Goal: Task Accomplishment & Management: Manage account settings

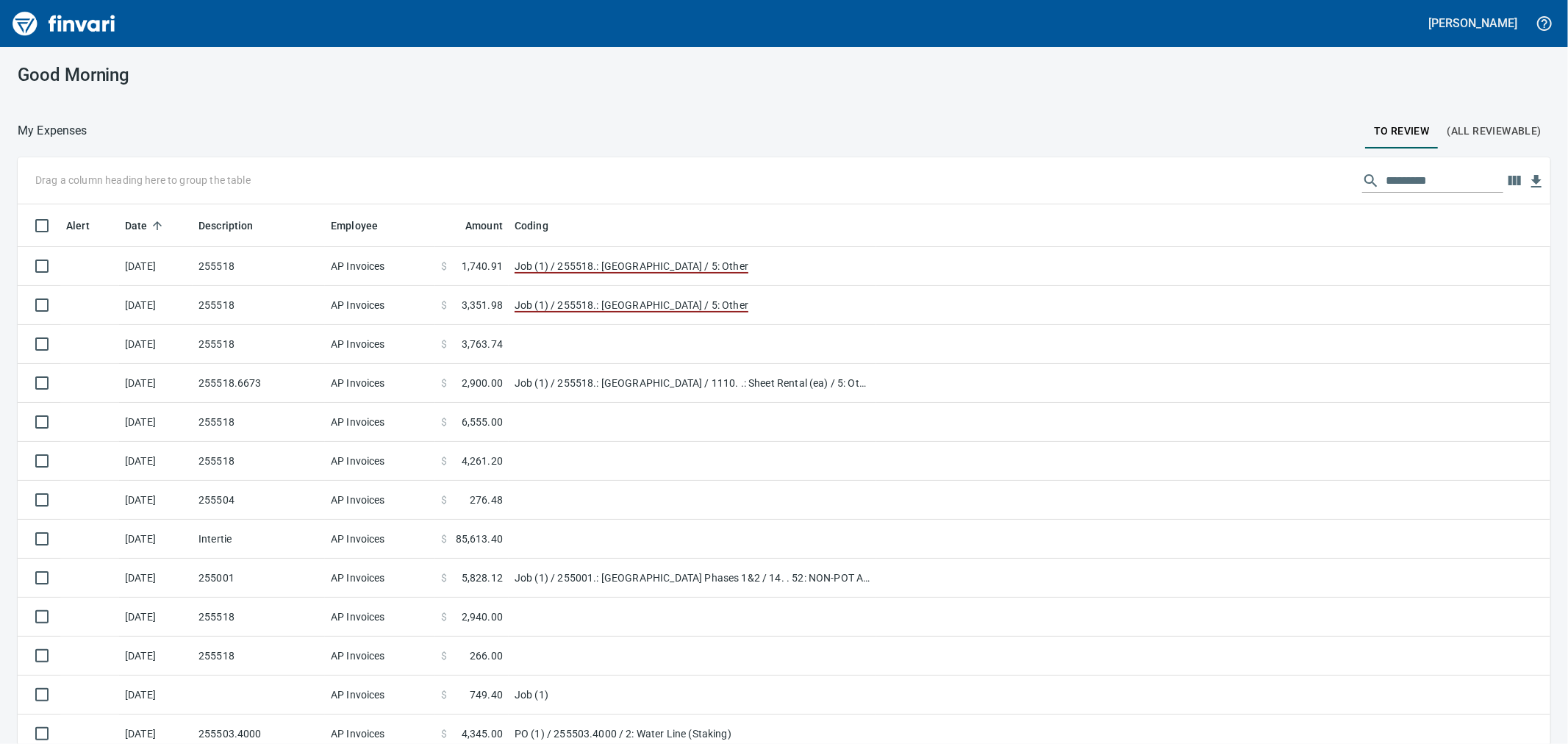
scroll to position [570, 1496]
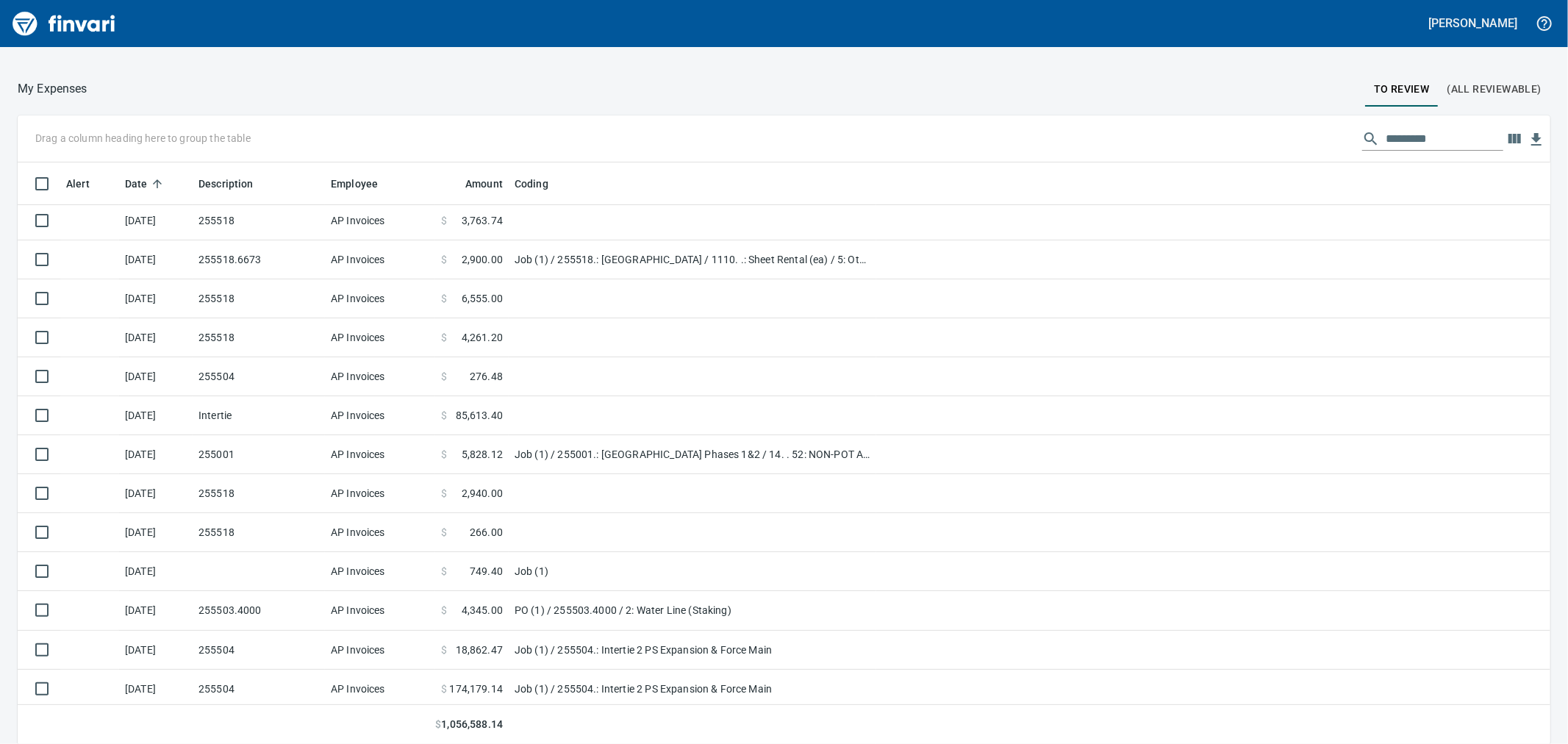
click at [1386, 134] on input "text" at bounding box center [1445, 139] width 118 height 24
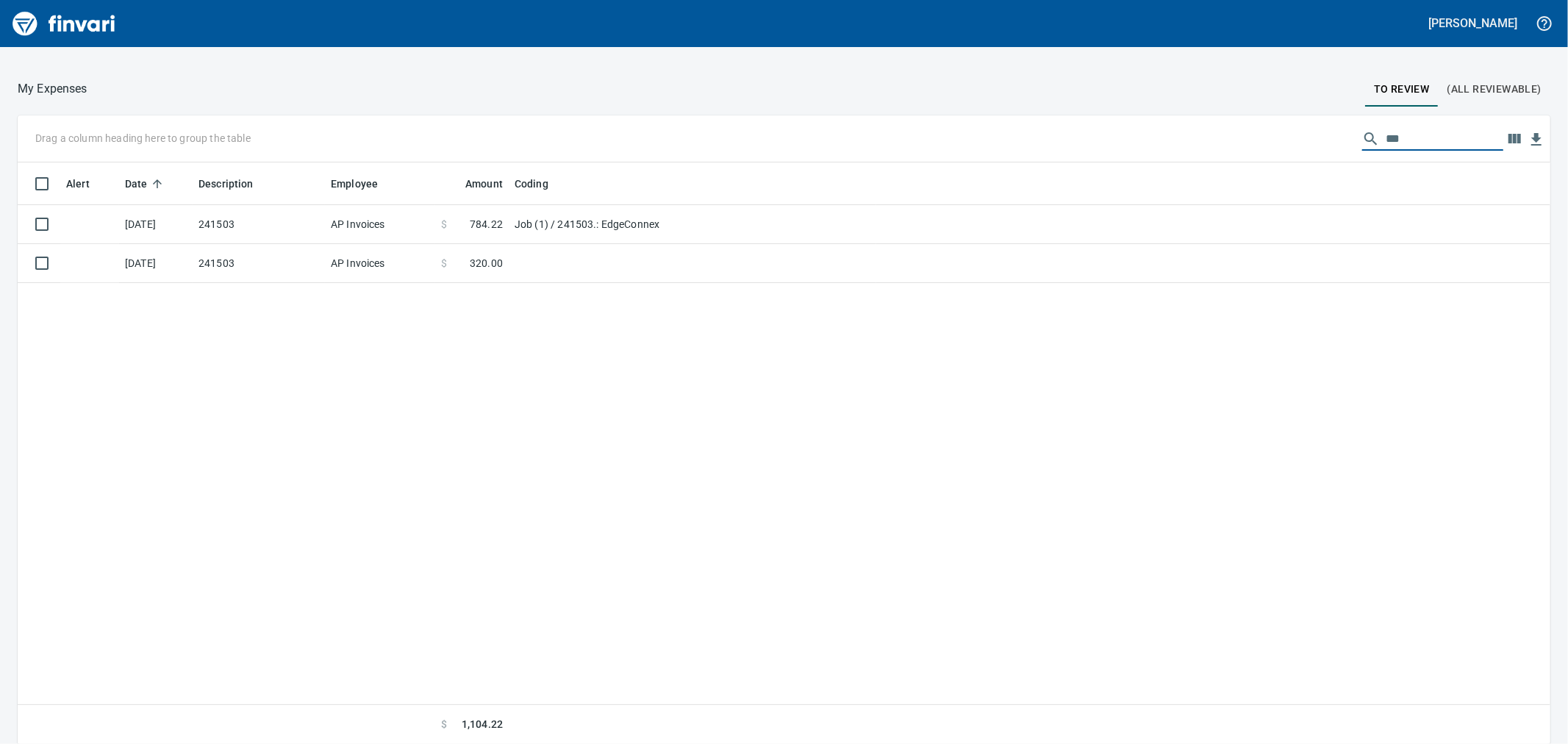
scroll to position [0, 0]
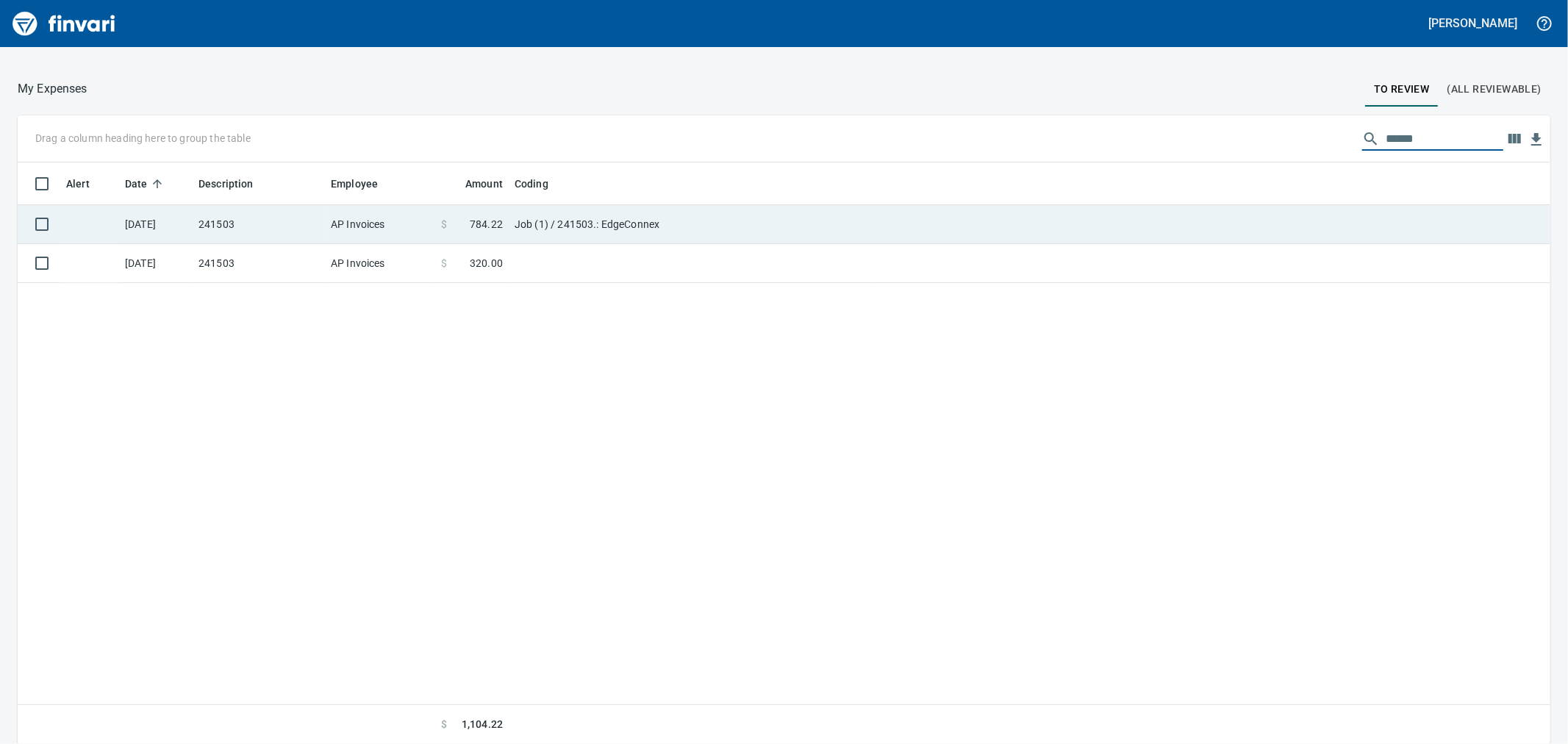
click at [612, 235] on td "Job (1) / 241503.: EdgeConnex" at bounding box center [693, 225] width 368 height 39
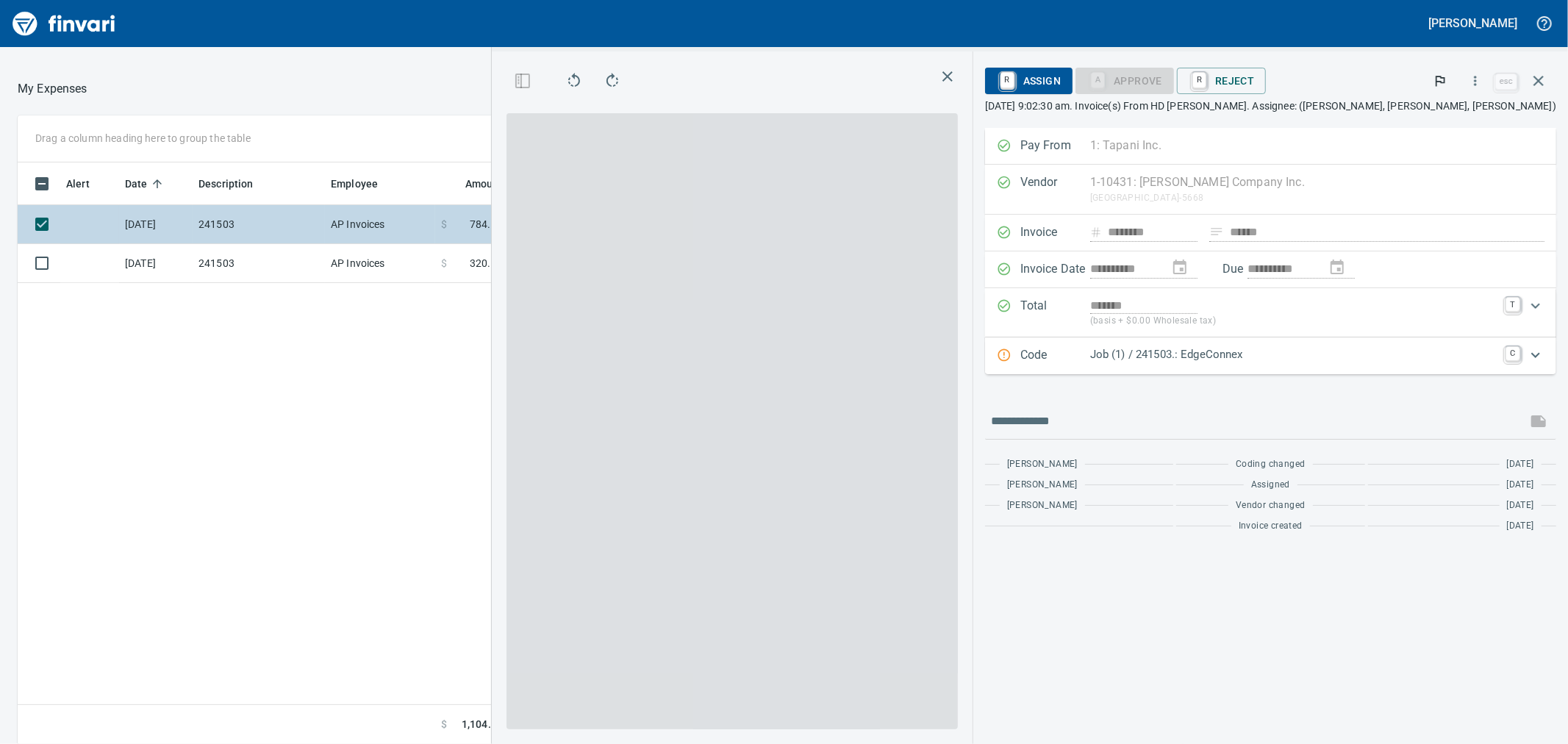
scroll to position [570, 1141]
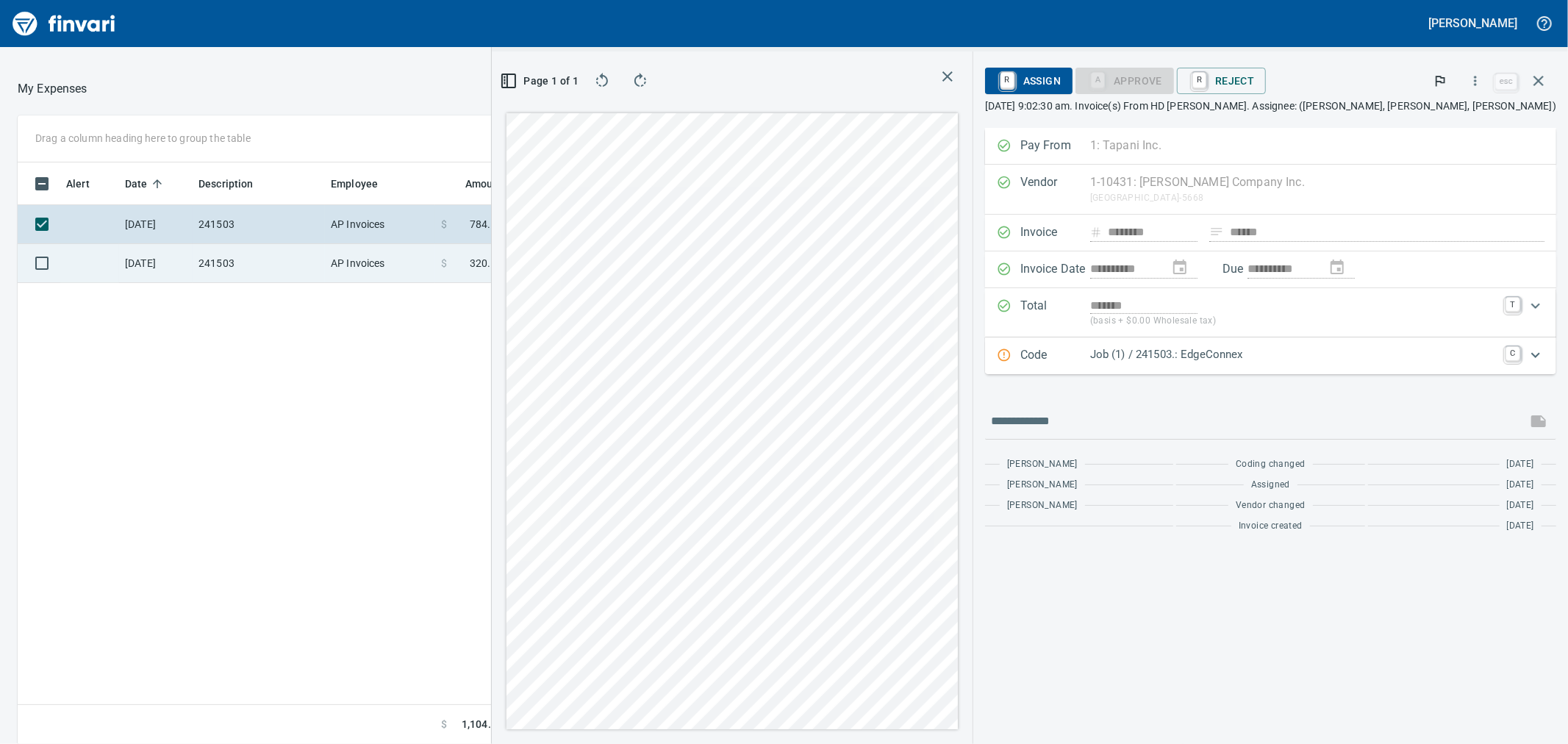
click at [506, 267] on td "$ 320.00" at bounding box center [472, 264] width 74 height 39
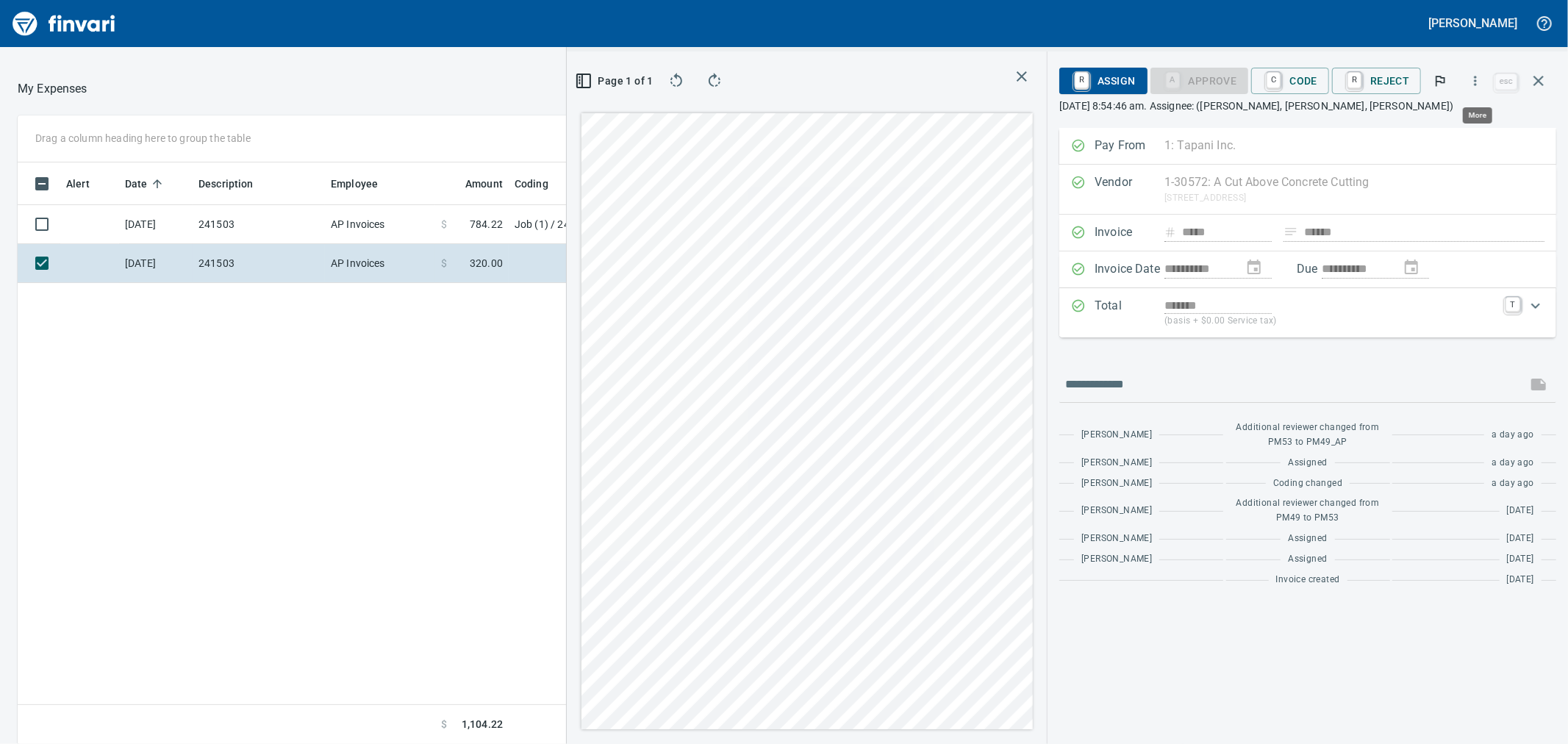
scroll to position [570, 1141]
click at [1474, 81] on icon "button" at bounding box center [1476, 81] width 15 height 15
click at [1444, 123] on span "Download" at bounding box center [1473, 123] width 141 height 18
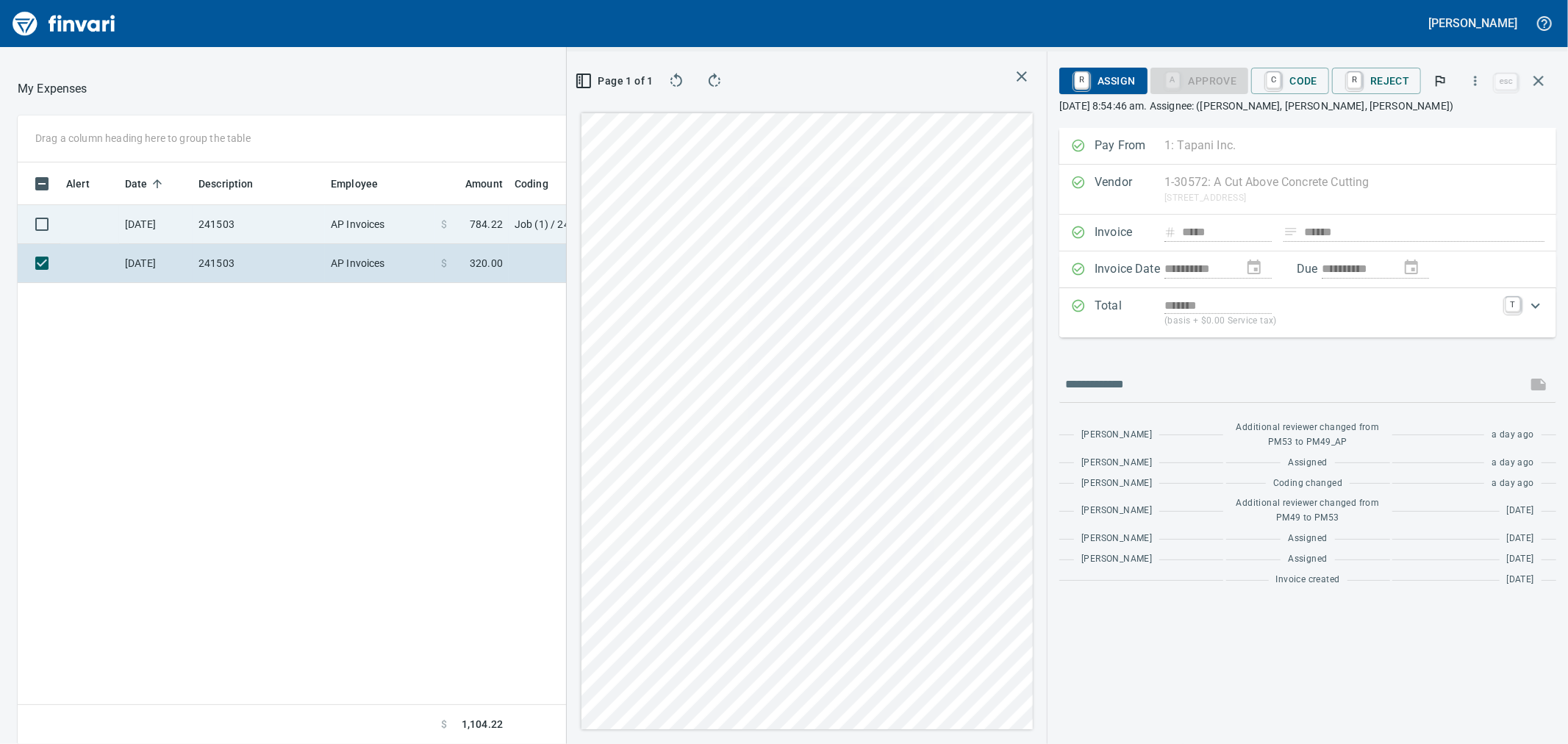
click at [337, 222] on td "AP Invoices" at bounding box center [380, 225] width 110 height 39
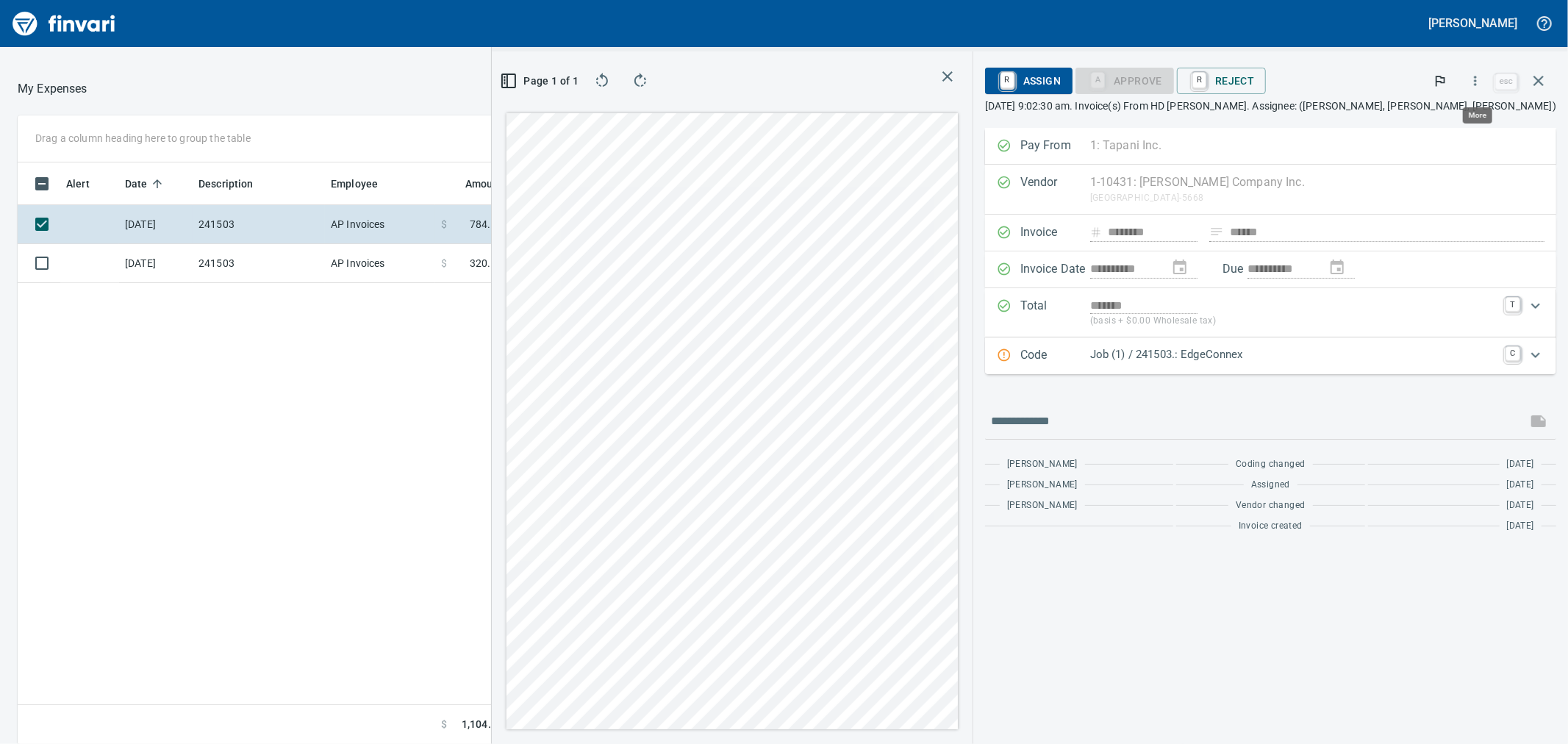
scroll to position [570, 1141]
click at [1472, 84] on icon "button" at bounding box center [1476, 81] width 15 height 15
click at [1431, 130] on span "Download" at bounding box center [1473, 123] width 141 height 18
click at [1547, 76] on icon "button" at bounding box center [1539, 81] width 18 height 18
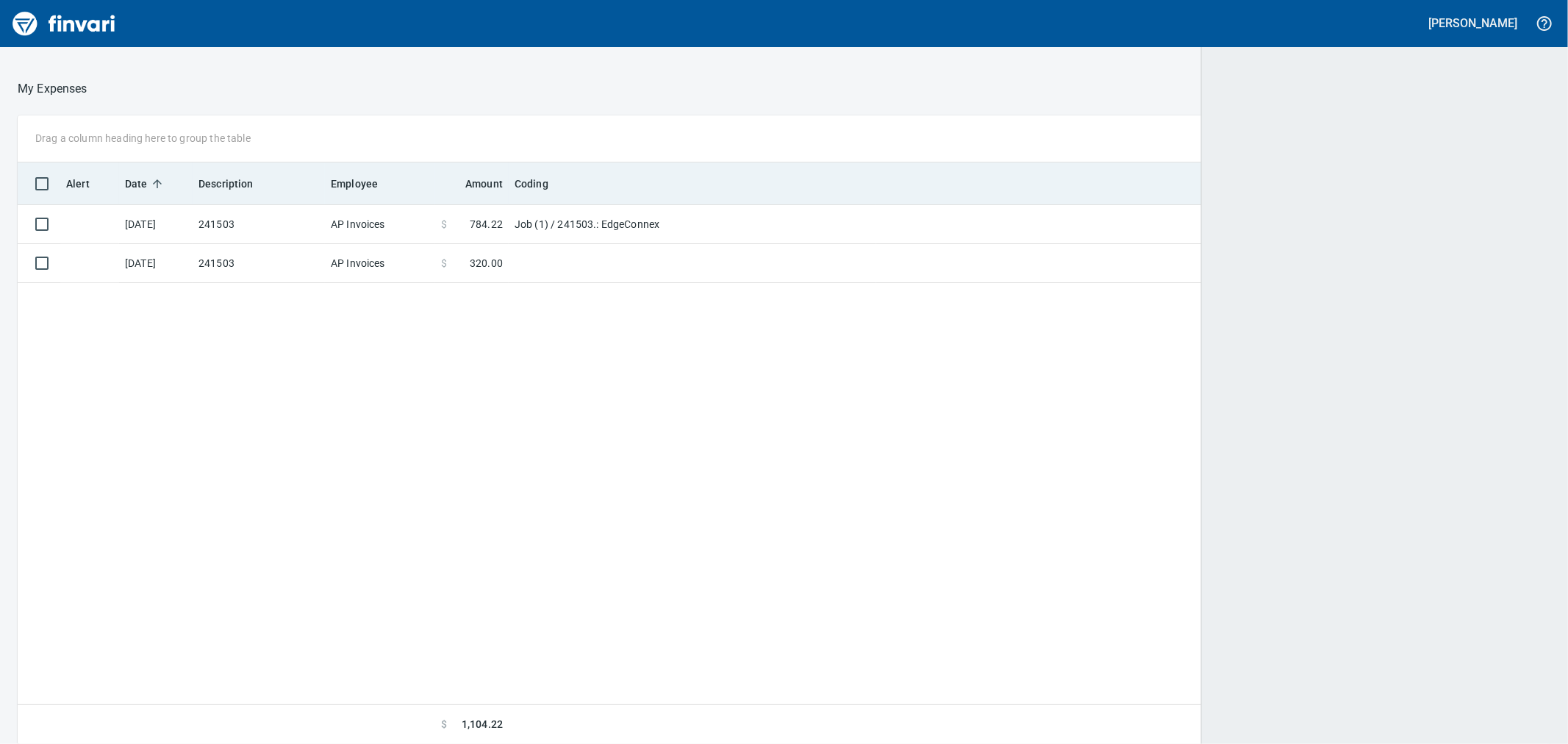
scroll to position [570, 1505]
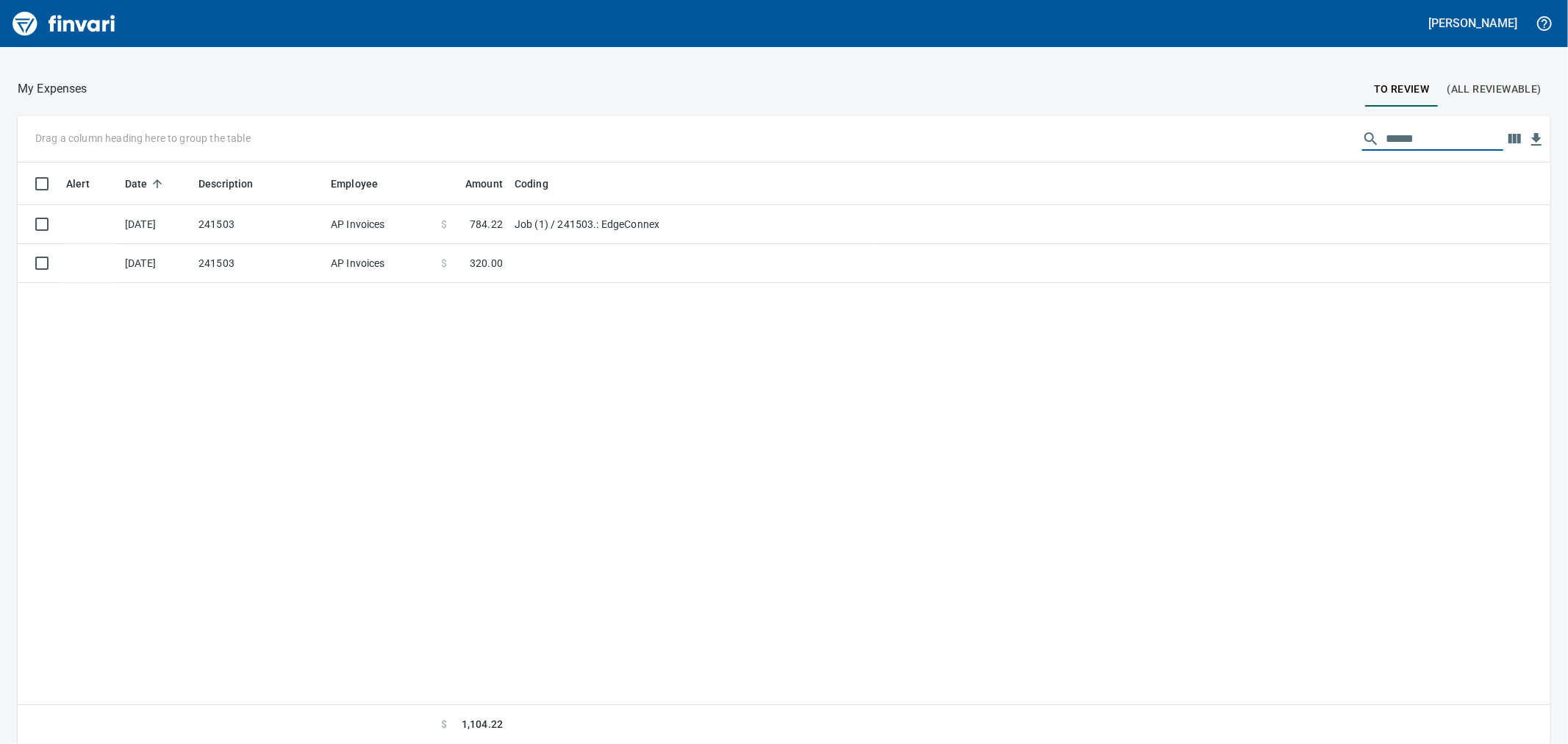
drag, startPoint x: 1407, startPoint y: 136, endPoint x: 1155, endPoint y: 132, distance: 252.0
click at [1158, 132] on div "Drag a column heading here to group the table ******" at bounding box center [784, 139] width 1533 height 47
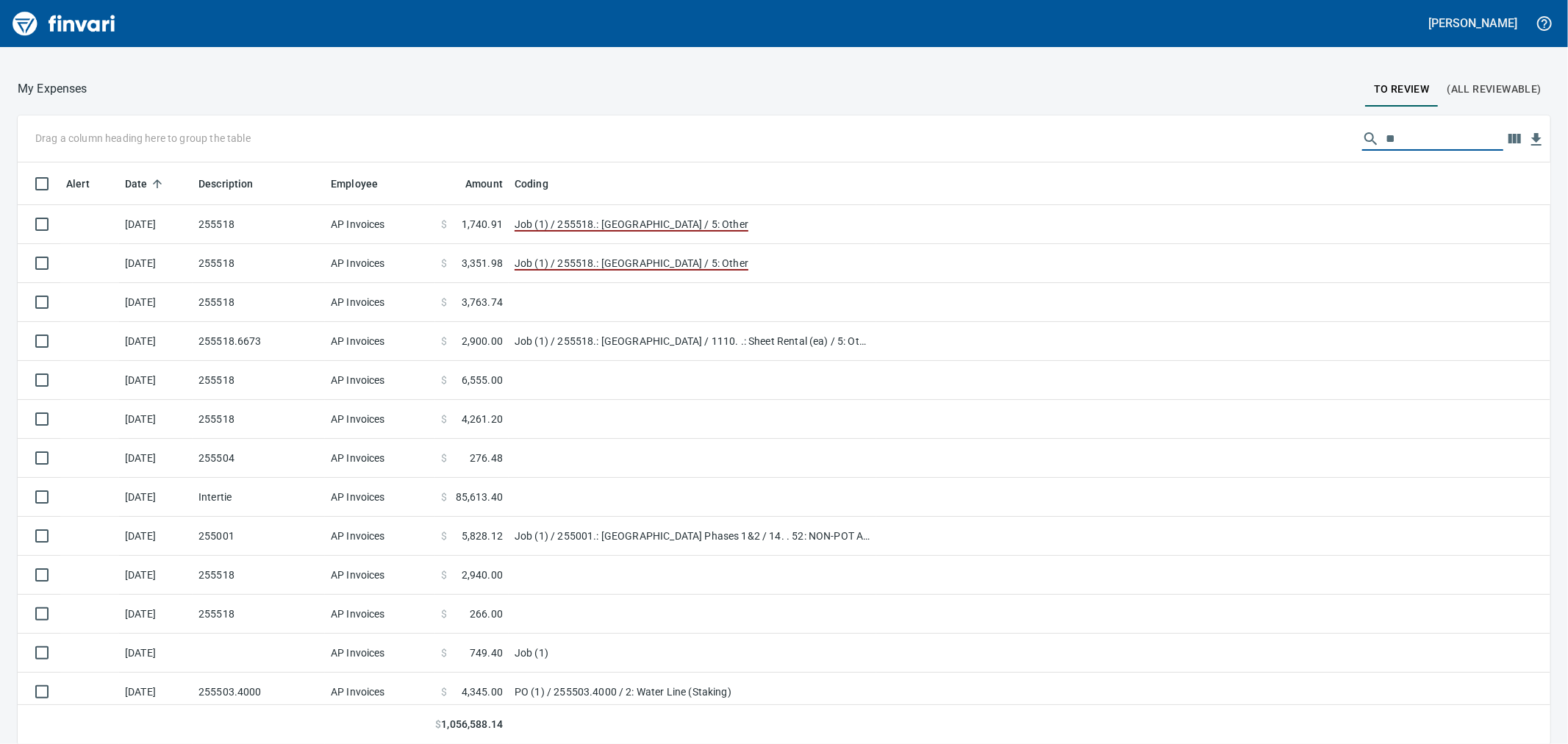
scroll to position [570, 1496]
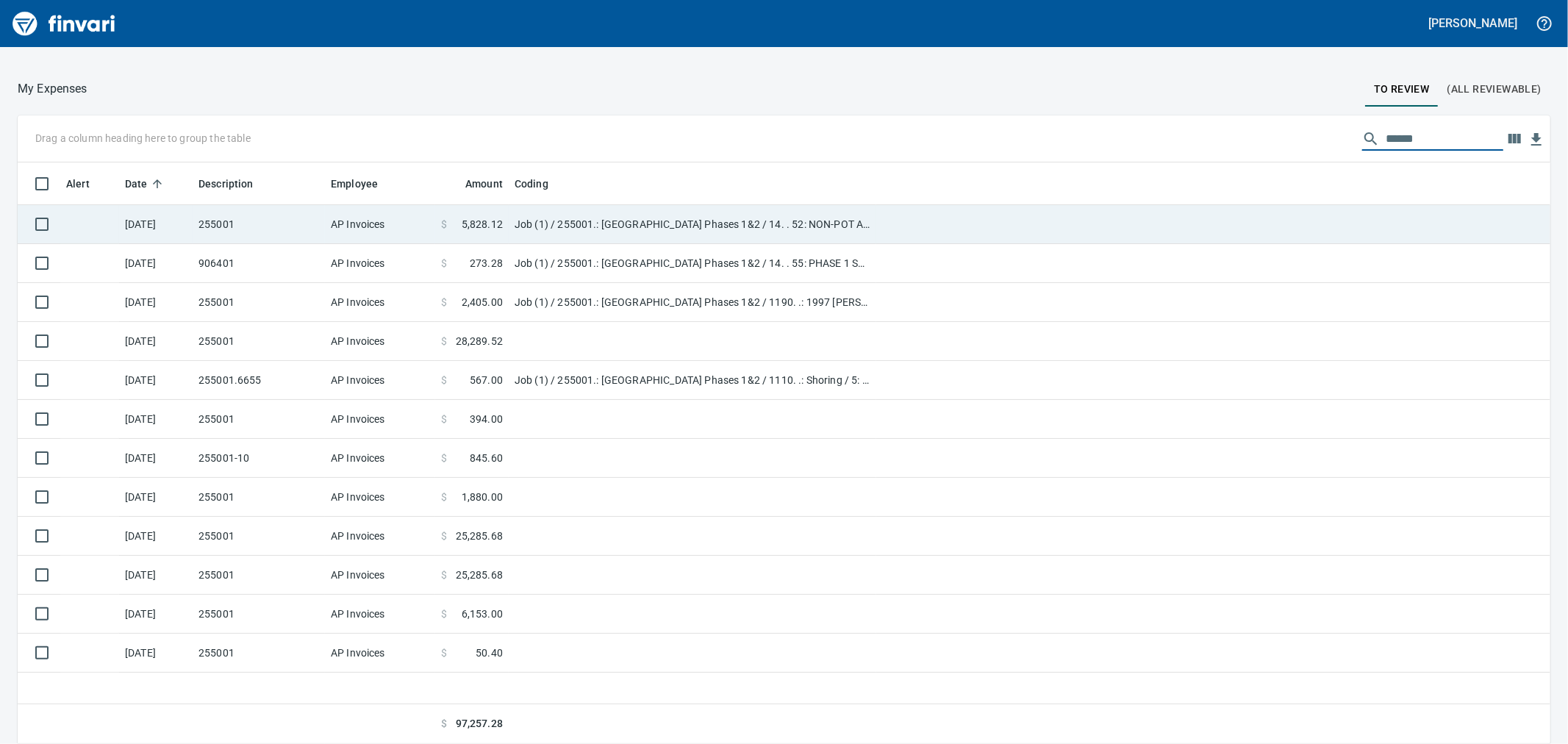
type input "******"
click at [266, 219] on td "255001" at bounding box center [259, 225] width 132 height 39
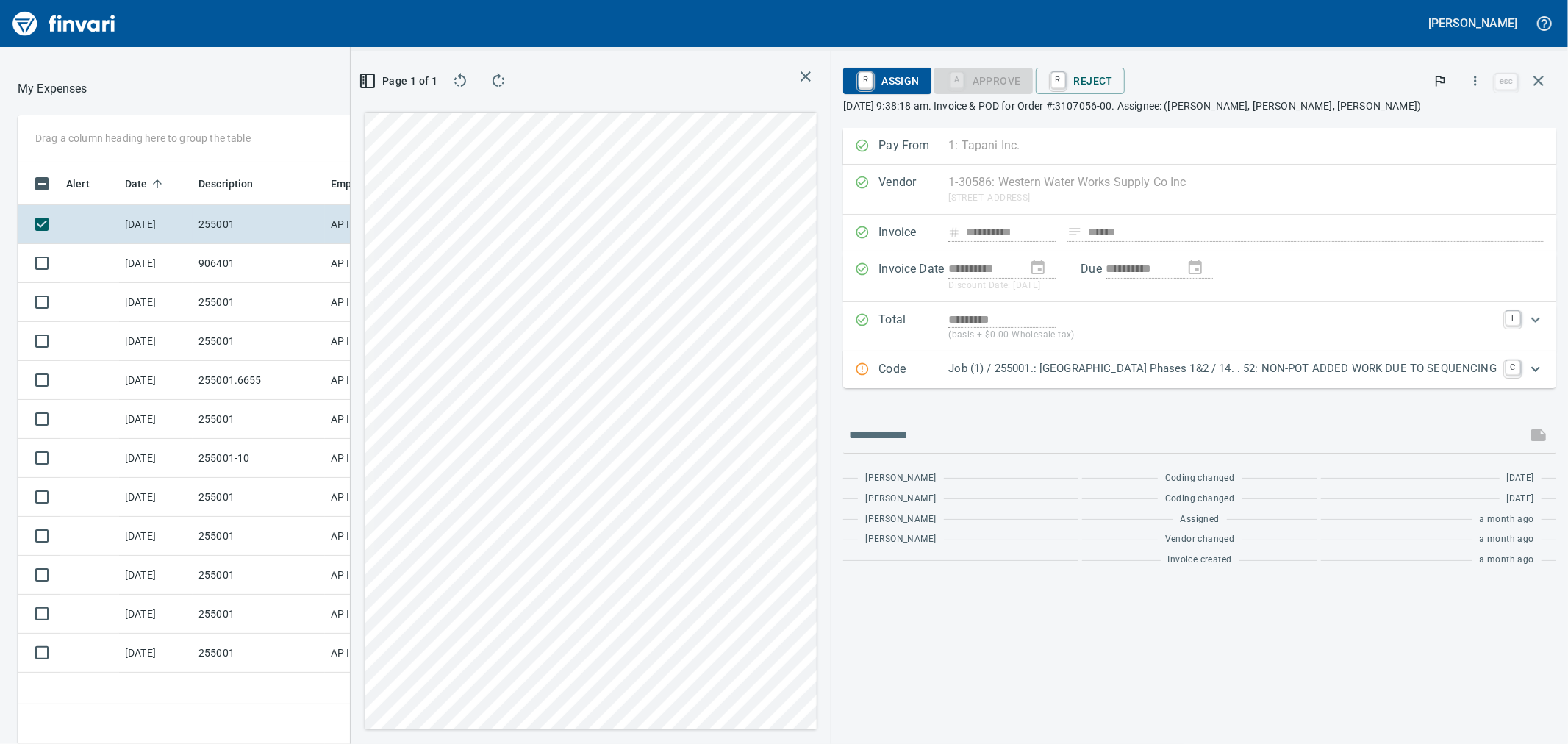
scroll to position [570, 1141]
click at [1473, 81] on icon "button" at bounding box center [1476, 81] width 15 height 15
click at [1432, 122] on span "Download" at bounding box center [1473, 123] width 141 height 18
click at [238, 263] on td "906401" at bounding box center [259, 264] width 132 height 39
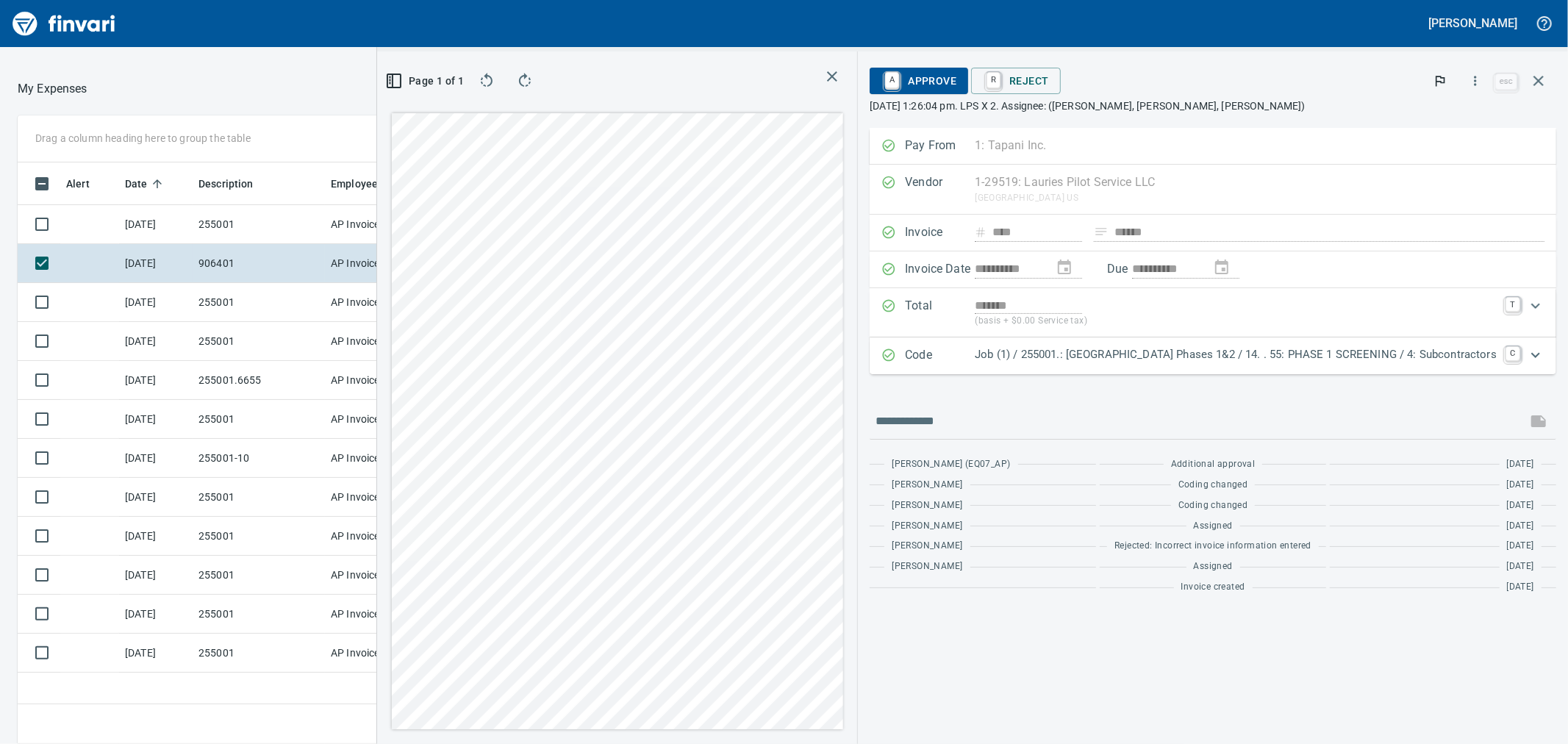
click at [1150, 356] on p "Job (1) / 255001.: Kingston Terrace Town Center Phases 1&2 / 14. . 55: PHASE 1 …" at bounding box center [1235, 355] width 522 height 17
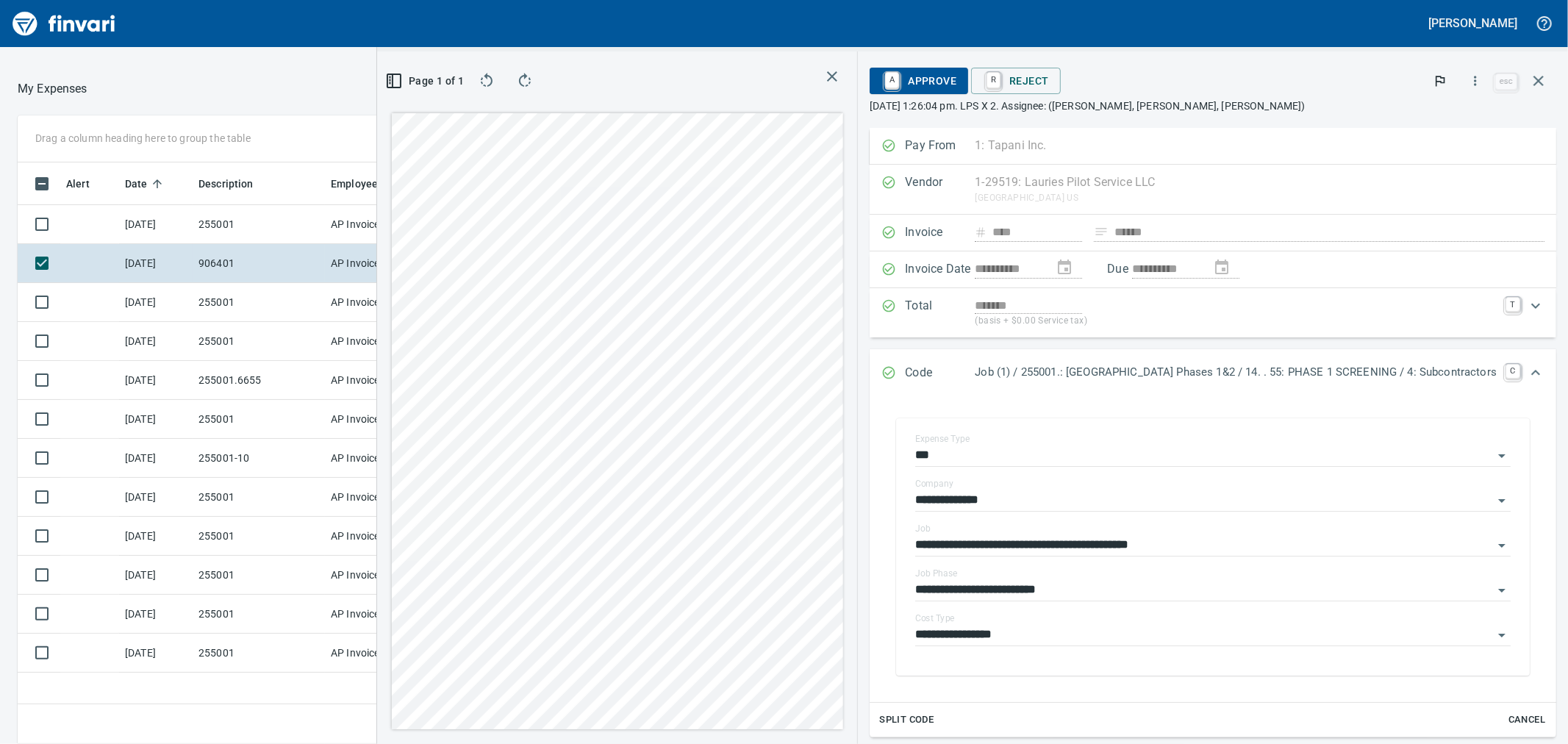
click at [882, 82] on span "A Approve" at bounding box center [919, 81] width 75 height 25
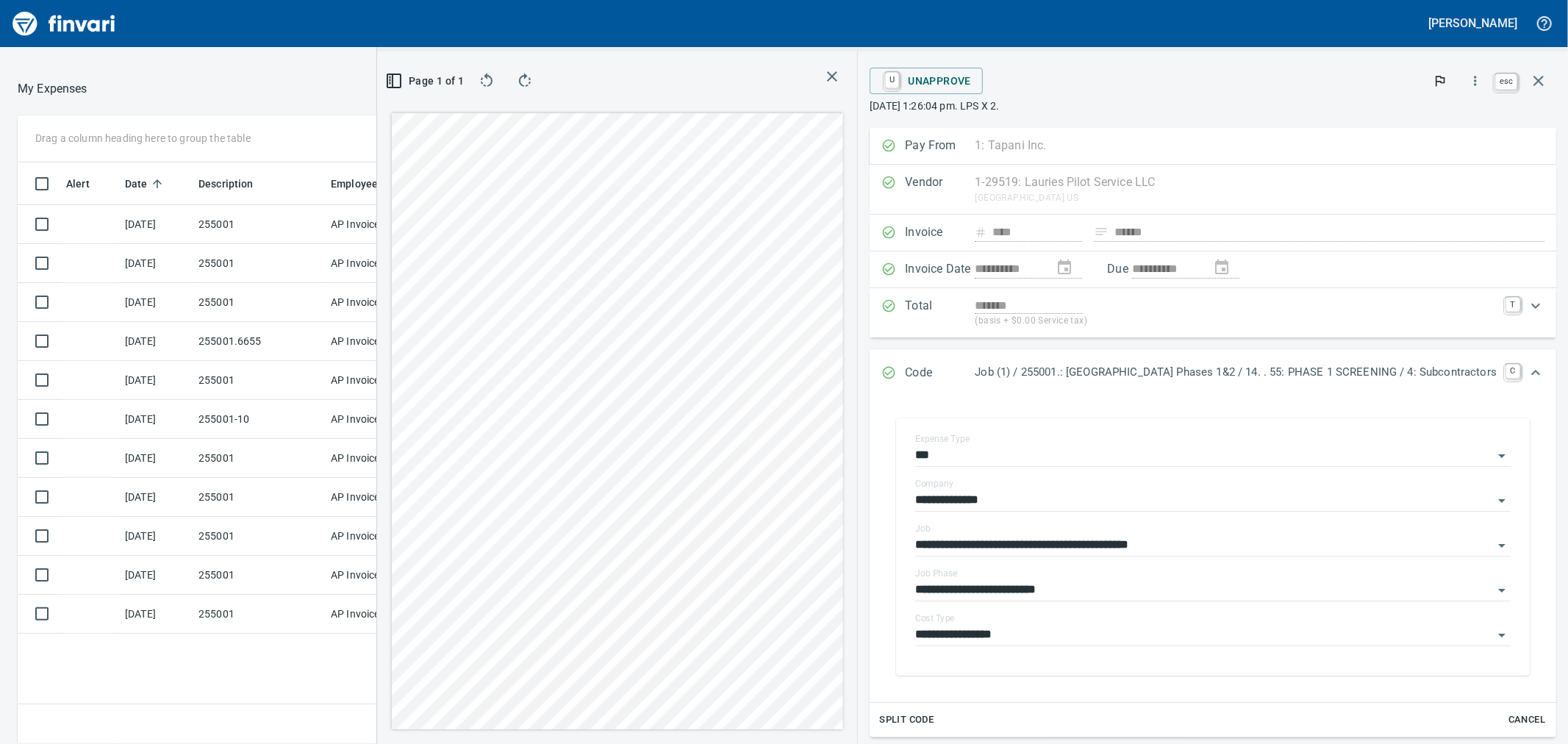
click at [1539, 84] on icon "button" at bounding box center [1539, 81] width 18 height 18
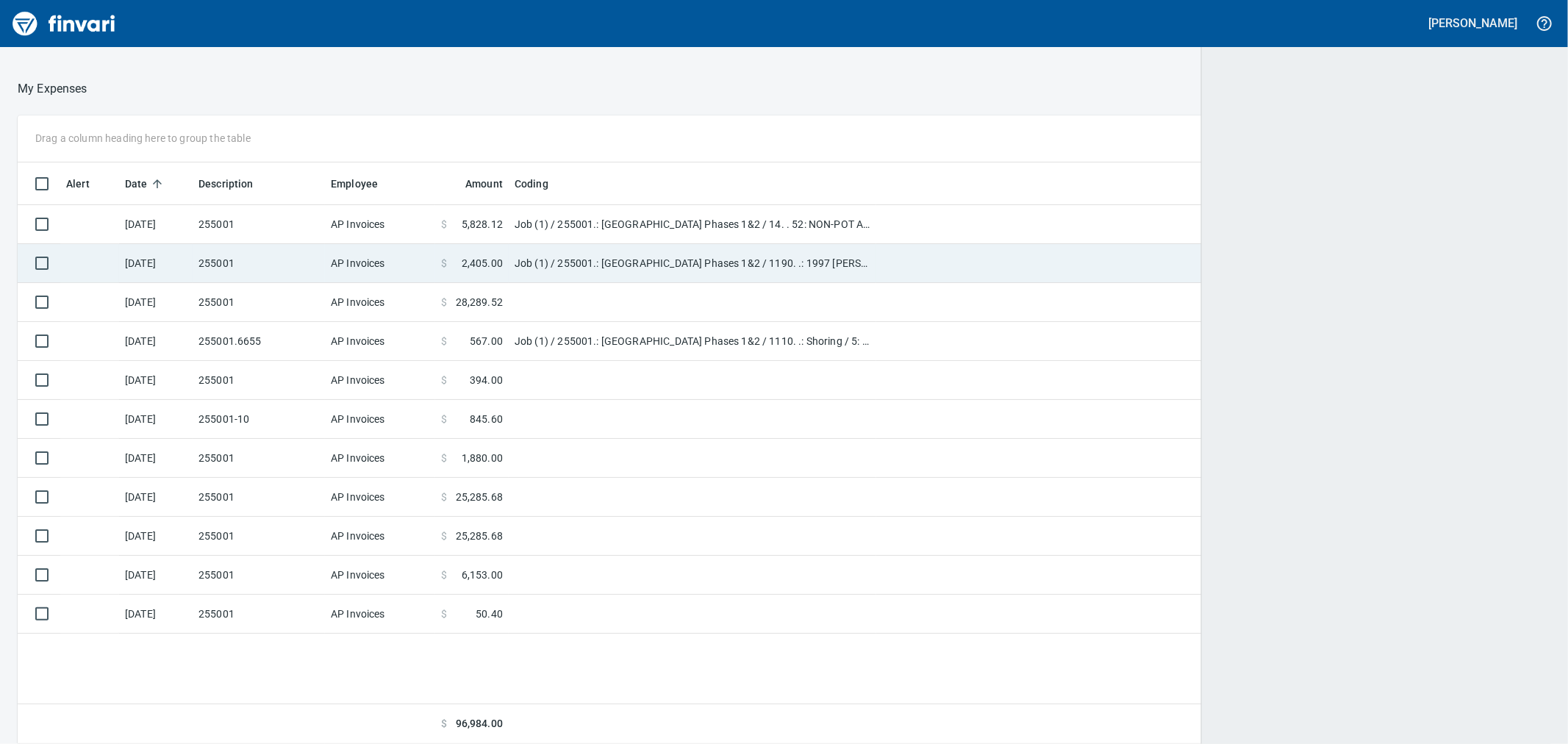
scroll to position [570, 1505]
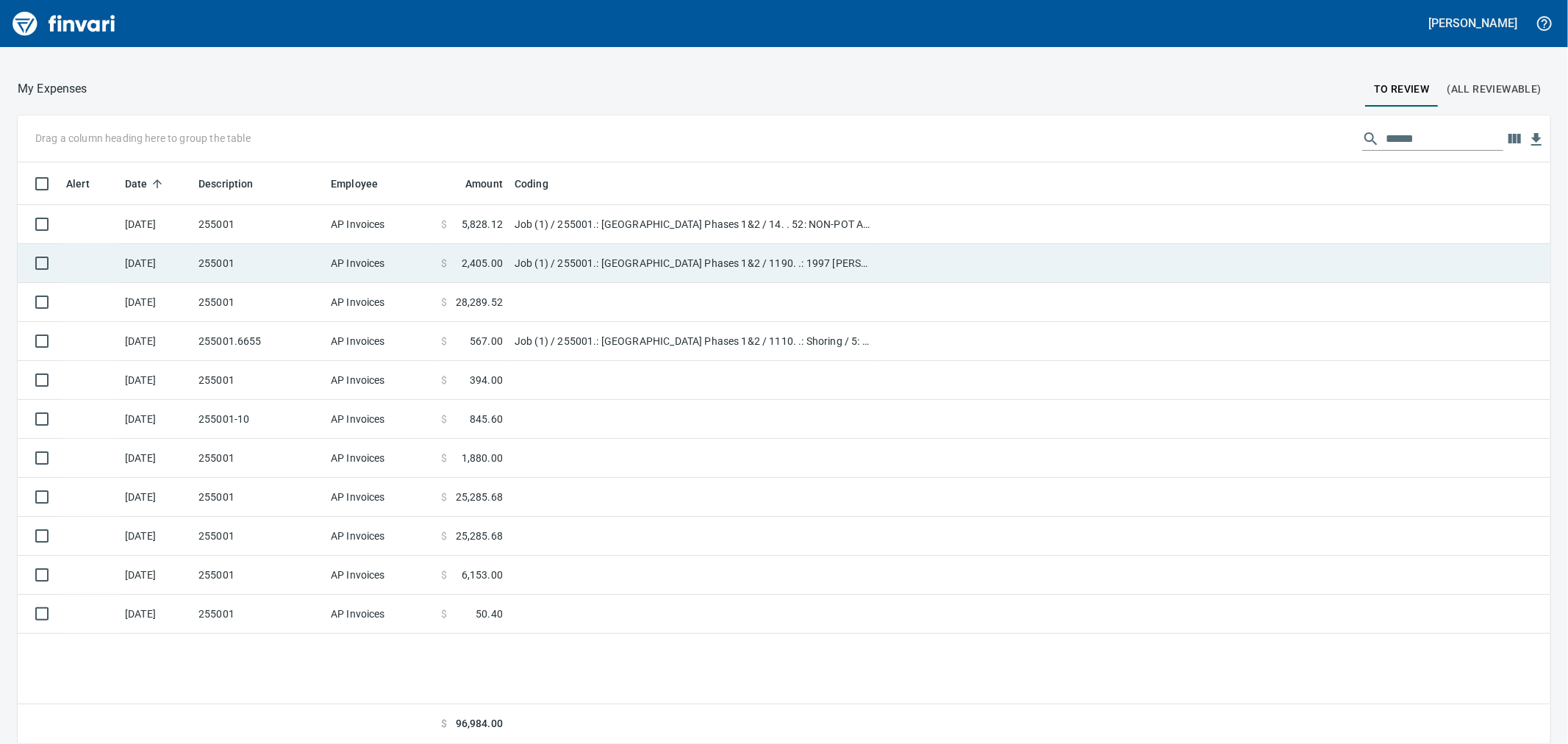
click at [446, 272] on td "$ 2,405.00" at bounding box center [472, 264] width 74 height 39
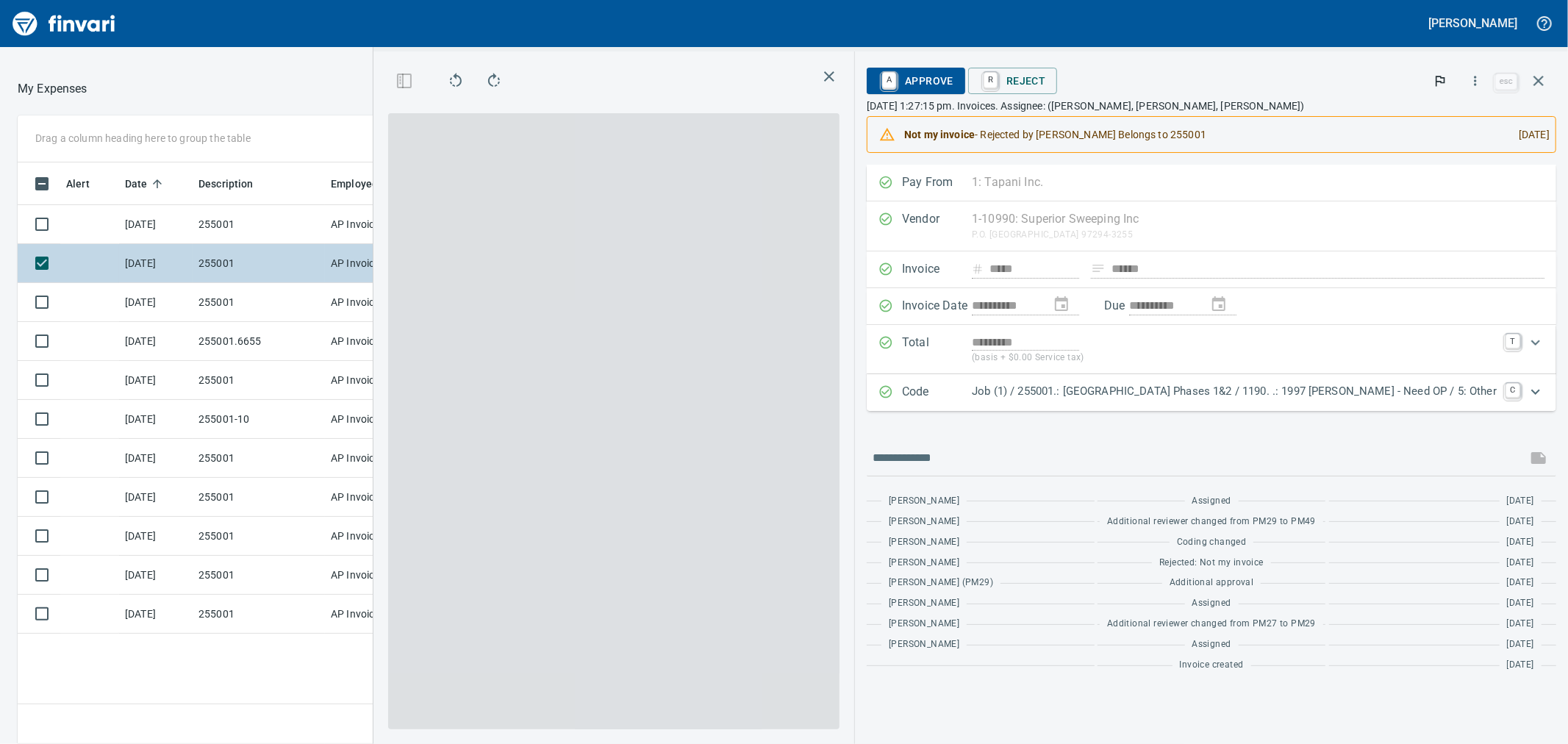
scroll to position [570, 1141]
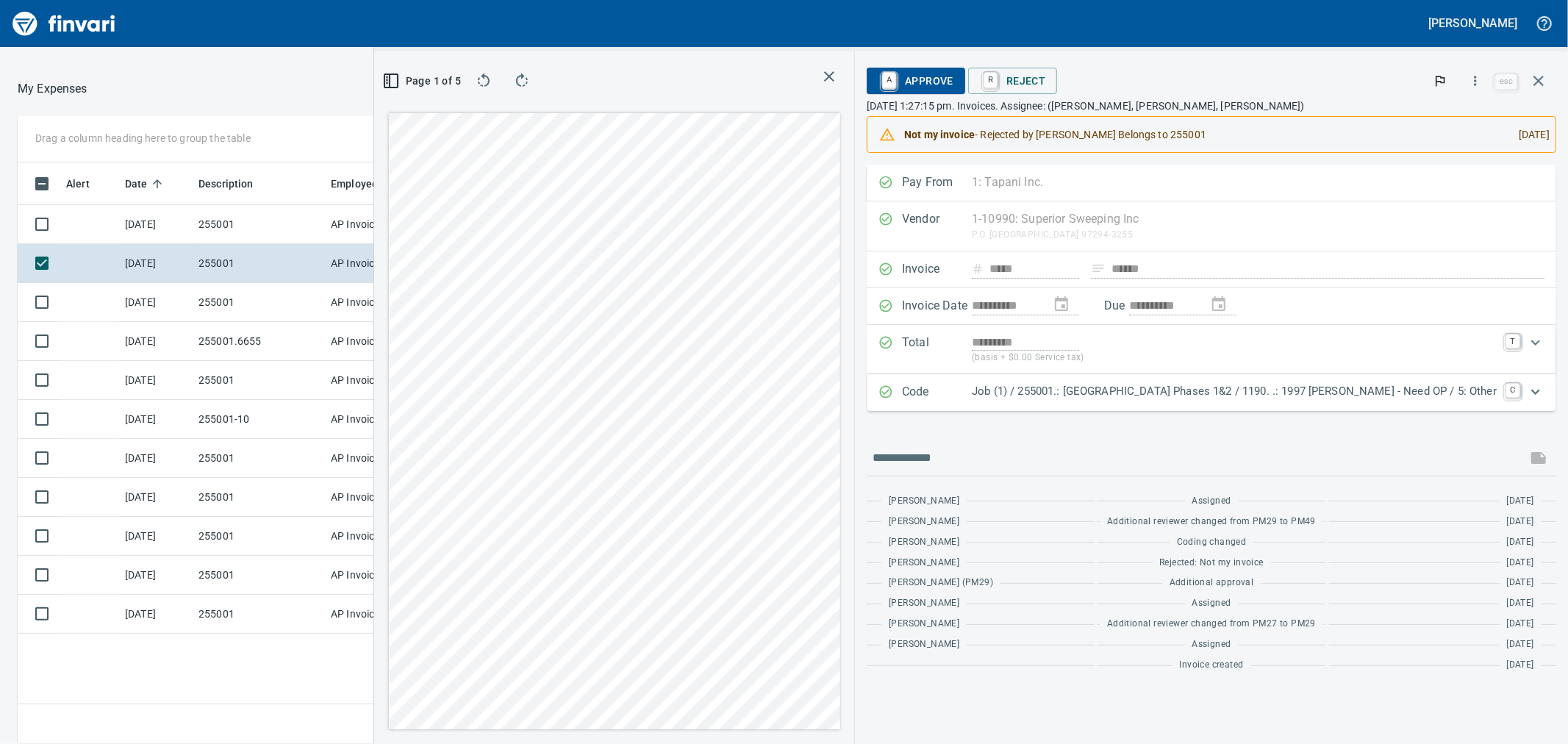
click at [1541, 392] on icon "Expand" at bounding box center [1536, 392] width 18 height 18
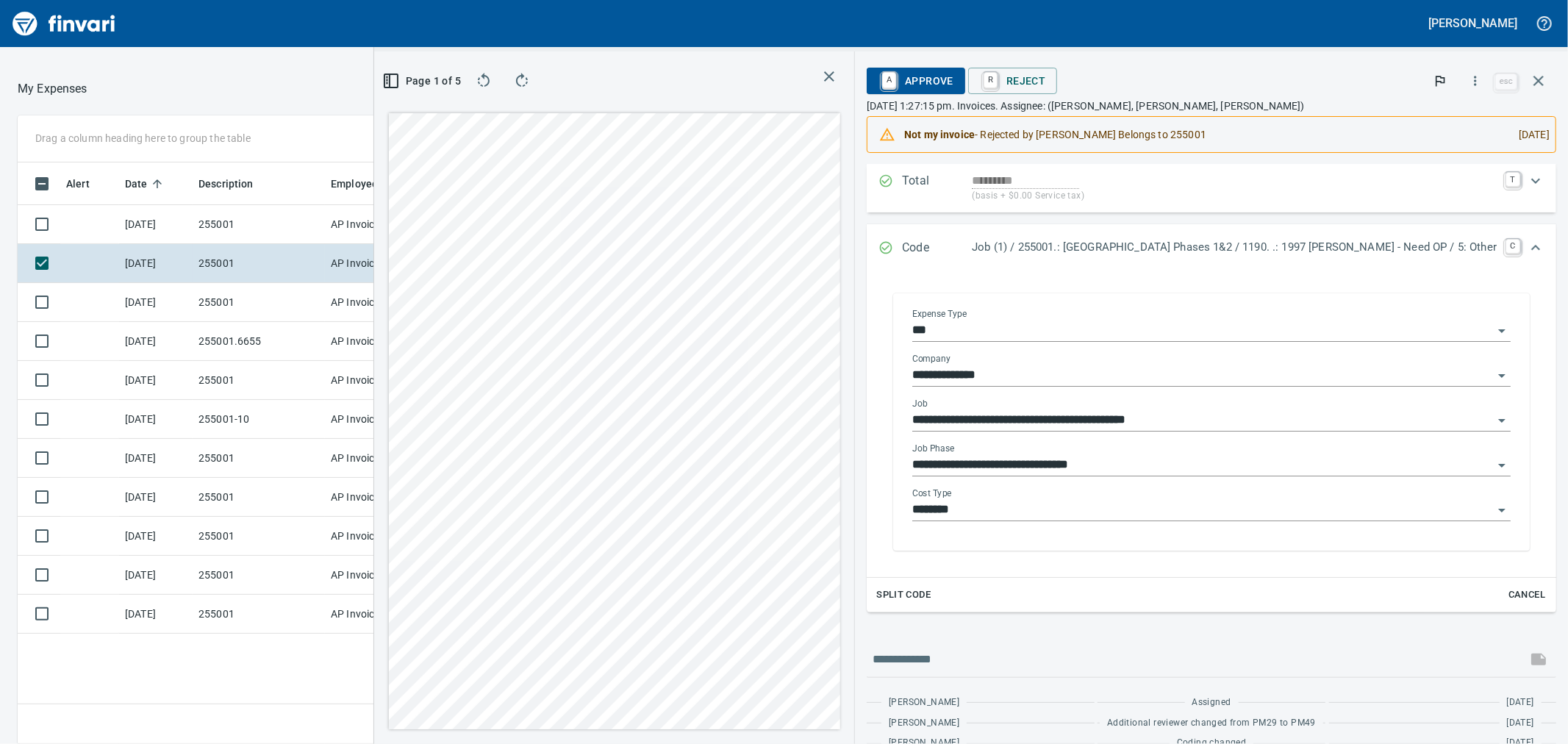
scroll to position [164, 0]
click at [1398, 460] on input "**********" at bounding box center [1203, 464] width 581 height 20
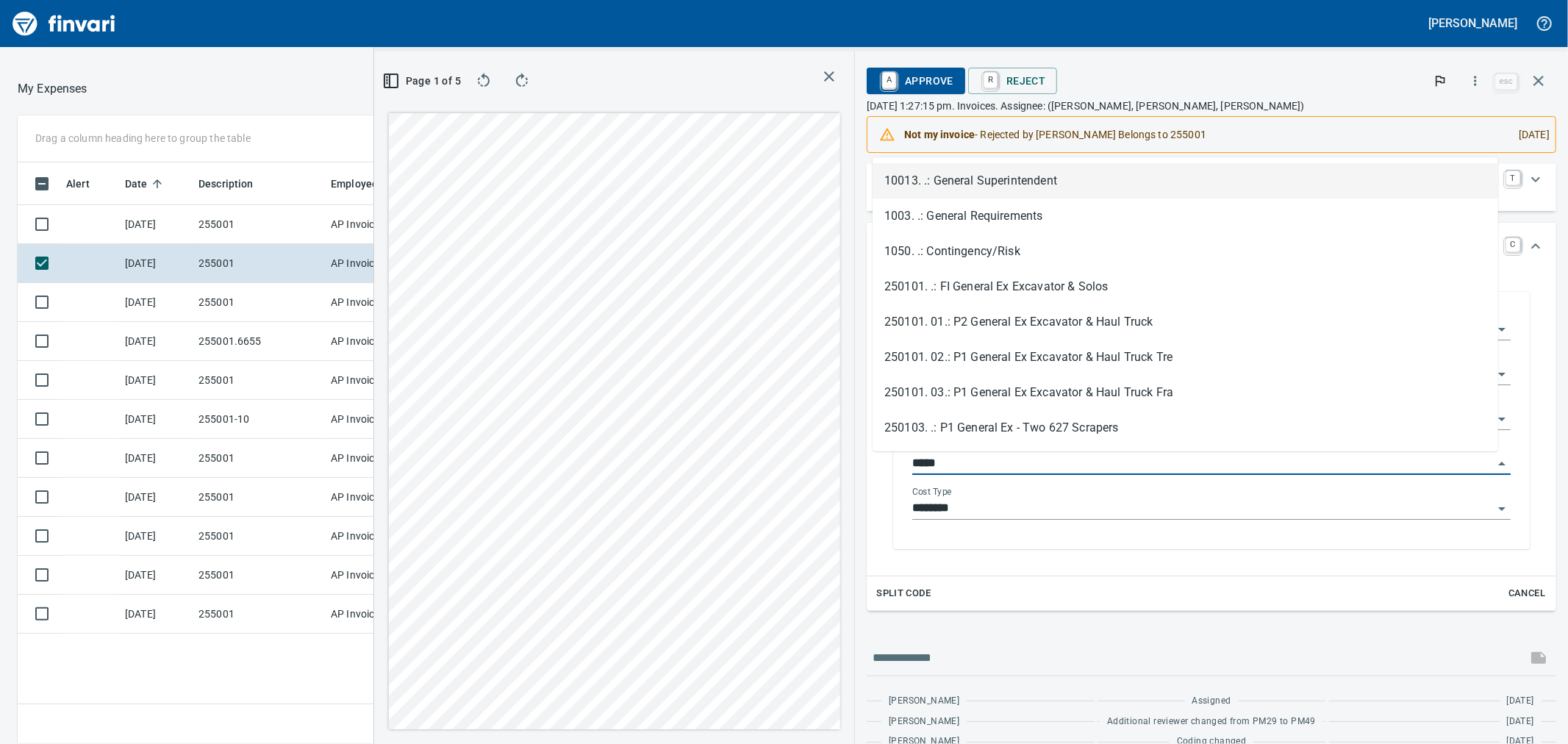
scroll to position [570, 1141]
click at [1019, 214] on li "1003. .: General Requirements" at bounding box center [1186, 216] width 626 height 35
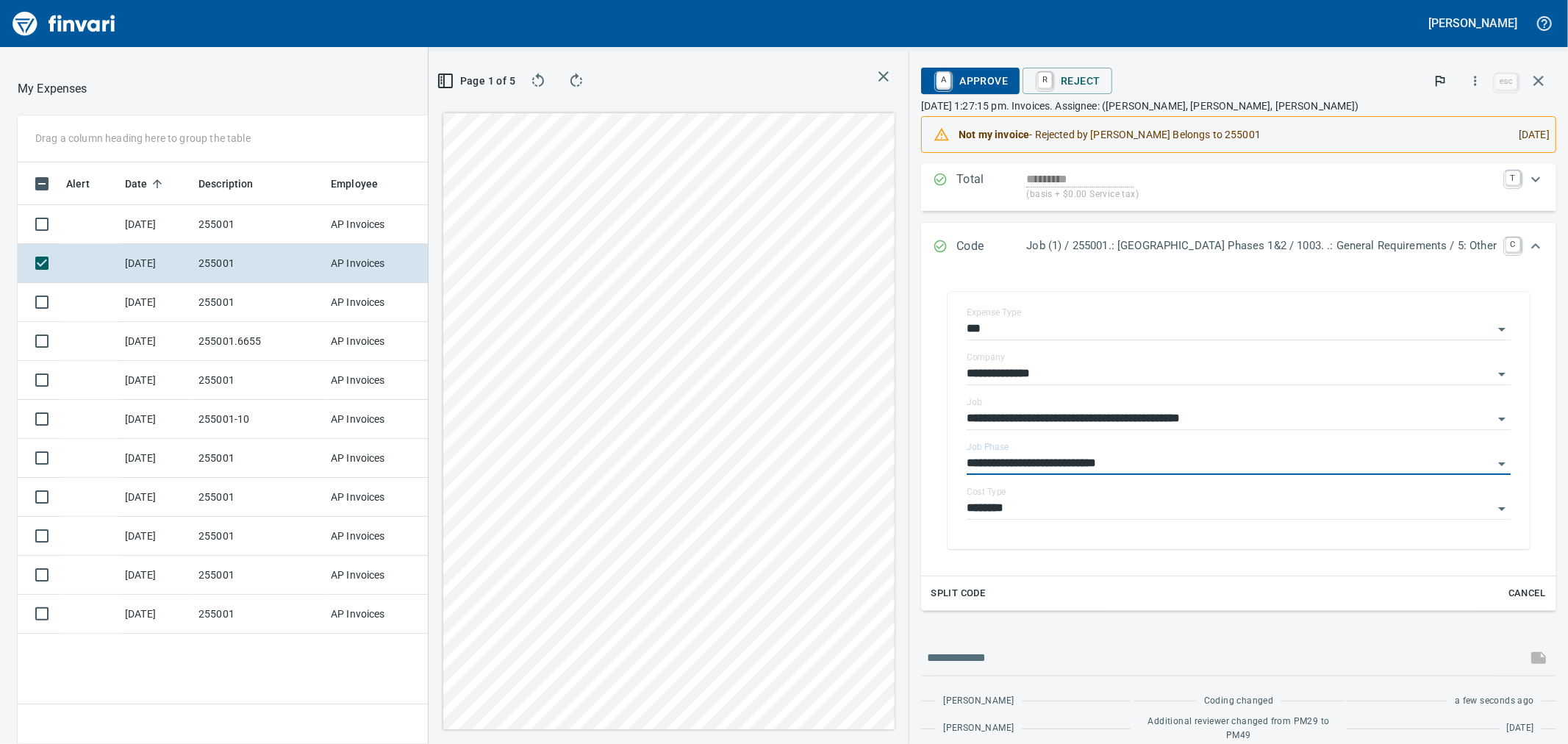
type input "**********"
click at [939, 78] on span "A Approve" at bounding box center [971, 81] width 75 height 25
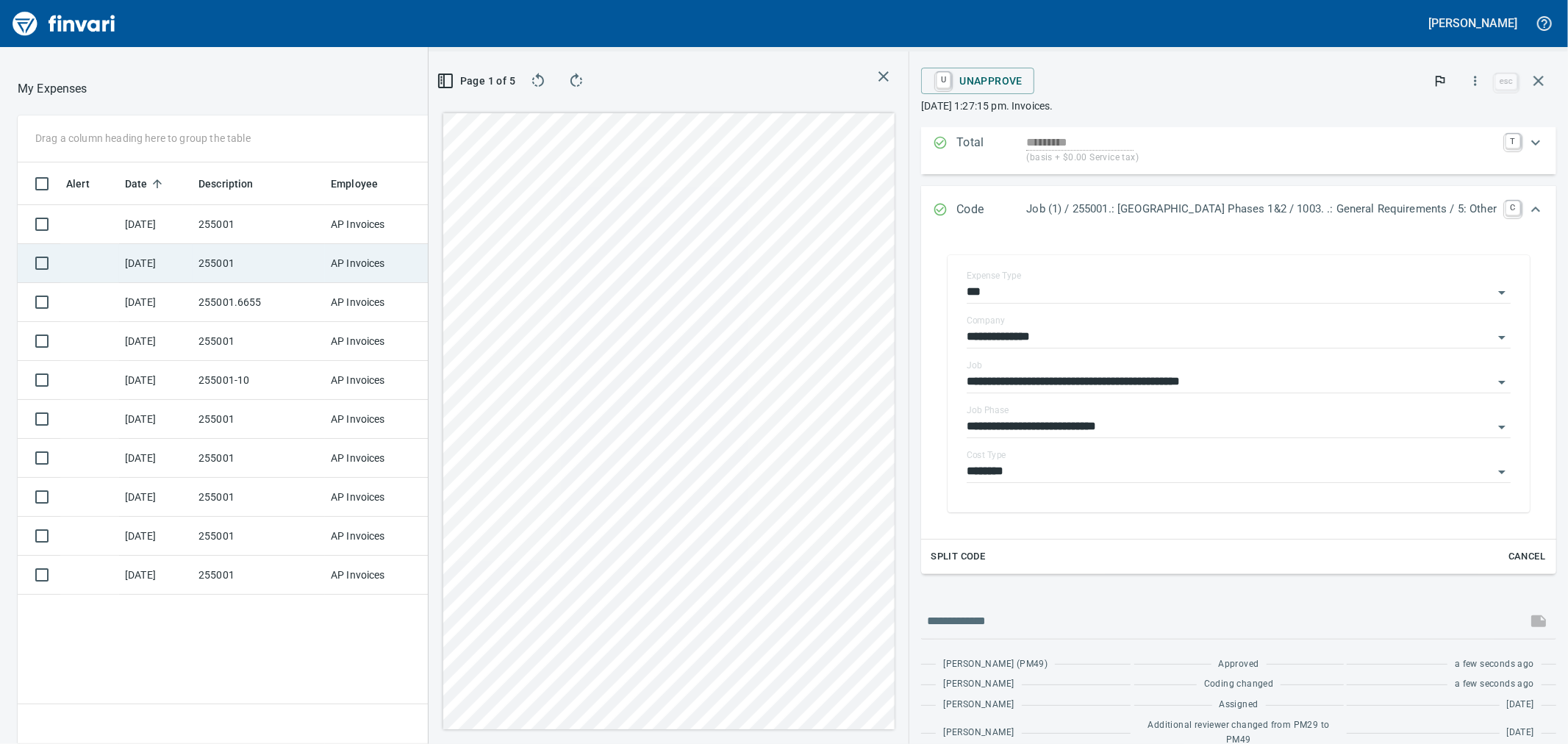
click at [292, 267] on td "255001" at bounding box center [259, 264] width 132 height 39
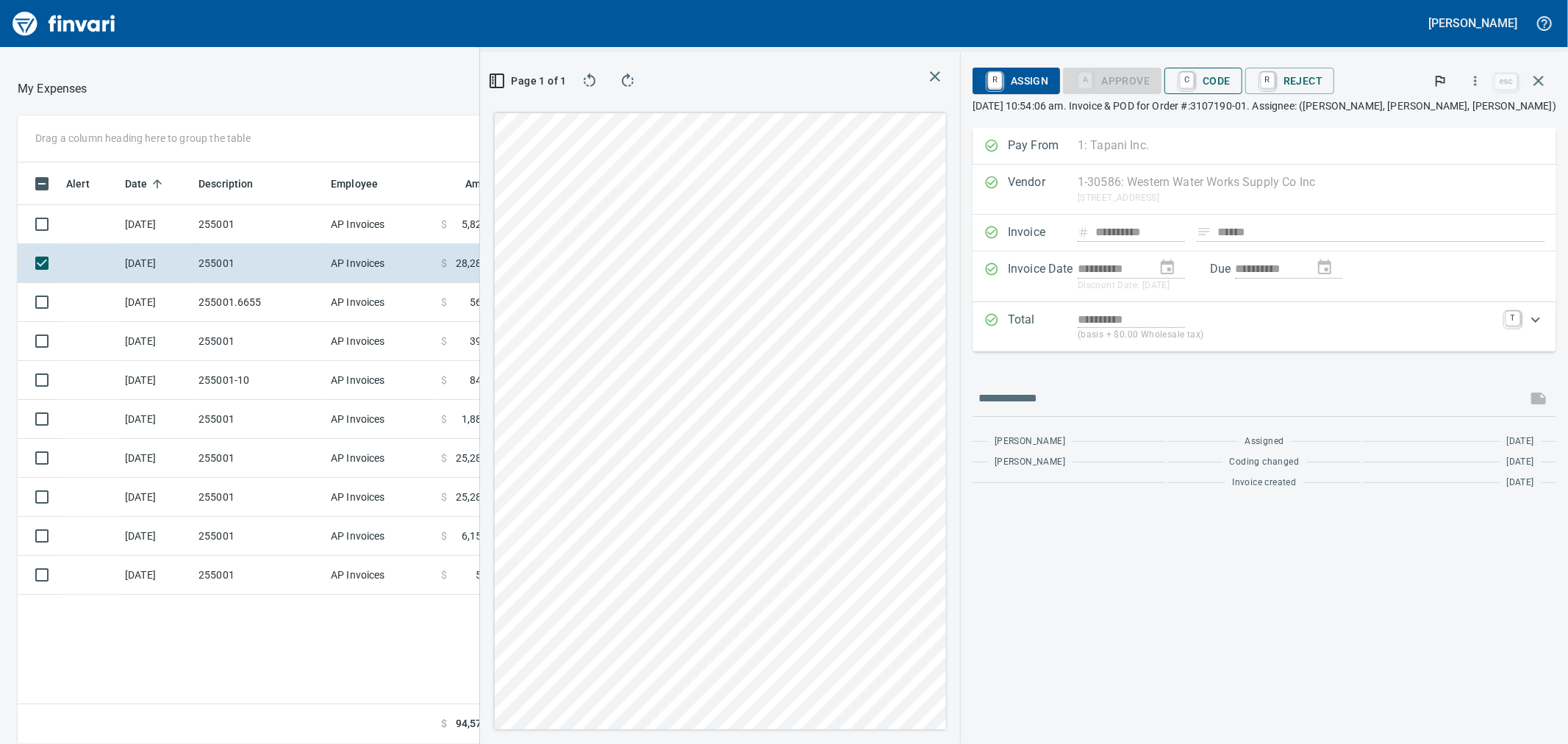
click at [1231, 78] on span "C Code" at bounding box center [1203, 81] width 55 height 25
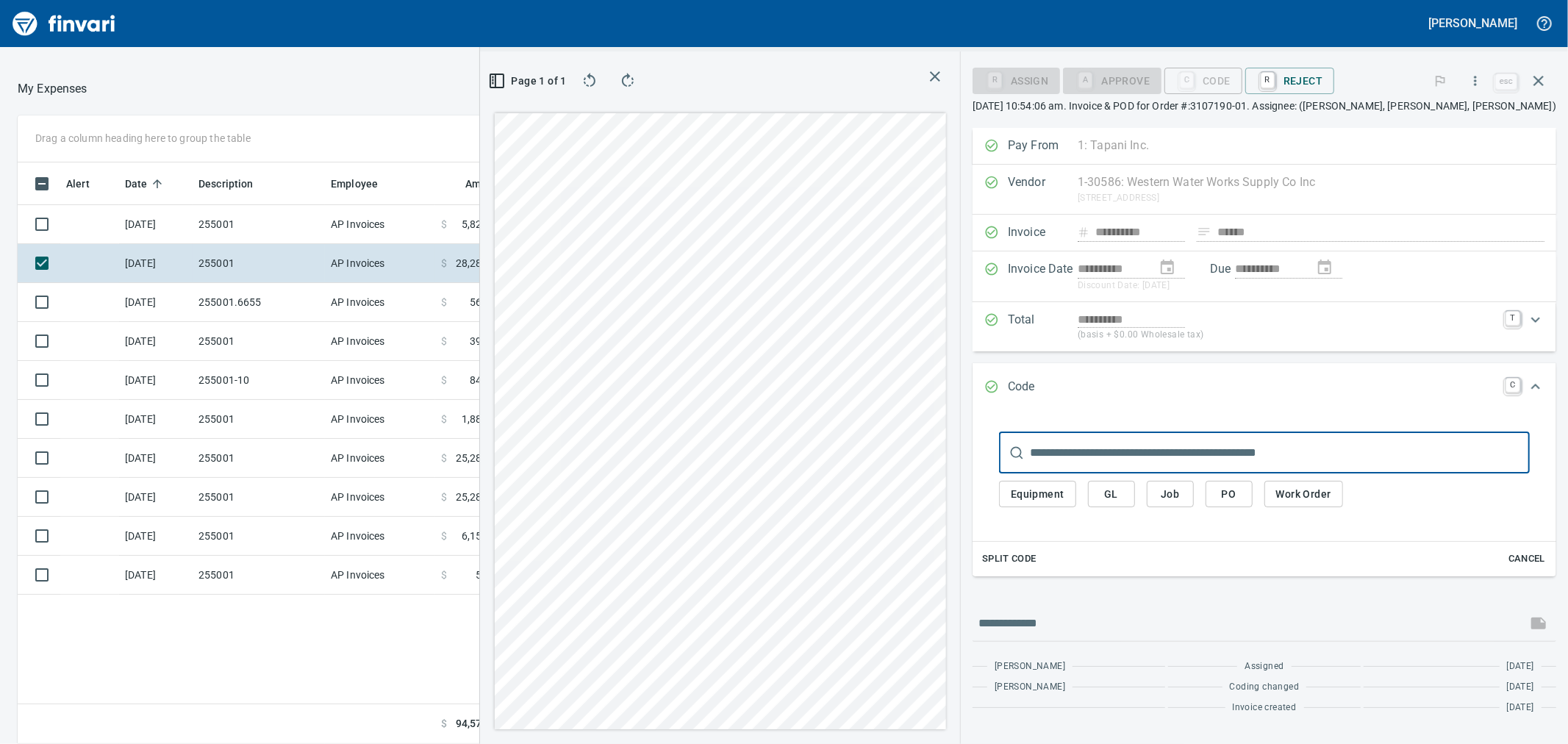
scroll to position [570, 1141]
click at [1194, 483] on button "Job" at bounding box center [1171, 494] width 47 height 27
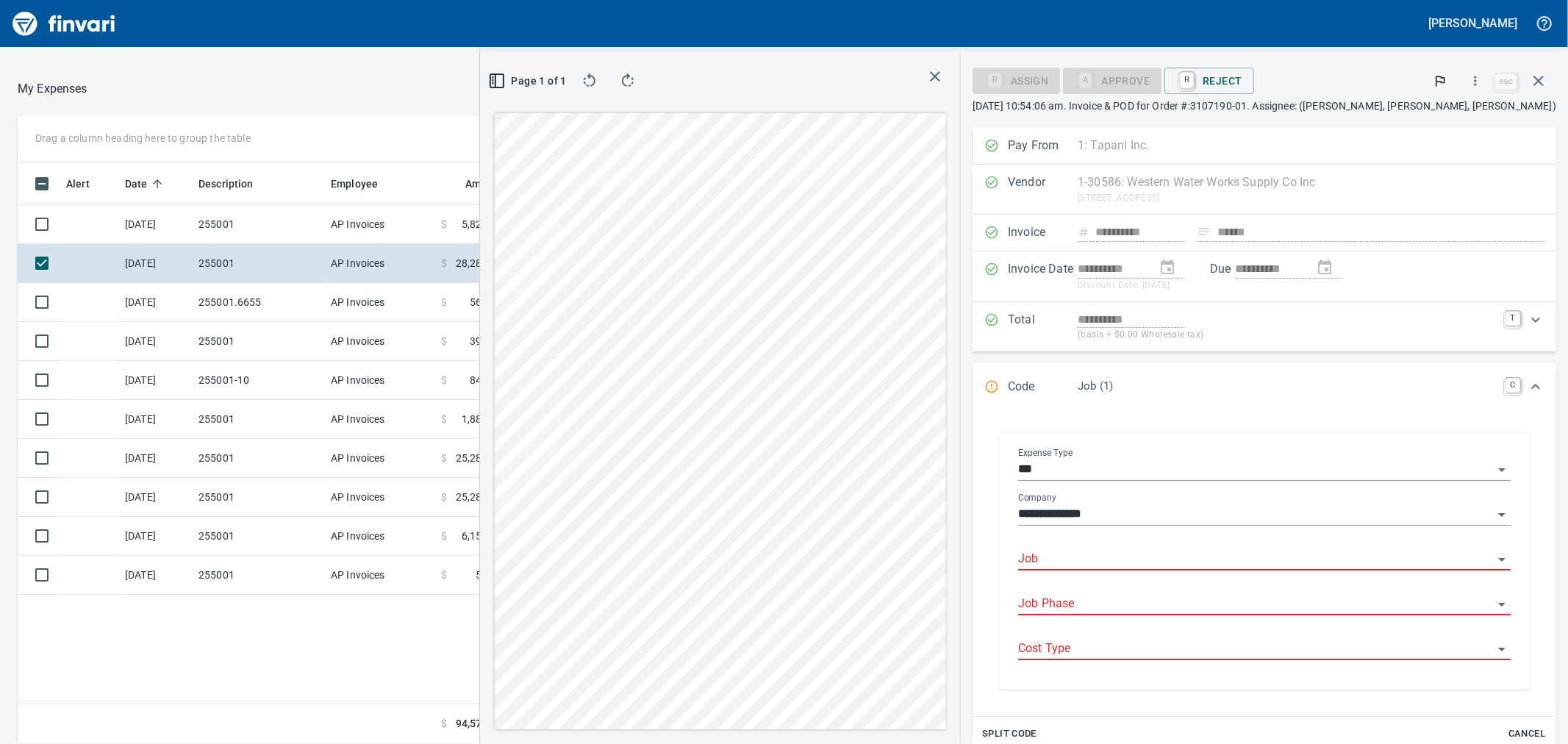
click at [1108, 563] on input "Job" at bounding box center [1255, 559] width 475 height 20
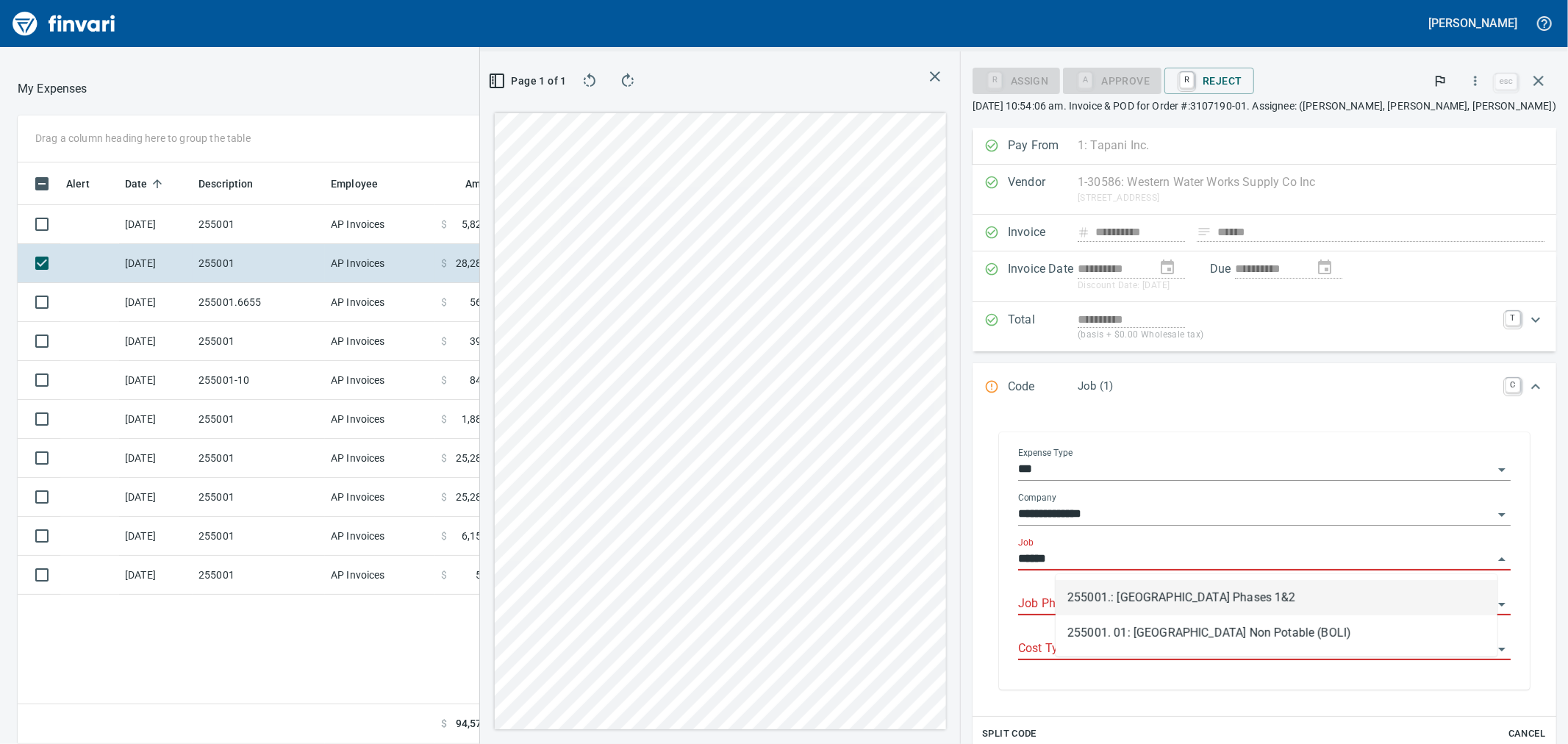
click at [1123, 602] on li "255001.: [GEOGRAPHIC_DATA] Phases 1&2" at bounding box center [1276, 598] width 442 height 35
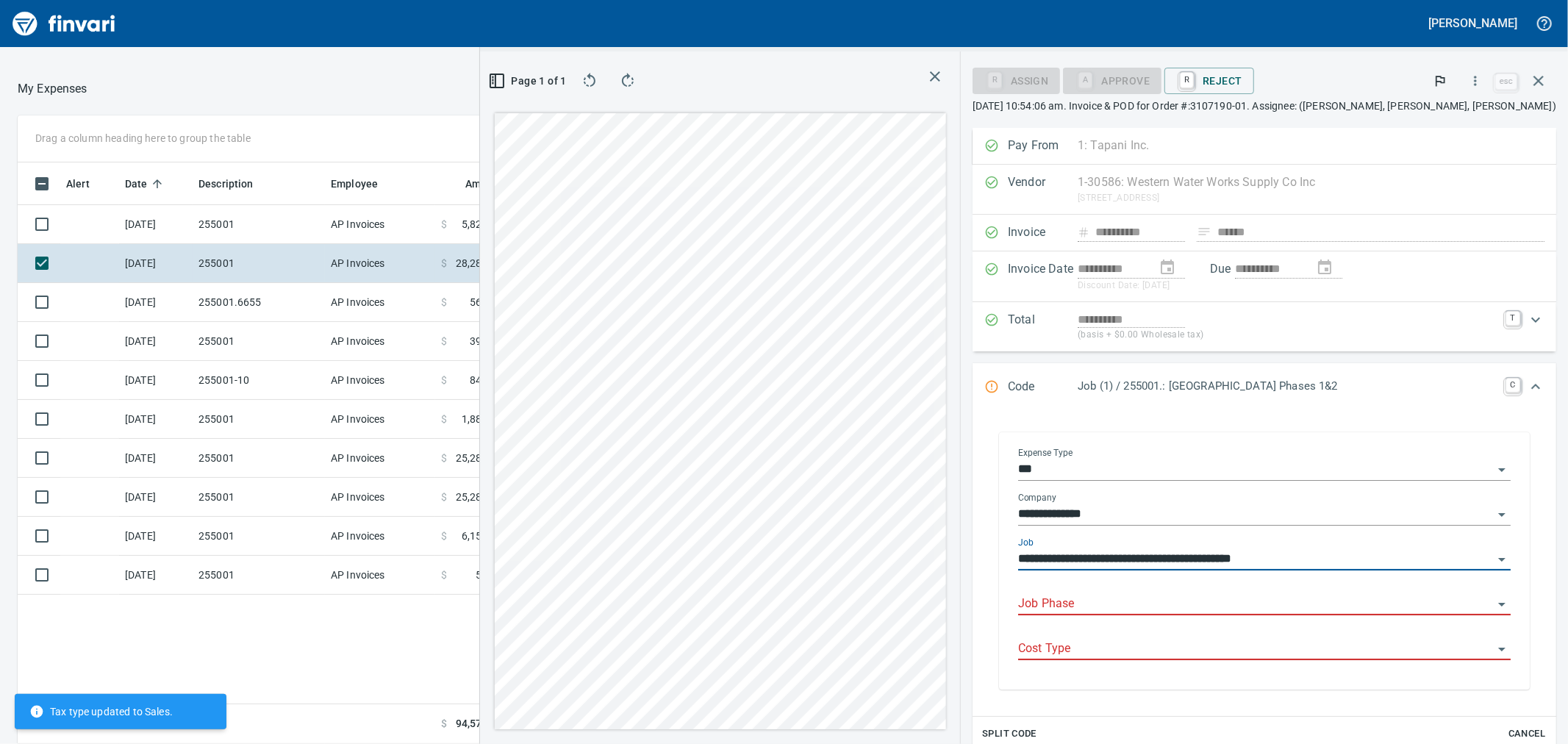
type input "**********"
click at [1128, 599] on input "Job Phase" at bounding box center [1255, 604] width 475 height 20
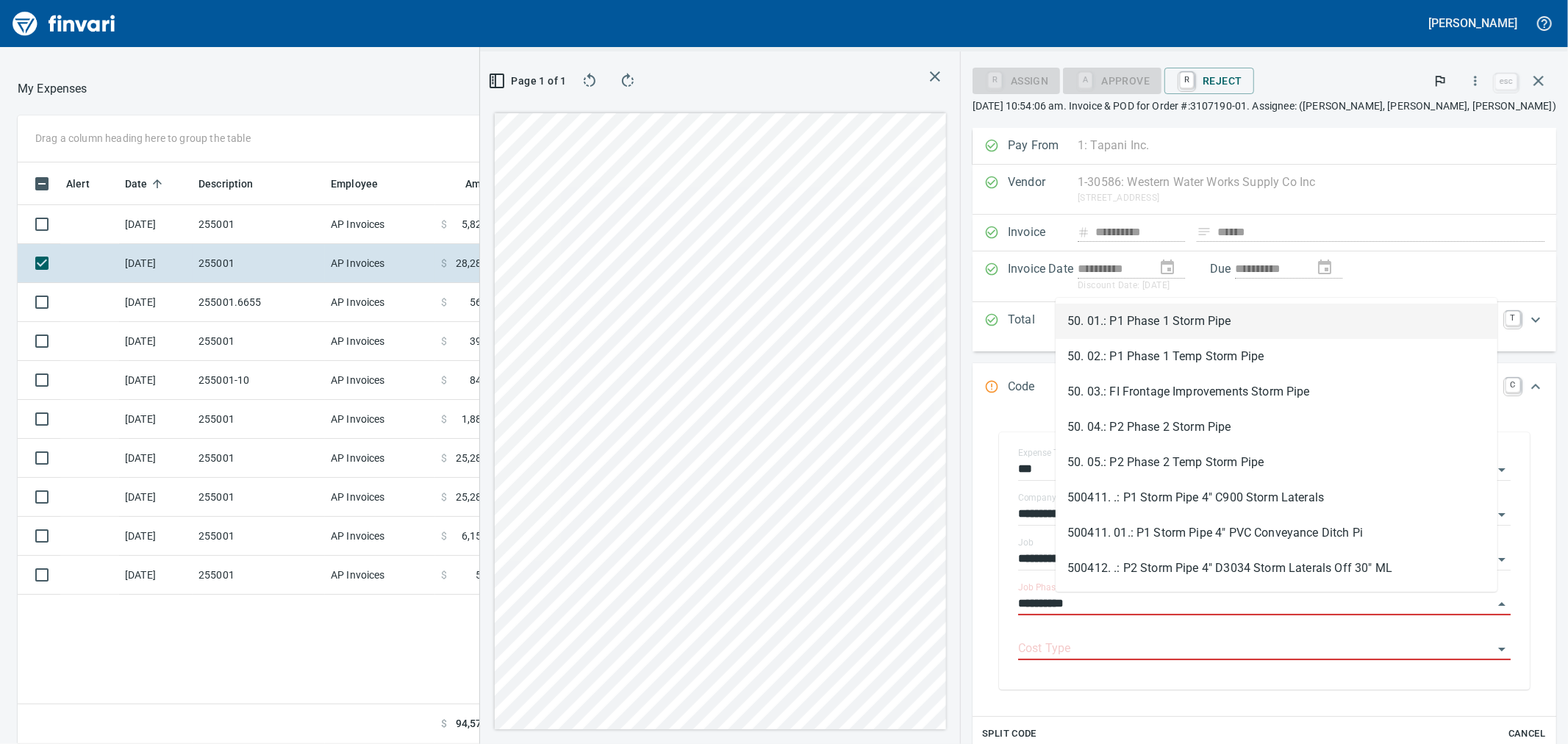
type input "**********"
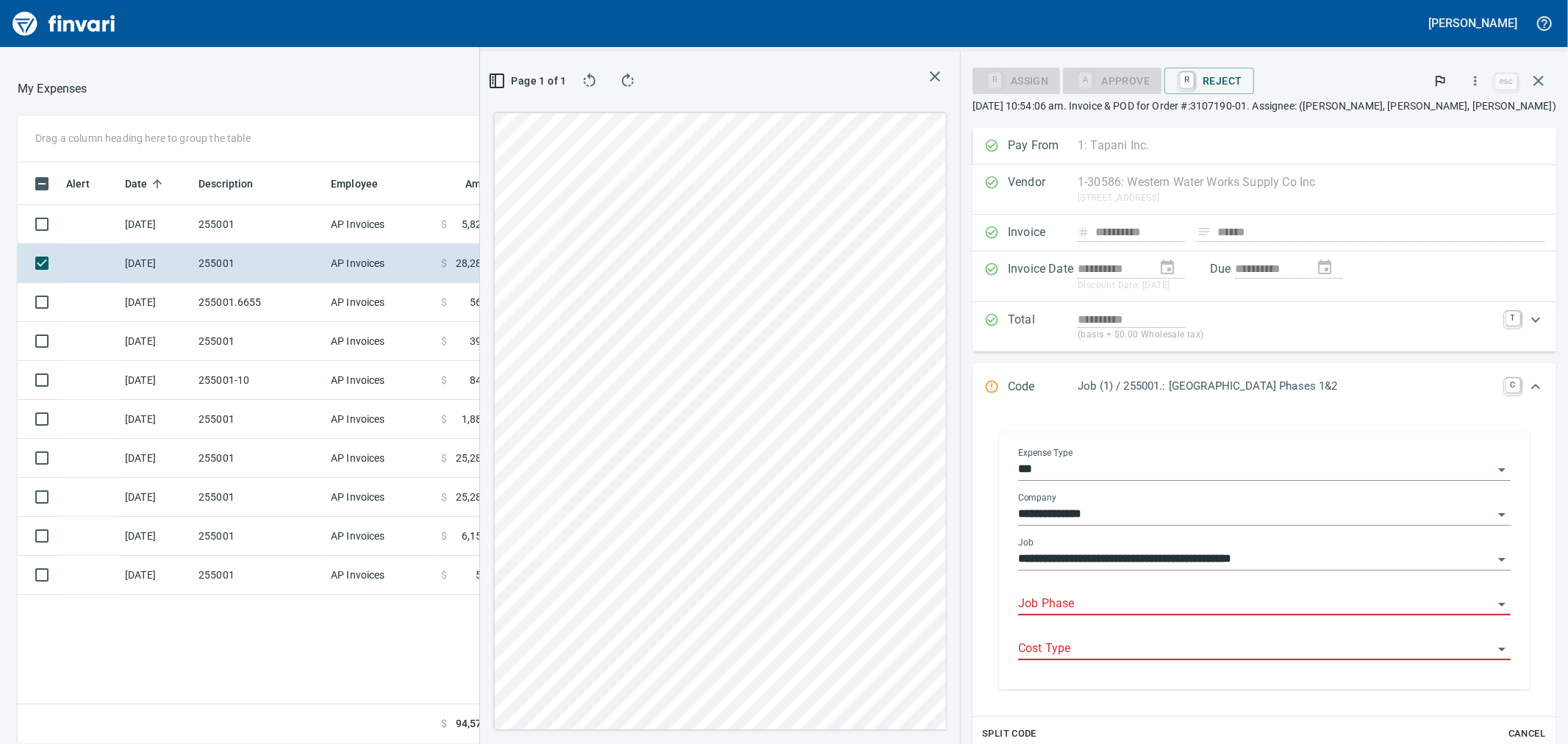
click at [1217, 608] on input "Job Phase" at bounding box center [1255, 604] width 475 height 20
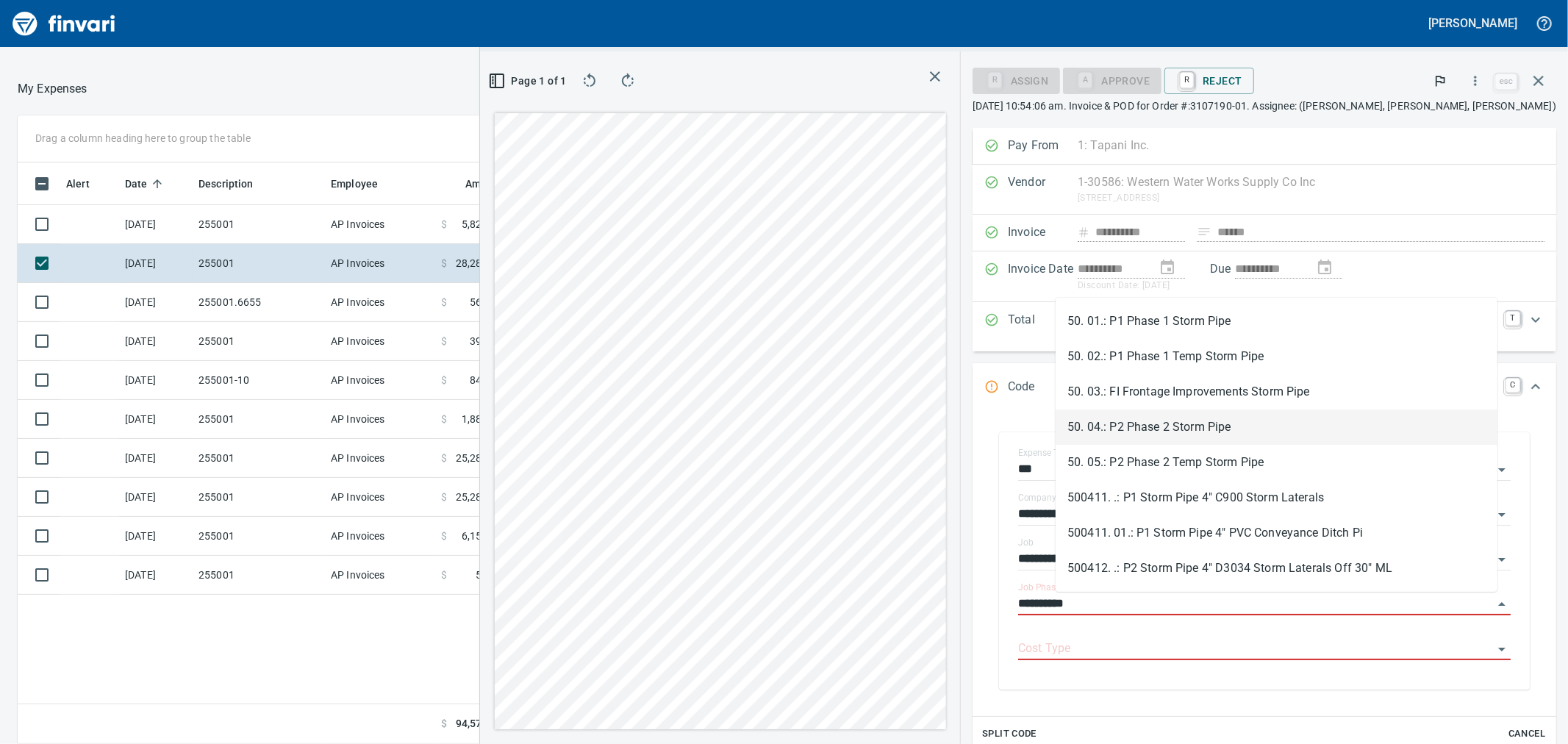
click at [1223, 429] on li "50. 04.: P2 Phase 2 Storm Pipe" at bounding box center [1276, 427] width 442 height 35
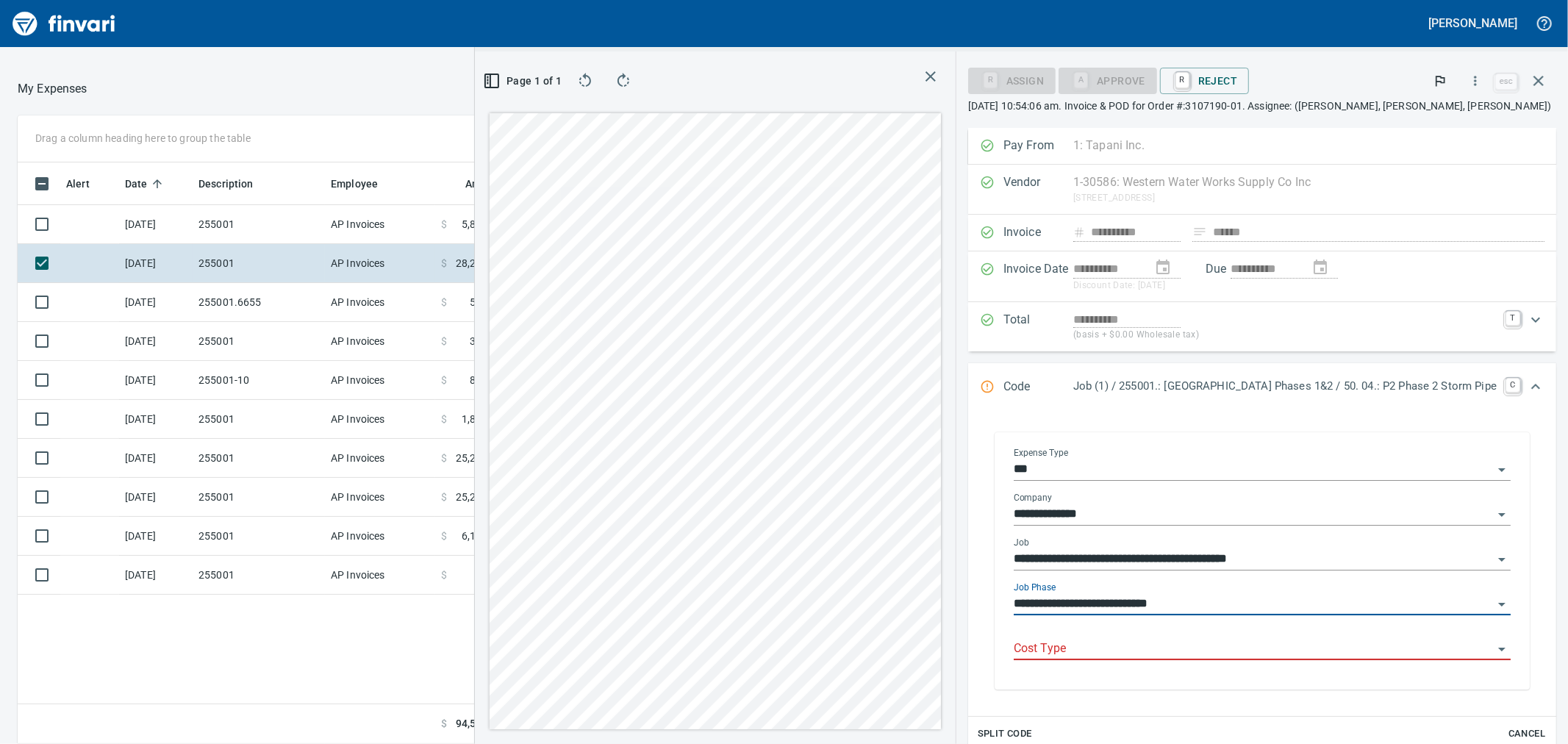
type input "**********"
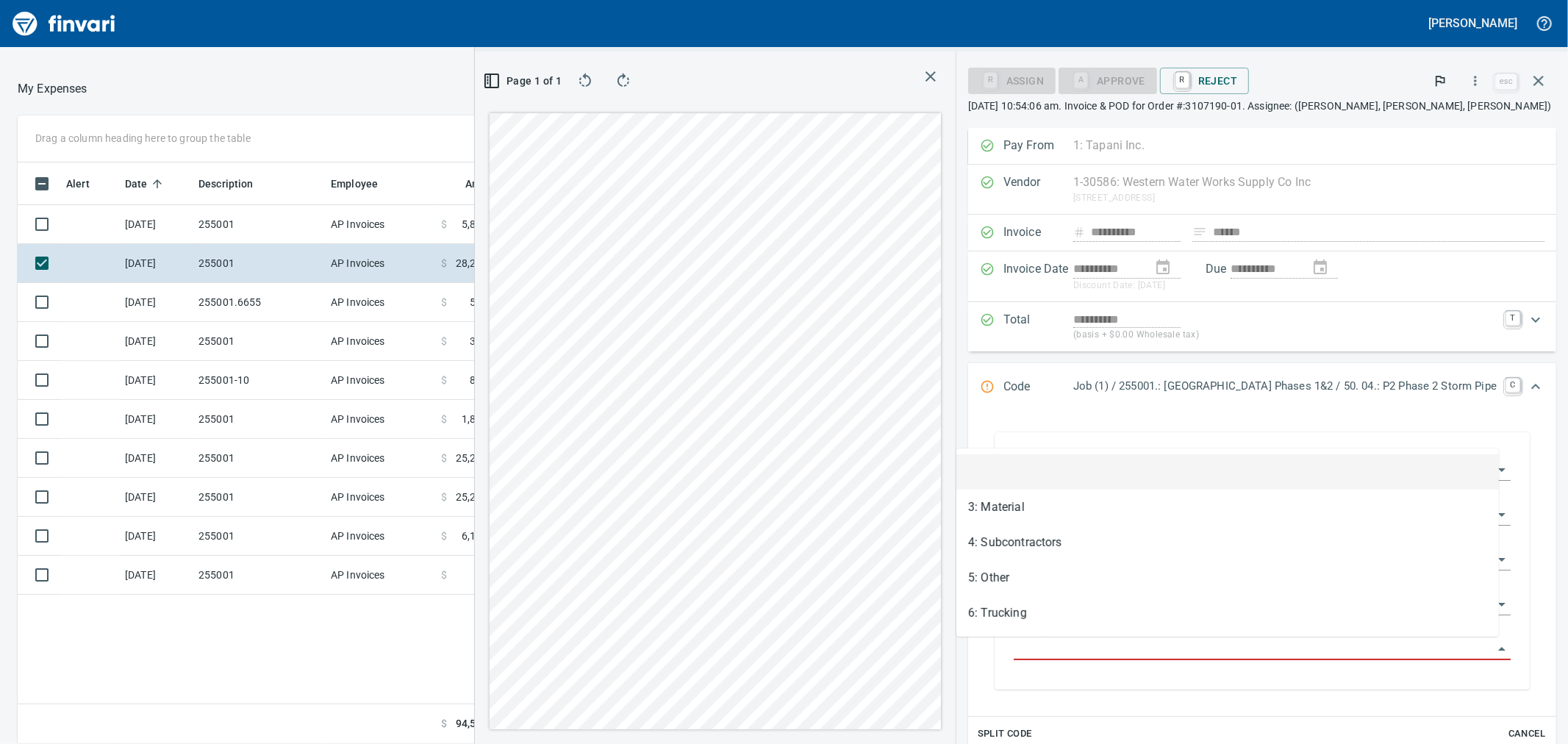
click at [1057, 651] on input "Cost Type" at bounding box center [1253, 649] width 480 height 20
click at [1047, 509] on li "3: Material" at bounding box center [1227, 507] width 543 height 35
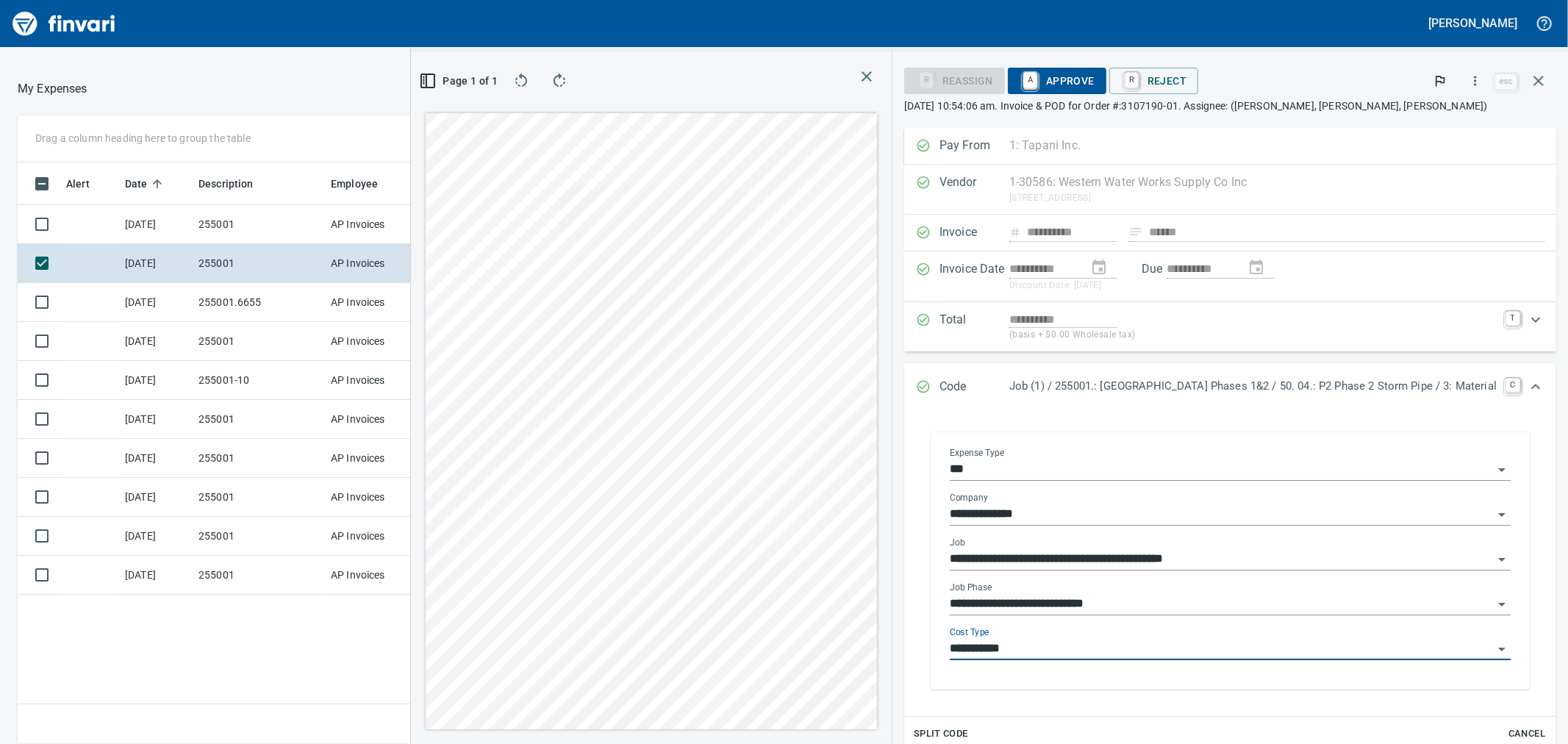
type input "**********"
click at [1020, 84] on span "A Approve" at bounding box center [1057, 81] width 75 height 25
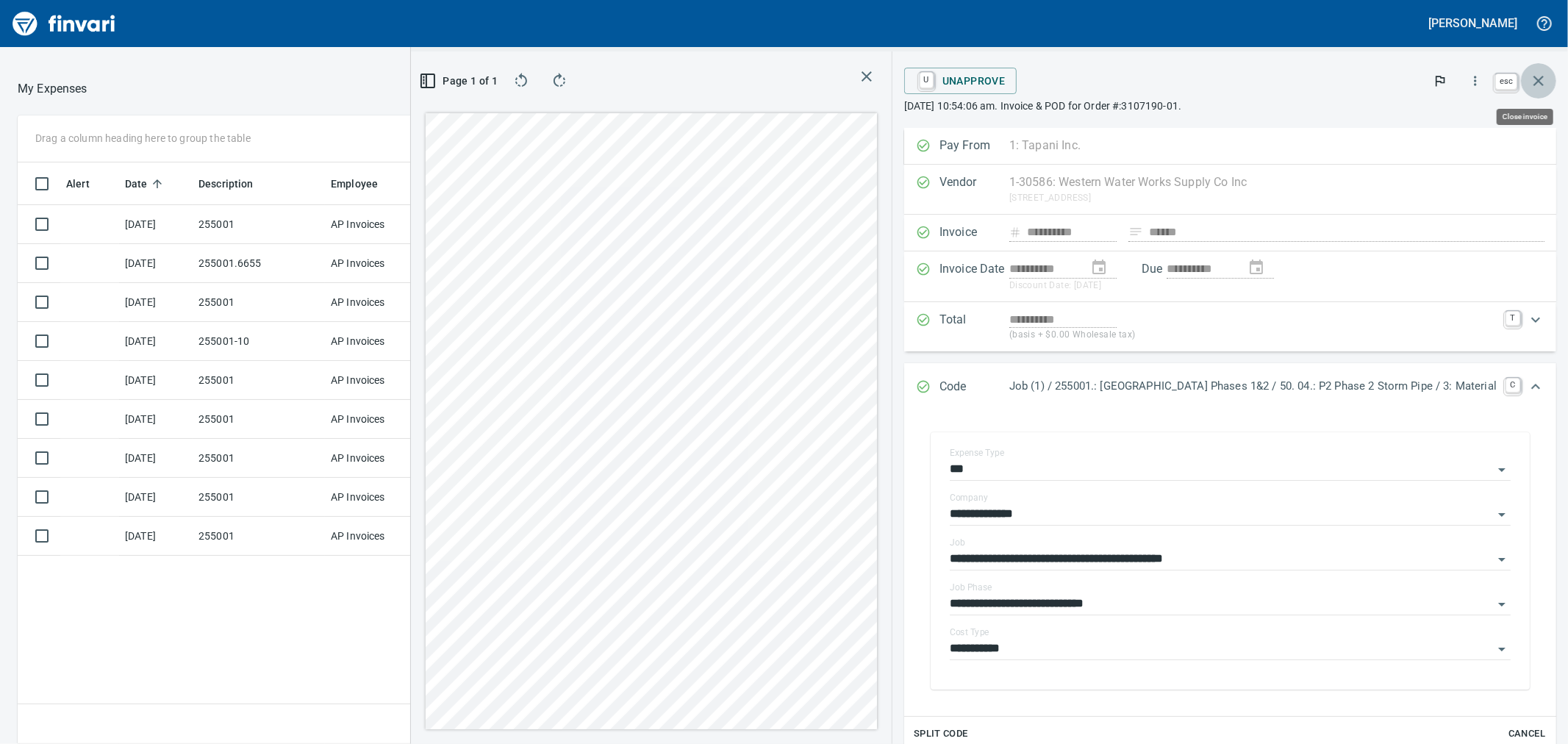
click at [1543, 82] on icon "button" at bounding box center [1539, 81] width 18 height 18
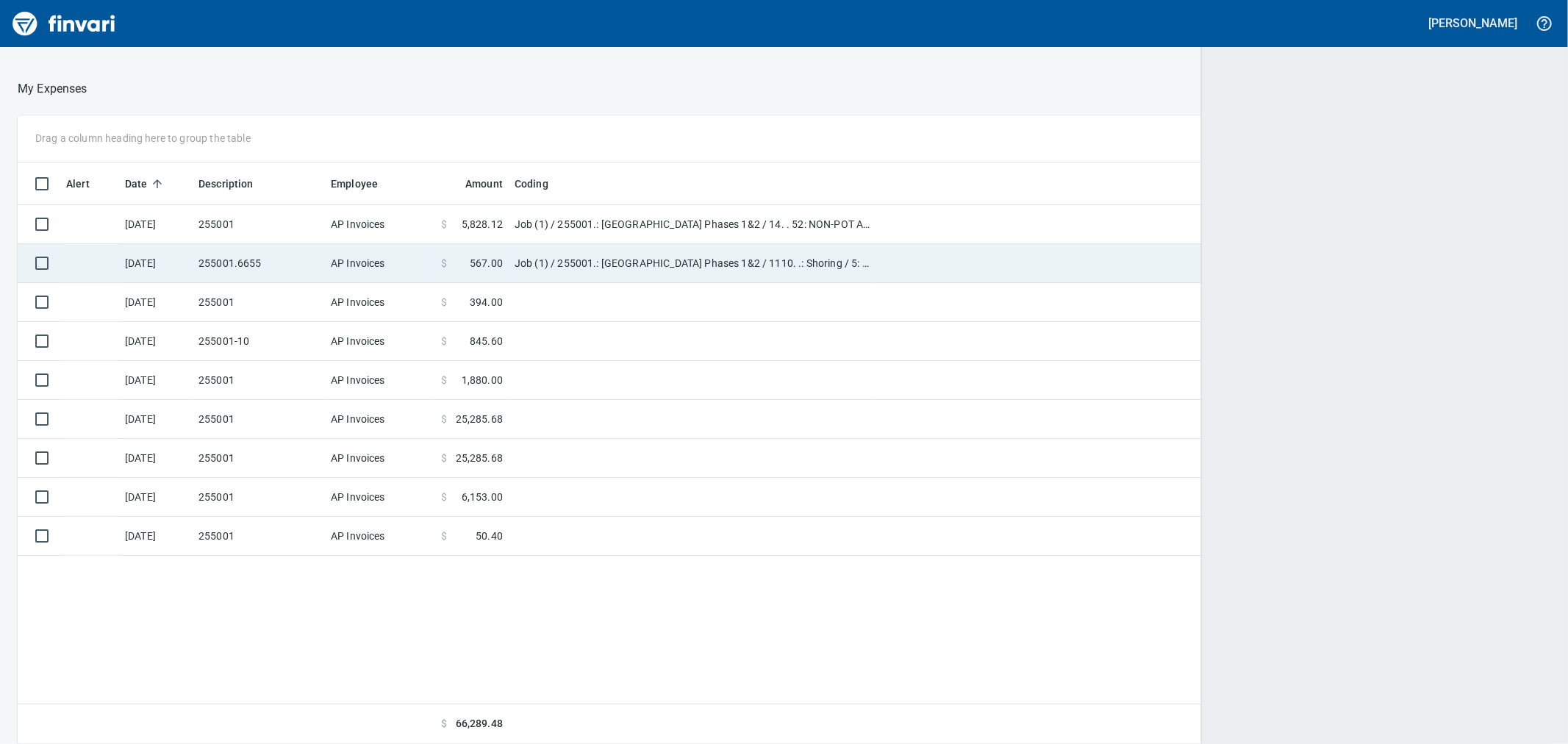
scroll to position [2, 2]
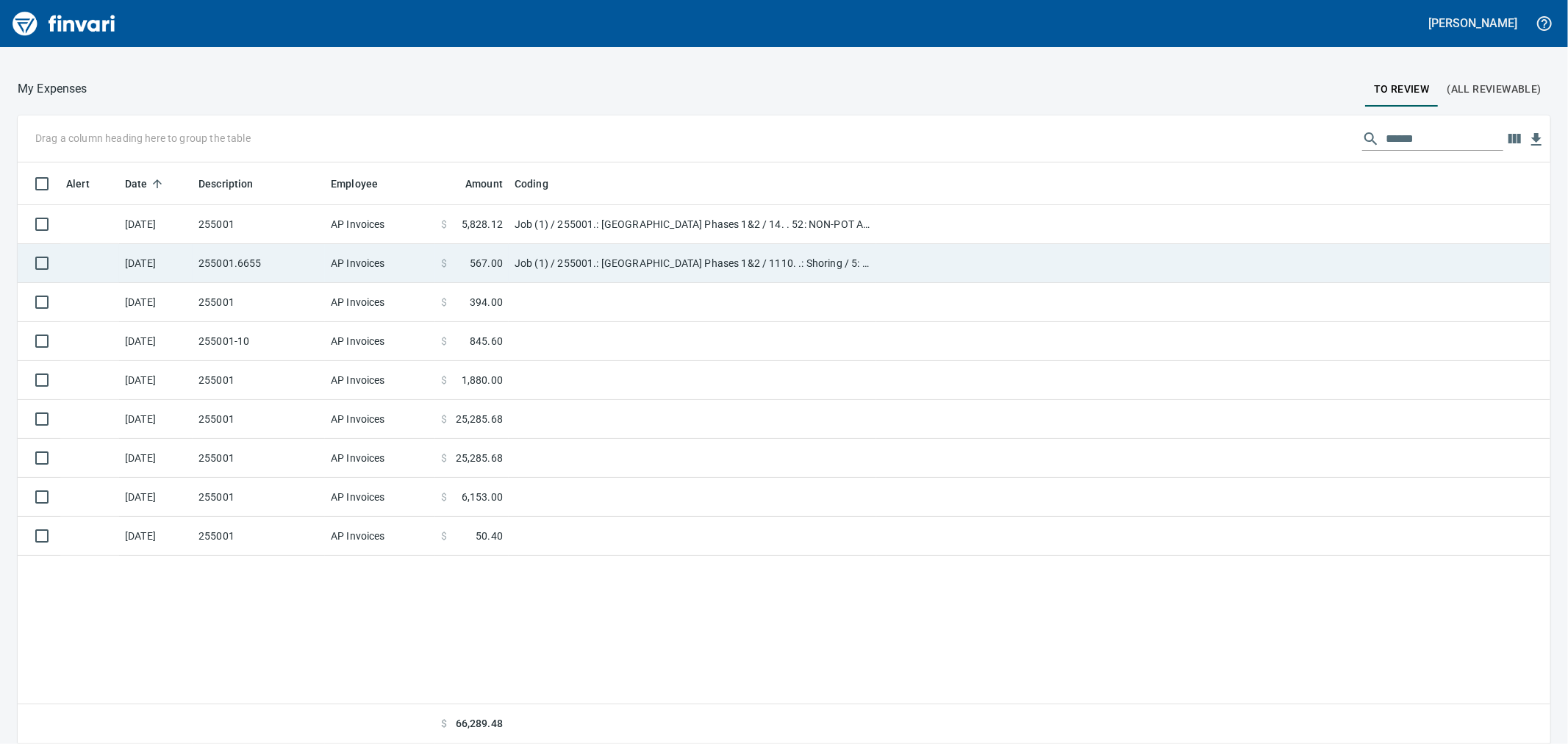
click at [547, 254] on td "Job (1) / 255001.: Kingston Terrace Town Center Phases 1&2 / 1110. .: Shoring /…" at bounding box center [693, 264] width 368 height 39
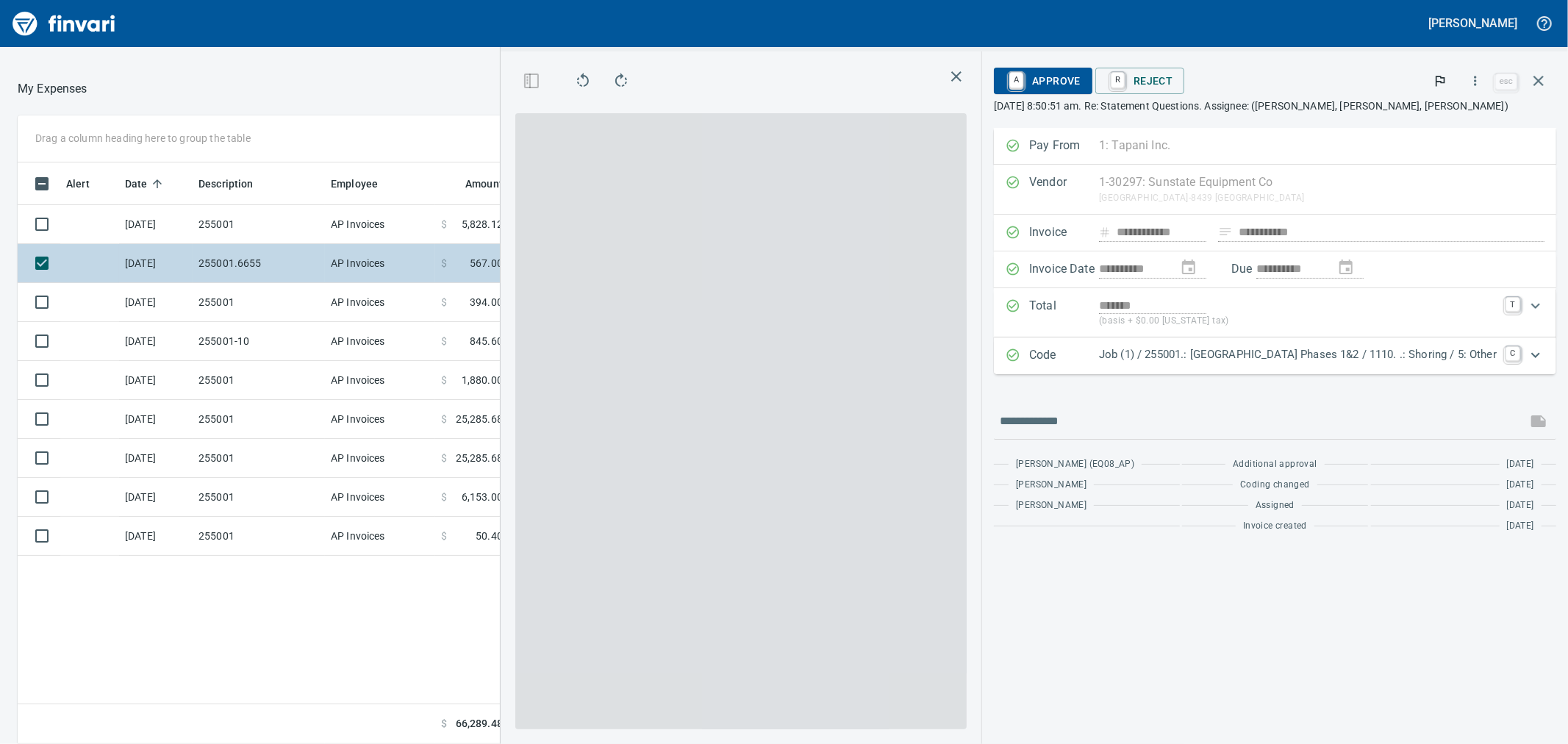
scroll to position [570, 1141]
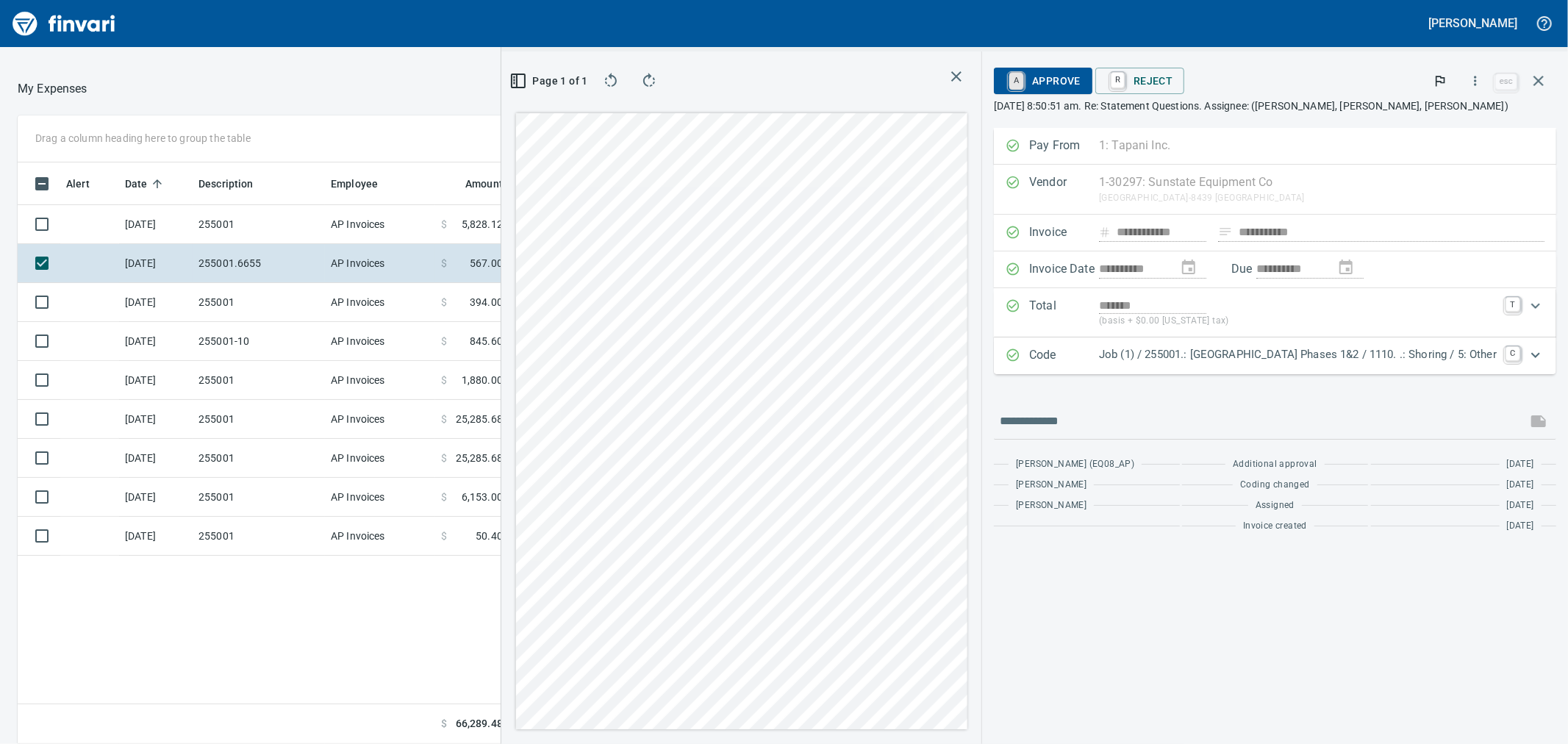
click at [1009, 78] on link "A" at bounding box center [1016, 81] width 14 height 16
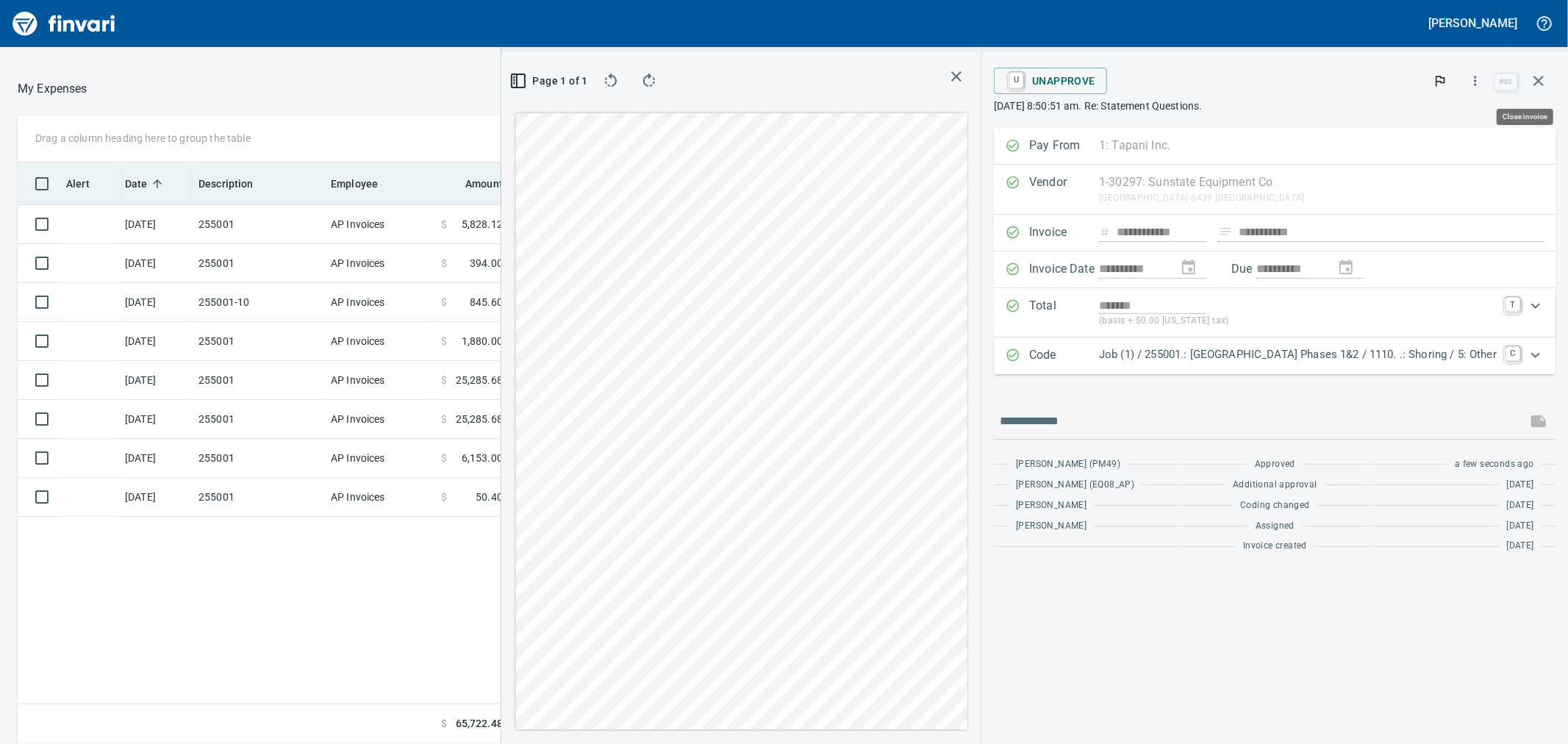
click at [1533, 78] on icon "button" at bounding box center [1539, 81] width 18 height 18
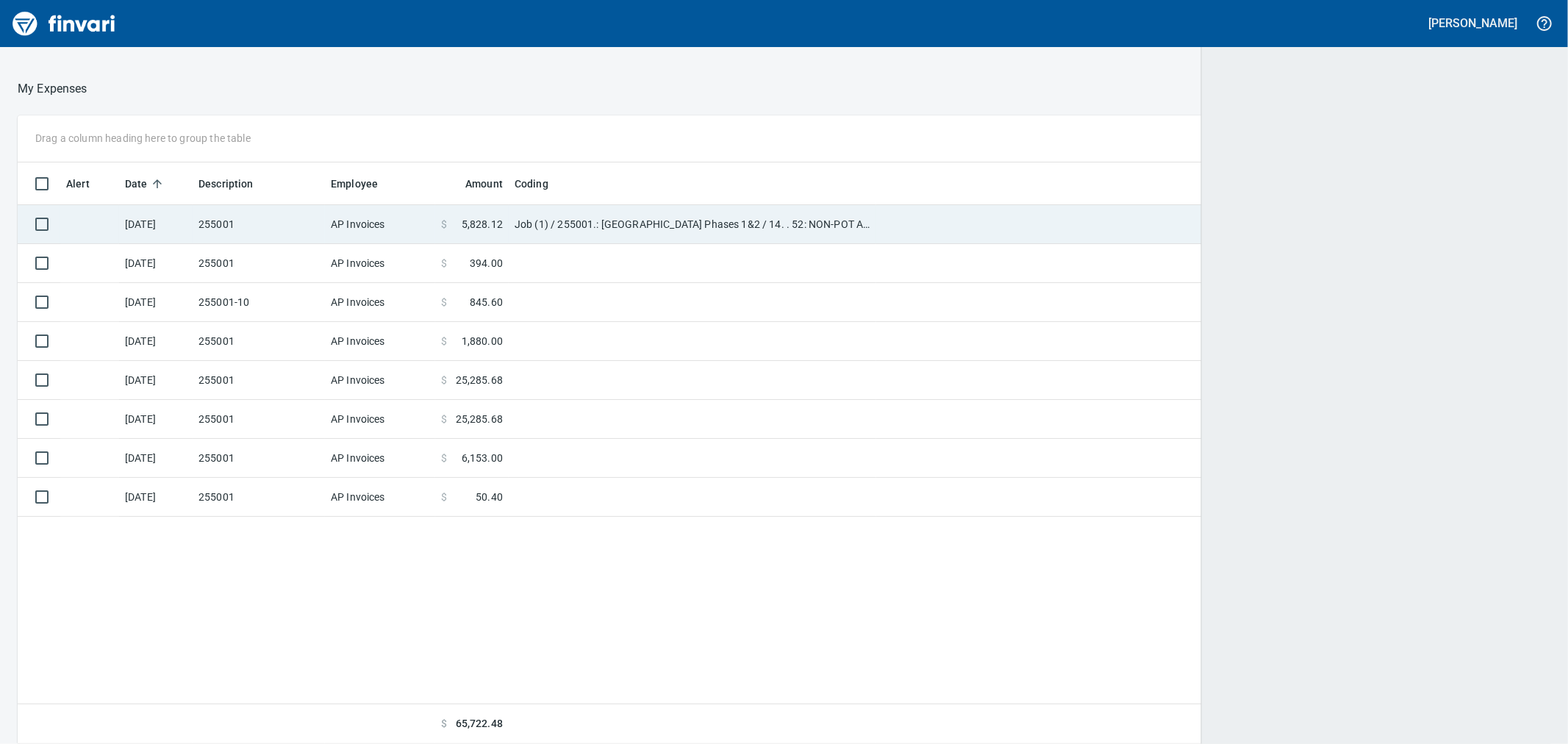
scroll to position [2, 2]
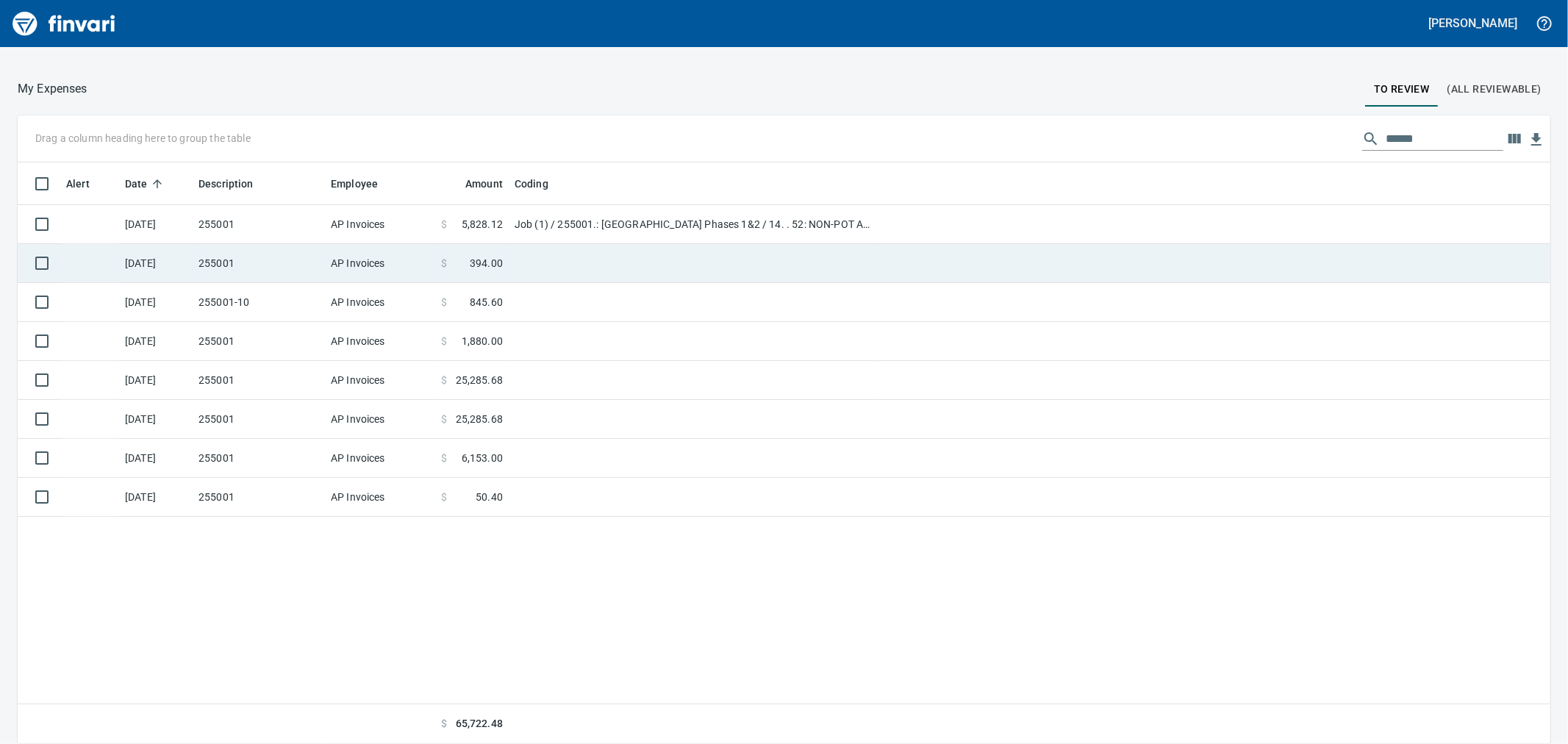
click at [593, 256] on td at bounding box center [693, 264] width 368 height 39
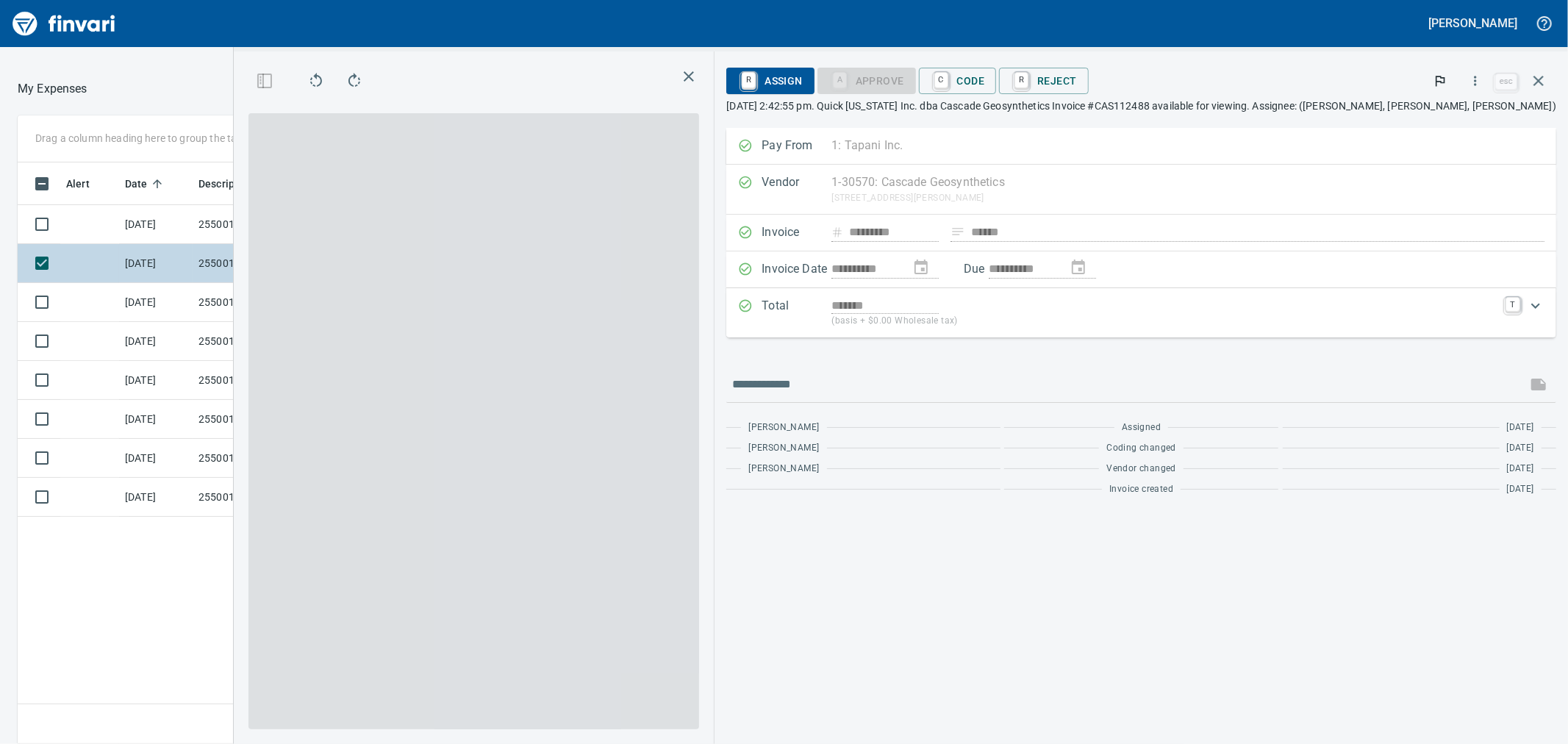
scroll to position [570, 1141]
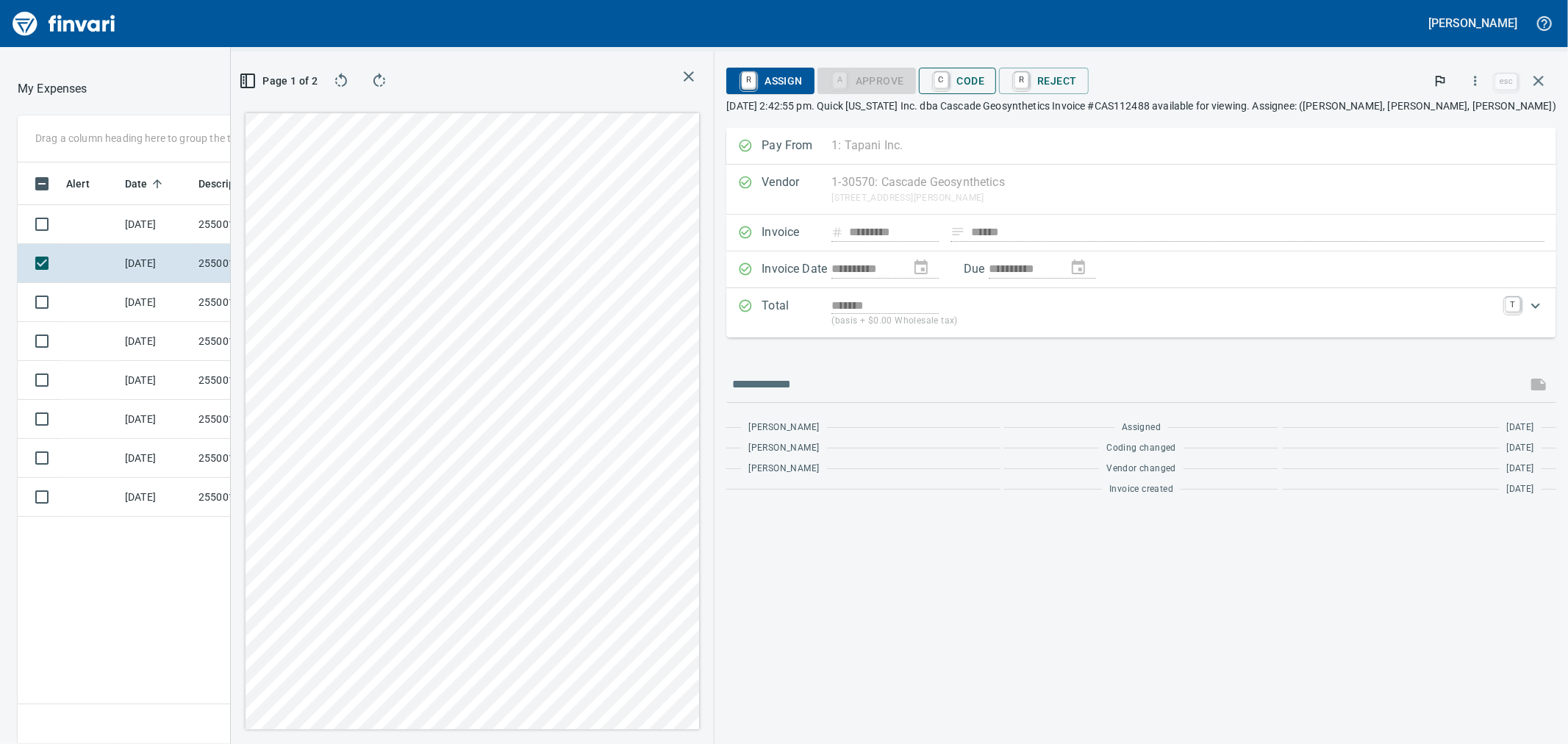
click at [985, 82] on span "C Code" at bounding box center [958, 81] width 55 height 25
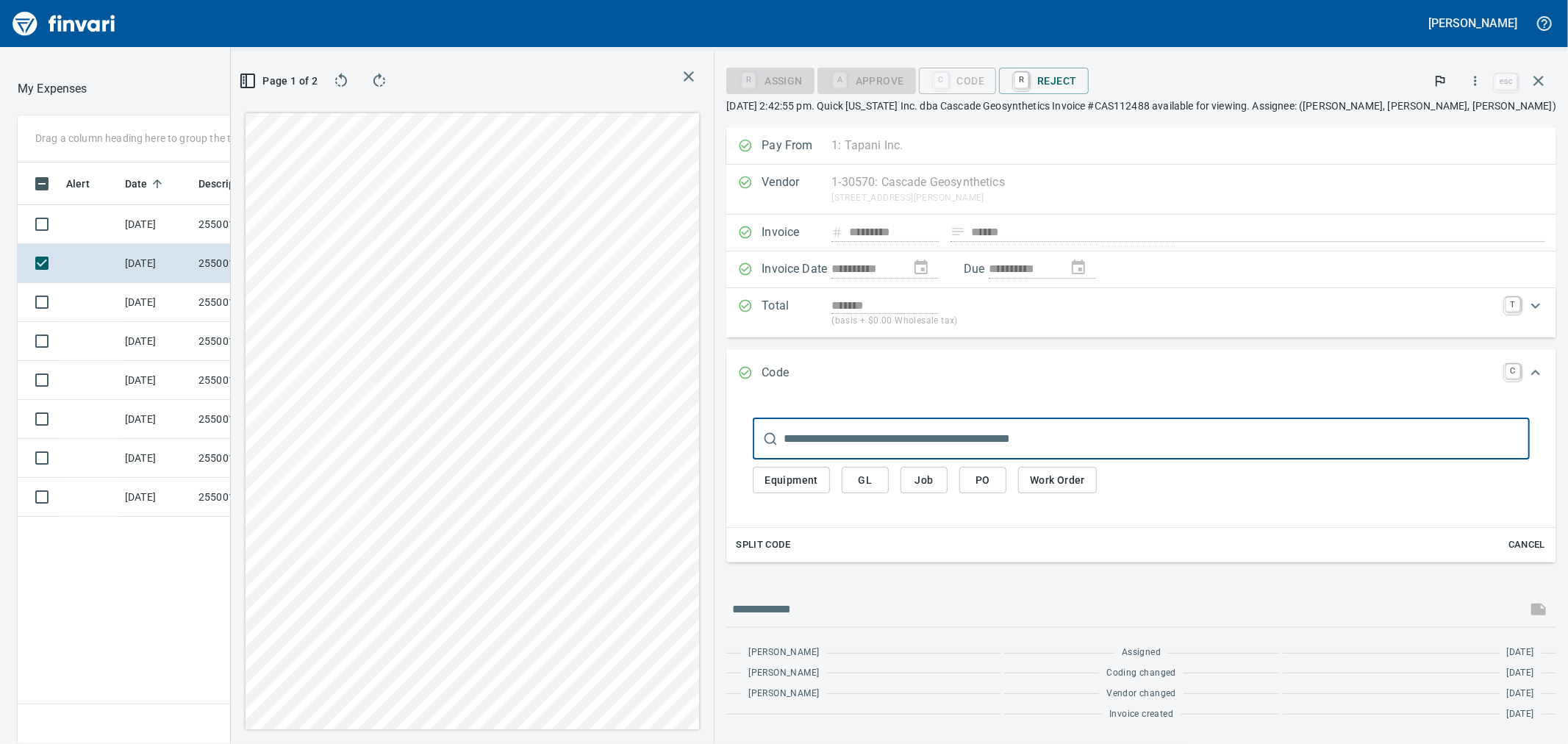
click at [936, 486] on span "Job" at bounding box center [924, 481] width 24 height 18
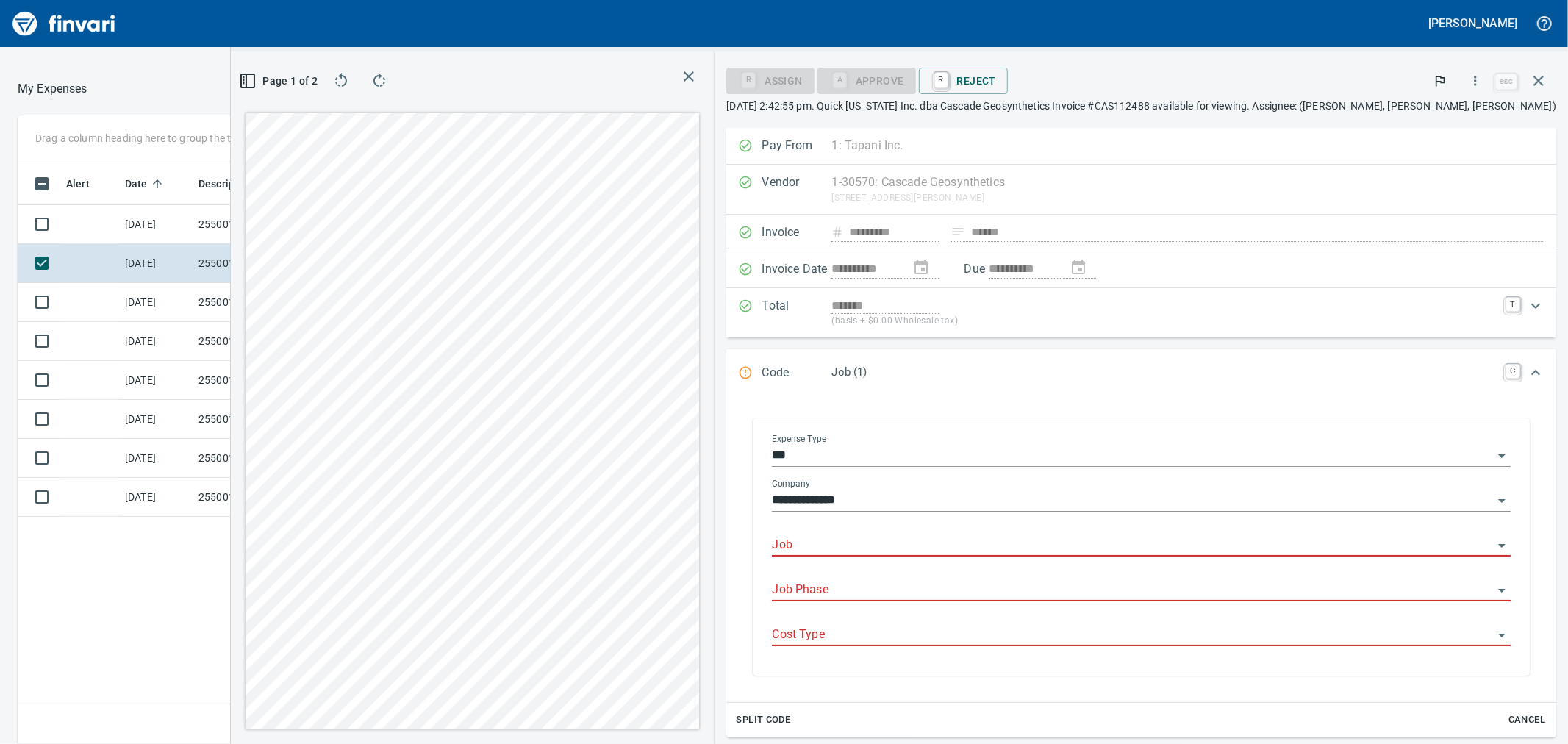
click at [987, 554] on input "Job" at bounding box center [1132, 545] width 721 height 20
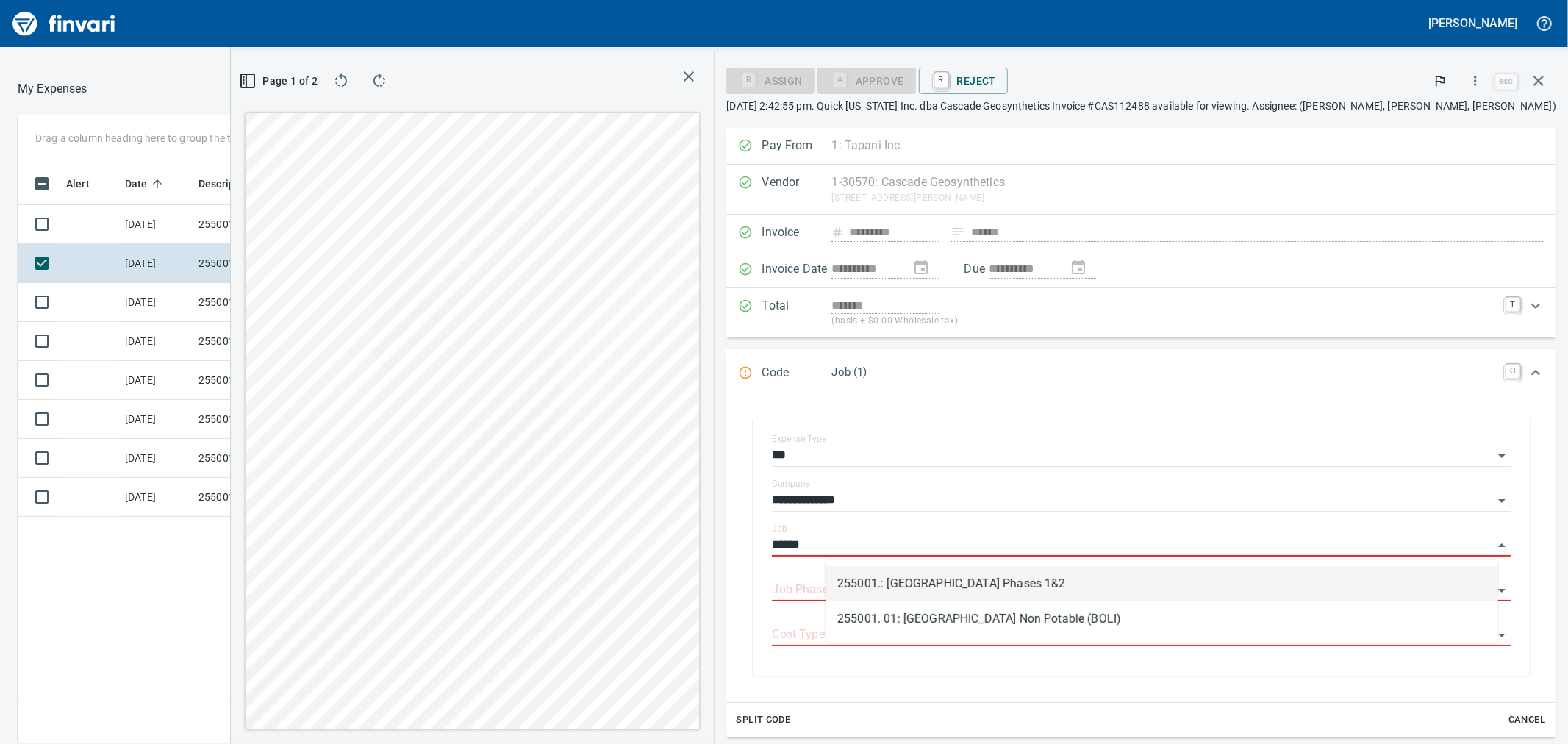
click at [986, 576] on li "255001.: [GEOGRAPHIC_DATA] Phases 1&2" at bounding box center [1161, 584] width 672 height 35
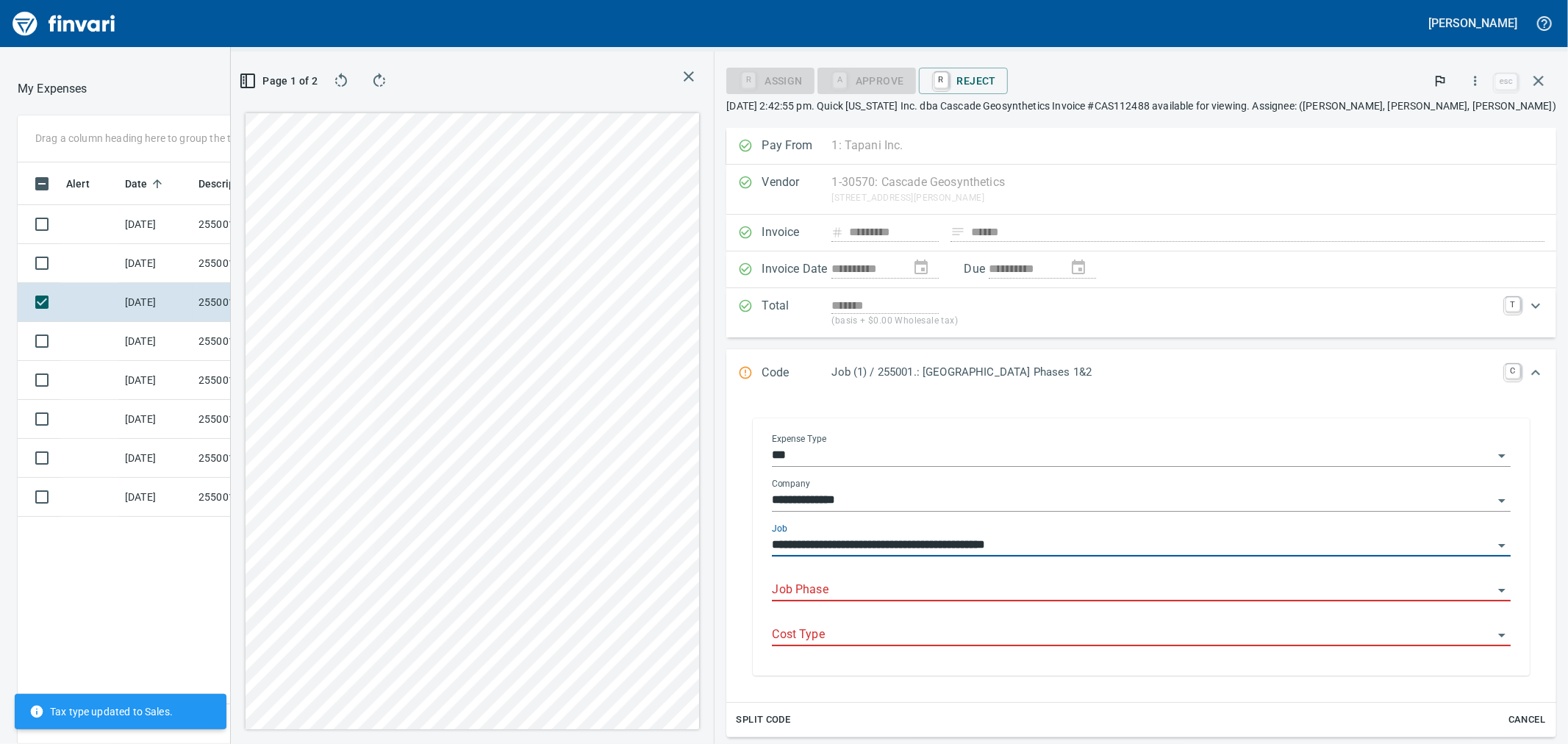
type input "**********"
click at [993, 585] on input "Job Phase" at bounding box center [1132, 590] width 721 height 20
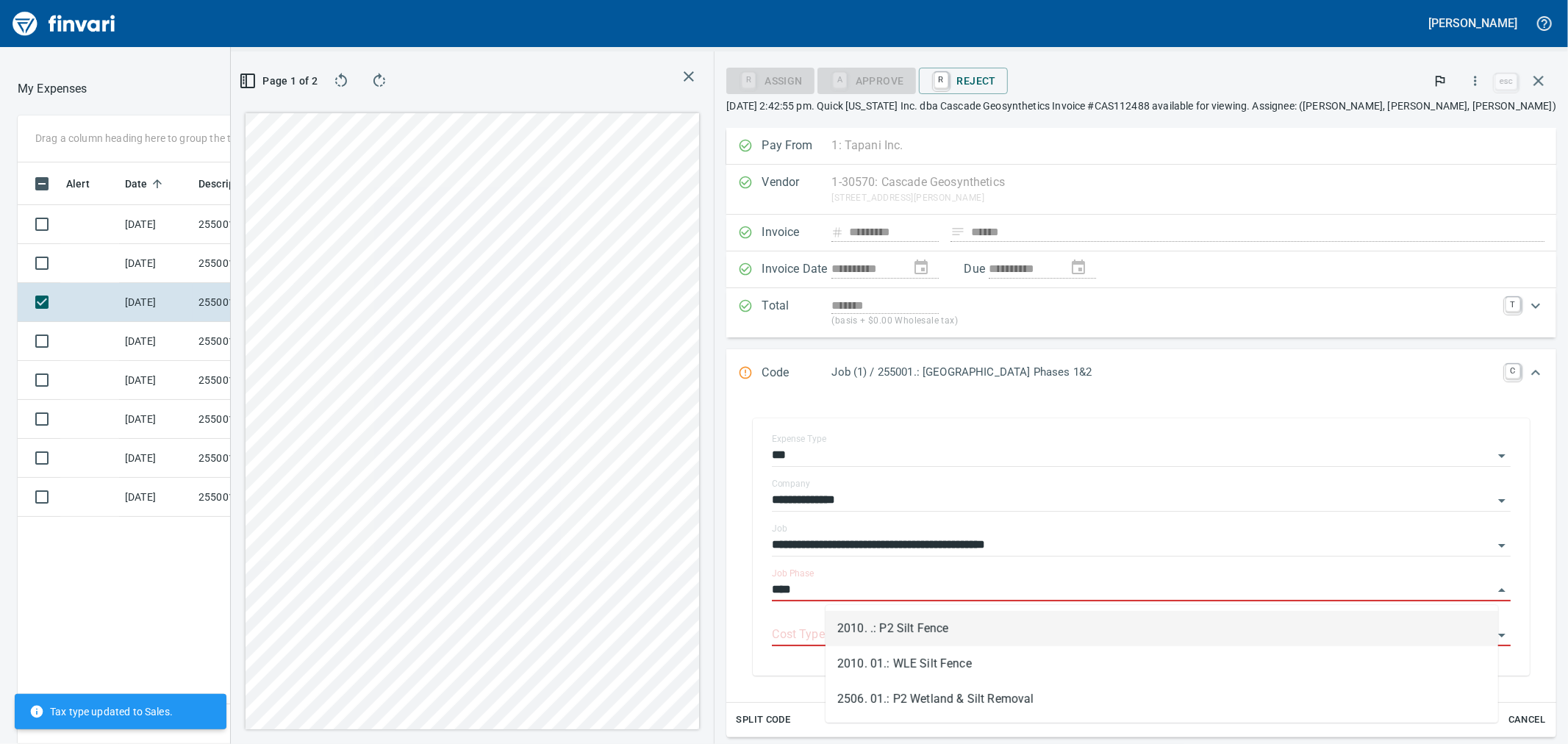
type input "****"
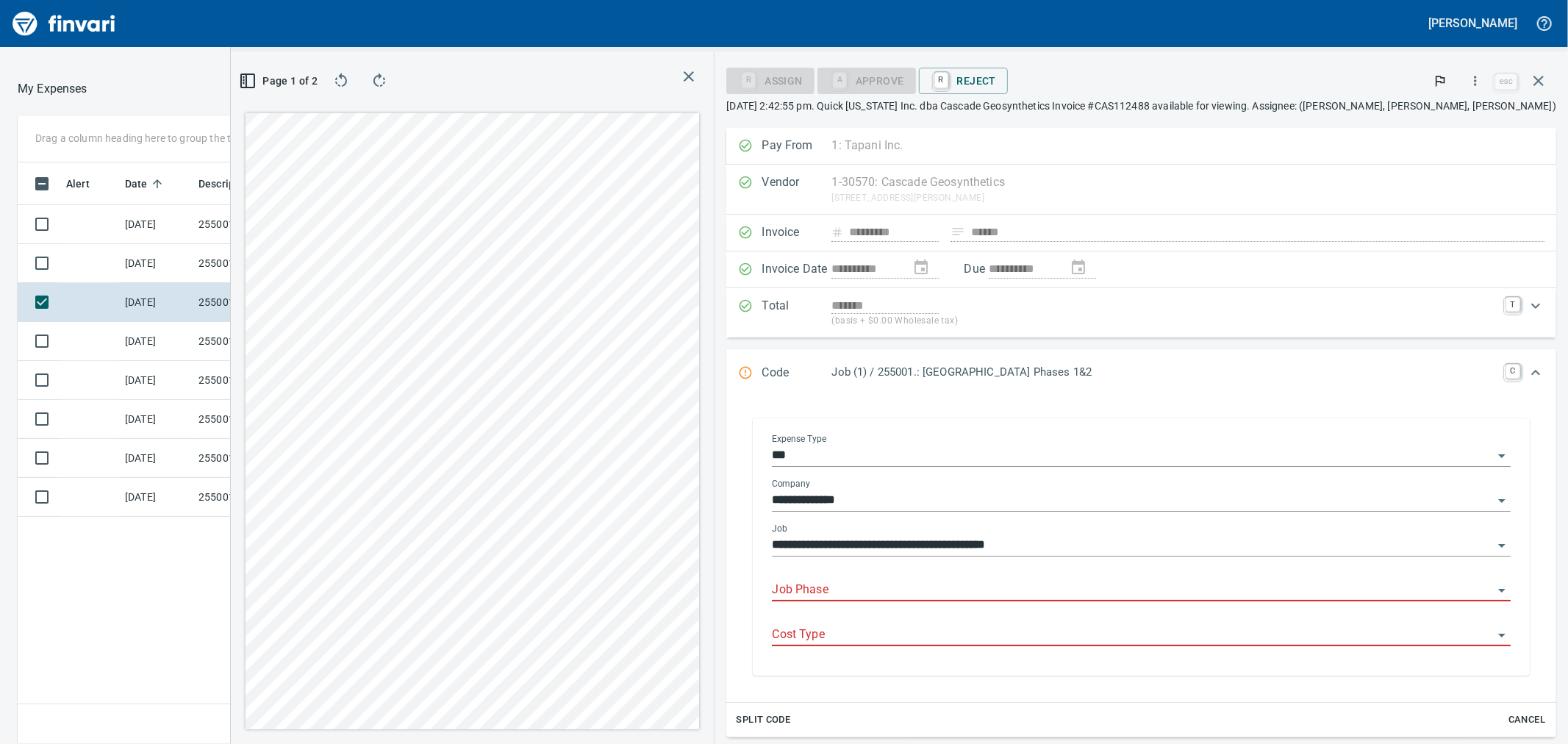
click at [967, 592] on input "Job Phase" at bounding box center [1132, 590] width 721 height 20
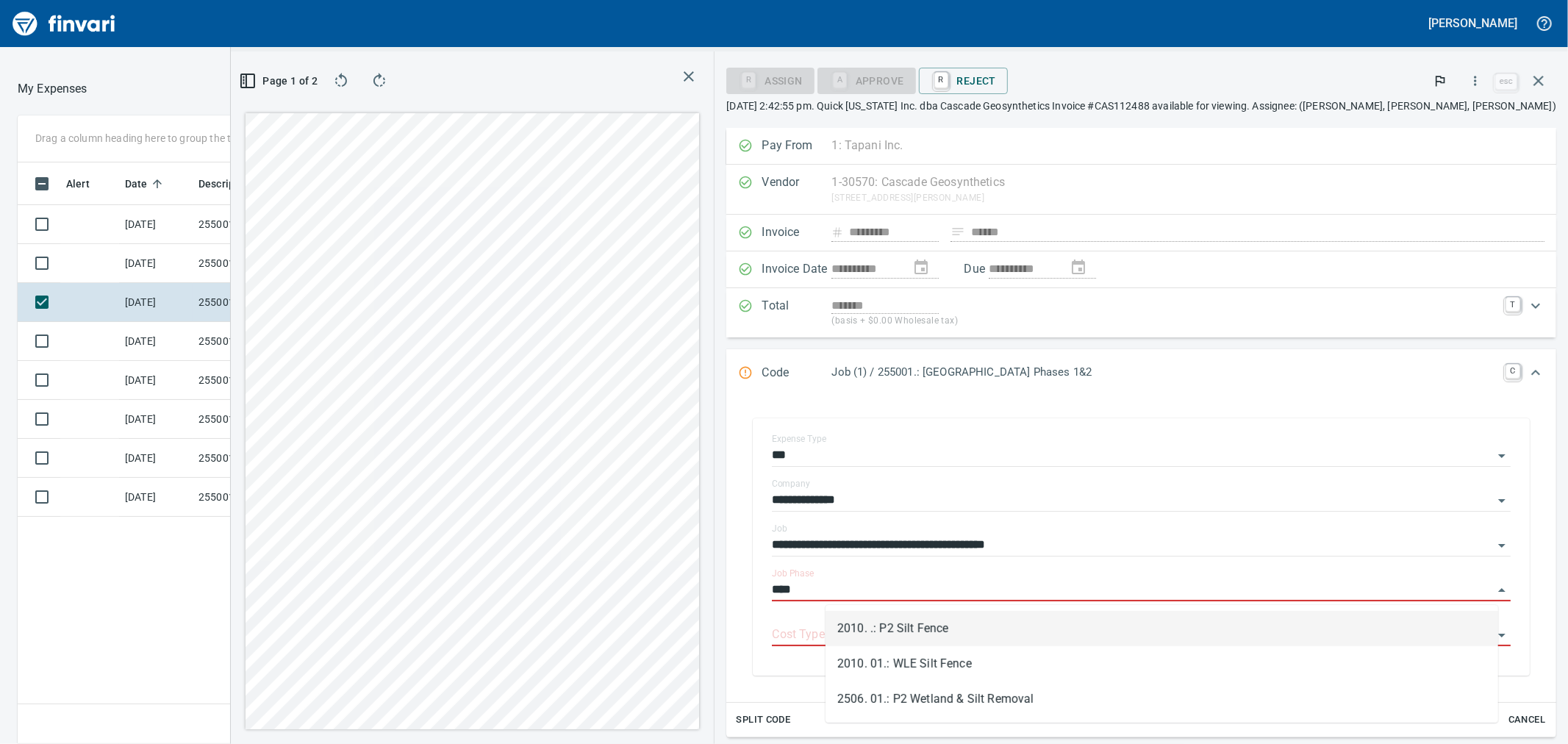
click at [971, 630] on li "2010. .: P2 Silt Fence" at bounding box center [1161, 629] width 672 height 35
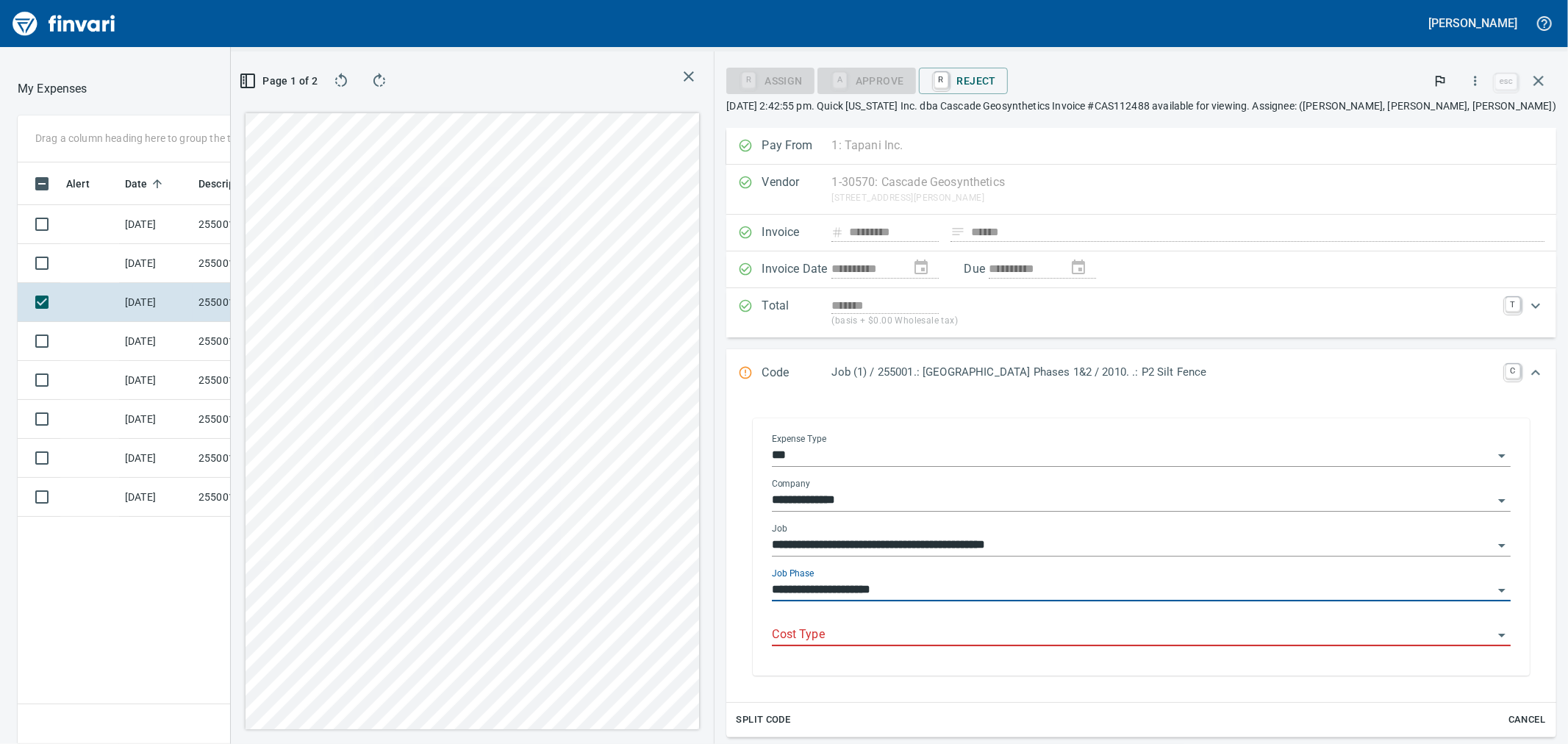
type input "**********"
click at [893, 636] on input "Cost Type" at bounding box center [1132, 635] width 721 height 20
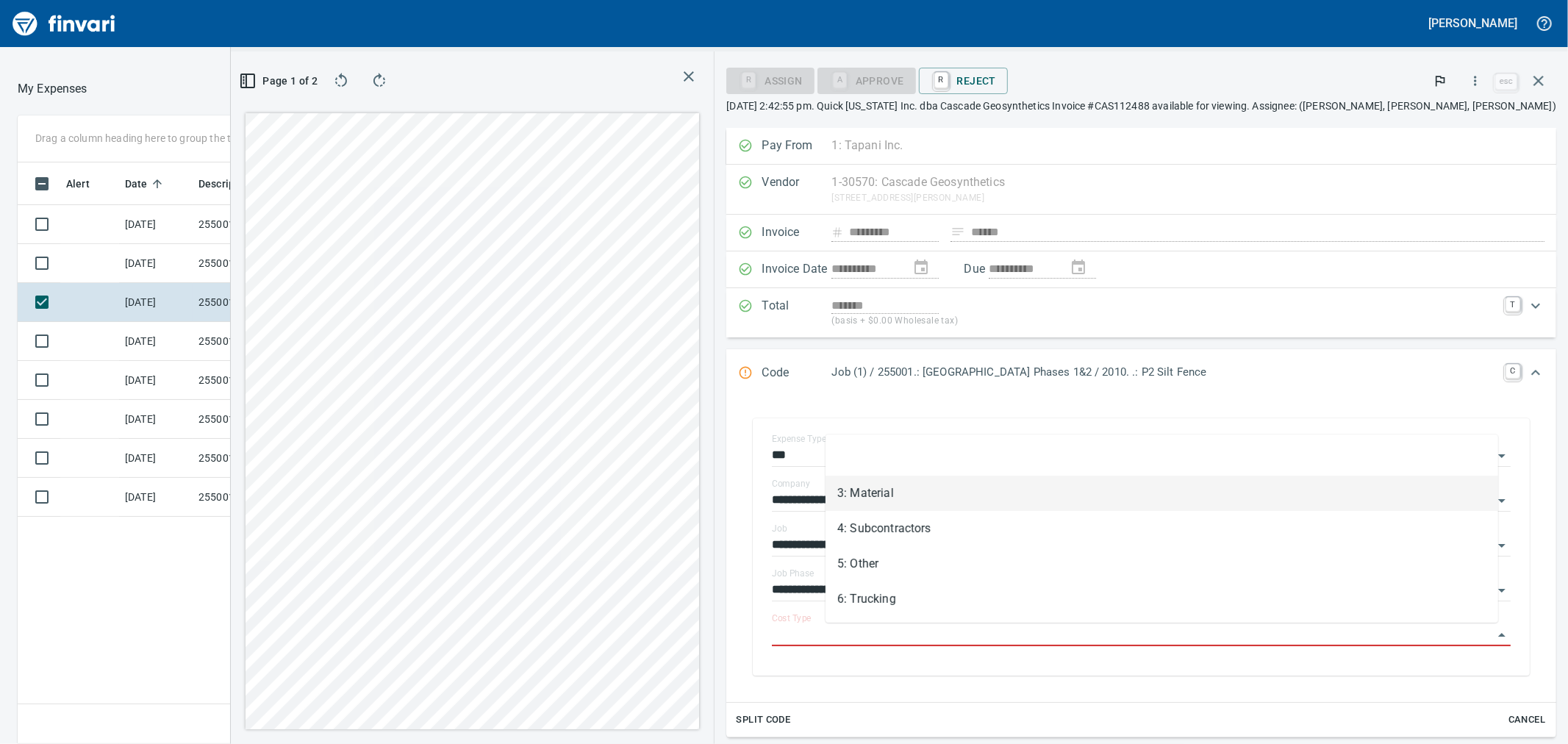
click at [900, 490] on li "3: Material" at bounding box center [1161, 493] width 672 height 35
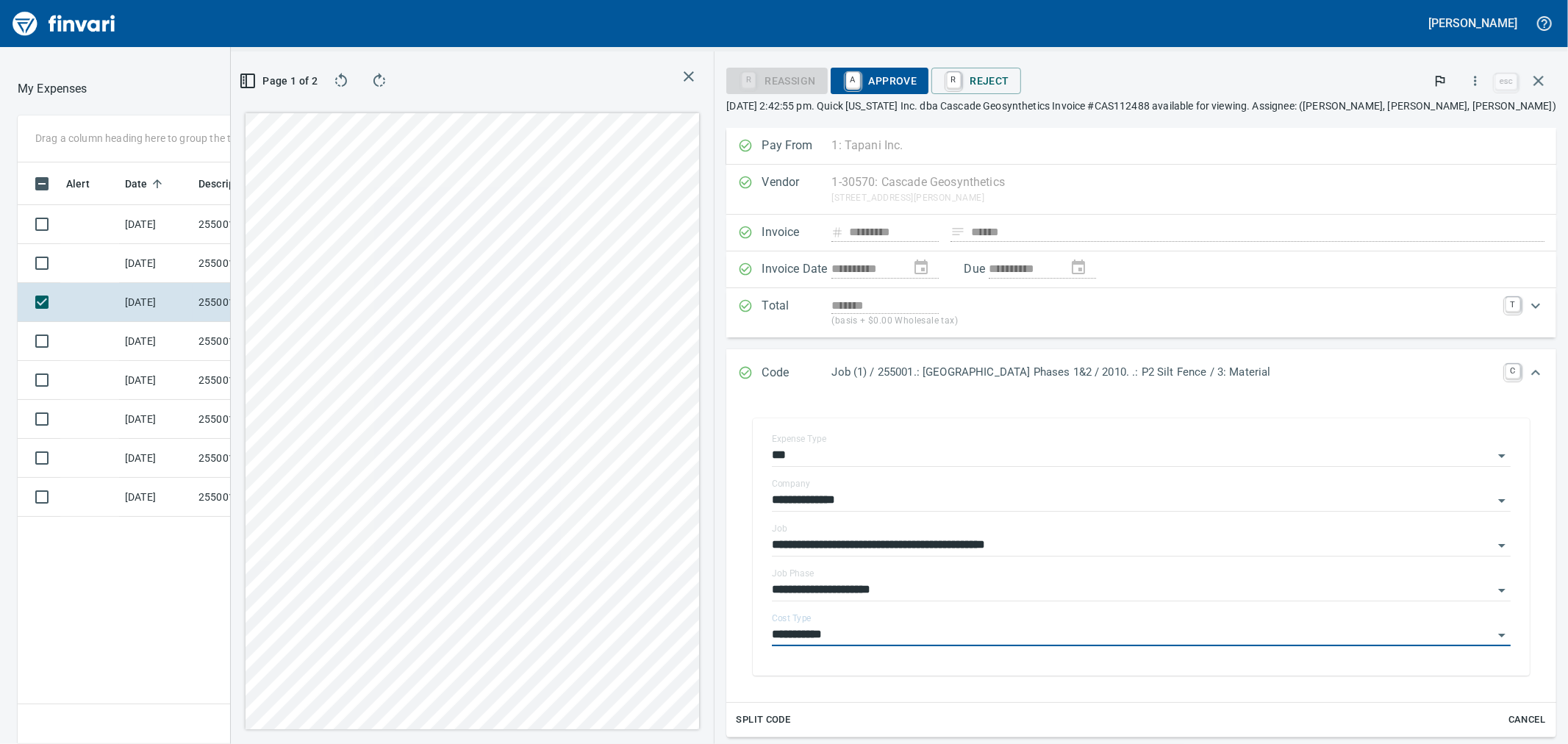
type input "**********"
click at [918, 74] on span "A Approve" at bounding box center [880, 81] width 75 height 25
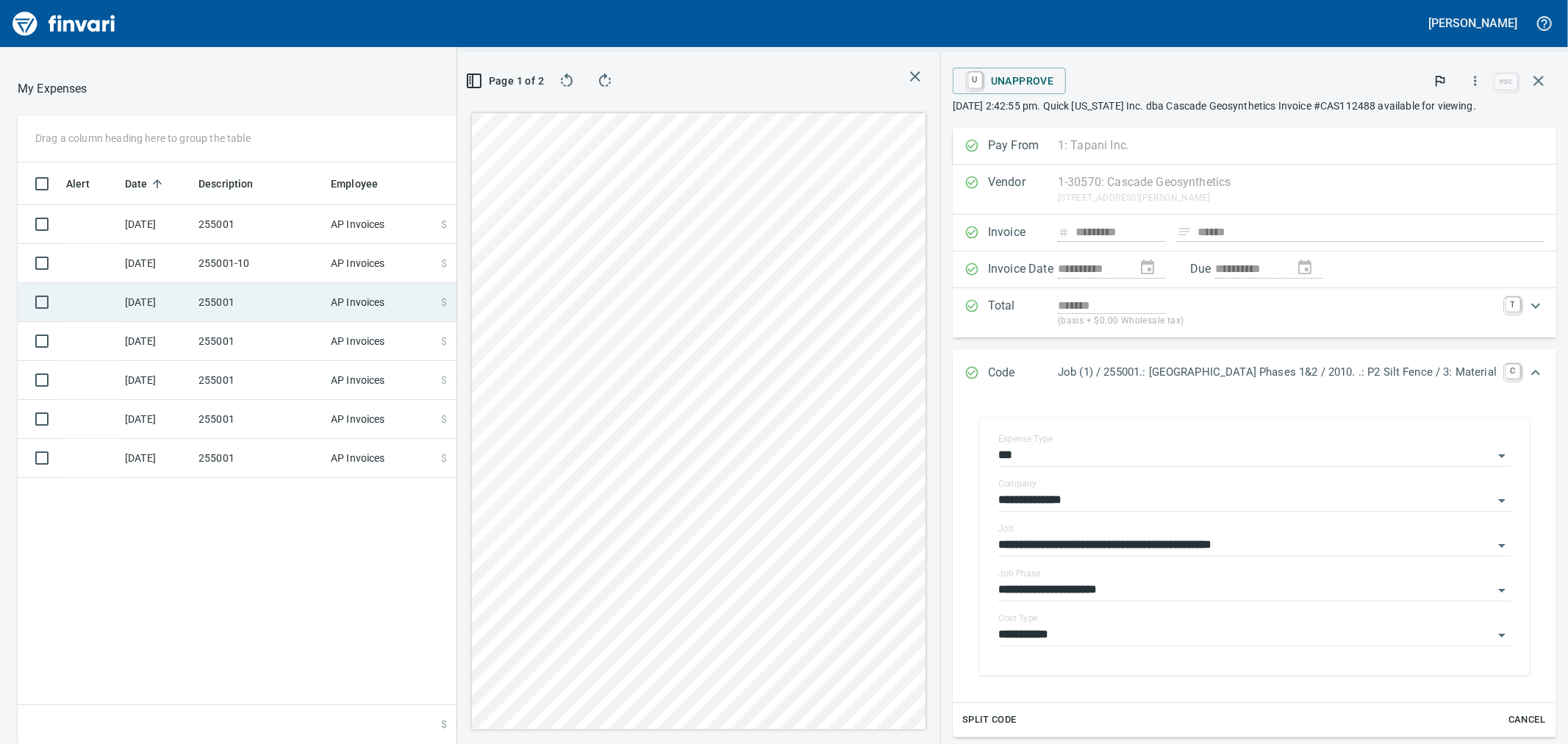
click at [302, 302] on td "255001" at bounding box center [259, 303] width 132 height 39
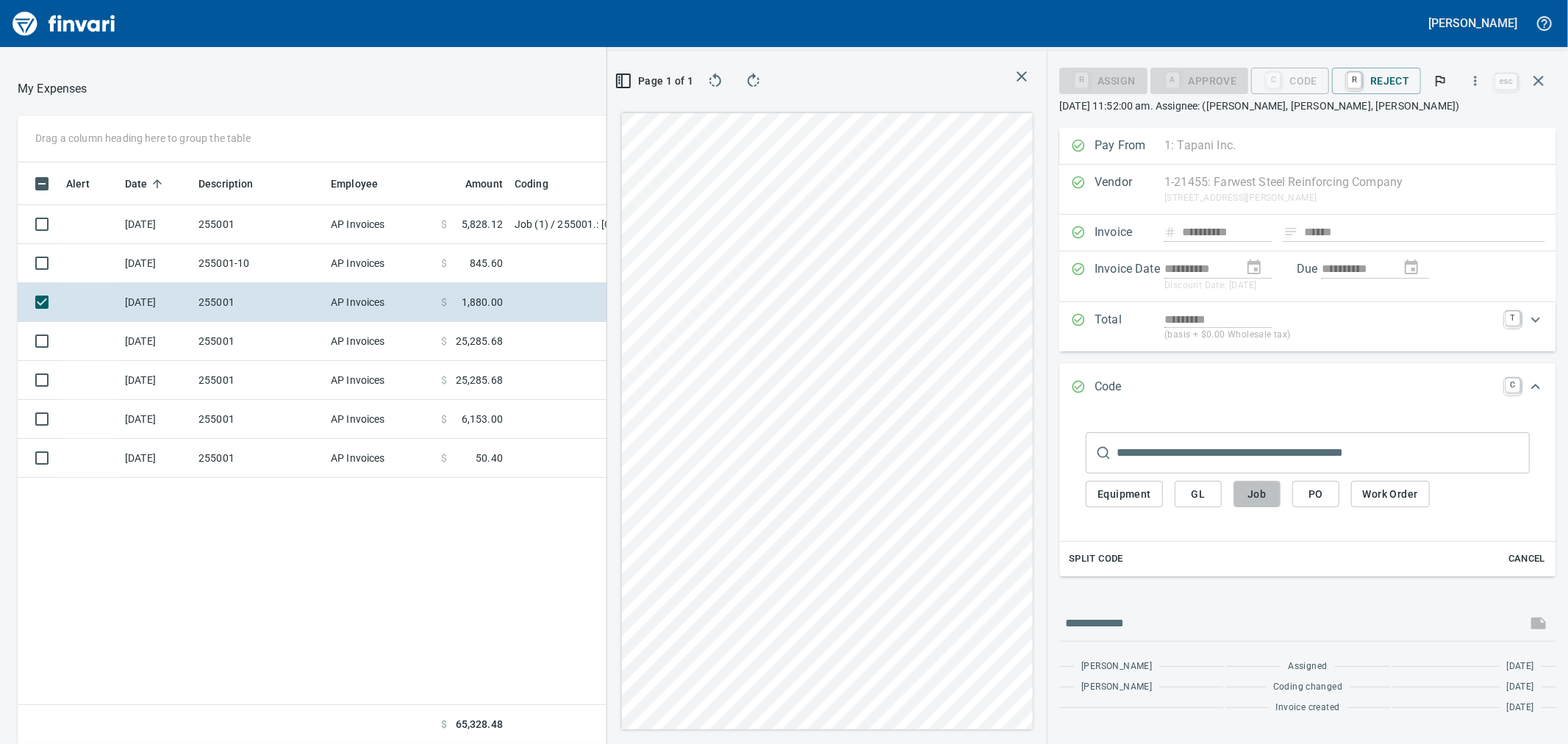
click at [1265, 495] on span "Job" at bounding box center [1257, 495] width 24 height 18
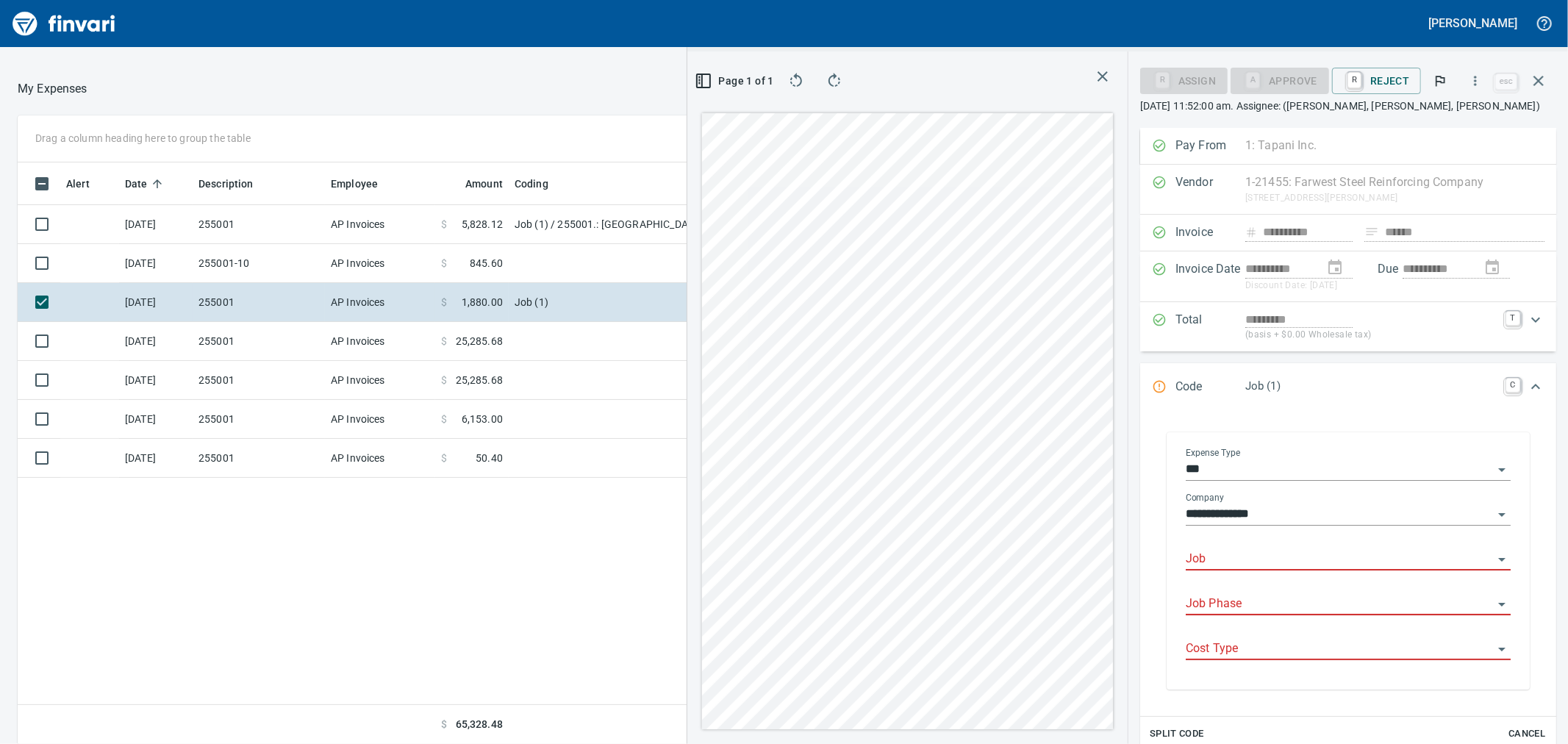
click at [1223, 562] on input "Job" at bounding box center [1339, 559] width 307 height 20
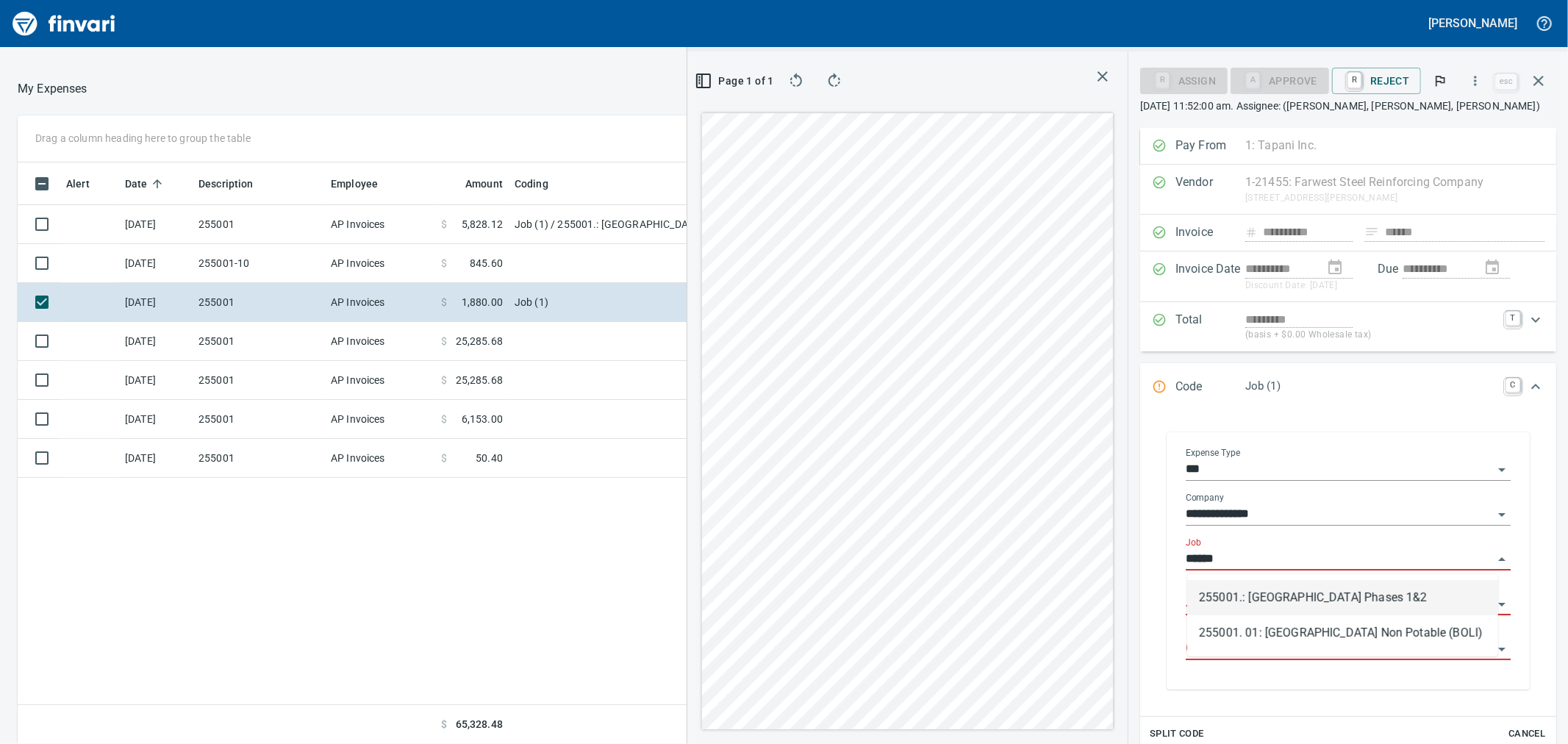
scroll to position [570, 1141]
click at [1274, 596] on li "255001.: [GEOGRAPHIC_DATA] Phases 1&2" at bounding box center [1342, 598] width 311 height 35
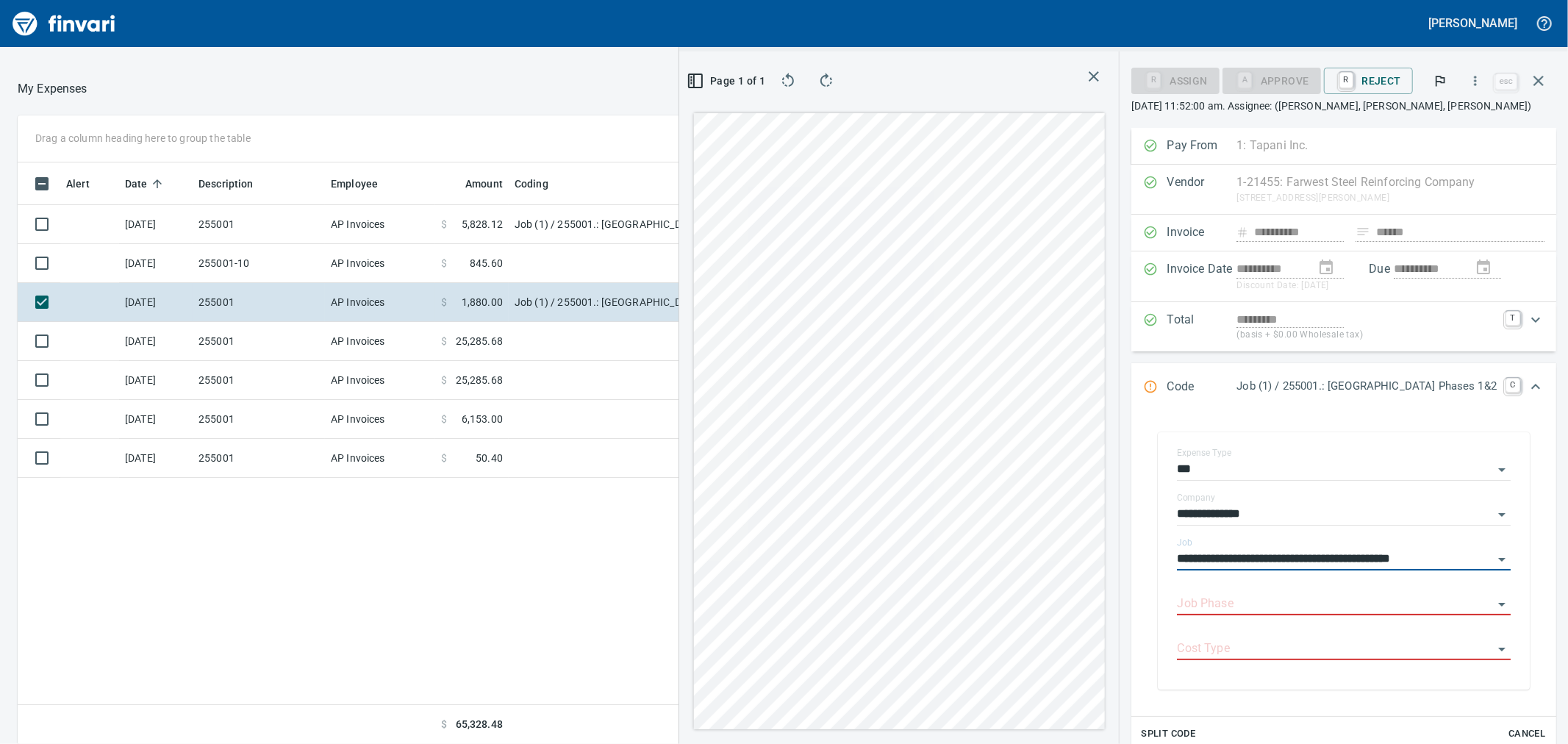
type input "**********"
click at [1188, 611] on input "Job Phase" at bounding box center [1334, 604] width 316 height 20
click at [1203, 635] on li "53204. .: P1 CIP Retaining Wall Sub" at bounding box center [1309, 643] width 377 height 35
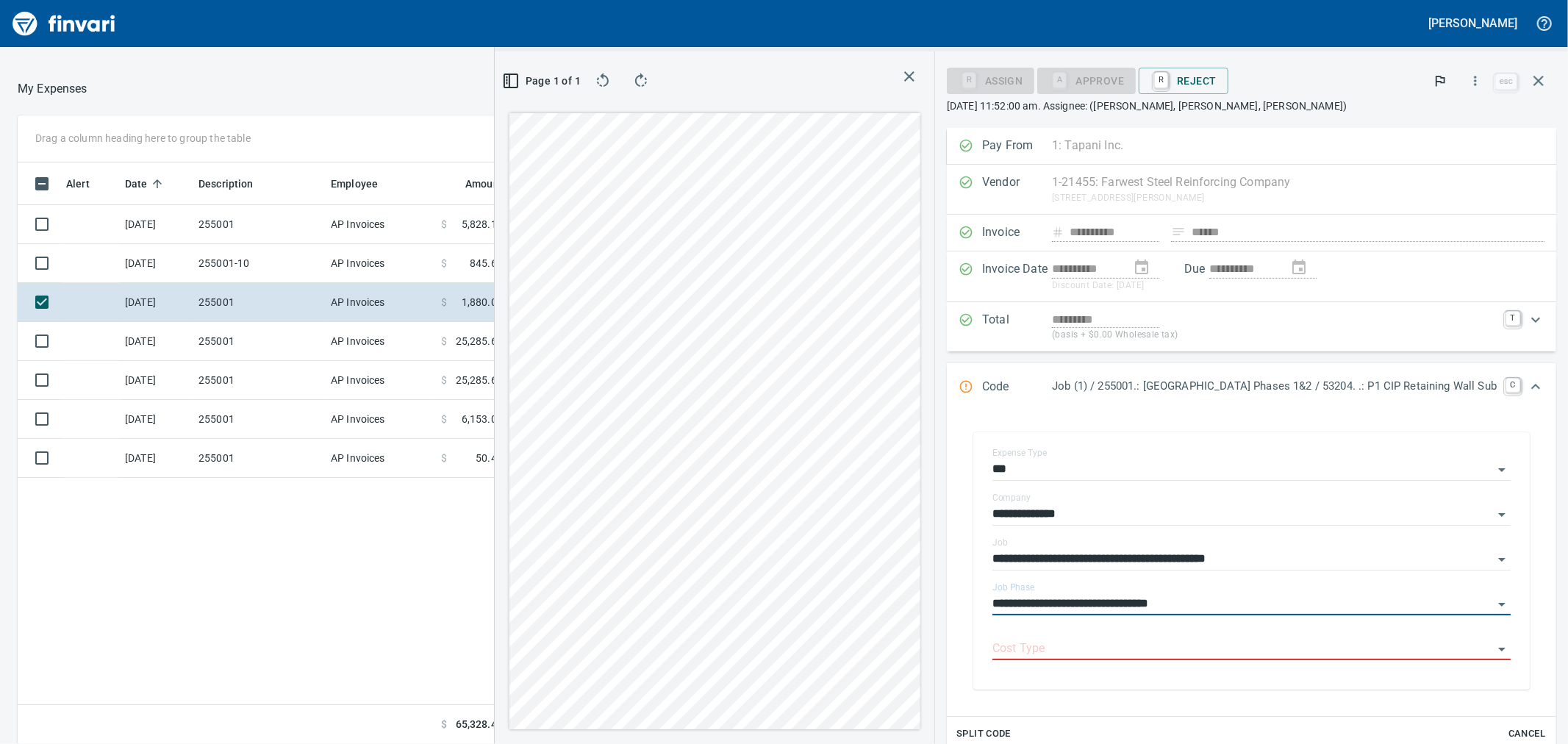
type input "**********"
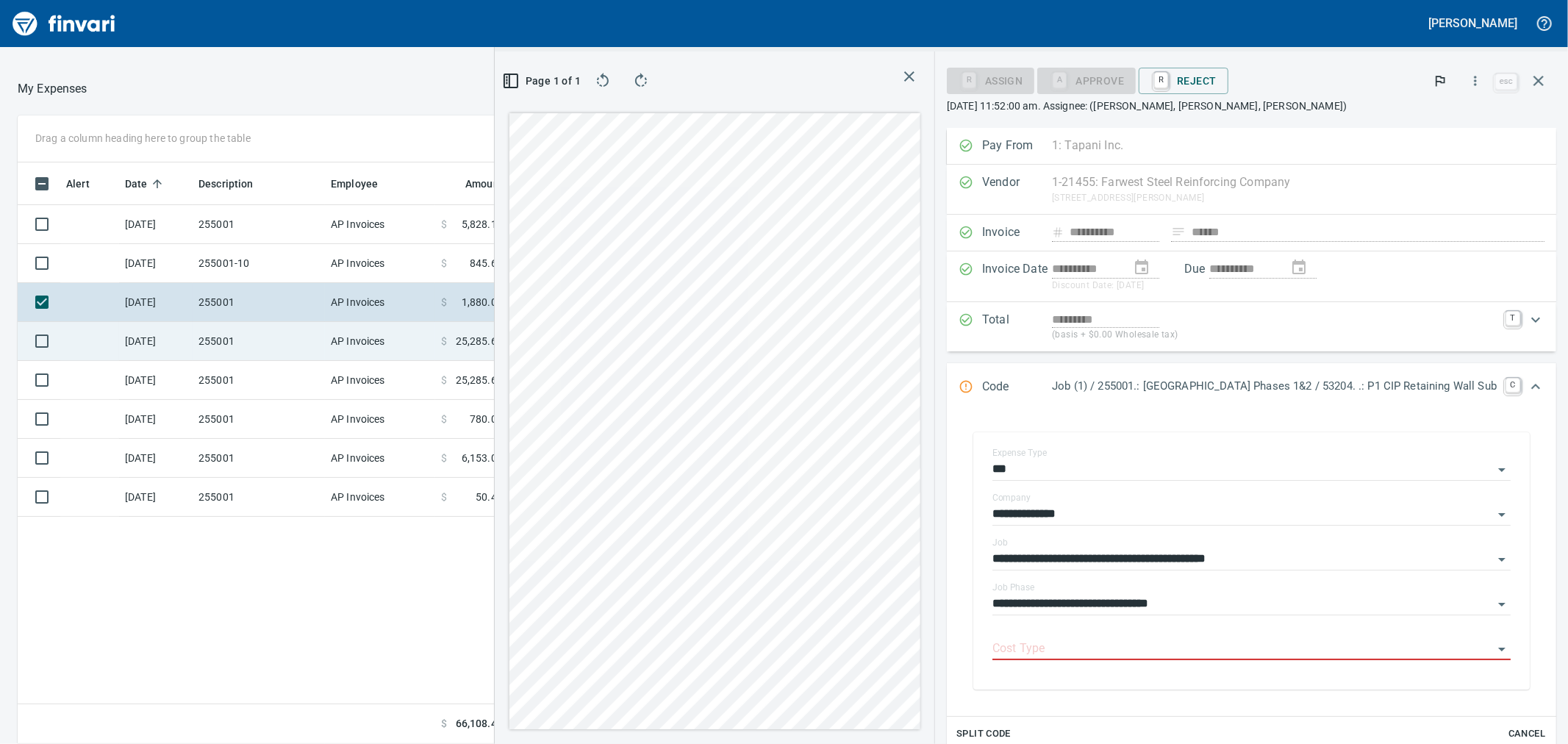
click at [235, 340] on td "255001" at bounding box center [259, 342] width 132 height 39
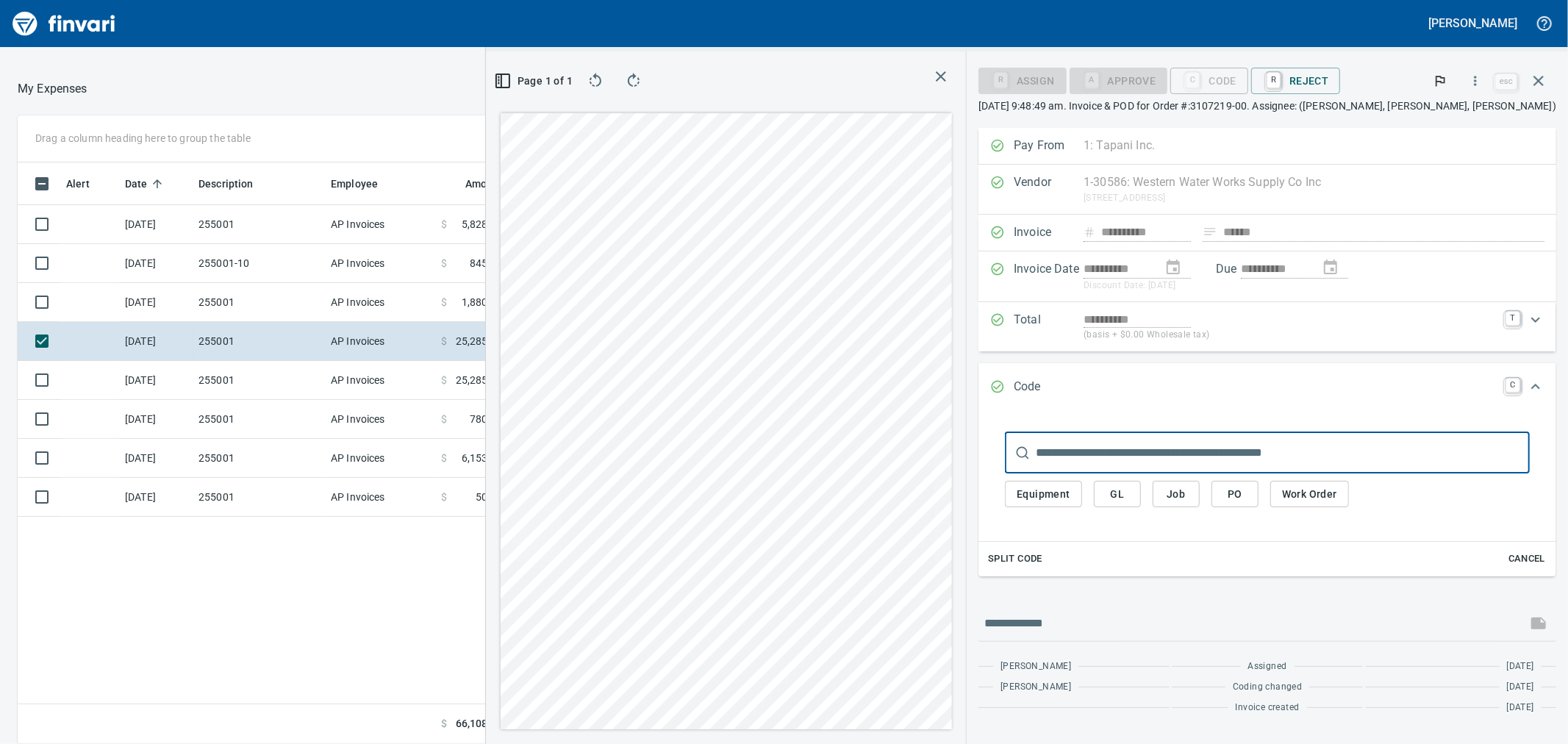
click at [1188, 487] on span "Job" at bounding box center [1176, 495] width 24 height 18
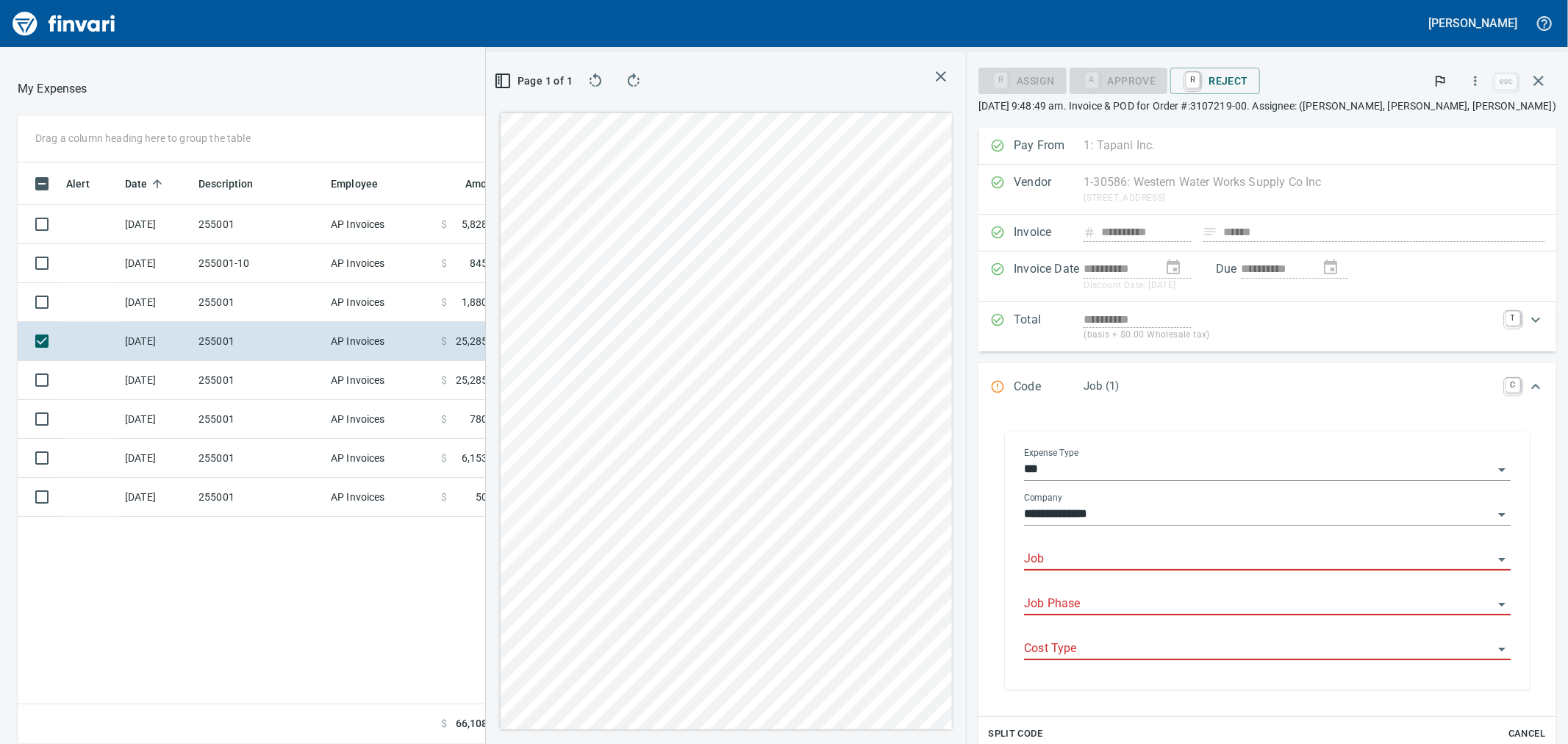
click at [1151, 557] on input "Job" at bounding box center [1258, 559] width 469 height 20
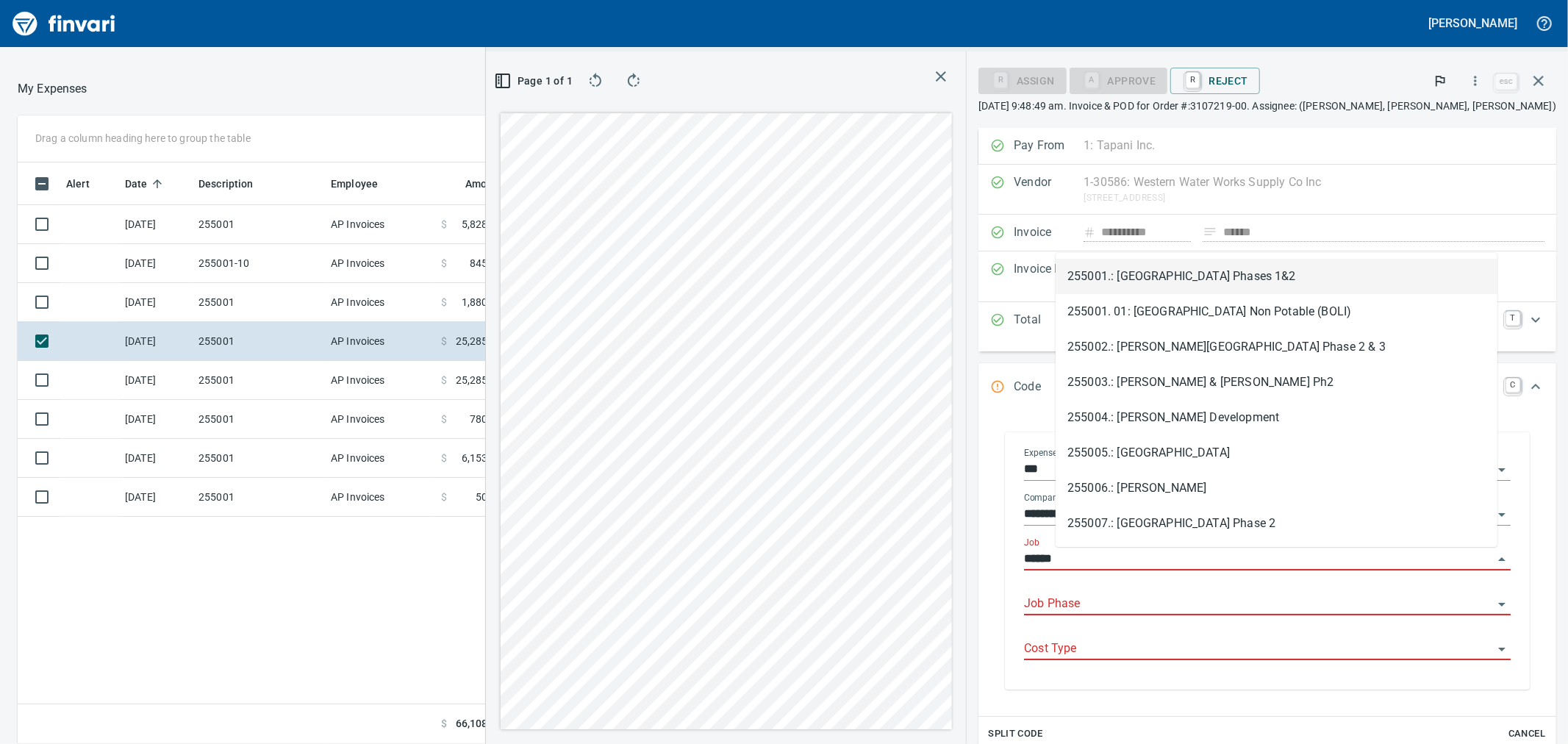
scroll to position [570, 1141]
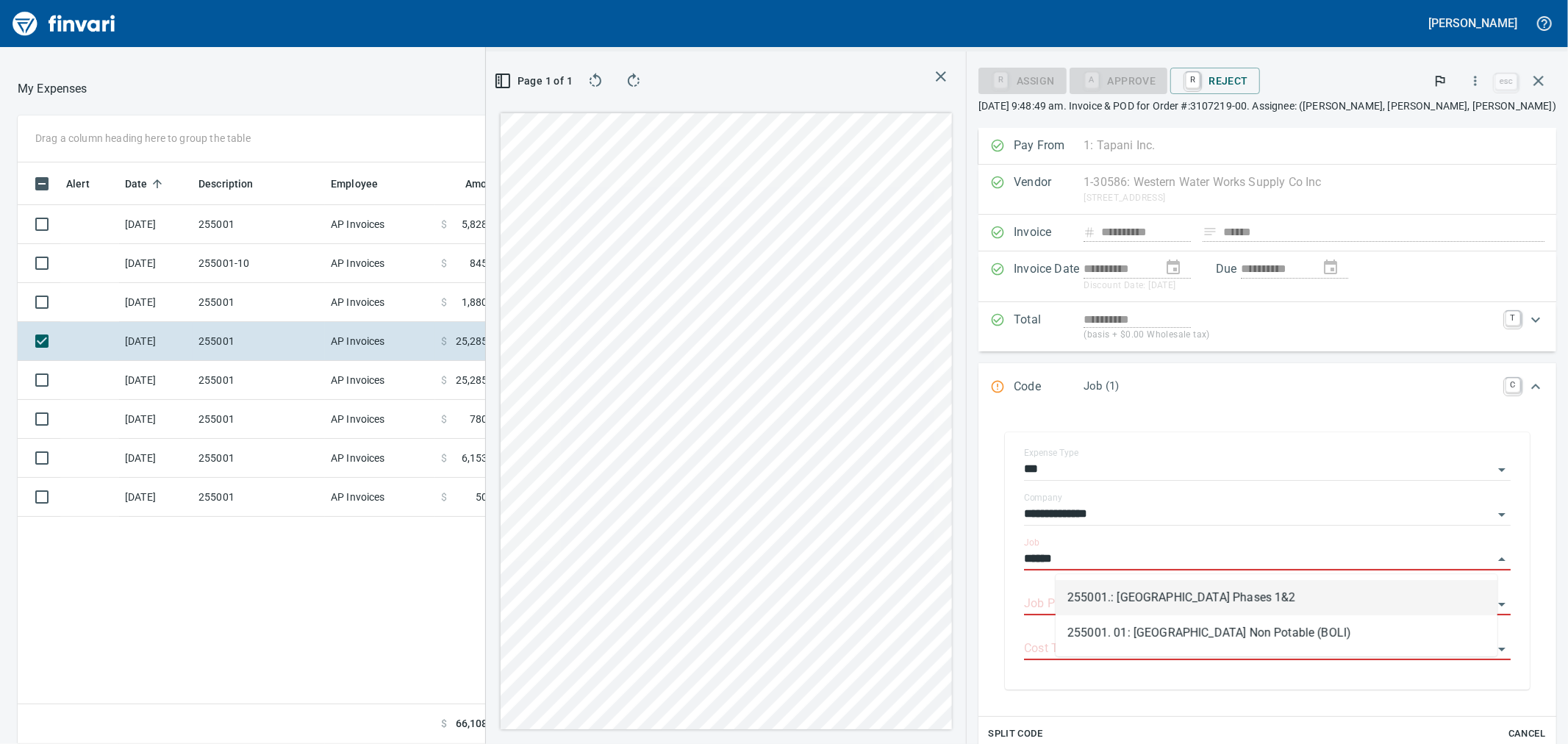
click at [1157, 587] on li "255001.: [GEOGRAPHIC_DATA] Phases 1&2" at bounding box center [1276, 598] width 442 height 35
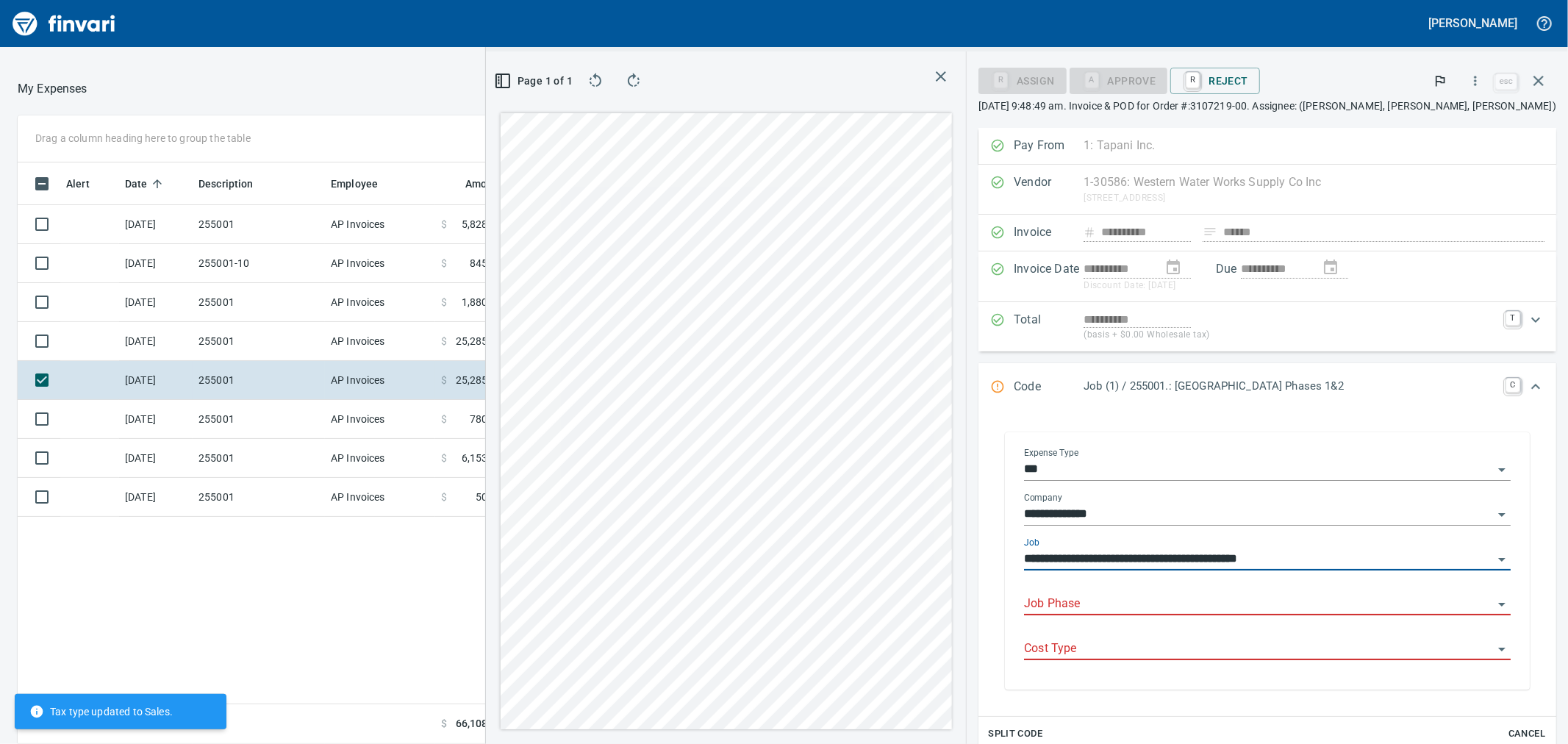
type input "**********"
click at [1157, 594] on body "Hannah Smith Good Morning My Expenses To Review (All Reviewable) Drag a column …" at bounding box center [784, 372] width 1568 height 744
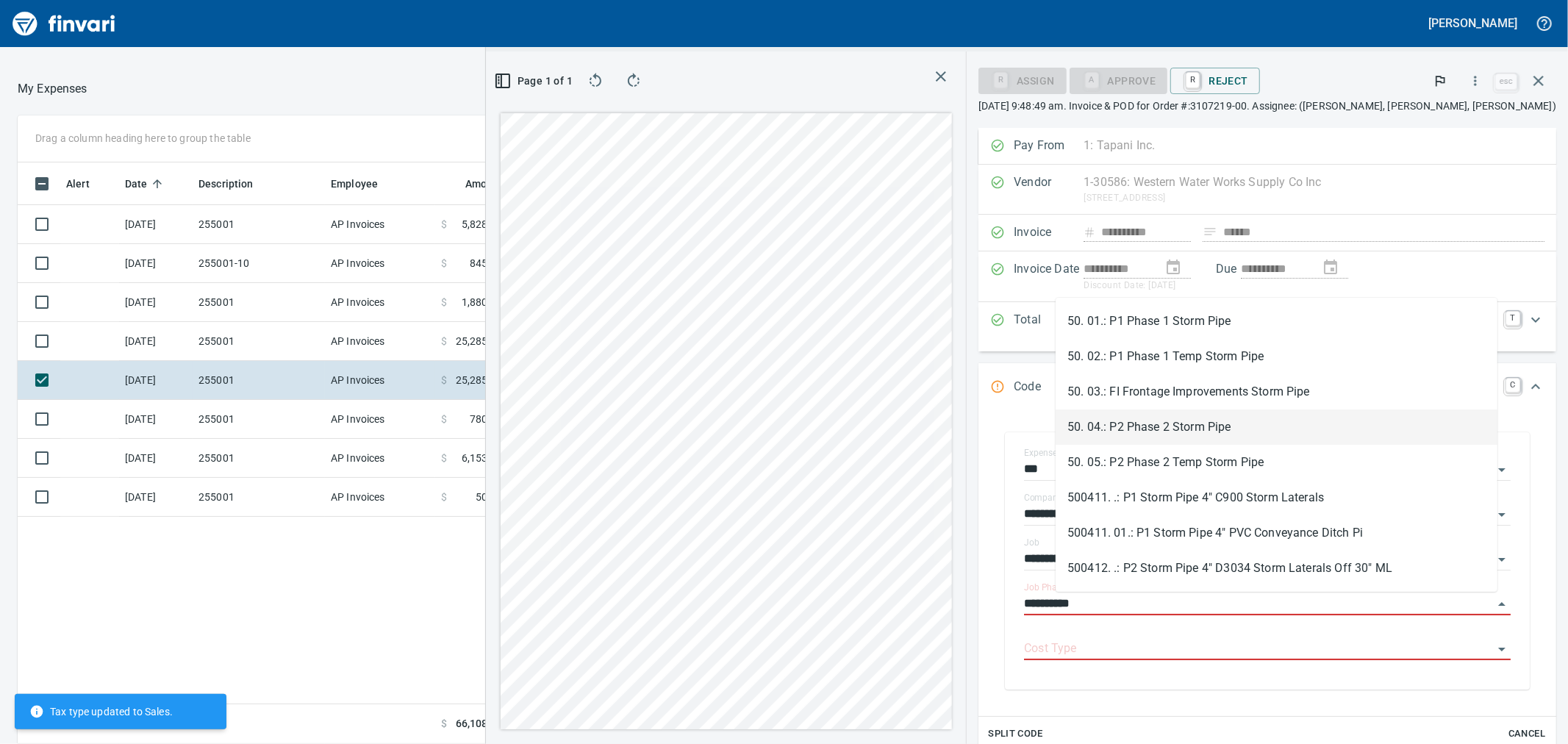
click at [1148, 428] on li "50. 04.: P2 Phase 2 Storm Pipe" at bounding box center [1276, 427] width 442 height 35
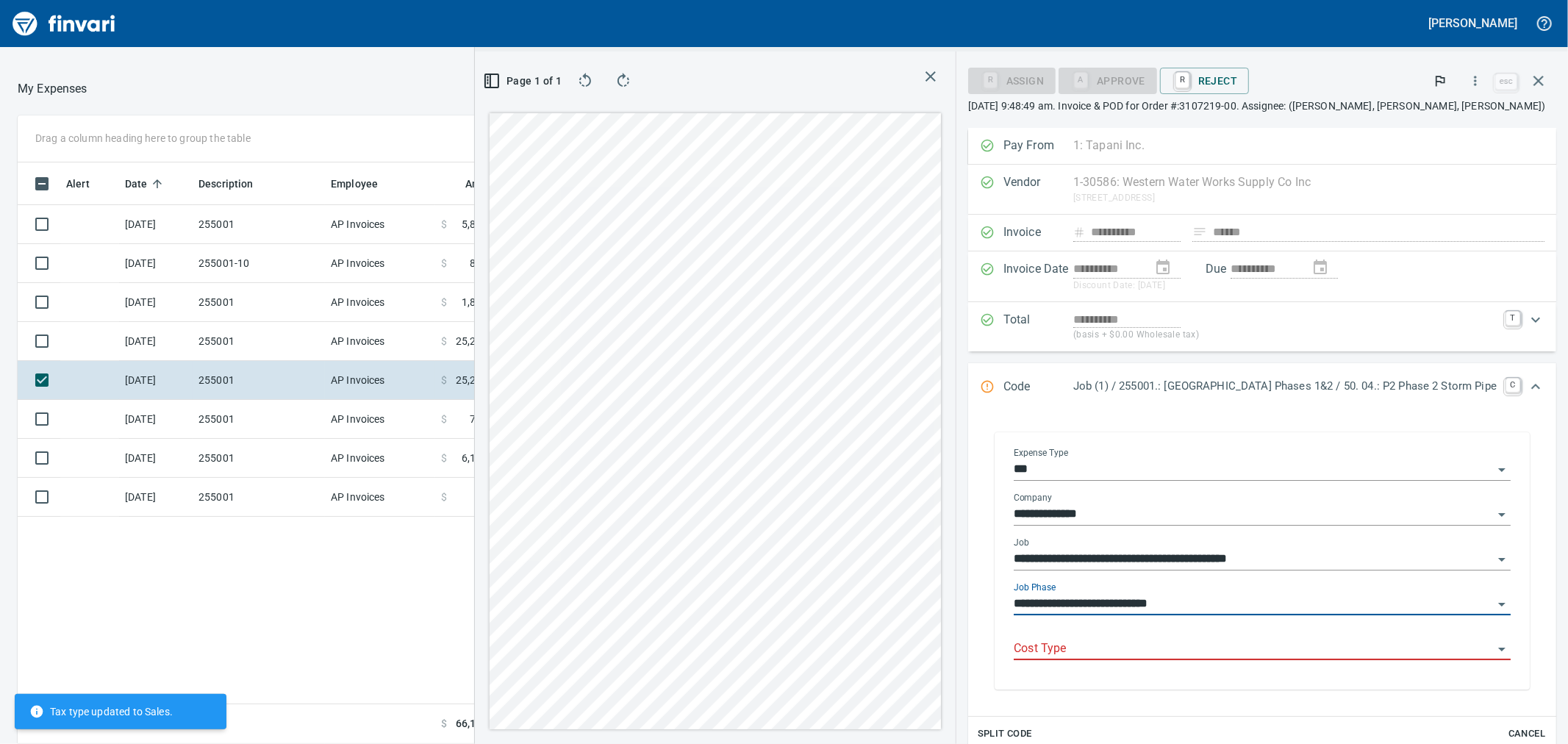
click at [1108, 628] on div "Cost Type" at bounding box center [1262, 643] width 497 height 33
type input "**********"
click at [1024, 663] on div "Cost Type" at bounding box center [1262, 649] width 497 height 45
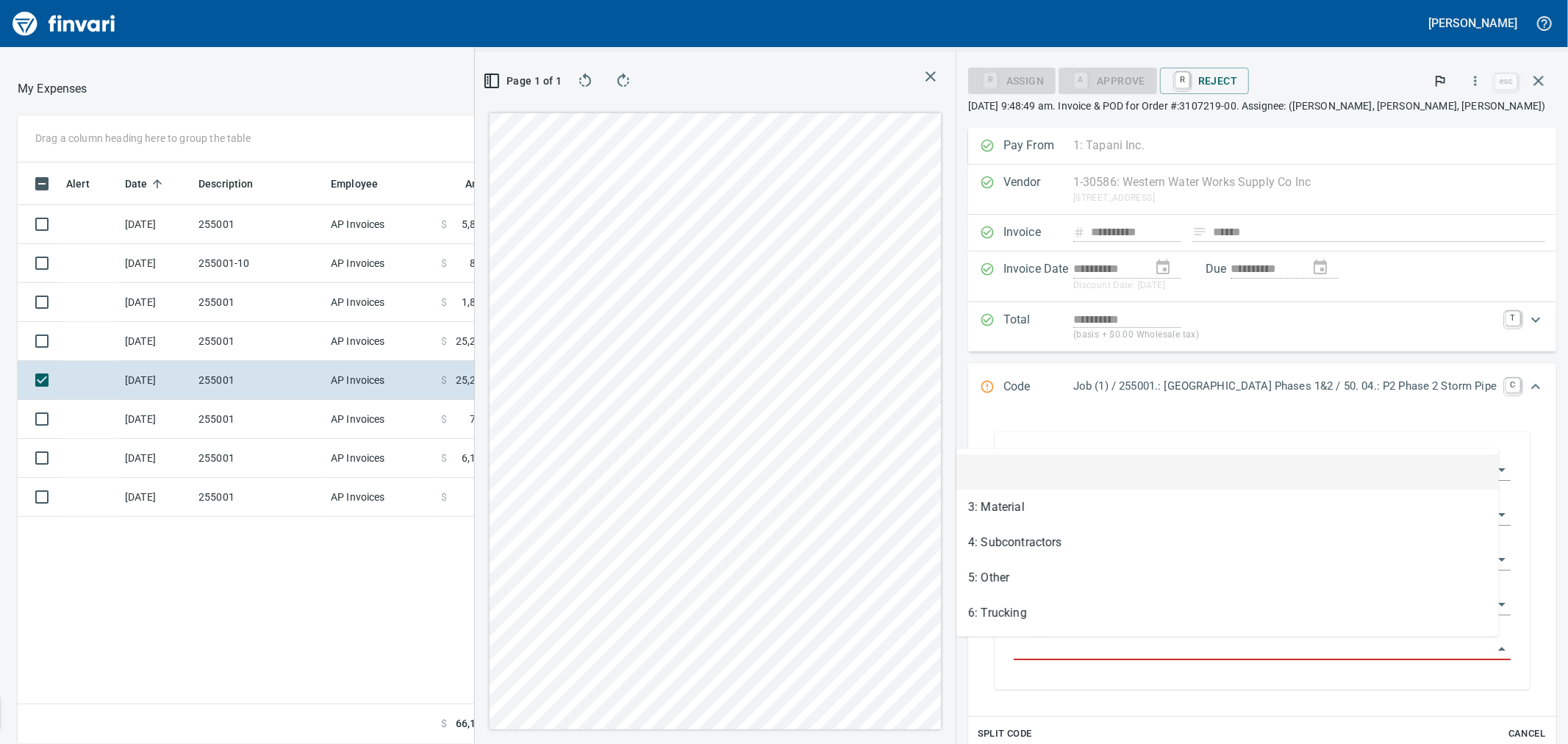
click at [1041, 653] on input "Cost Type" at bounding box center [1253, 649] width 480 height 20
click at [1022, 517] on li "3: Material" at bounding box center [1227, 507] width 543 height 35
type input "**********"
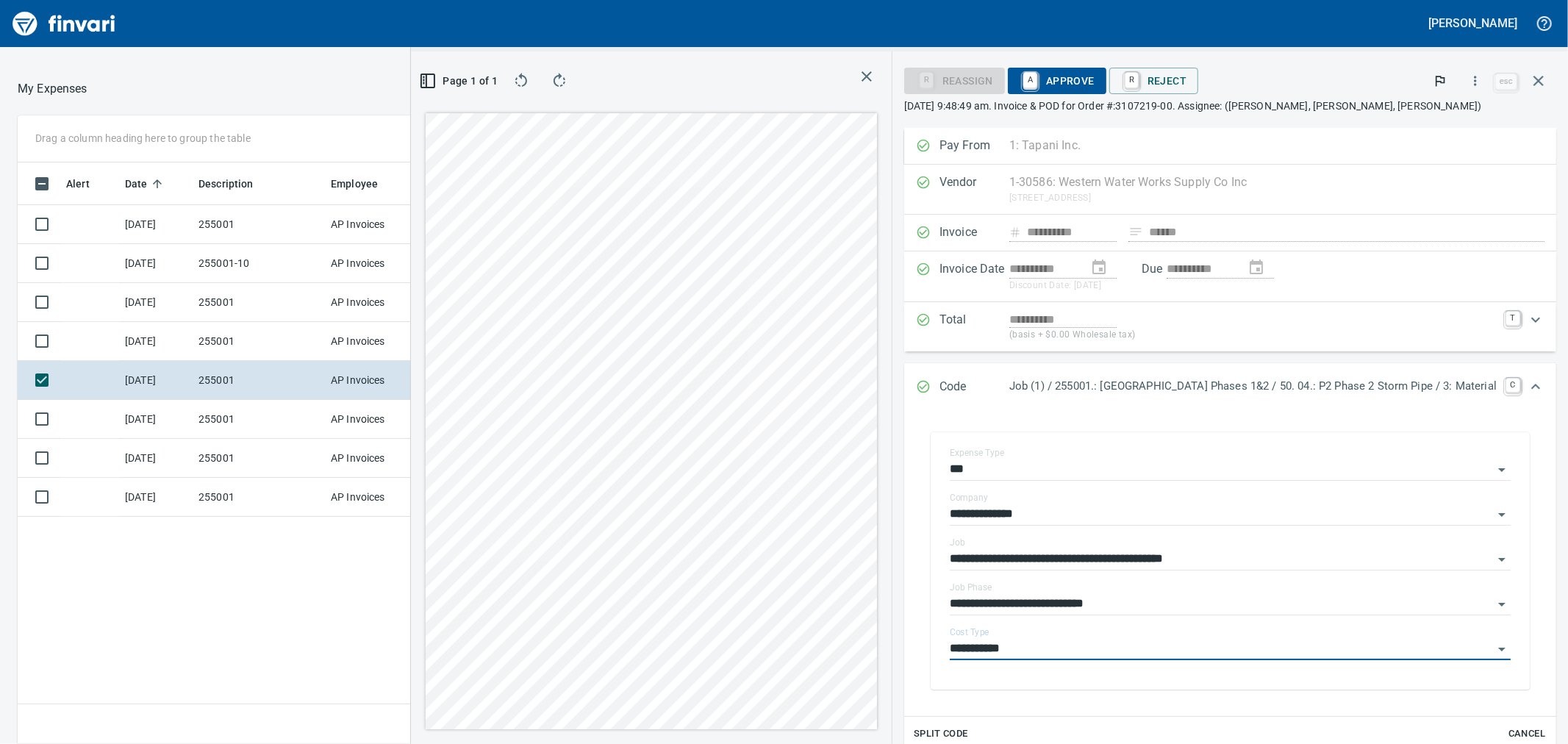
click at [1020, 83] on span "A Approve" at bounding box center [1057, 81] width 75 height 25
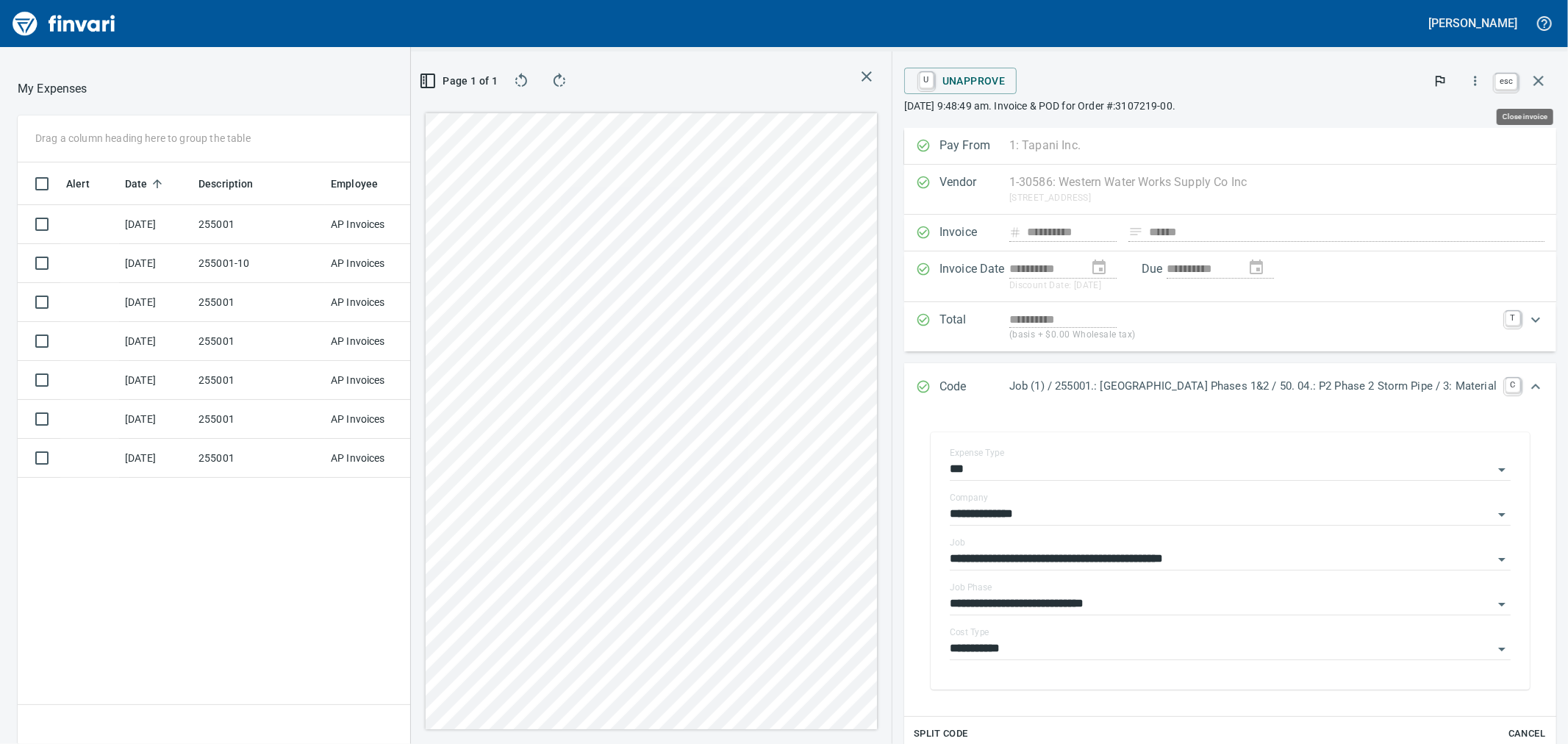
click at [1543, 77] on icon "button" at bounding box center [1539, 81] width 11 height 11
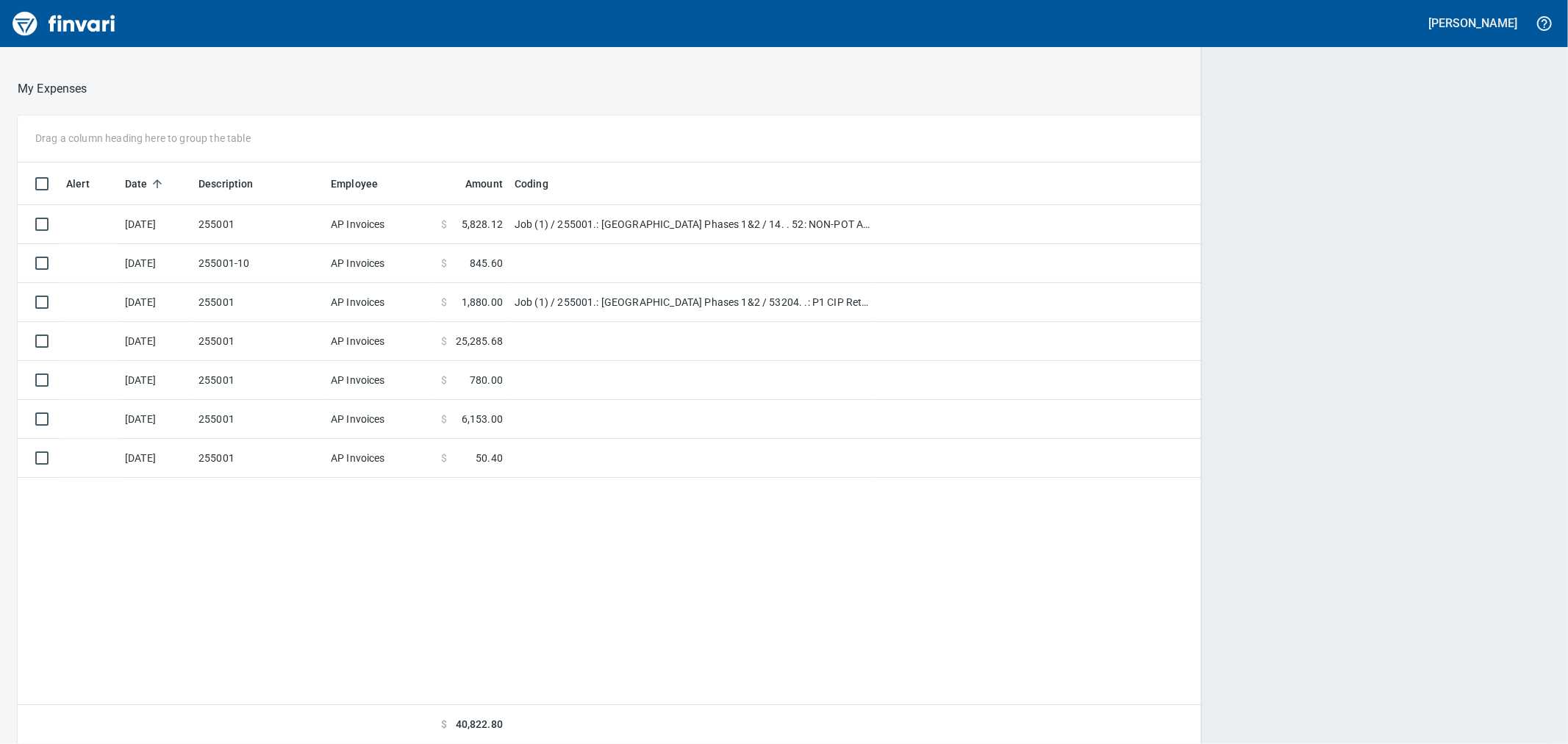
scroll to position [570, 1506]
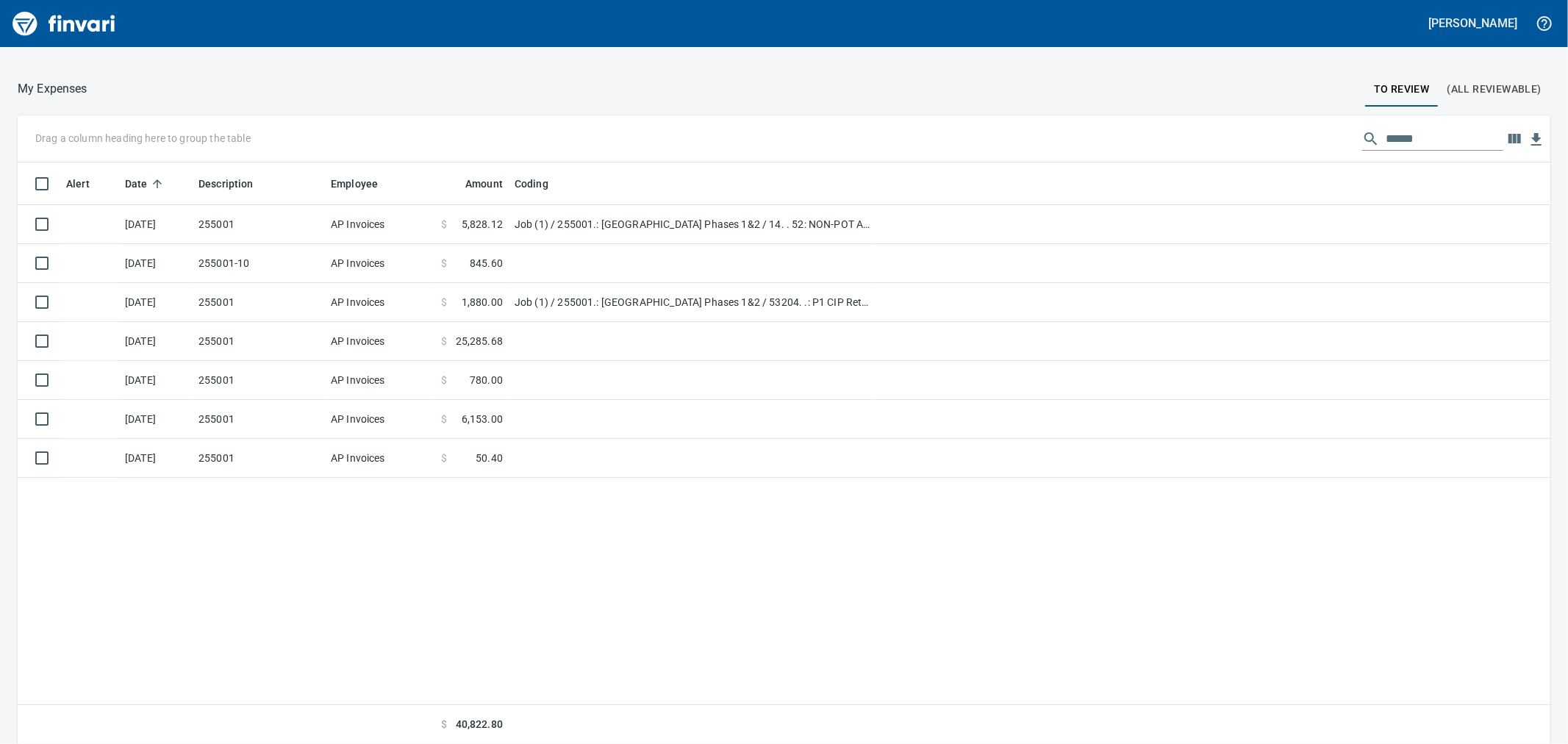
drag, startPoint x: 1162, startPoint y: 624, endPoint x: 792, endPoint y: 497, distance: 391.2
click at [1162, 624] on div "Alert Date Description Employee Amount Coding 7/18/2025 255001 AP Invoices $ 5,…" at bounding box center [784, 454] width 1533 height 583
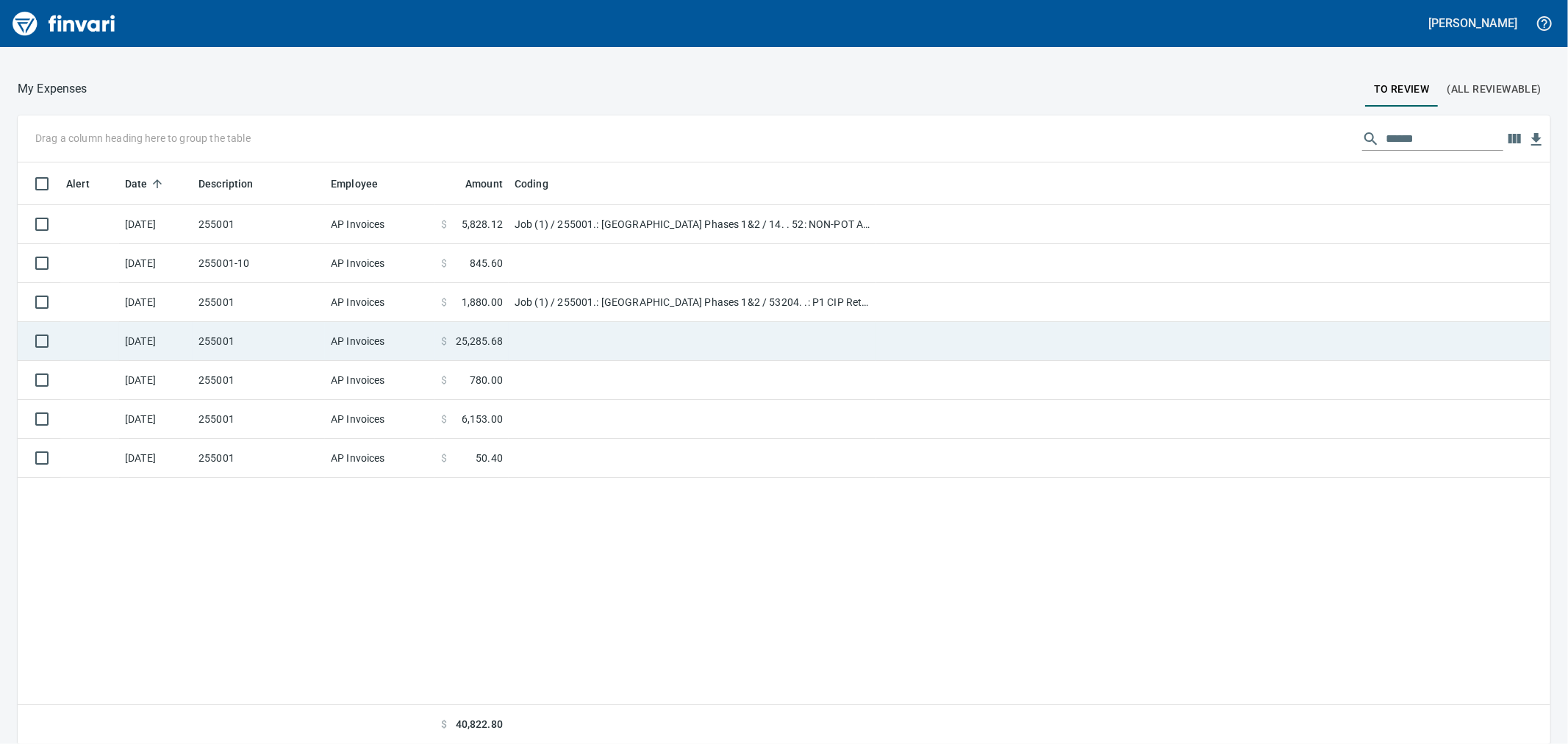
click at [303, 342] on td "255001" at bounding box center [259, 342] width 132 height 39
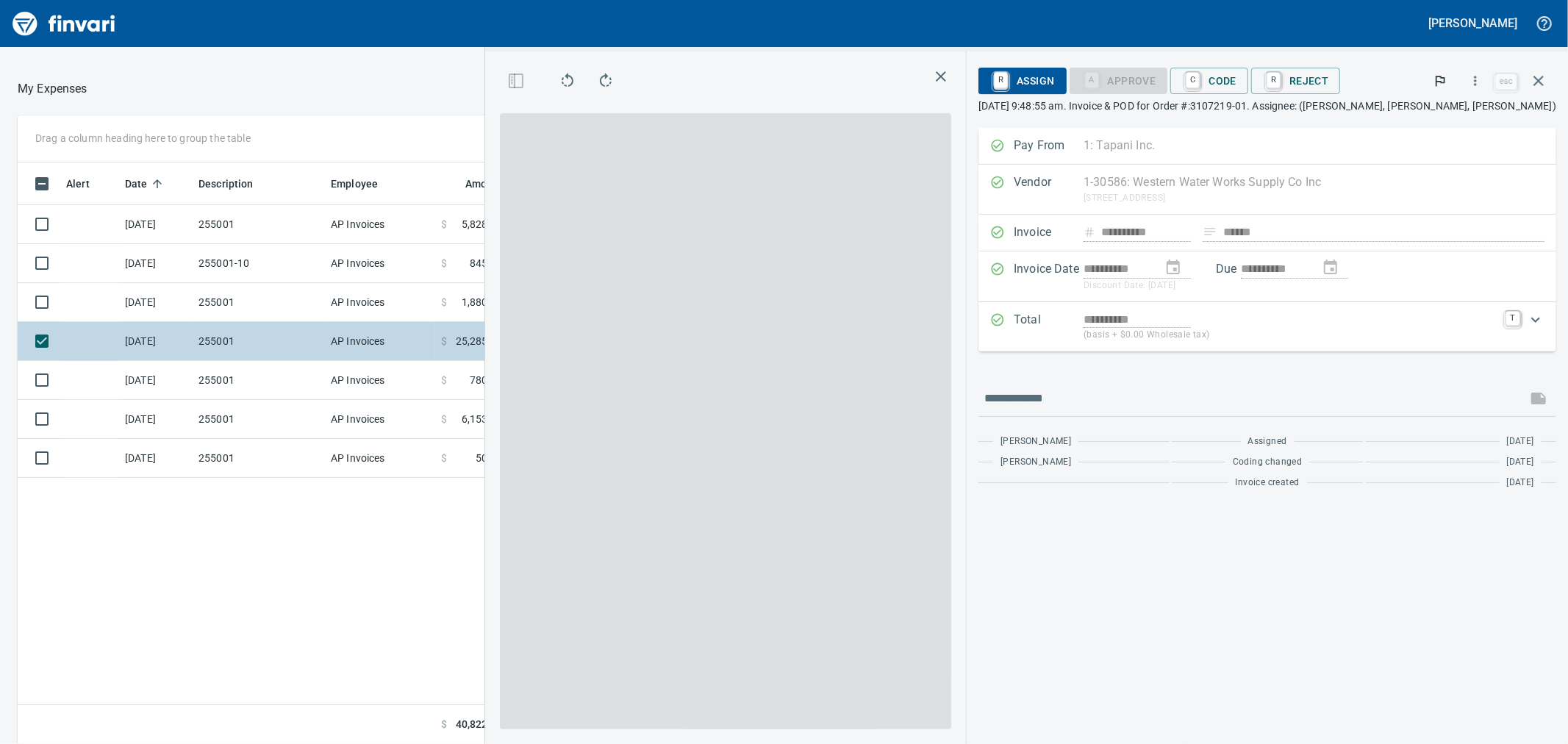
scroll to position [570, 1141]
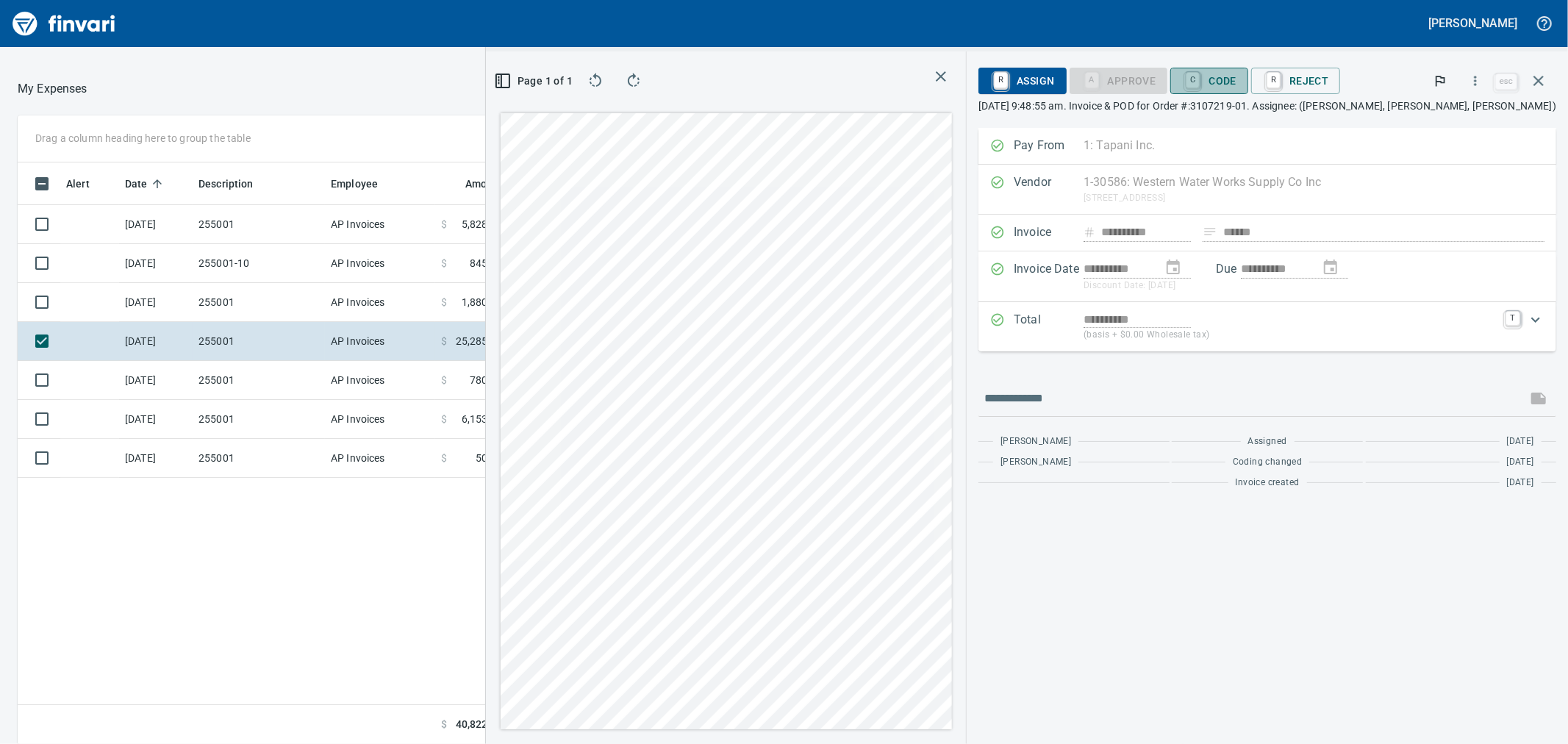
click at [1236, 83] on span "C Code" at bounding box center [1209, 81] width 55 height 25
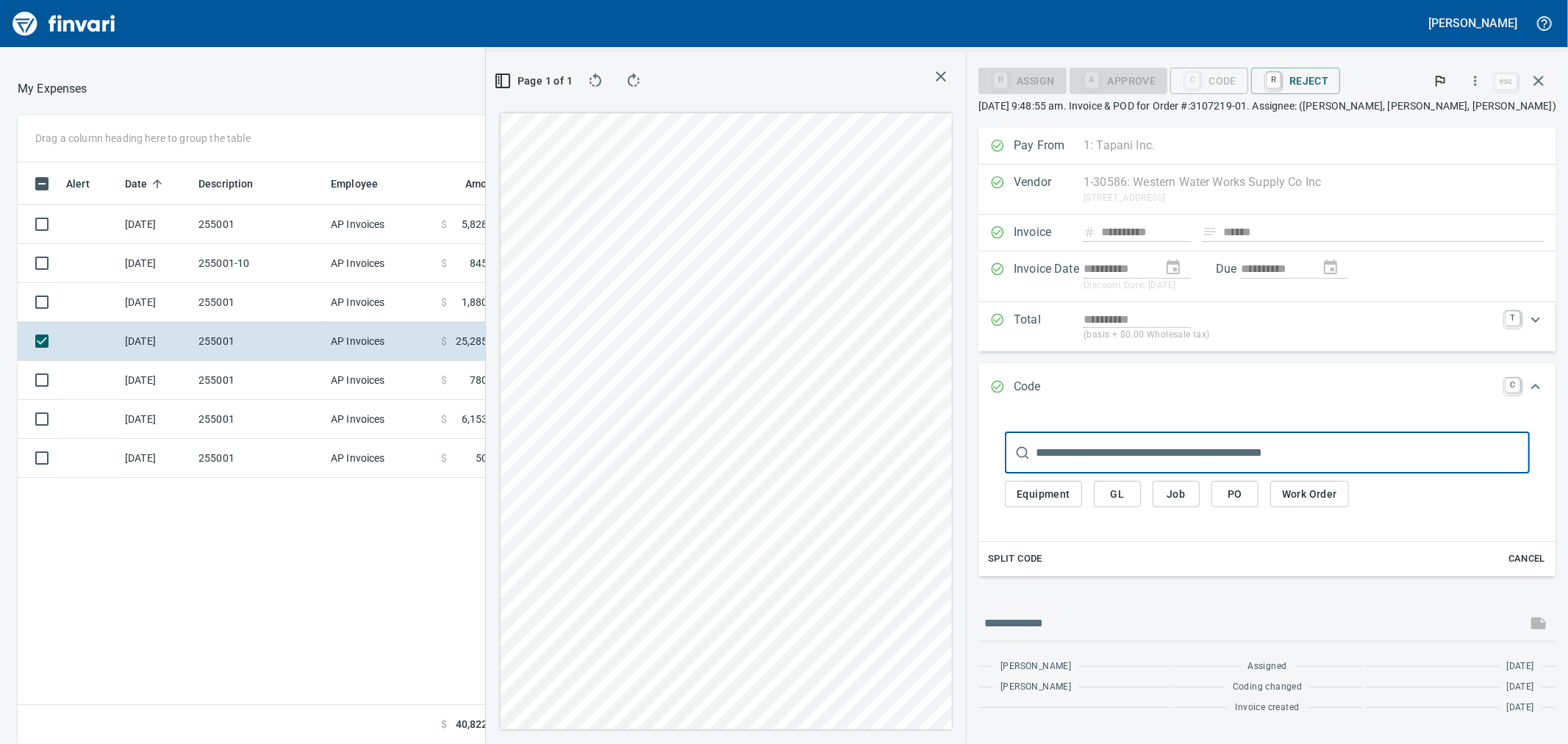
click at [1188, 487] on span "Job" at bounding box center [1176, 495] width 24 height 18
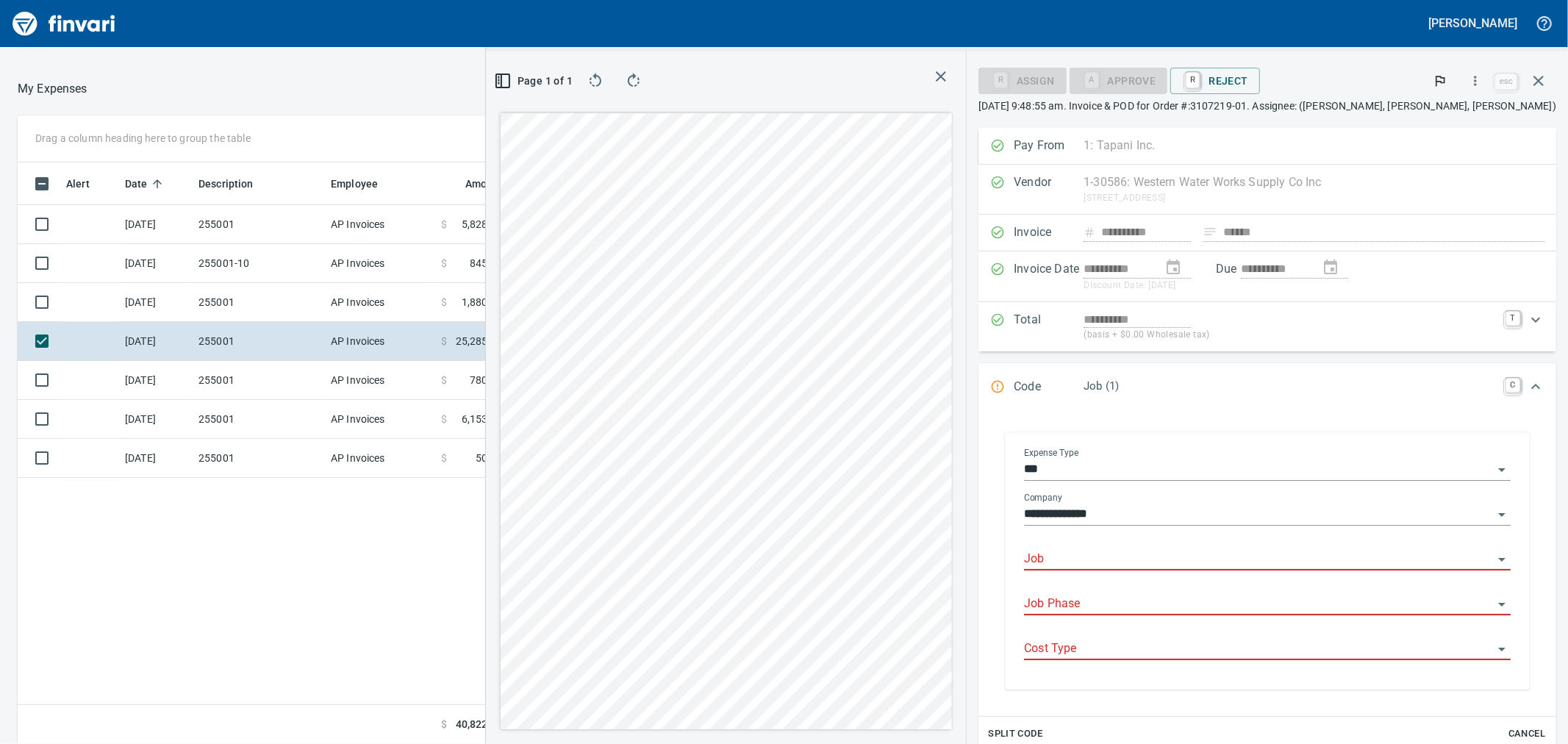
click at [1170, 550] on input "Job" at bounding box center [1258, 559] width 469 height 20
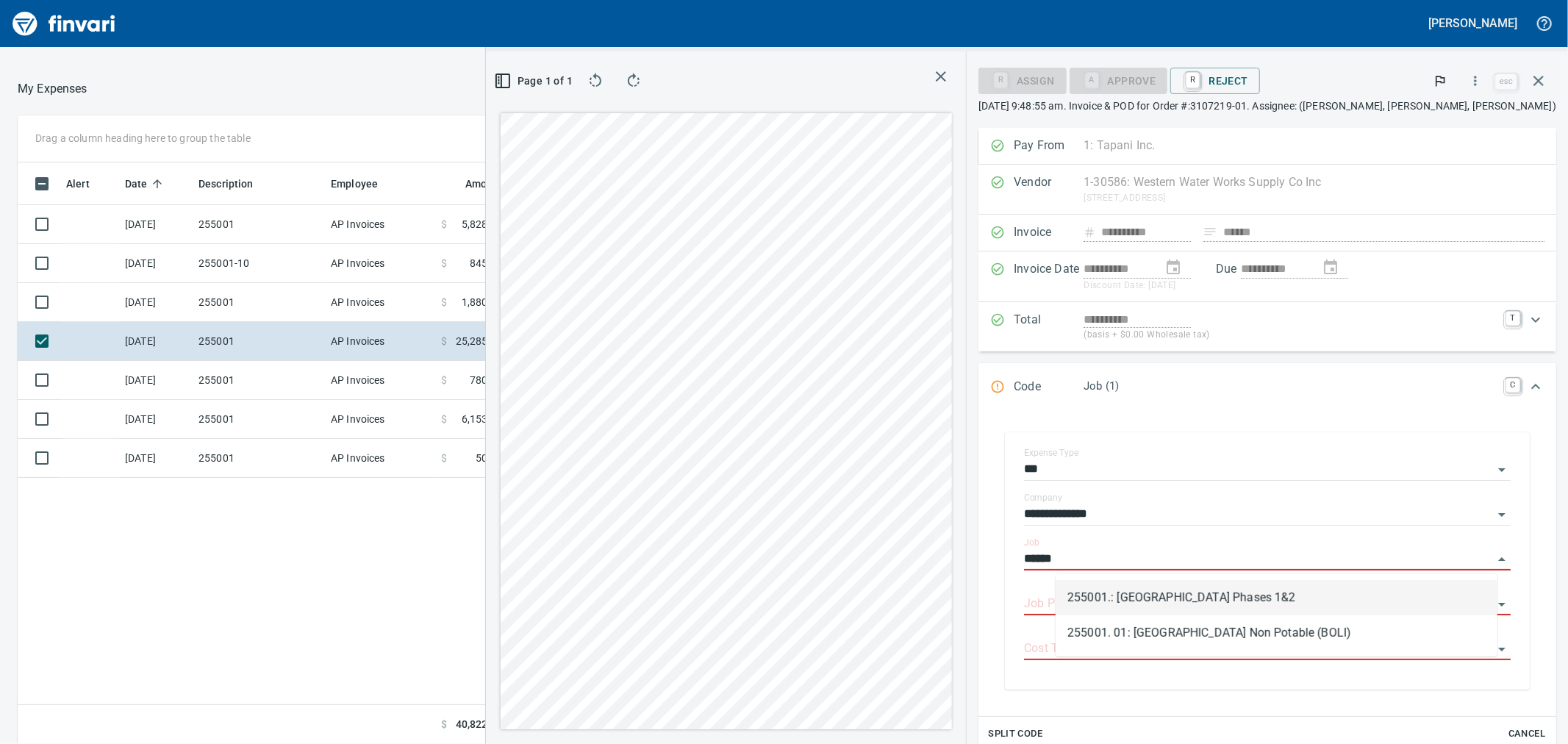
click at [1147, 592] on li "255001.: [GEOGRAPHIC_DATA] Phases 1&2" at bounding box center [1276, 598] width 442 height 35
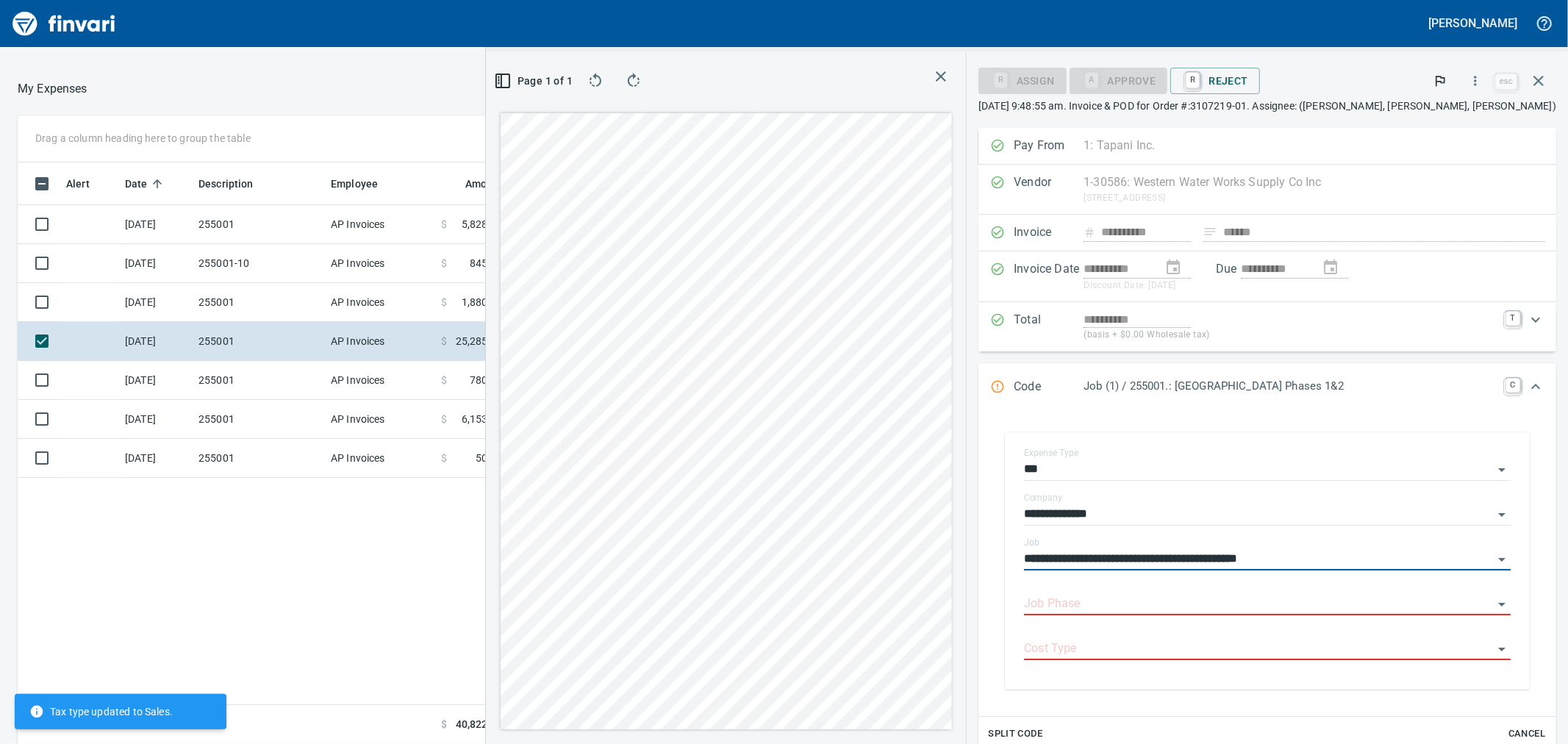
click at [1147, 592] on div "Job Phase" at bounding box center [1267, 599] width 487 height 33
type input "**********"
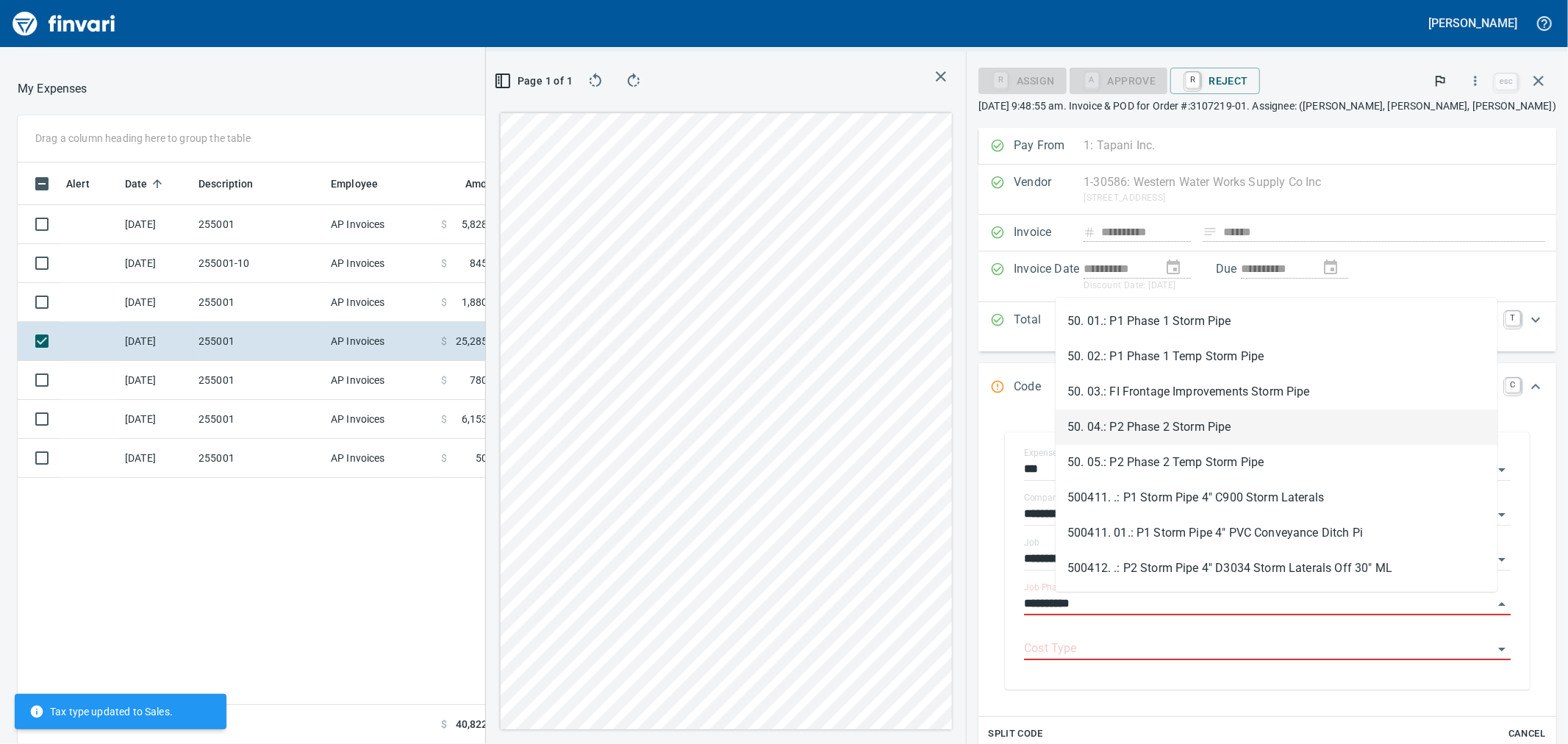
click at [1186, 423] on li "50. 04.: P2 Phase 2 Storm Pipe" at bounding box center [1276, 427] width 442 height 35
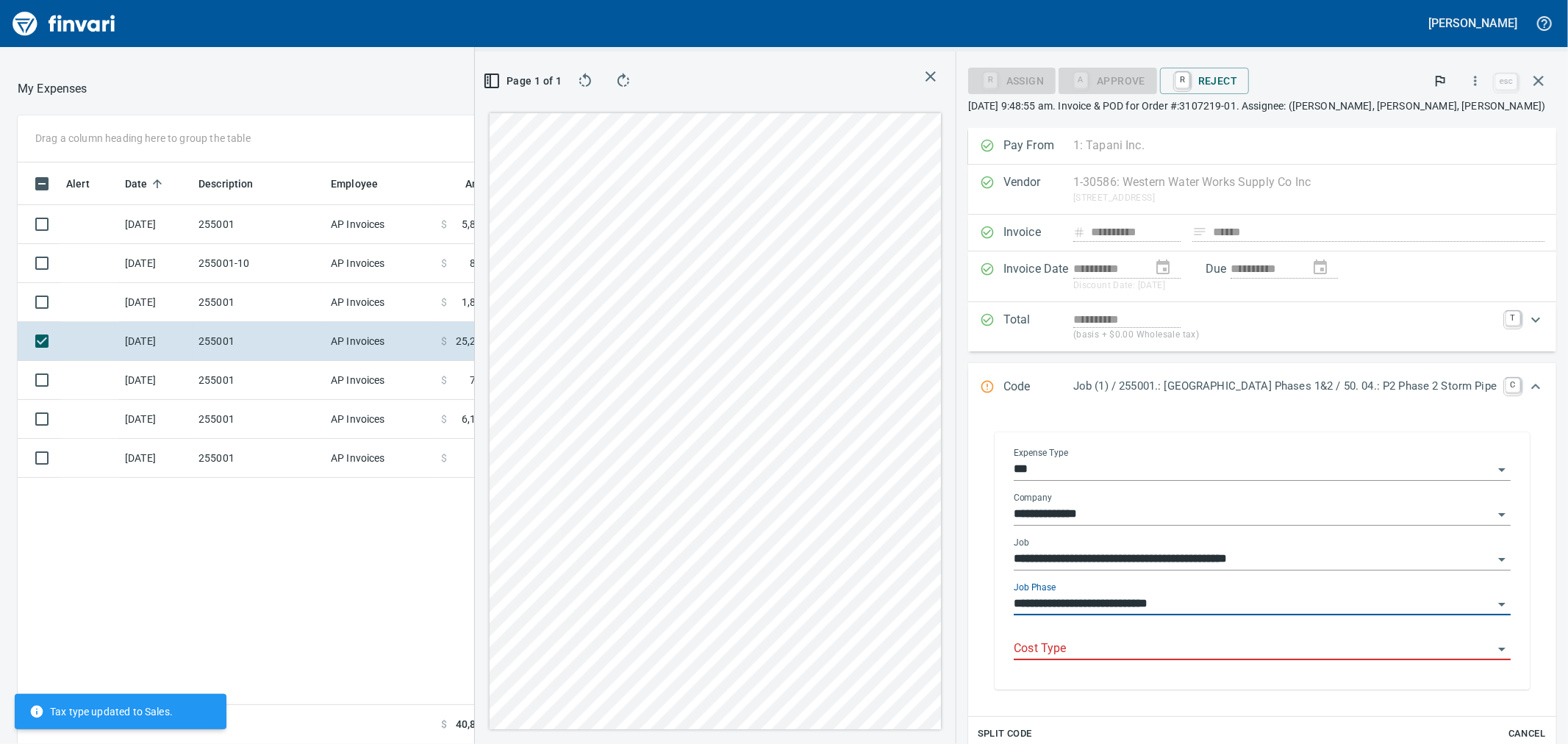
type input "**********"
click at [1135, 648] on input "Cost Type" at bounding box center [1253, 649] width 480 height 20
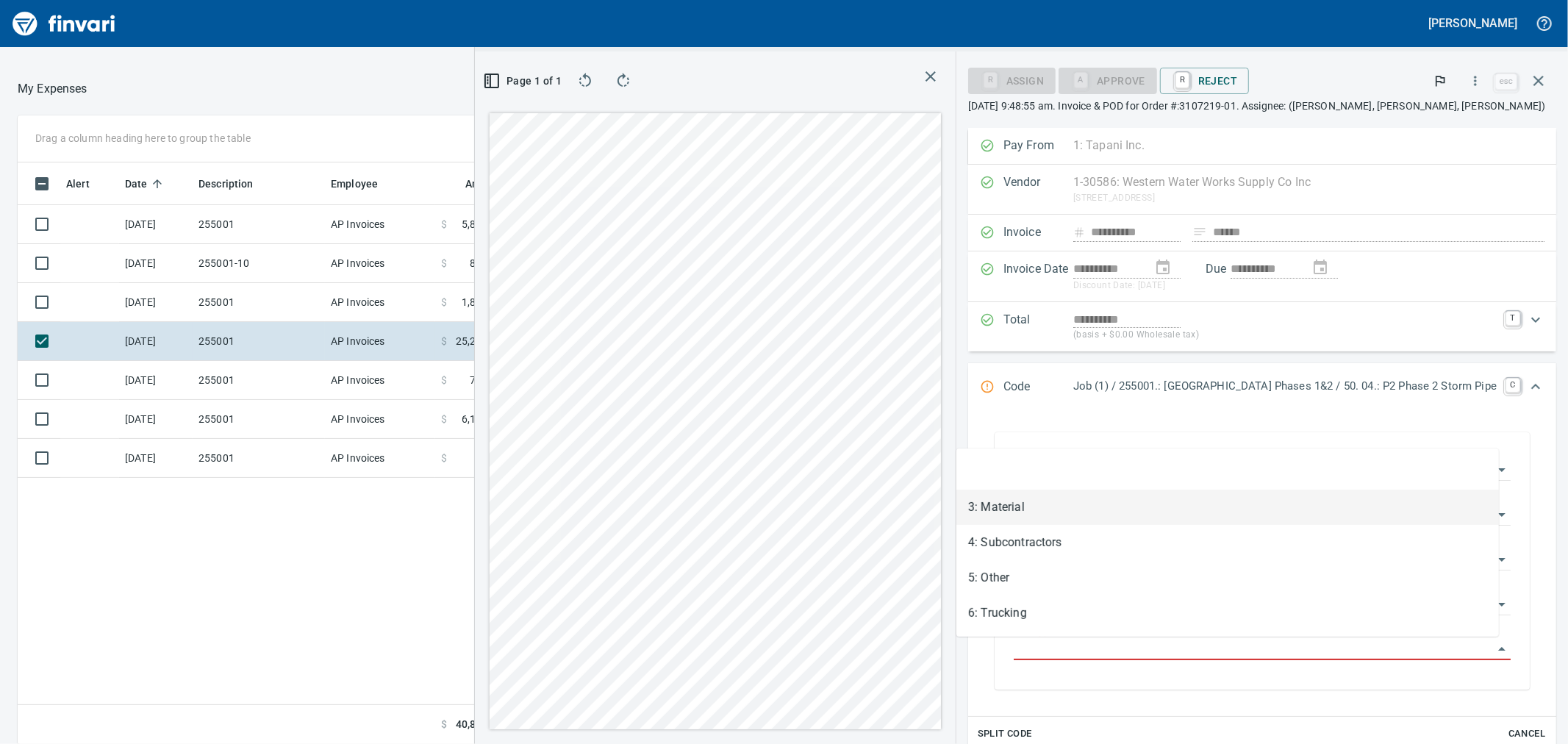
click at [1055, 511] on li "3: Material" at bounding box center [1227, 507] width 543 height 35
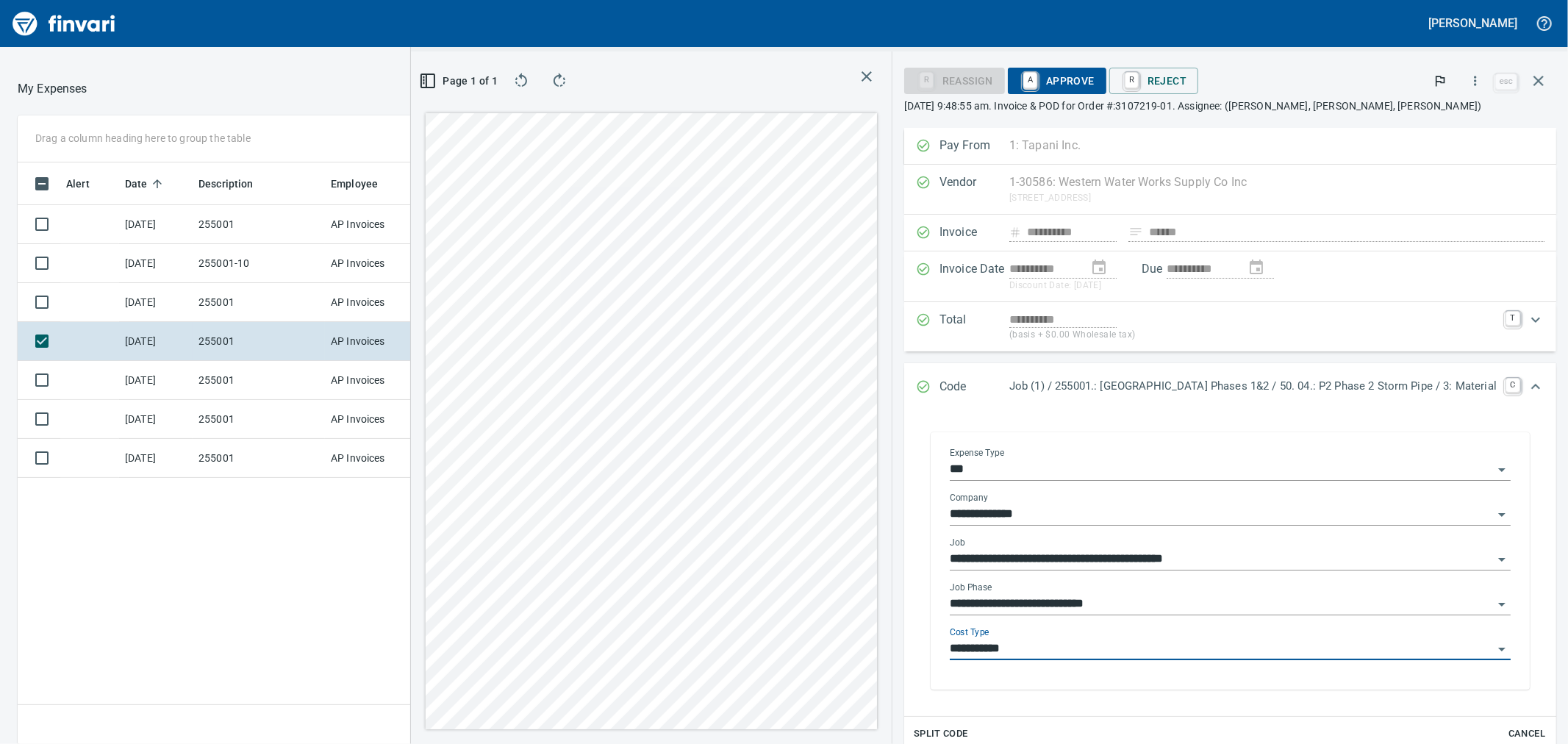
type input "**********"
click at [1020, 74] on span "A Approve" at bounding box center [1057, 81] width 75 height 25
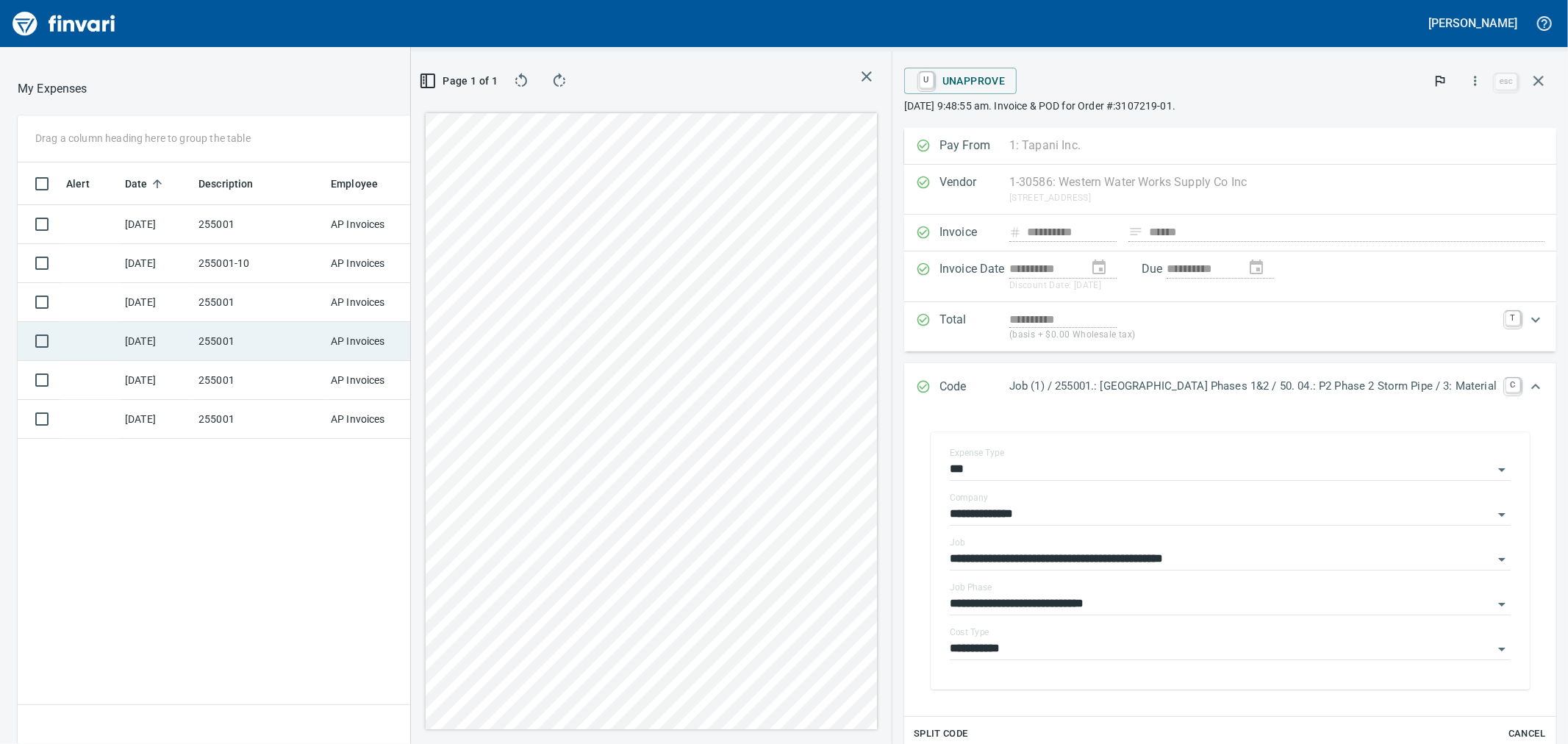
click at [256, 348] on td "255001" at bounding box center [259, 342] width 132 height 39
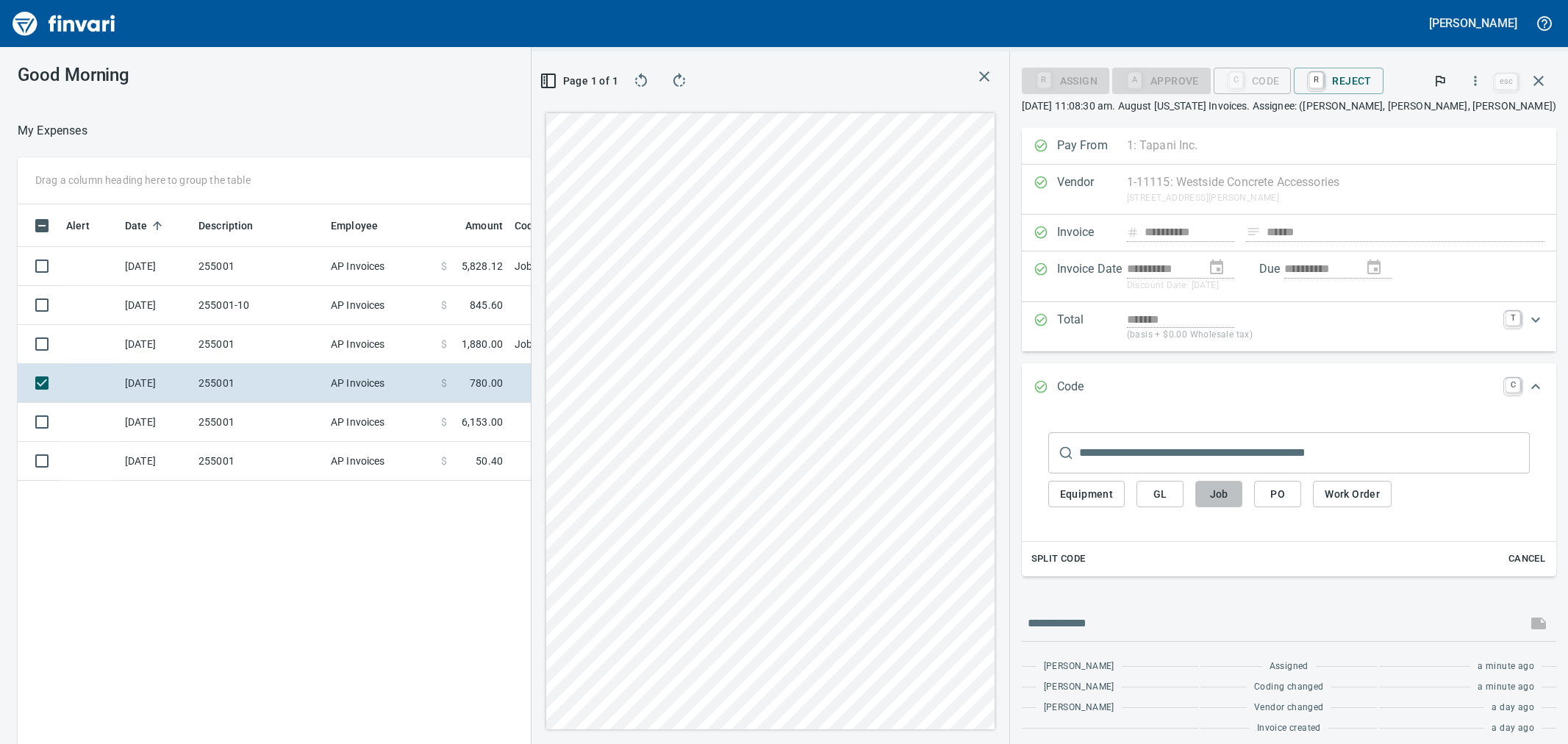
click at [1231, 502] on span "Job" at bounding box center [1218, 495] width 24 height 18
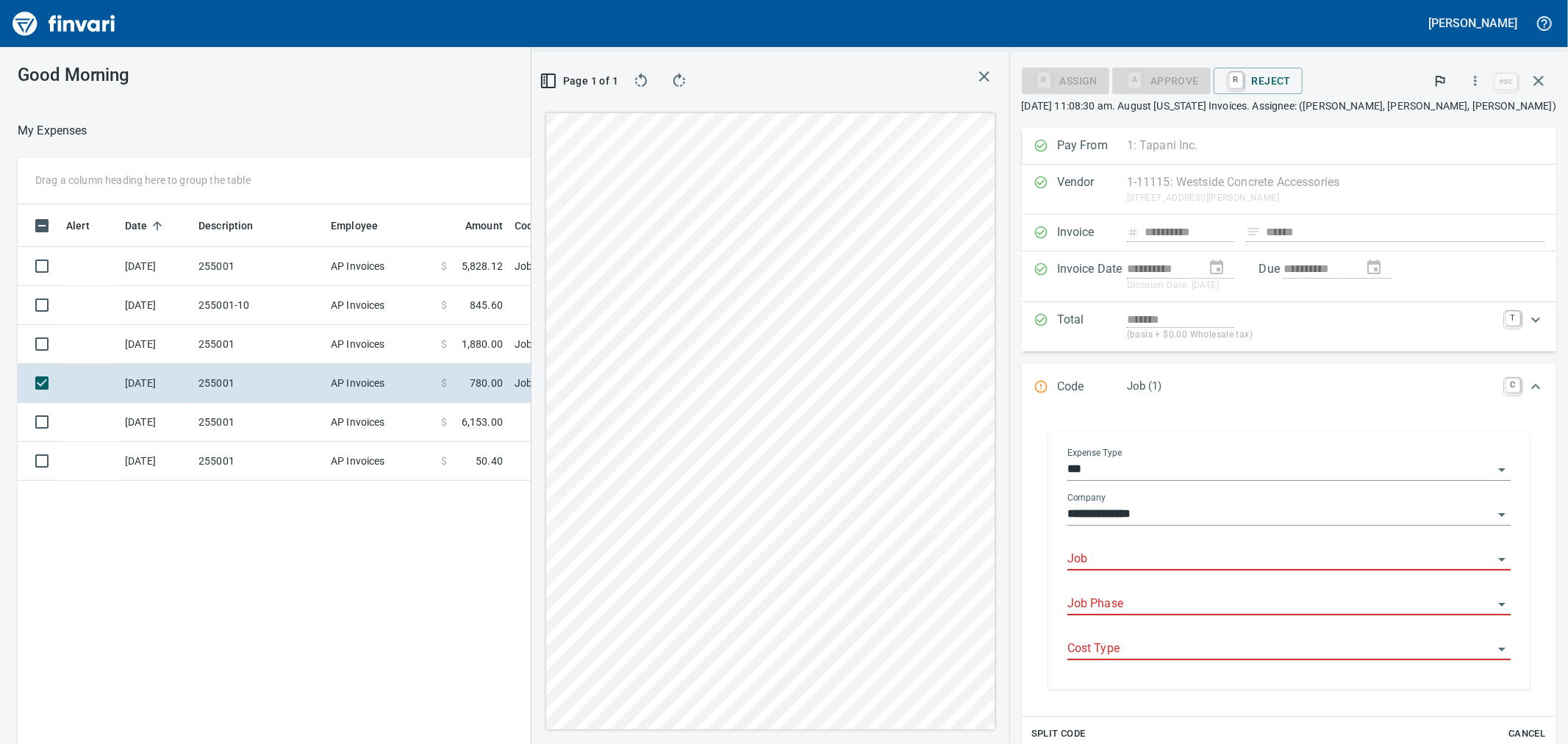
scroll to position [2, 2]
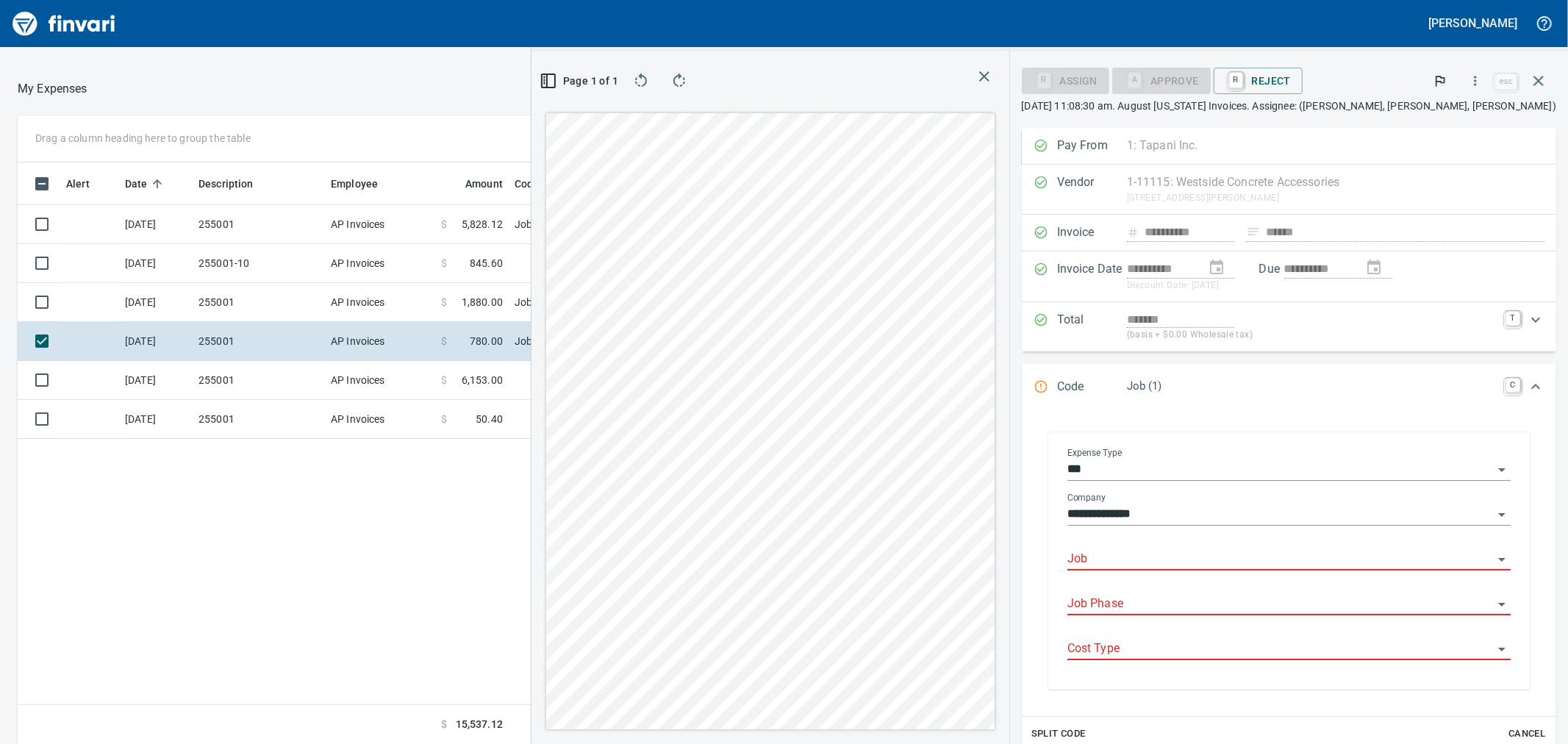
click at [1168, 564] on input "Job" at bounding box center [1280, 559] width 426 height 20
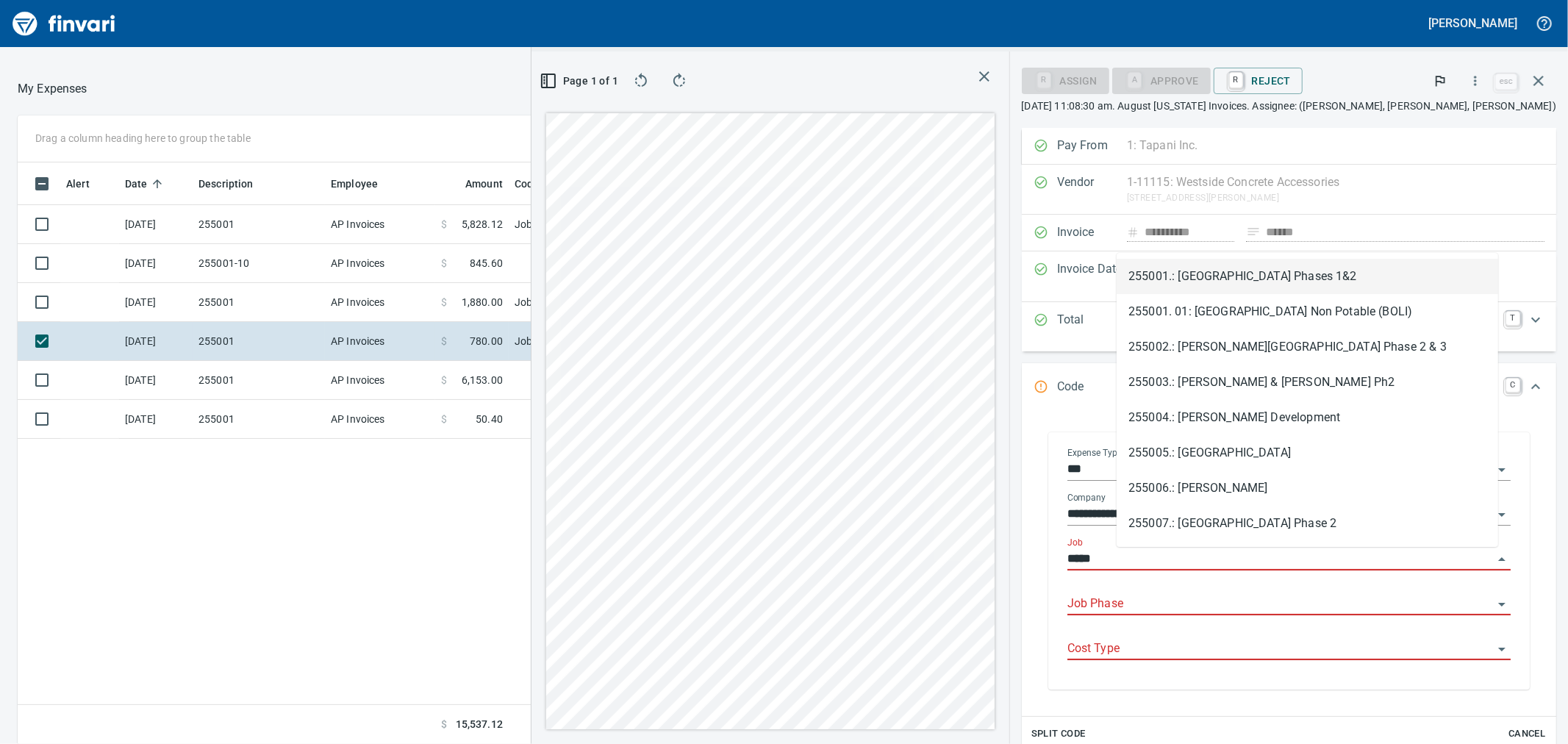
scroll to position [570, 1141]
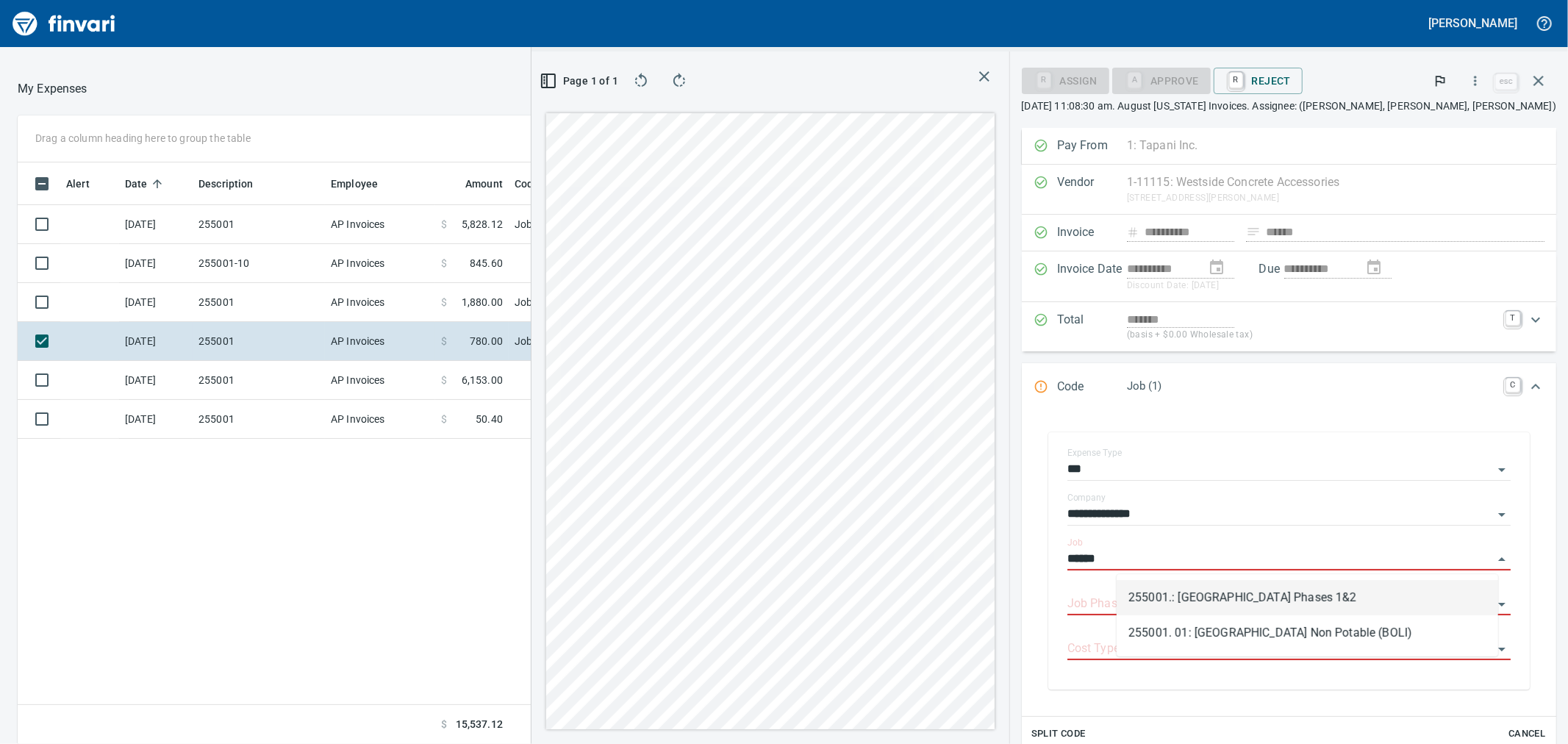
click at [1181, 590] on li "255001.: [GEOGRAPHIC_DATA] Phases 1&2" at bounding box center [1307, 598] width 382 height 35
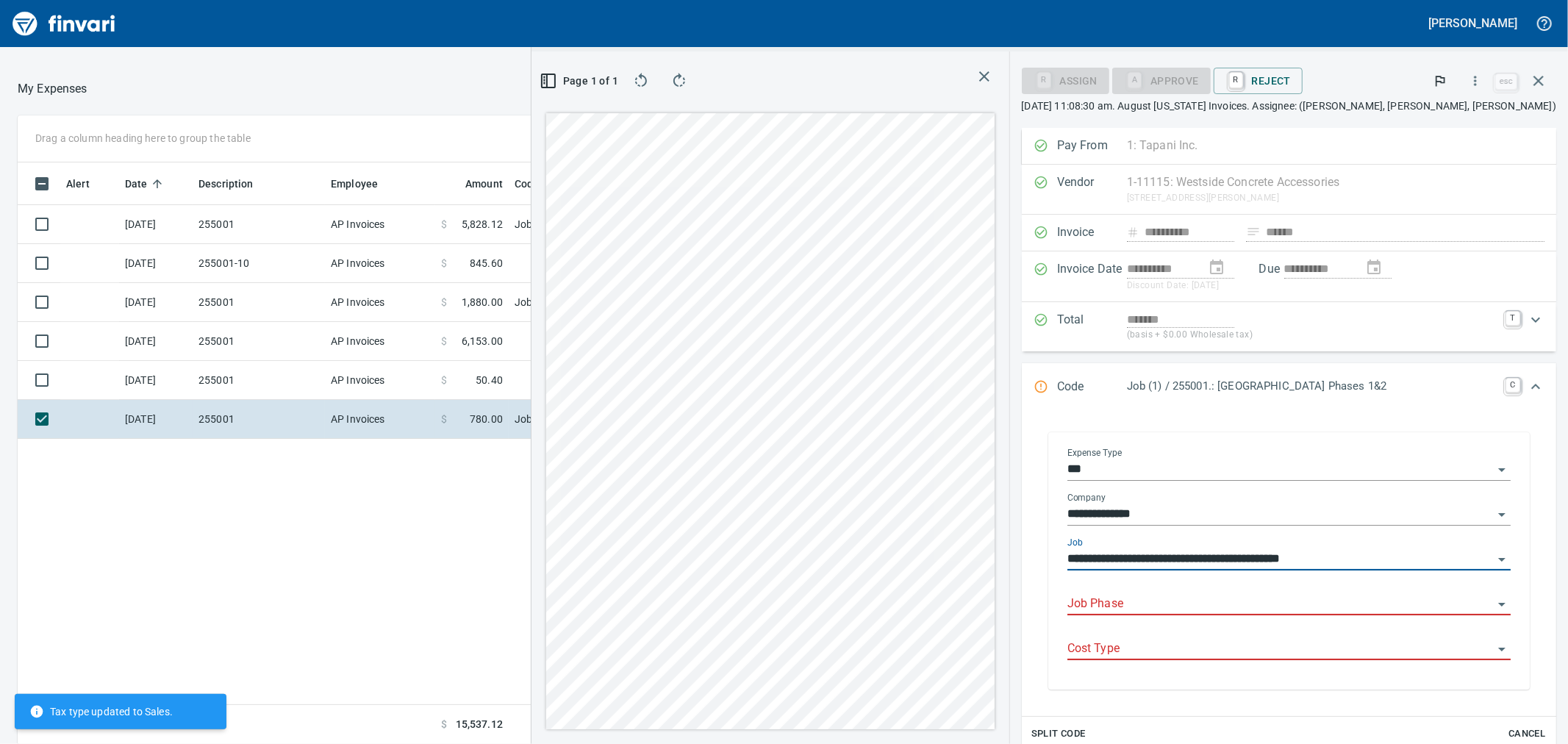
type input "**********"
click at [1195, 601] on input "Job Phase" at bounding box center [1280, 604] width 426 height 20
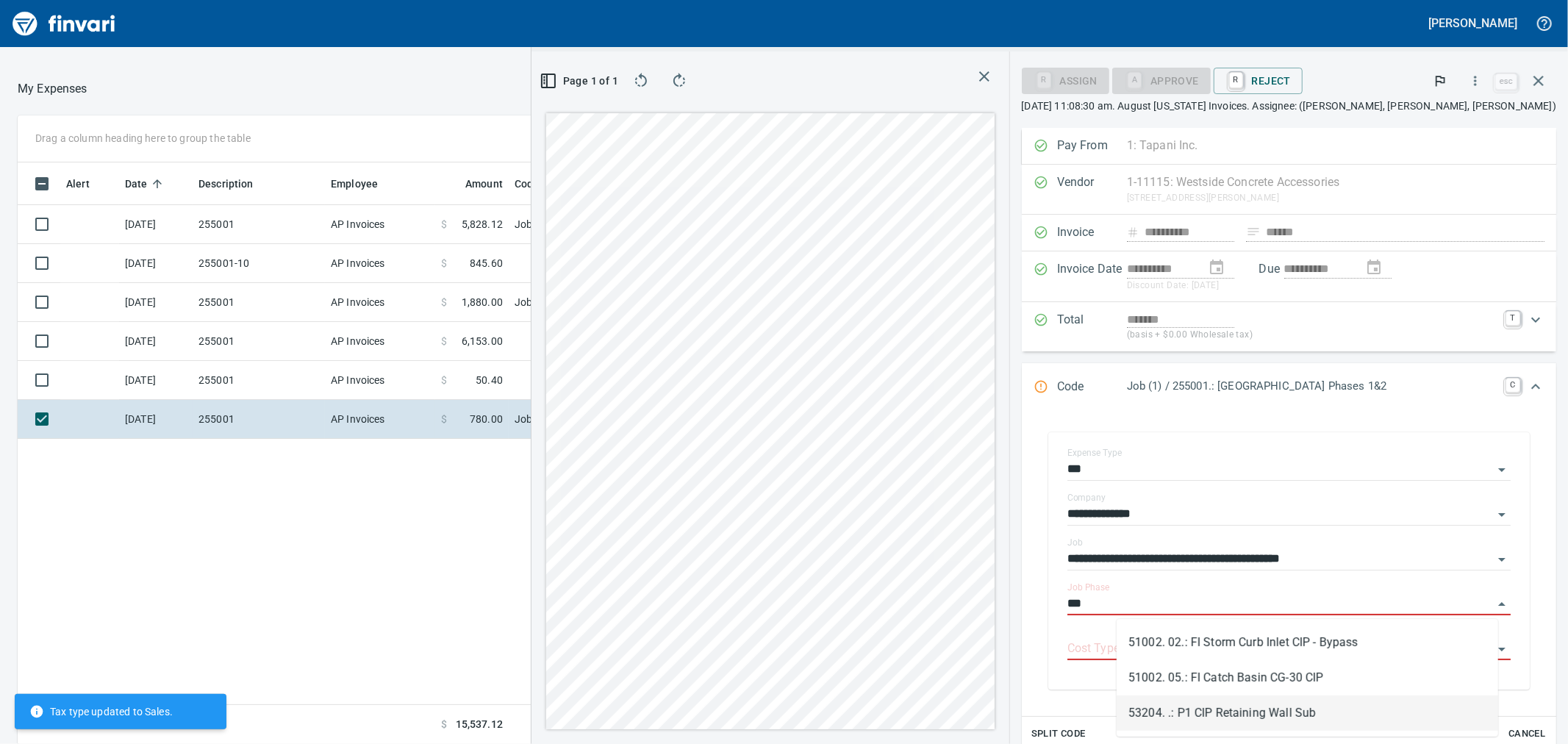
click at [1214, 710] on li "53204. .: P1 CIP Retaining Wall Sub" at bounding box center [1307, 713] width 382 height 35
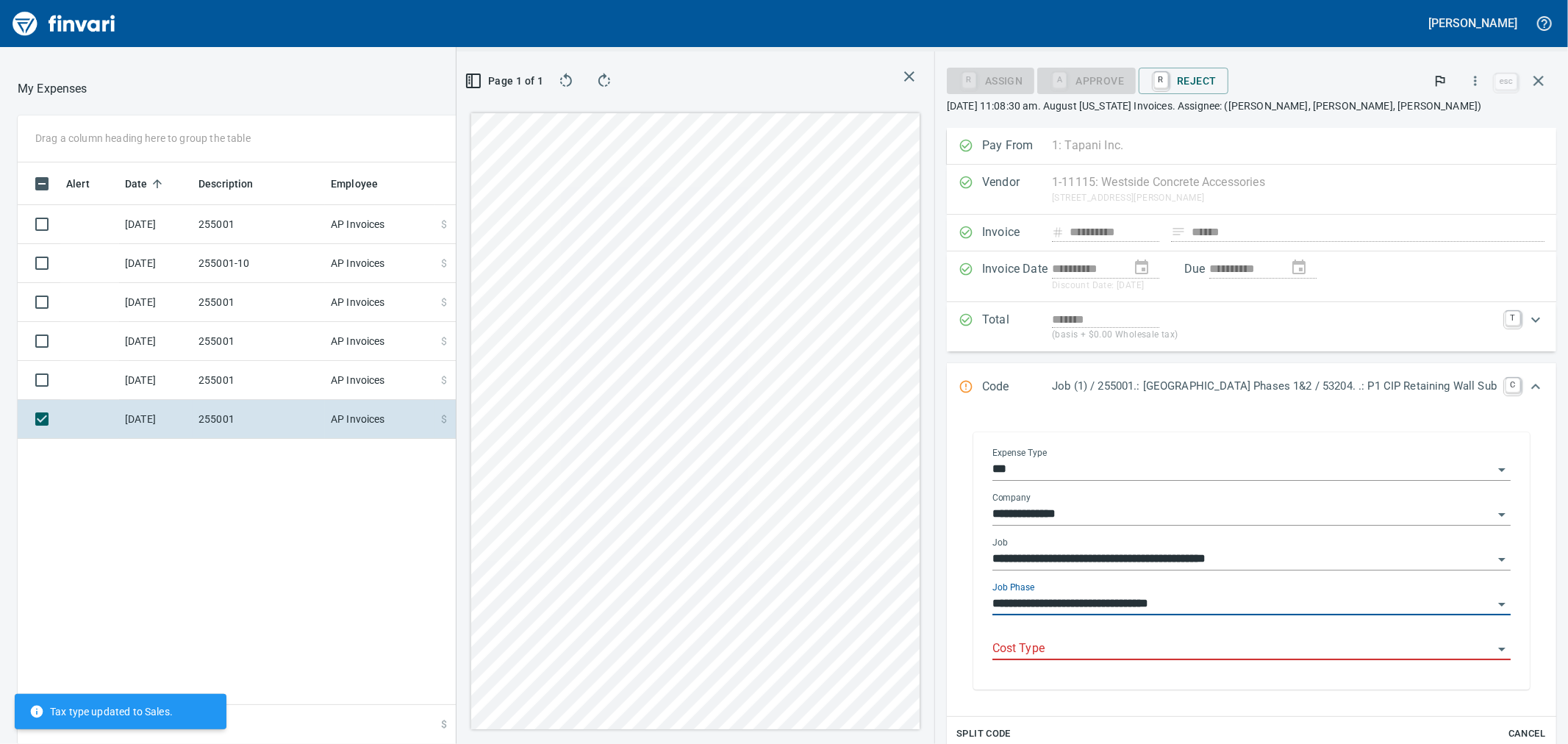
click at [1151, 638] on div "Cost Type" at bounding box center [1252, 643] width 518 height 33
type input "**********"
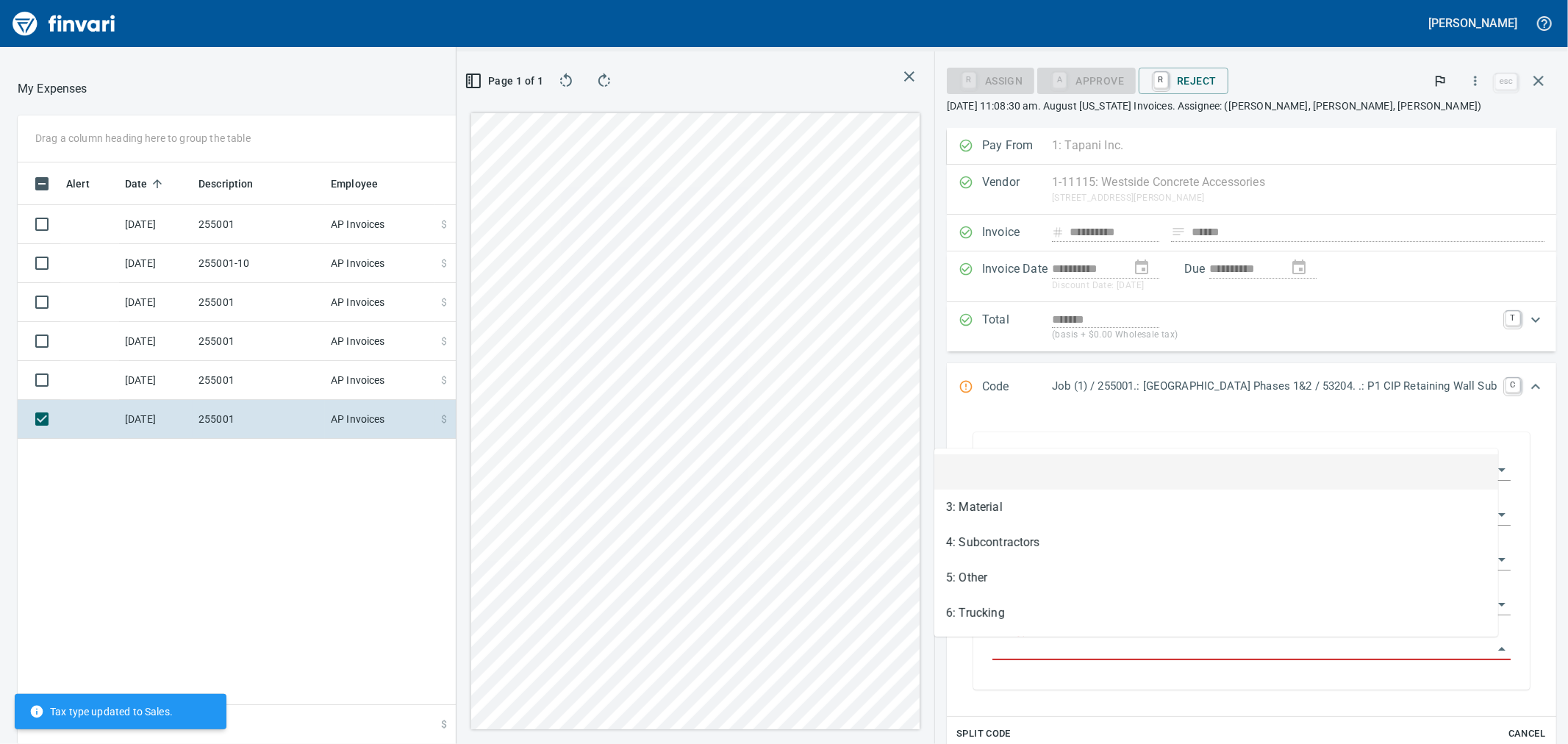
click at [993, 658] on input "Cost Type" at bounding box center [1243, 649] width 501 height 20
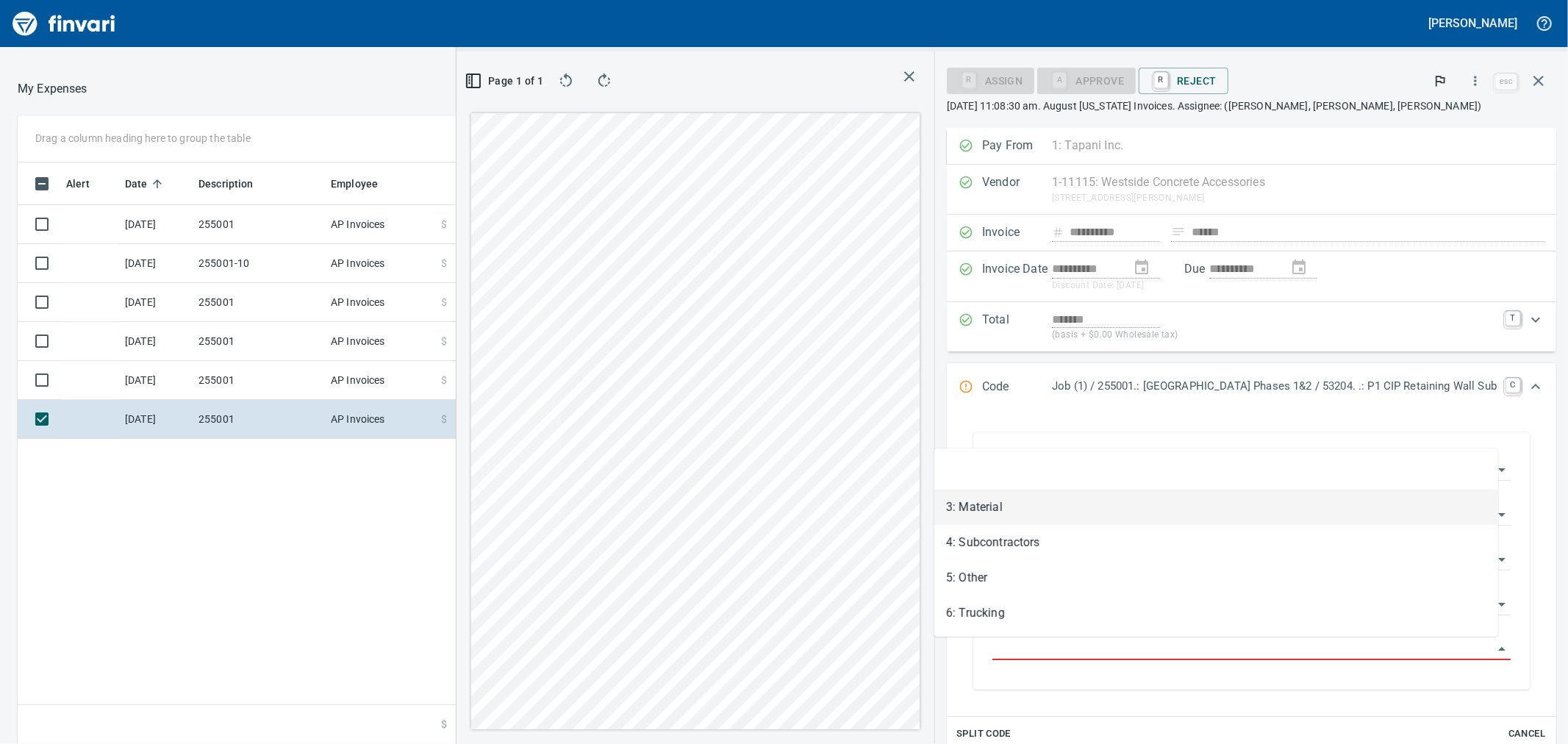
click at [1002, 509] on li "3: Material" at bounding box center [1216, 507] width 564 height 35
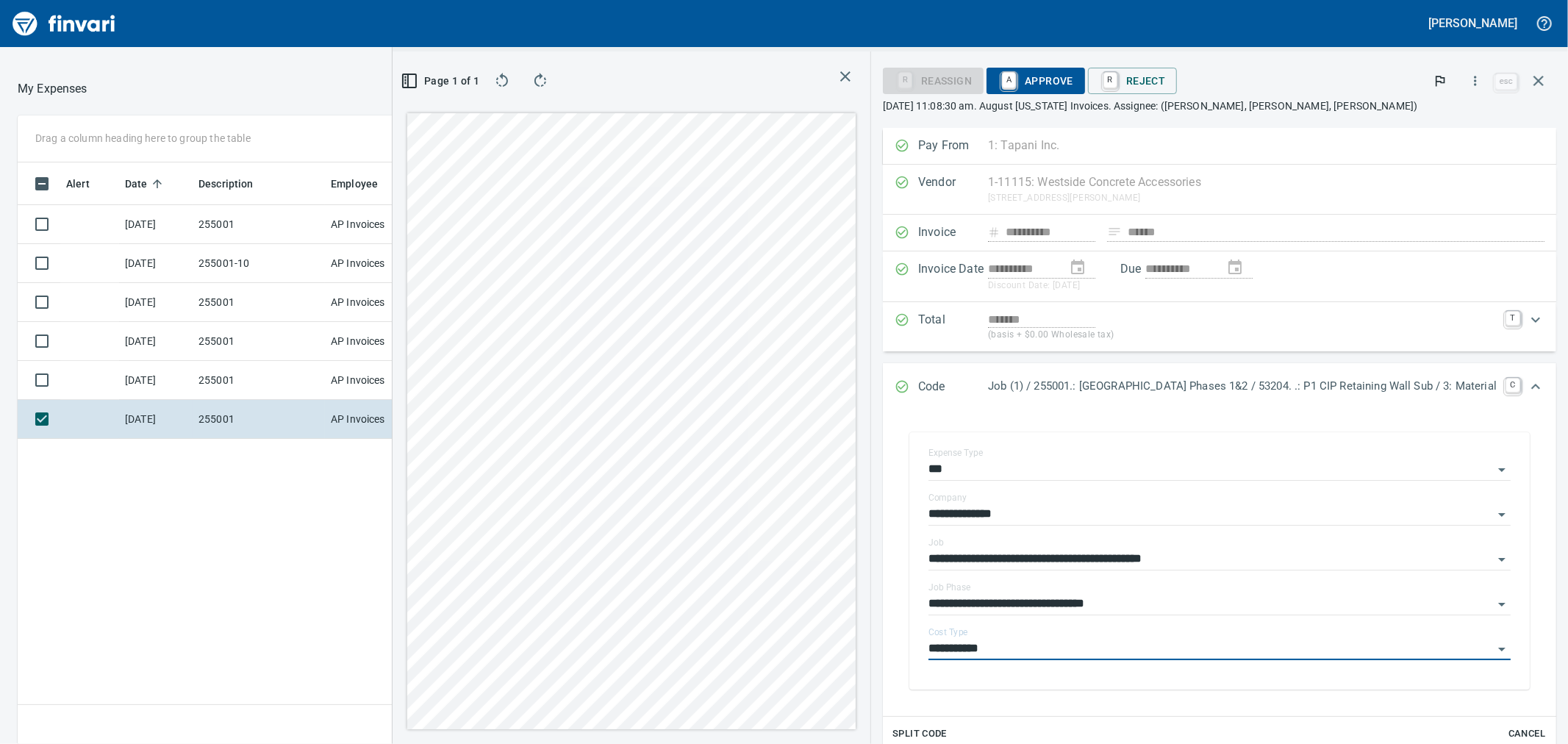
type input "**********"
click at [998, 76] on span "A Approve" at bounding box center [1036, 81] width 75 height 25
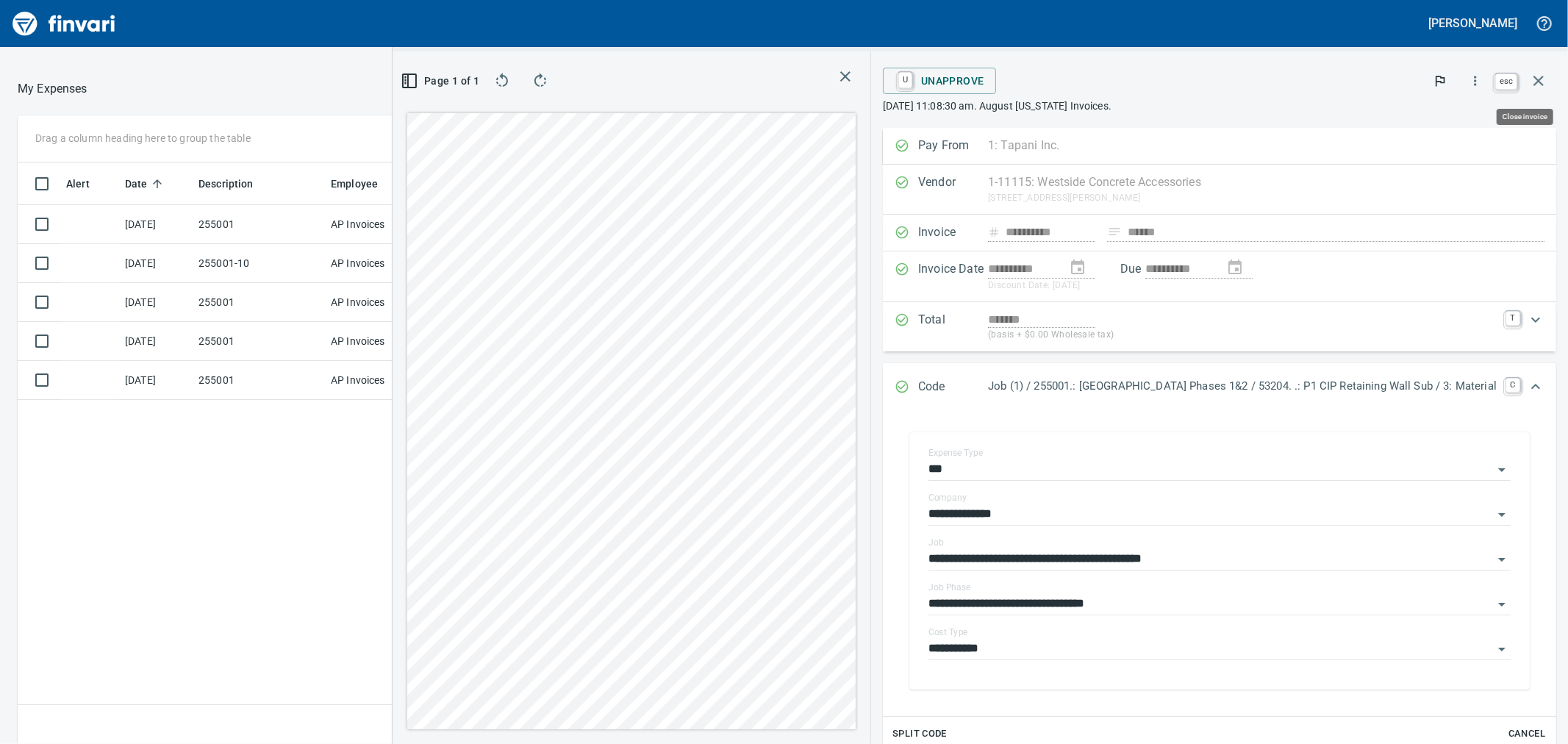
click at [1534, 84] on icon "button" at bounding box center [1539, 81] width 11 height 11
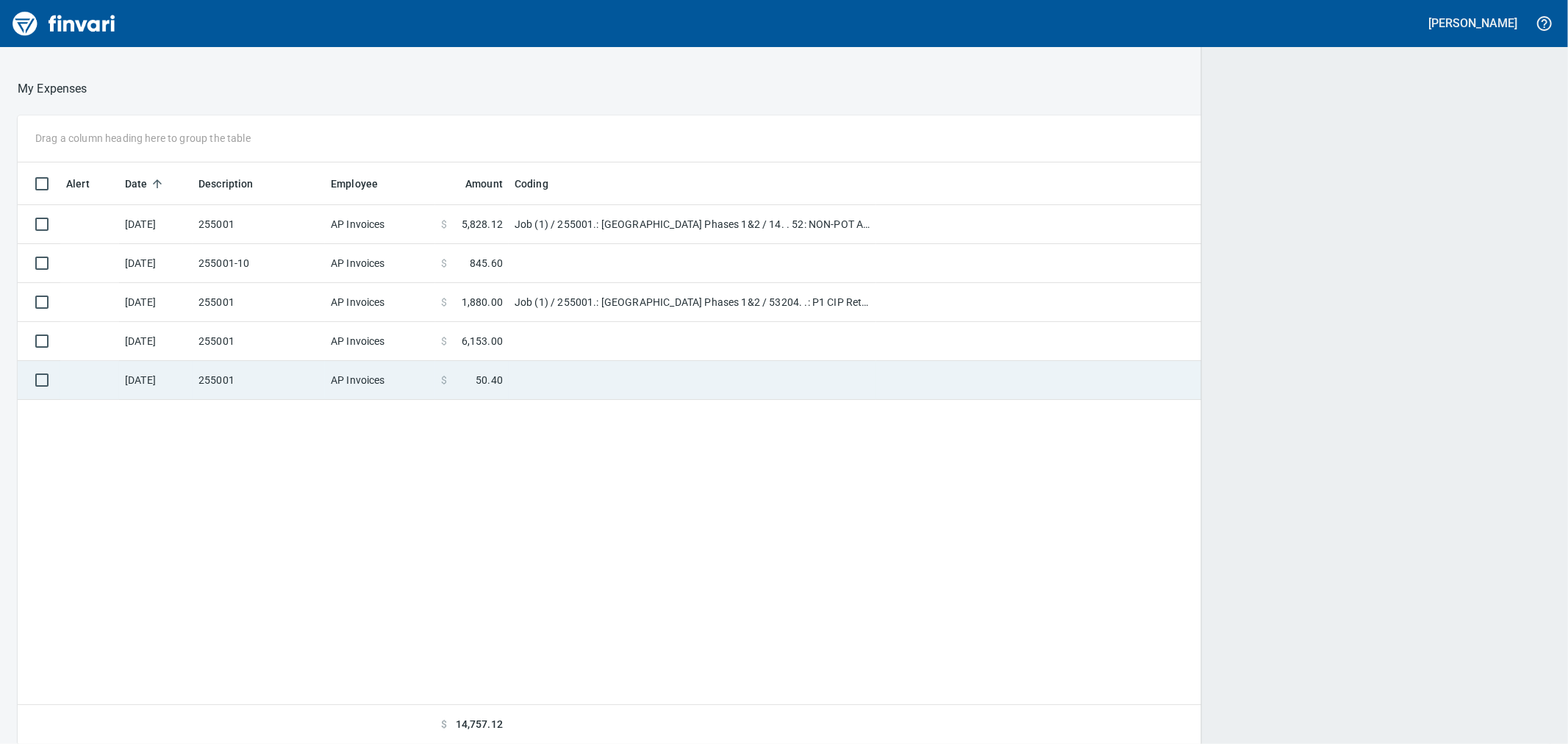
scroll to position [2, 2]
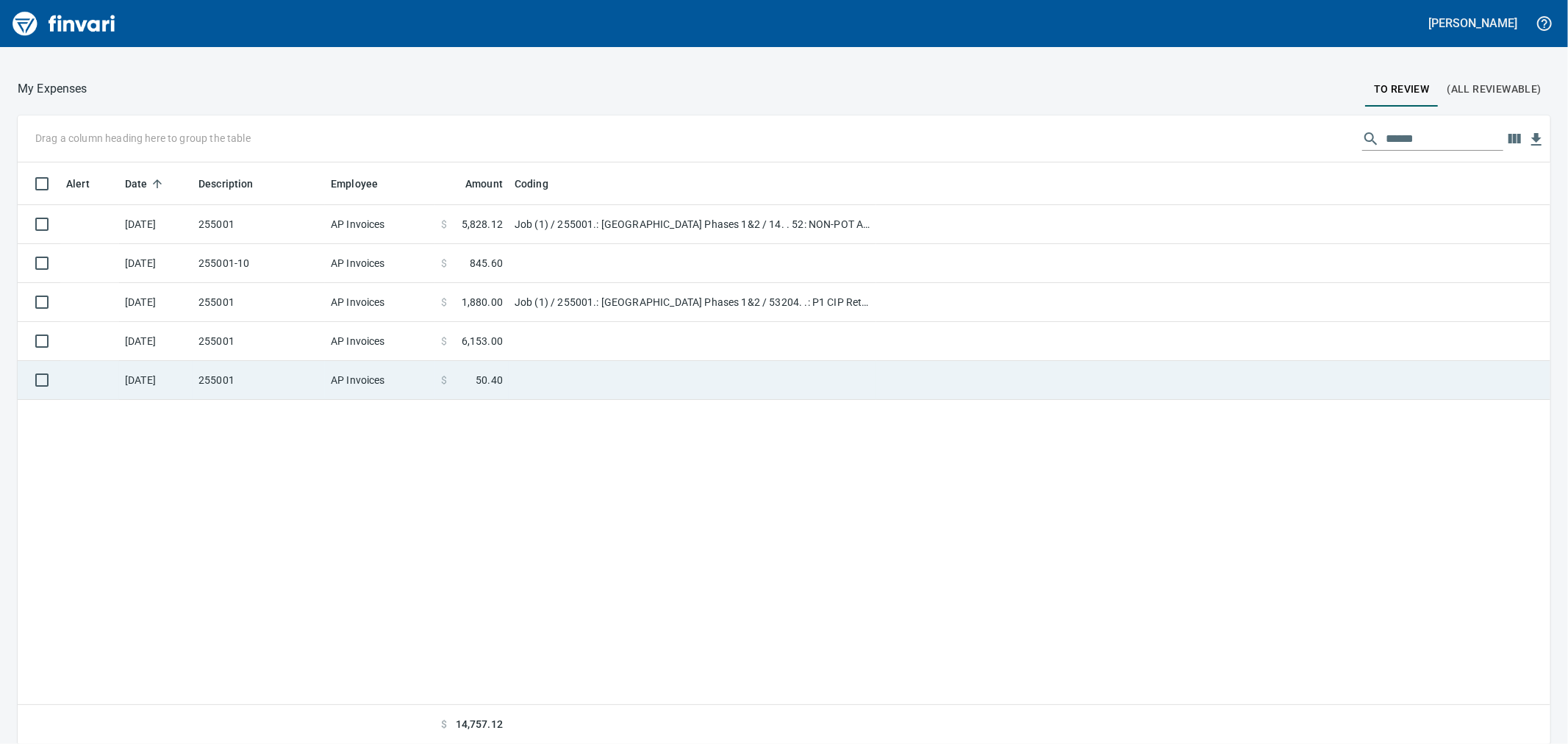
click at [191, 387] on td "[DATE]" at bounding box center [156, 381] width 74 height 39
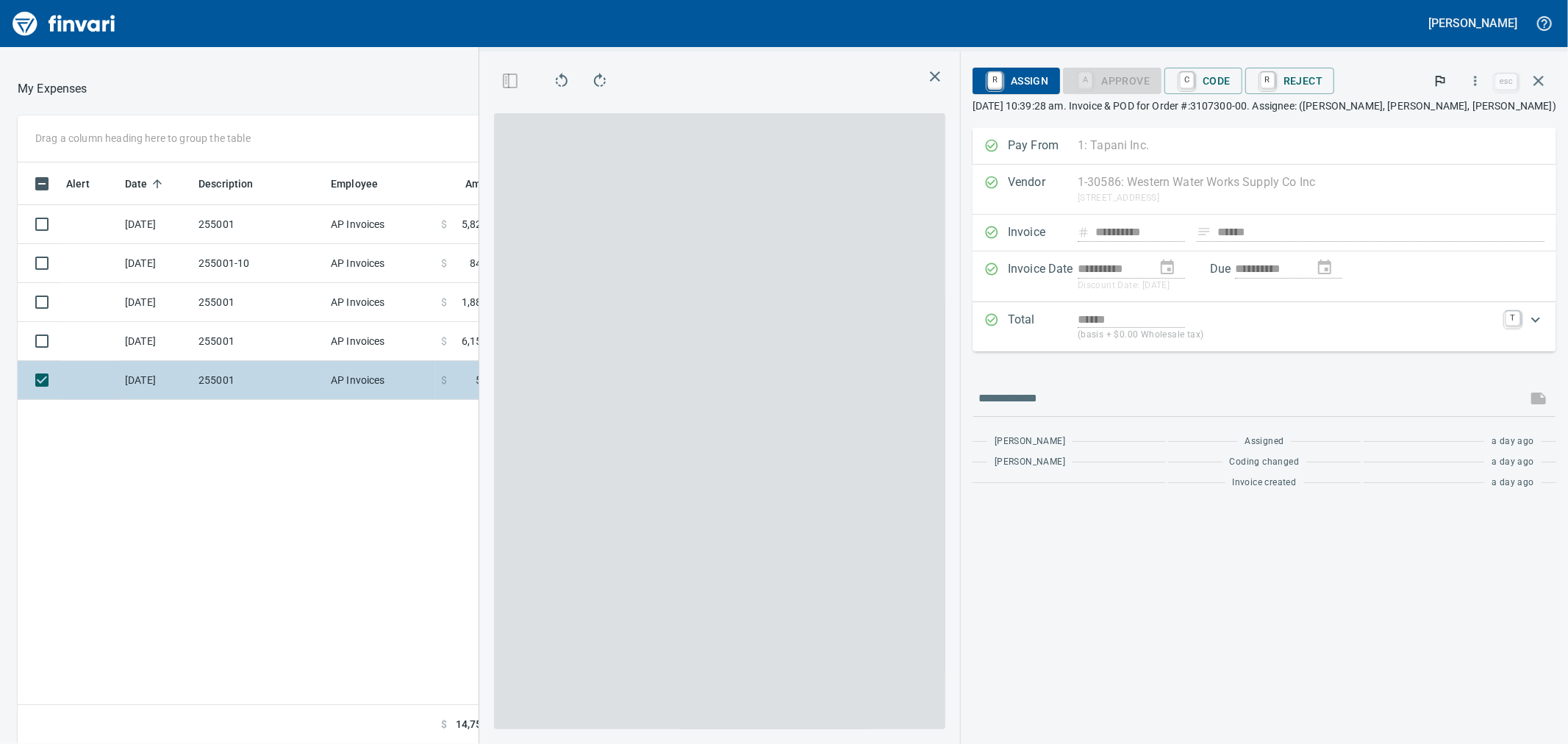
scroll to position [570, 1141]
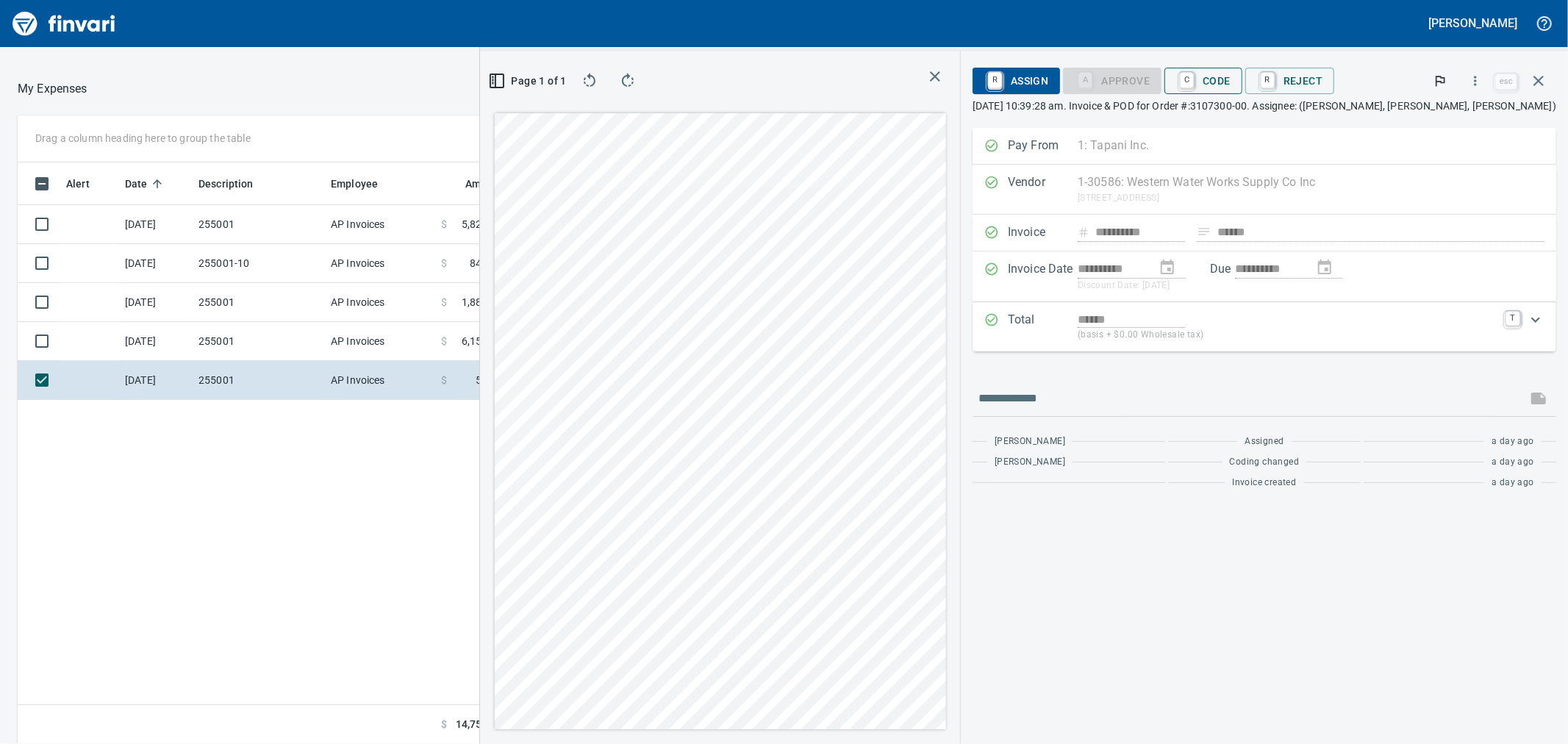
click at [1231, 74] on span "C Code" at bounding box center [1203, 81] width 55 height 25
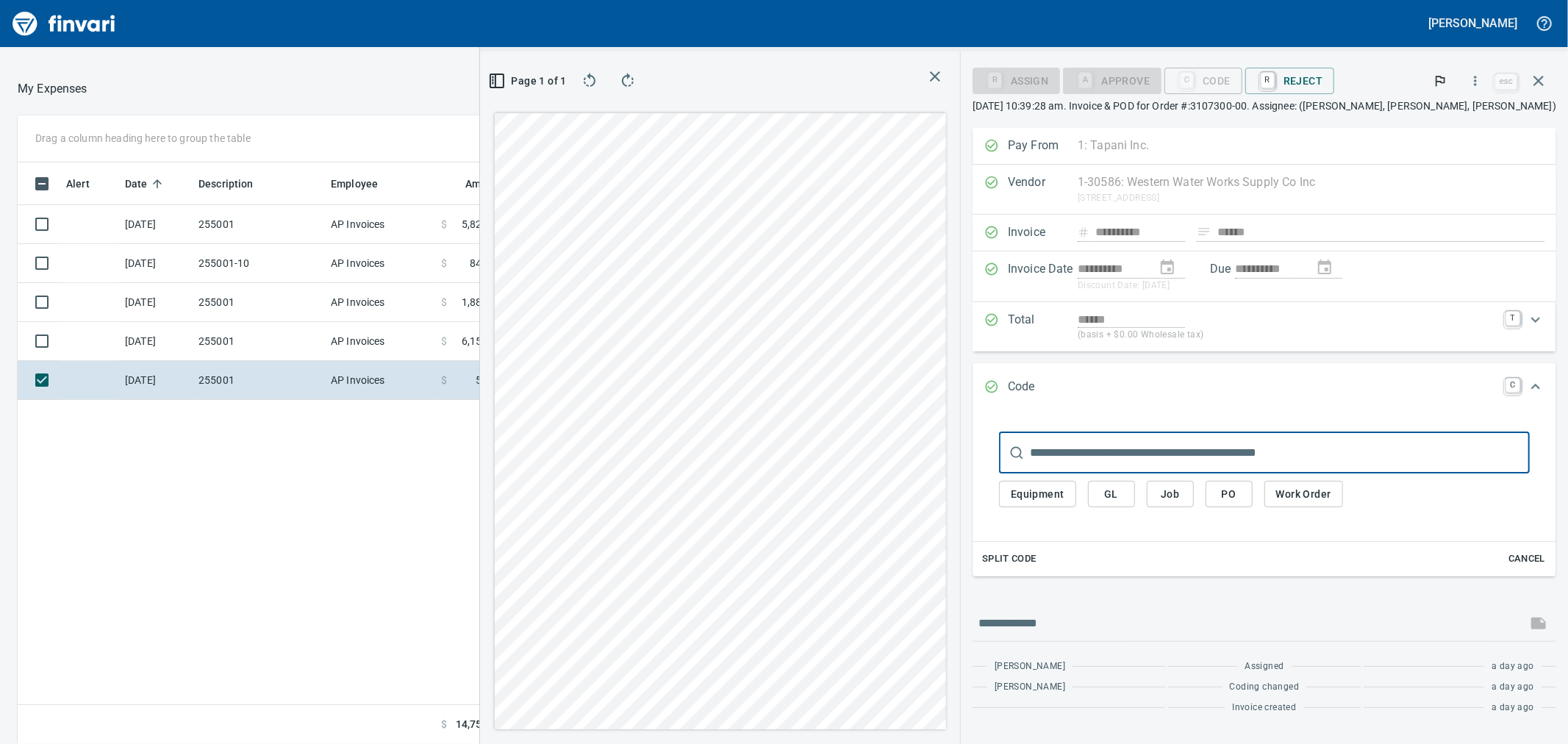
click at [1182, 489] on span "Job" at bounding box center [1170, 495] width 24 height 18
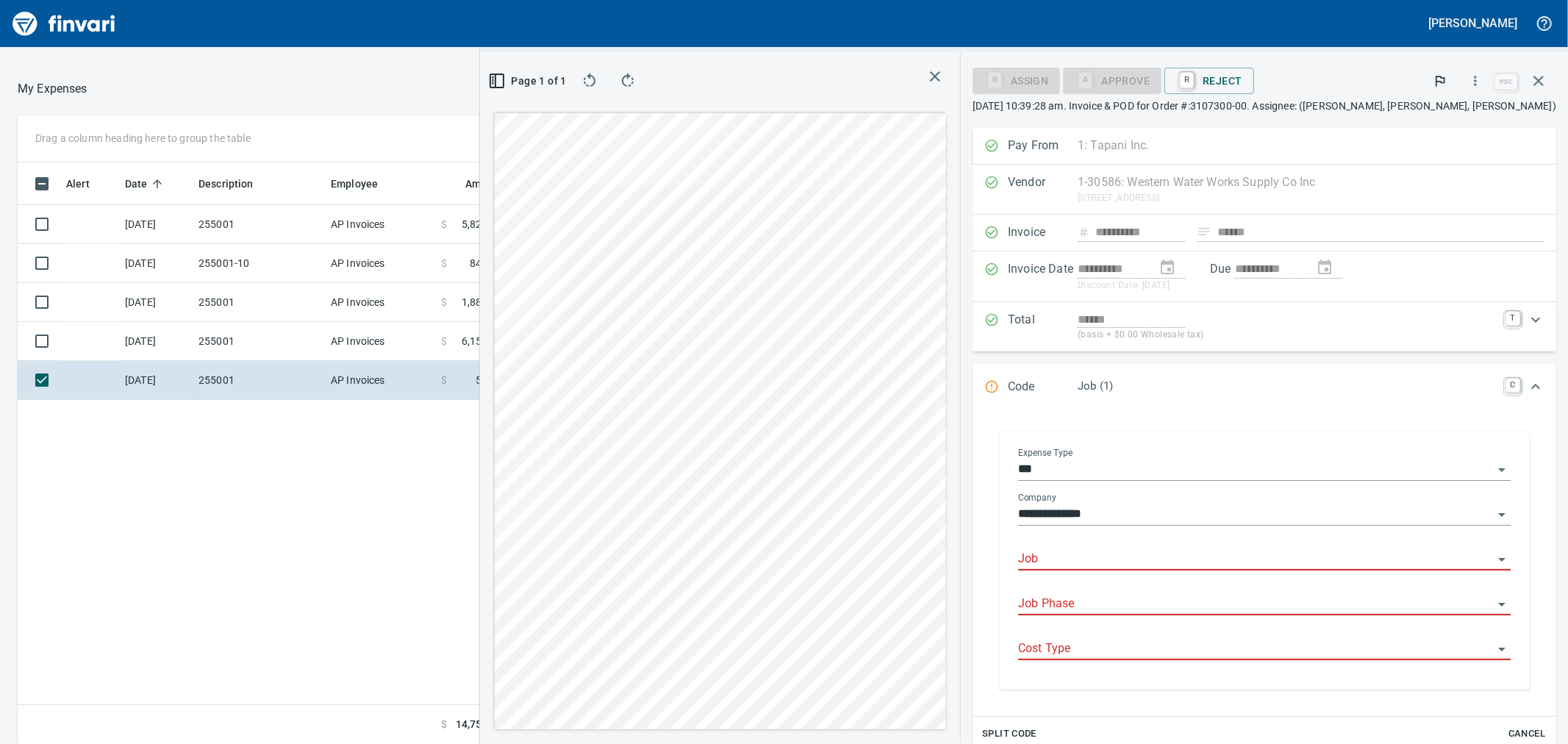
click at [1091, 554] on input "Job" at bounding box center [1255, 559] width 475 height 20
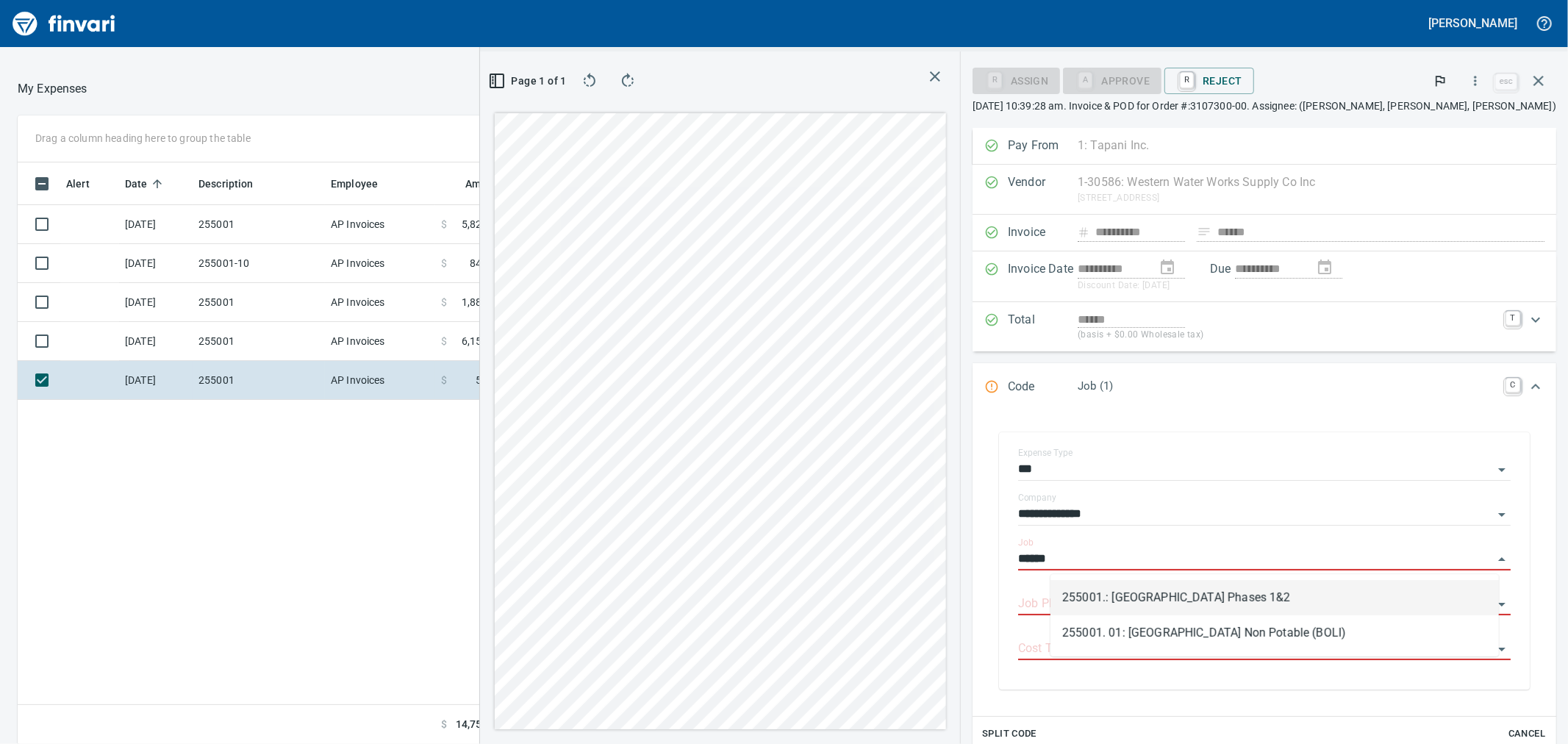
click at [1106, 593] on li "255001.: [GEOGRAPHIC_DATA] Phases 1&2" at bounding box center [1275, 598] width 449 height 35
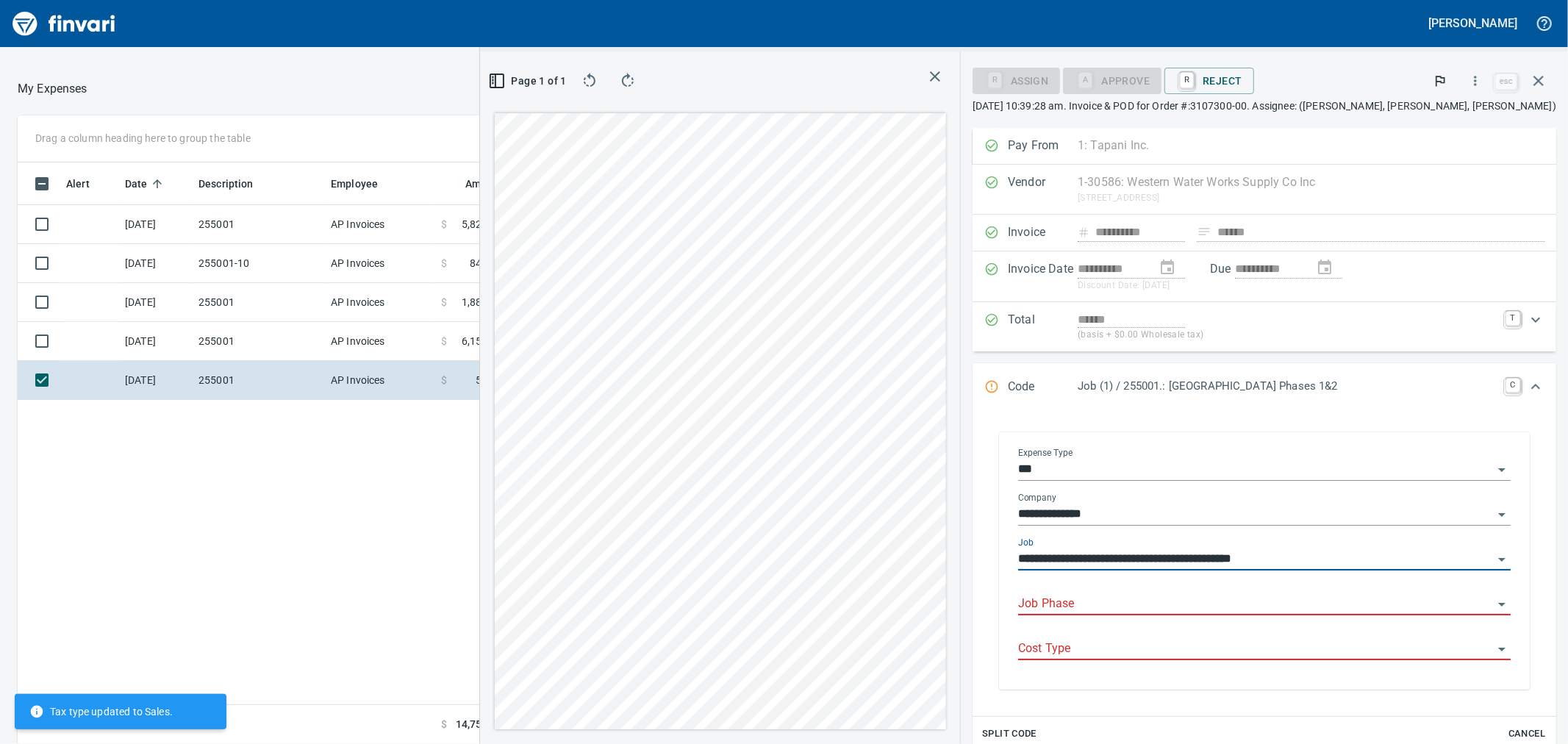
type input "**********"
click at [1110, 598] on input "Job Phase" at bounding box center [1255, 604] width 475 height 20
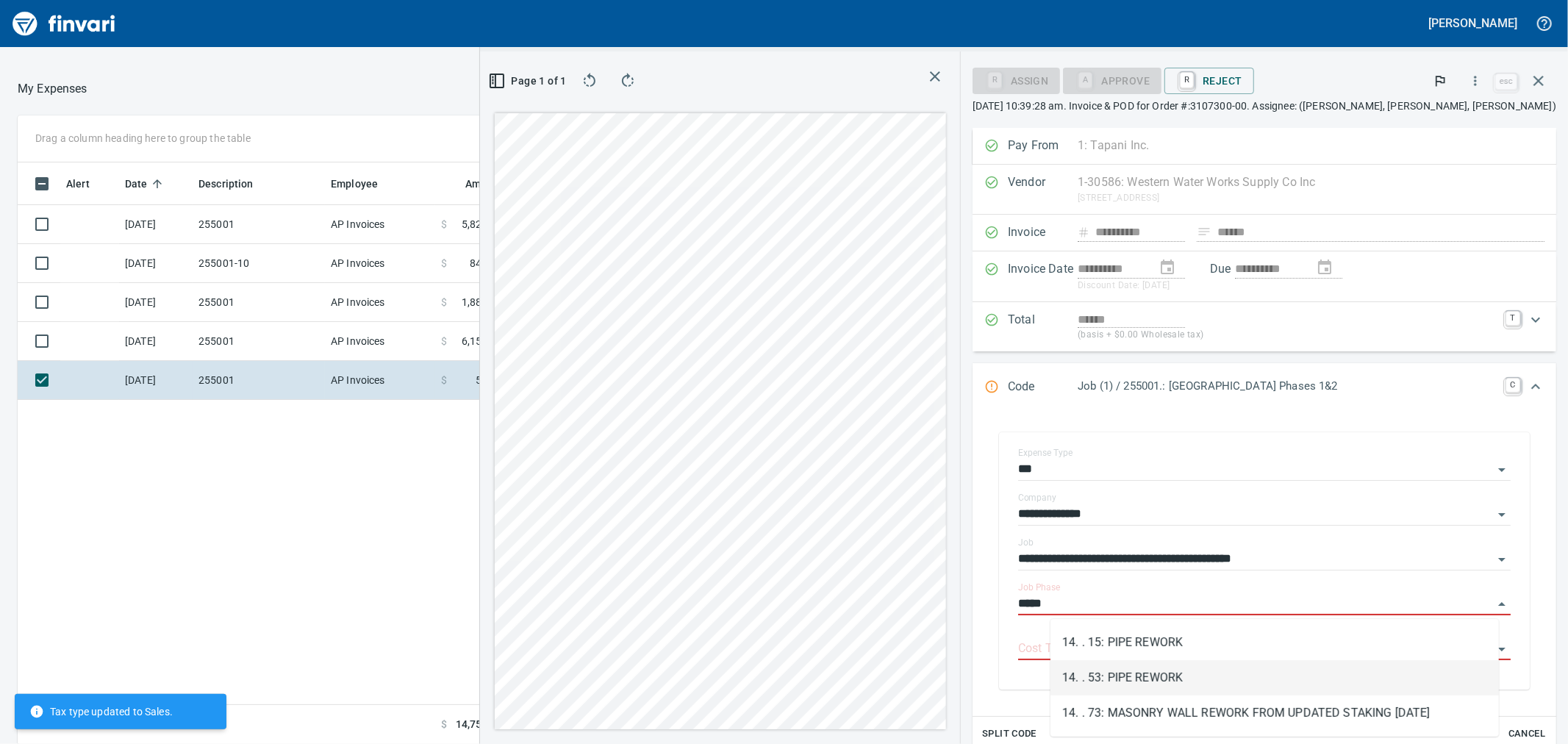
click at [1104, 672] on li "14. . 53: PIPE REWORK" at bounding box center [1275, 678] width 449 height 35
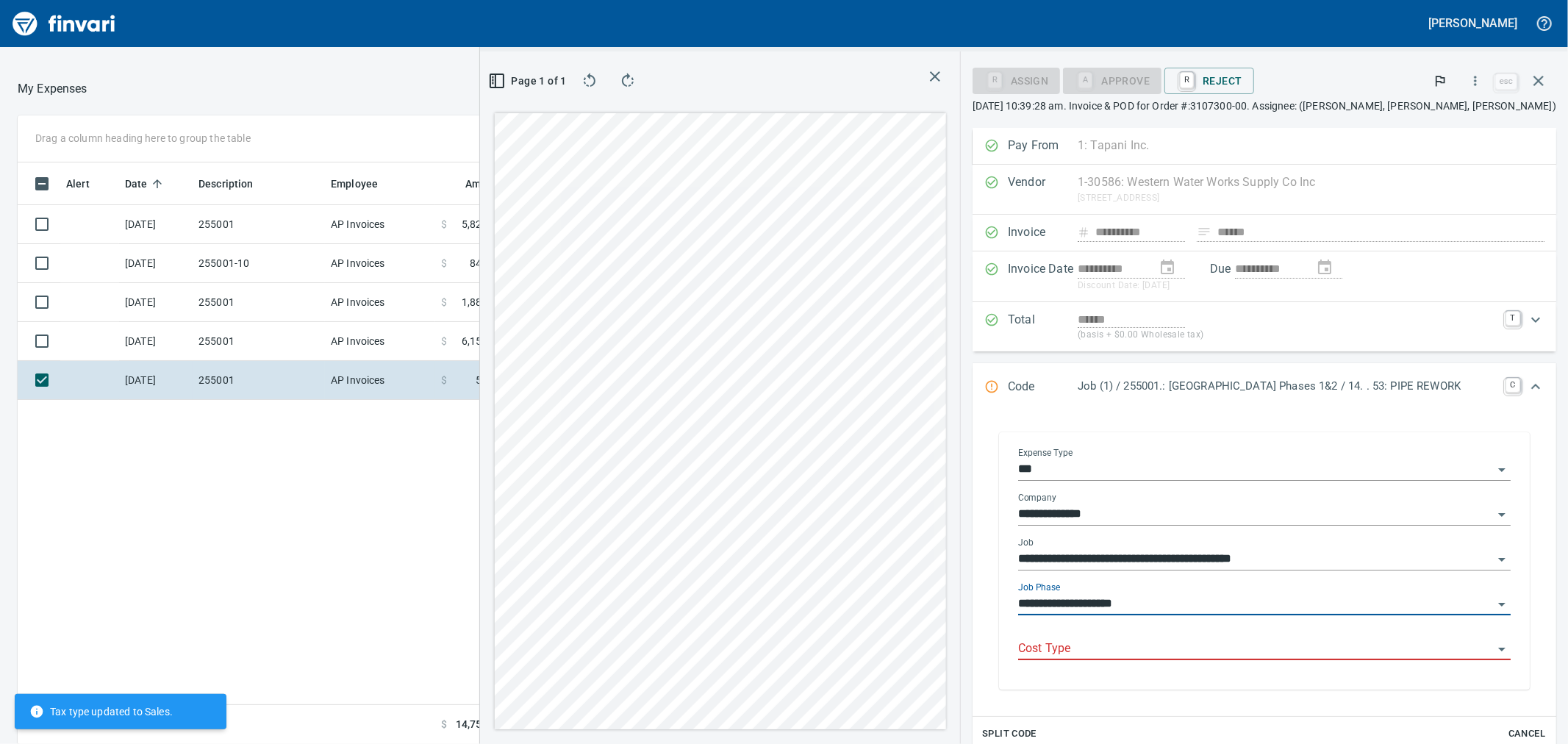
type input "**********"
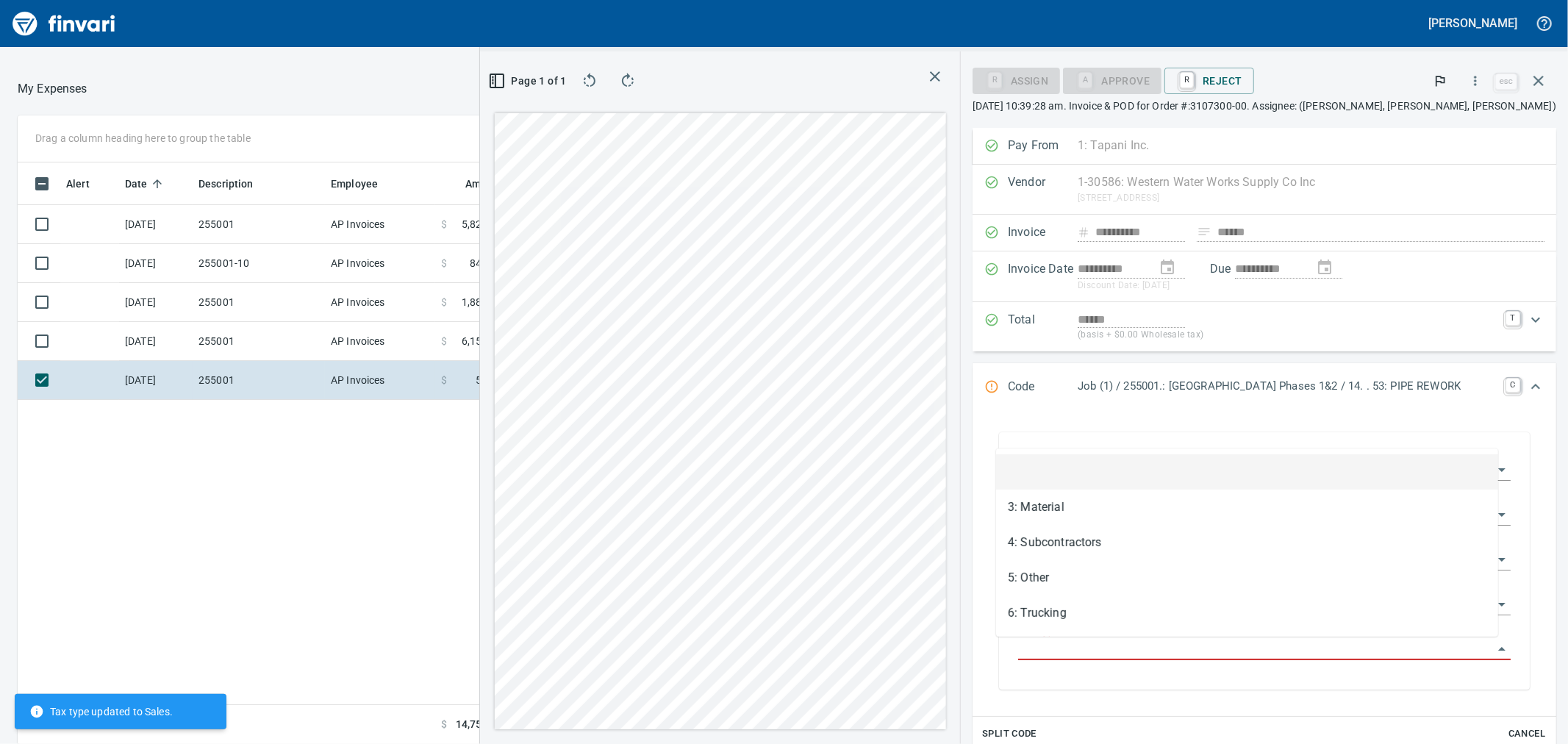
click at [1093, 649] on input "Cost Type" at bounding box center [1255, 649] width 475 height 20
click at [1065, 510] on li "3: Material" at bounding box center [1247, 507] width 502 height 35
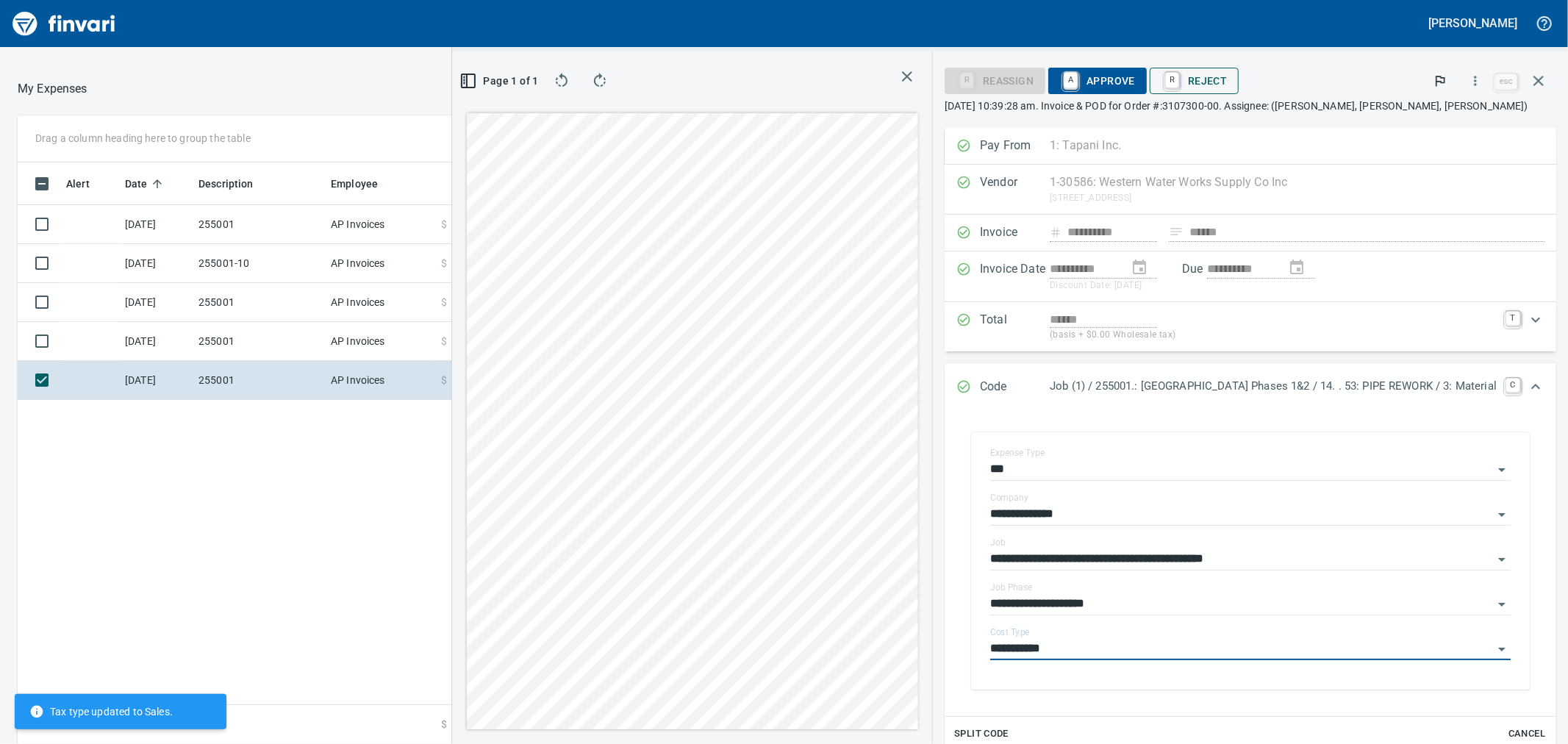
type input "**********"
click at [1060, 92] on span "A Approve" at bounding box center [1097, 81] width 75 height 25
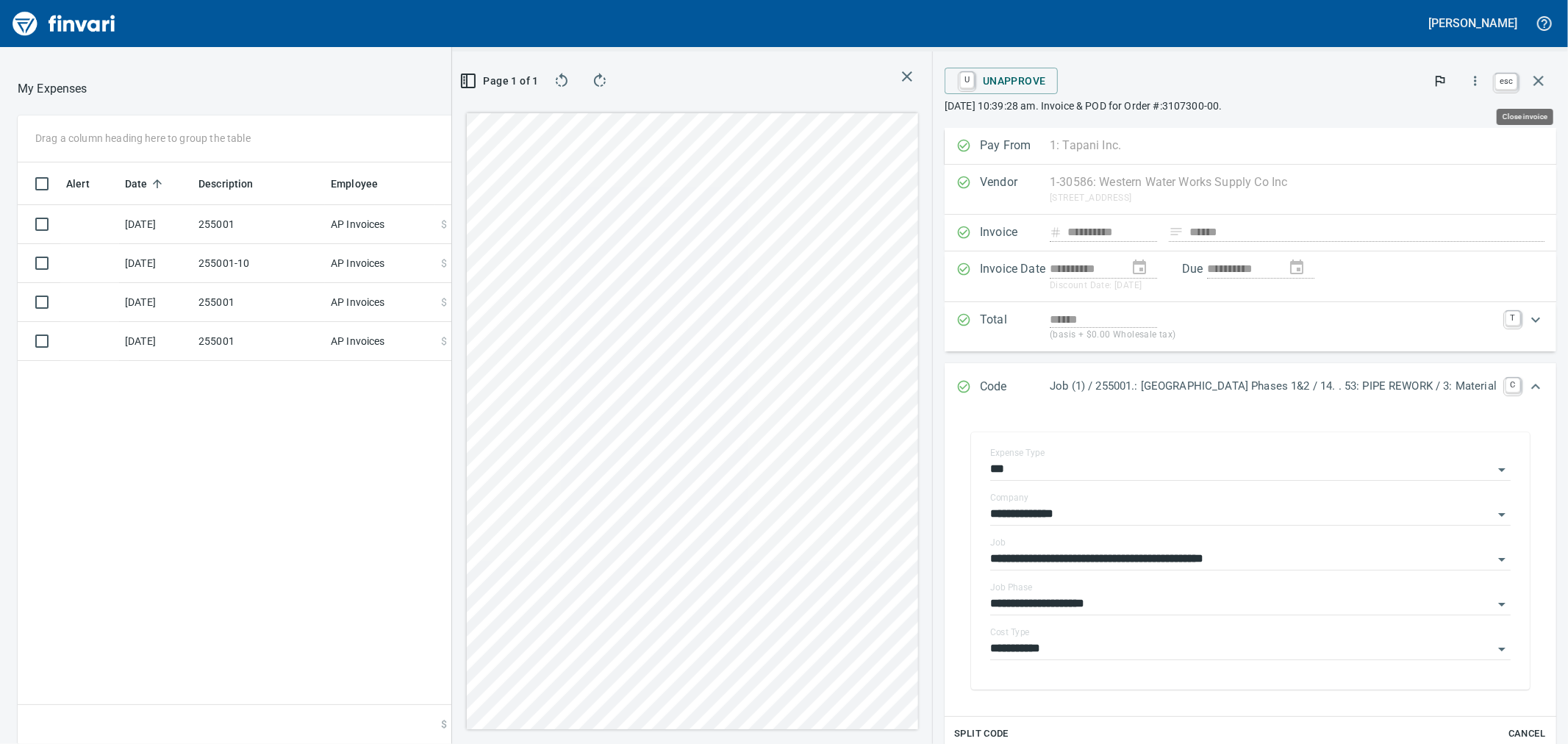
click at [1539, 78] on icon "button" at bounding box center [1539, 81] width 18 height 18
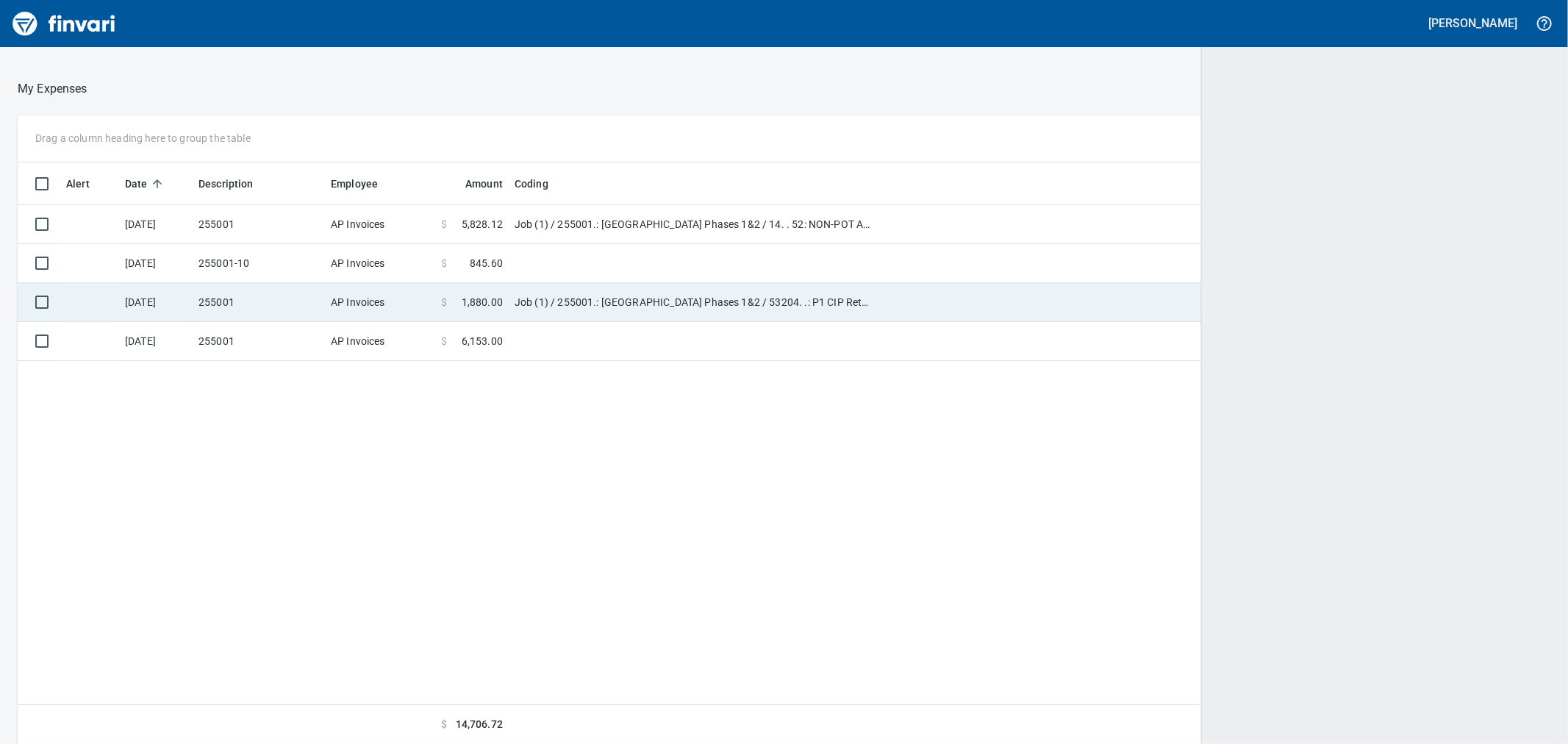
scroll to position [2, 2]
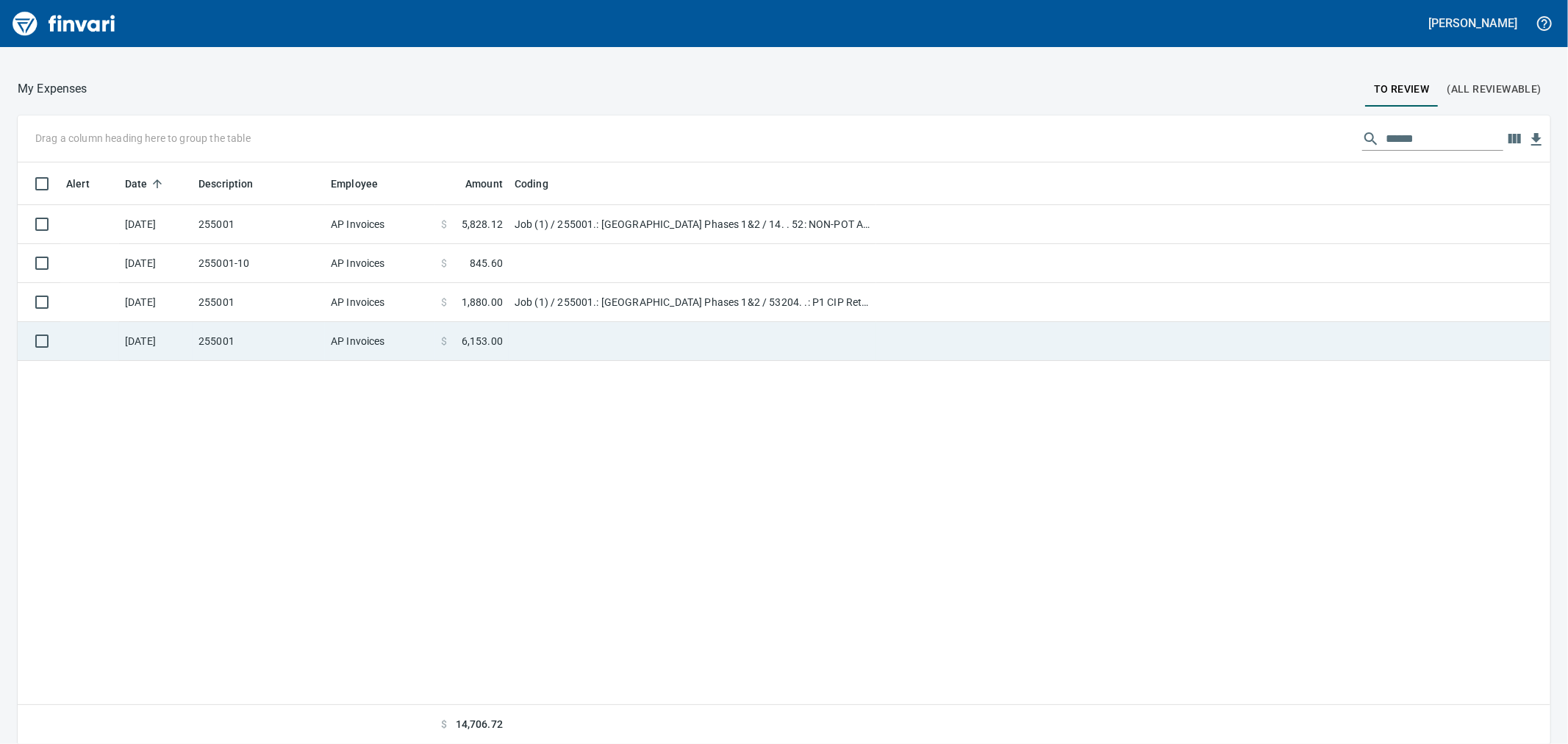
click at [342, 349] on td "AP Invoices" at bounding box center [380, 342] width 110 height 39
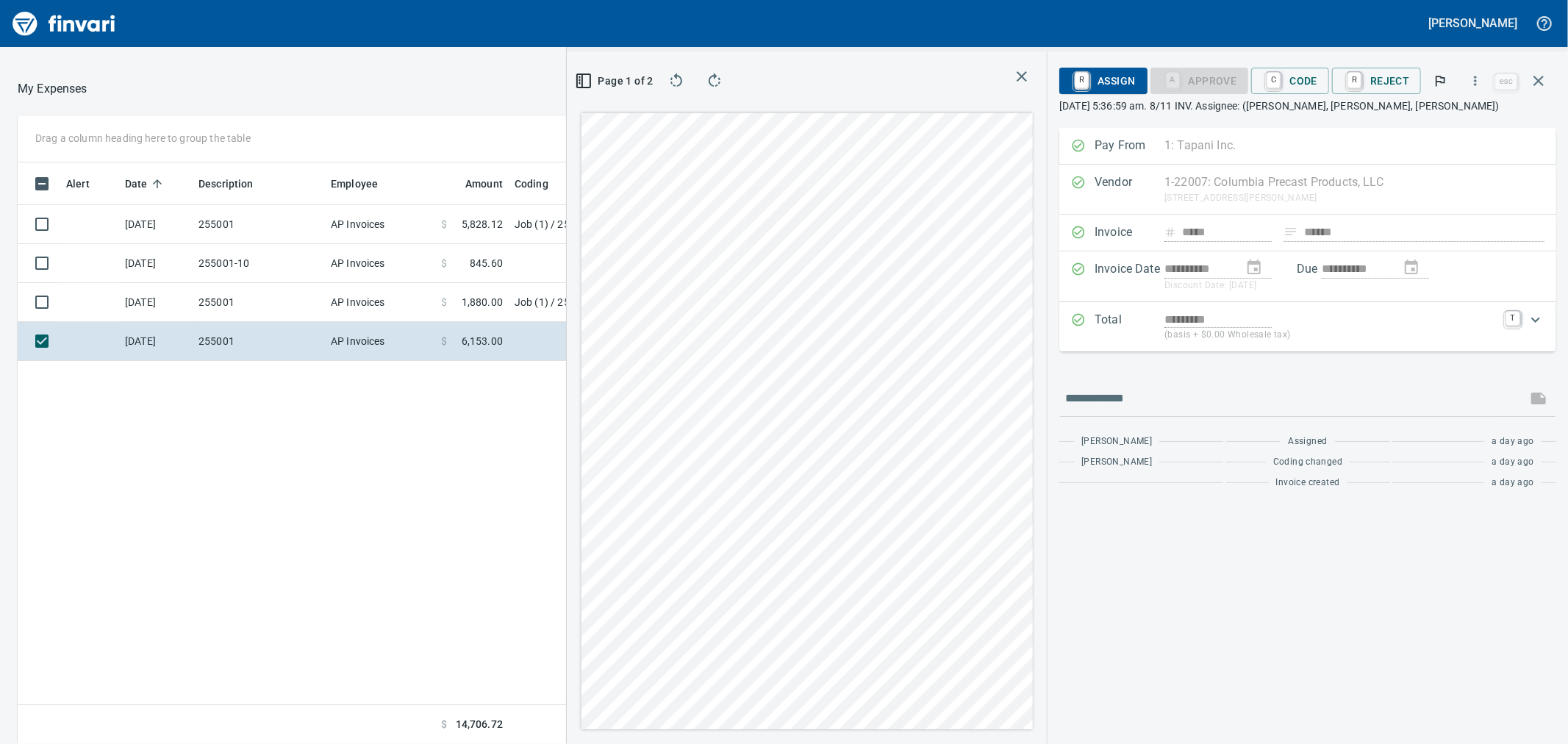
scroll to position [570, 1141]
click at [1474, 87] on icon "button" at bounding box center [1476, 81] width 15 height 15
click at [1447, 128] on span "Download" at bounding box center [1473, 123] width 141 height 18
click at [1539, 326] on icon "Expand" at bounding box center [1536, 320] width 18 height 18
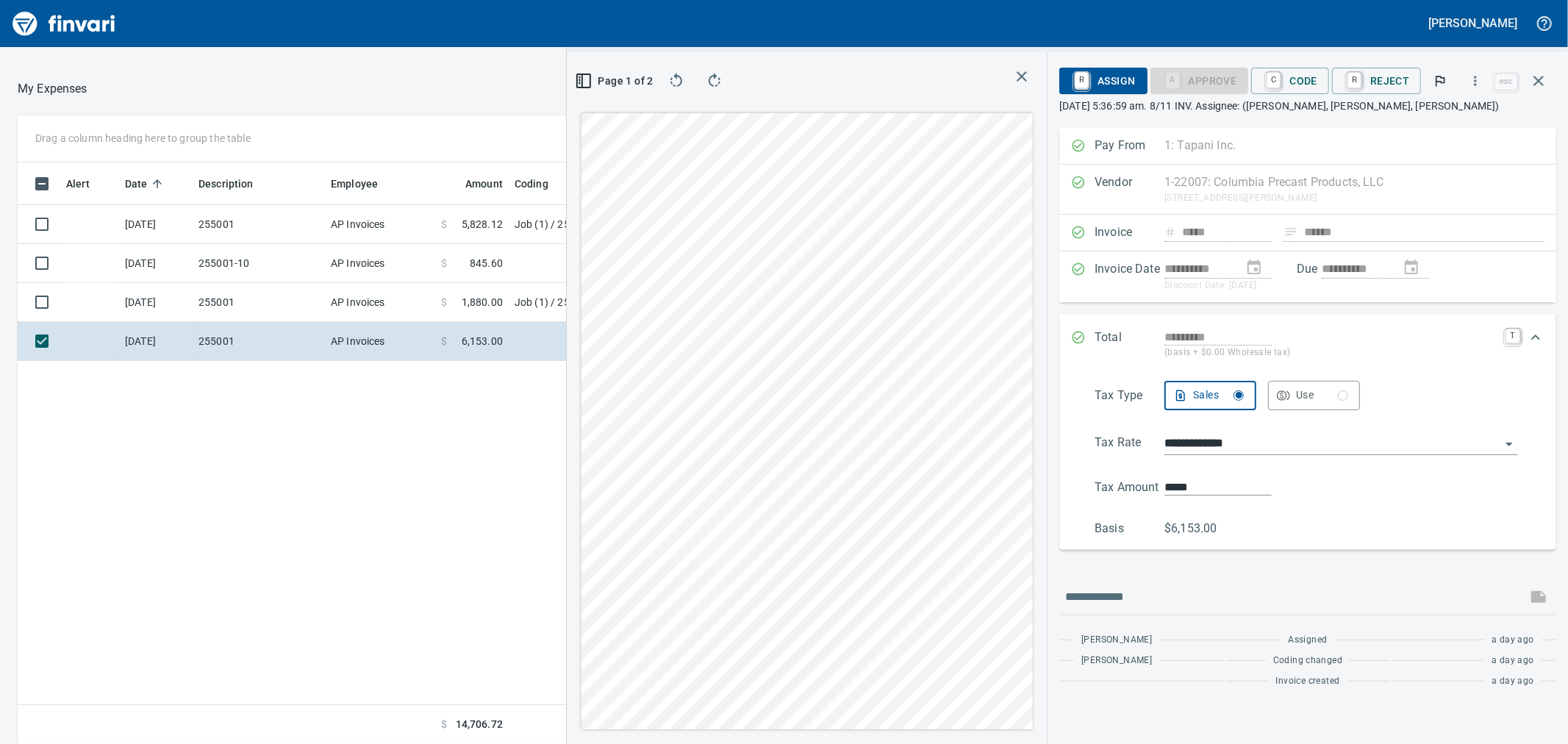
click at [1307, 69] on span "C Code" at bounding box center [1290, 81] width 55 height 25
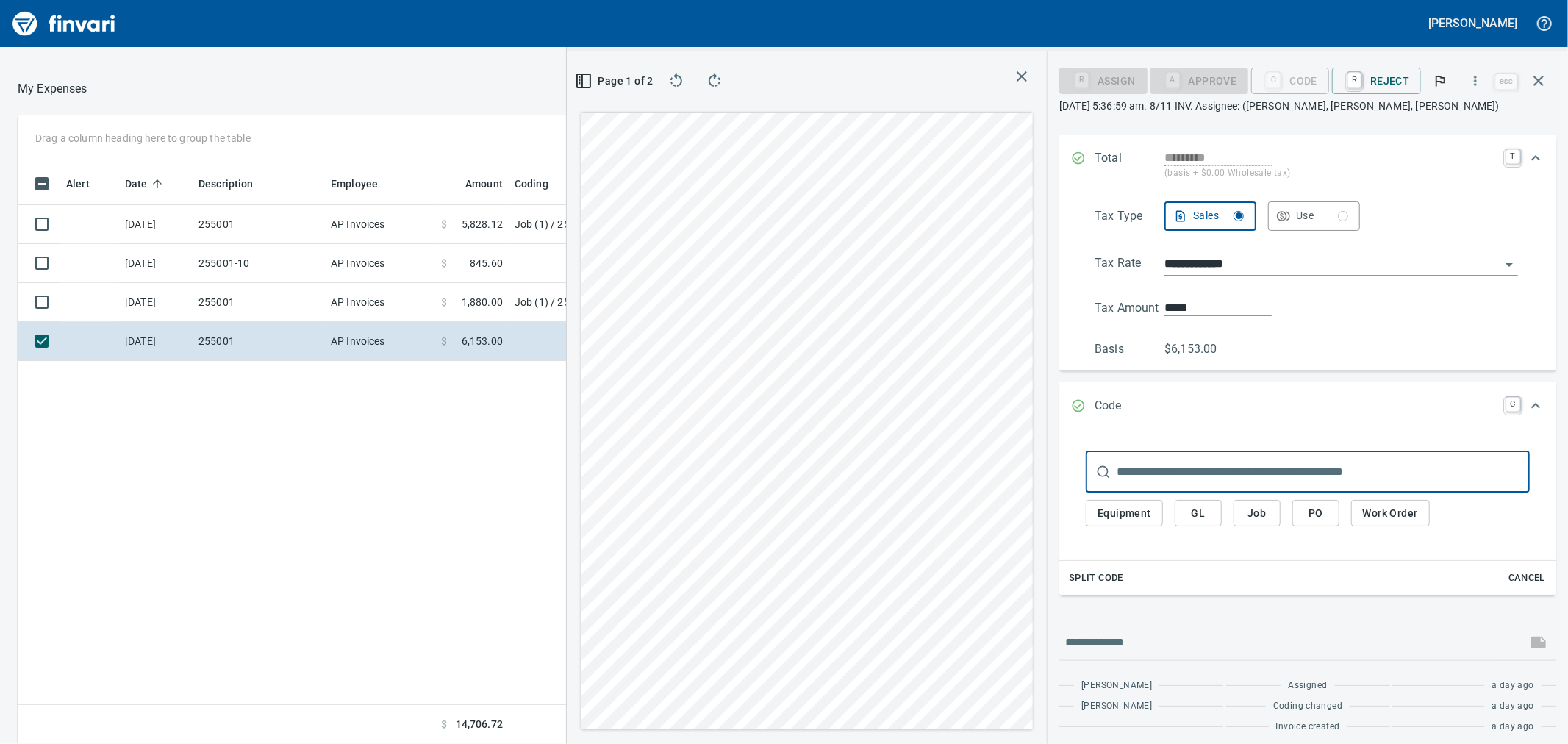
scroll to position [187, 0]
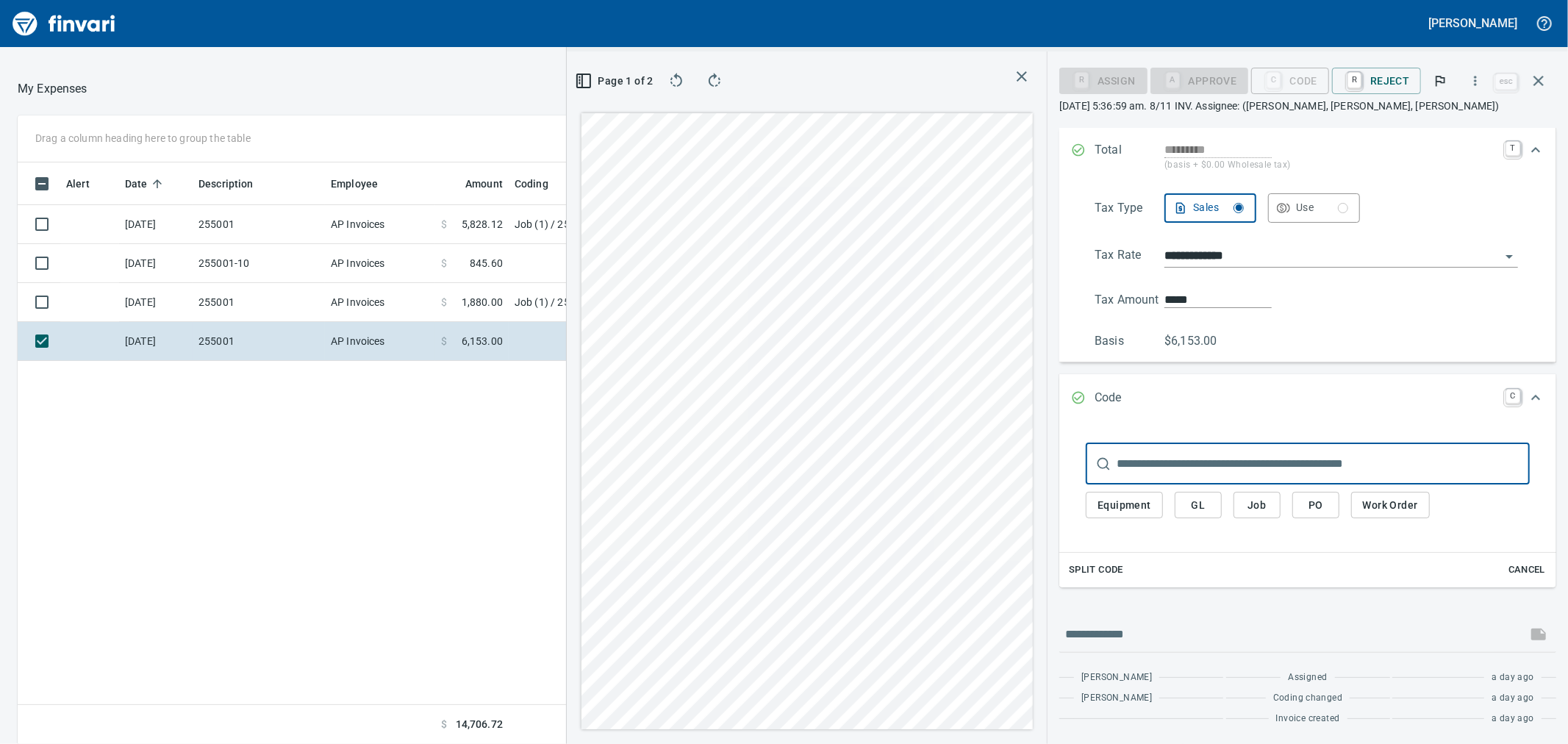
click at [1096, 569] on span "Split Code" at bounding box center [1096, 570] width 55 height 17
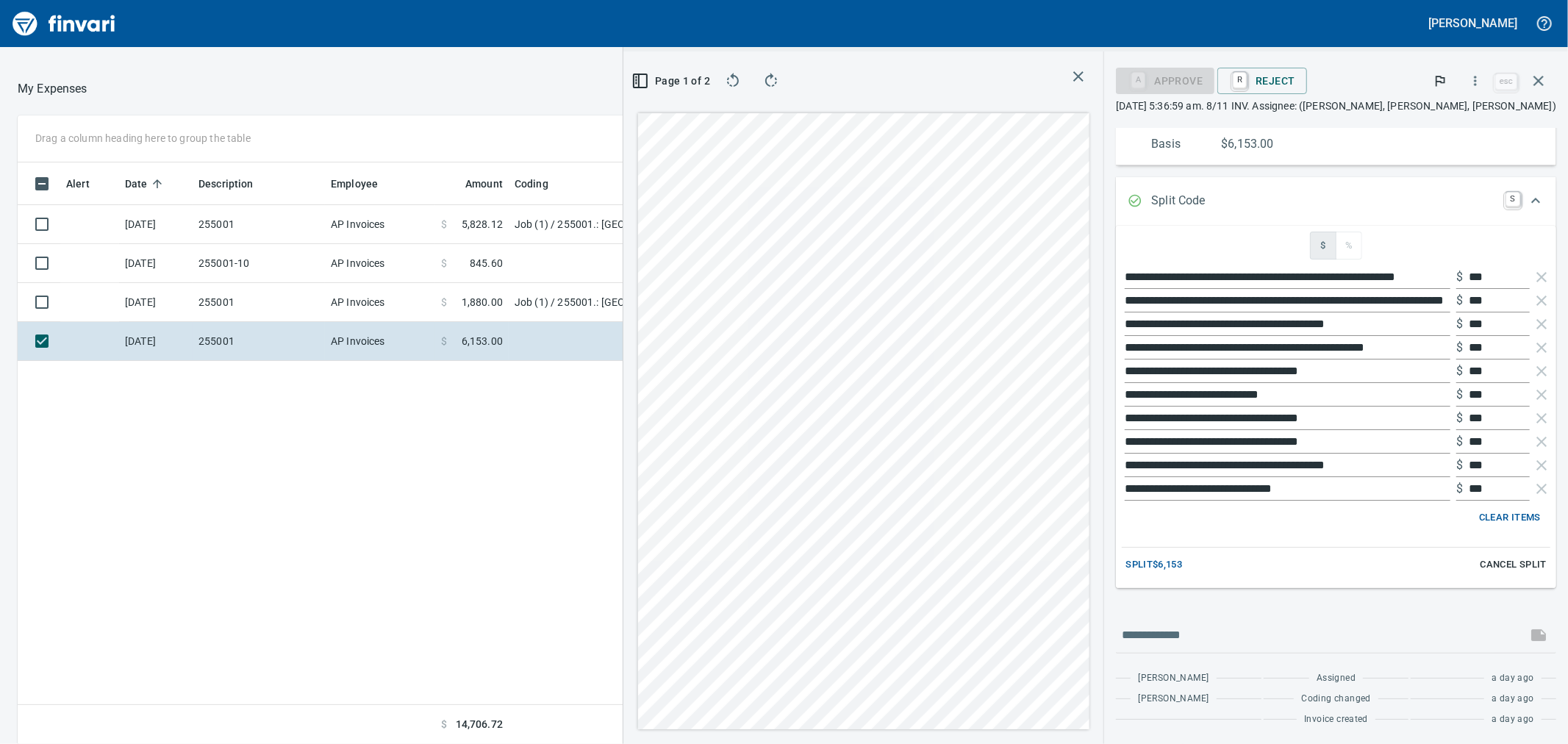
scroll to position [385, 0]
click at [1534, 275] on icon "button" at bounding box center [1542, 276] width 18 height 18
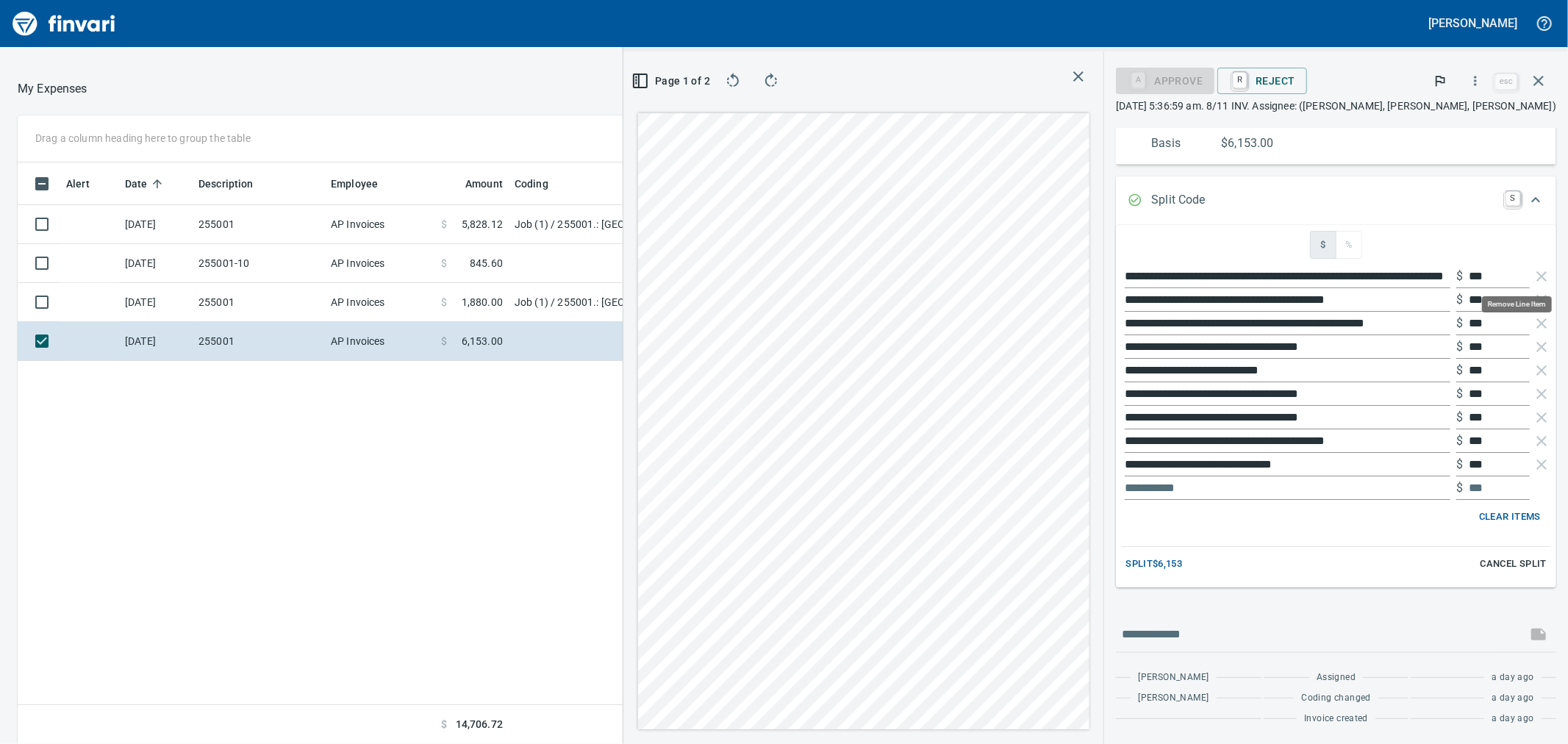
scroll to position [570, 1141]
click at [1534, 275] on icon "button" at bounding box center [1542, 276] width 18 height 18
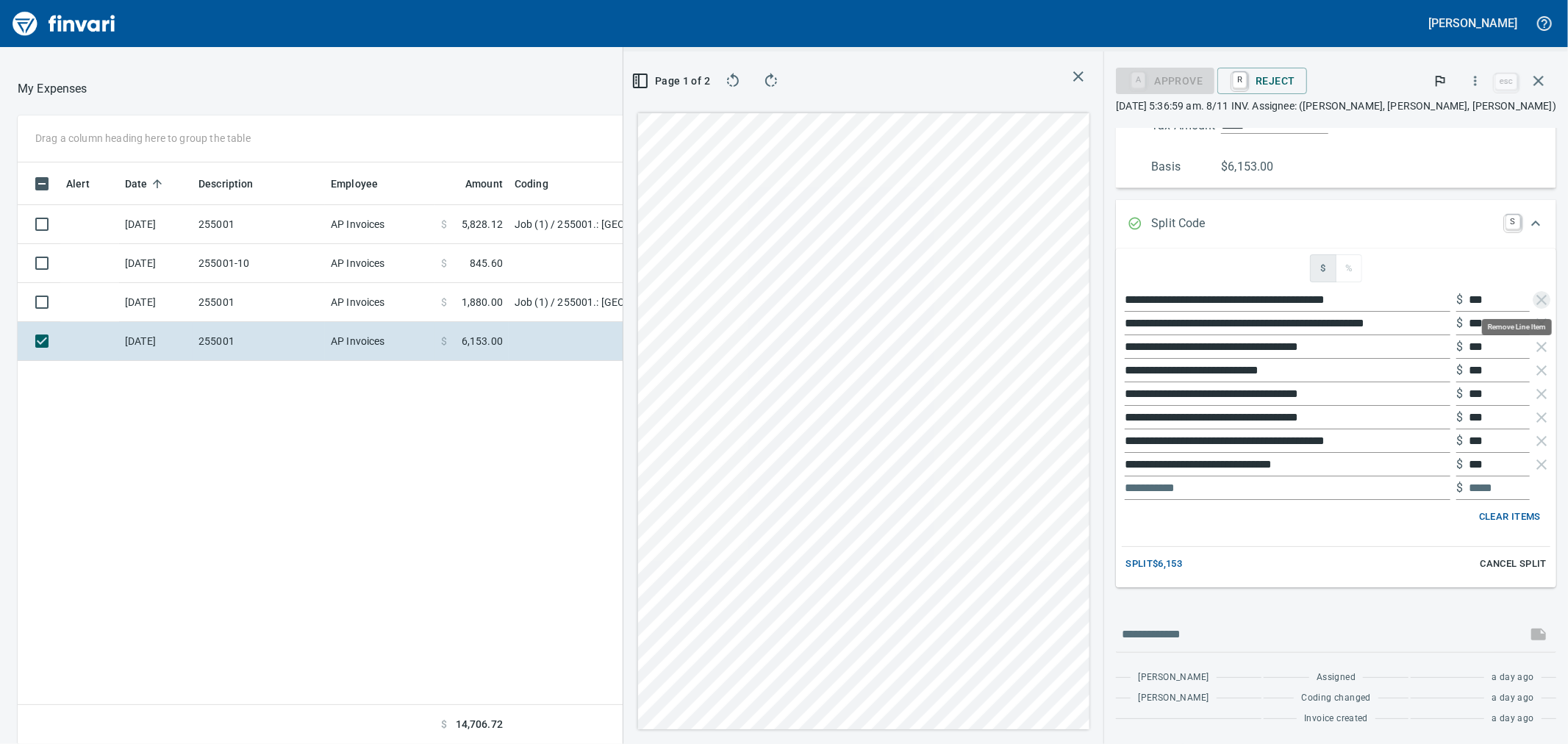
click at [1533, 299] on icon "button" at bounding box center [1542, 300] width 18 height 18
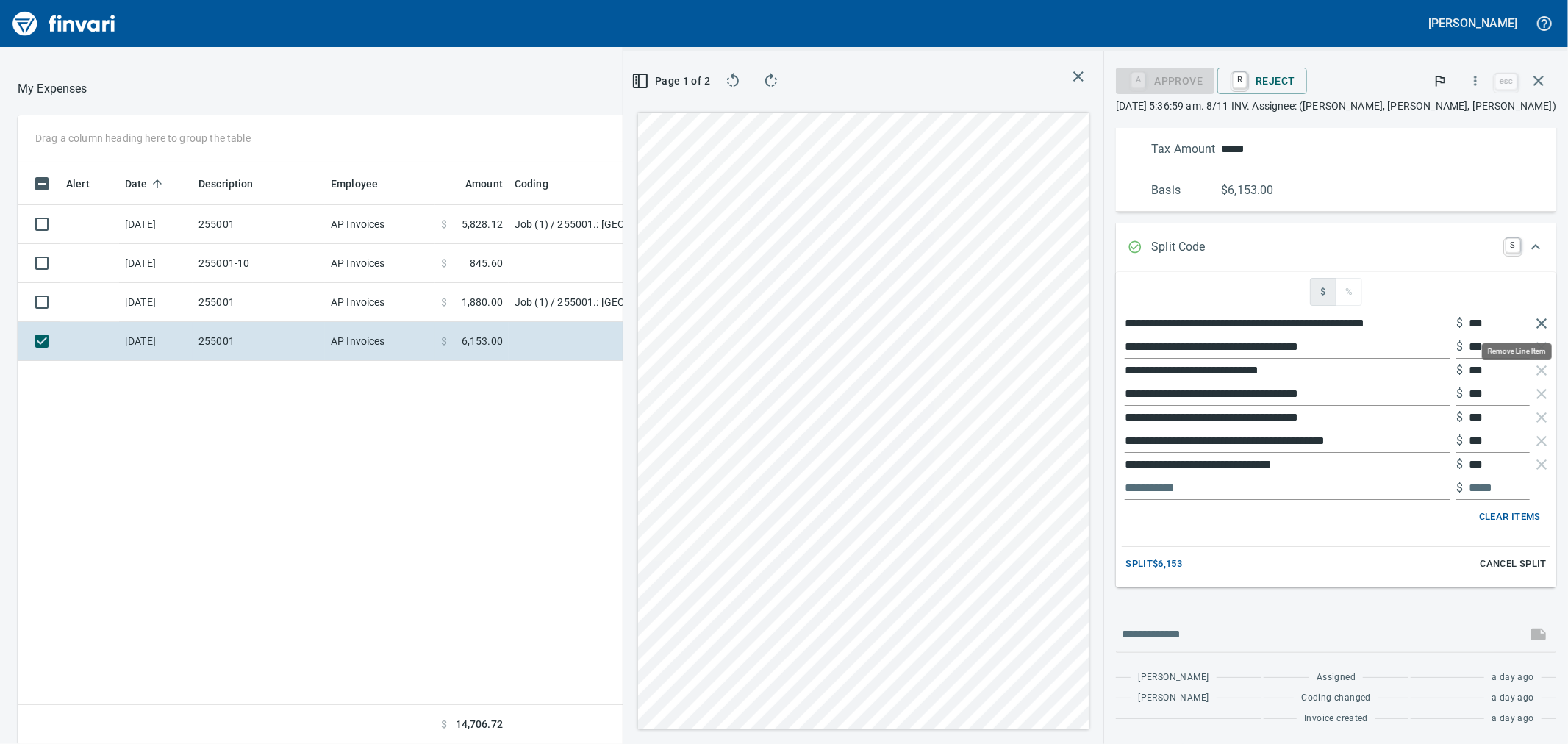
click at [1533, 331] on icon "button" at bounding box center [1542, 324] width 18 height 18
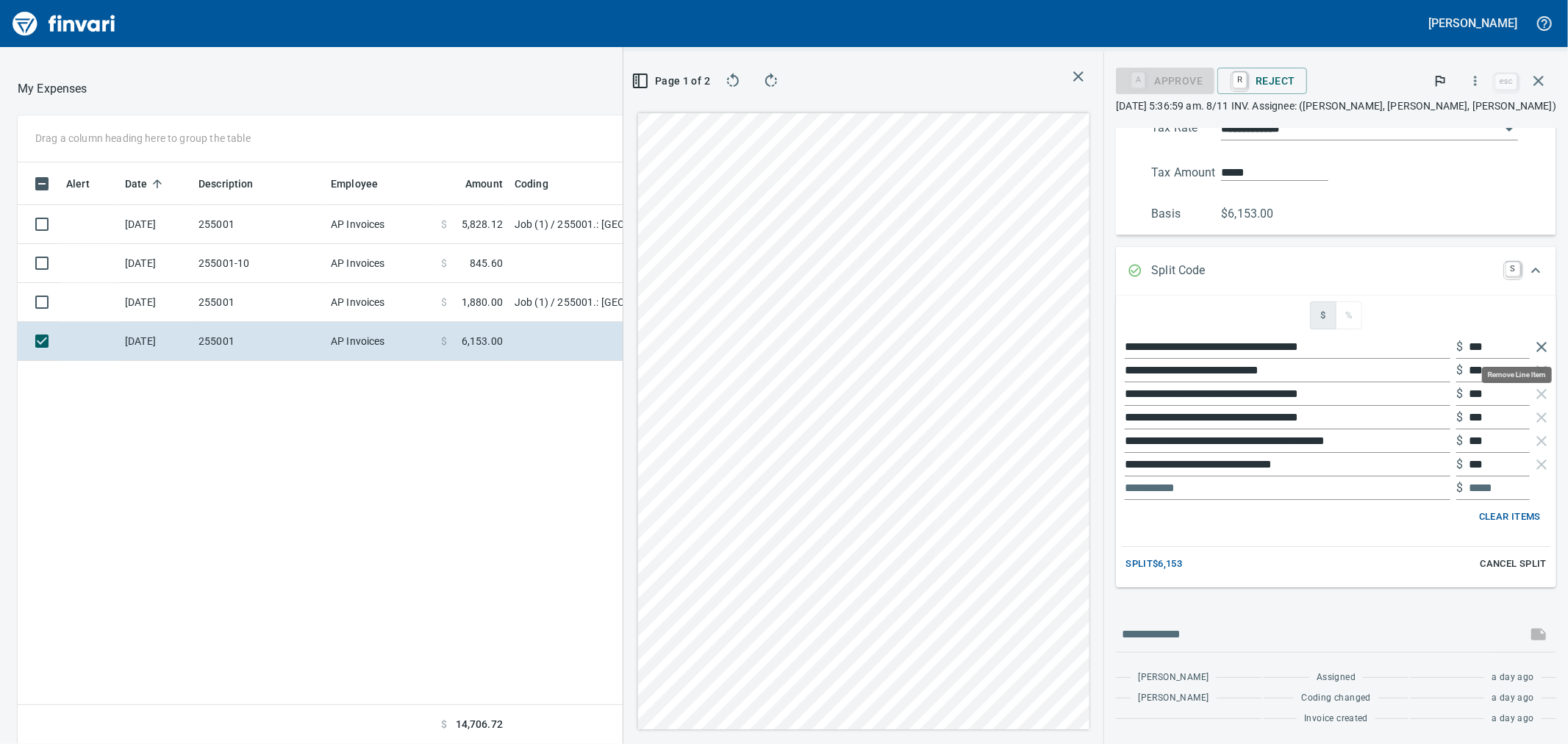
click at [1536, 350] on icon "button" at bounding box center [1541, 347] width 11 height 11
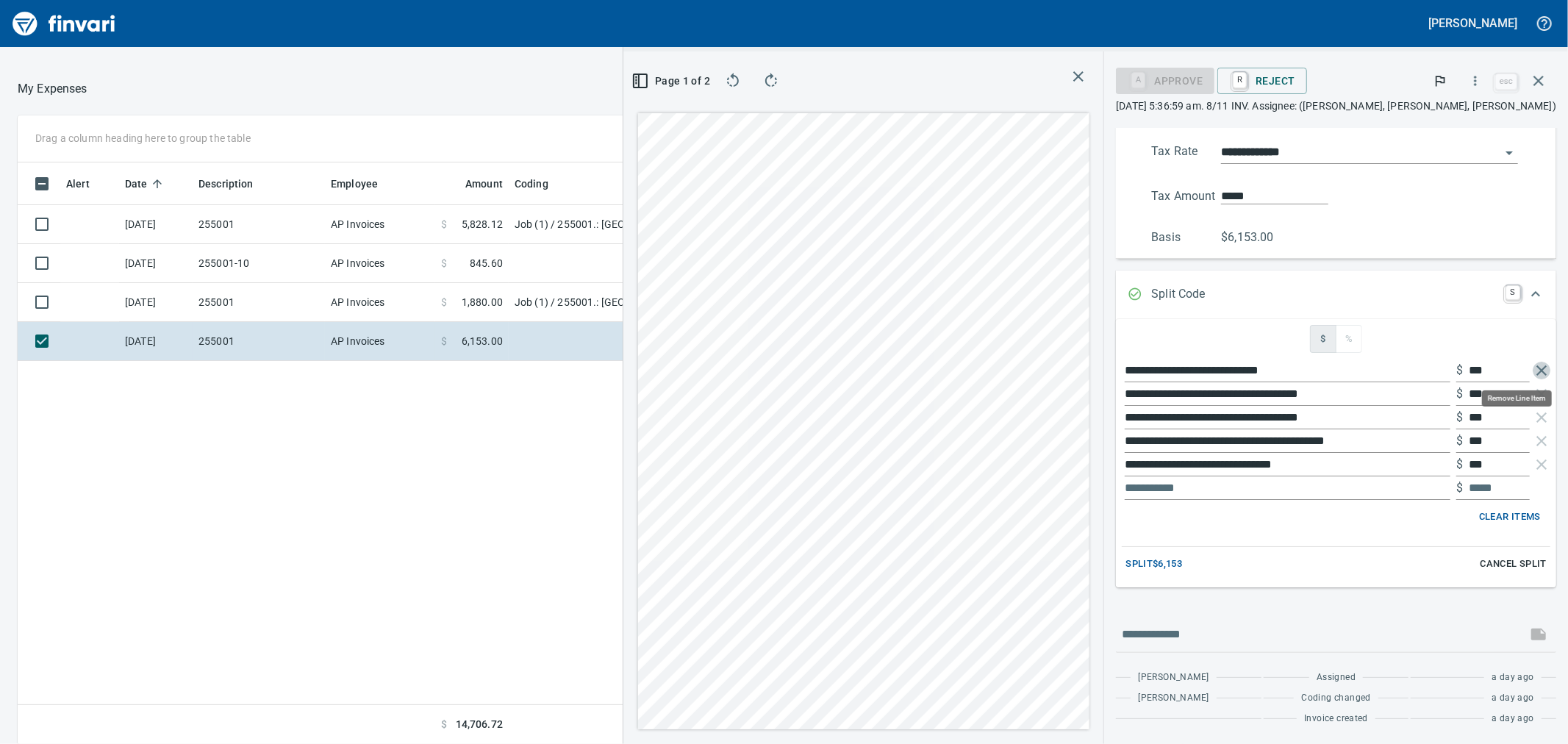
click at [1533, 374] on icon "button" at bounding box center [1542, 371] width 18 height 18
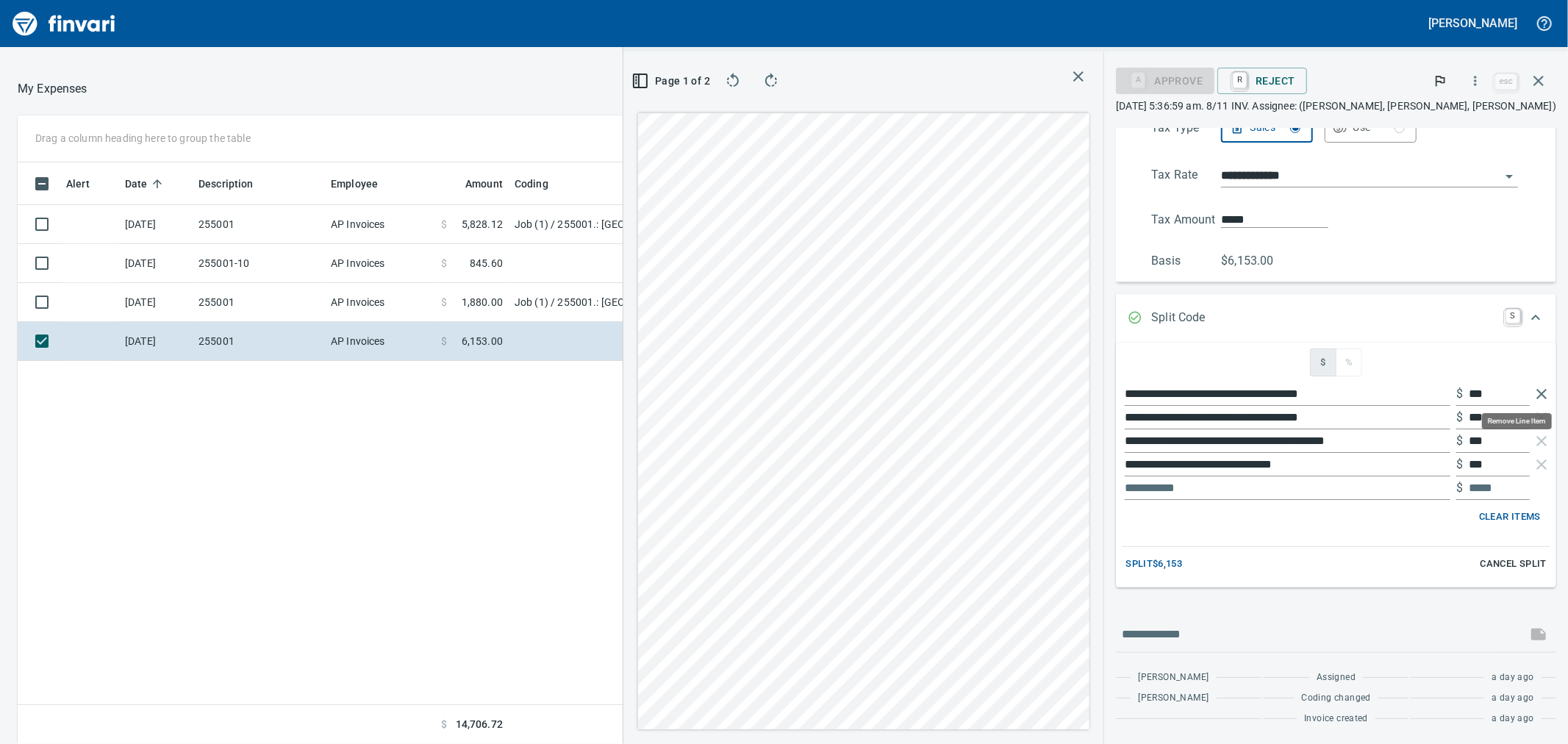
click at [1533, 392] on icon "button" at bounding box center [1542, 394] width 18 height 18
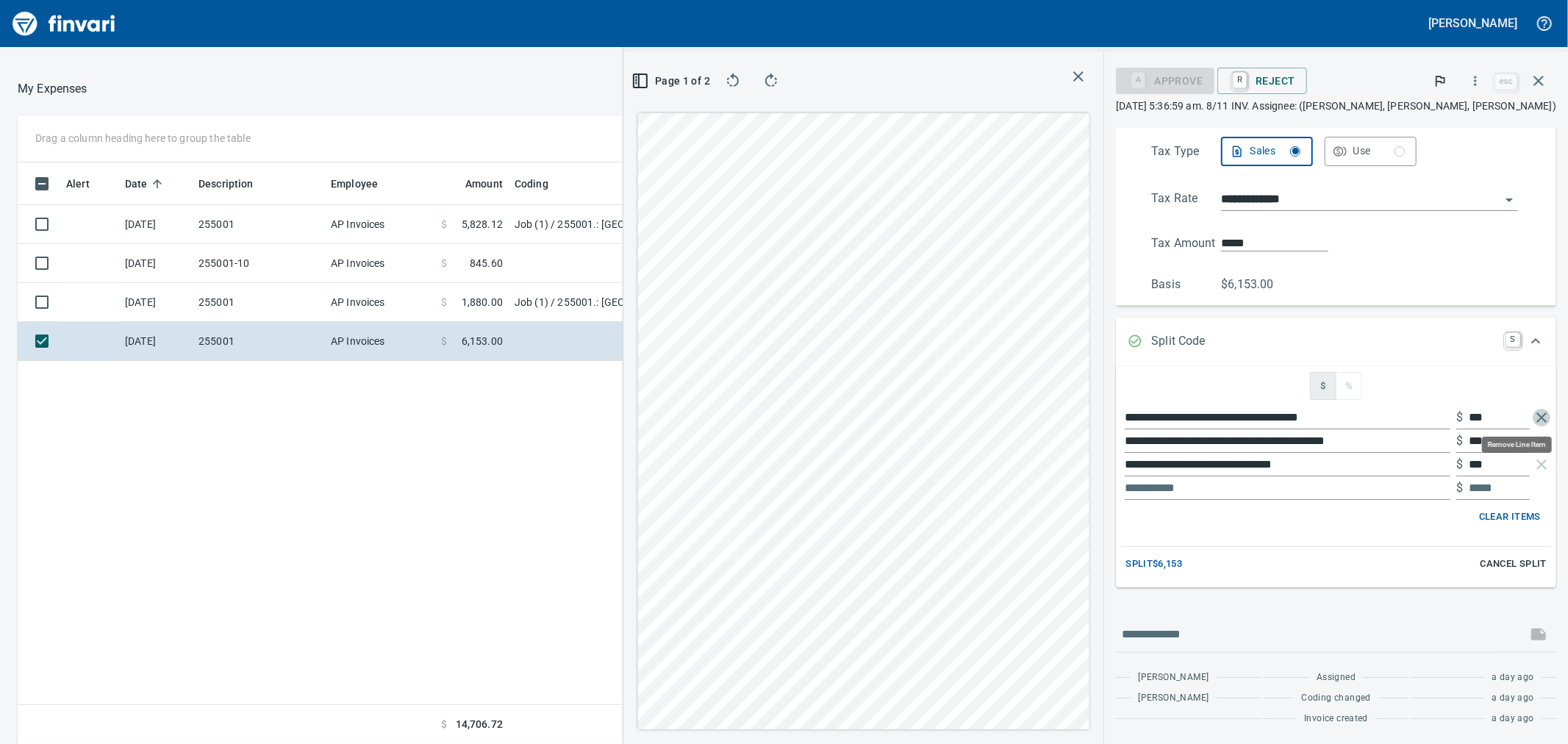
click at [1536, 417] on icon "button" at bounding box center [1541, 418] width 11 height 11
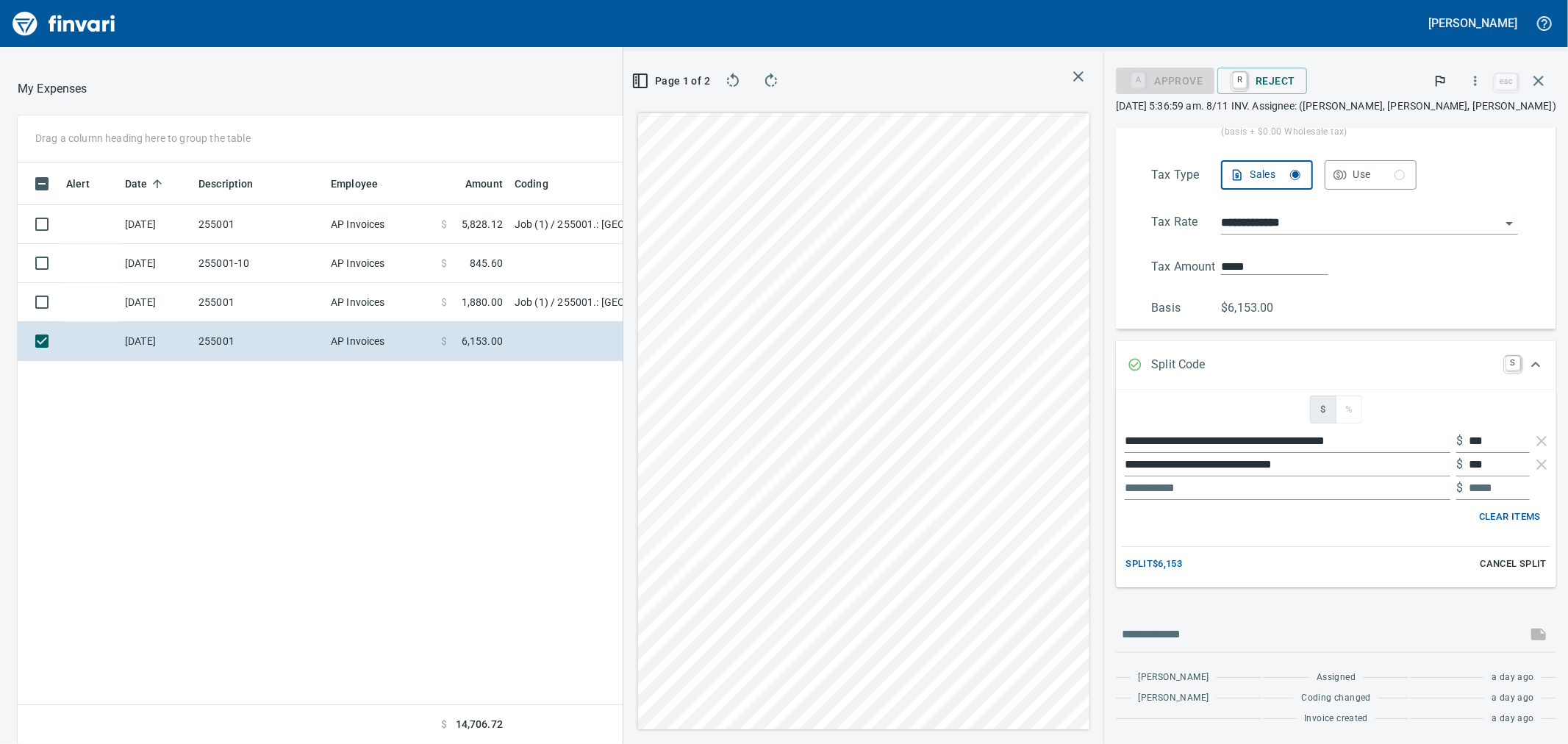
scroll to position [222, 0]
click at [1411, 437] on div "**********" at bounding box center [1336, 441] width 429 height 24
type input "****"
type input "*****"
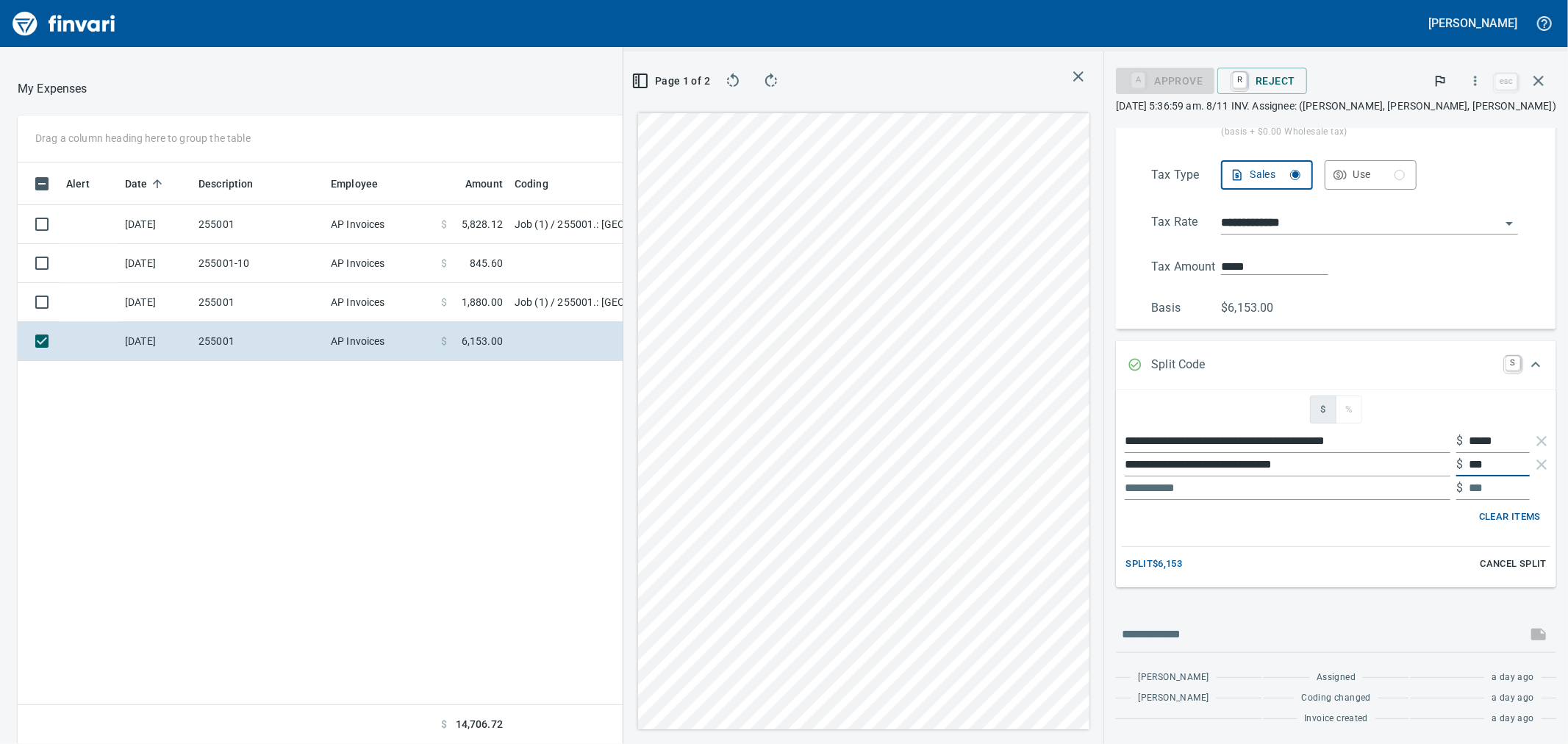
type input "*"
type input "***"
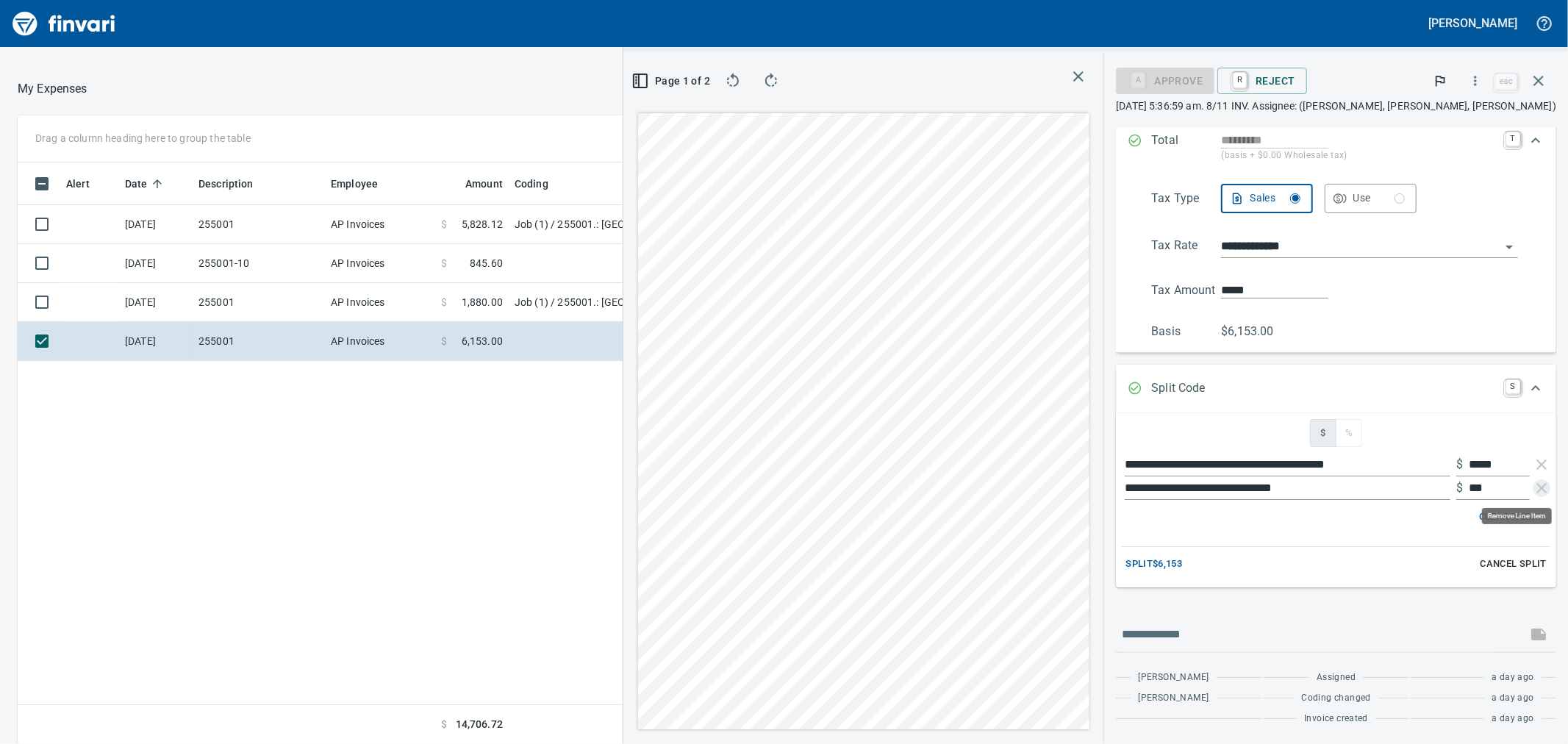
click at [1426, 468] on input "**********" at bounding box center [1288, 464] width 326 height 24
click at [1106, 464] on div "**********" at bounding box center [1096, 397] width 945 height 692
type input "*****"
type input "*********"
click at [1182, 560] on span "Split $6,153" at bounding box center [1153, 564] width 56 height 17
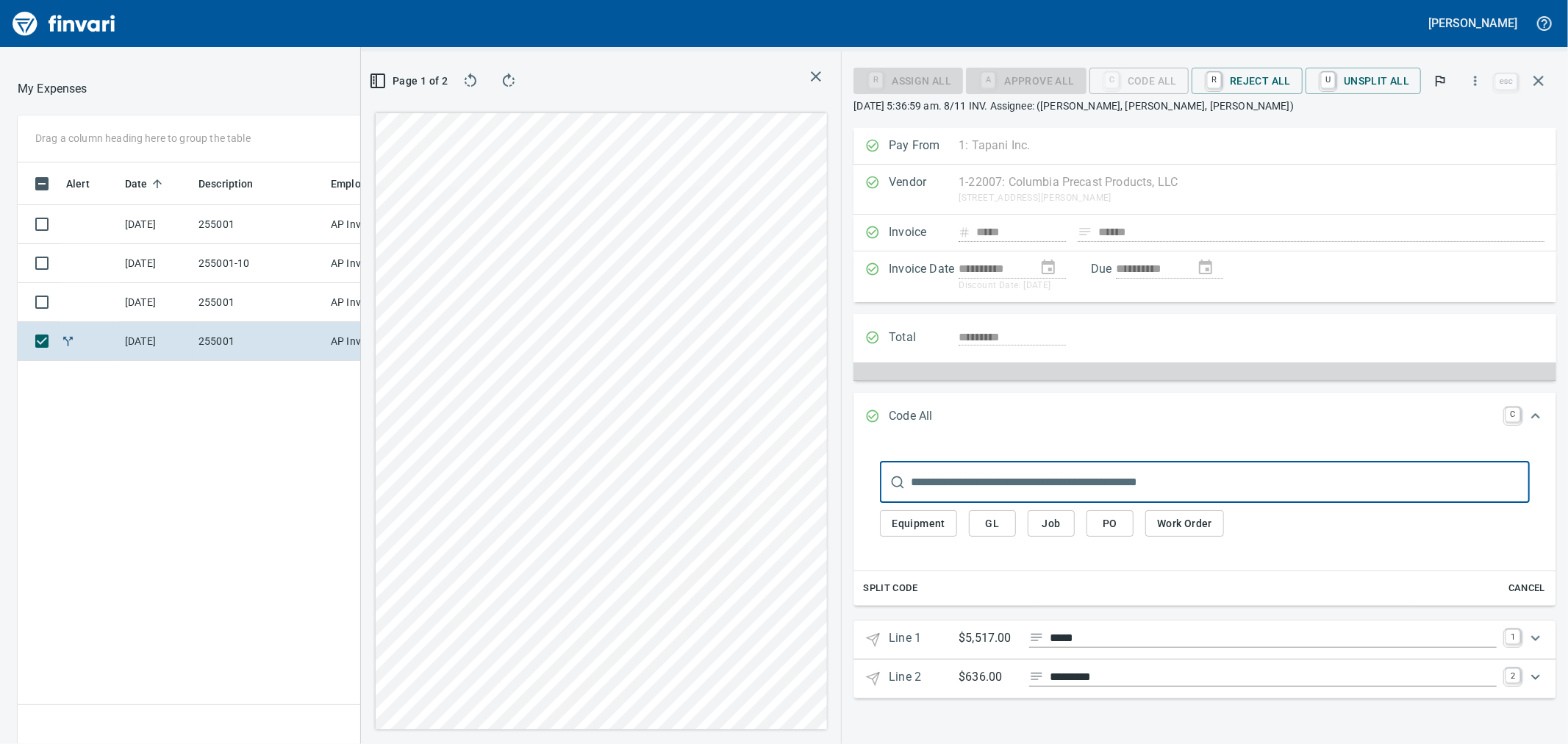
scroll to position [0, 0]
click at [1536, 634] on icon "Expand" at bounding box center [1536, 639] width 18 height 18
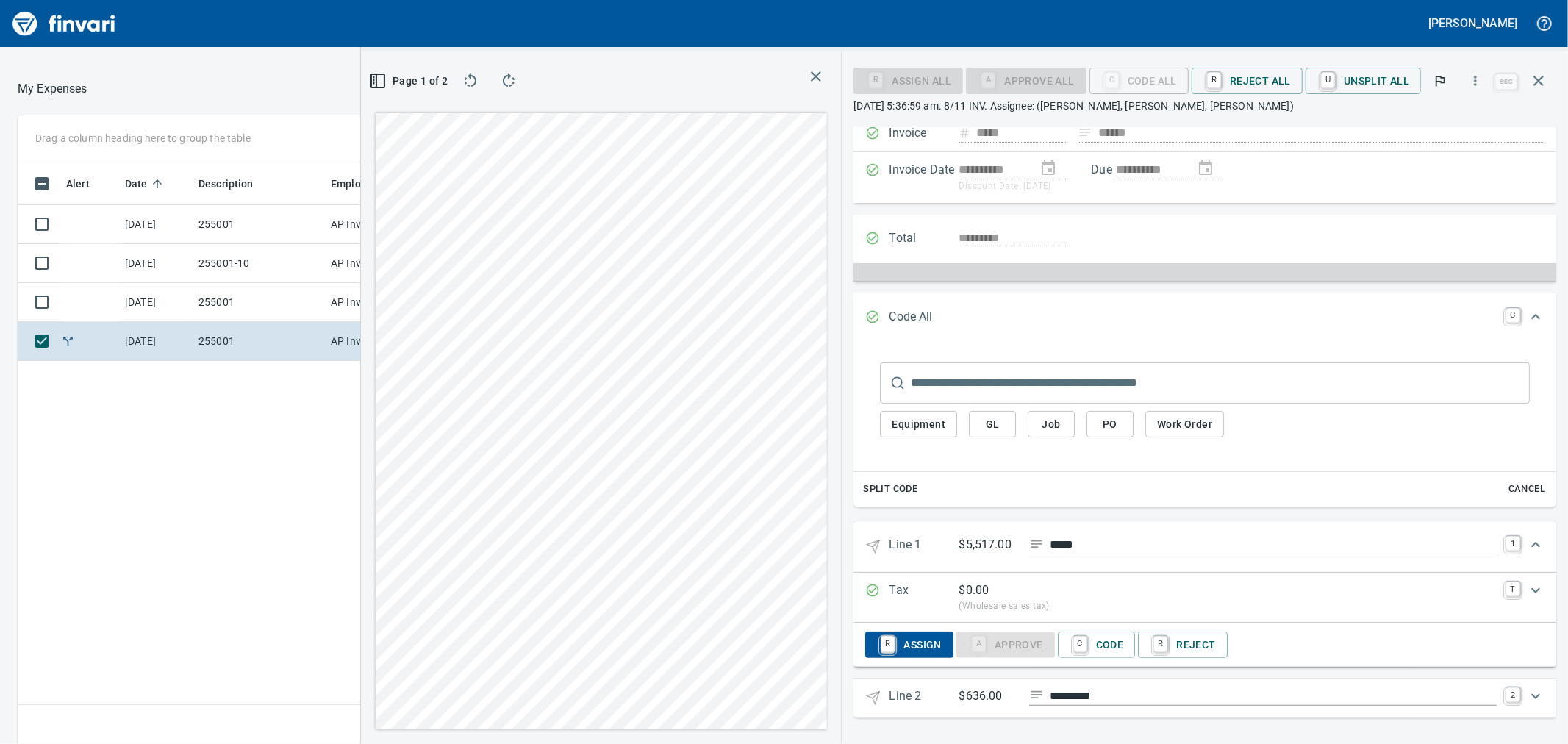
scroll to position [101, 0]
click at [1109, 643] on span "C Code" at bounding box center [1097, 645] width 55 height 25
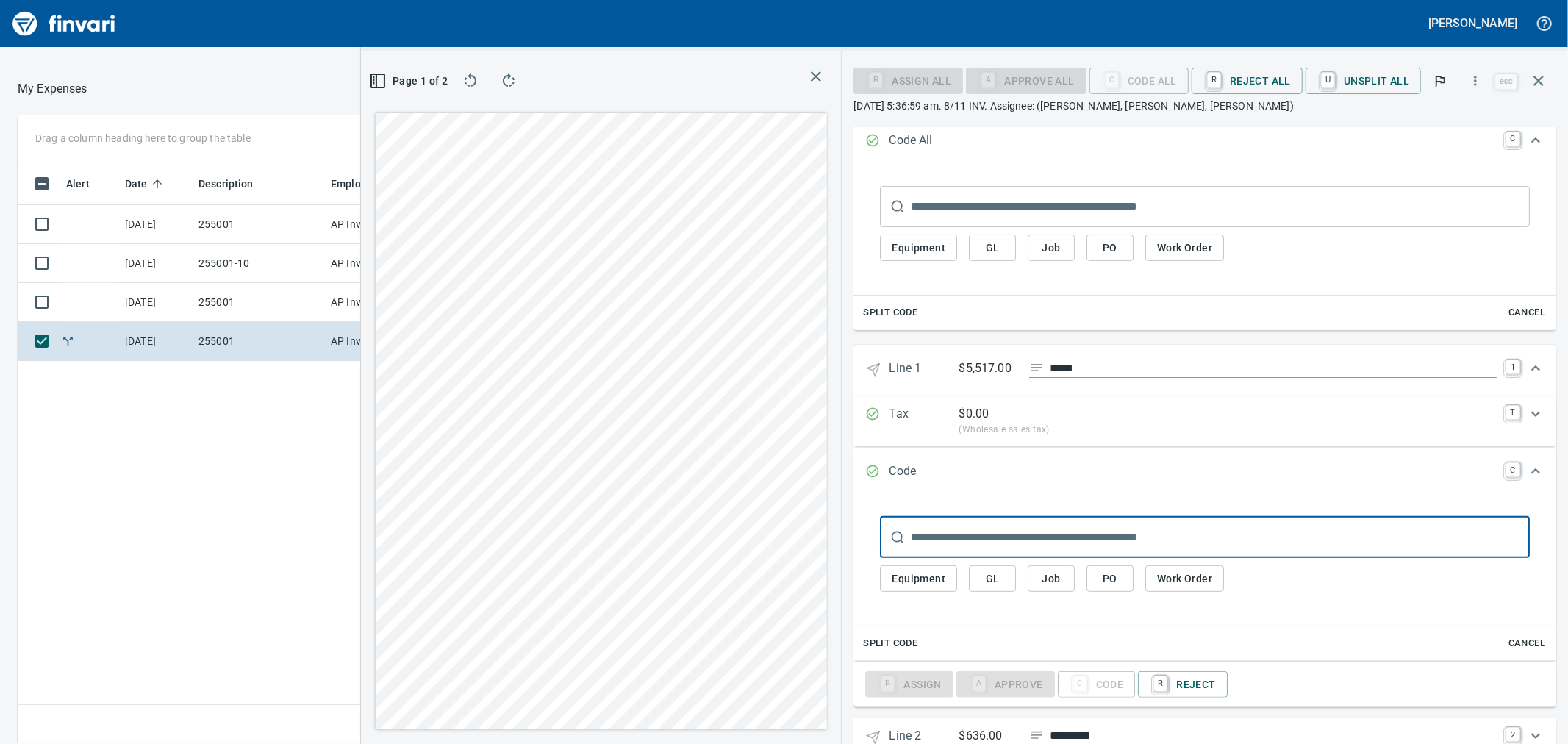
scroll to position [318, 0]
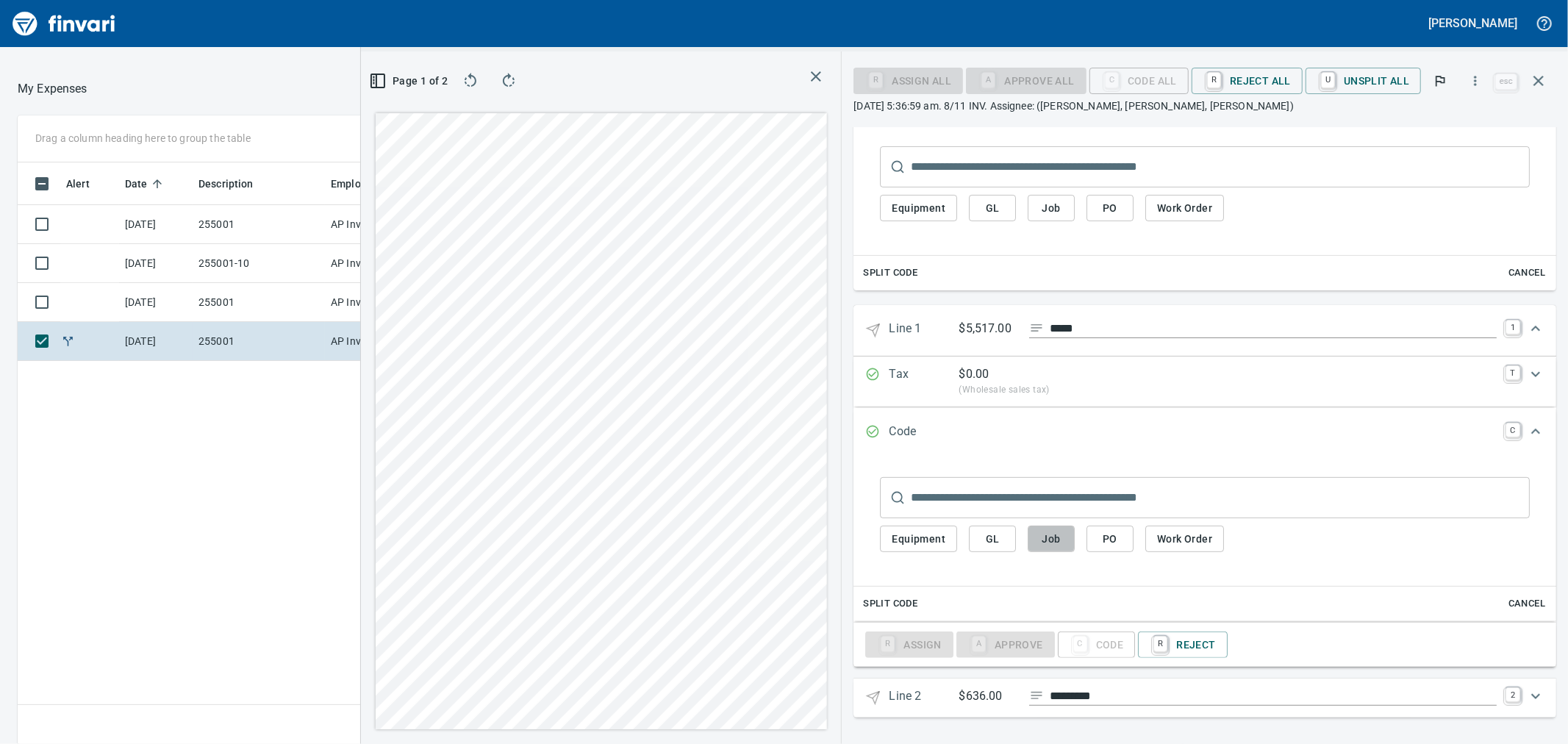
click at [1059, 546] on span "Job" at bounding box center [1051, 540] width 24 height 18
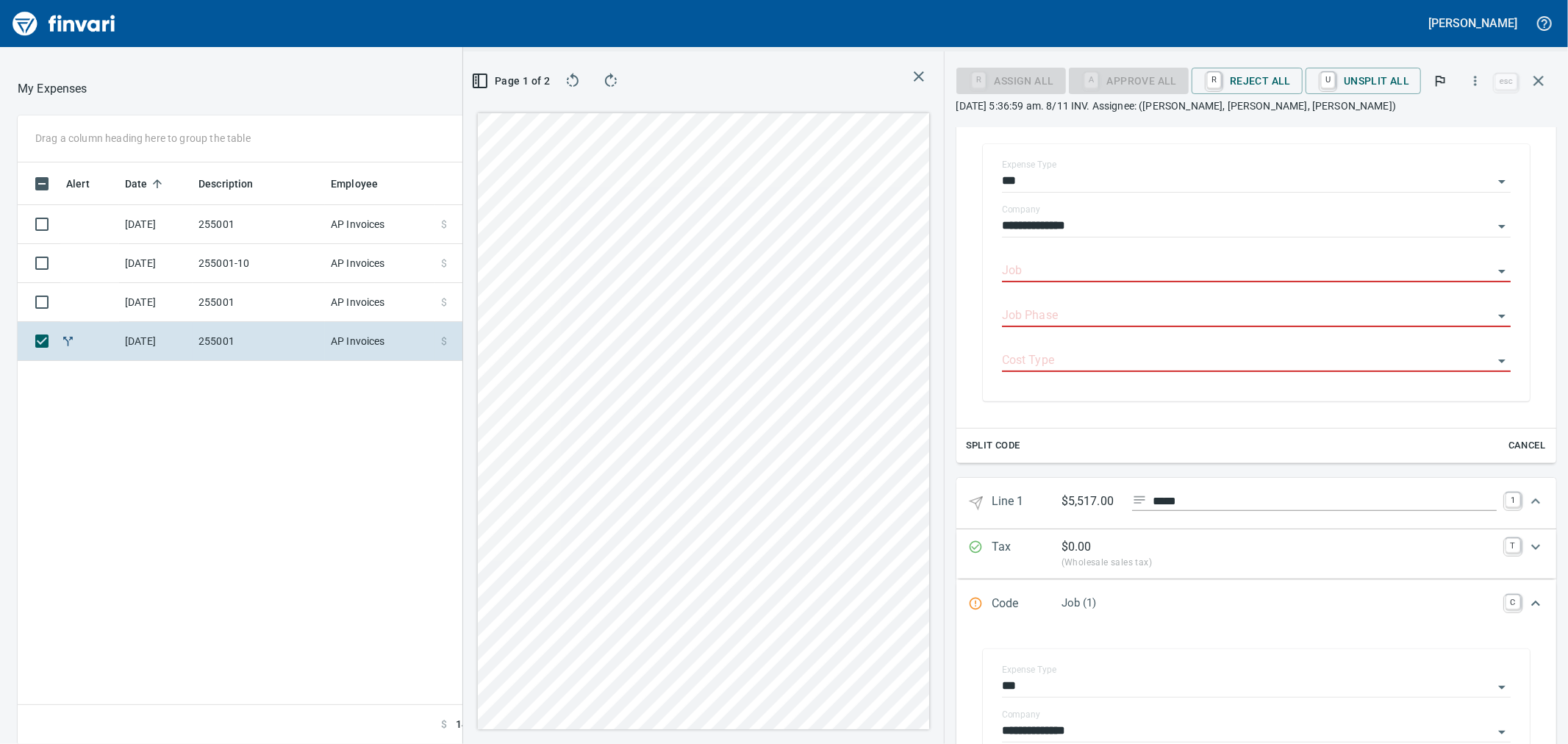
scroll to position [562, 0]
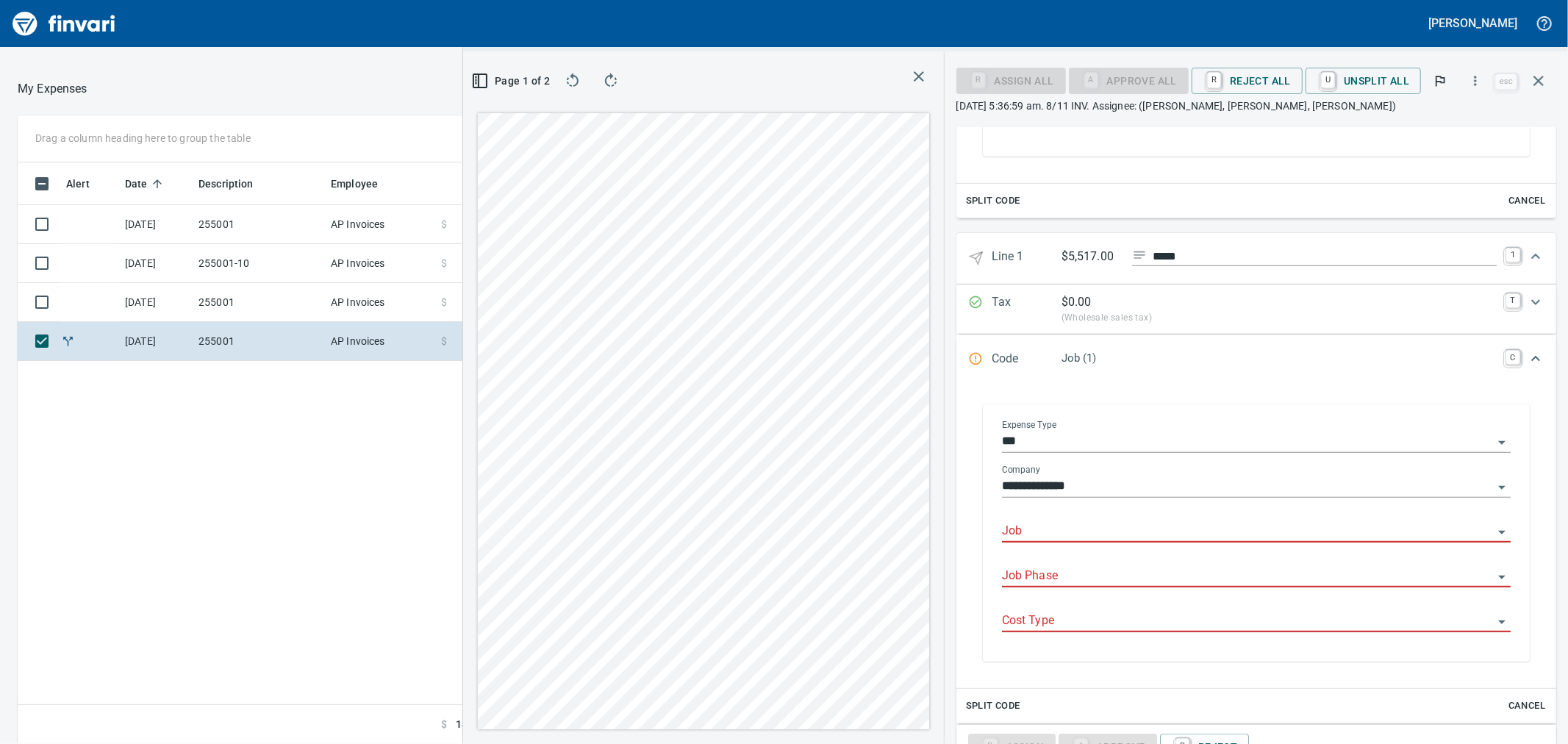
click at [1088, 534] on input "Job" at bounding box center [1247, 531] width 491 height 20
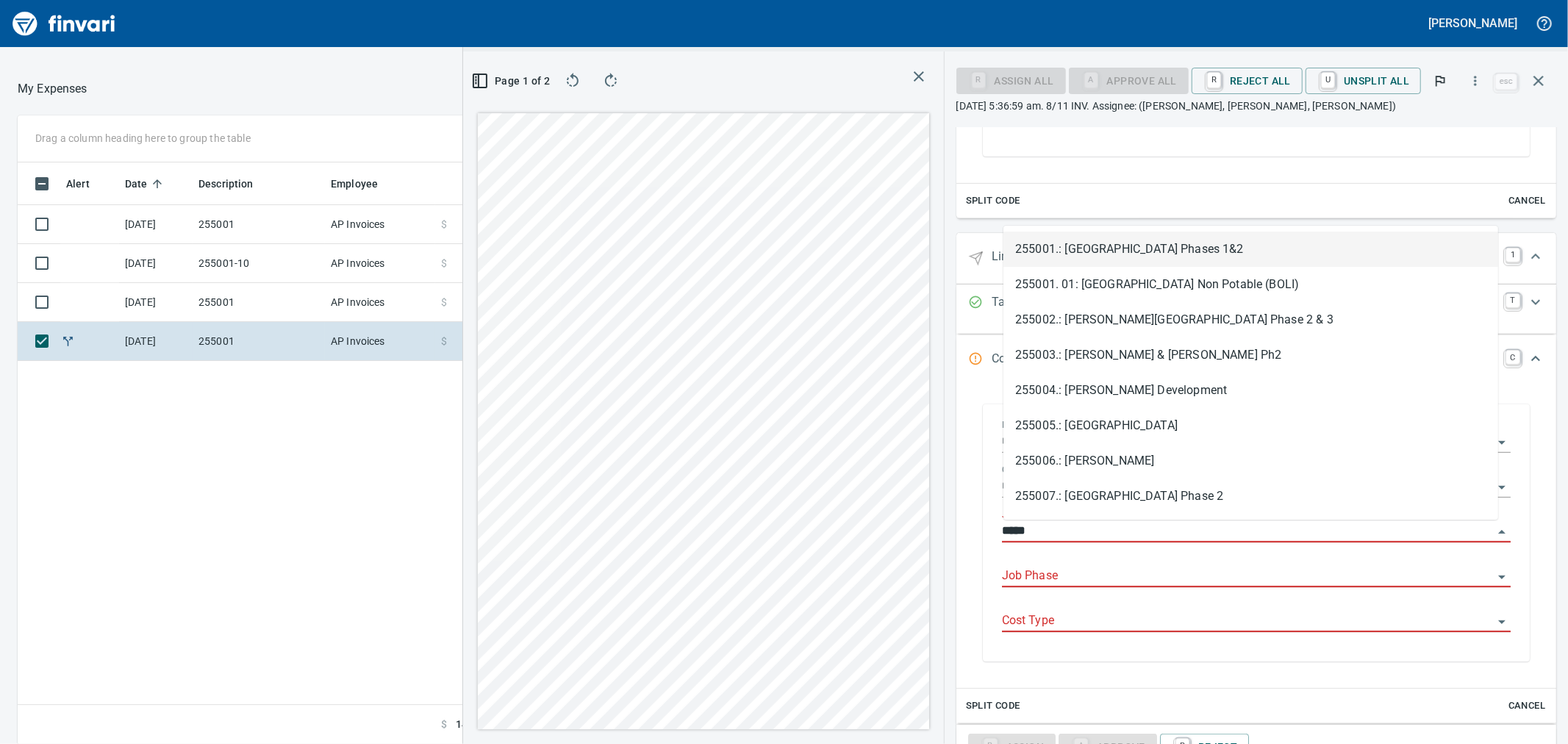
scroll to position [570, 1141]
type input "******"
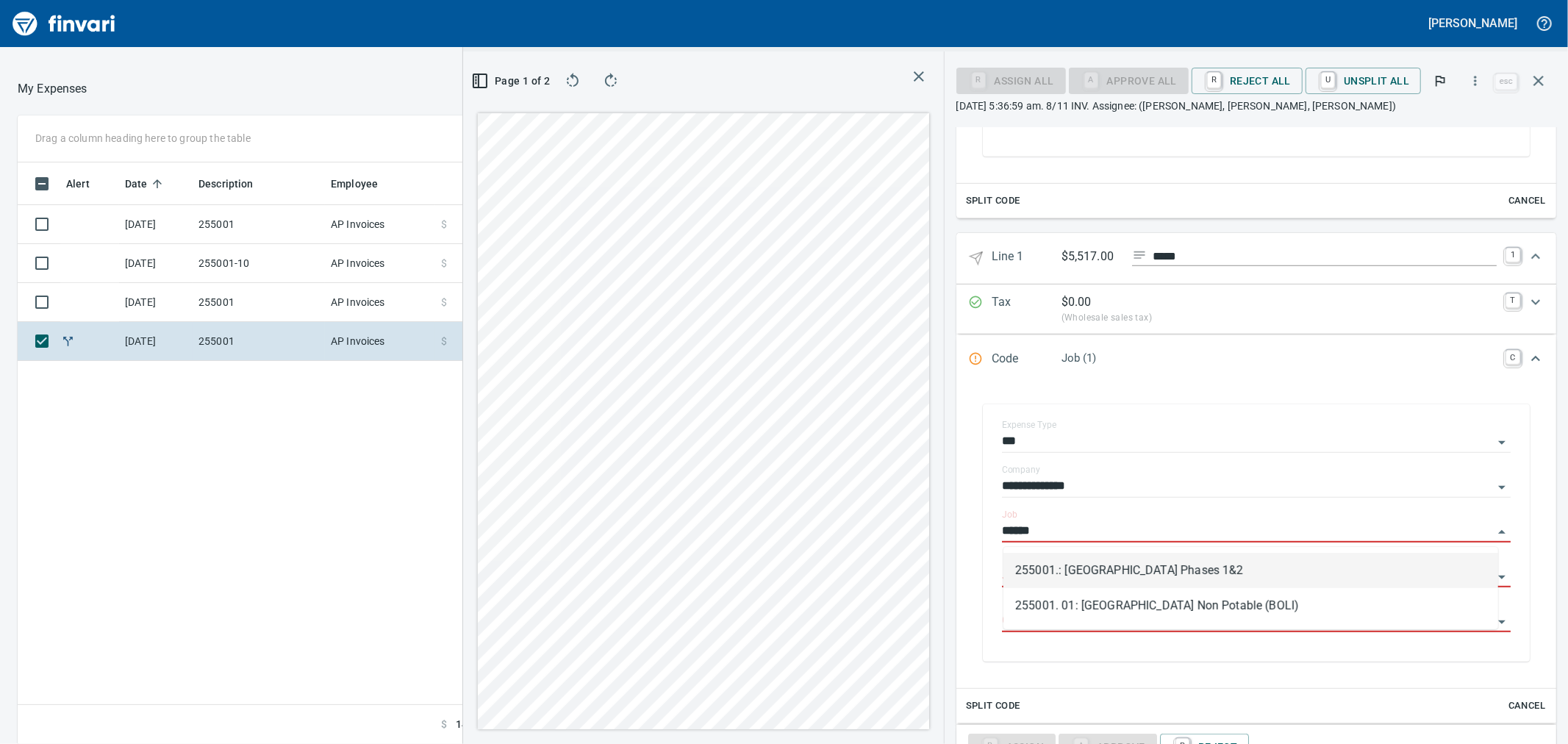
click at [1070, 564] on li "255001.: [GEOGRAPHIC_DATA] Phases 1&2" at bounding box center [1250, 571] width 494 height 35
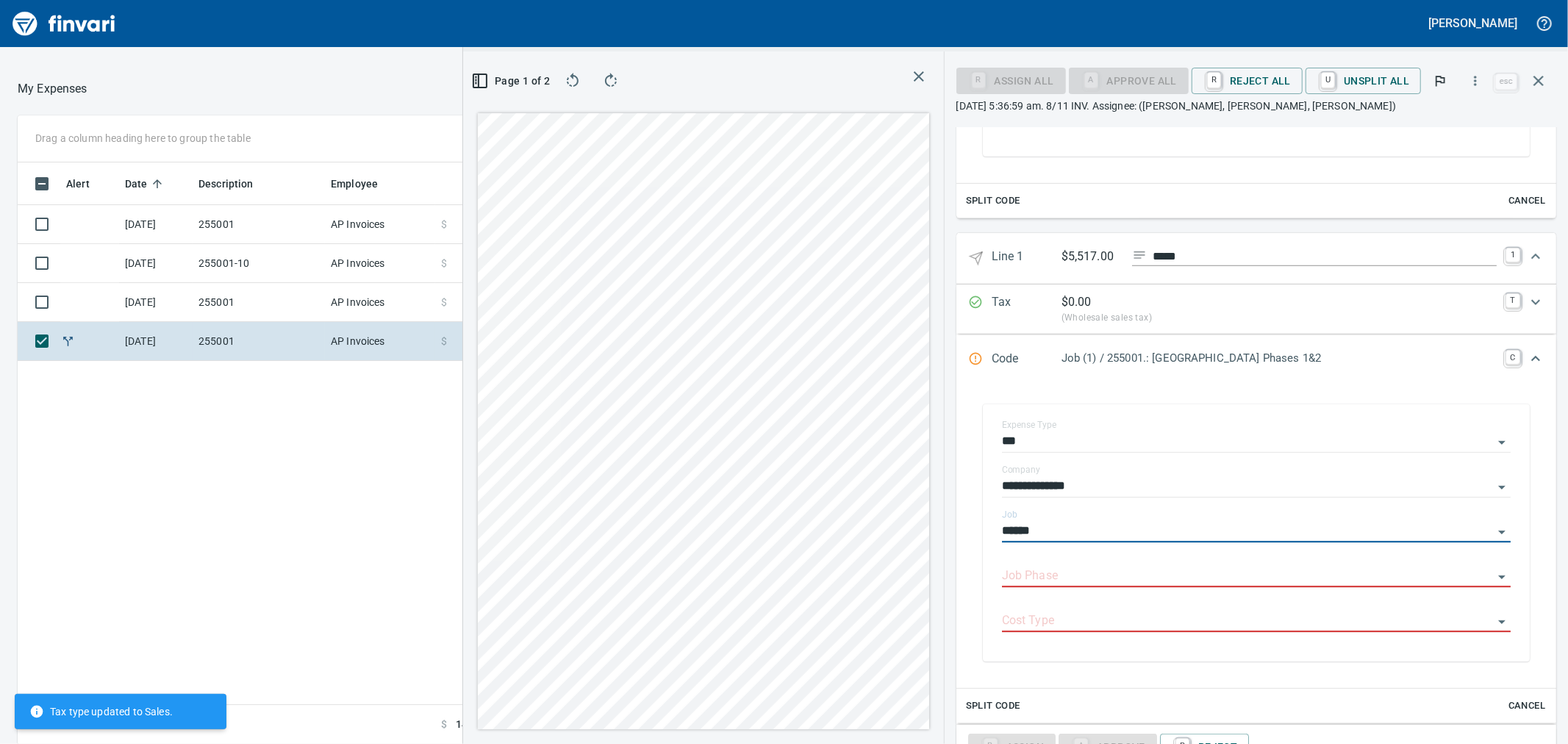
type input "**********"
click at [1037, 579] on input "Job Phase" at bounding box center [1247, 576] width 491 height 20
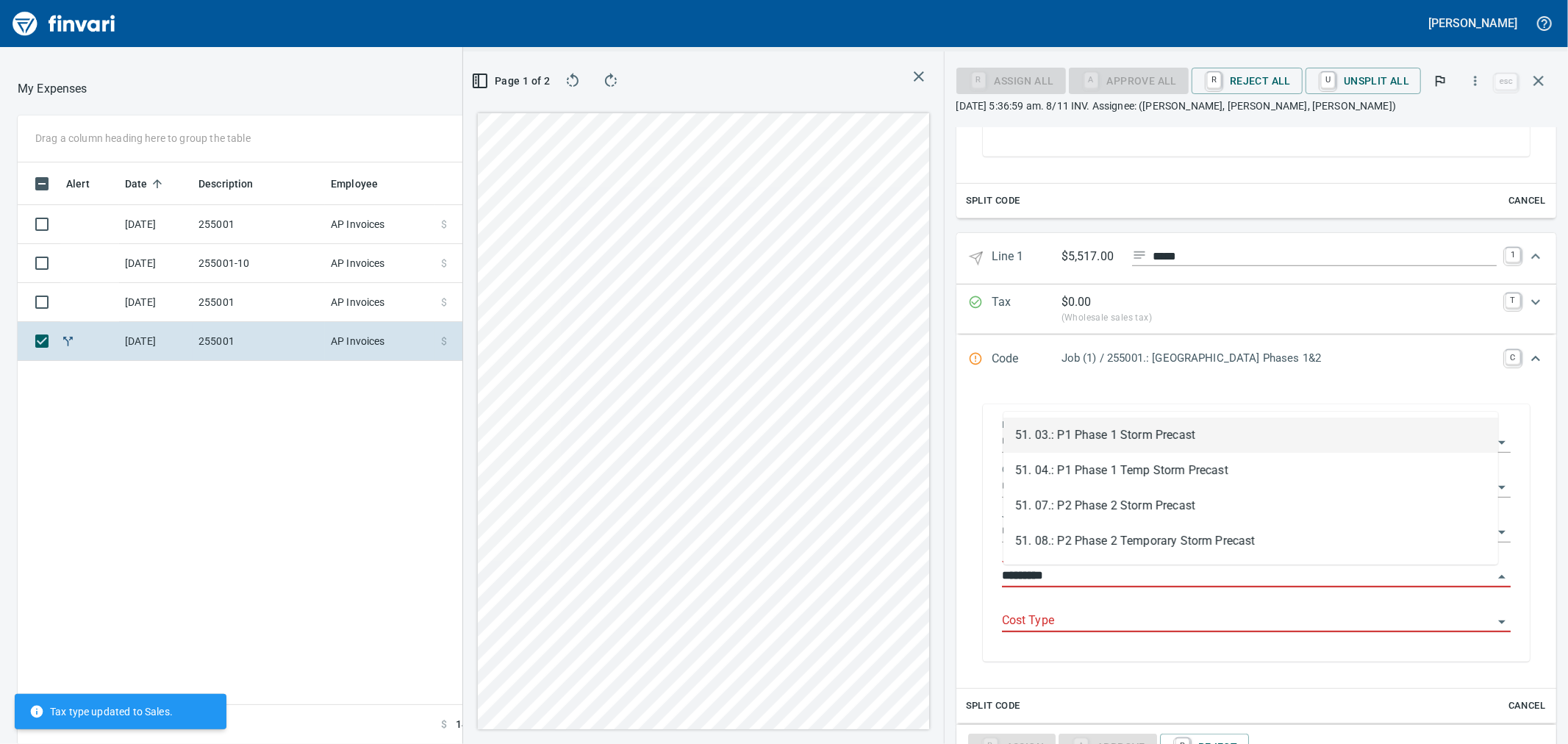
type input "**********"
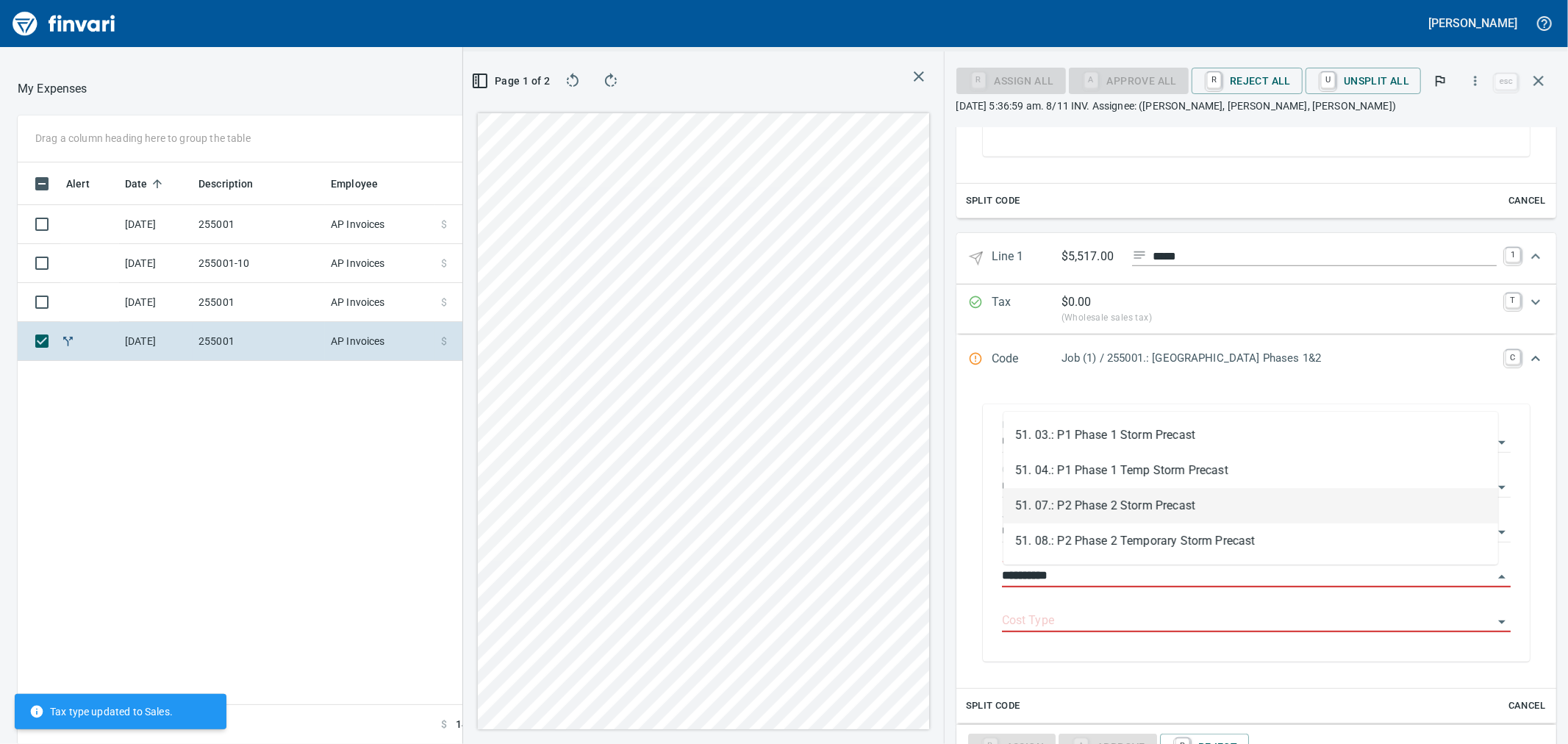
click at [1082, 513] on li "51. 07.: P2 Phase 2 Storm Precast" at bounding box center [1250, 505] width 494 height 35
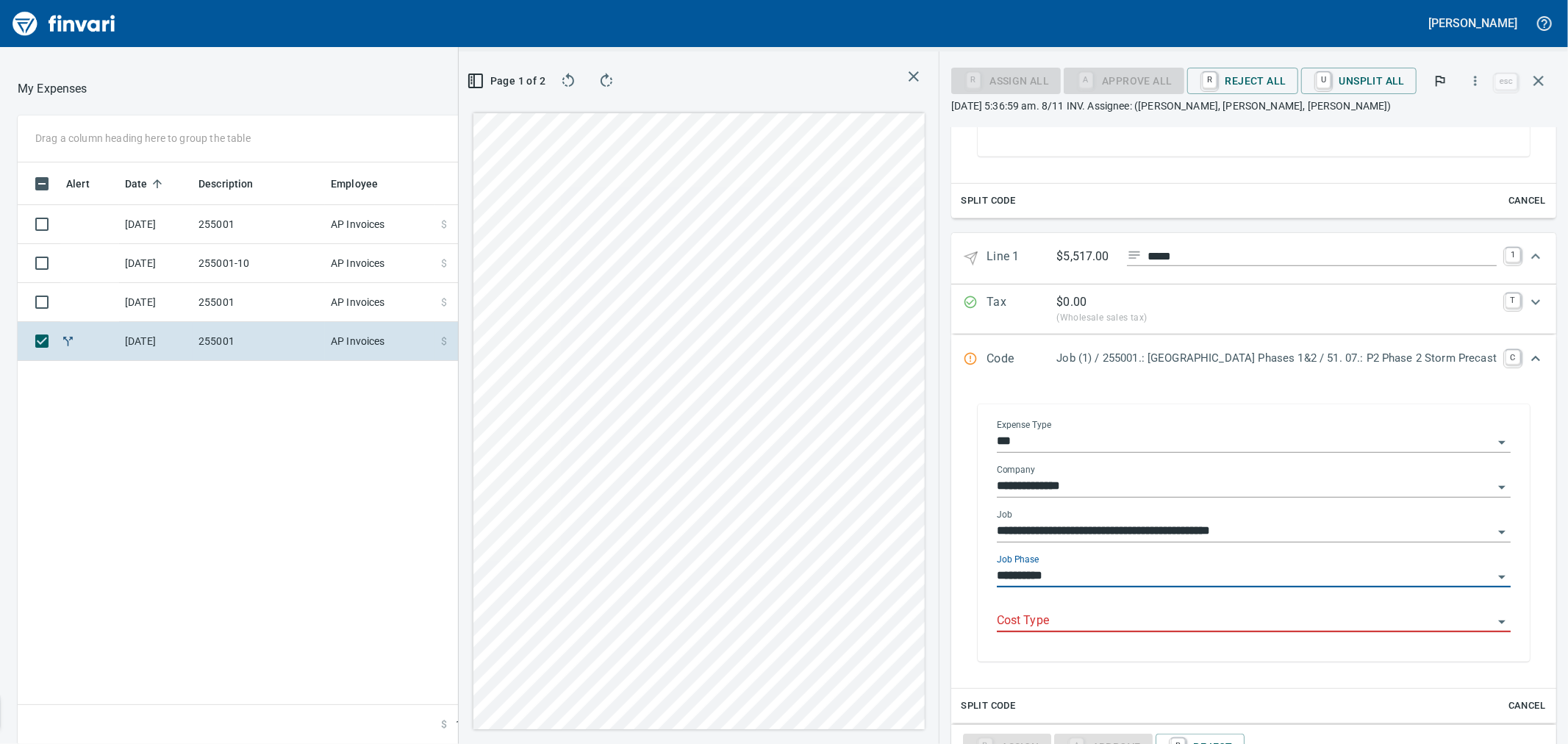
type input "**********"
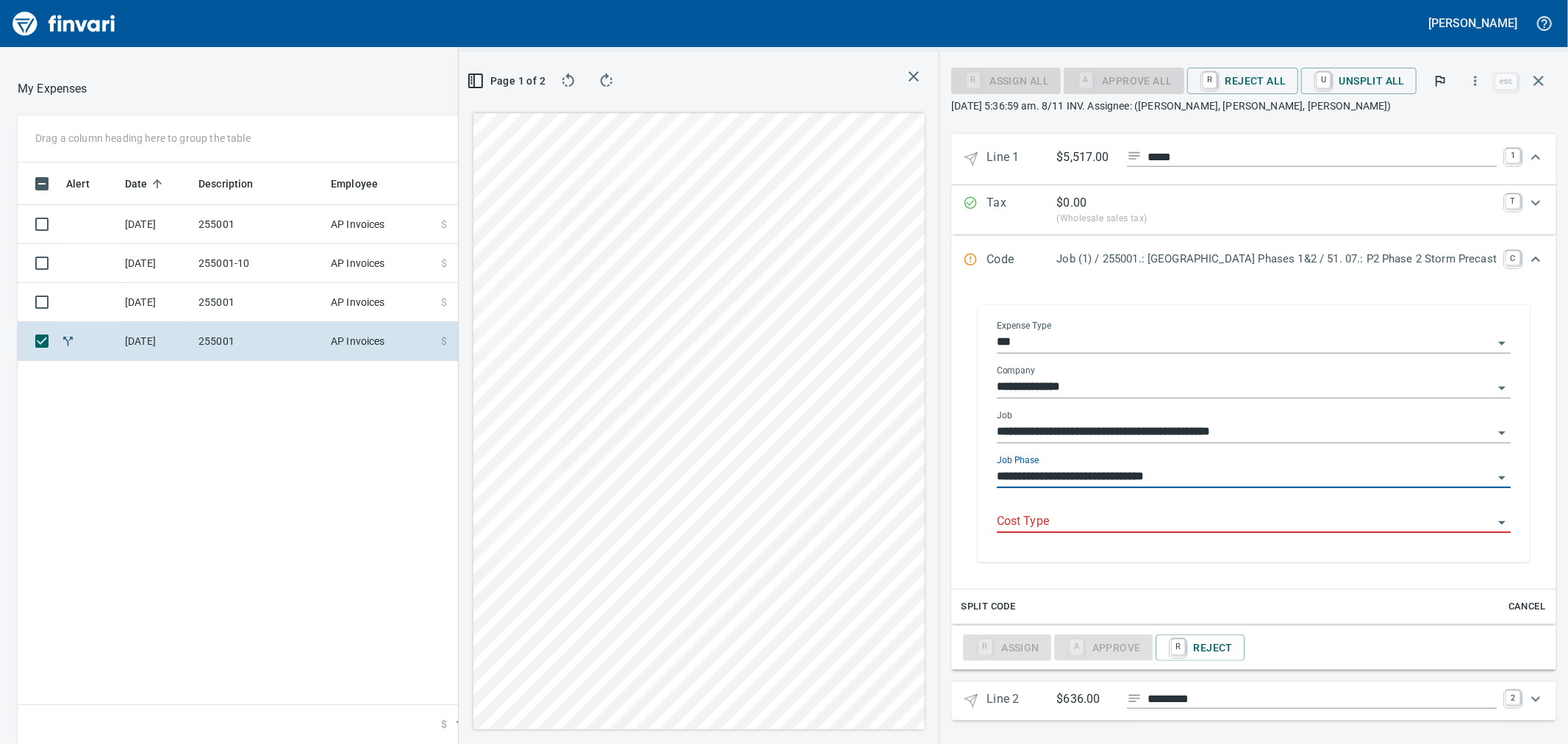
scroll to position [666, 0]
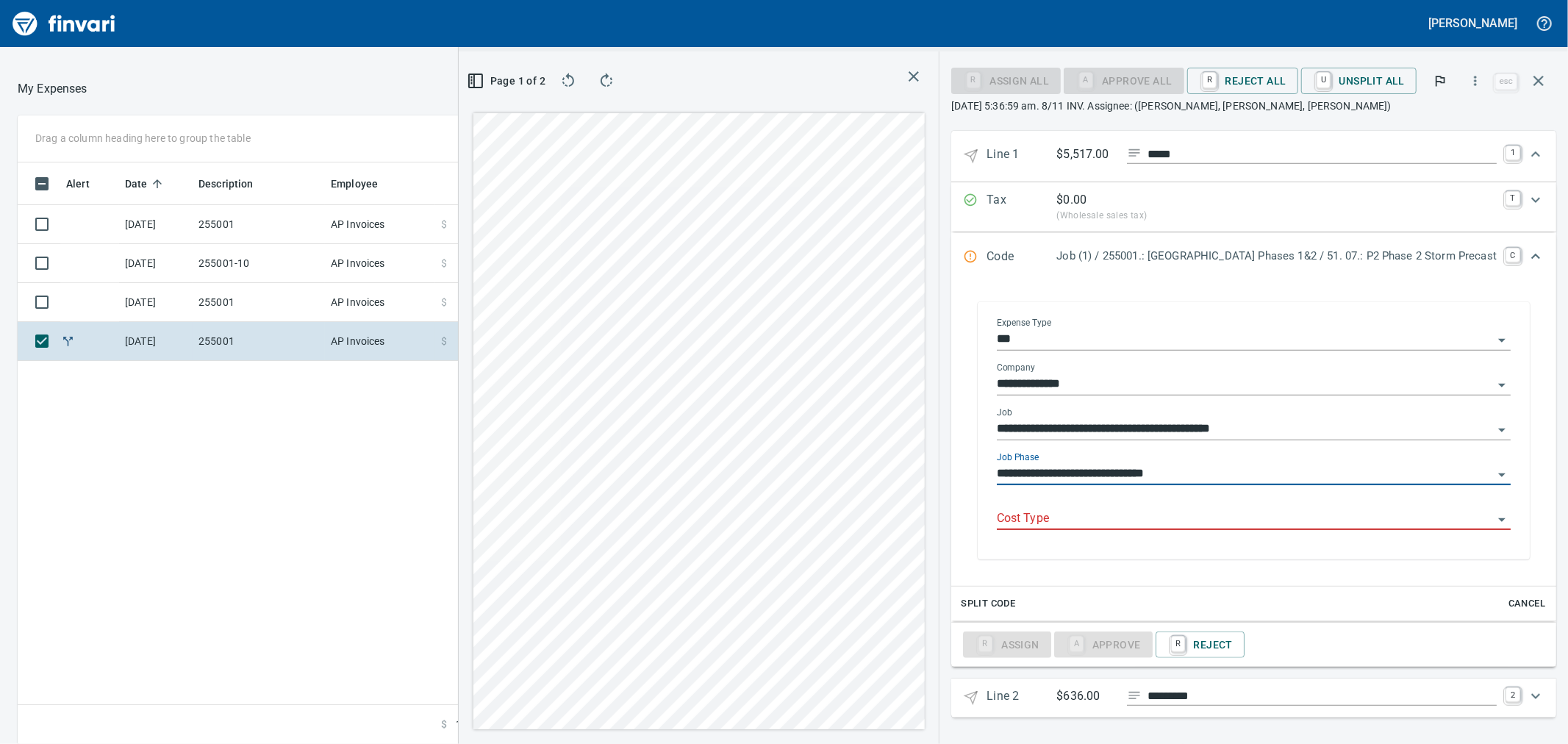
type input "**********"
click at [1103, 518] on input "Cost Type" at bounding box center [1244, 519] width 496 height 20
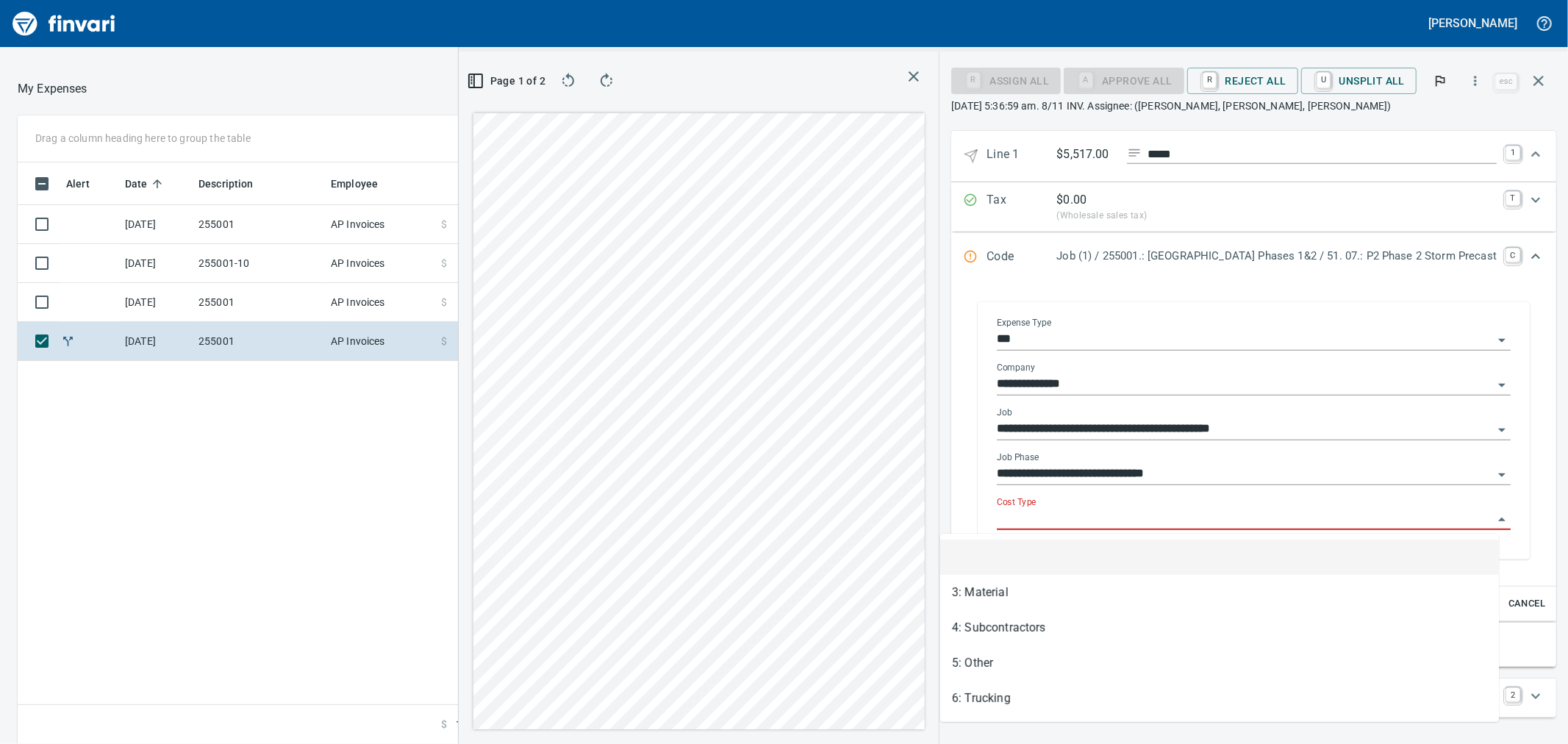
scroll to position [570, 1141]
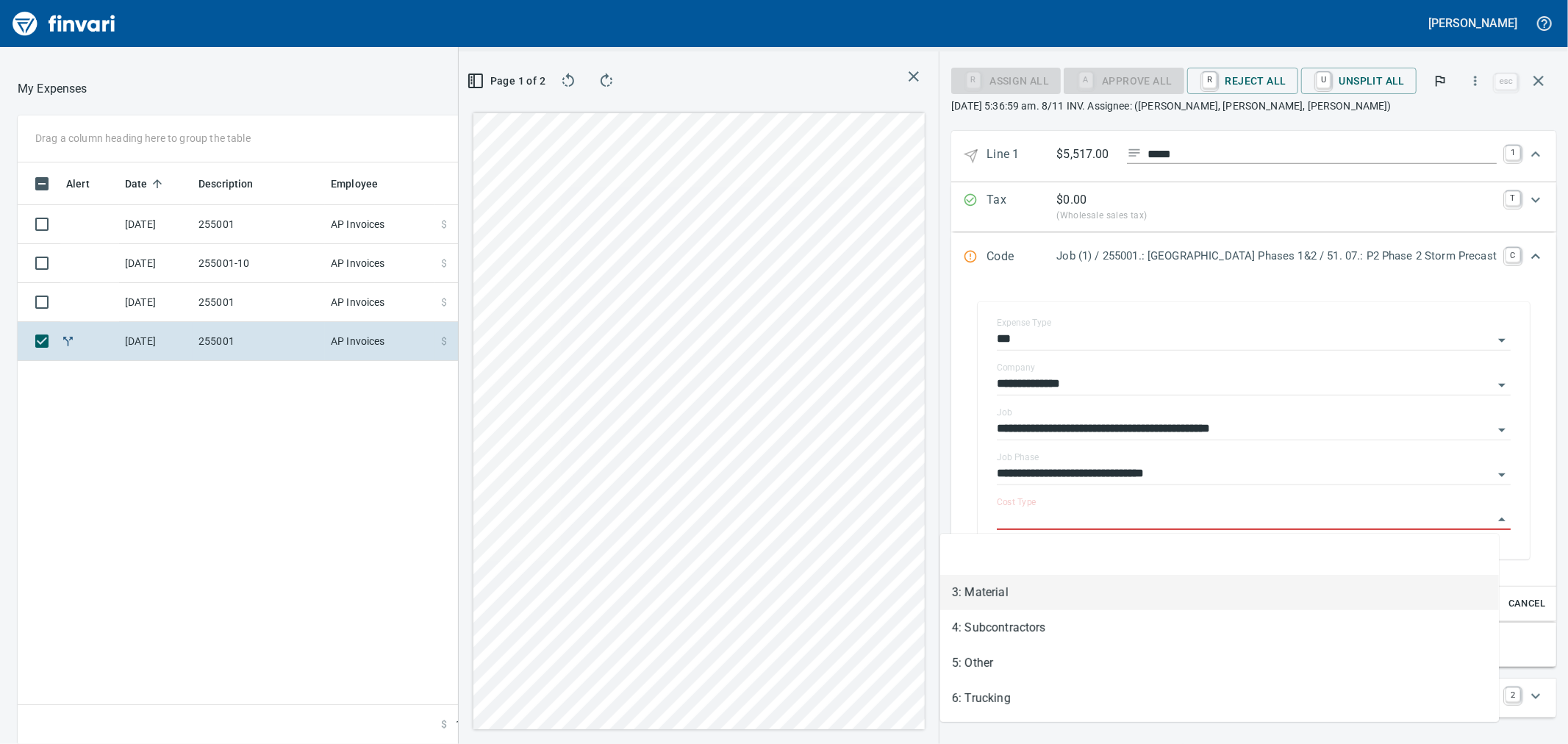
click at [989, 594] on li "3: Material" at bounding box center [1220, 593] width 559 height 35
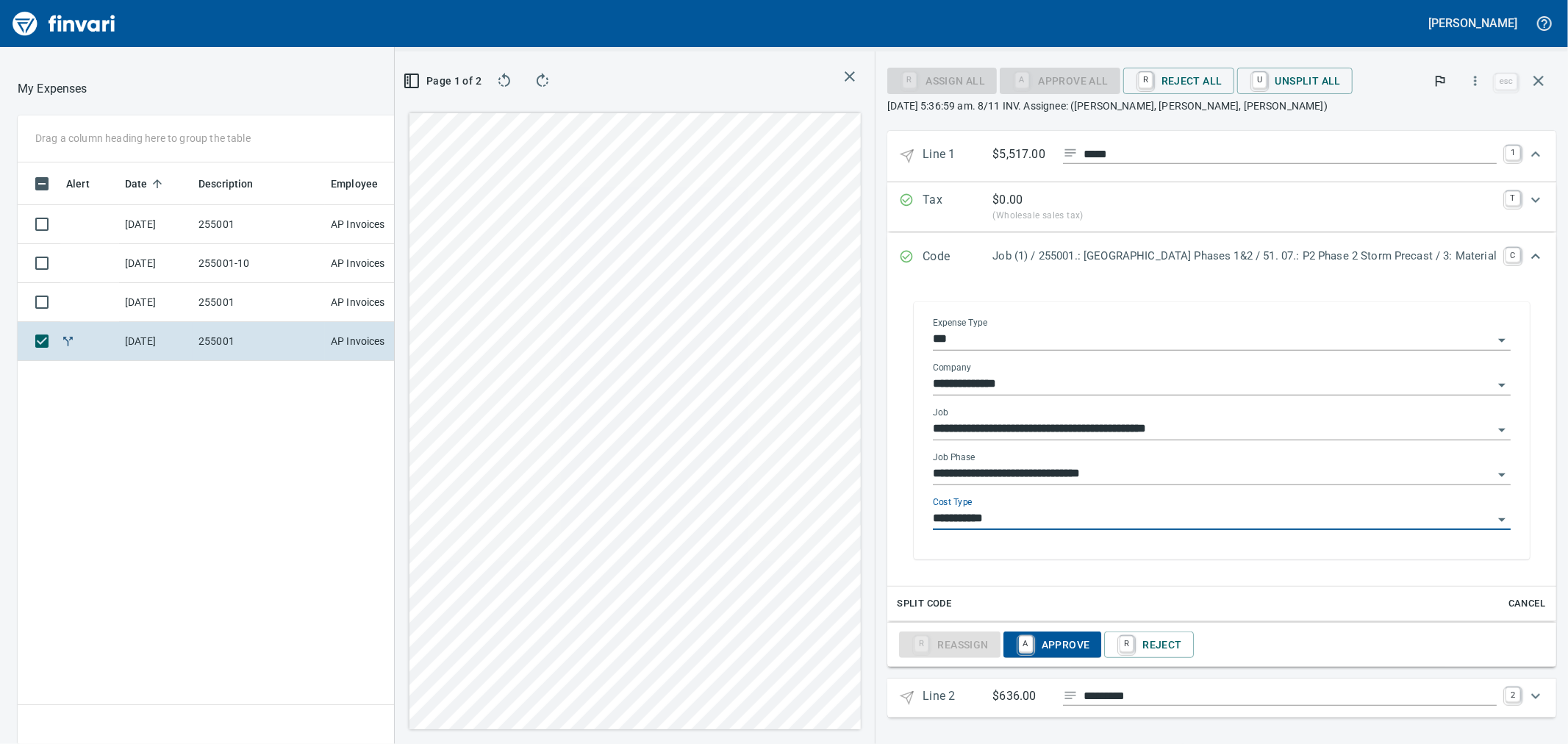
type input "**********"
click at [1531, 696] on icon "Expand" at bounding box center [1535, 697] width 9 height 5
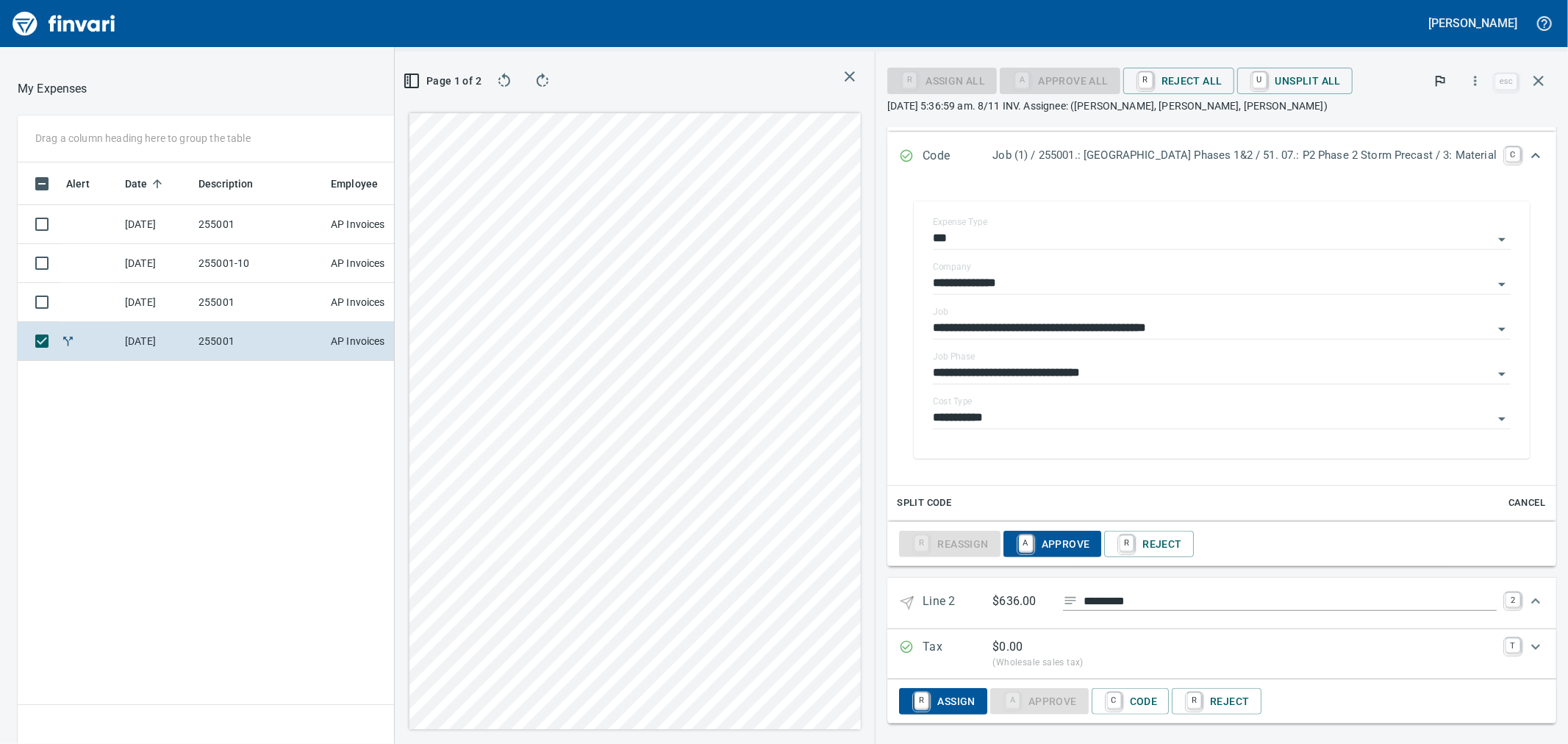
scroll to position [773, 0]
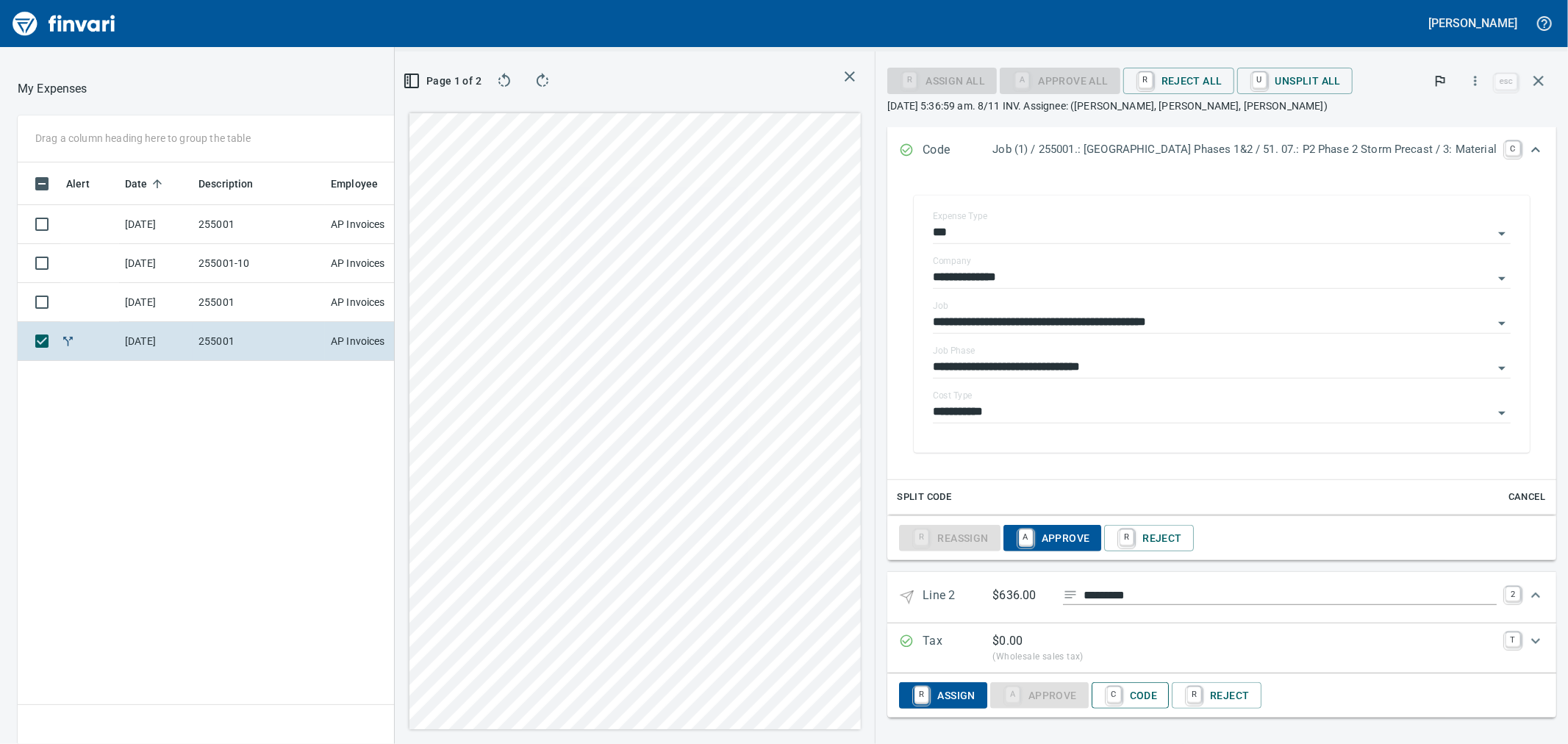
click at [1103, 701] on span "C Code" at bounding box center [1130, 696] width 55 height 25
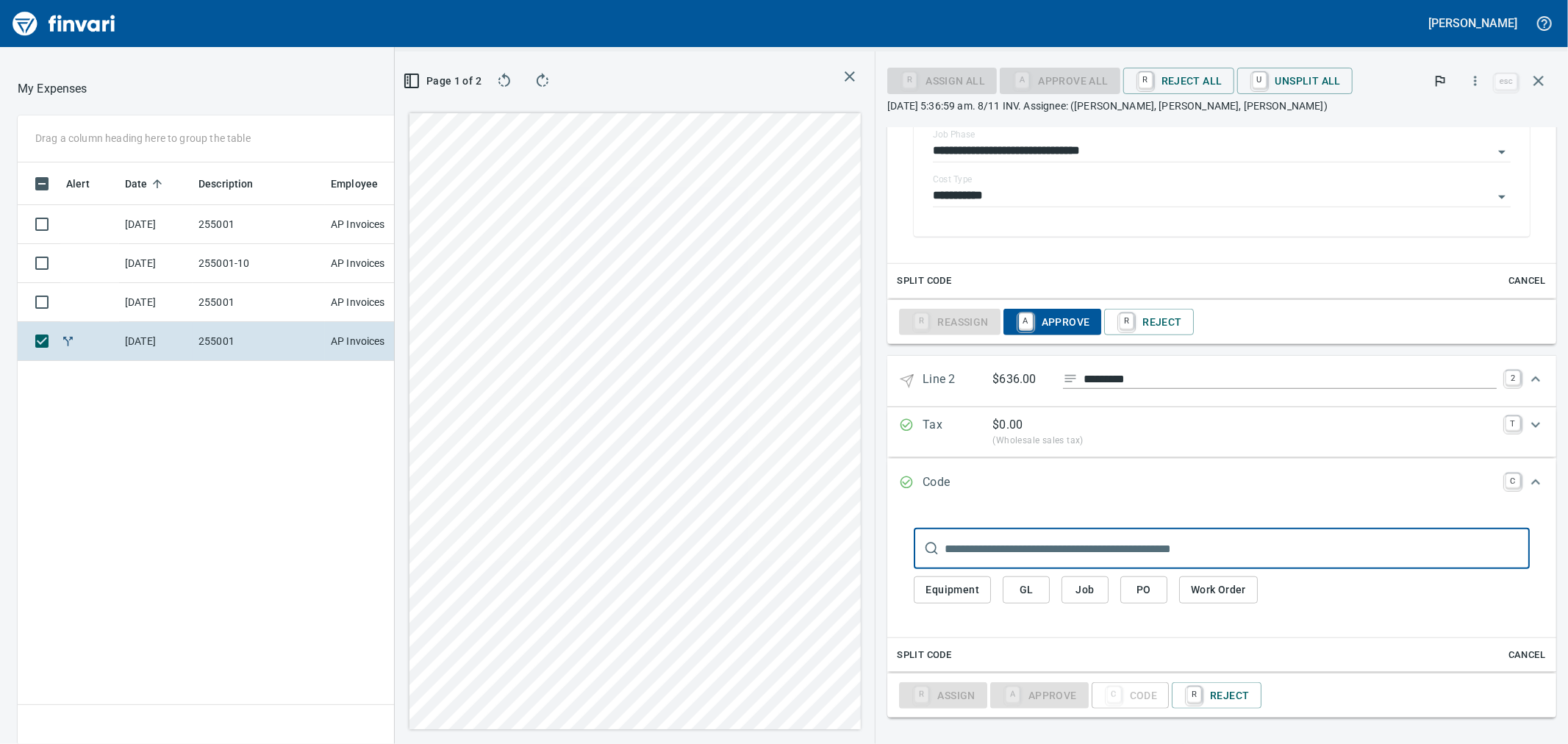
scroll to position [989, 0]
click at [1061, 591] on button "Job" at bounding box center [1085, 589] width 47 height 27
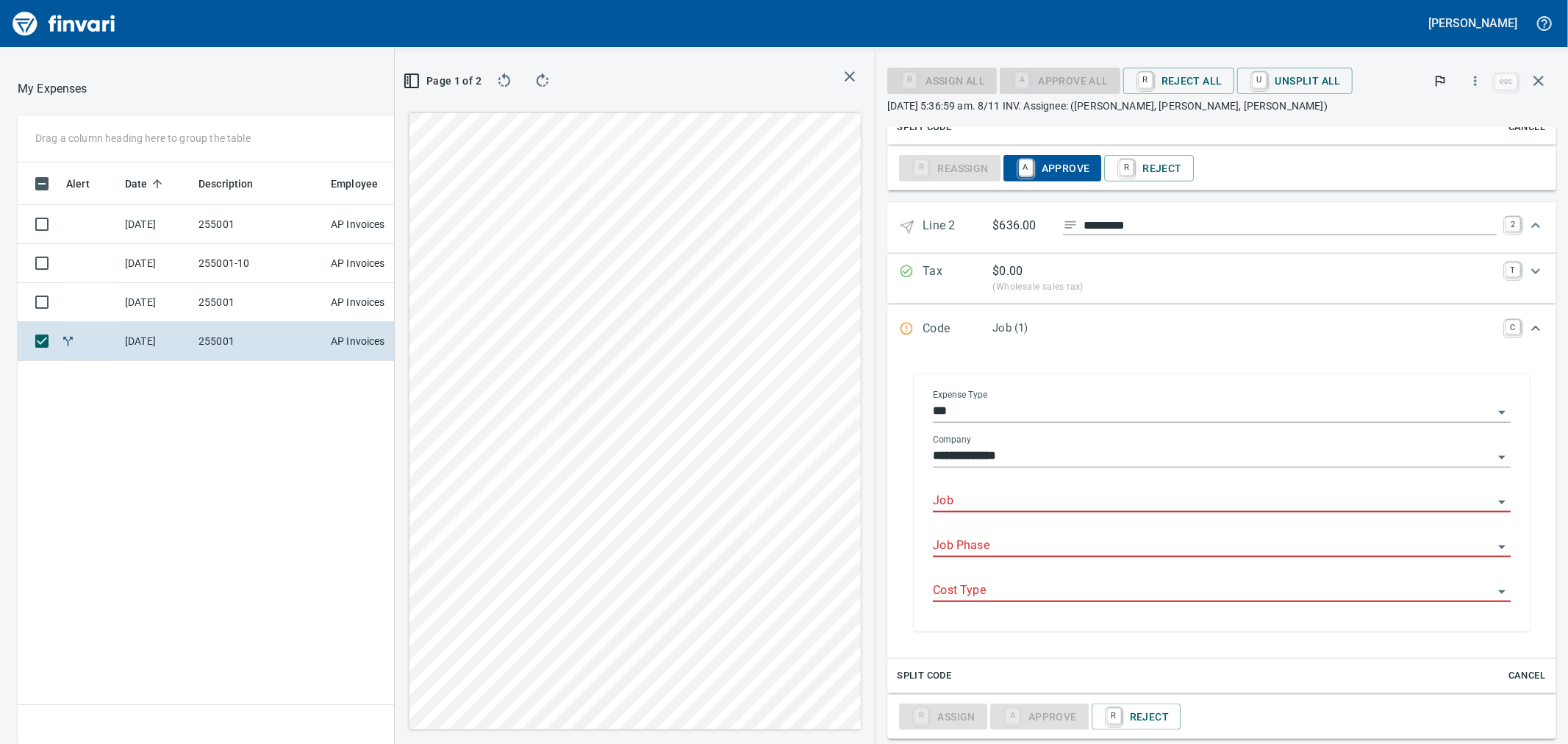
scroll to position [1153, 0]
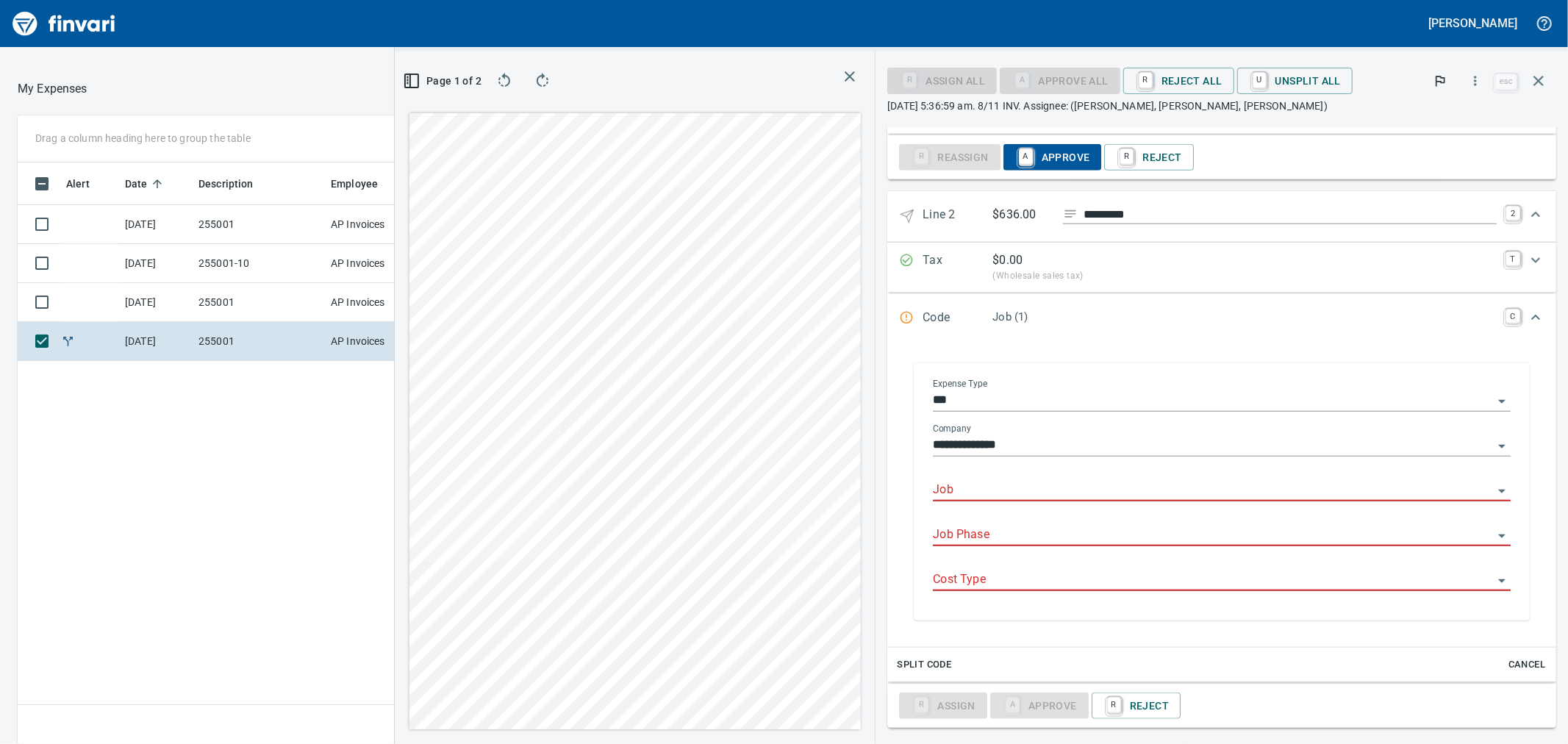
click at [1049, 487] on input "Job" at bounding box center [1213, 490] width 561 height 20
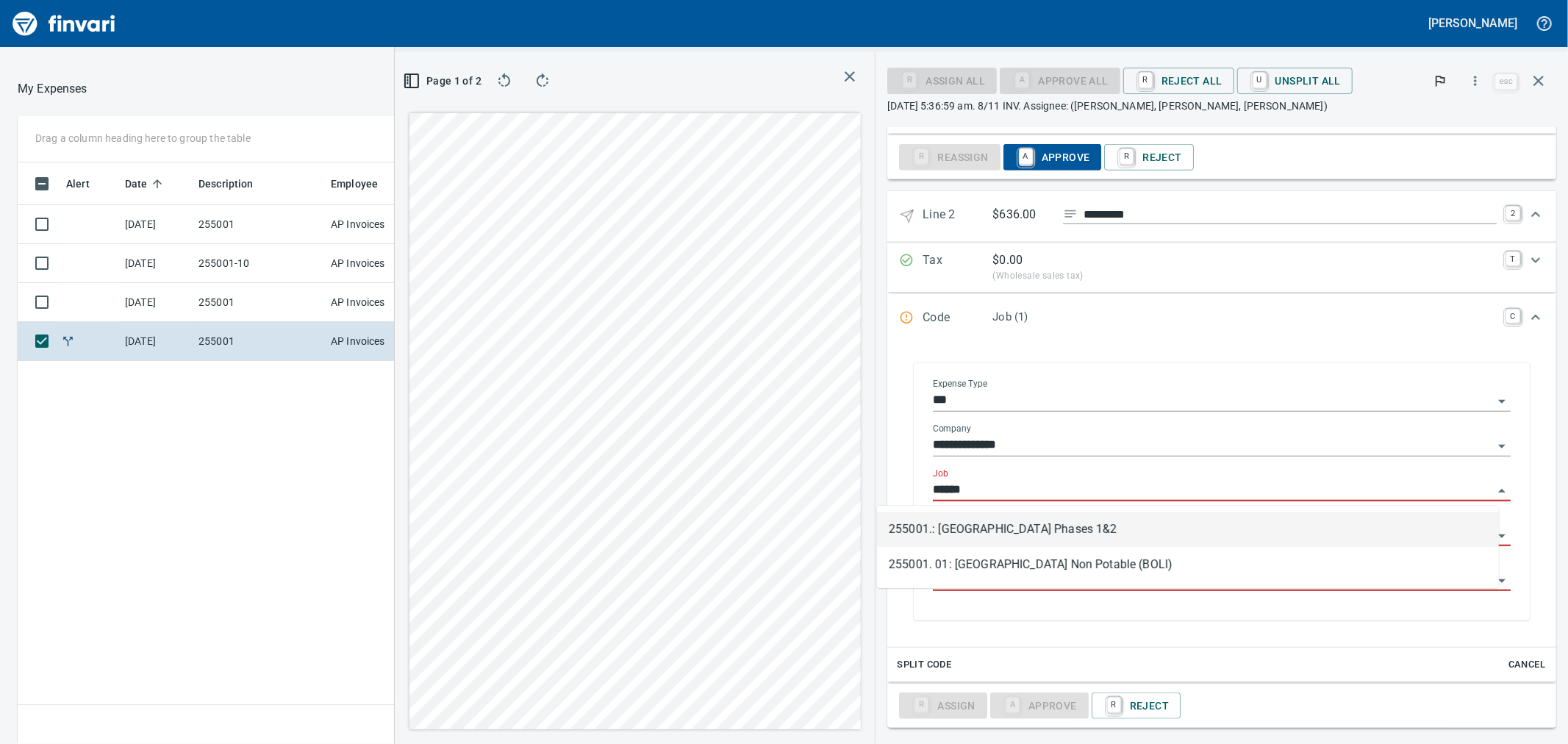
scroll to position [570, 1141]
click at [1049, 538] on li "255001.: [GEOGRAPHIC_DATA] Phases 1&2" at bounding box center [1187, 529] width 622 height 35
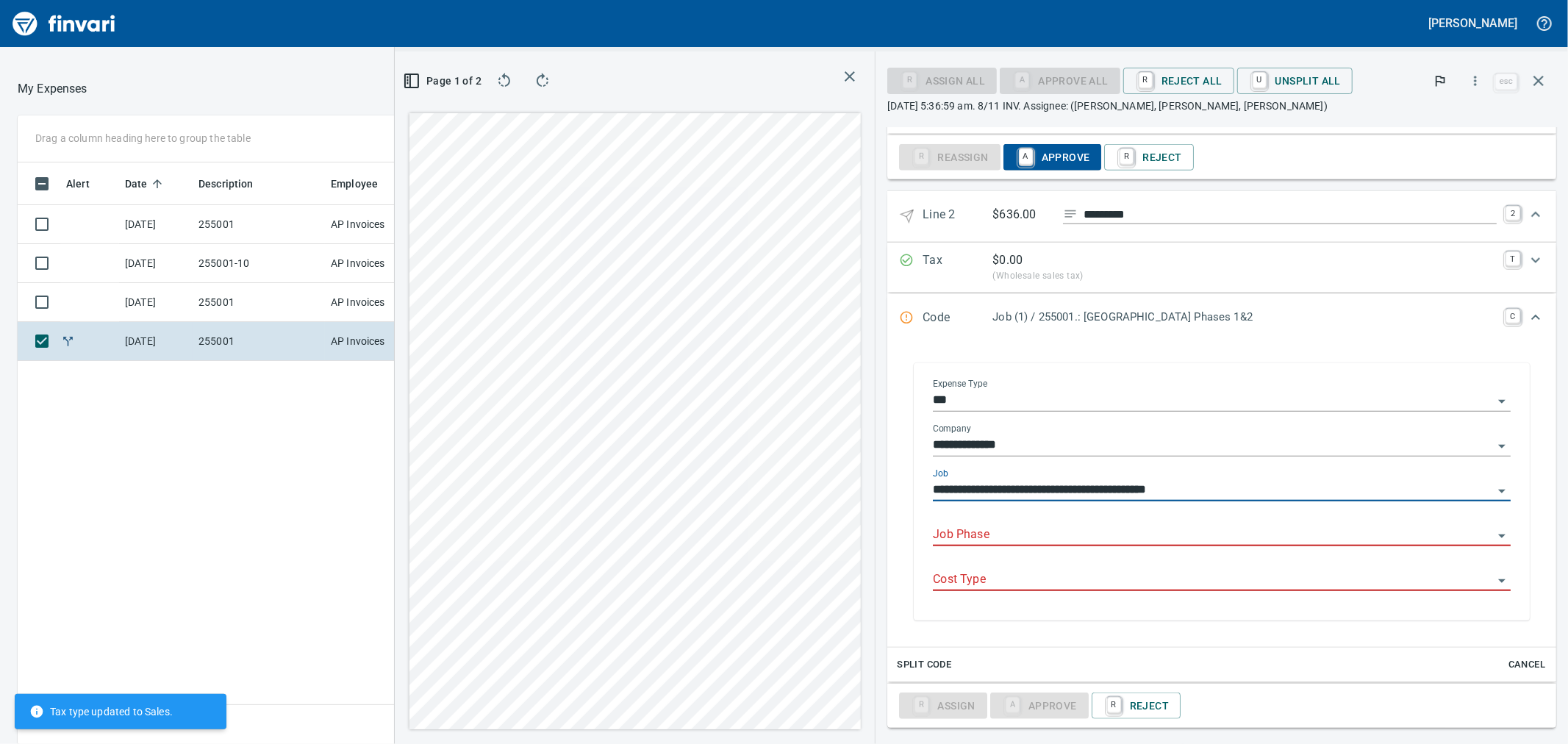
type input "**********"
click at [994, 539] on input "Job Phase" at bounding box center [1213, 535] width 561 height 20
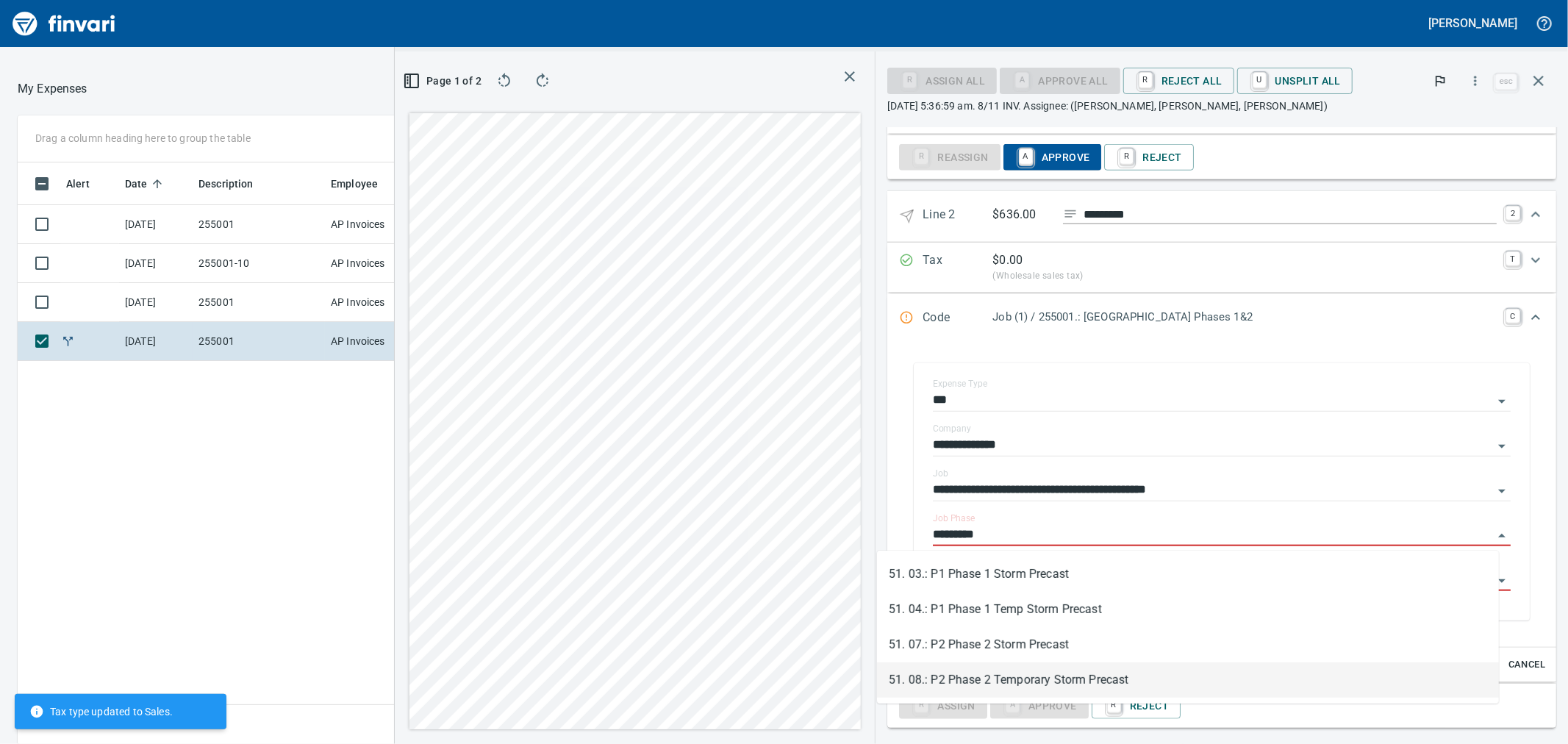
click at [1054, 681] on li "51. 08.: P2 Phase 2 Temporary Storm Precast" at bounding box center [1187, 680] width 622 height 35
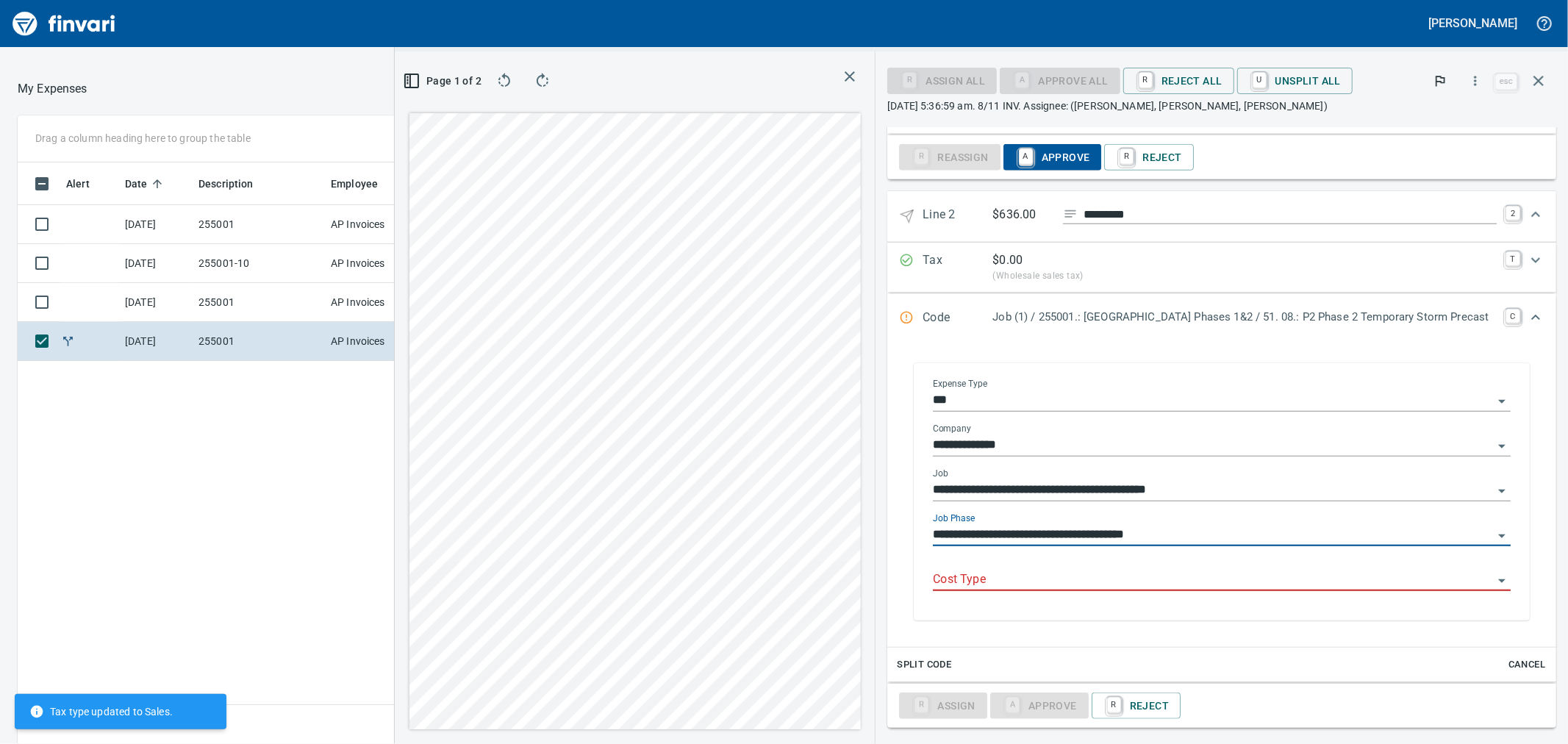
scroll to position [1163, 0]
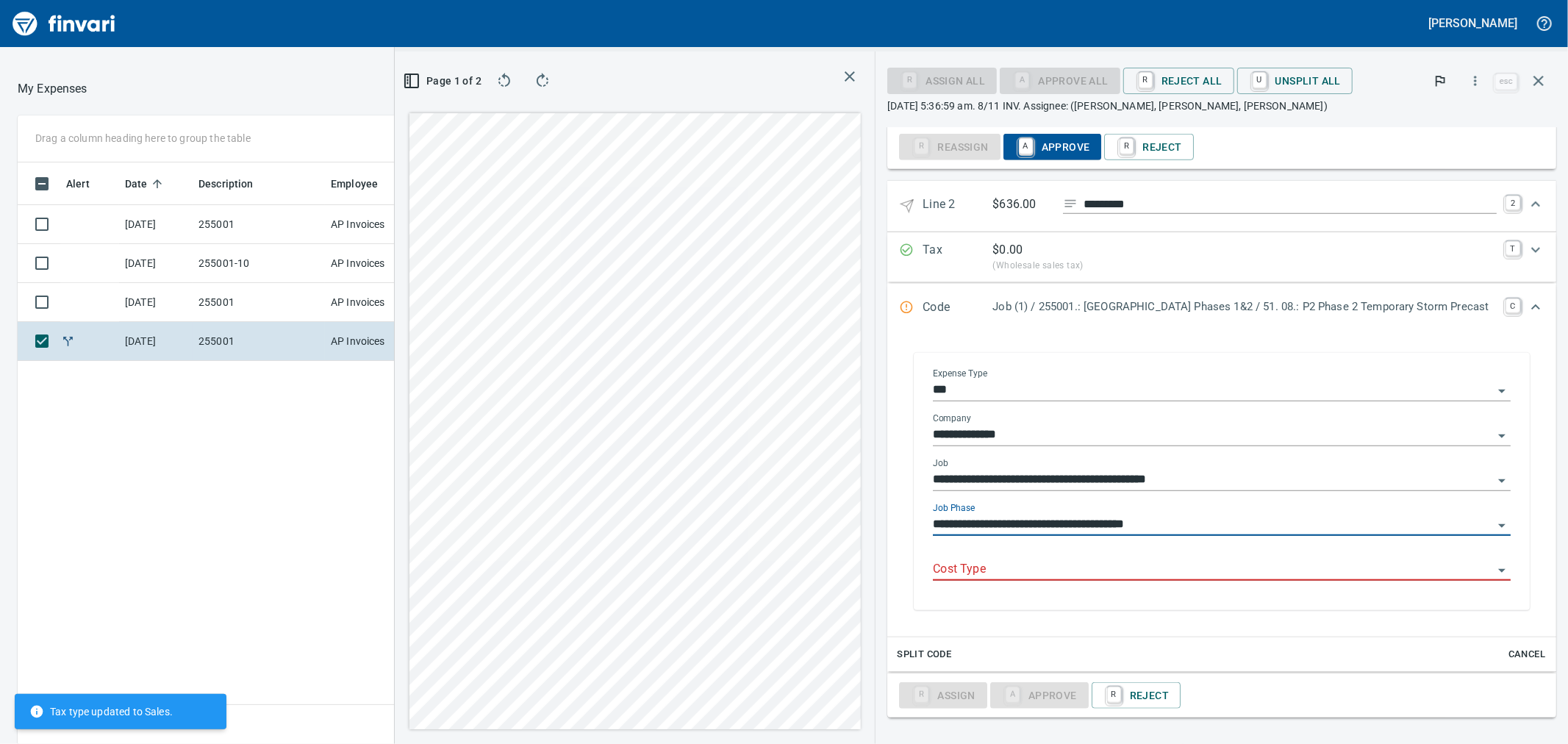
type input "**********"
click at [1127, 568] on input "Cost Type" at bounding box center [1213, 570] width 561 height 20
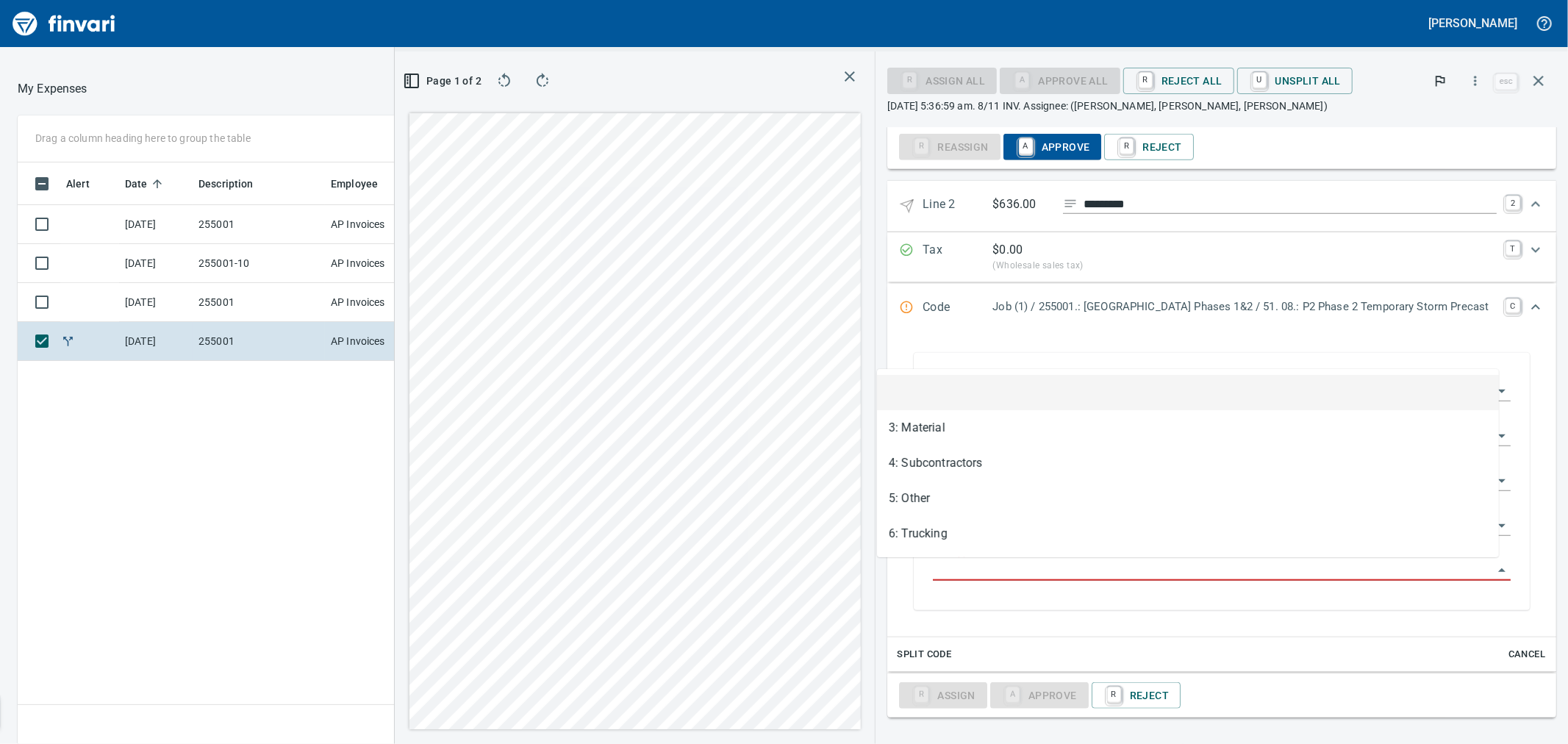
scroll to position [570, 1141]
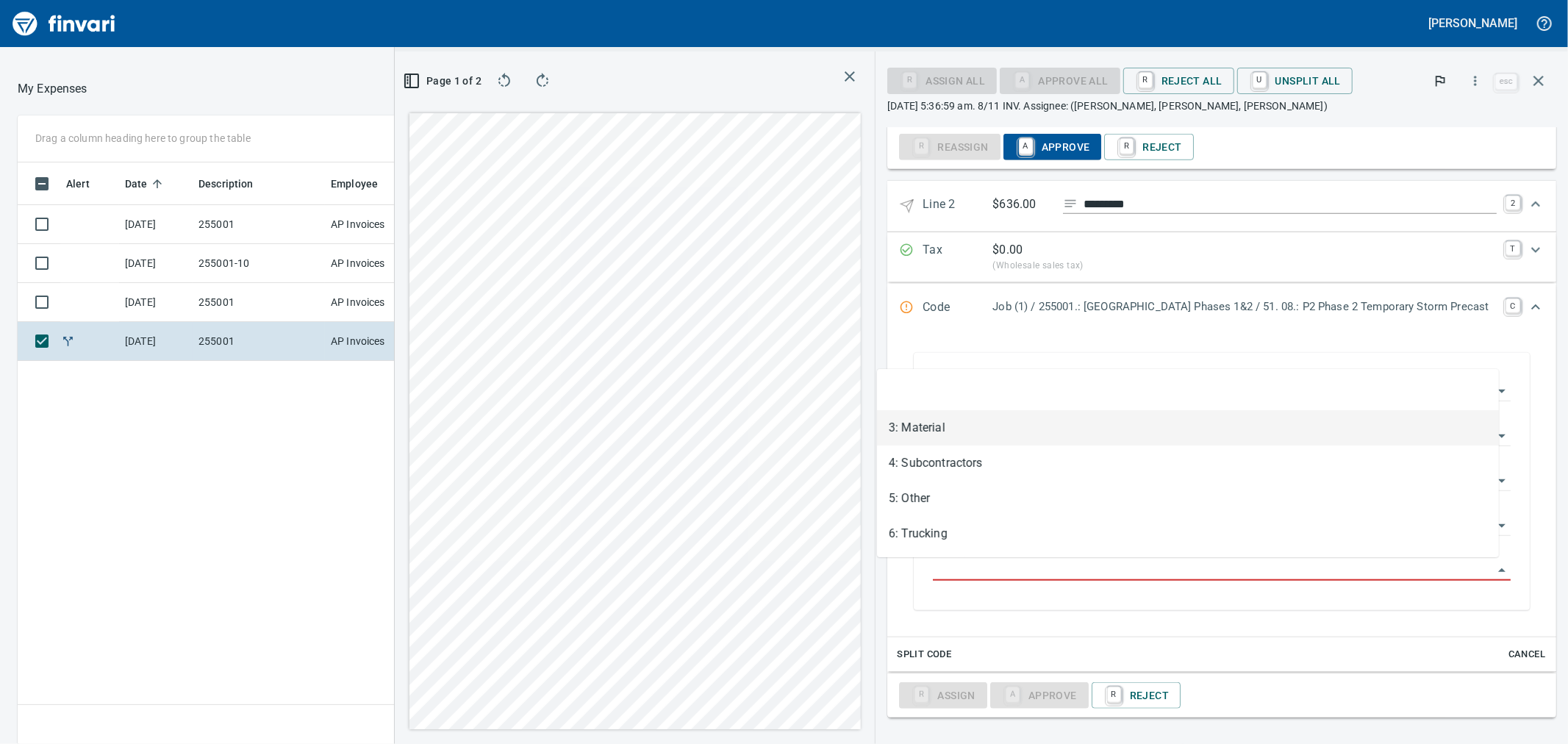
click at [927, 419] on li "3: Material" at bounding box center [1187, 428] width 622 height 35
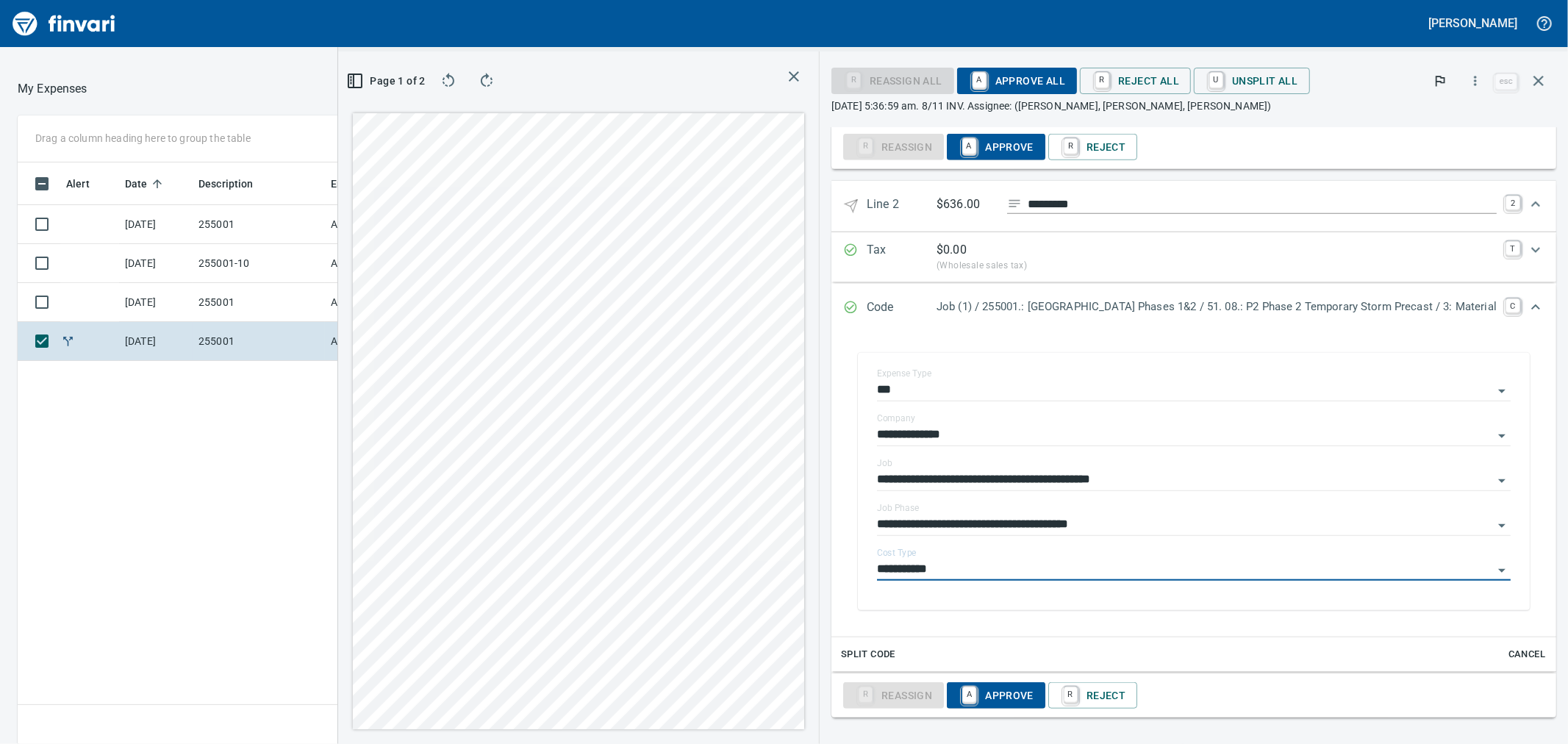
type input "**********"
click at [971, 77] on span "A Approve All" at bounding box center [1017, 81] width 96 height 25
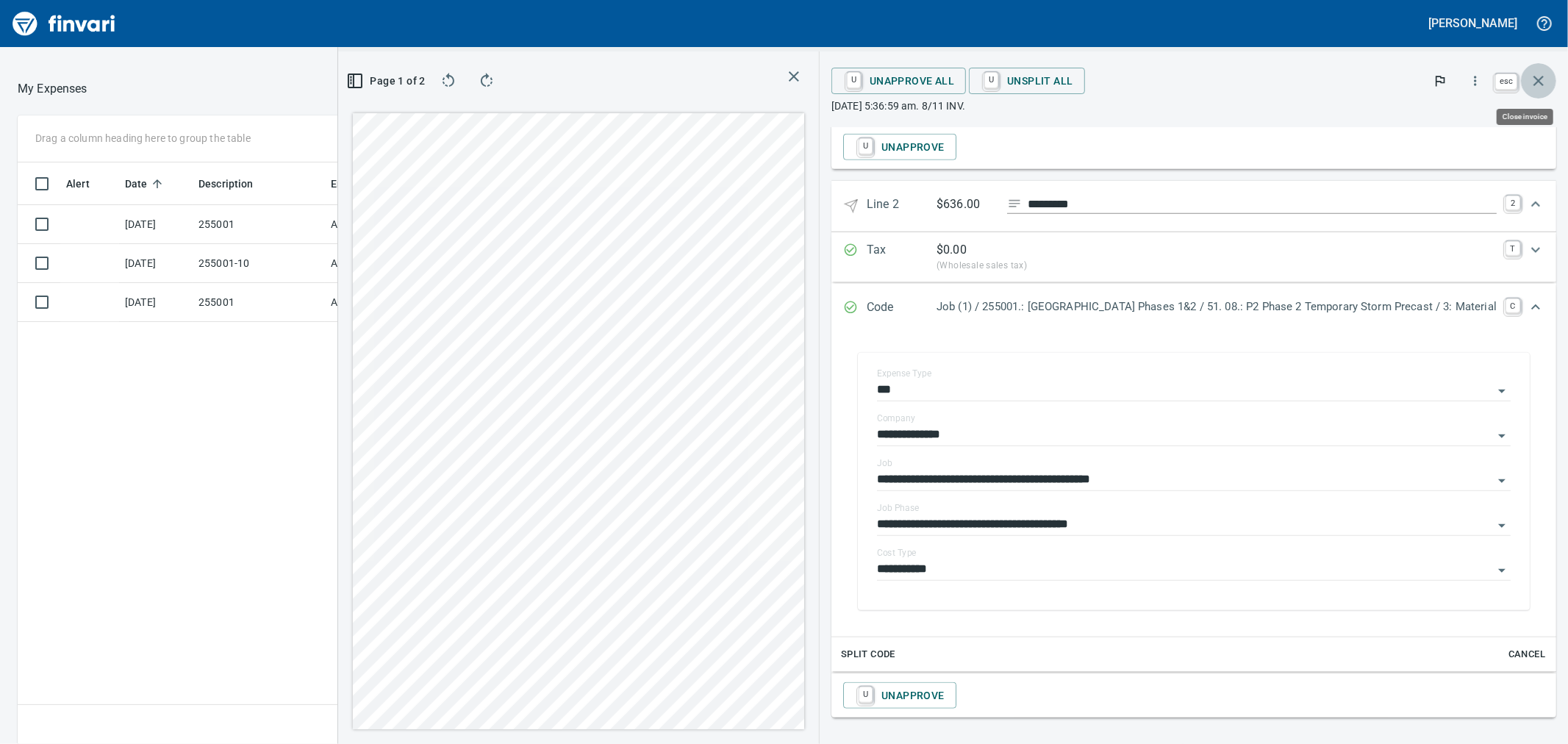
click at [1539, 83] on icon "button" at bounding box center [1539, 81] width 18 height 18
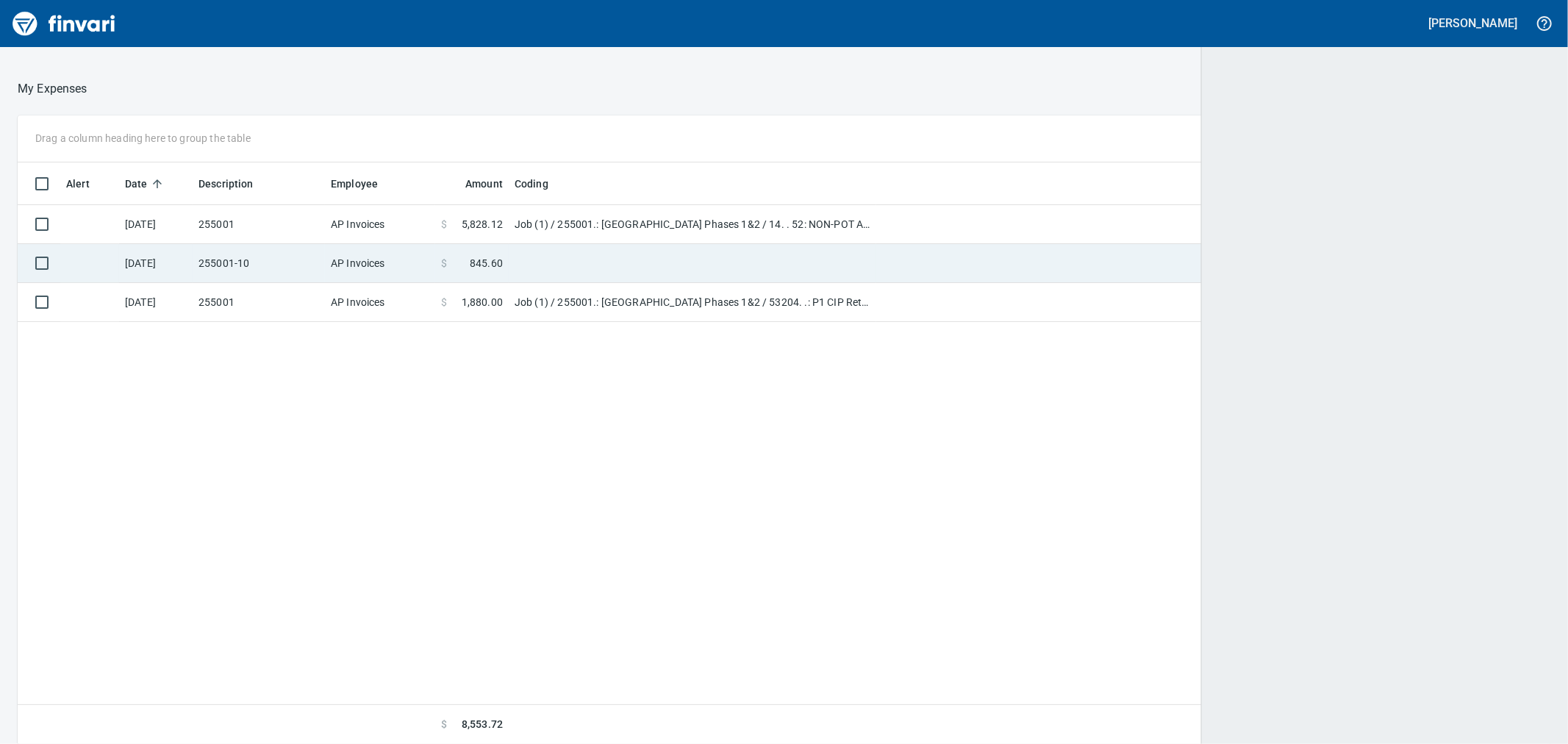
scroll to position [570, 1505]
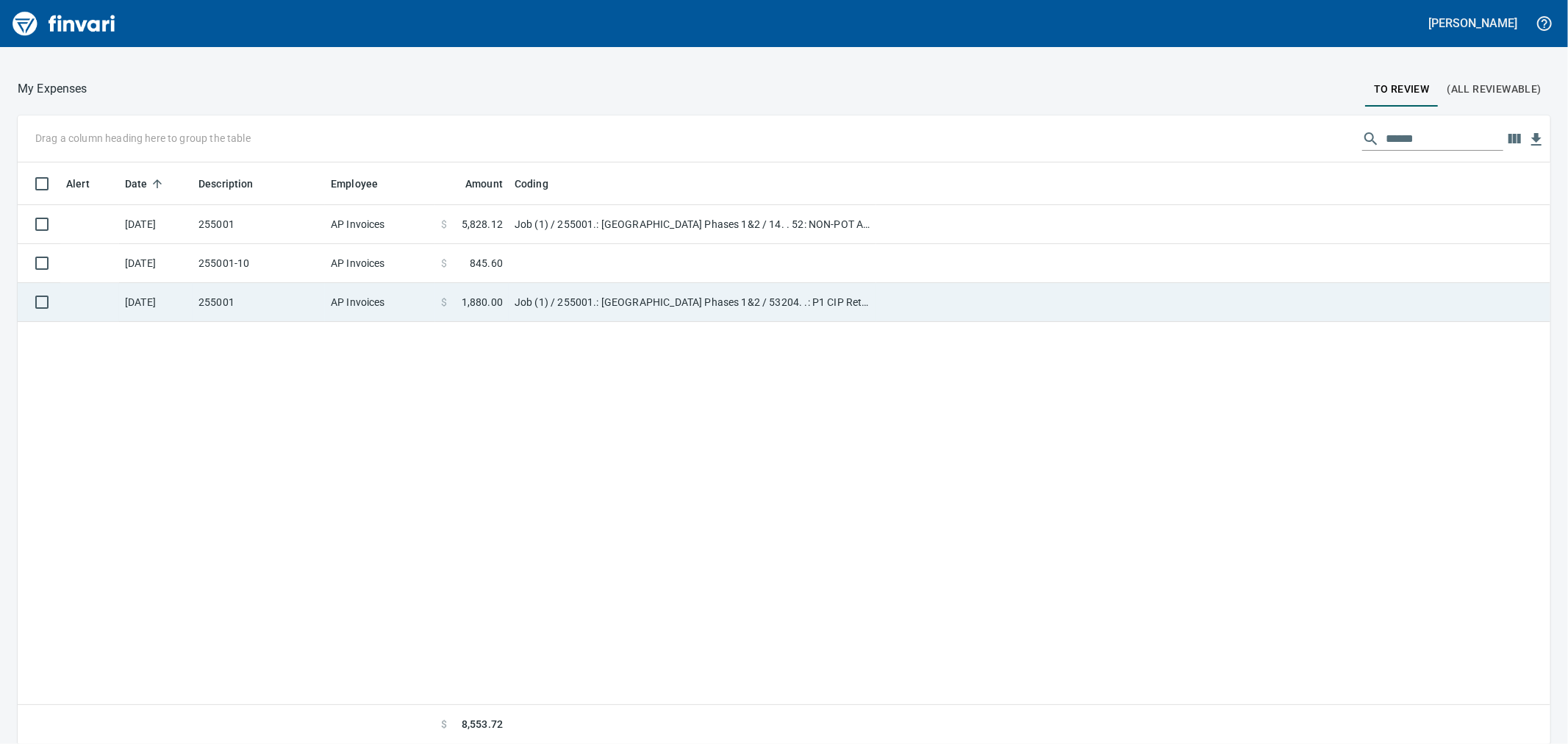
click at [347, 304] on td "AP Invoices" at bounding box center [380, 303] width 110 height 39
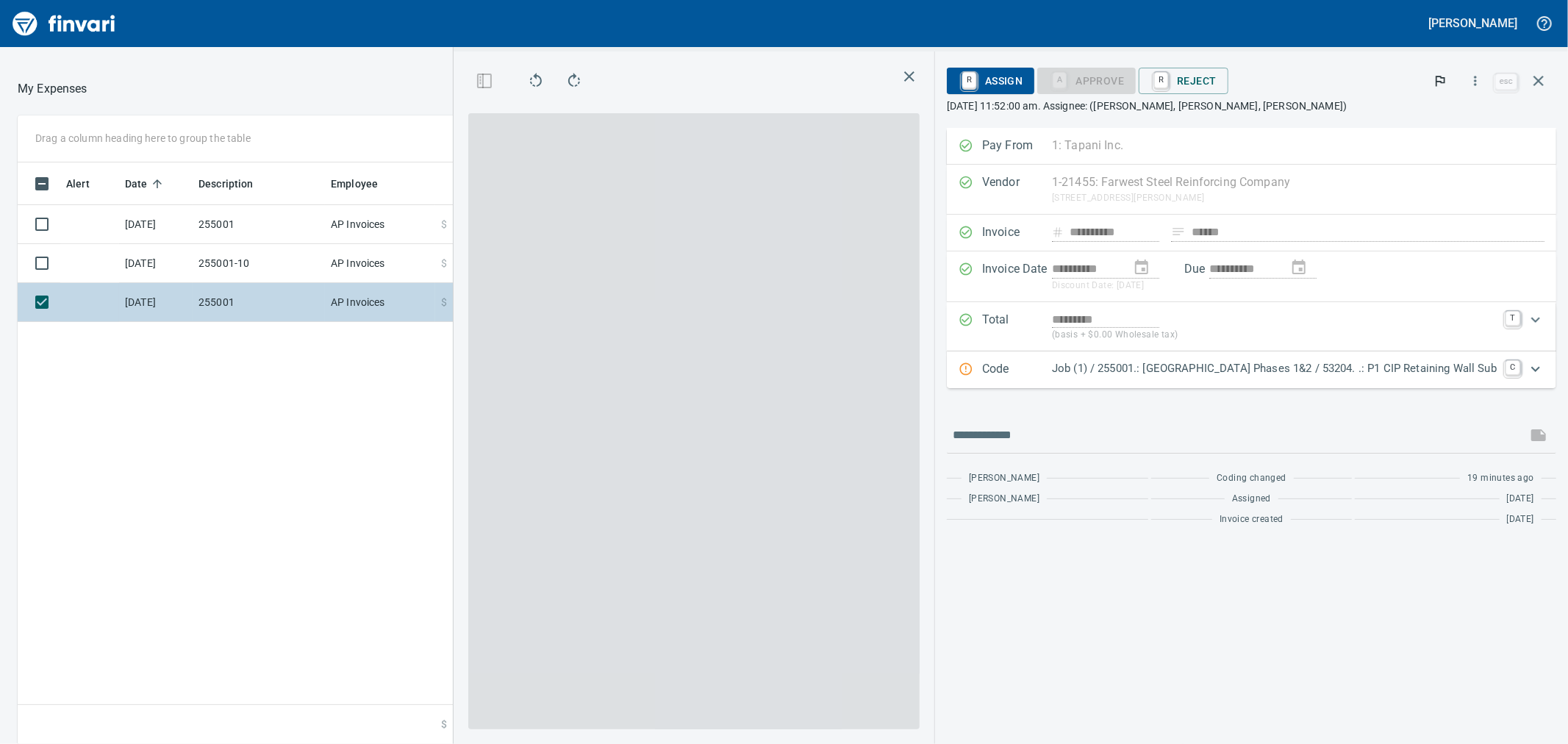
scroll to position [570, 1141]
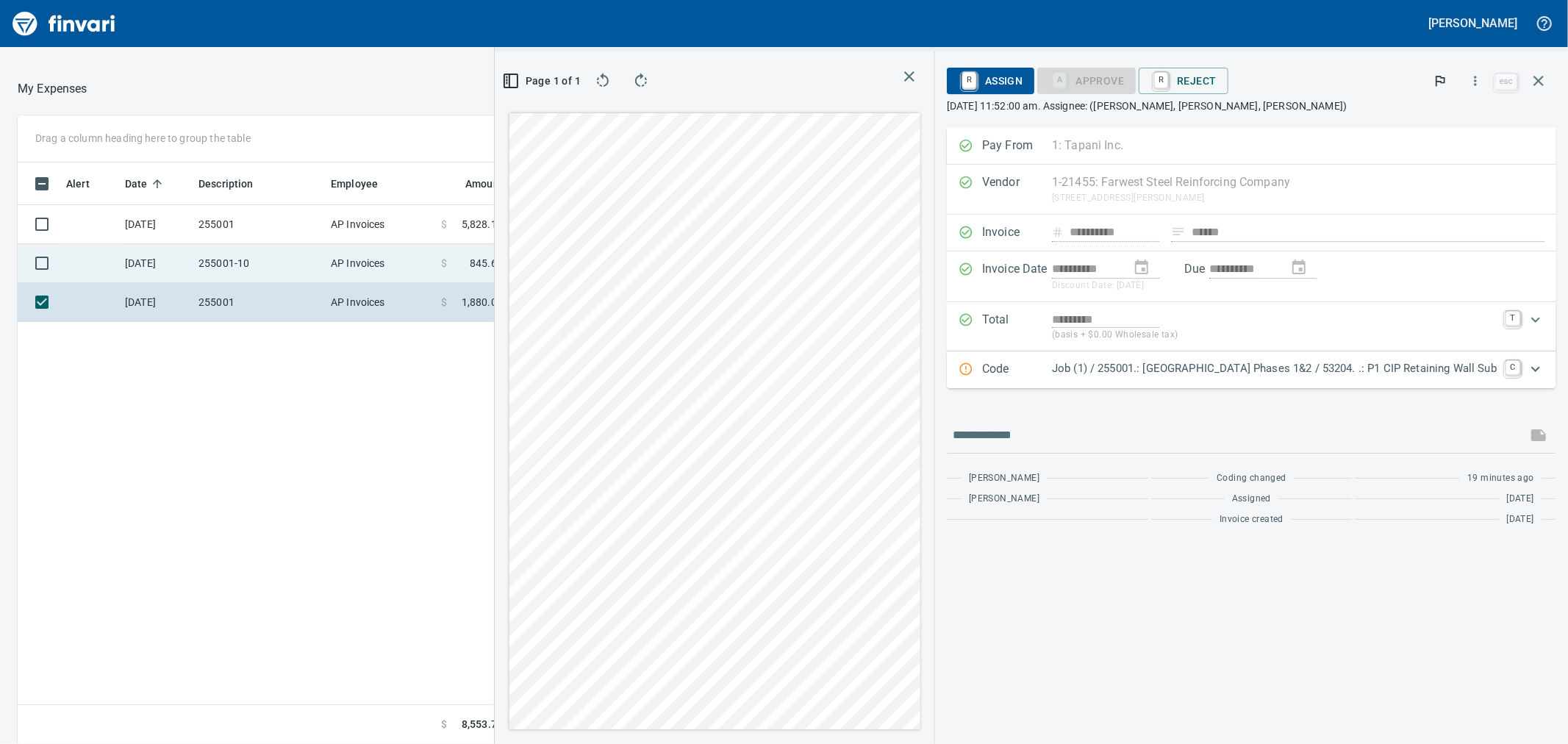
click at [294, 262] on td "255001-10" at bounding box center [259, 264] width 132 height 39
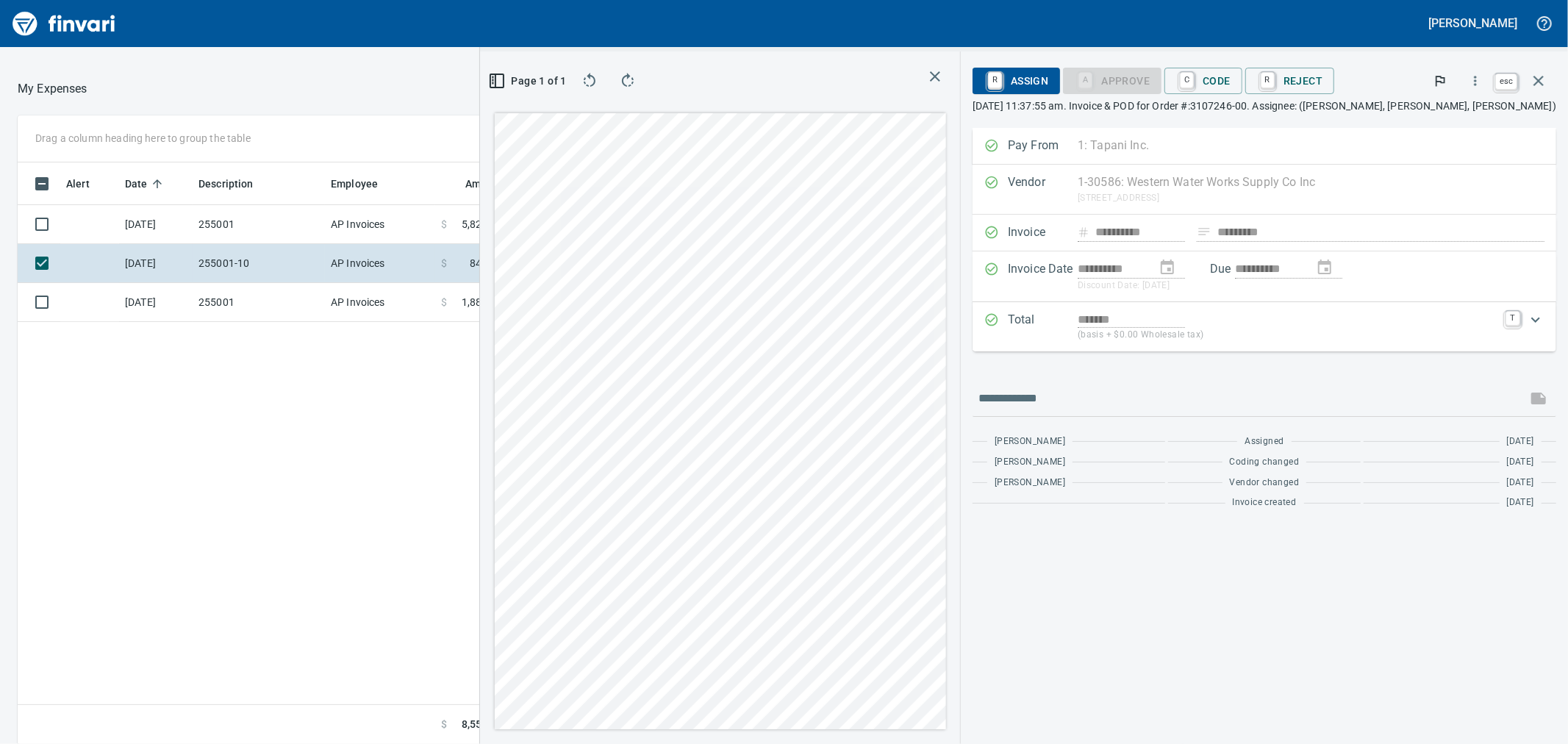
scroll to position [570, 1141]
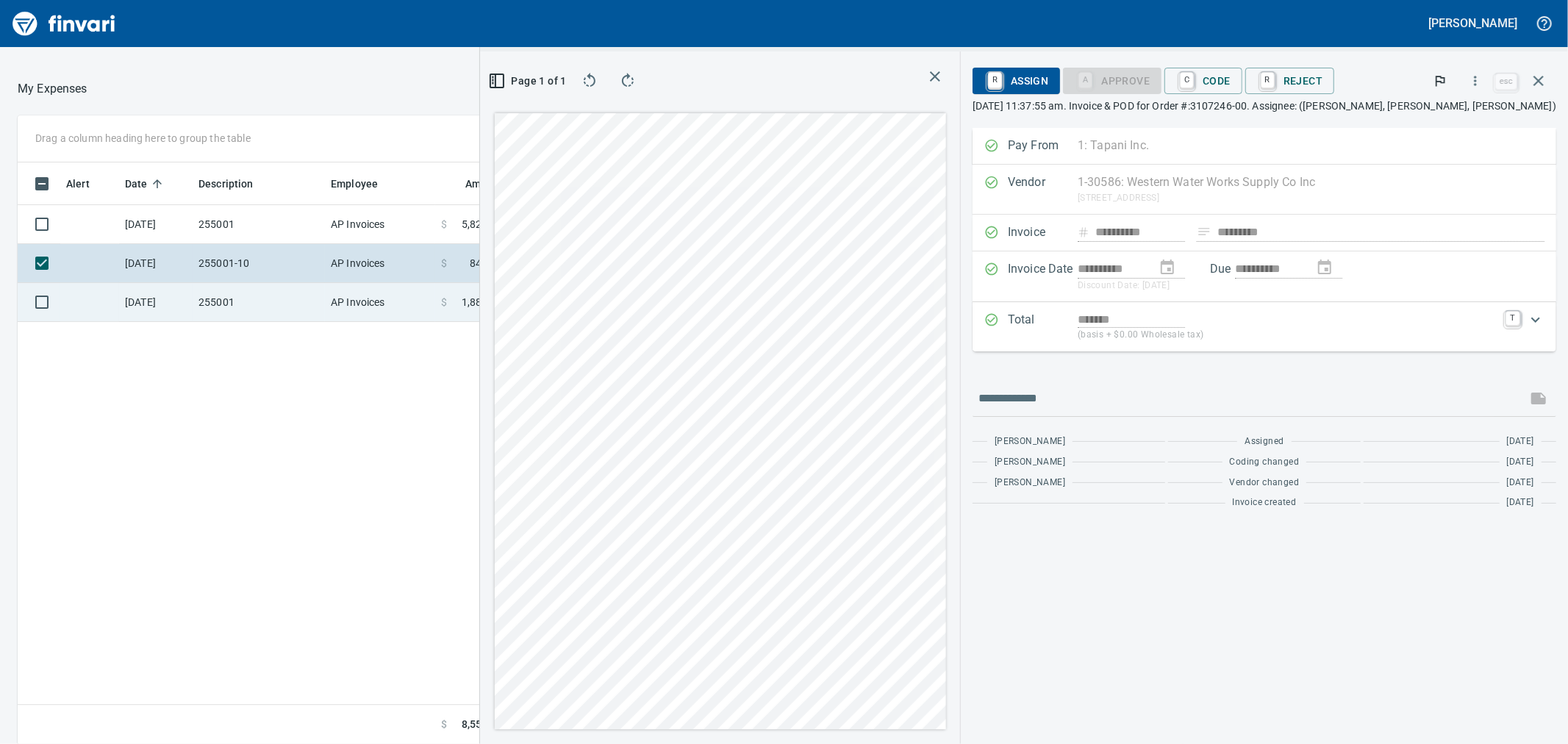
click at [327, 302] on td "AP Invoices" at bounding box center [380, 303] width 110 height 39
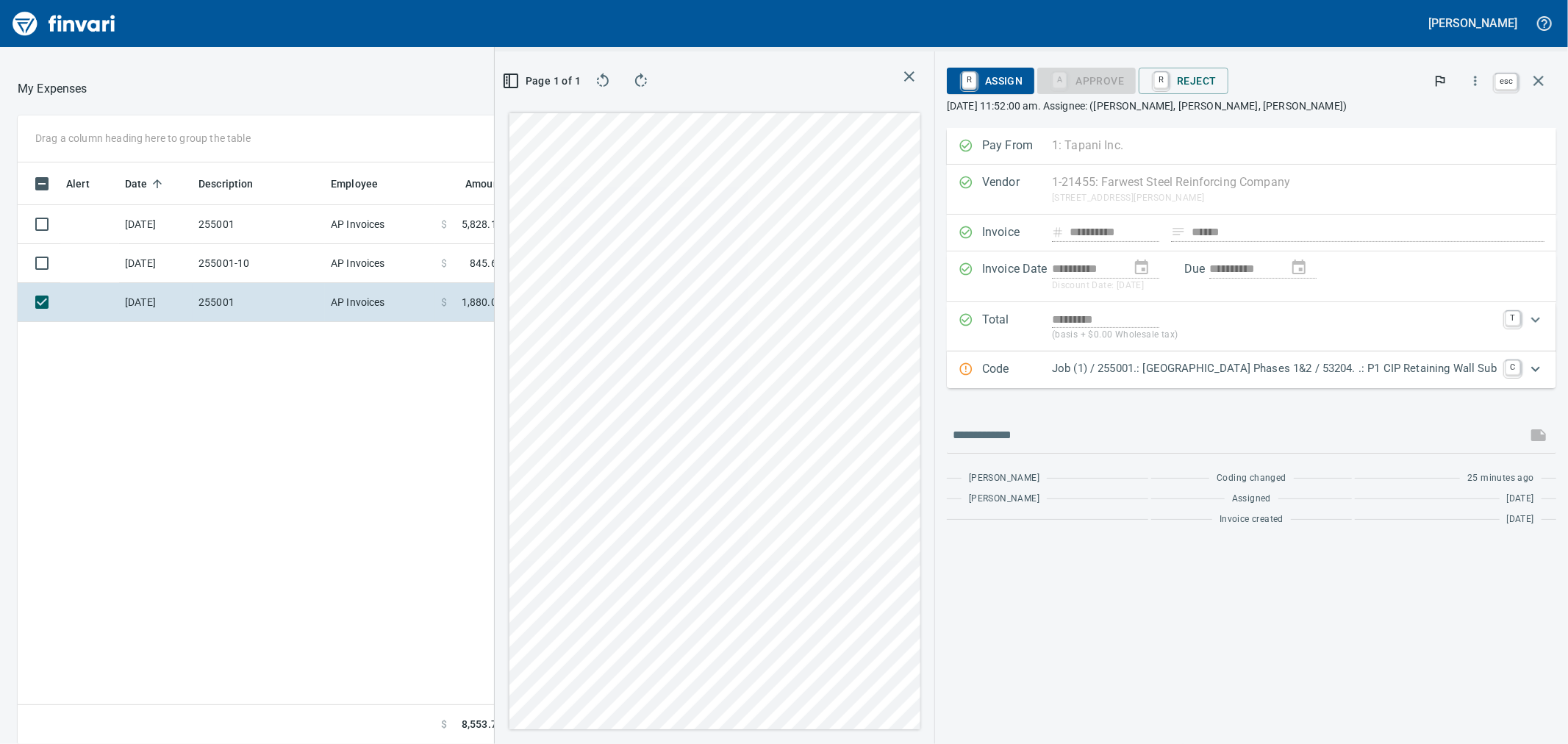
scroll to position [570, 1141]
click at [1543, 79] on icon "button" at bounding box center [1539, 81] width 18 height 18
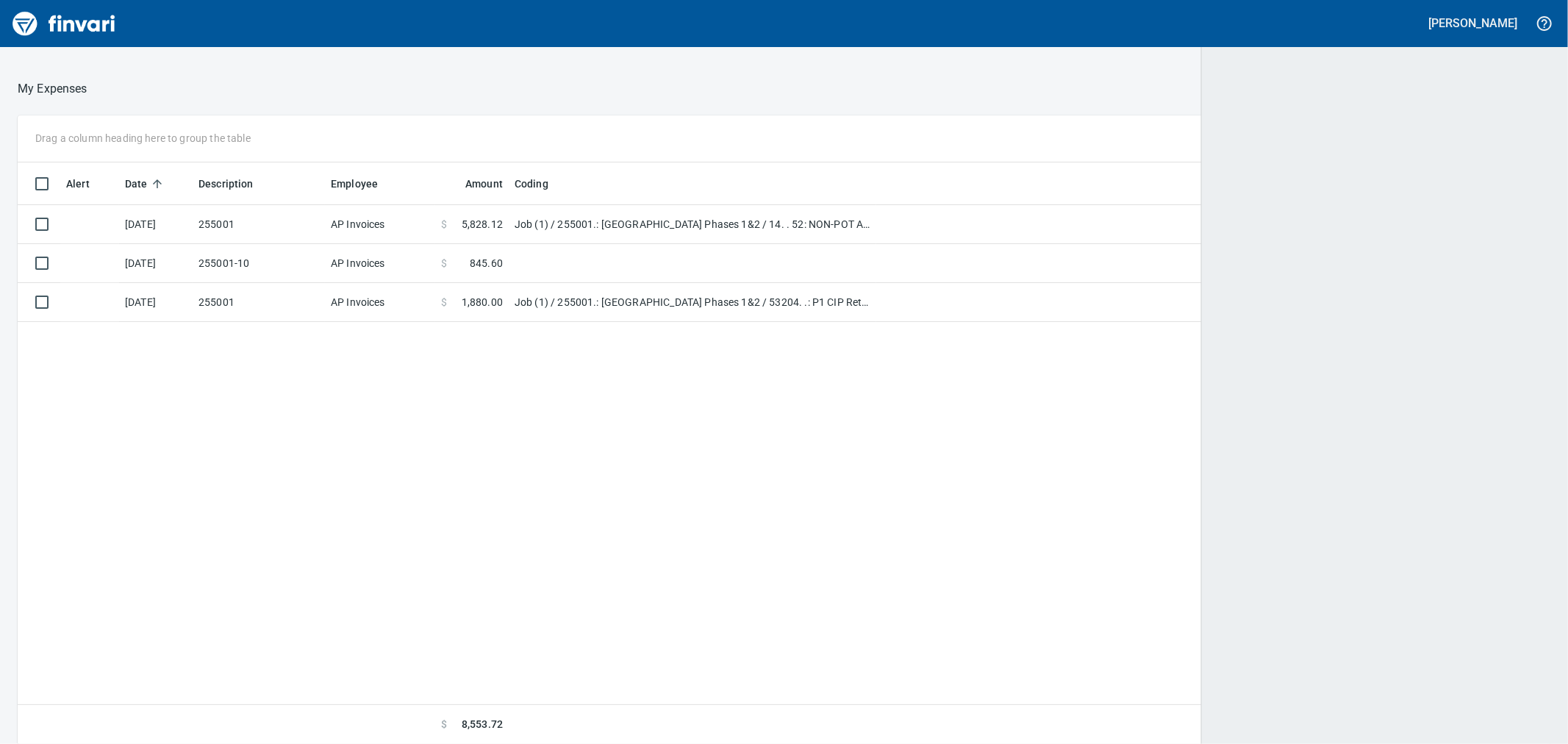
scroll to position [570, 1505]
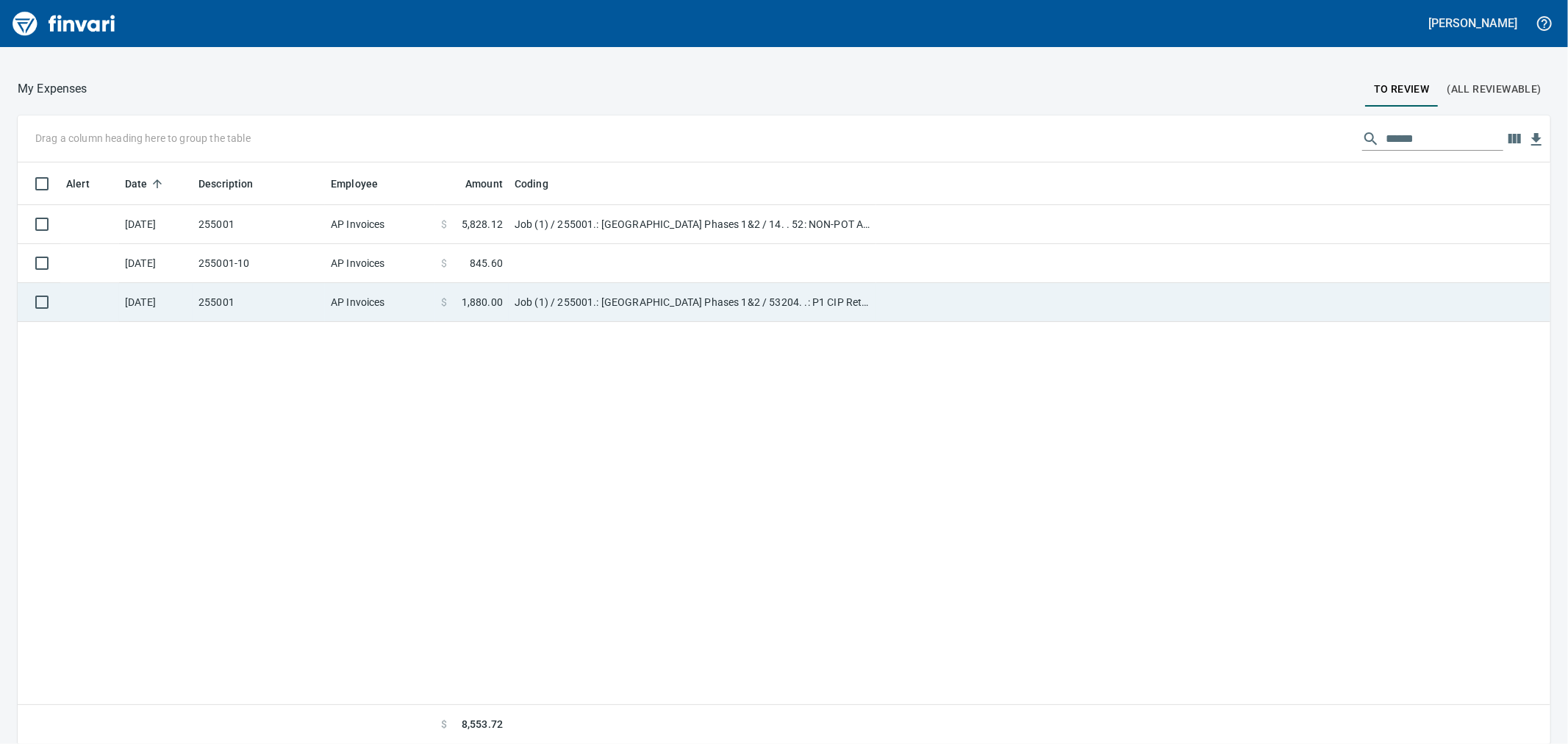
click at [202, 299] on td "255001" at bounding box center [259, 303] width 132 height 39
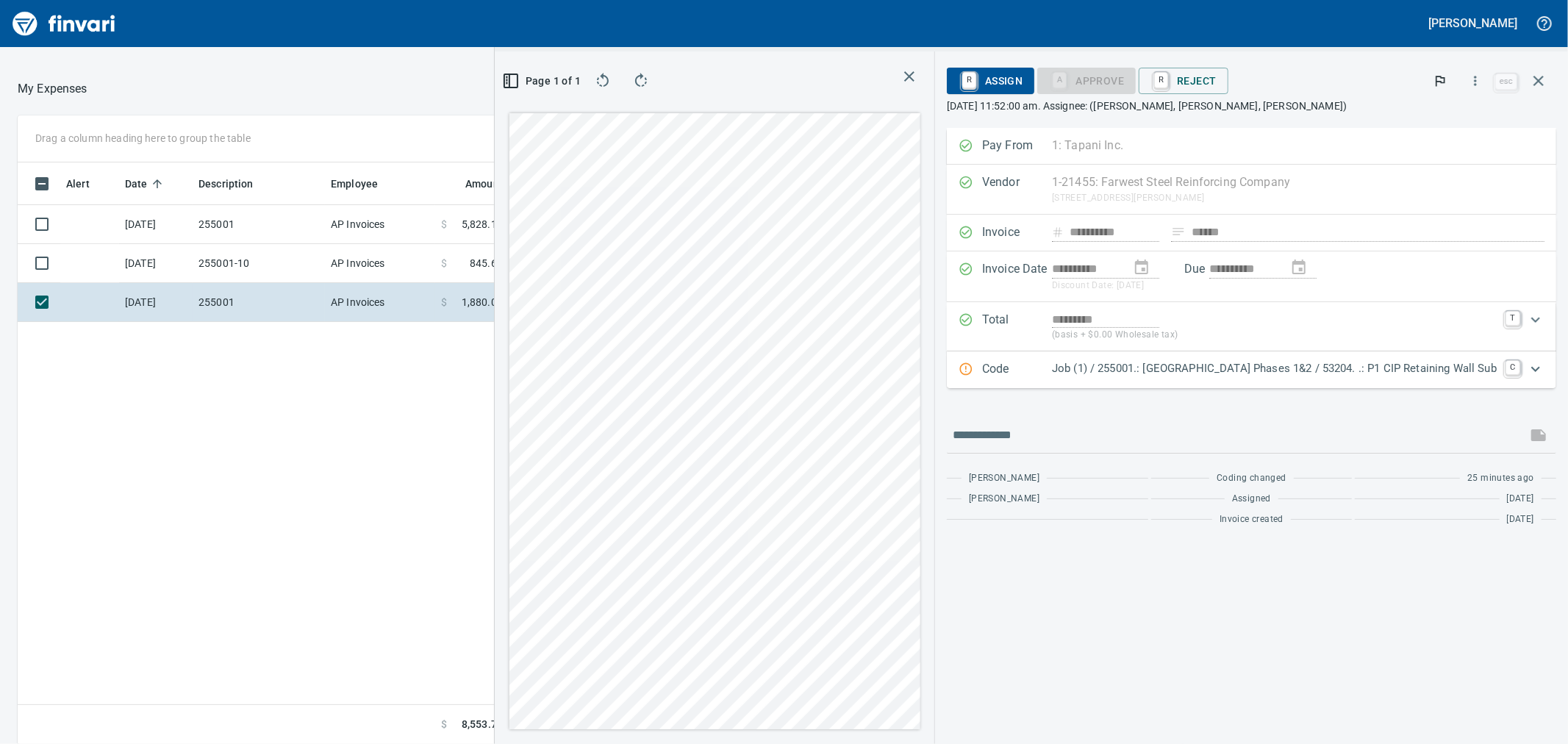
scroll to position [570, 1141]
click at [1476, 86] on icon "button" at bounding box center [1476, 81] width 15 height 15
click at [1459, 129] on span "Download" at bounding box center [1473, 123] width 141 height 18
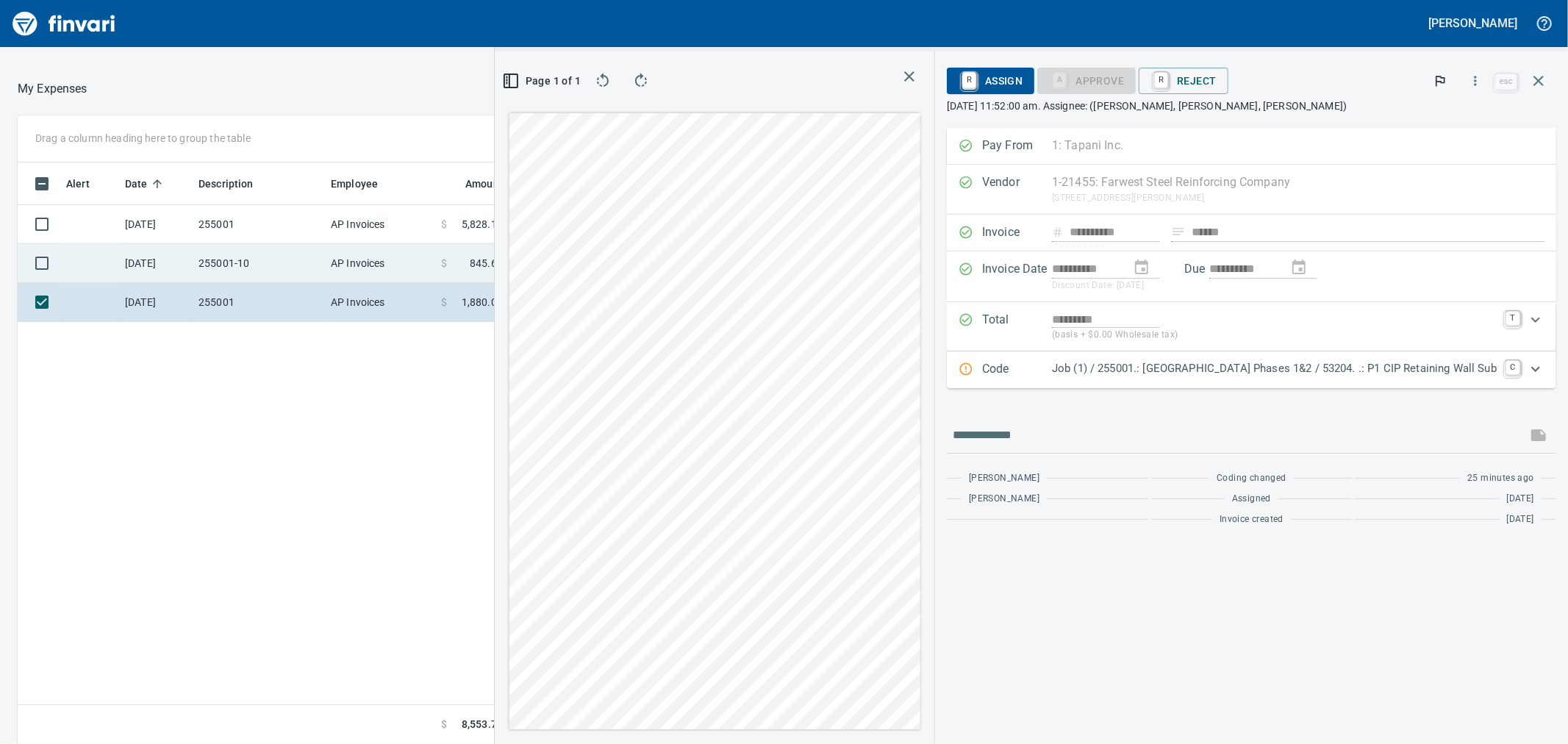
click at [246, 262] on td "255001-10" at bounding box center [259, 264] width 132 height 39
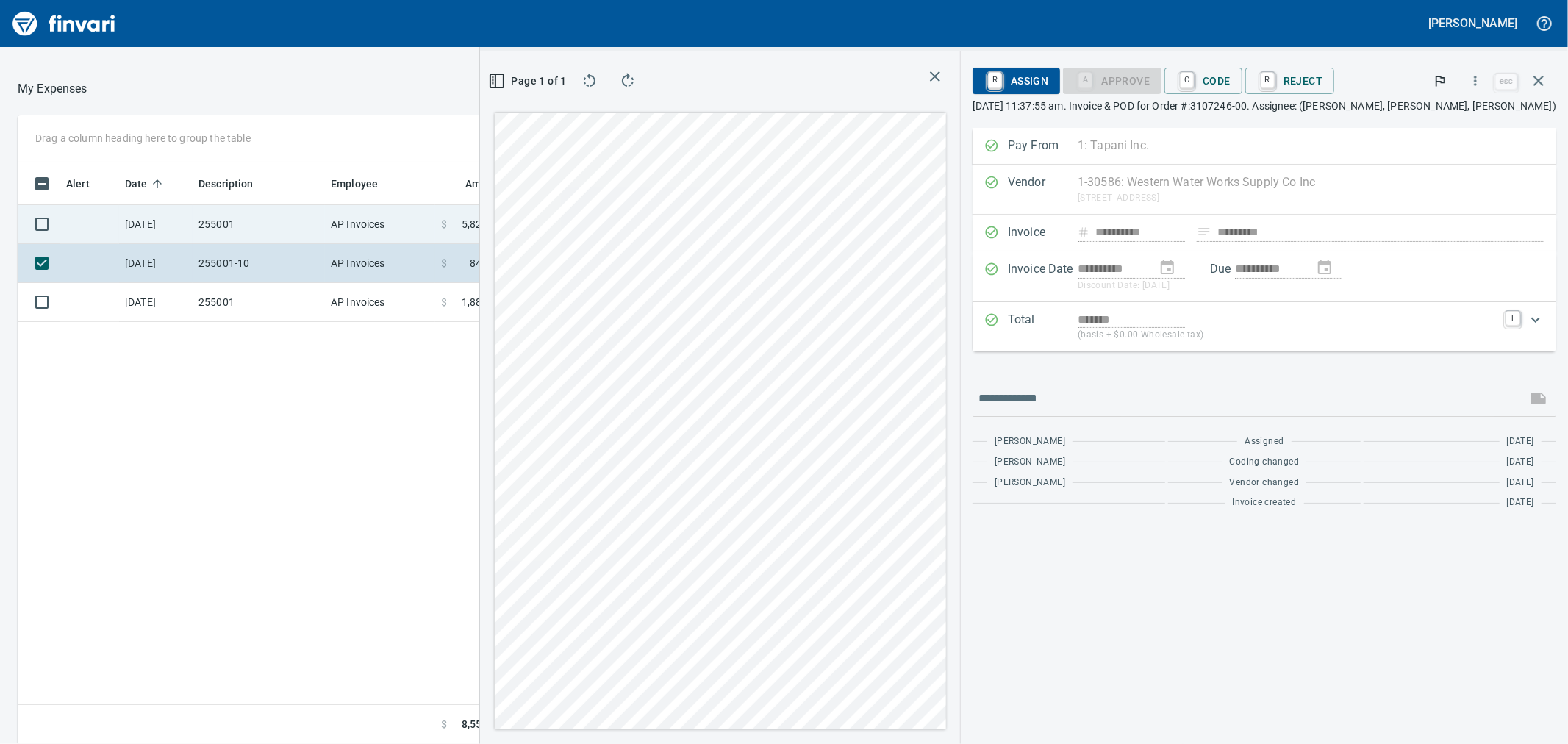
click at [256, 210] on td "255001" at bounding box center [259, 225] width 132 height 39
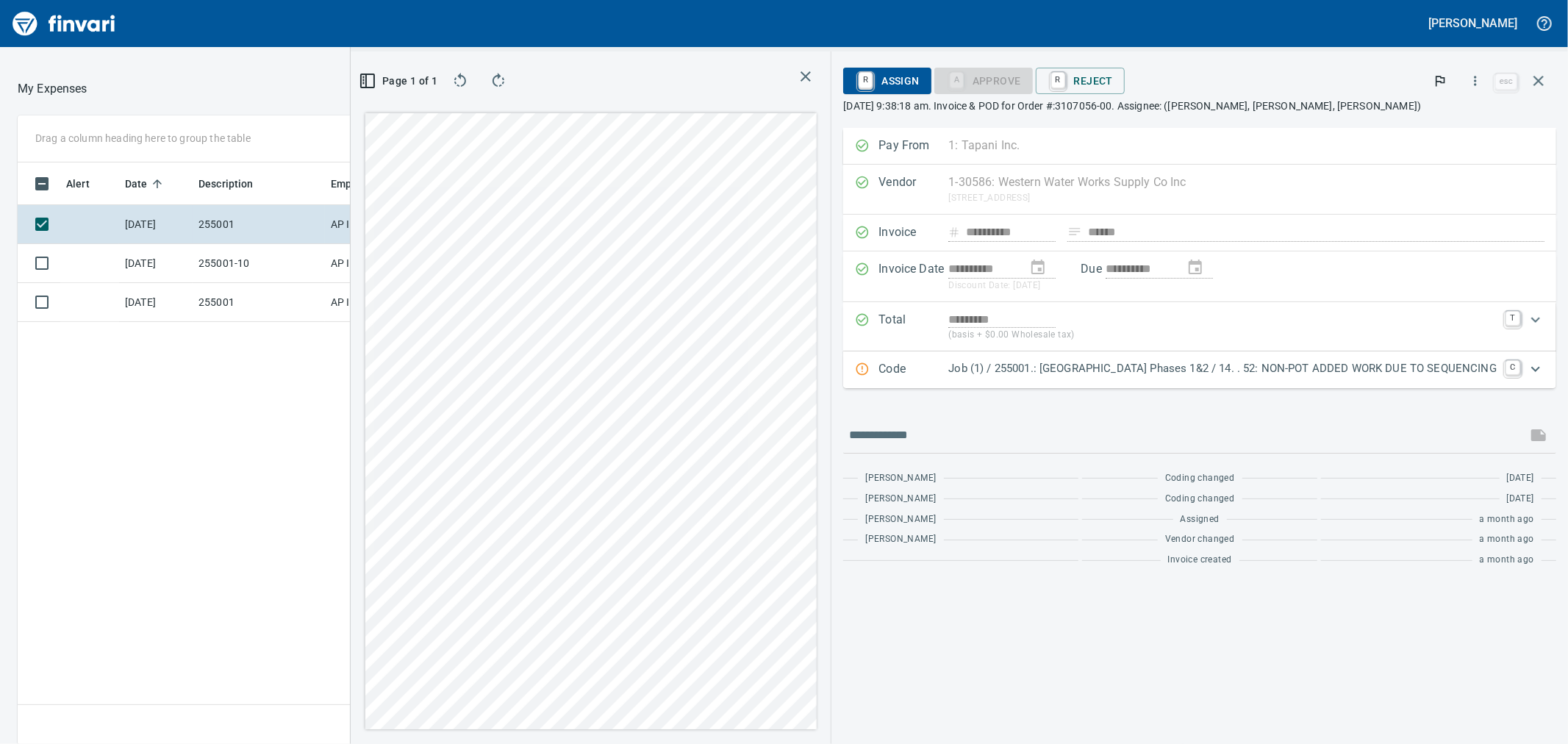
click at [1476, 83] on icon "button" at bounding box center [1476, 81] width 15 height 15
click at [1453, 132] on li "Download" at bounding box center [1461, 123] width 188 height 33
click at [230, 274] on td "255001-10" at bounding box center [259, 264] width 132 height 39
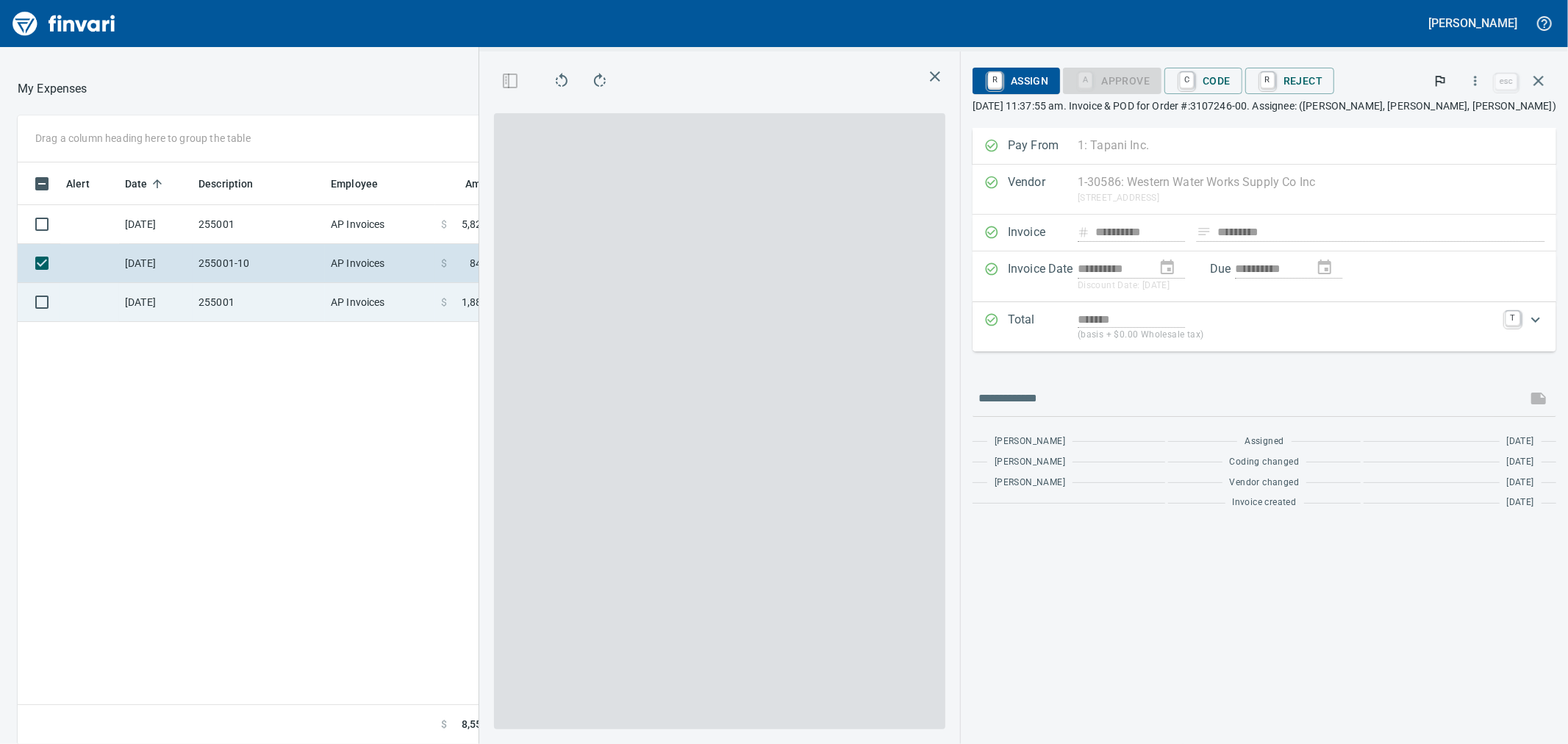
click at [228, 302] on td "255001" at bounding box center [259, 303] width 132 height 39
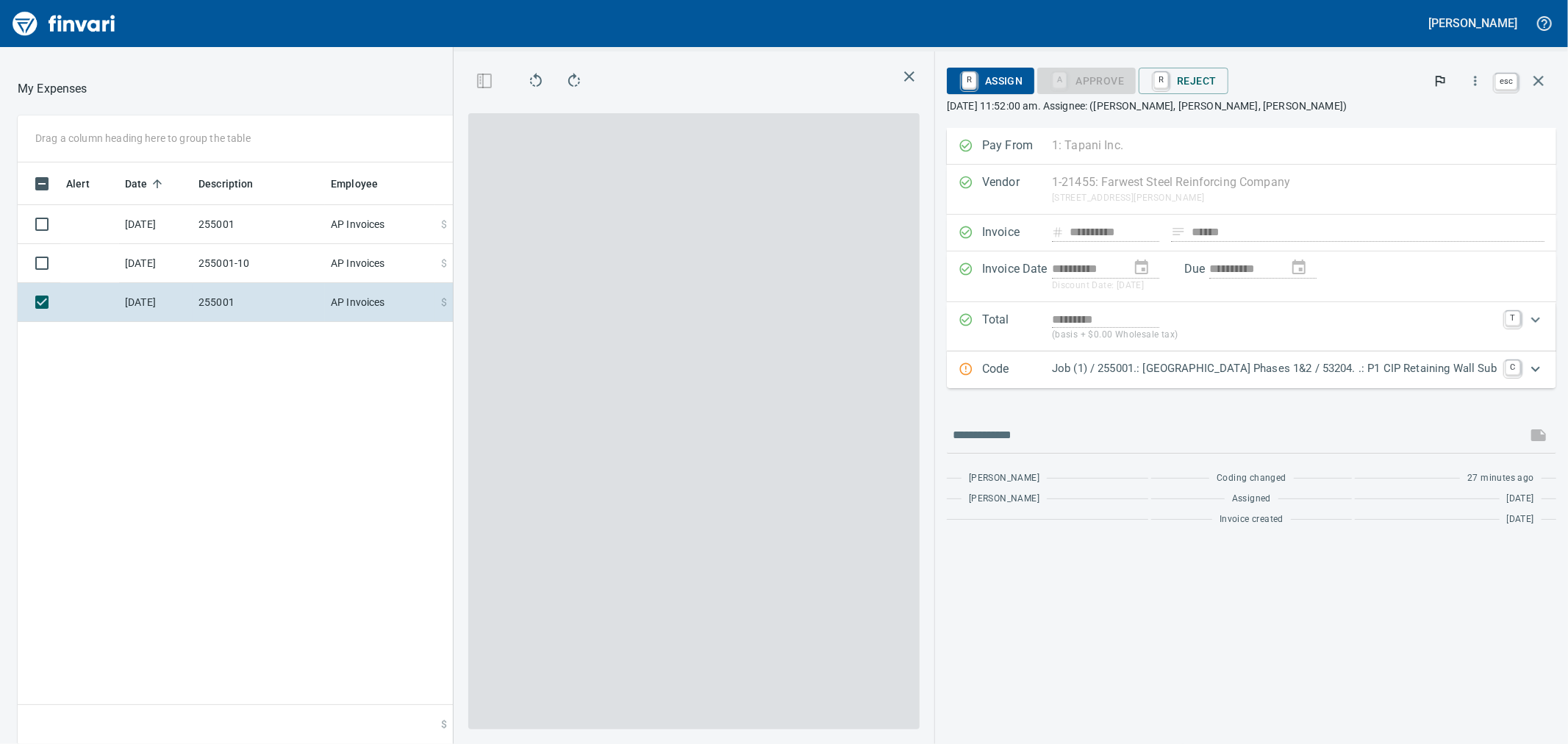
click at [1541, 81] on icon "button" at bounding box center [1539, 81] width 18 height 18
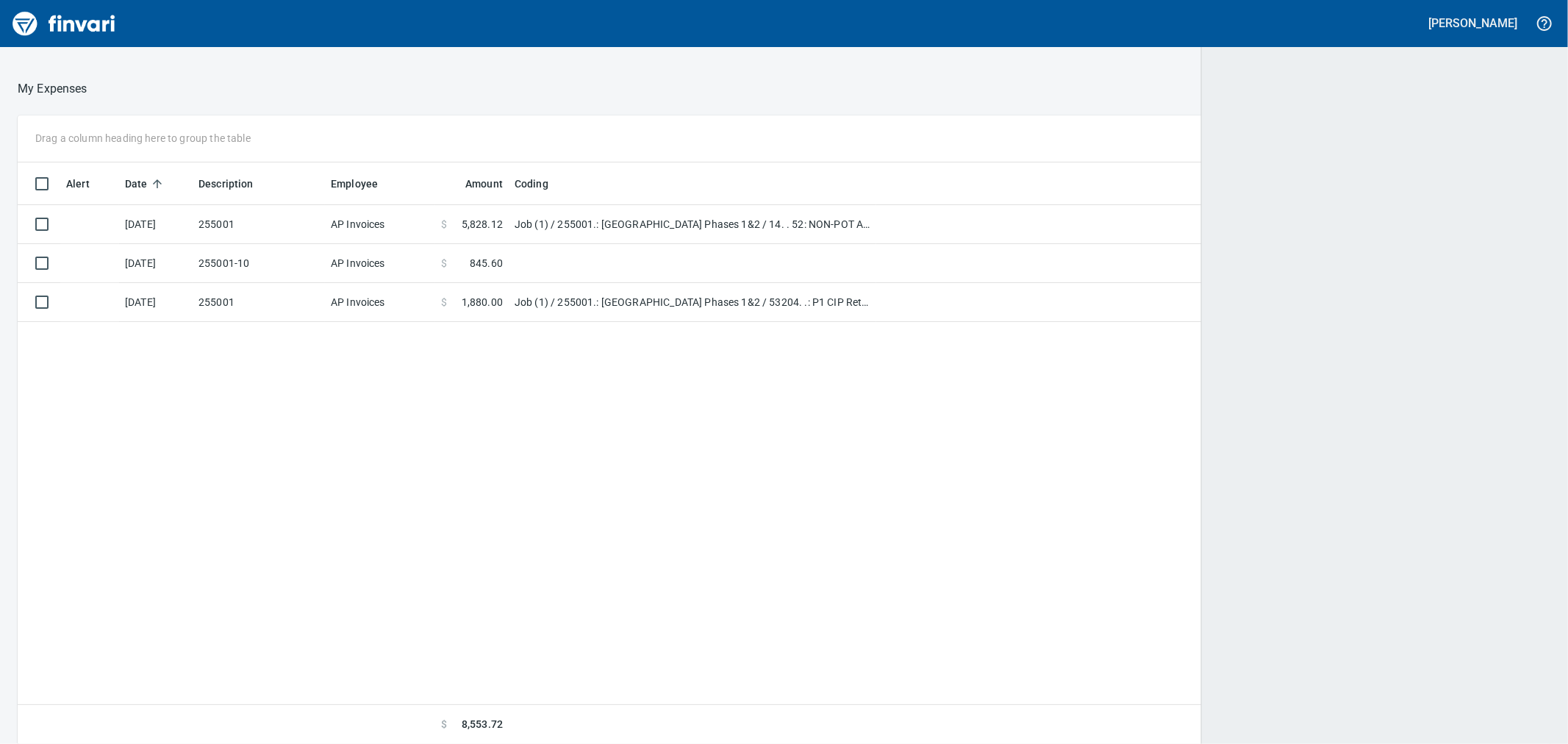
scroll to position [2, 2]
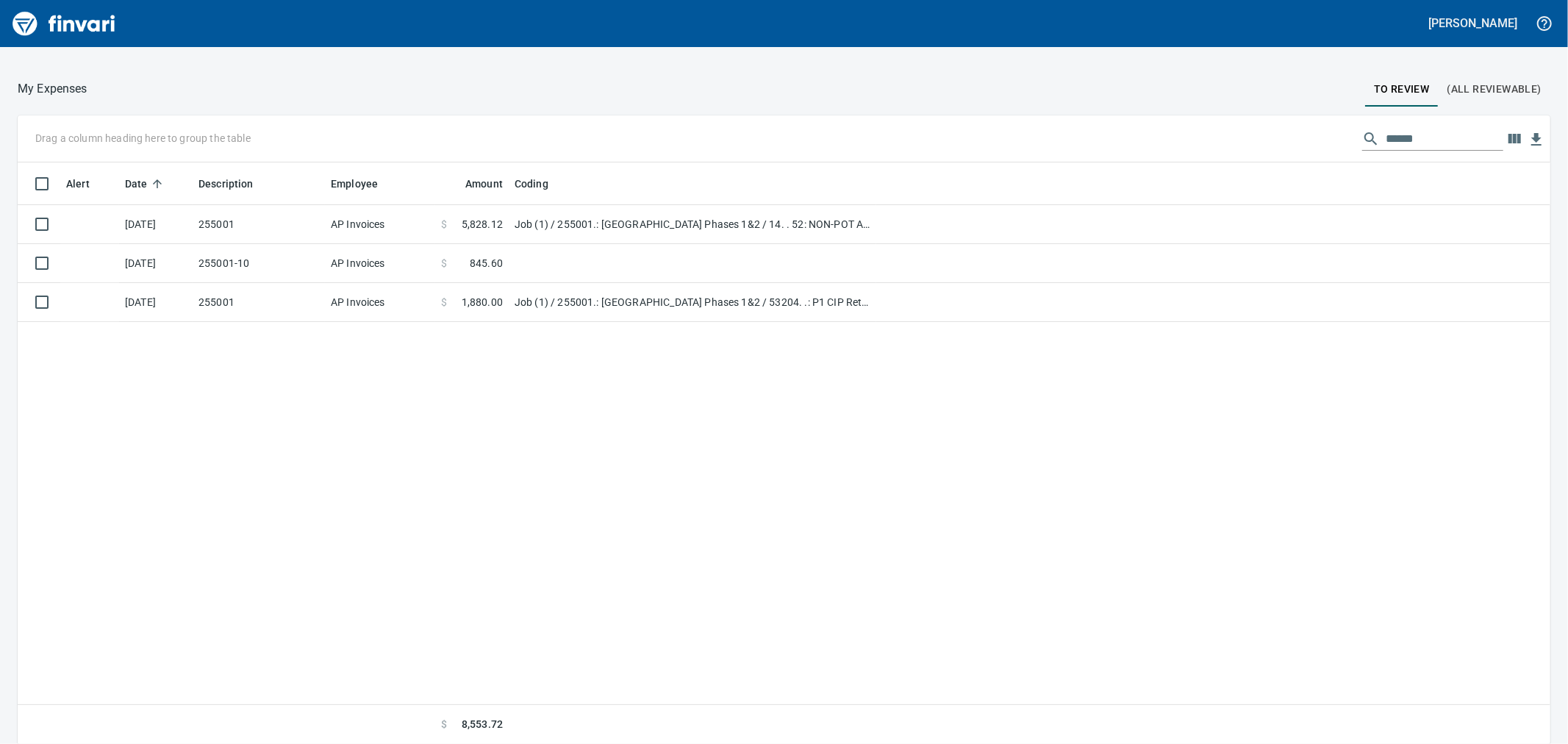
click at [1251, 131] on div "Drag a column heading here to group the table ******" at bounding box center [784, 139] width 1533 height 47
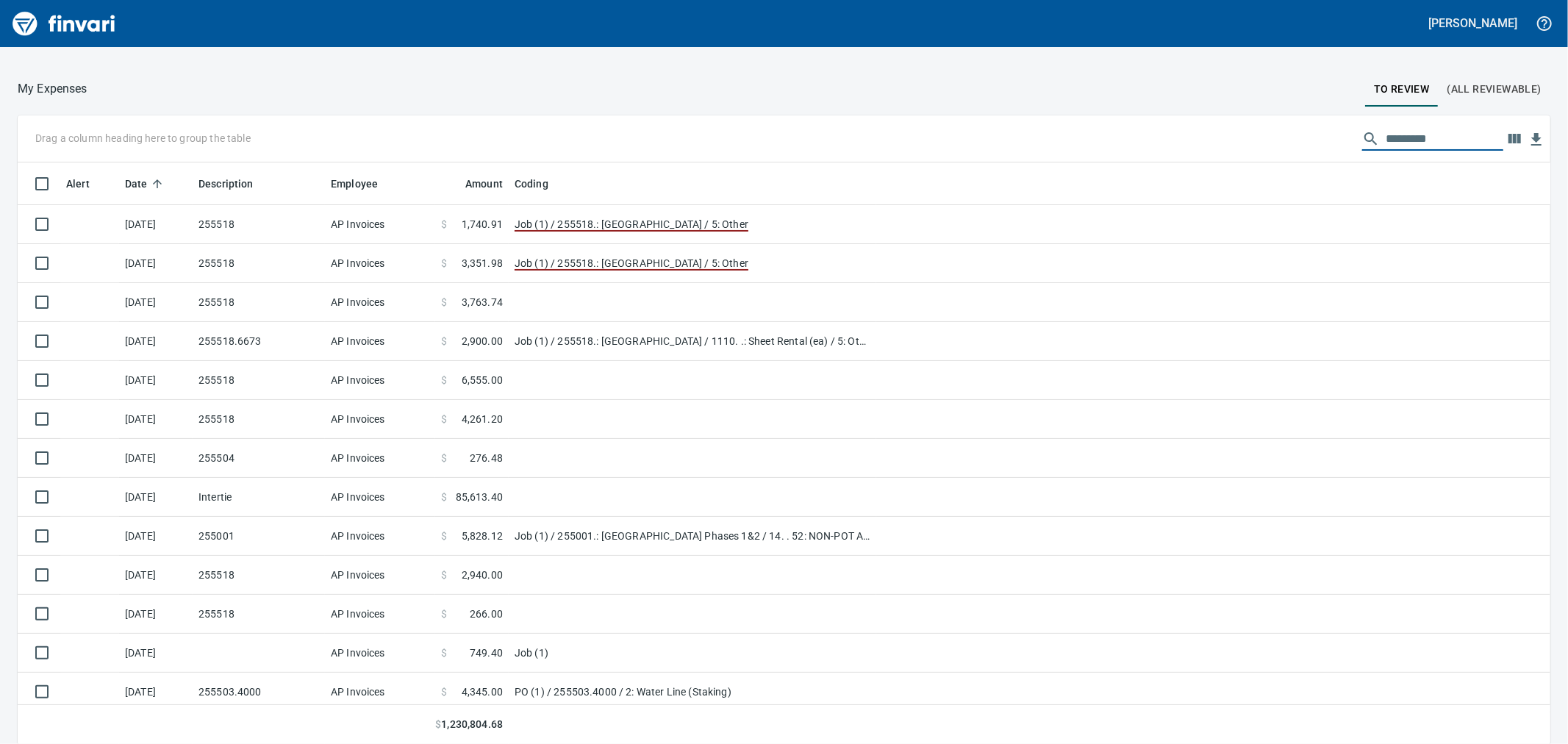
scroll to position [570, 1496]
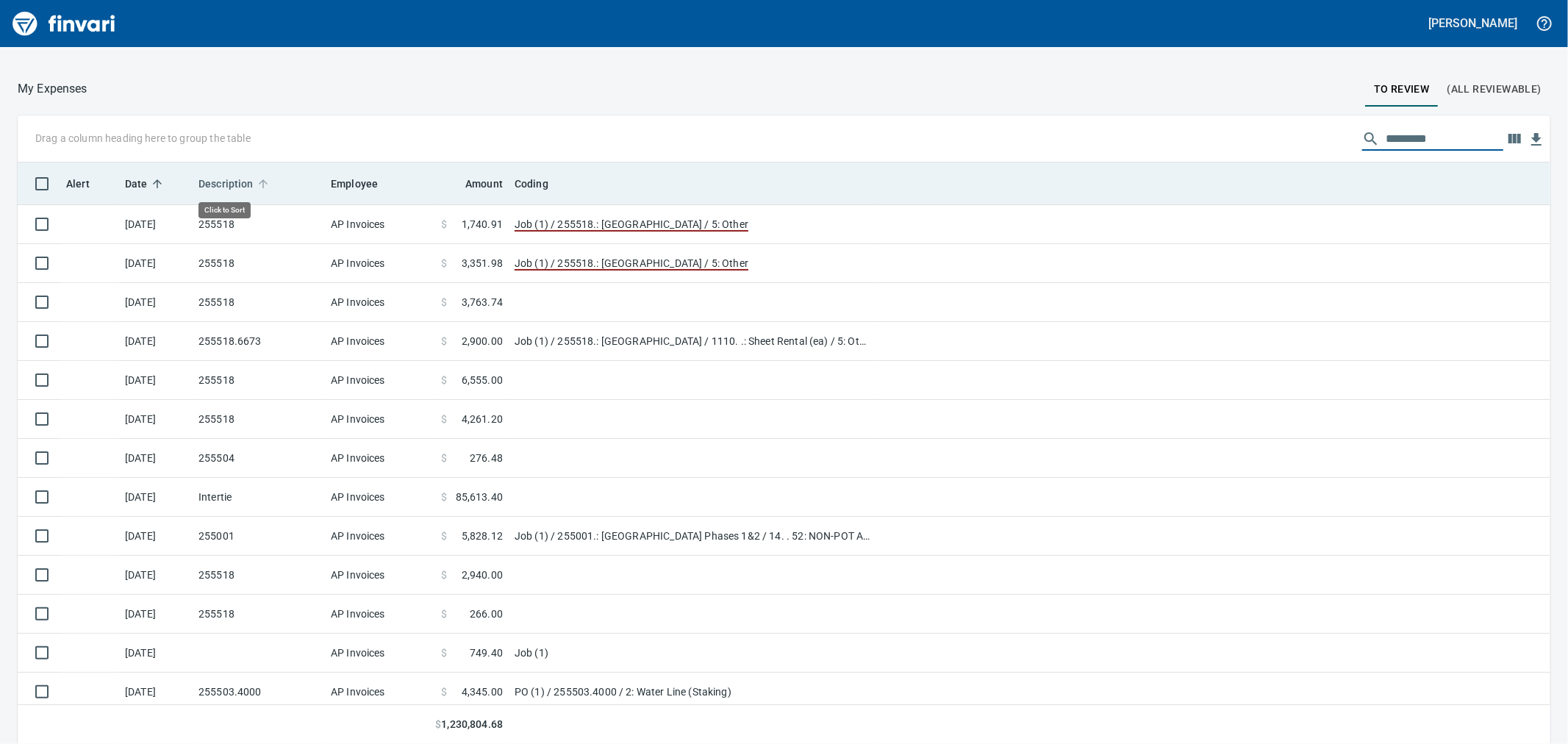
click at [245, 181] on span "Description" at bounding box center [226, 184] width 55 height 18
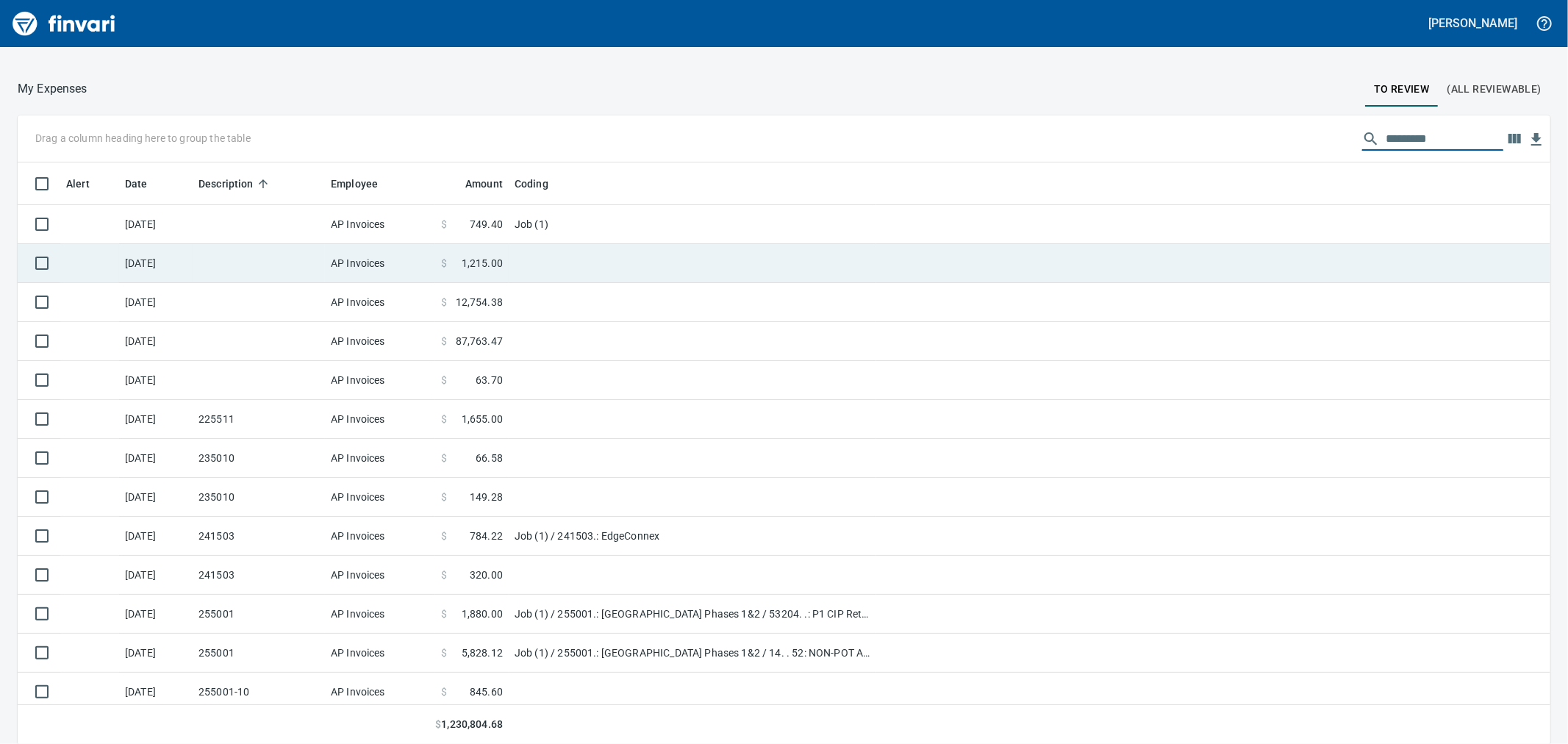
click at [226, 247] on td at bounding box center [259, 264] width 132 height 39
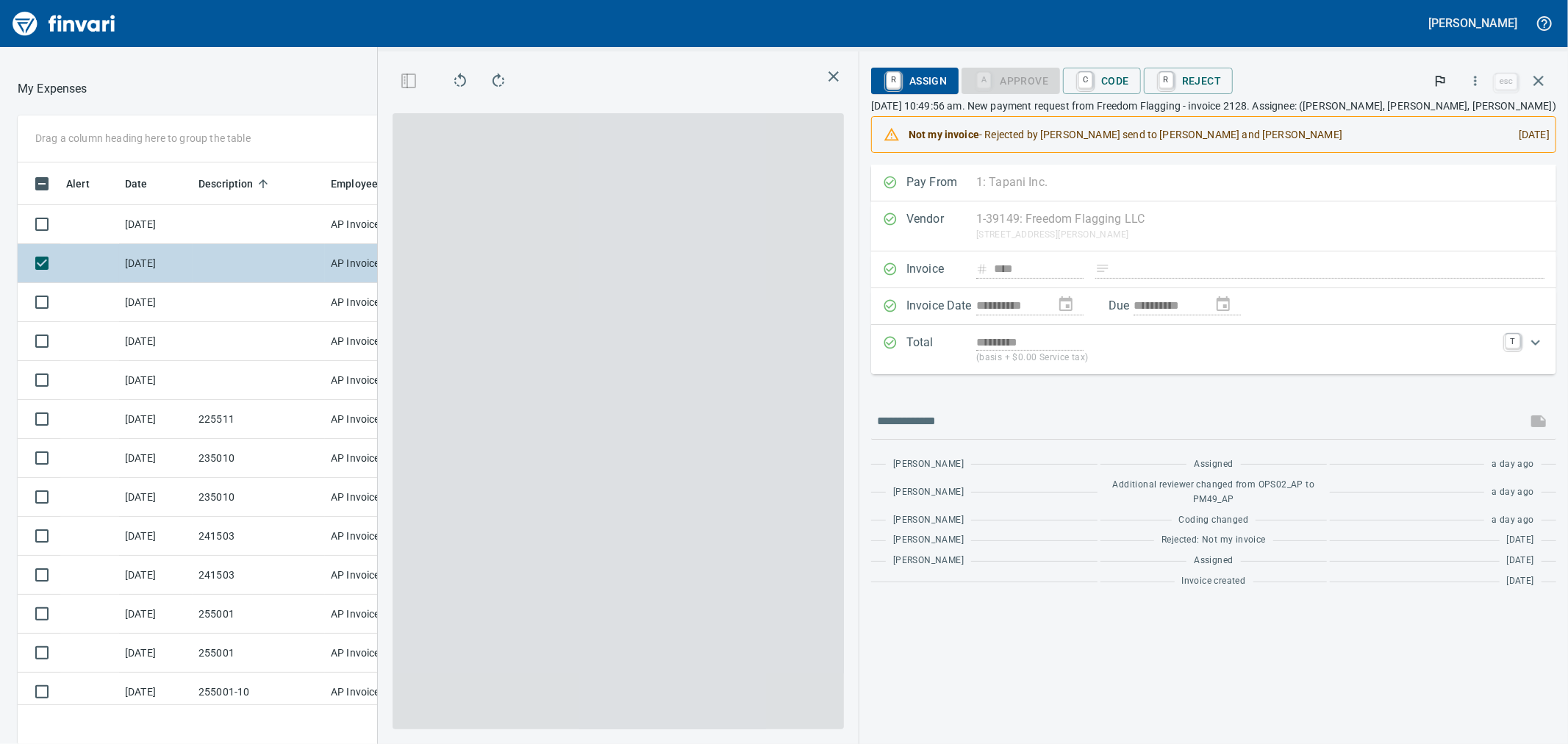
scroll to position [570, 1128]
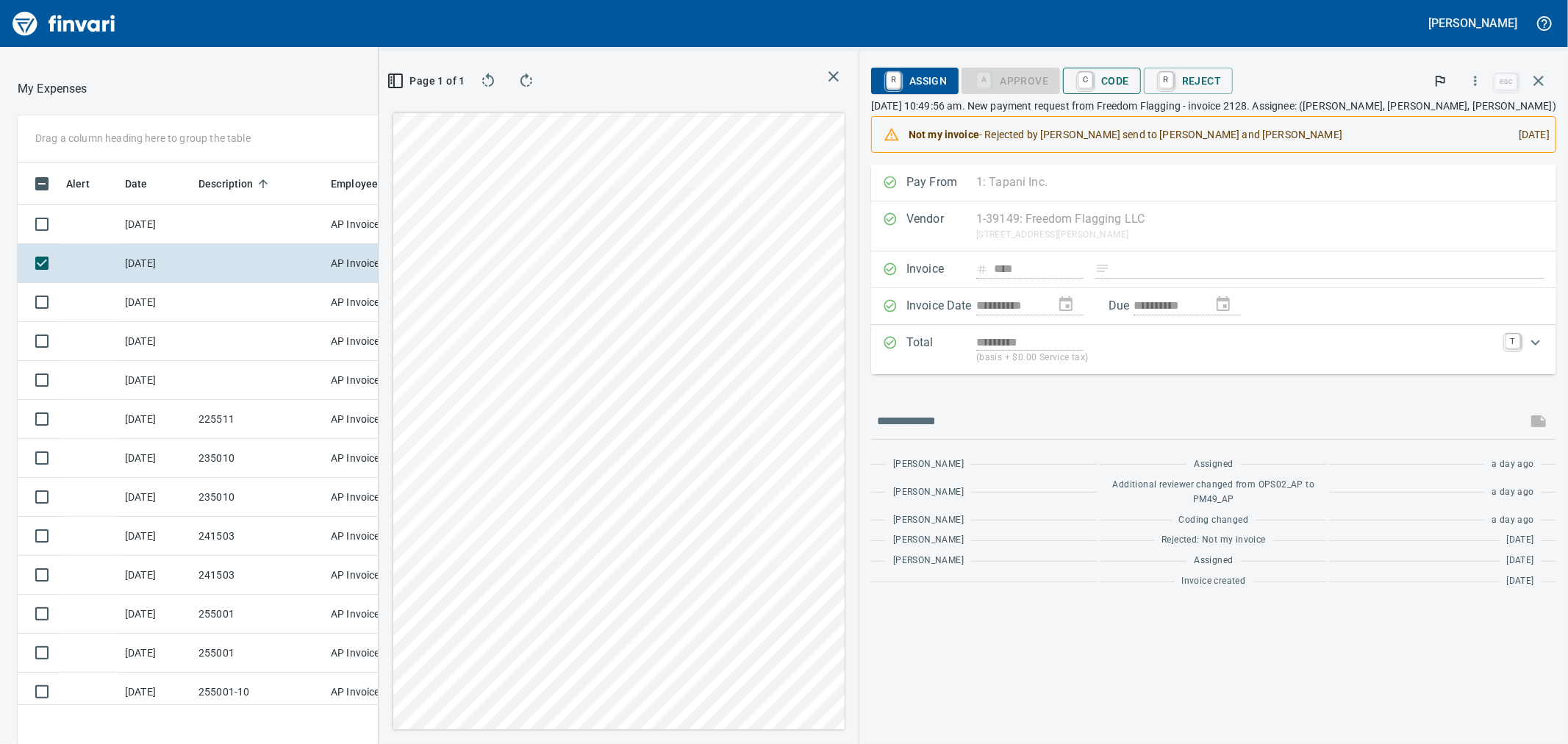
click at [1129, 83] on span "C Code" at bounding box center [1101, 81] width 55 height 25
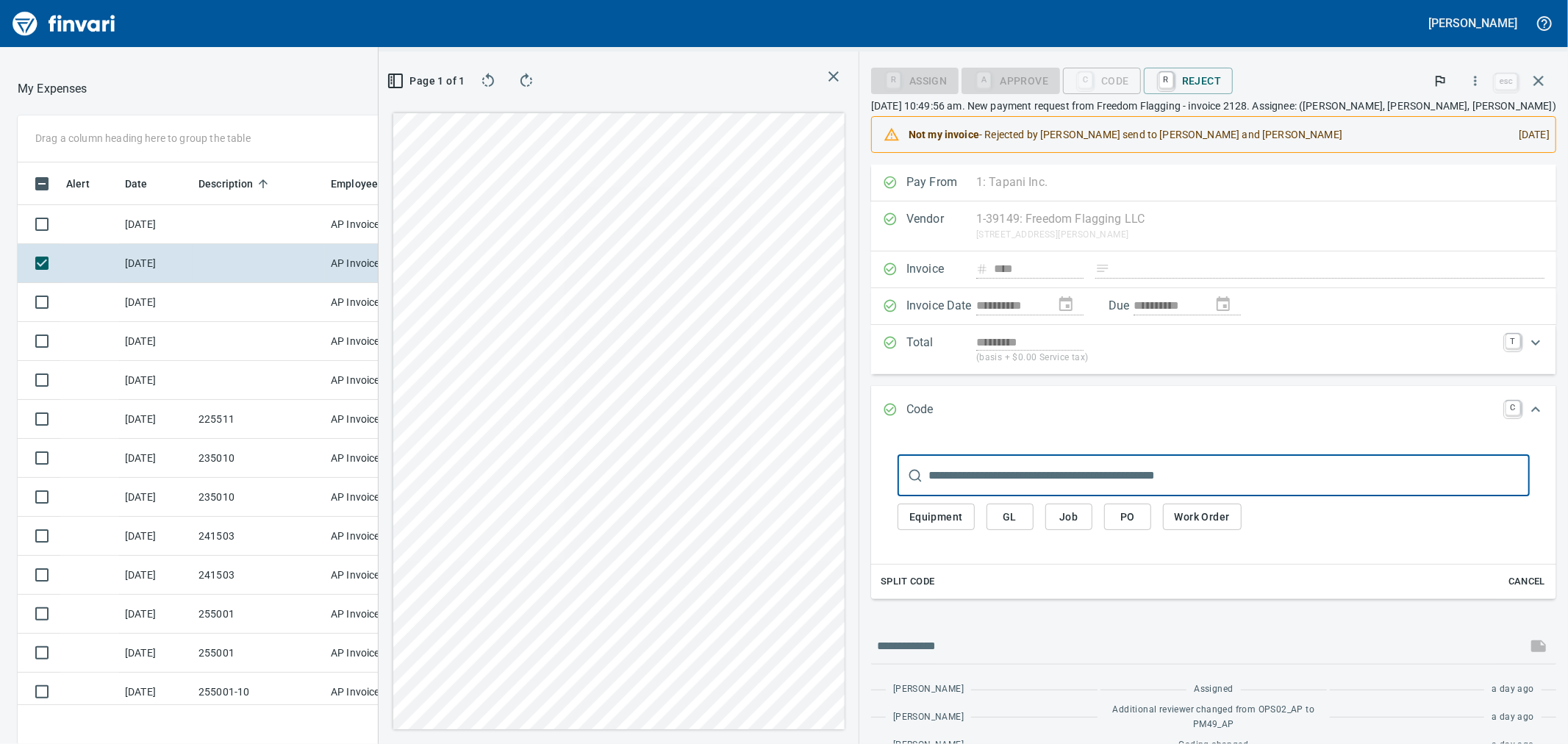
click at [1151, 520] on button "PO" at bounding box center [1128, 517] width 47 height 27
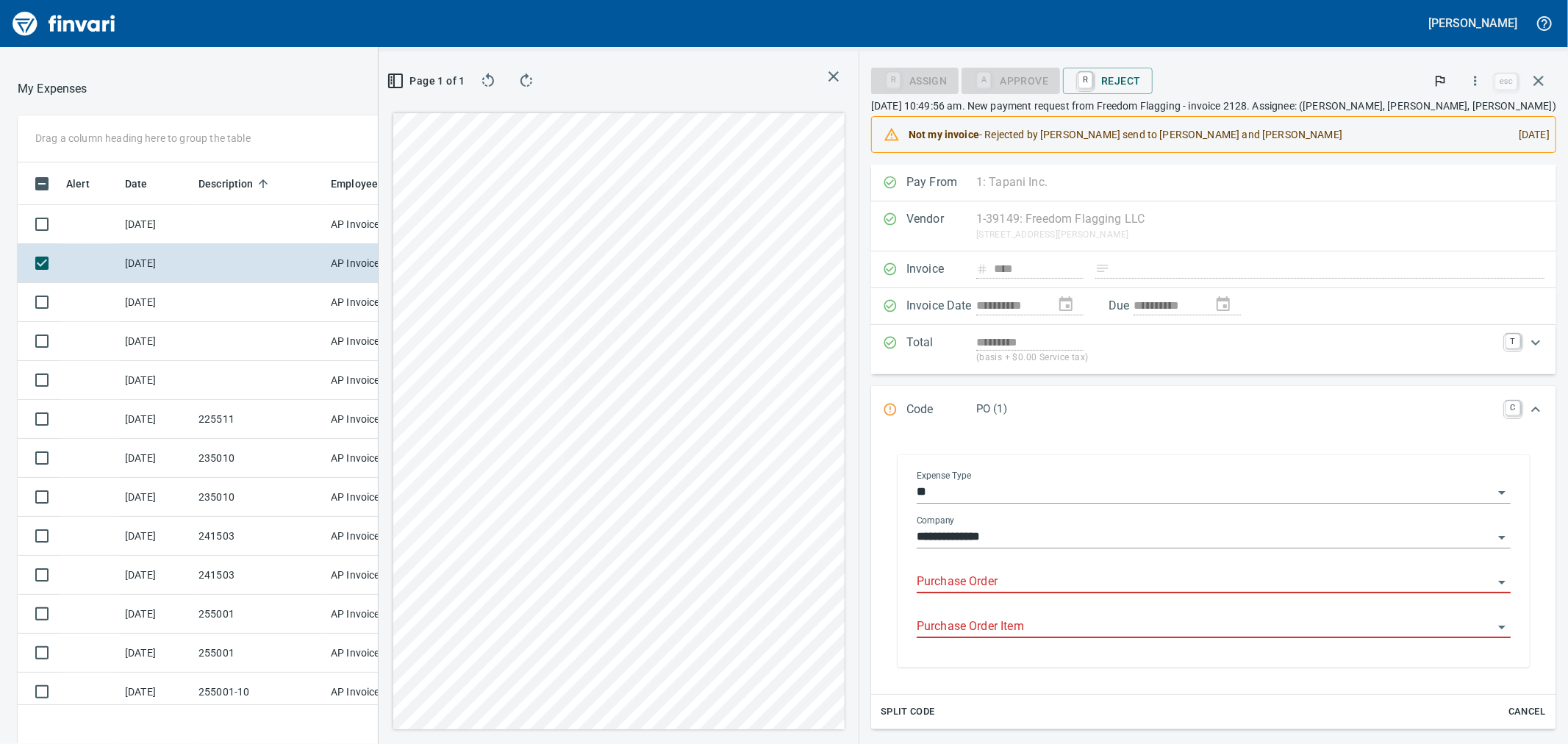
click at [1042, 580] on input "Purchase Order" at bounding box center [1204, 582] width 576 height 20
click at [1299, 370] on div "Total ********* (basis + $0.00 Service tax) T" at bounding box center [1213, 350] width 686 height 49
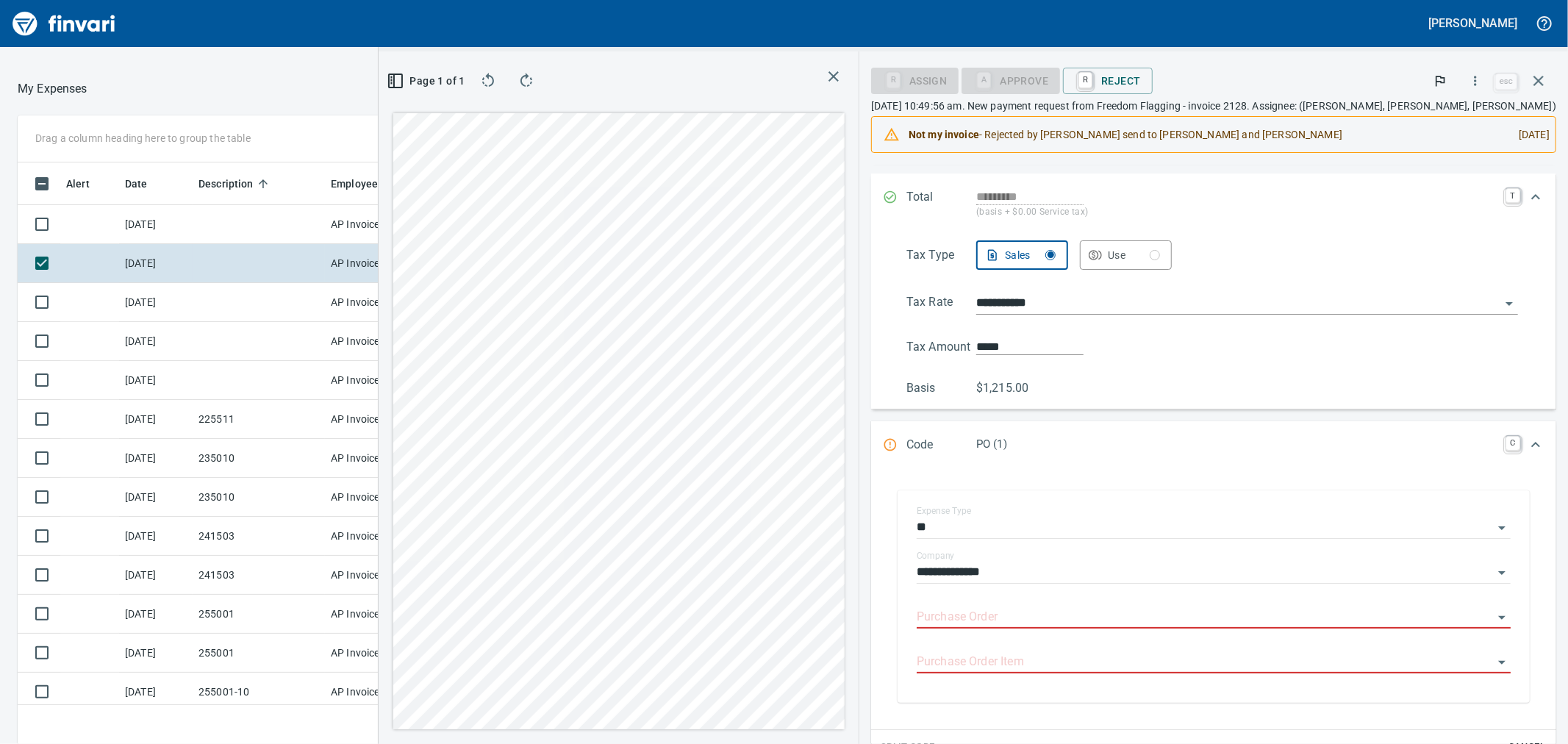
click at [1518, 444] on div "Expand" at bounding box center [1535, 445] width 35 height 35
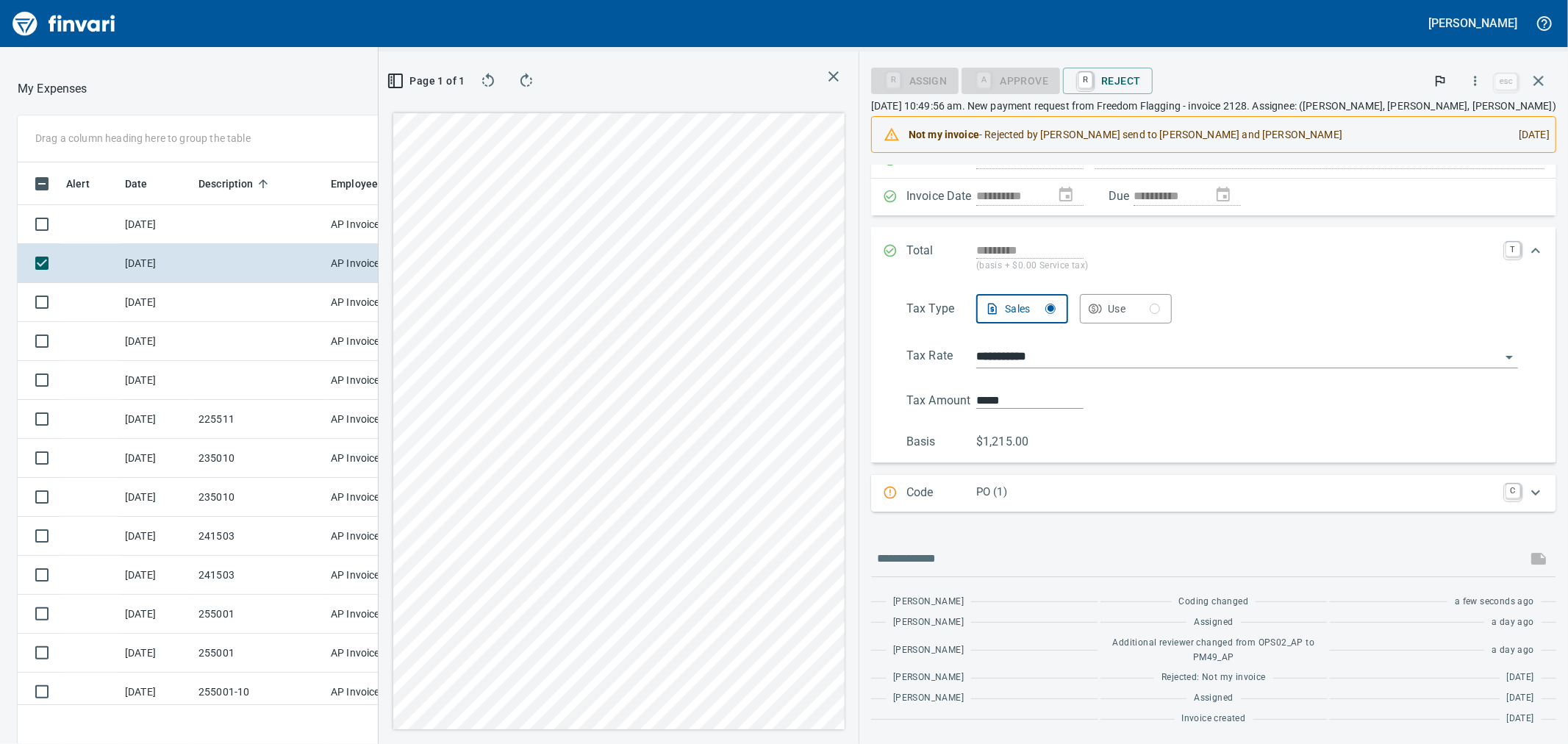
scroll to position [111, 0]
click at [1530, 490] on icon "Expand" at bounding box center [1536, 493] width 18 height 18
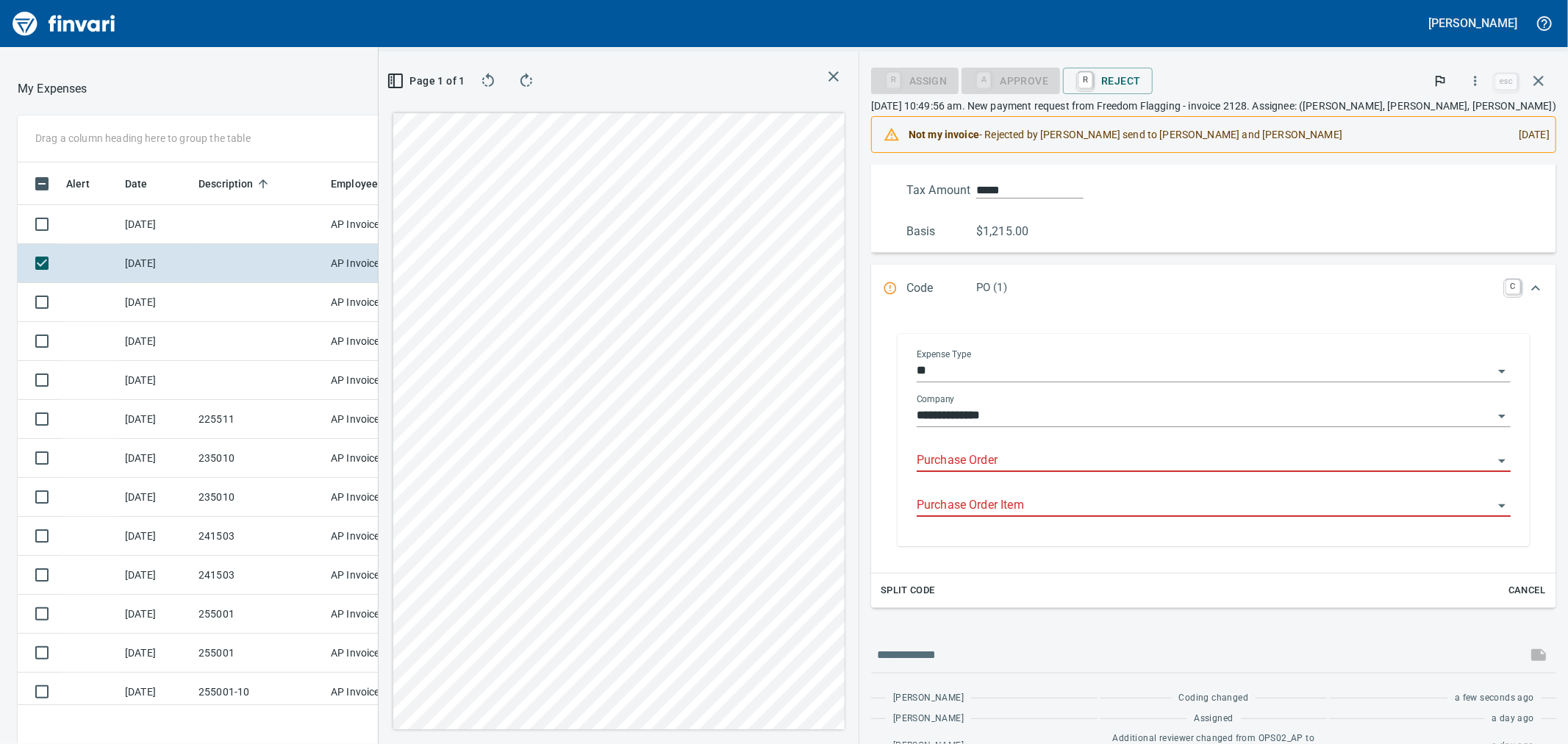
scroll to position [326, 0]
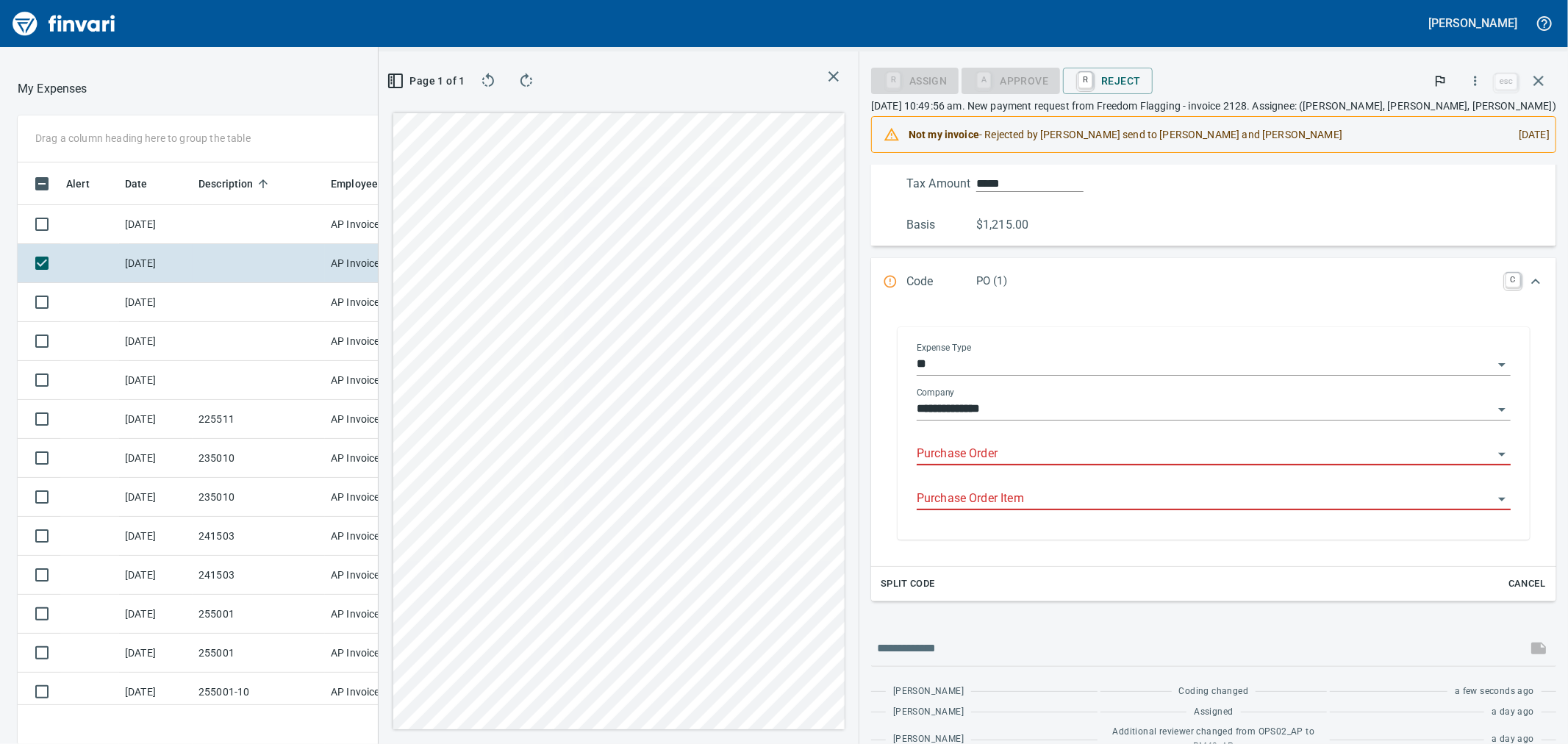
click at [1025, 361] on input "**" at bounding box center [1204, 365] width 576 height 20
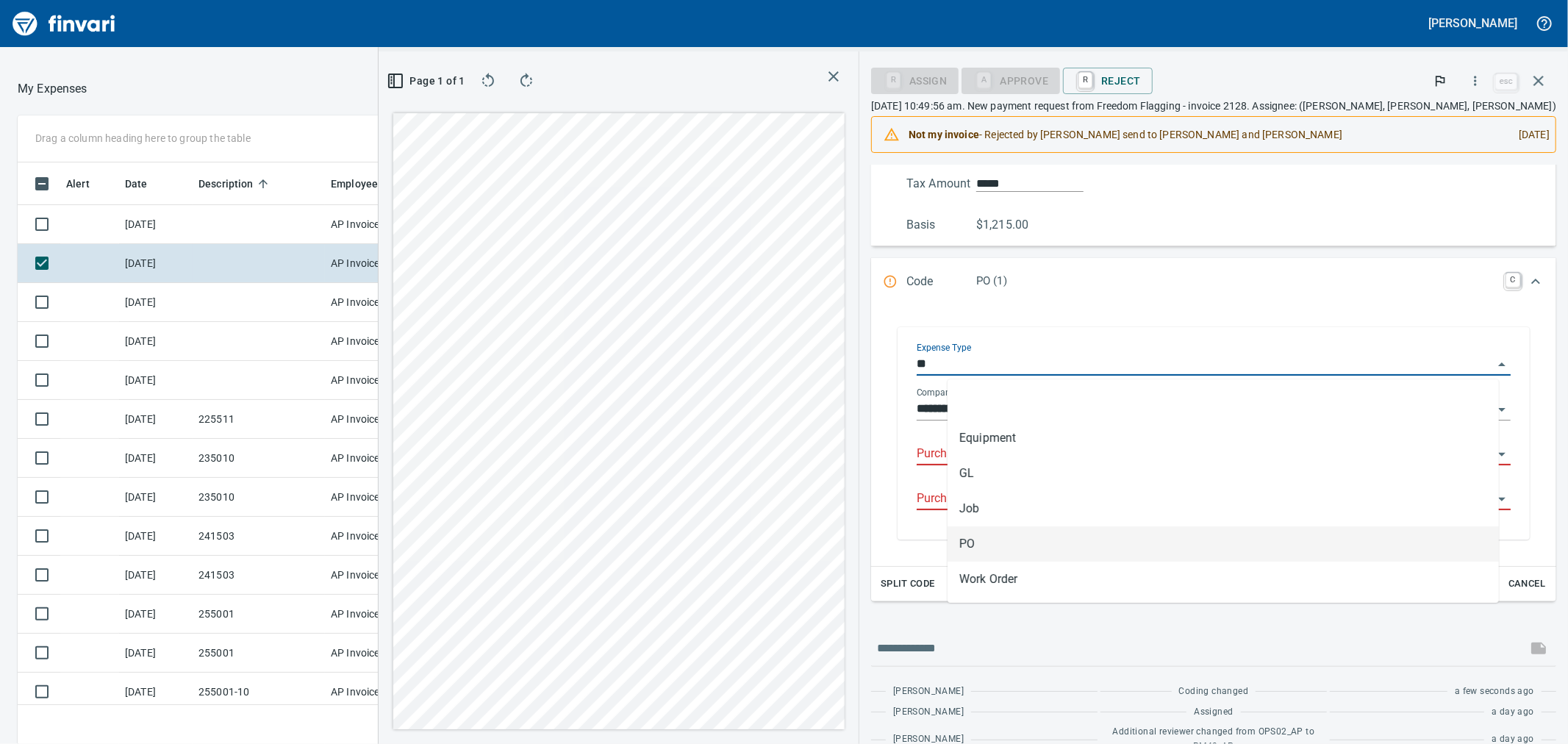
scroll to position [570, 1128]
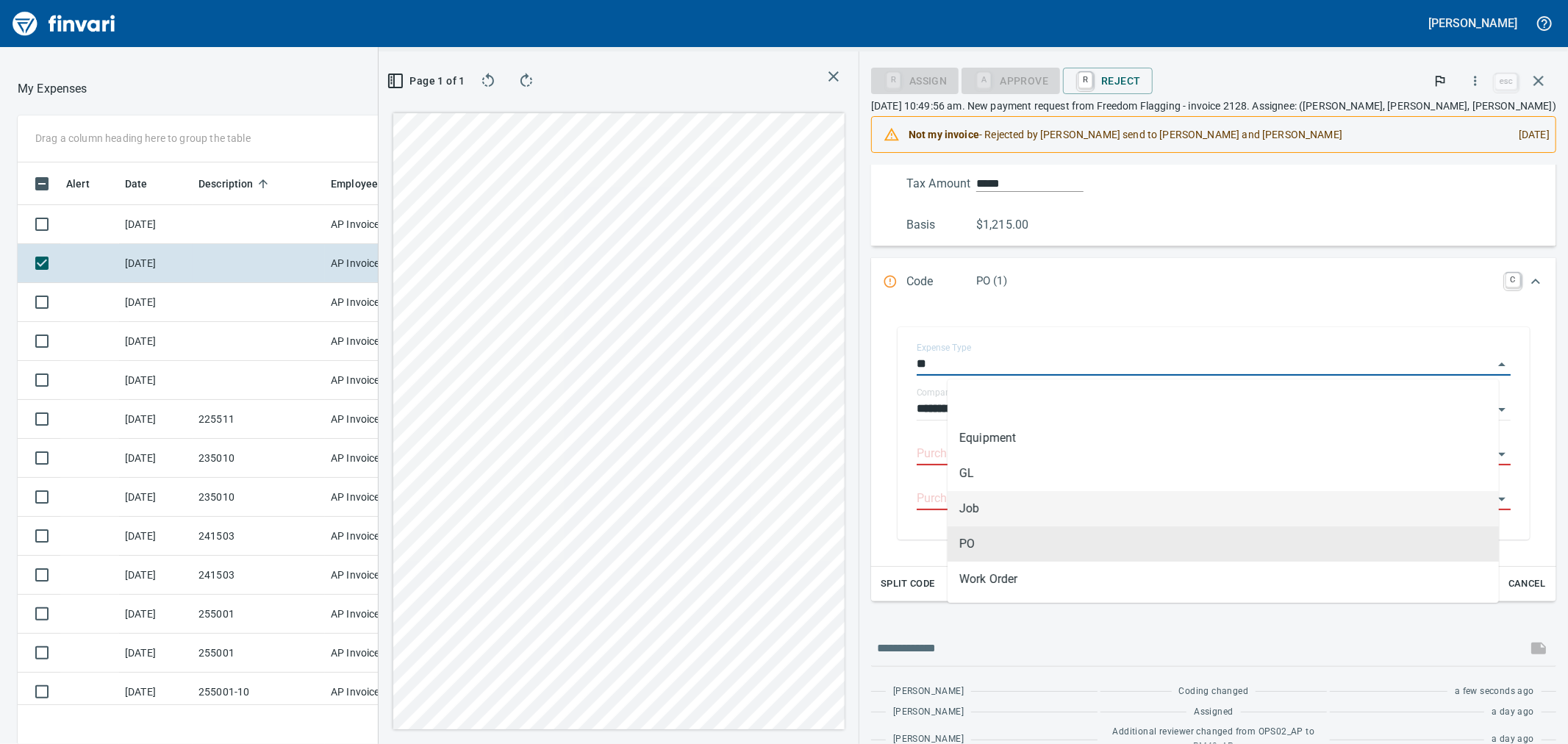
click at [1003, 517] on li "Job" at bounding box center [1223, 509] width 552 height 35
type input "***"
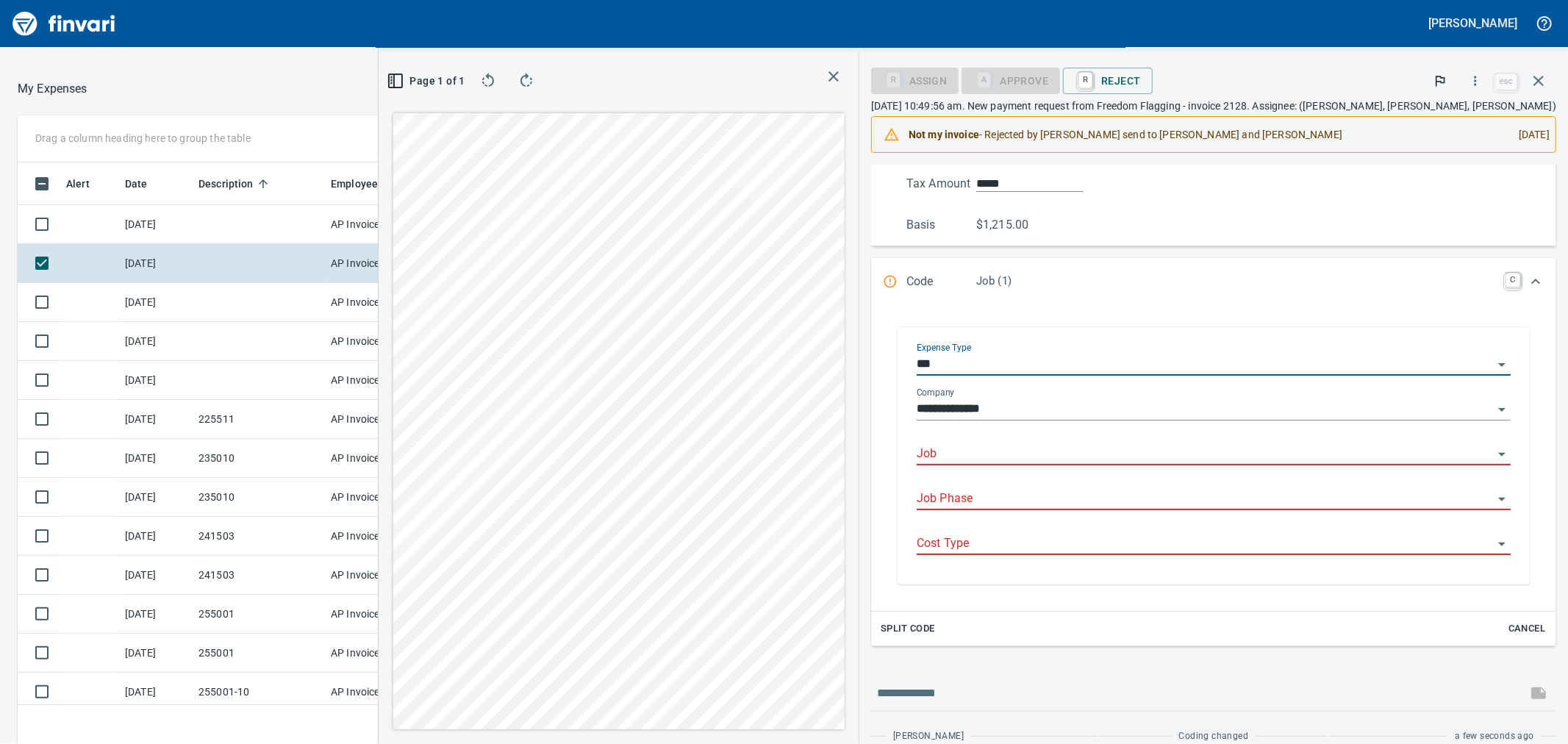
click at [1010, 450] on input "Job" at bounding box center [1204, 454] width 576 height 20
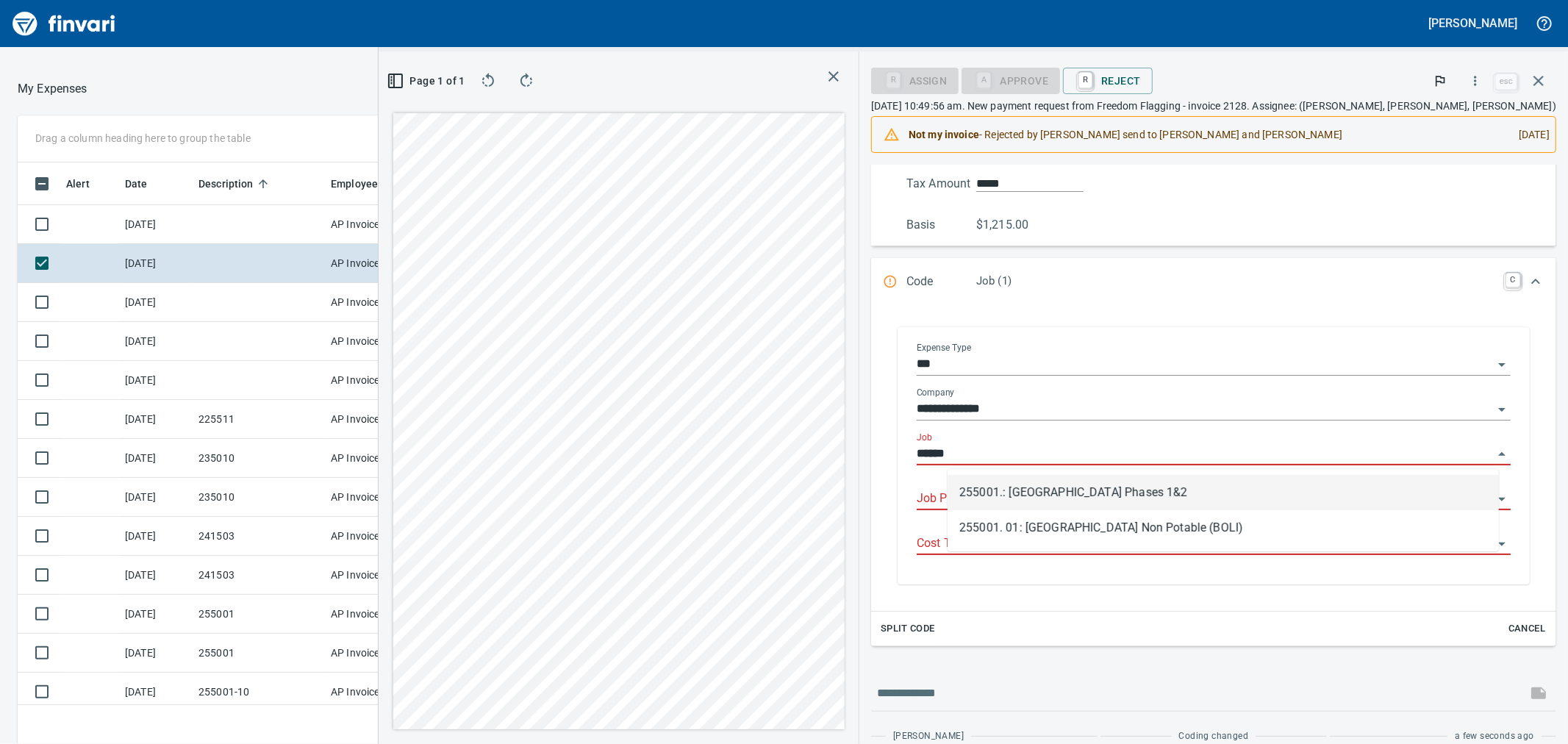
click at [1023, 491] on li "255001.: [GEOGRAPHIC_DATA] Phases 1&2" at bounding box center [1223, 492] width 552 height 35
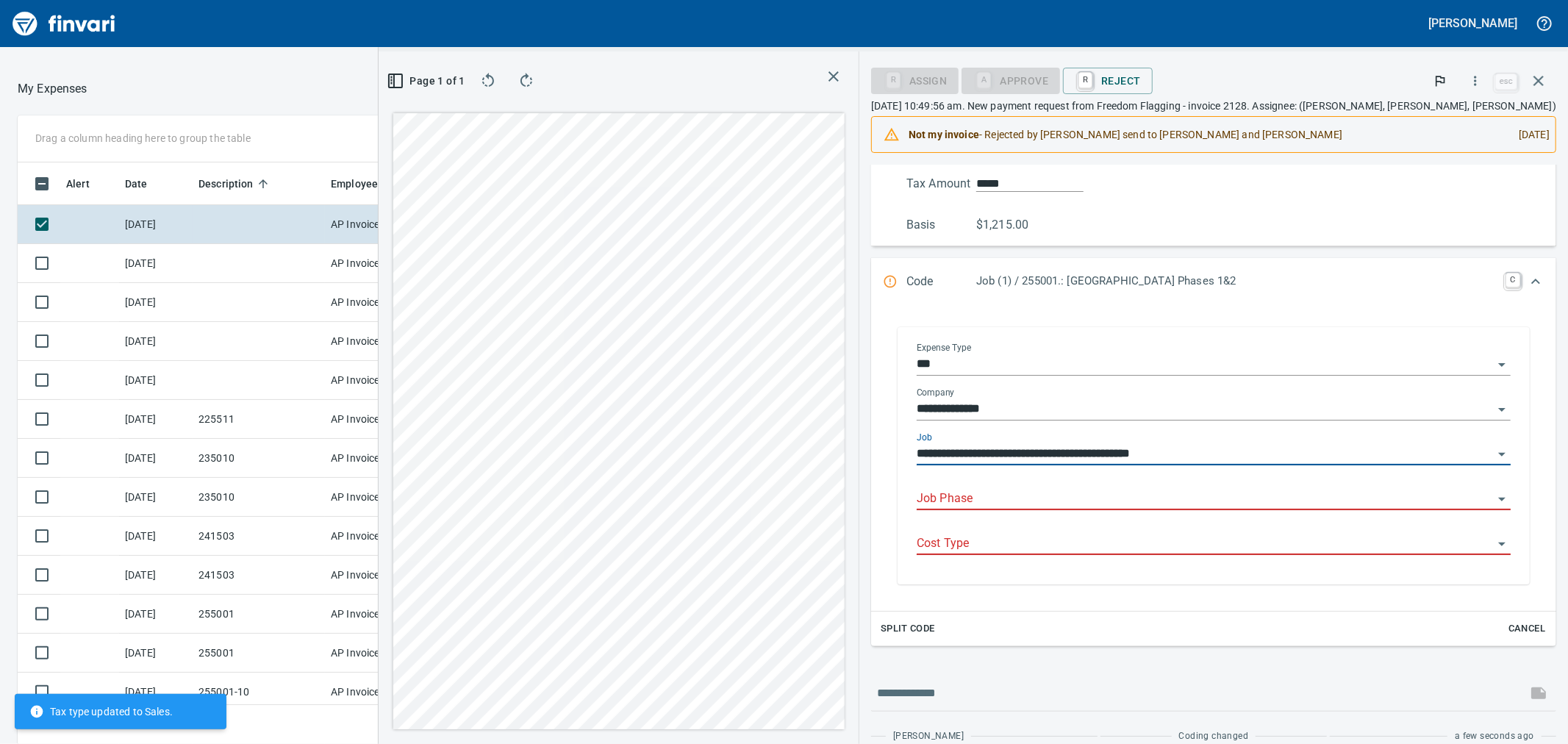
type input "**********"
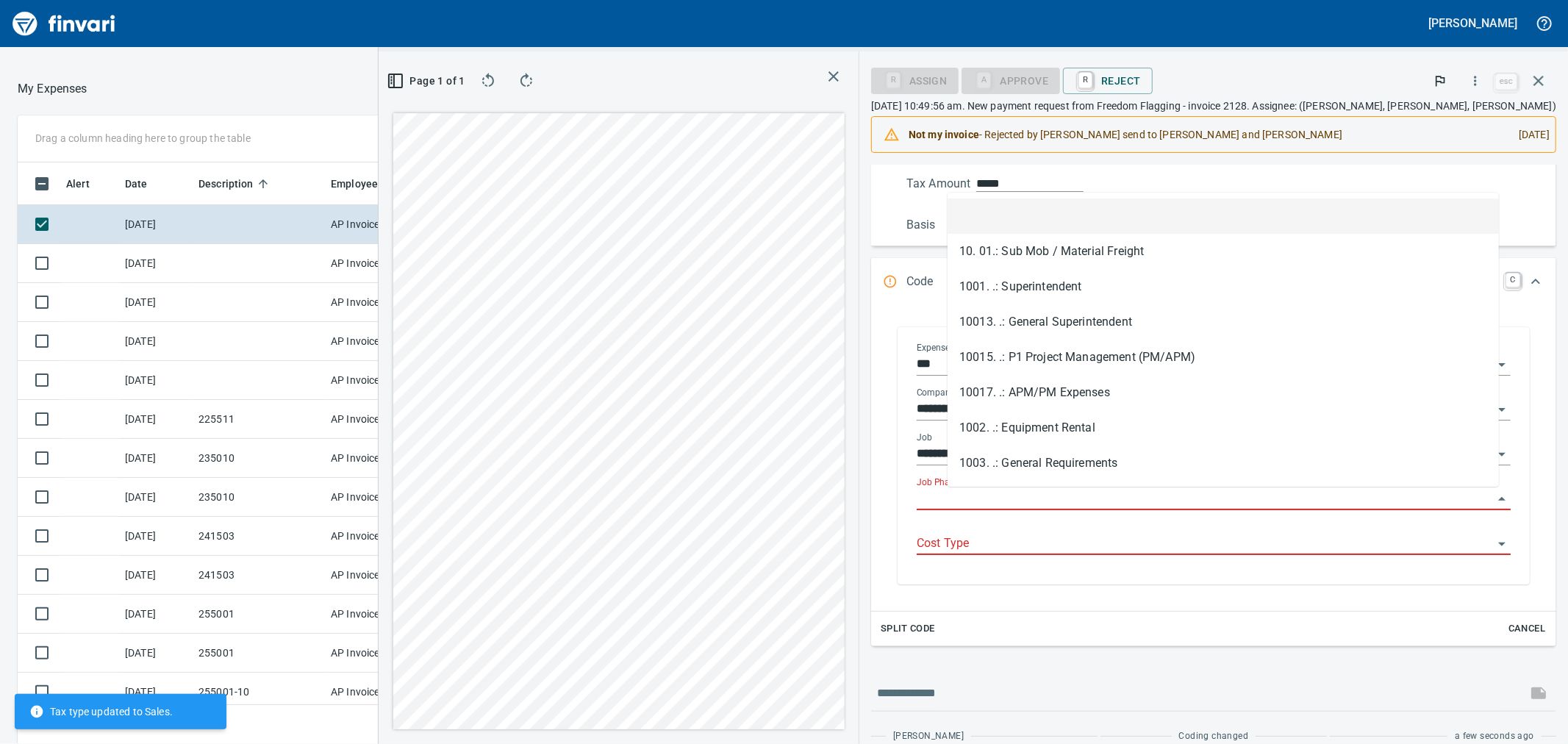
click at [1034, 502] on input "Job Phase" at bounding box center [1204, 499] width 576 height 20
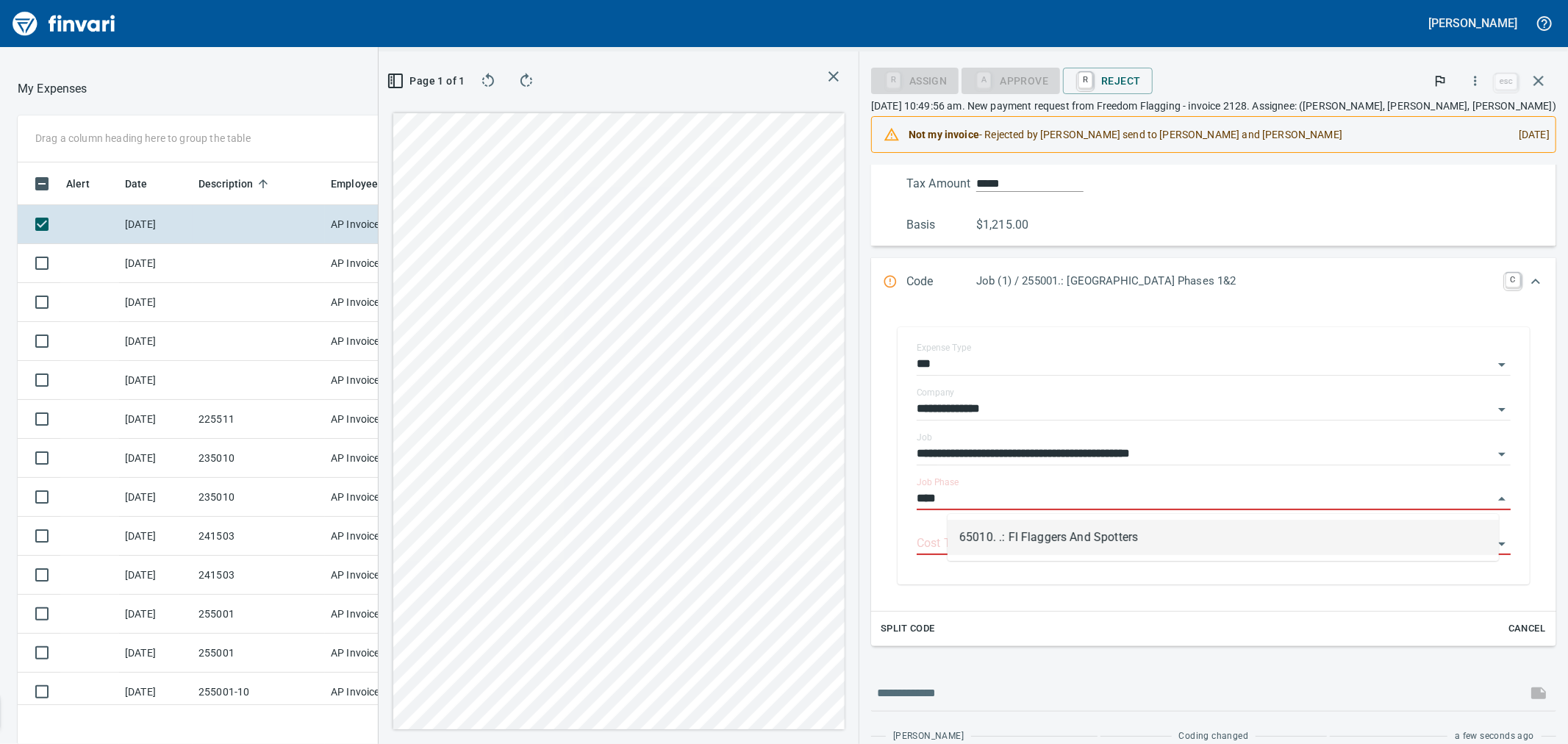
click at [1059, 536] on li "65010. .: FI Flaggers And Spotters" at bounding box center [1223, 537] width 552 height 35
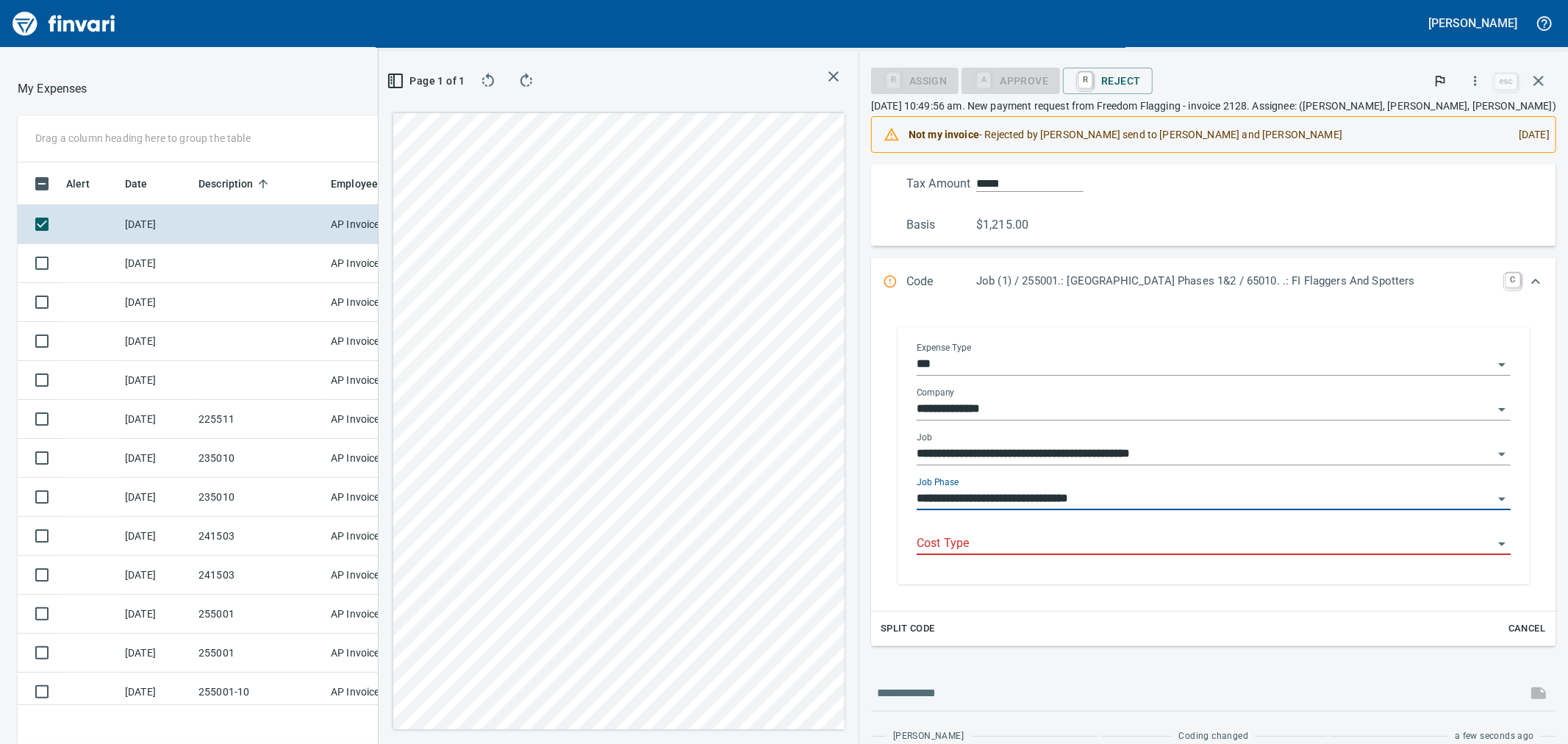
type input "**********"
click at [1022, 538] on input "Cost Type" at bounding box center [1204, 544] width 576 height 20
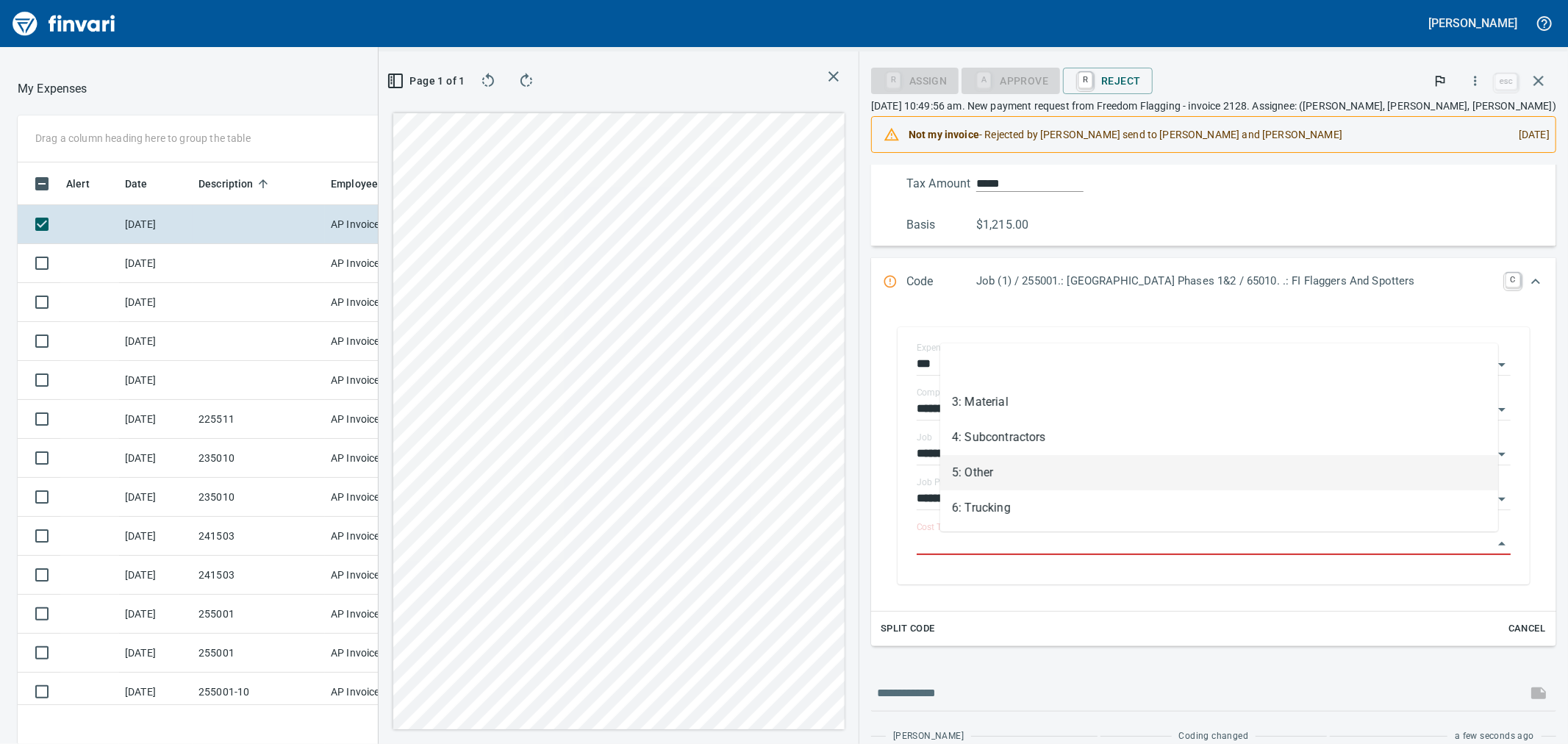
click at [1003, 481] on li "5: Other" at bounding box center [1219, 473] width 558 height 35
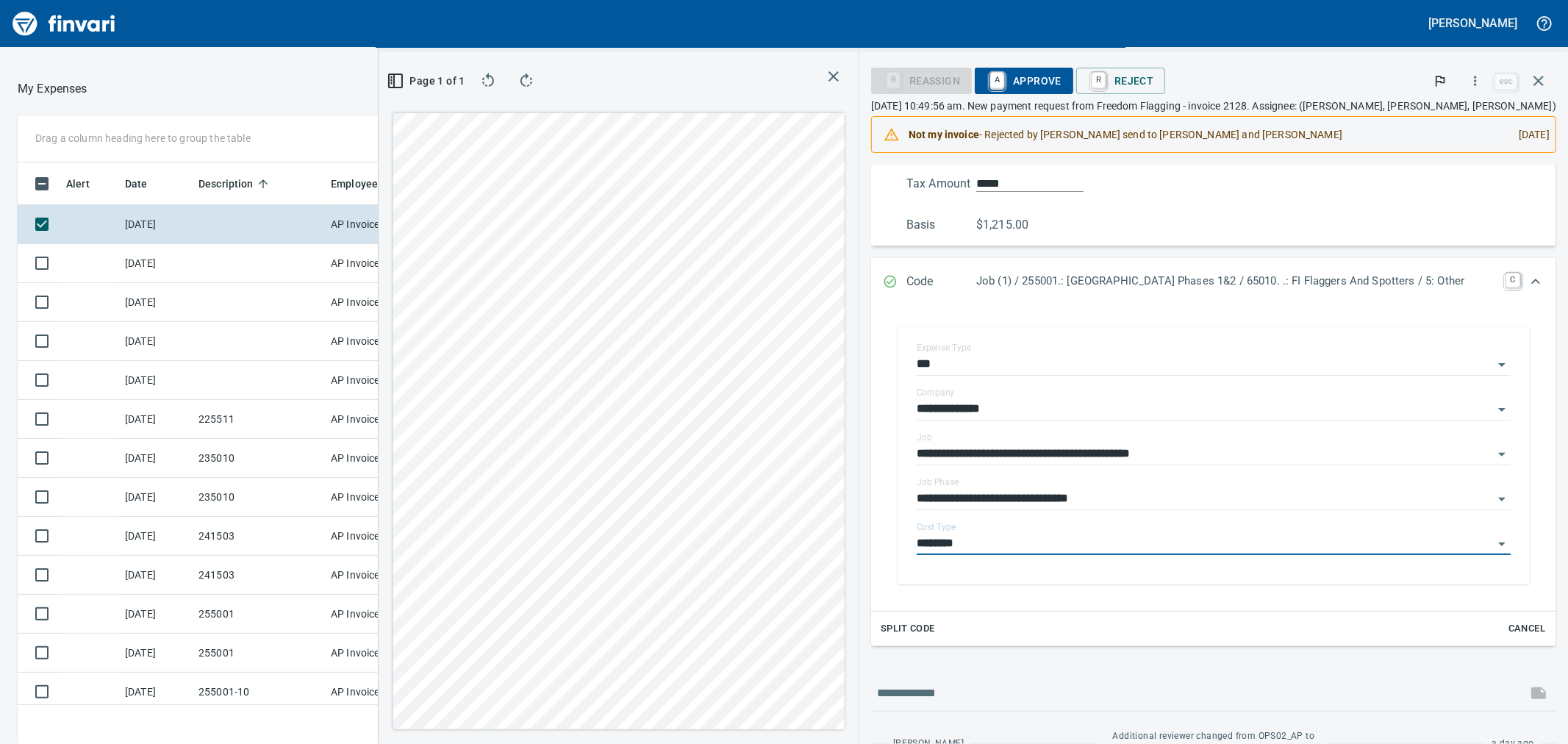
type input "********"
click at [1022, 86] on span "A Approve" at bounding box center [1024, 81] width 75 height 25
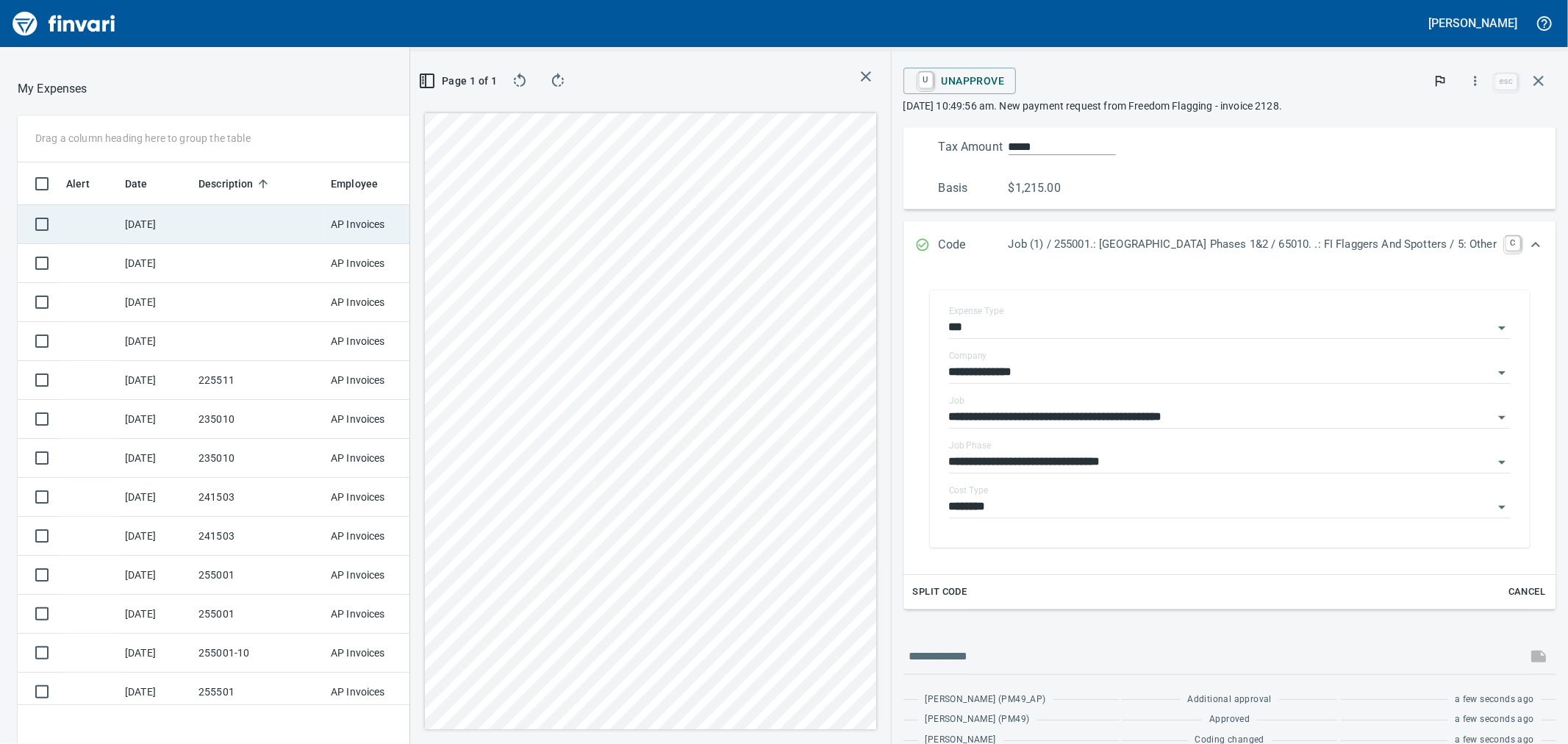
click at [226, 216] on td at bounding box center [259, 225] width 132 height 39
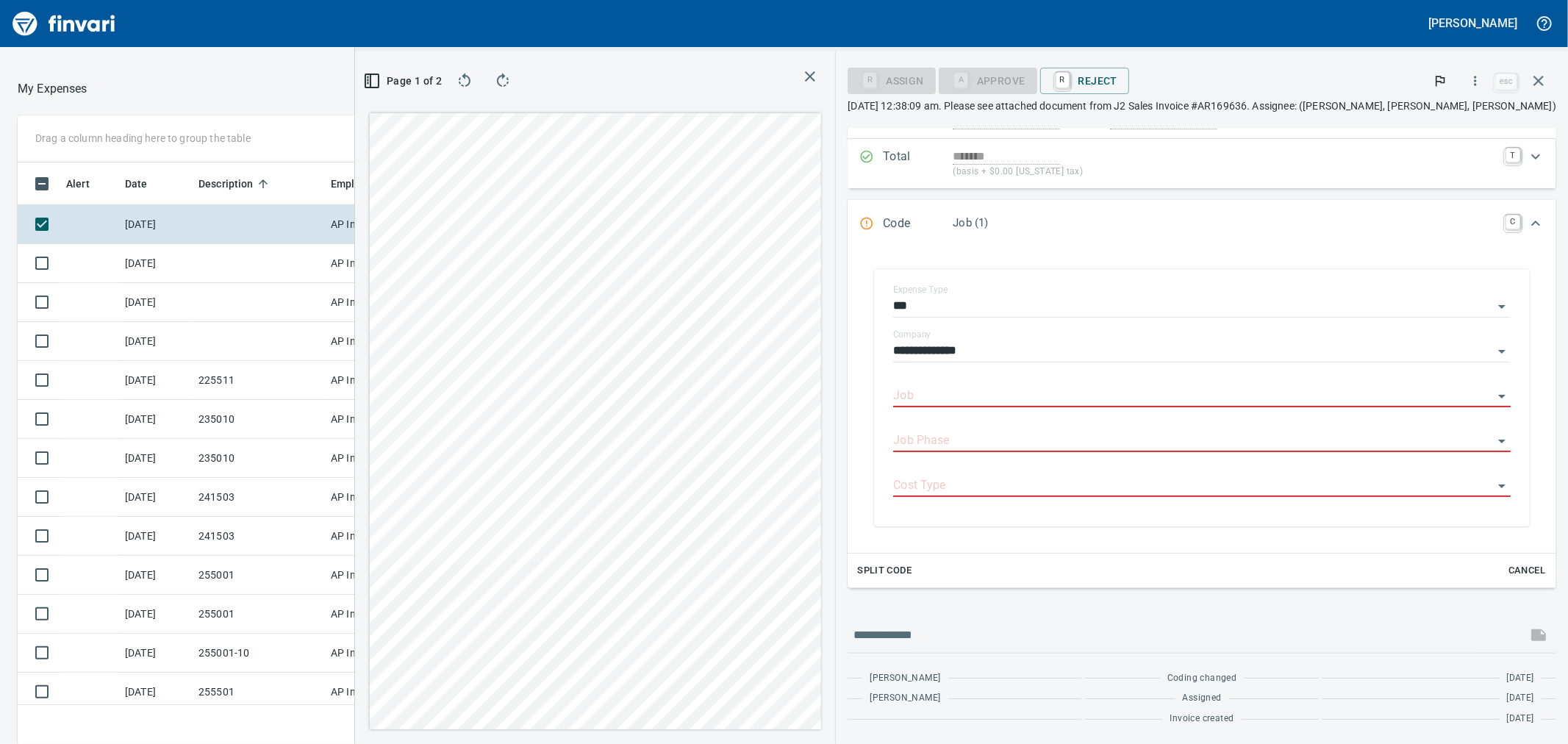
scroll to position [570, 1128]
click at [1474, 85] on icon "button" at bounding box center [1476, 81] width 15 height 15
click at [1456, 121] on span "Download" at bounding box center [1473, 123] width 141 height 18
click at [263, 258] on td at bounding box center [259, 264] width 132 height 39
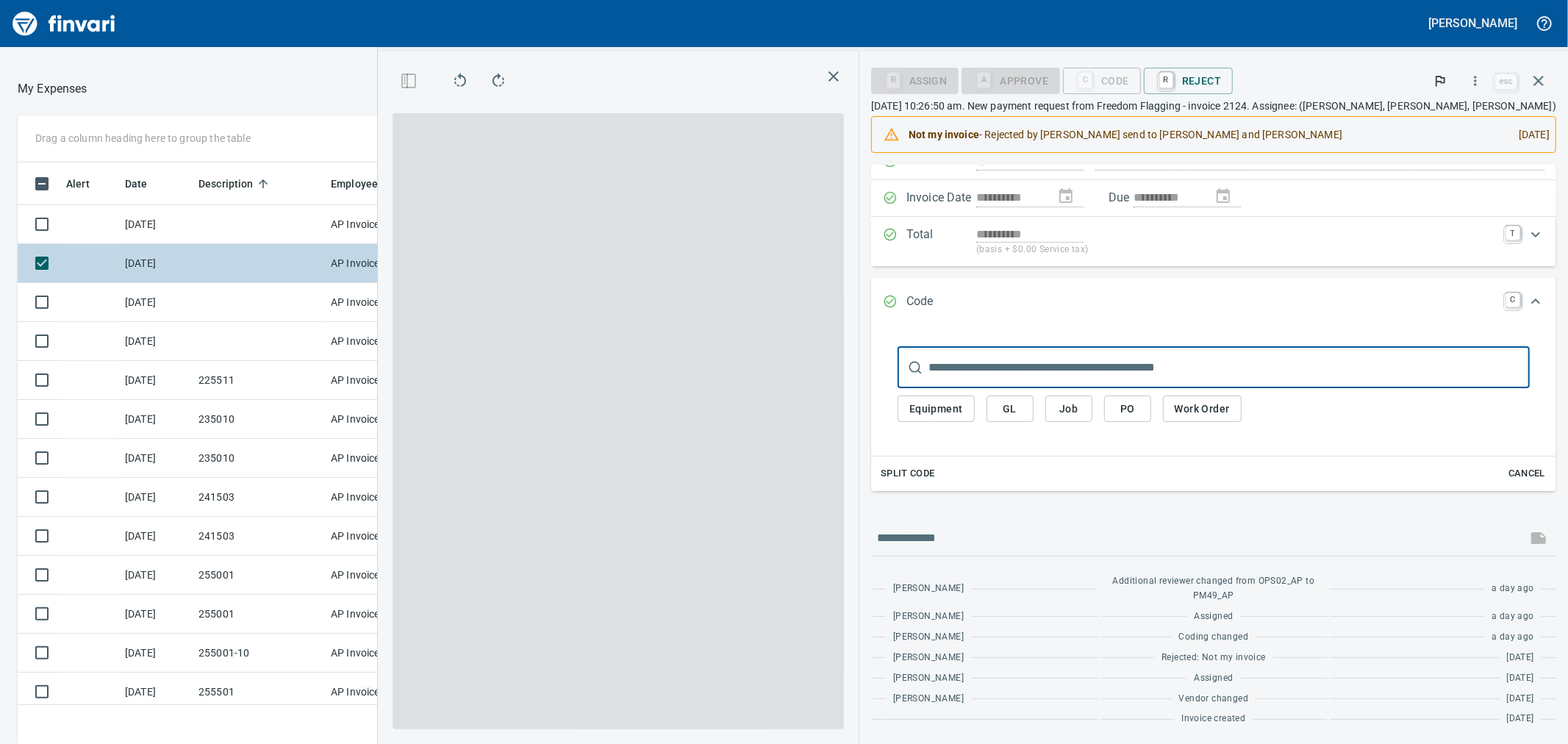
scroll to position [109, 0]
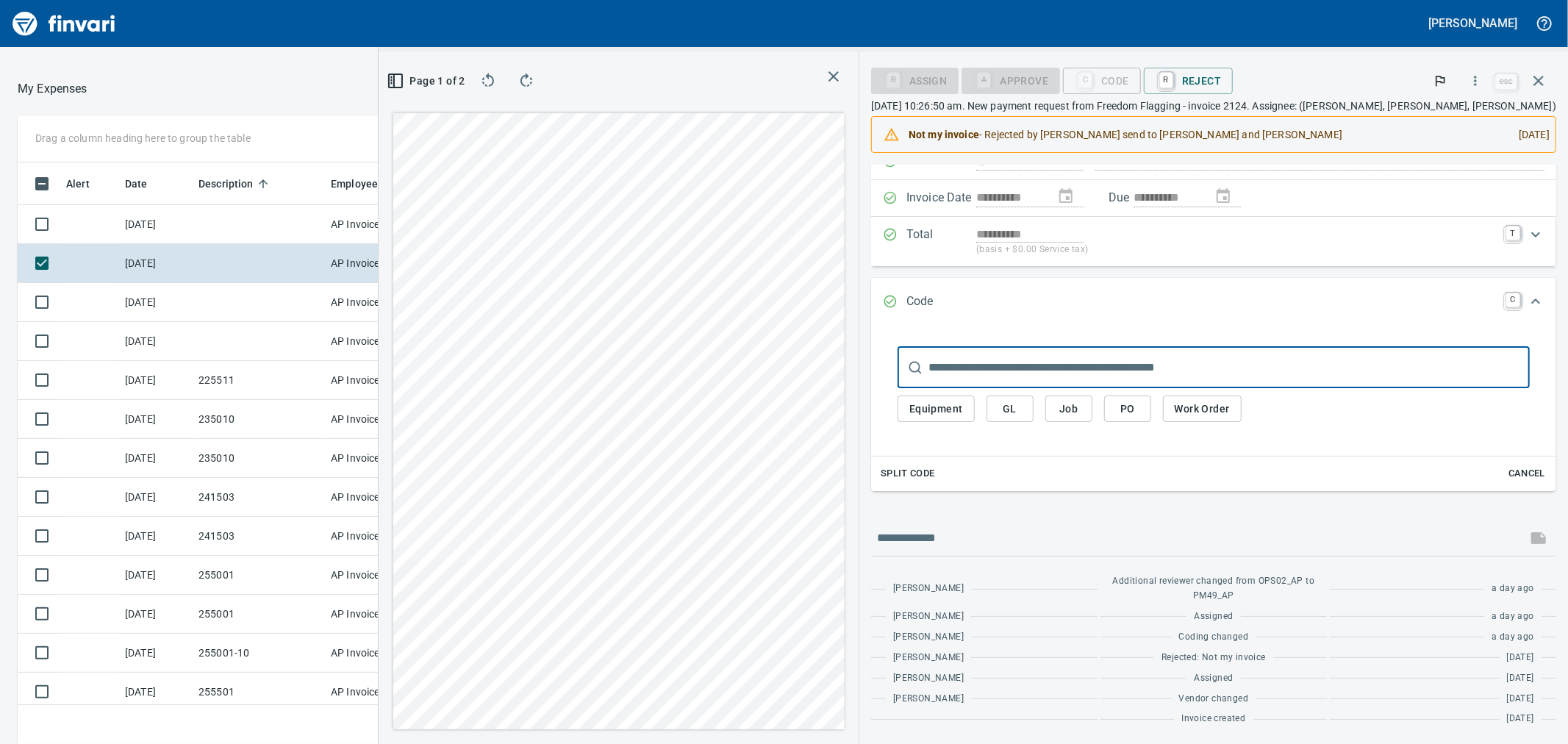
click at [1081, 410] on span "Job" at bounding box center [1069, 409] width 24 height 18
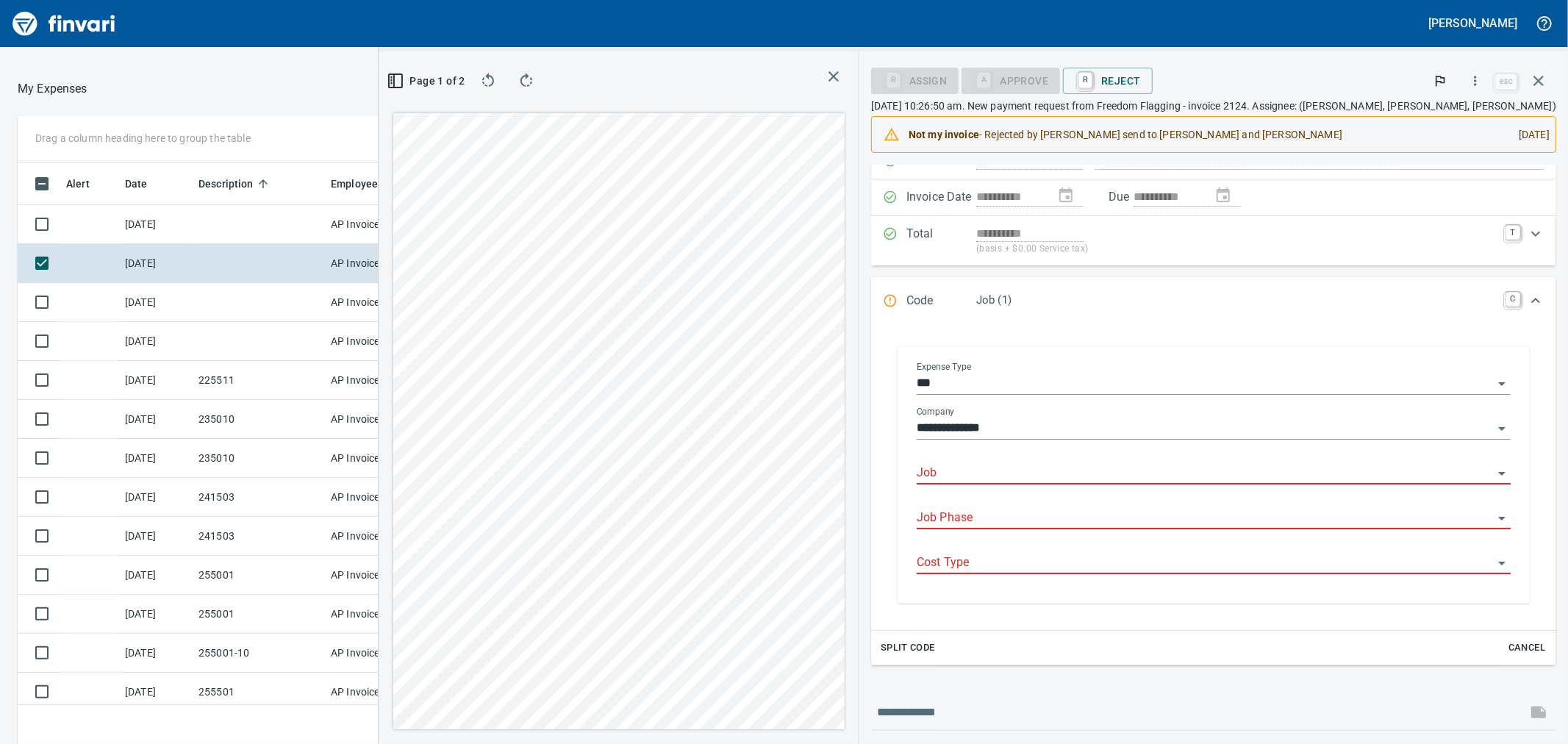
click at [1070, 465] on input "Job" at bounding box center [1204, 473] width 576 height 20
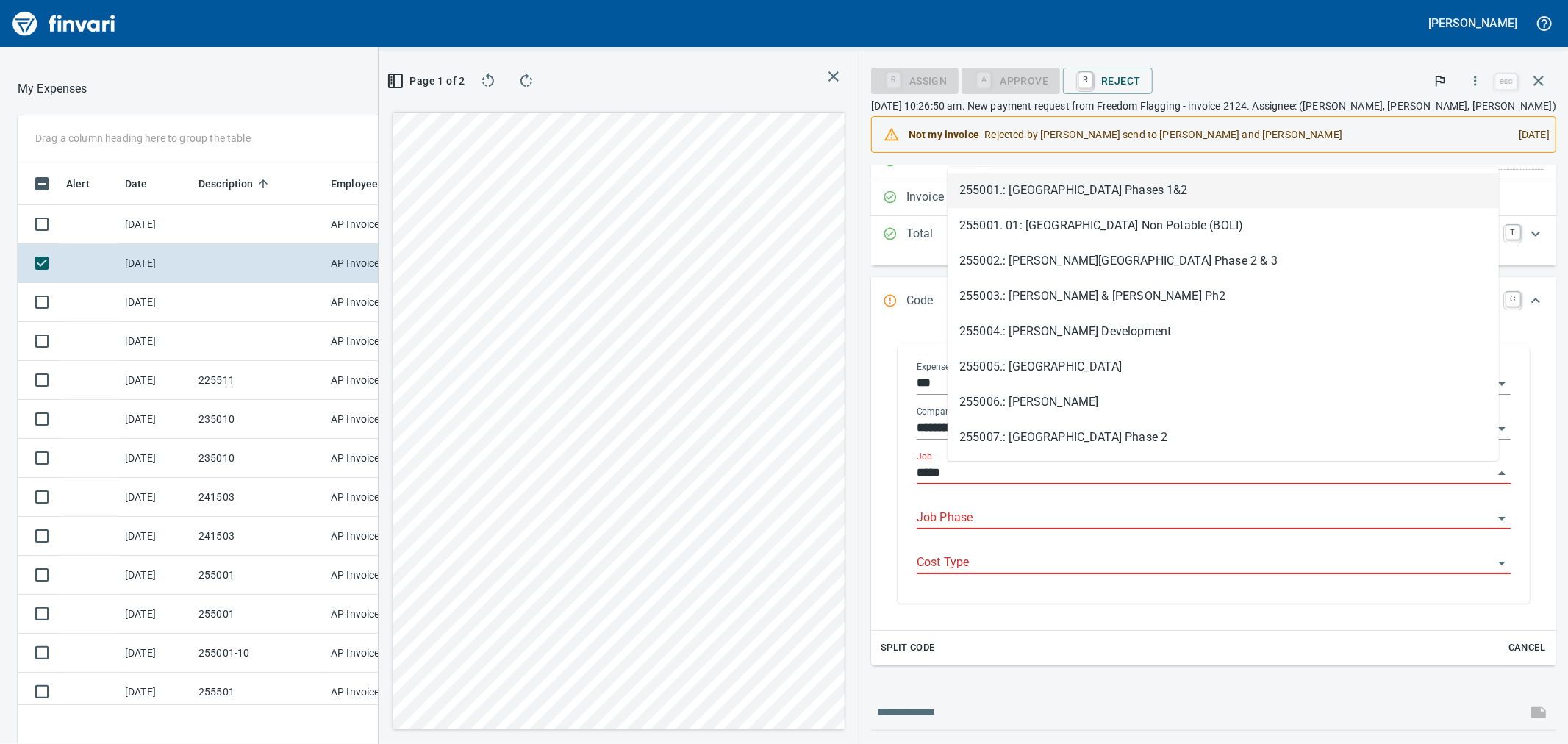
scroll to position [570, 1128]
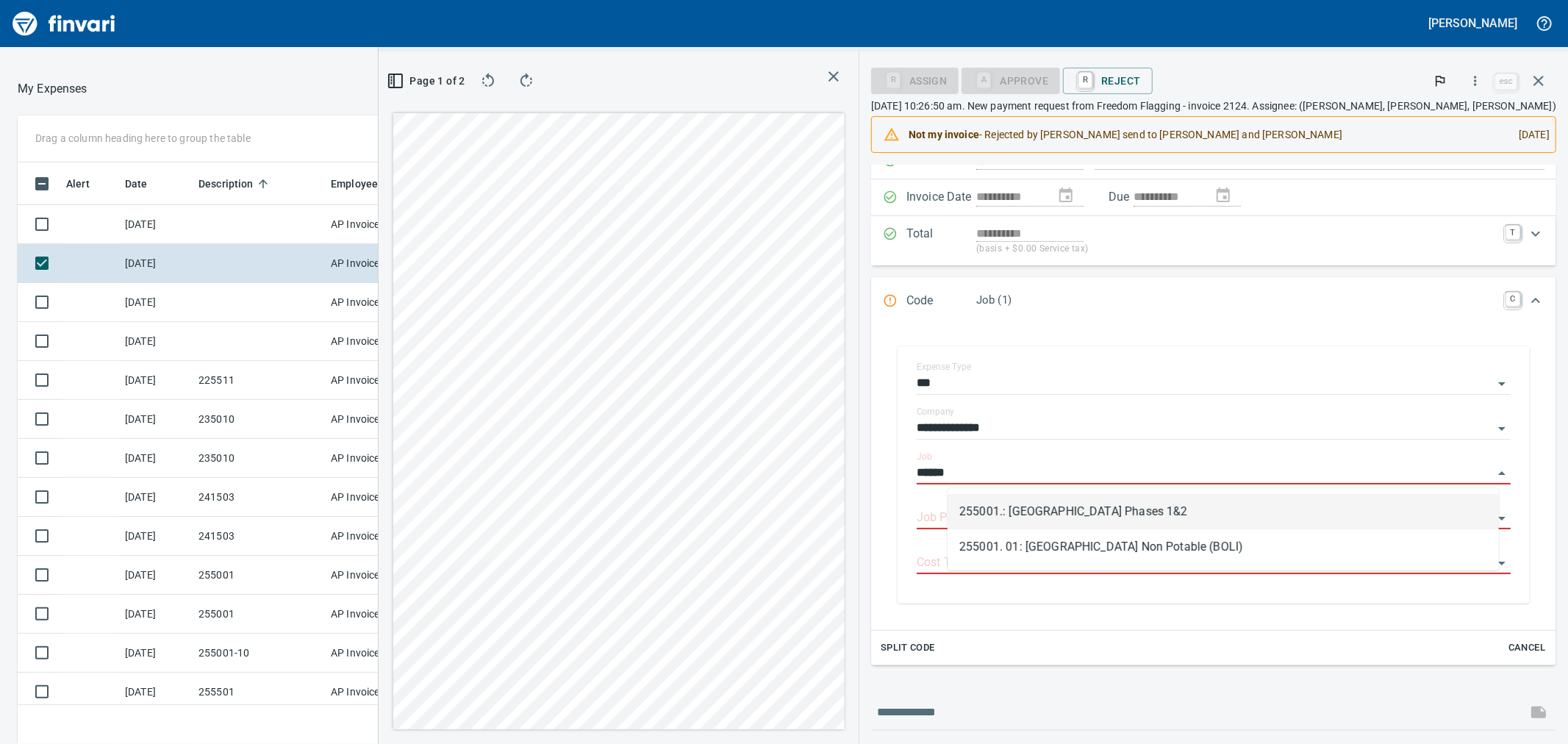
click at [1060, 516] on li "255001.: [GEOGRAPHIC_DATA] Phases 1&2" at bounding box center [1223, 512] width 552 height 35
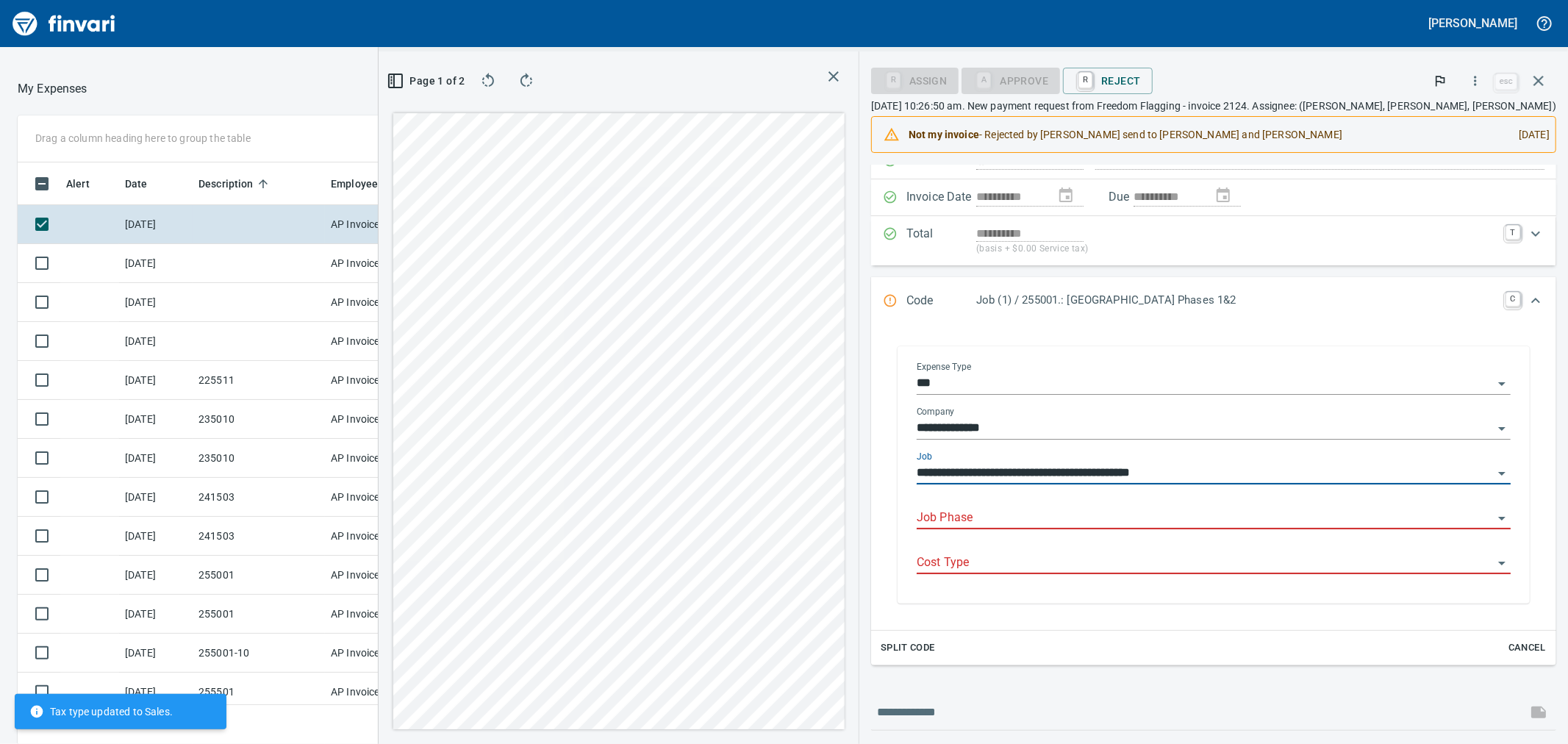
type input "**********"
click at [1013, 518] on input "Job Phase" at bounding box center [1204, 518] width 576 height 20
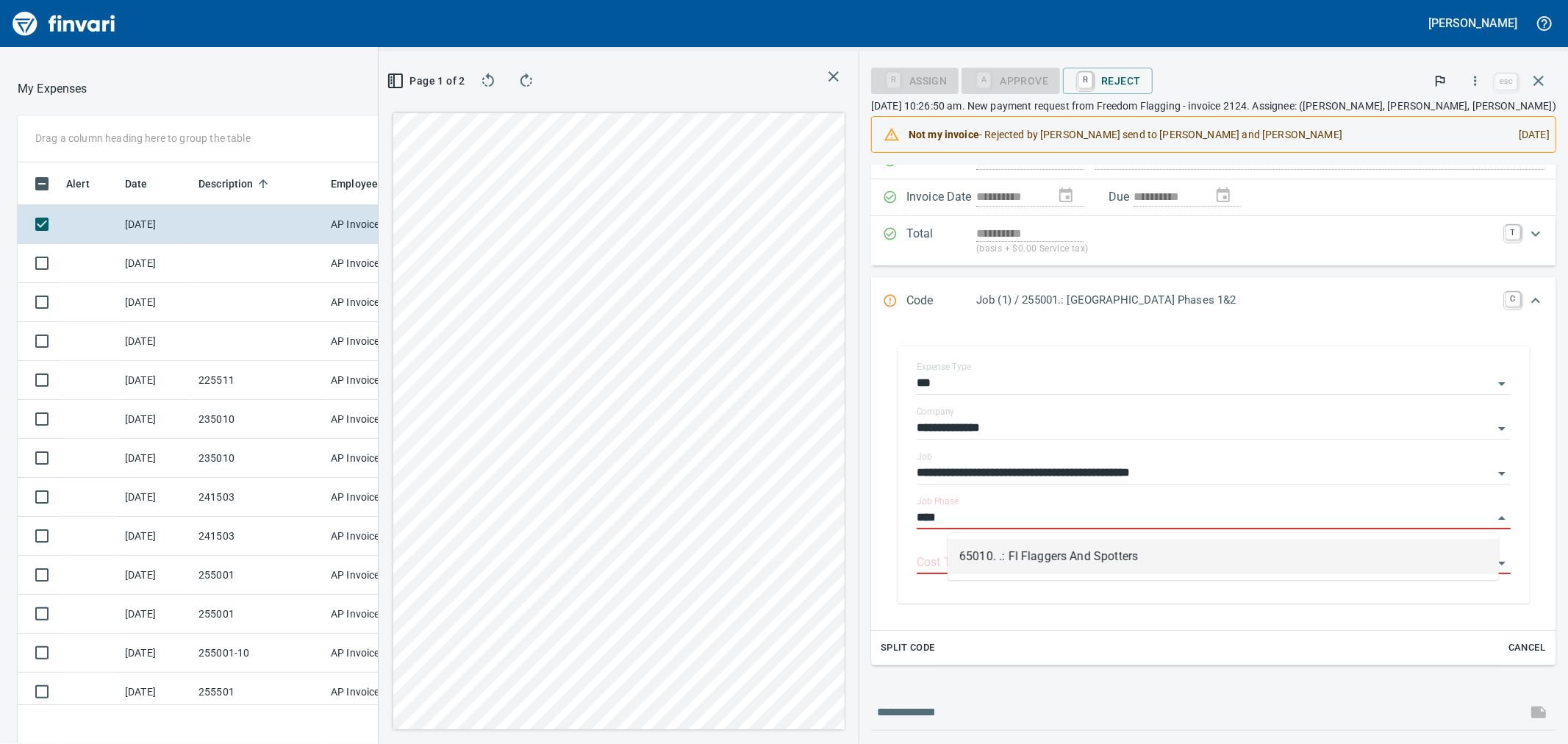
click at [1012, 545] on li "65010. .: FI Flaggers And Spotters" at bounding box center [1223, 556] width 552 height 35
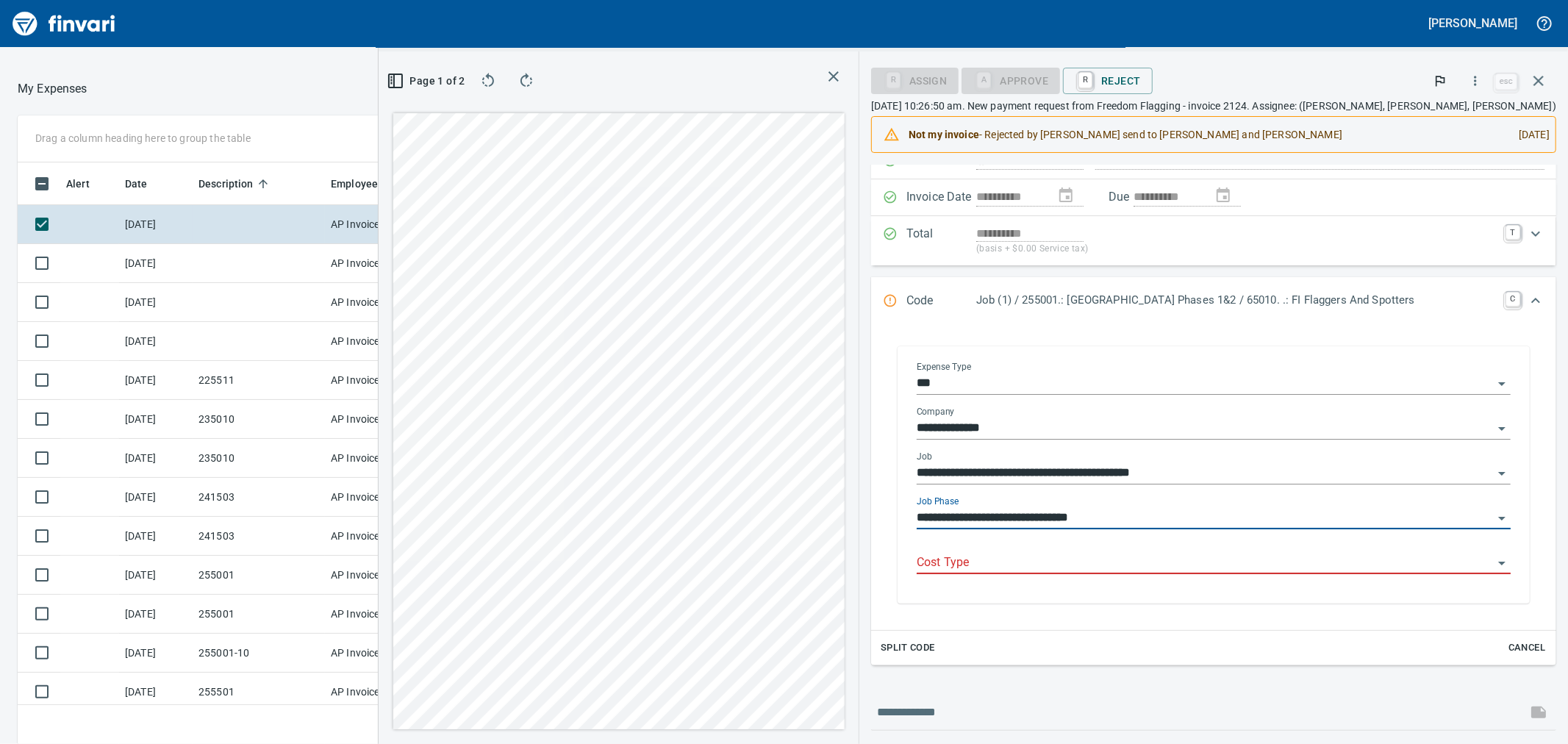
type input "**********"
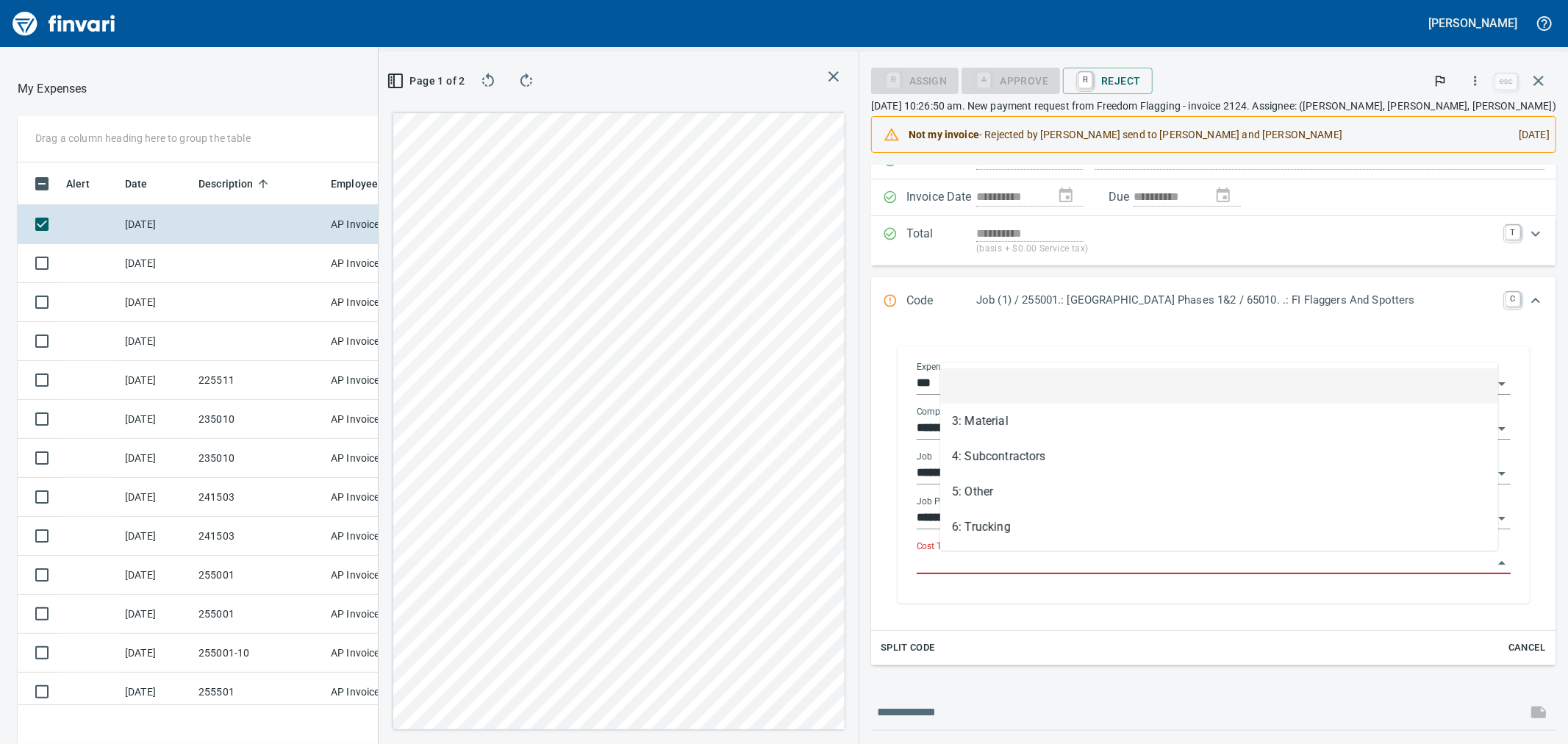
click at [1004, 568] on input "Cost Type" at bounding box center [1204, 563] width 576 height 20
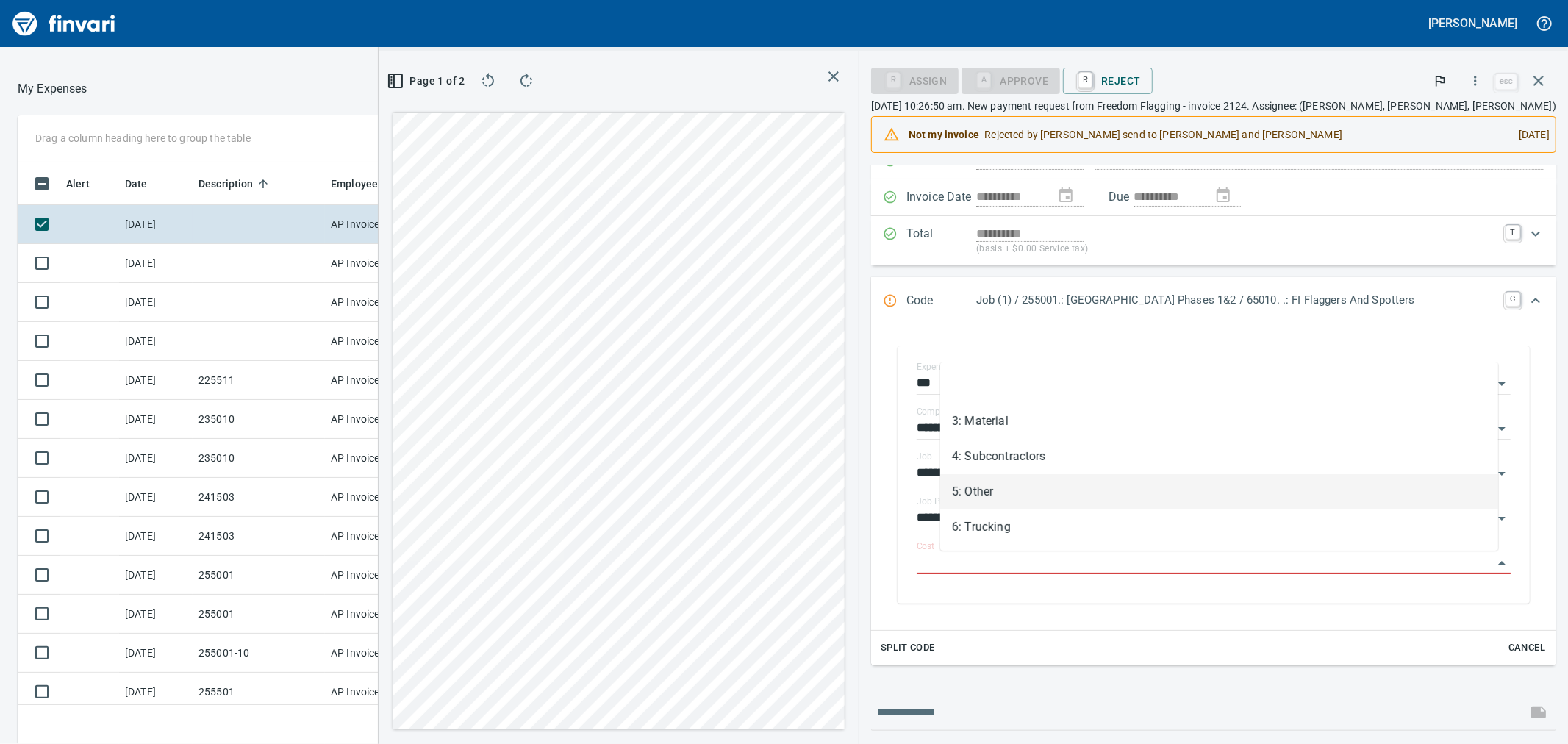
click at [1009, 495] on li "5: Other" at bounding box center [1219, 491] width 558 height 35
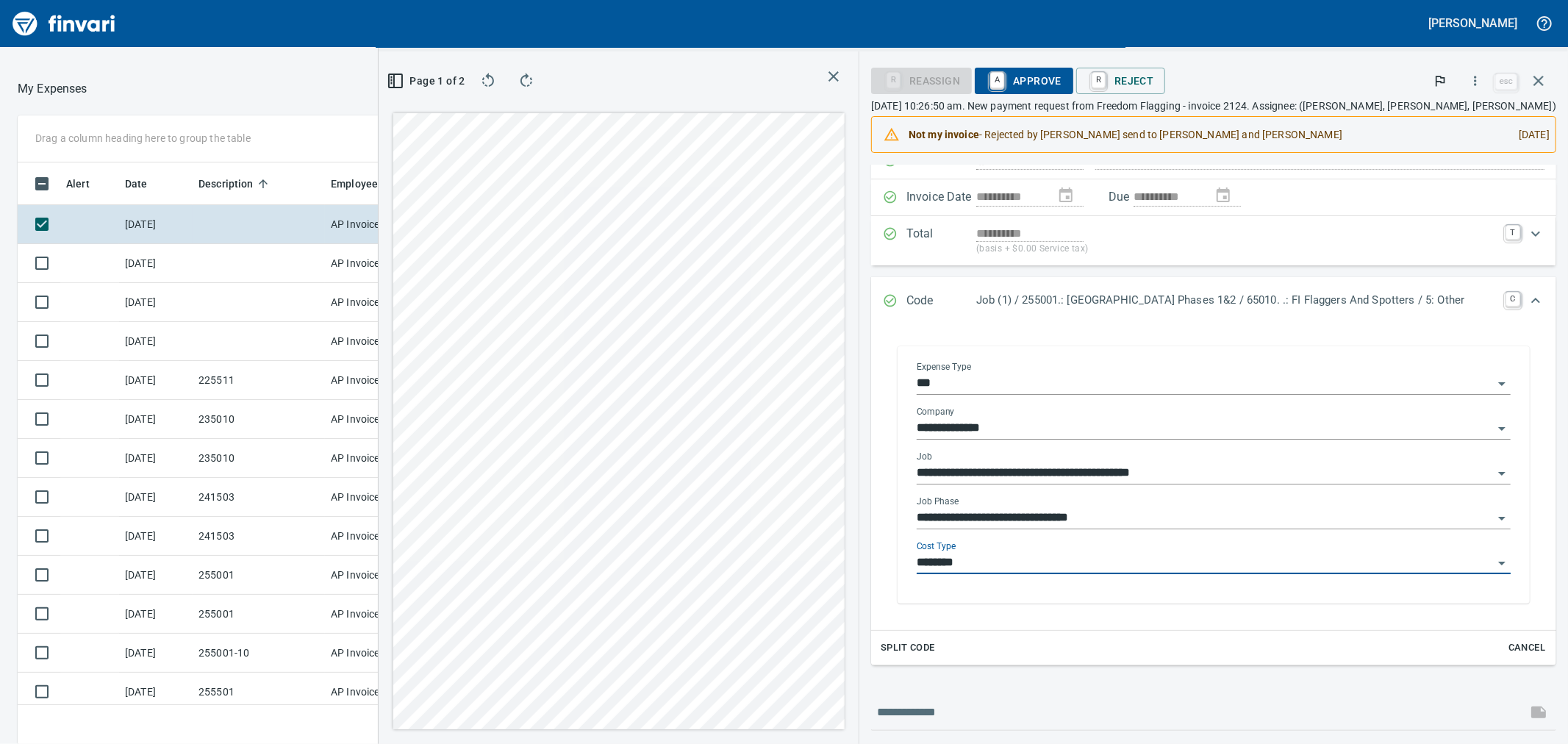
type input "********"
click at [1004, 84] on span "A Approve" at bounding box center [1024, 81] width 75 height 25
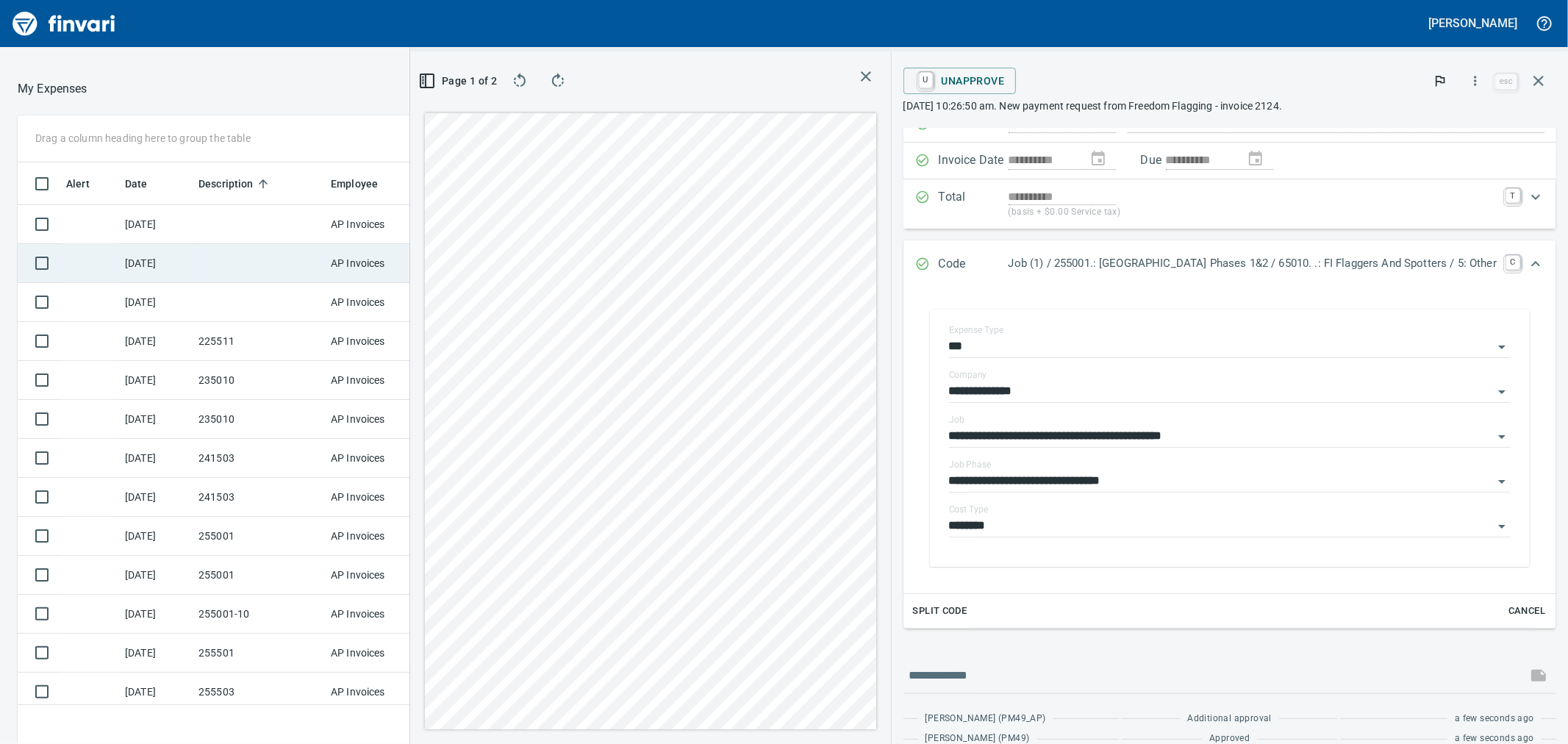
click at [223, 260] on td at bounding box center [259, 264] width 132 height 39
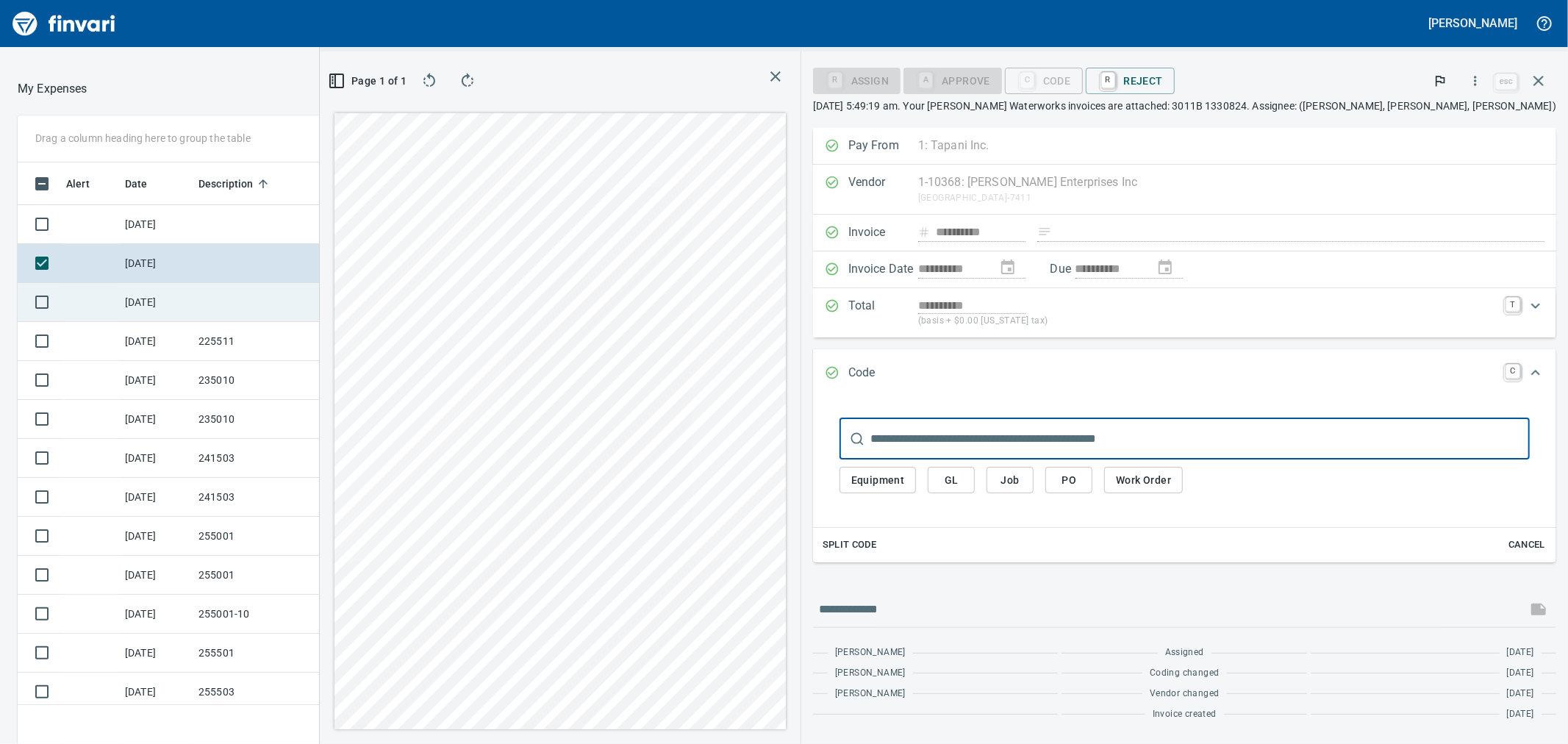
click at [238, 319] on td at bounding box center [259, 303] width 132 height 39
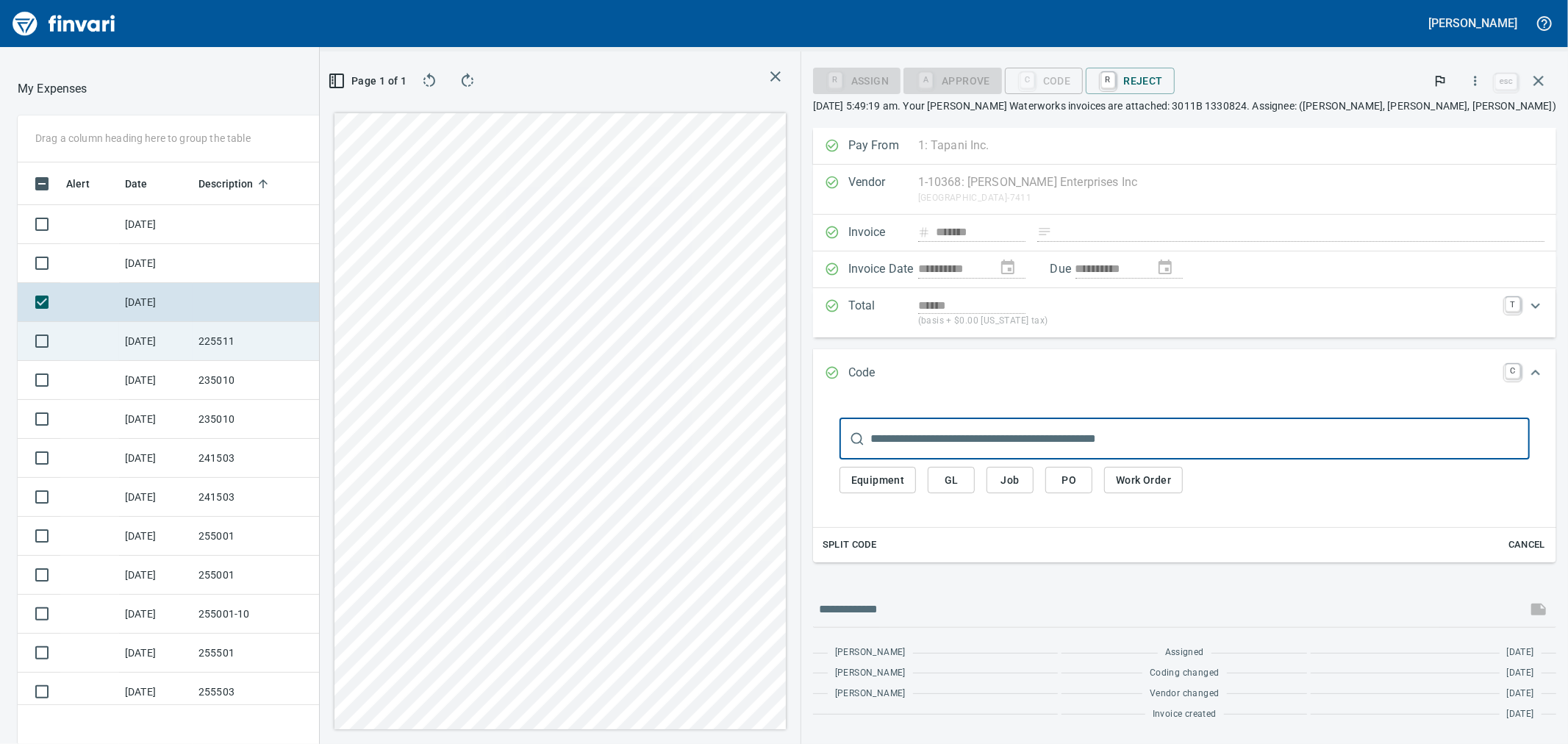
click at [260, 337] on td "225511" at bounding box center [259, 342] width 132 height 39
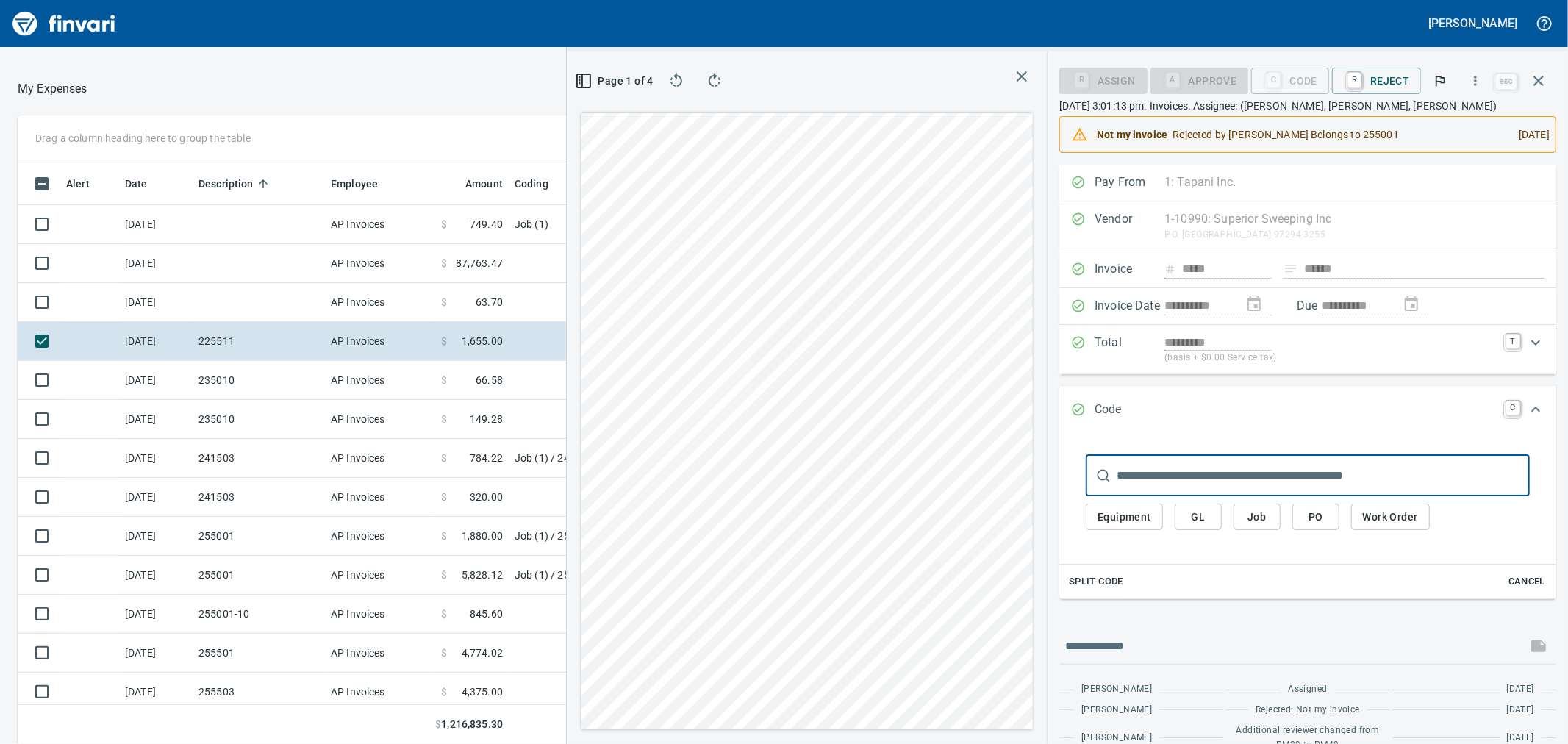
click at [1262, 524] on span "Job" at bounding box center [1257, 518] width 24 height 18
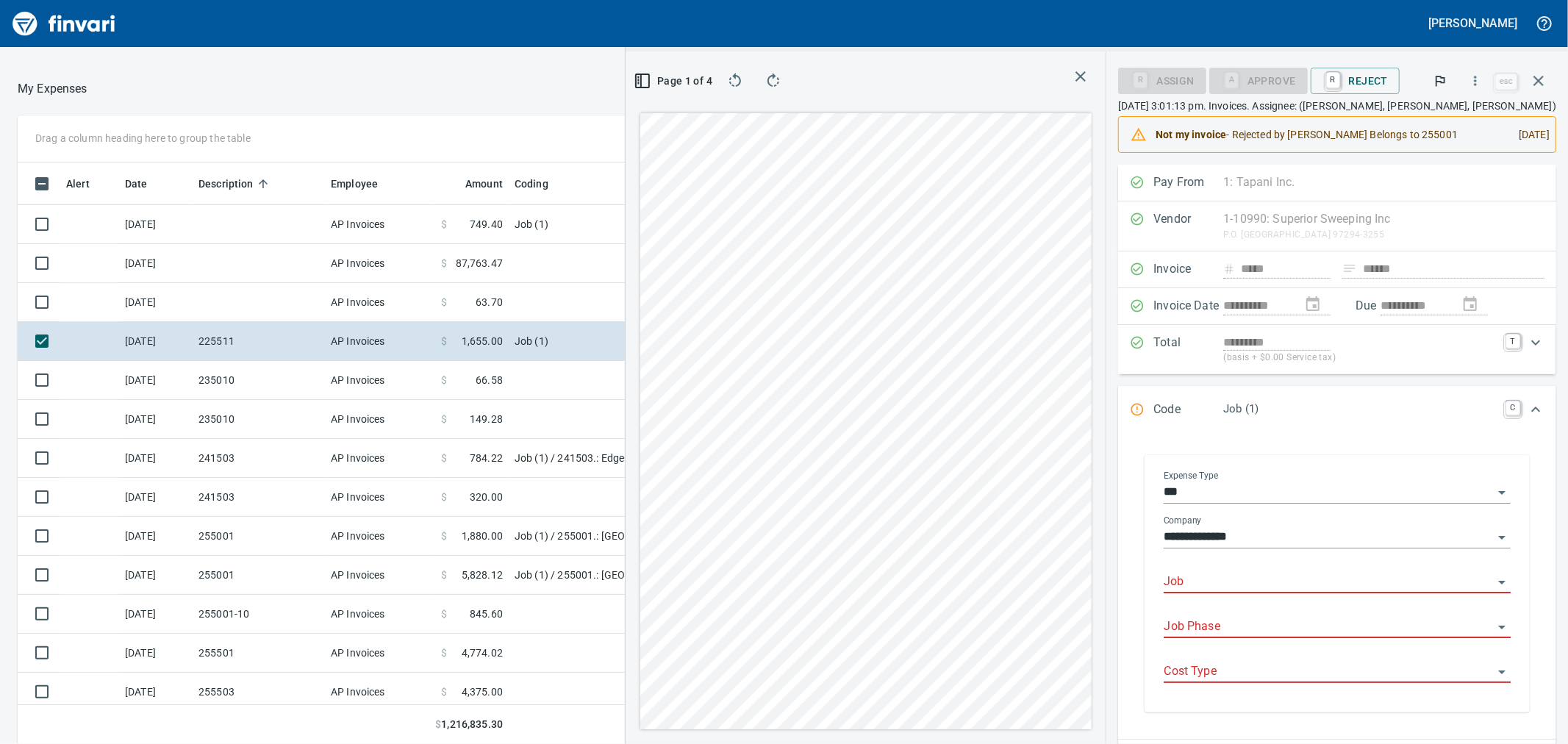
click at [1236, 583] on input "Job" at bounding box center [1328, 582] width 329 height 20
click at [1195, 620] on li "255001.: [GEOGRAPHIC_DATA] Phases 1&2" at bounding box center [1342, 621] width 311 height 35
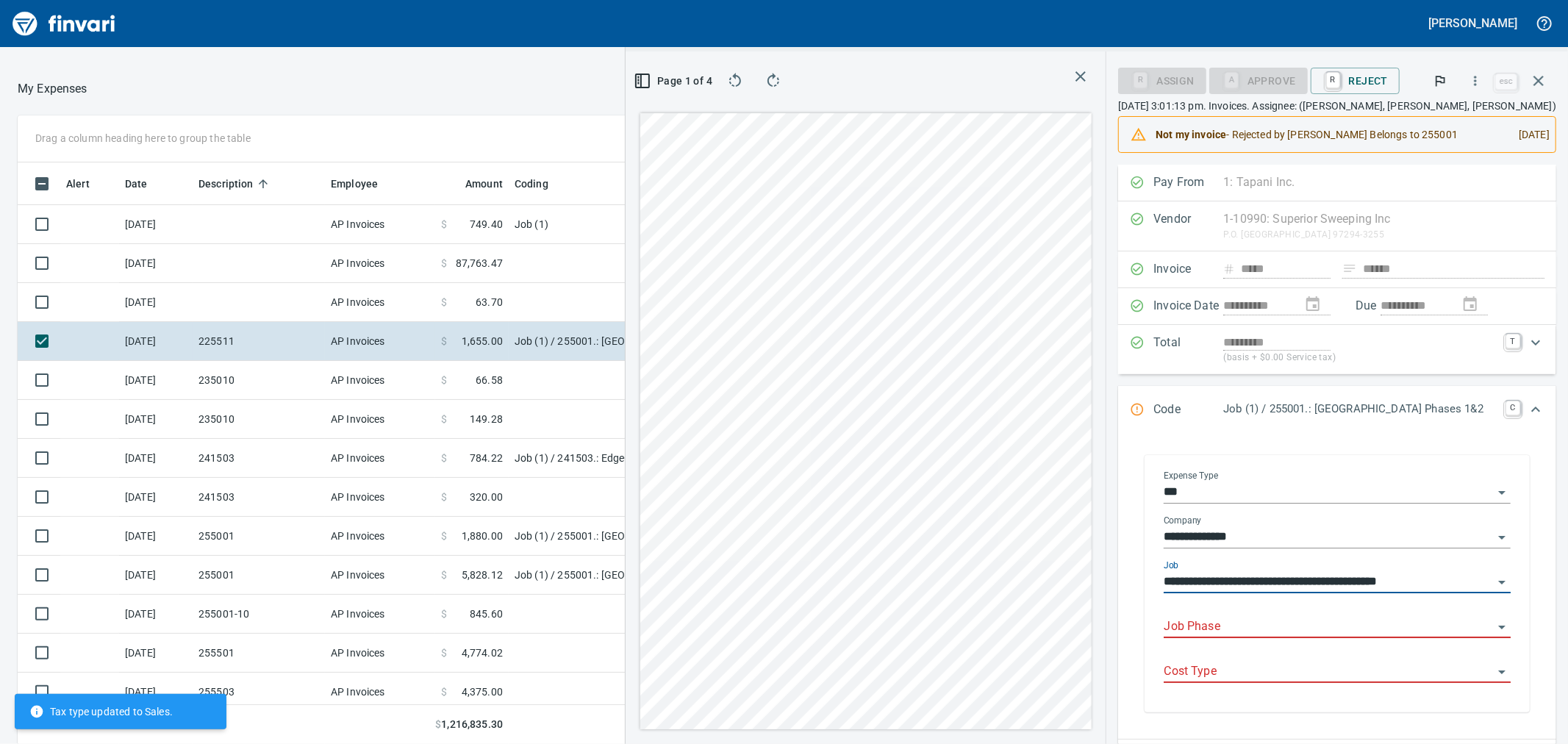
type input "**********"
click at [1205, 630] on input "Job Phase" at bounding box center [1328, 627] width 329 height 20
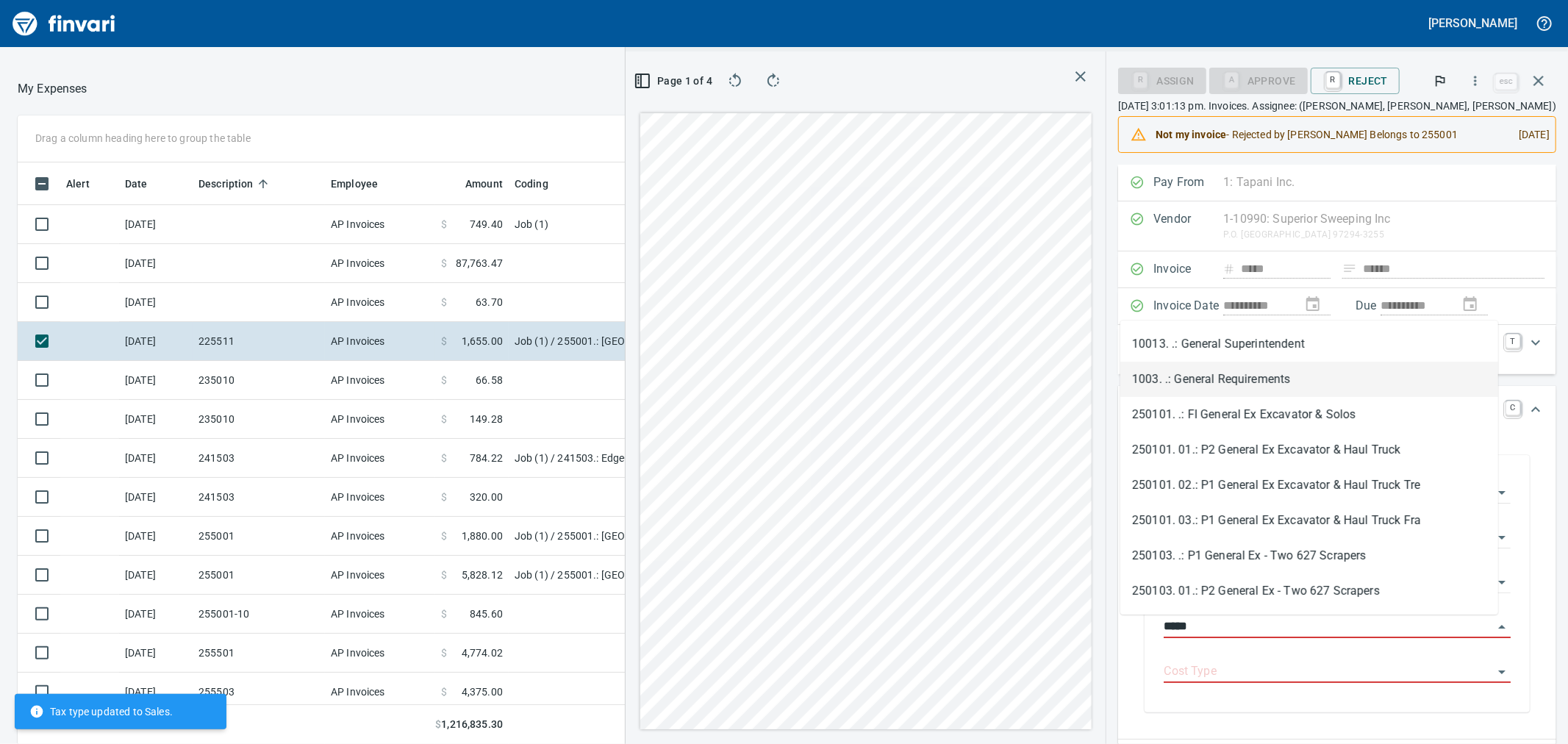
click at [1258, 371] on li "1003. .: General Requirements" at bounding box center [1309, 379] width 377 height 35
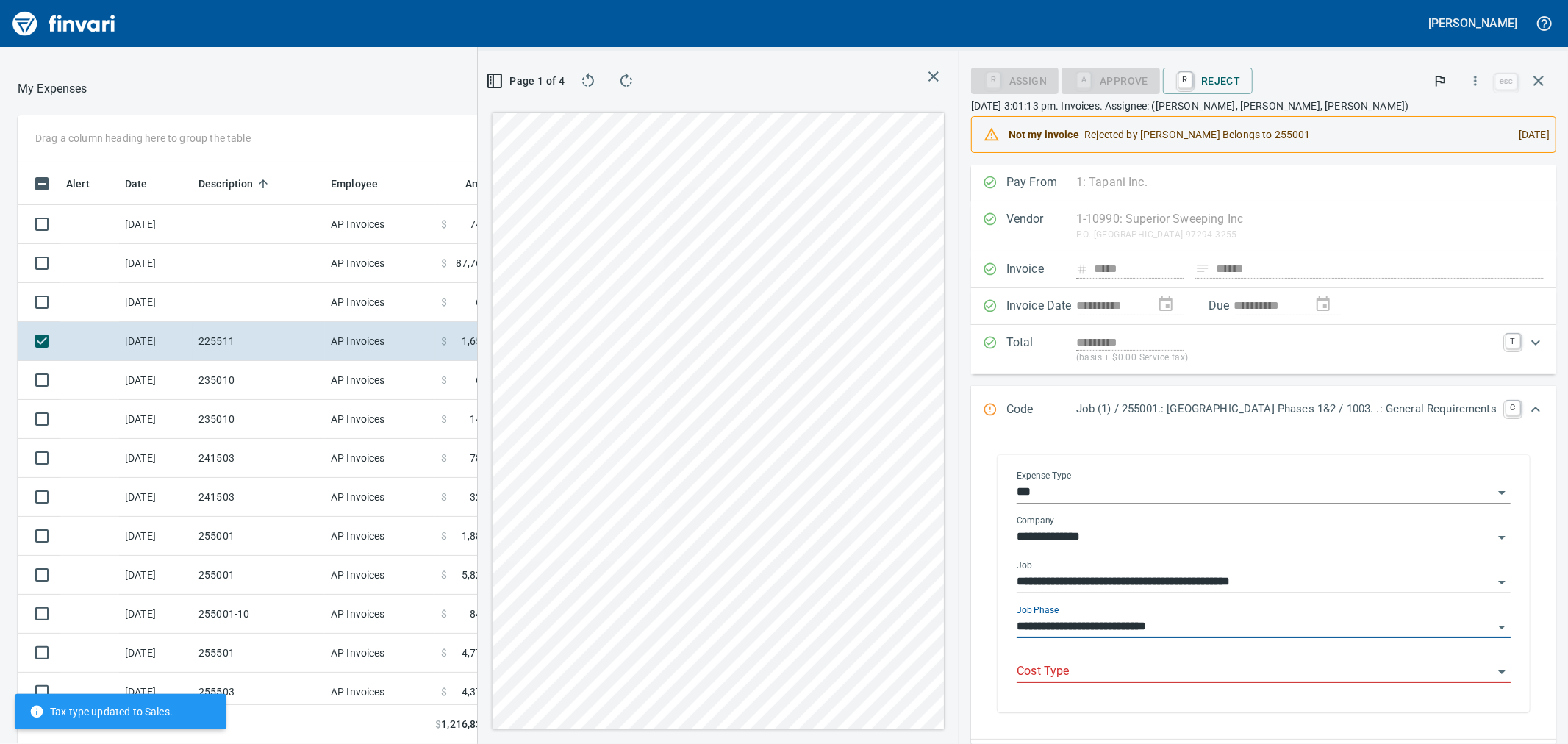
type input "**********"
click at [1128, 674] on input "Cost Type" at bounding box center [1254, 672] width 476 height 20
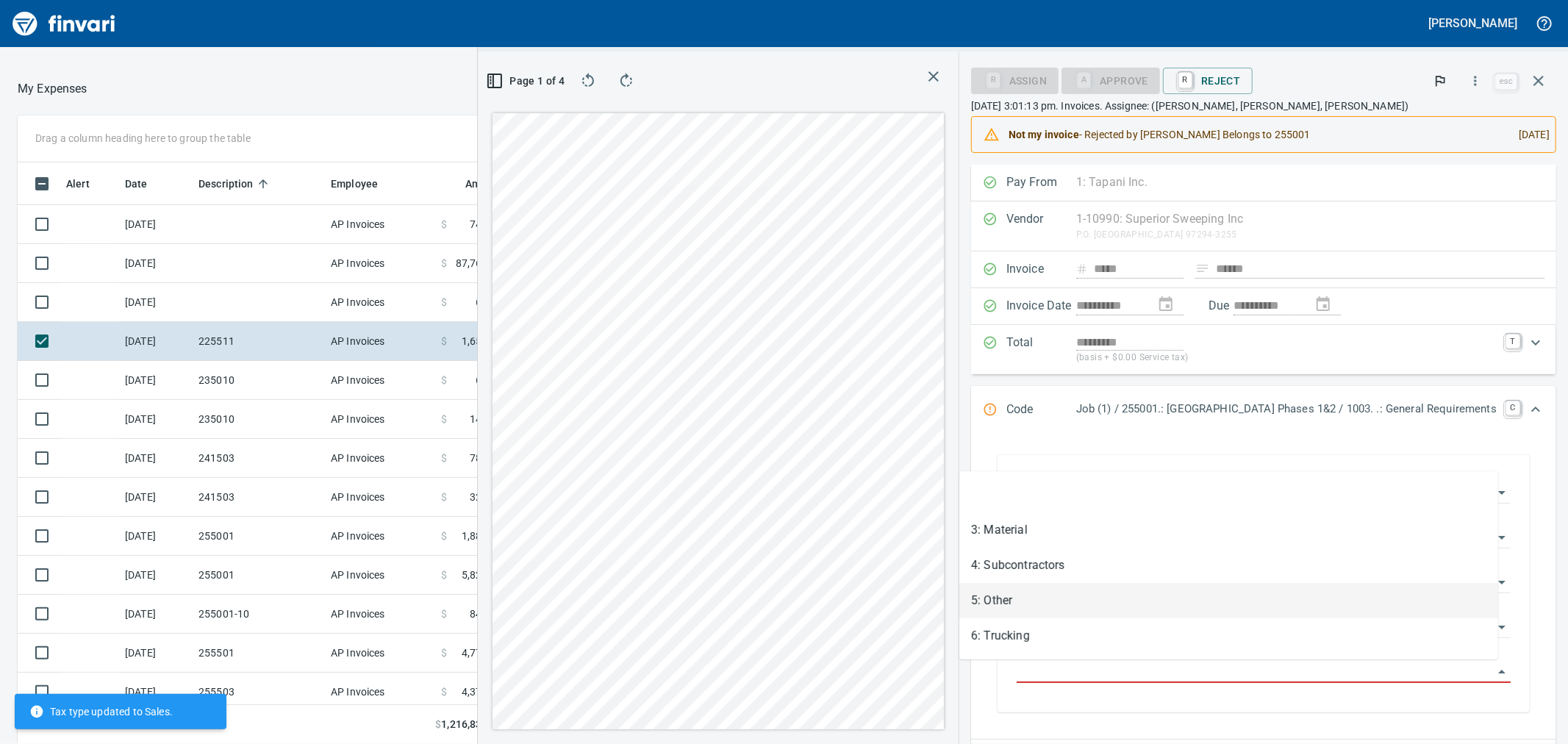
click at [993, 603] on li "5: Other" at bounding box center [1228, 600] width 538 height 35
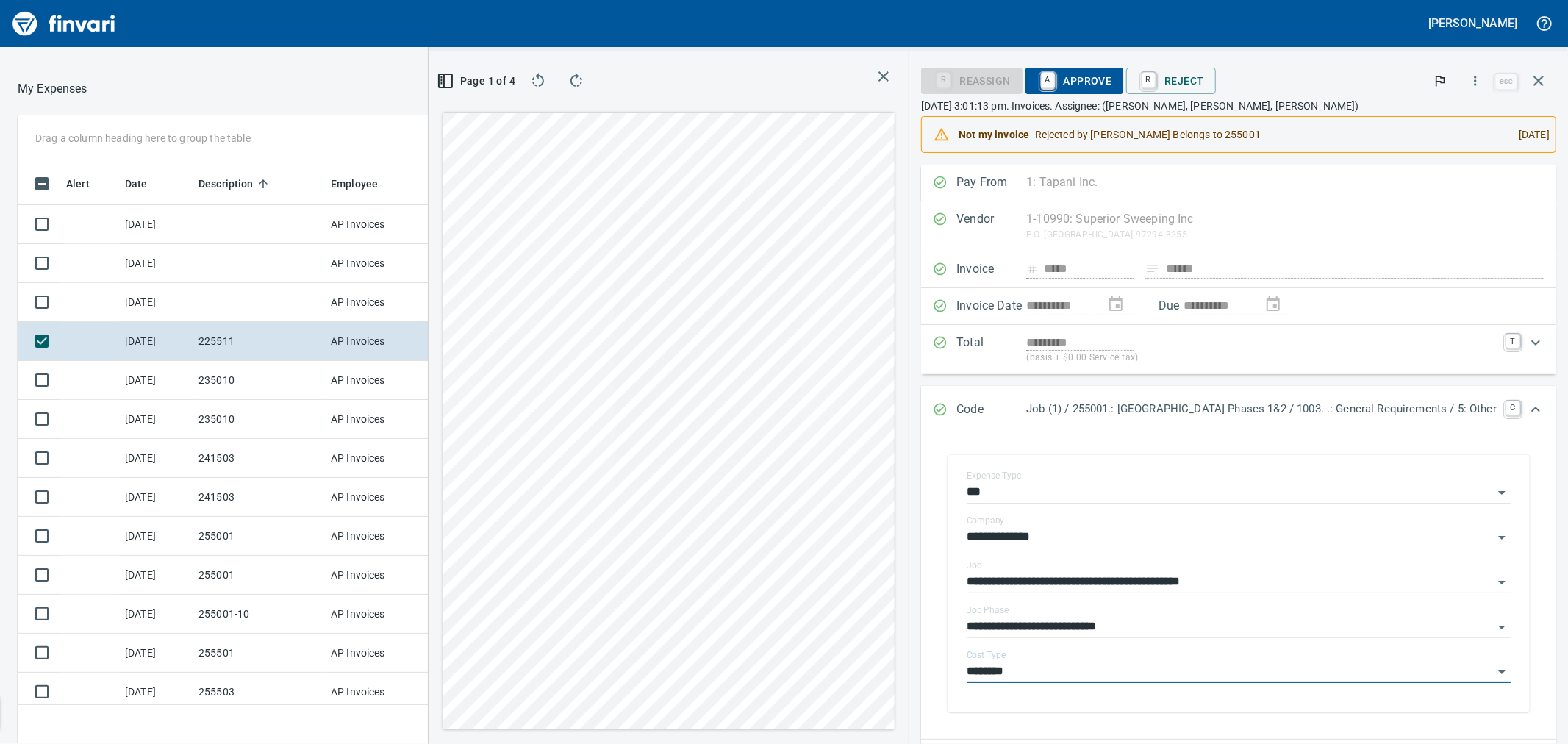
type input "********"
click at [1037, 83] on span "A Approve" at bounding box center [1074, 81] width 75 height 25
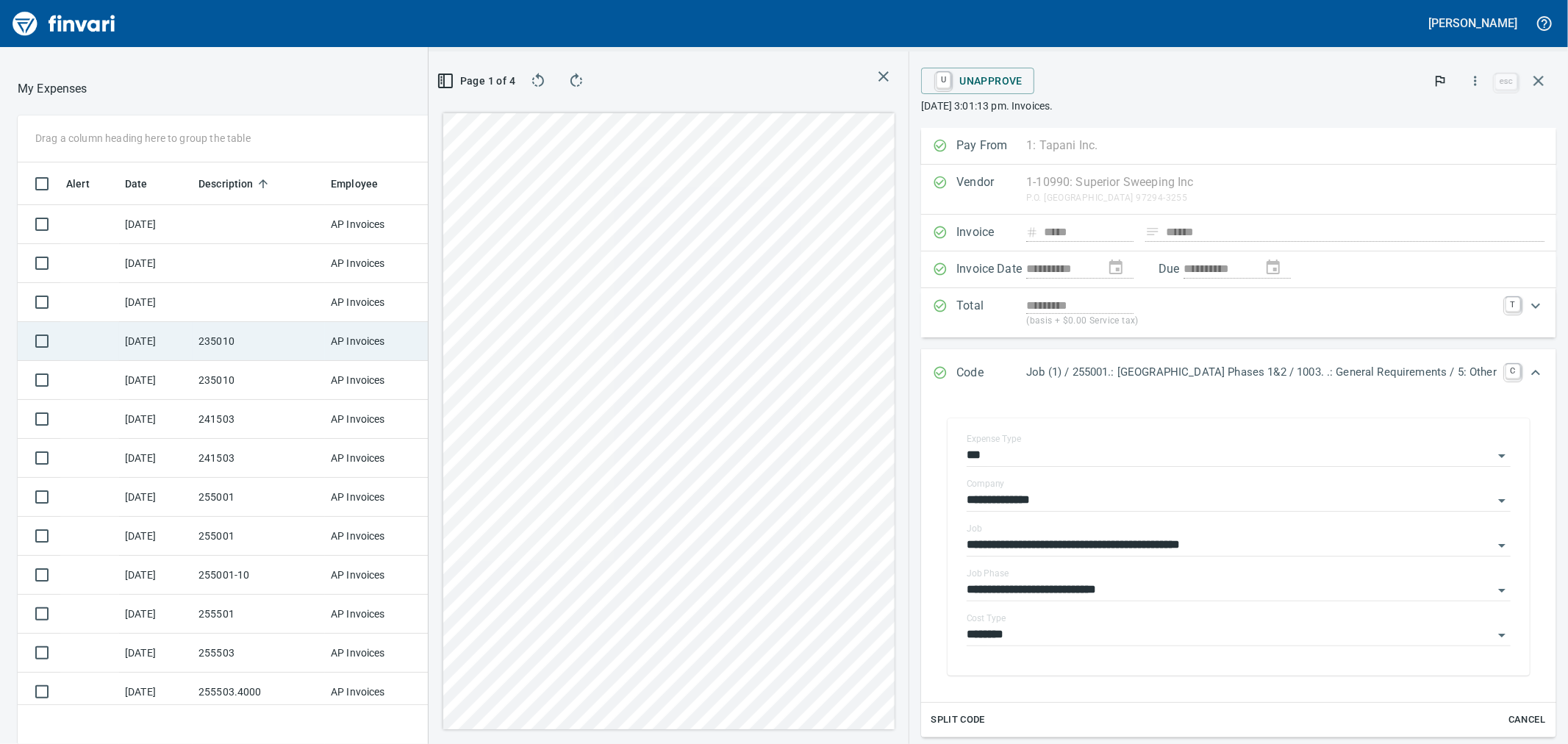
click at [243, 336] on td "235010" at bounding box center [259, 342] width 132 height 39
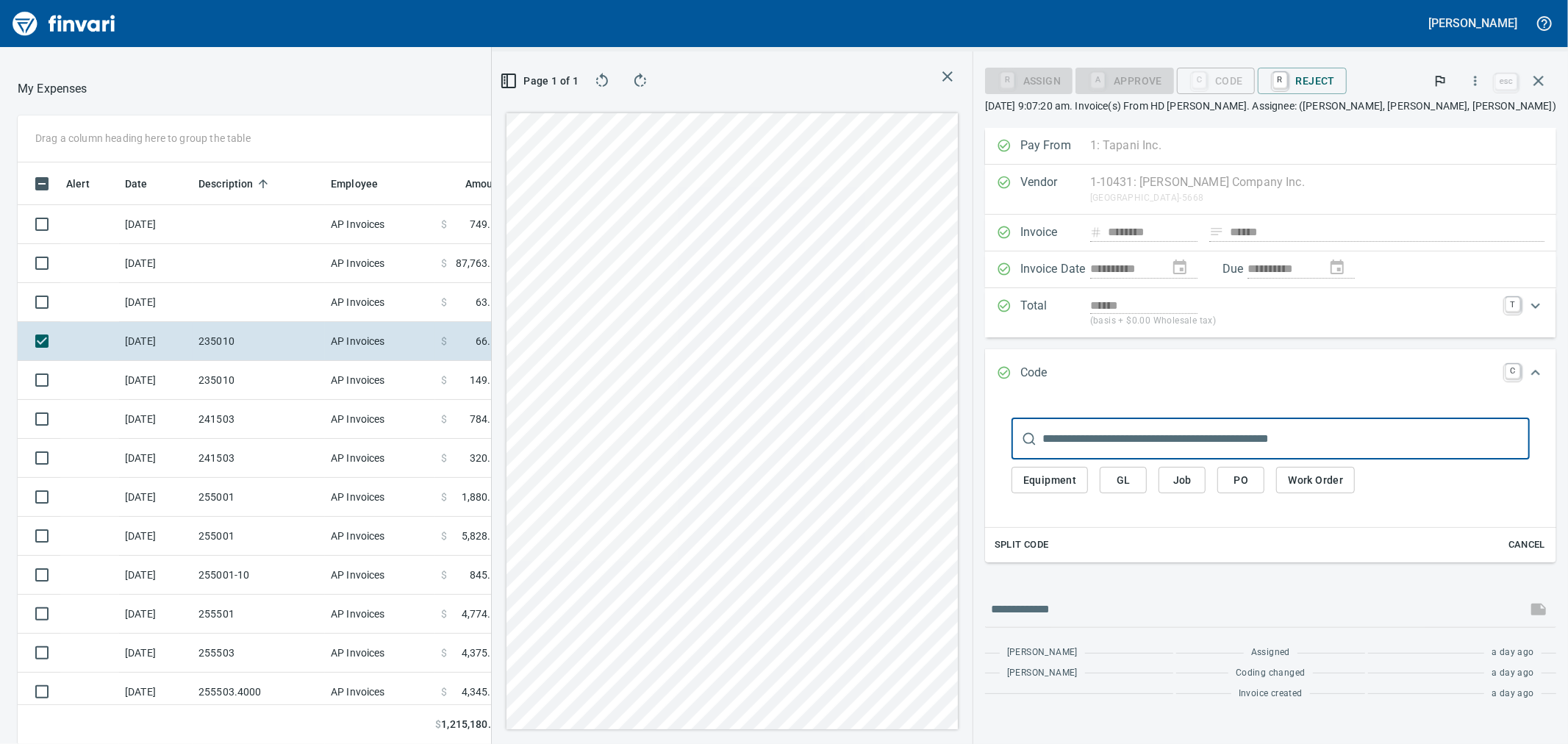
click at [1194, 490] on span "Job" at bounding box center [1182, 481] width 24 height 18
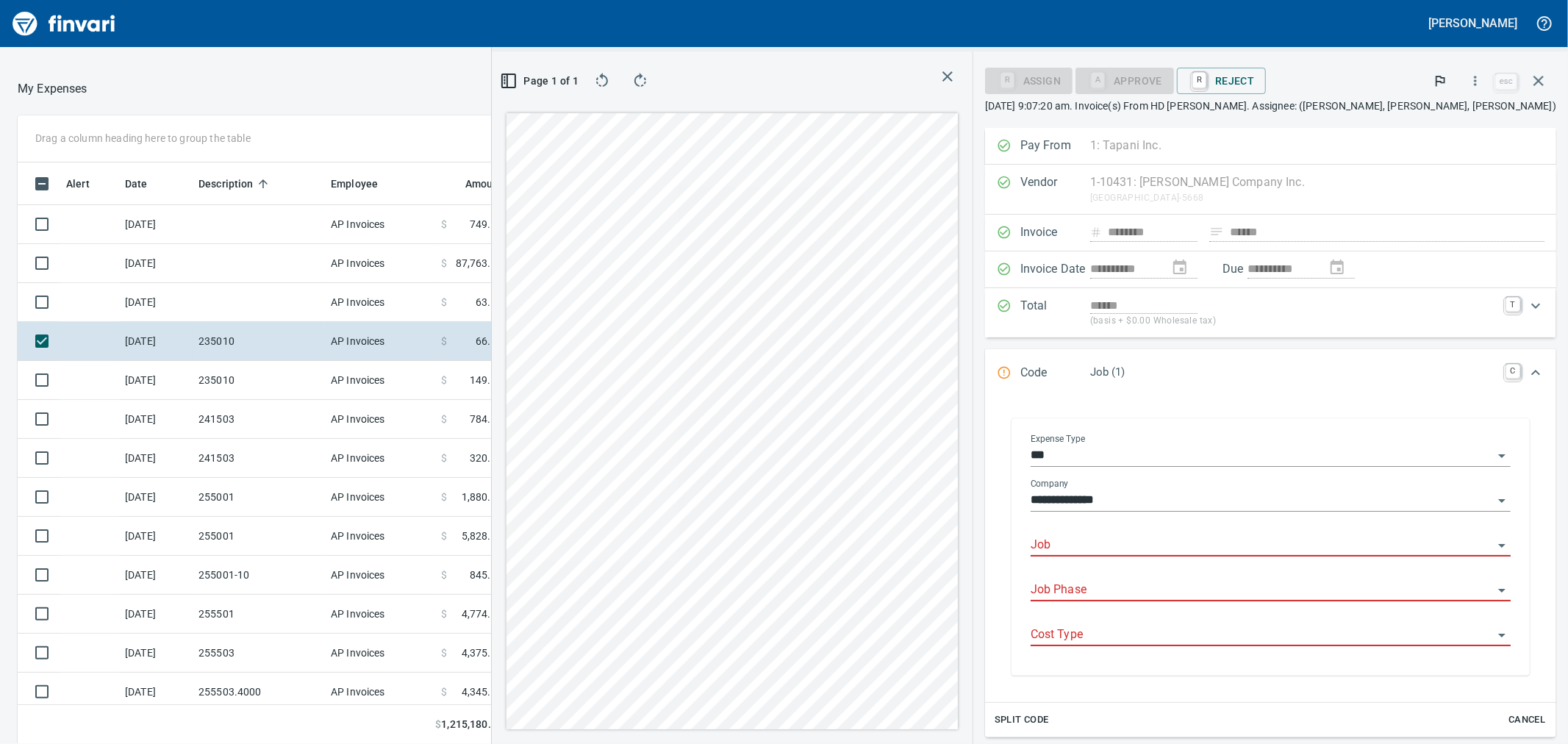
click at [1170, 546] on input "Job" at bounding box center [1262, 545] width 462 height 20
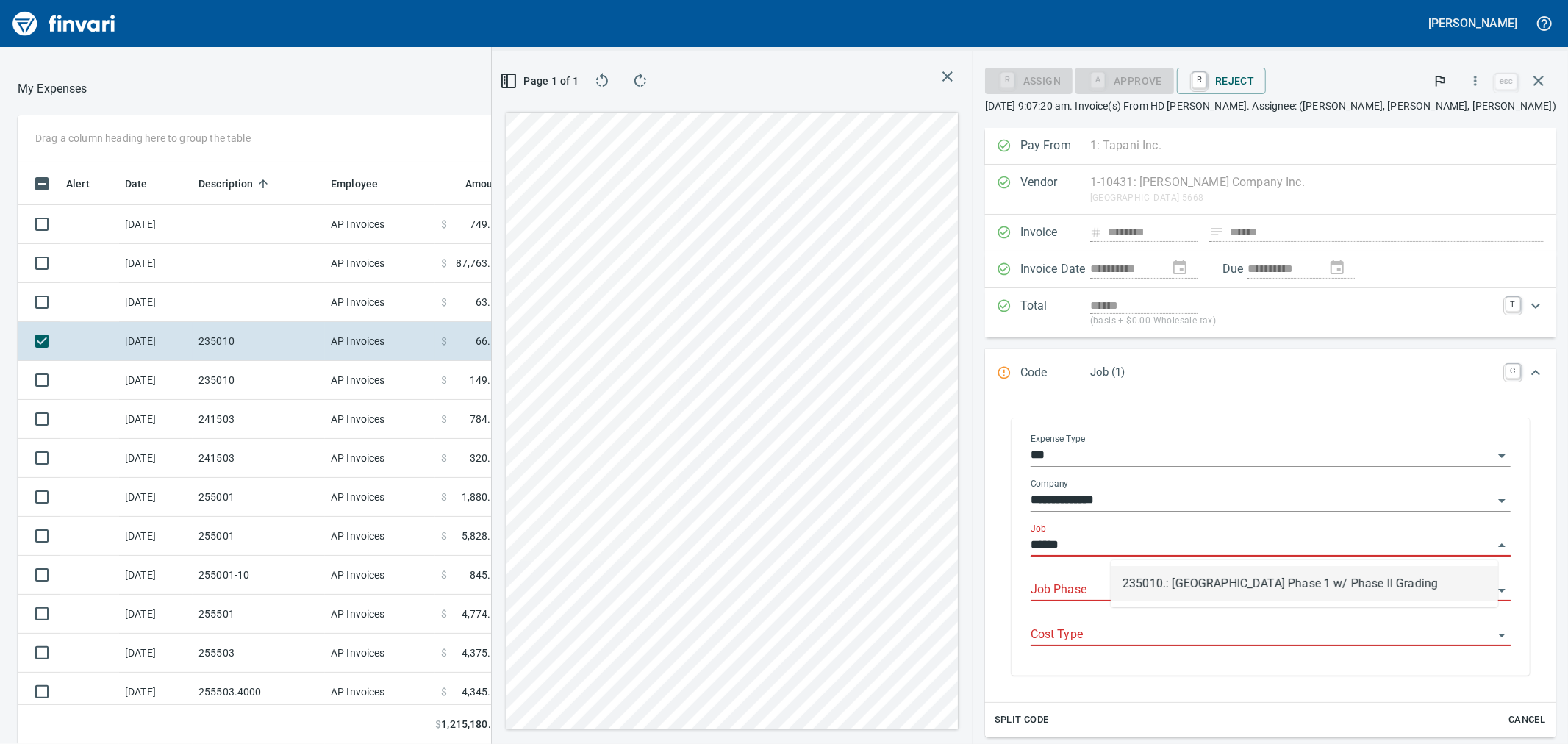
scroll to position [570, 1128]
click at [1132, 582] on li "235010.: Parkview Terrace Phase 1 w/ Phase II Grading" at bounding box center [1304, 584] width 387 height 35
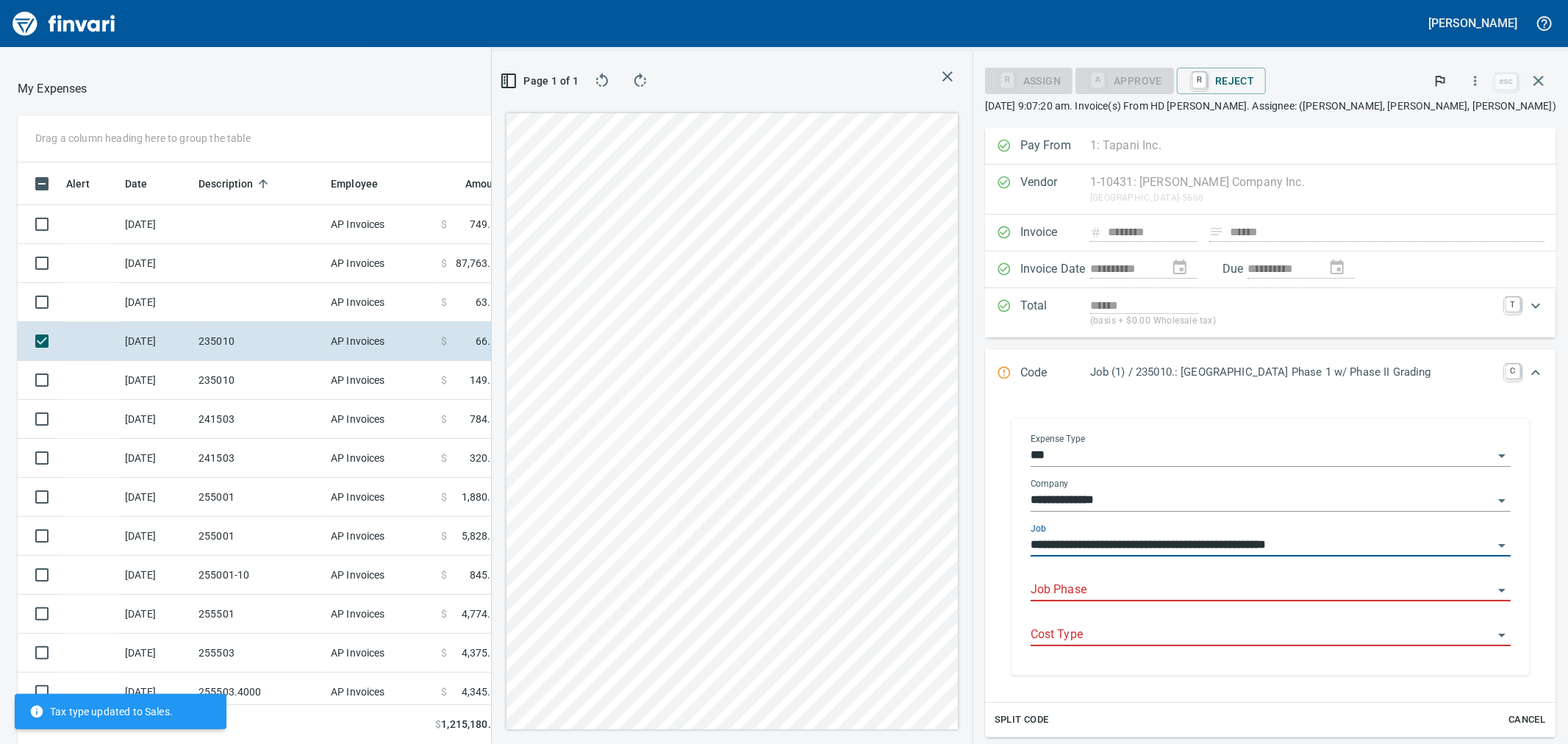
type input "**********"
click at [1150, 590] on input "Job Phase" at bounding box center [1262, 590] width 462 height 20
click at [1182, 554] on li "14. 37.: LATERAL PIPE REWORK" at bounding box center [1301, 554] width 395 height 35
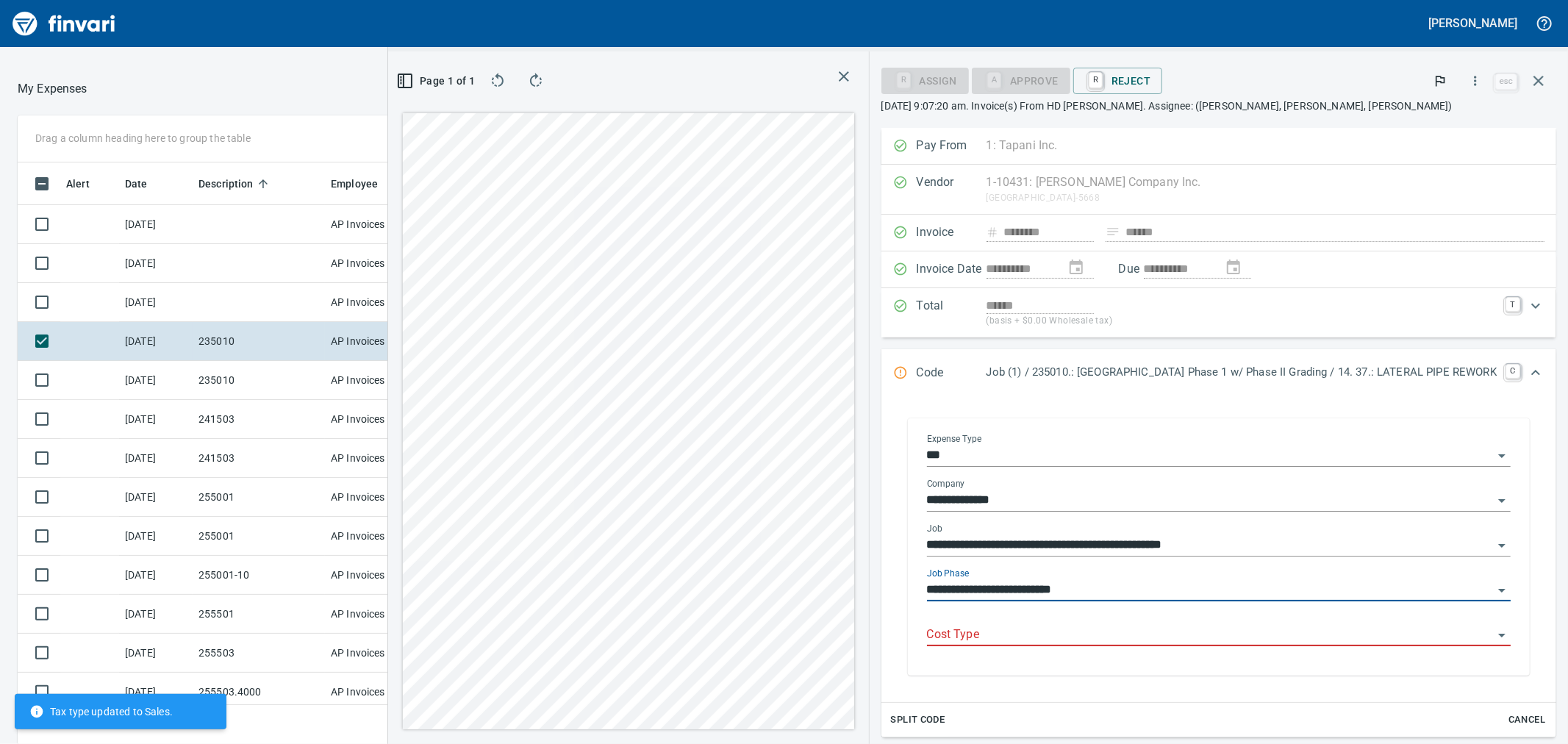
type input "**********"
click at [1151, 641] on input "Cost Type" at bounding box center [1209, 635] width 566 height 20
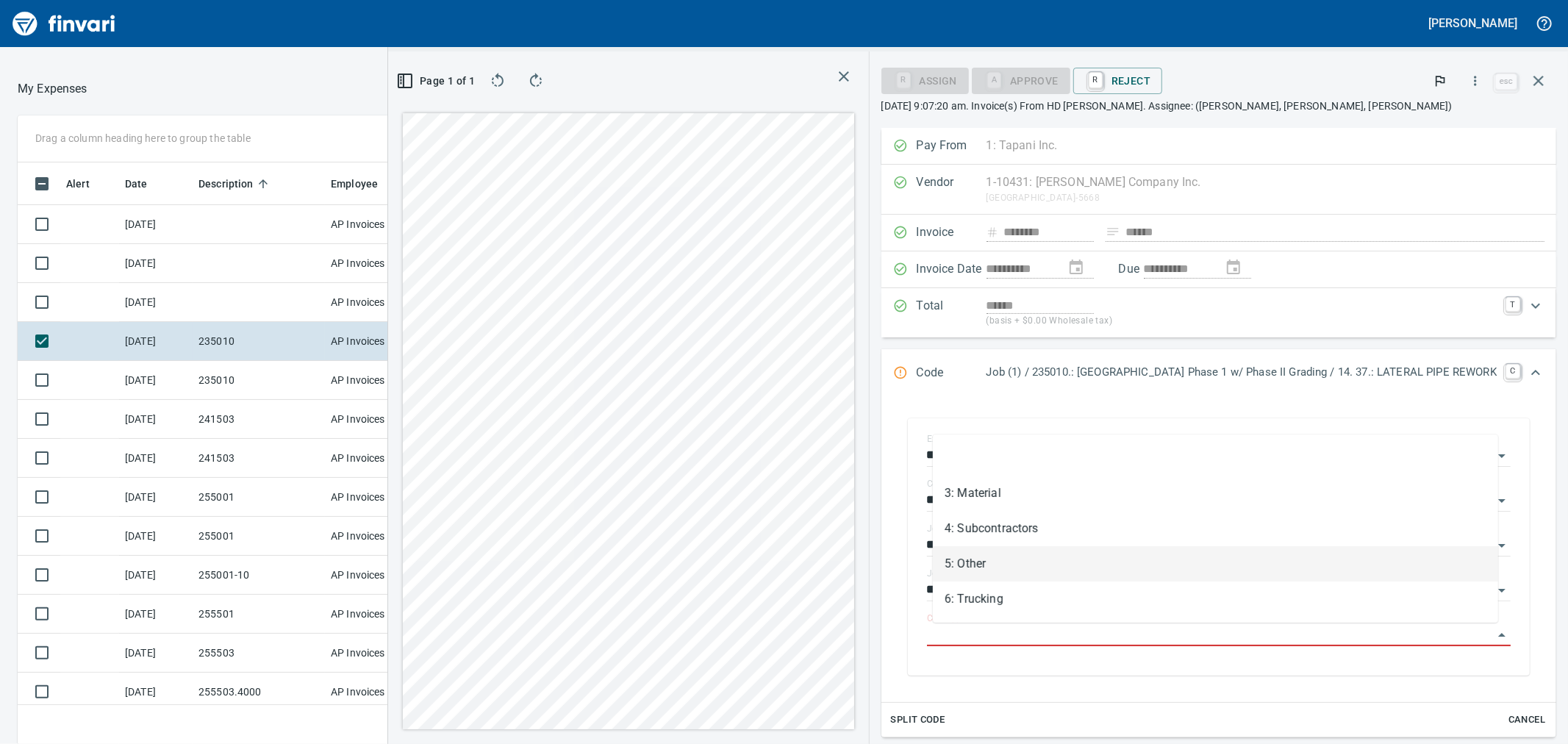
click at [1027, 561] on li "5: Other" at bounding box center [1216, 563] width 565 height 35
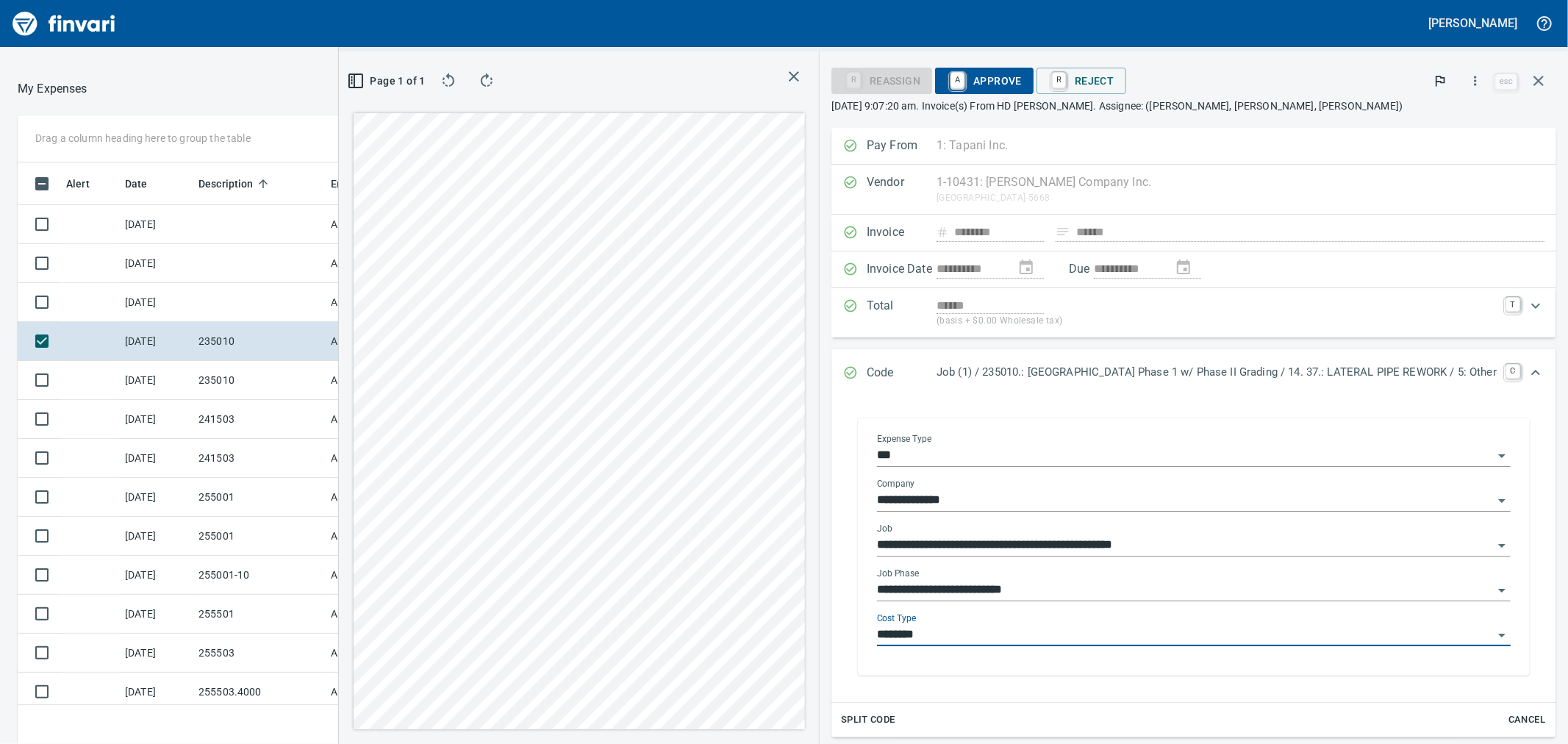
click at [953, 634] on input "********" at bounding box center [1185, 635] width 616 height 20
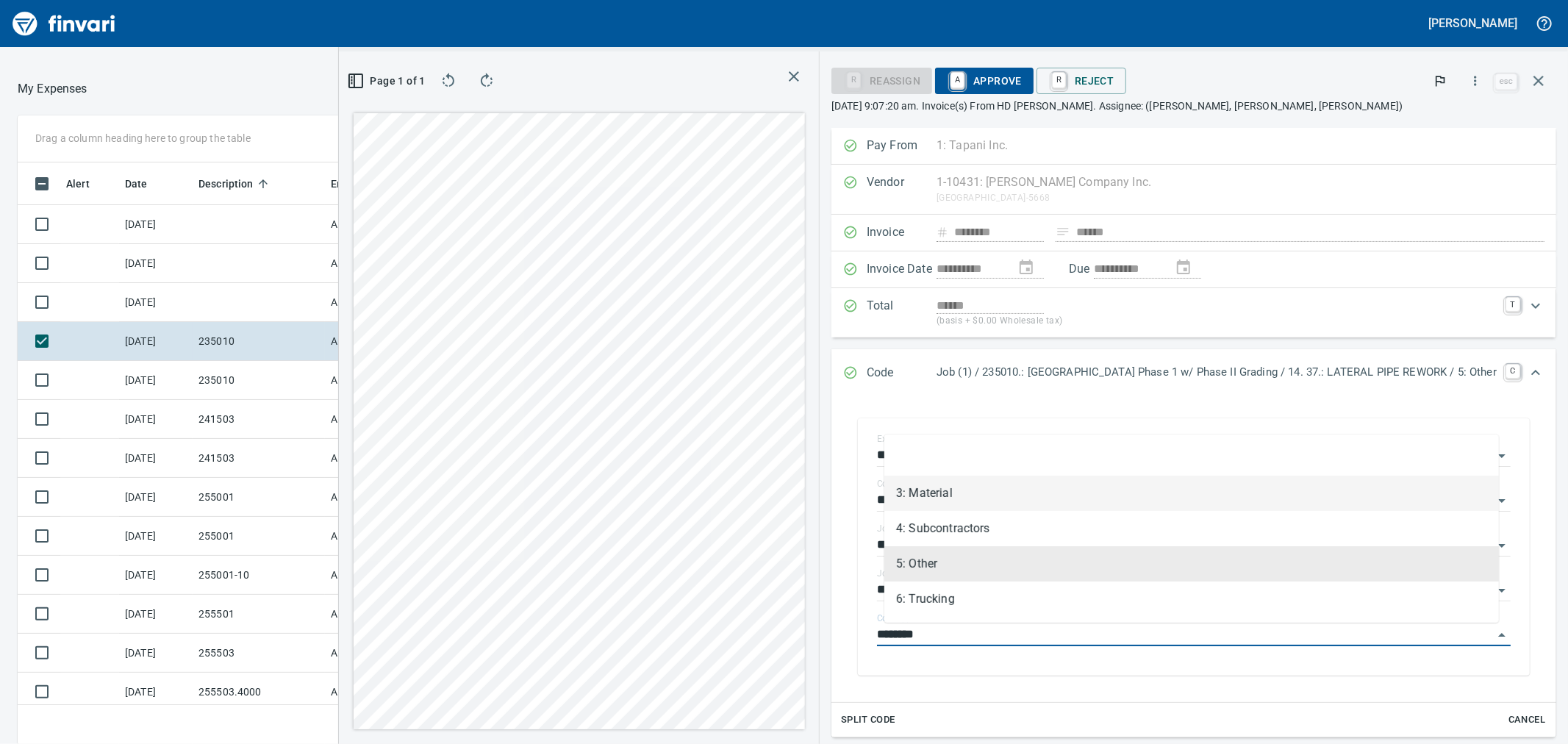
click at [994, 496] on li "3: Material" at bounding box center [1191, 493] width 614 height 35
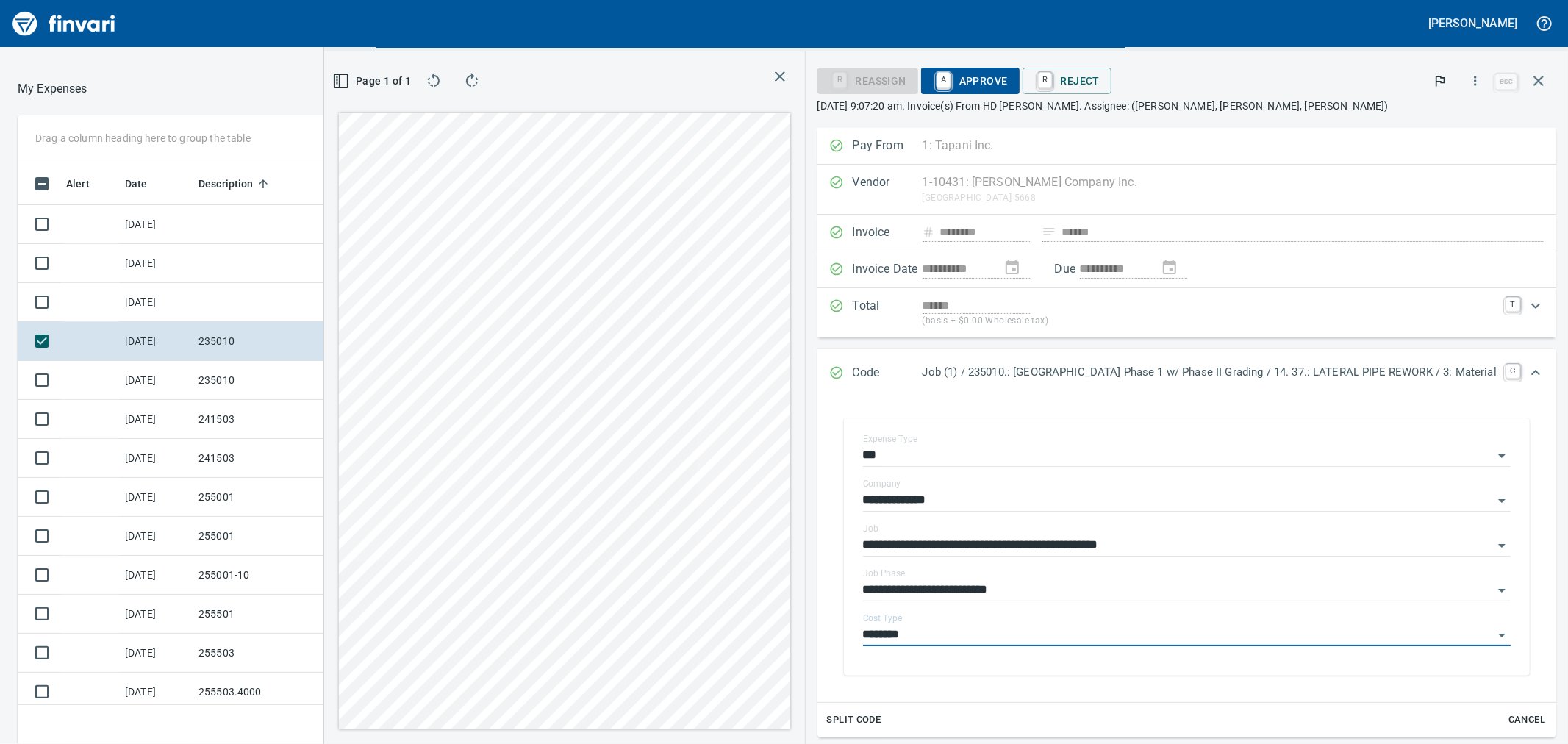
type input "**********"
click at [994, 83] on span "A Approve" at bounding box center [971, 81] width 75 height 25
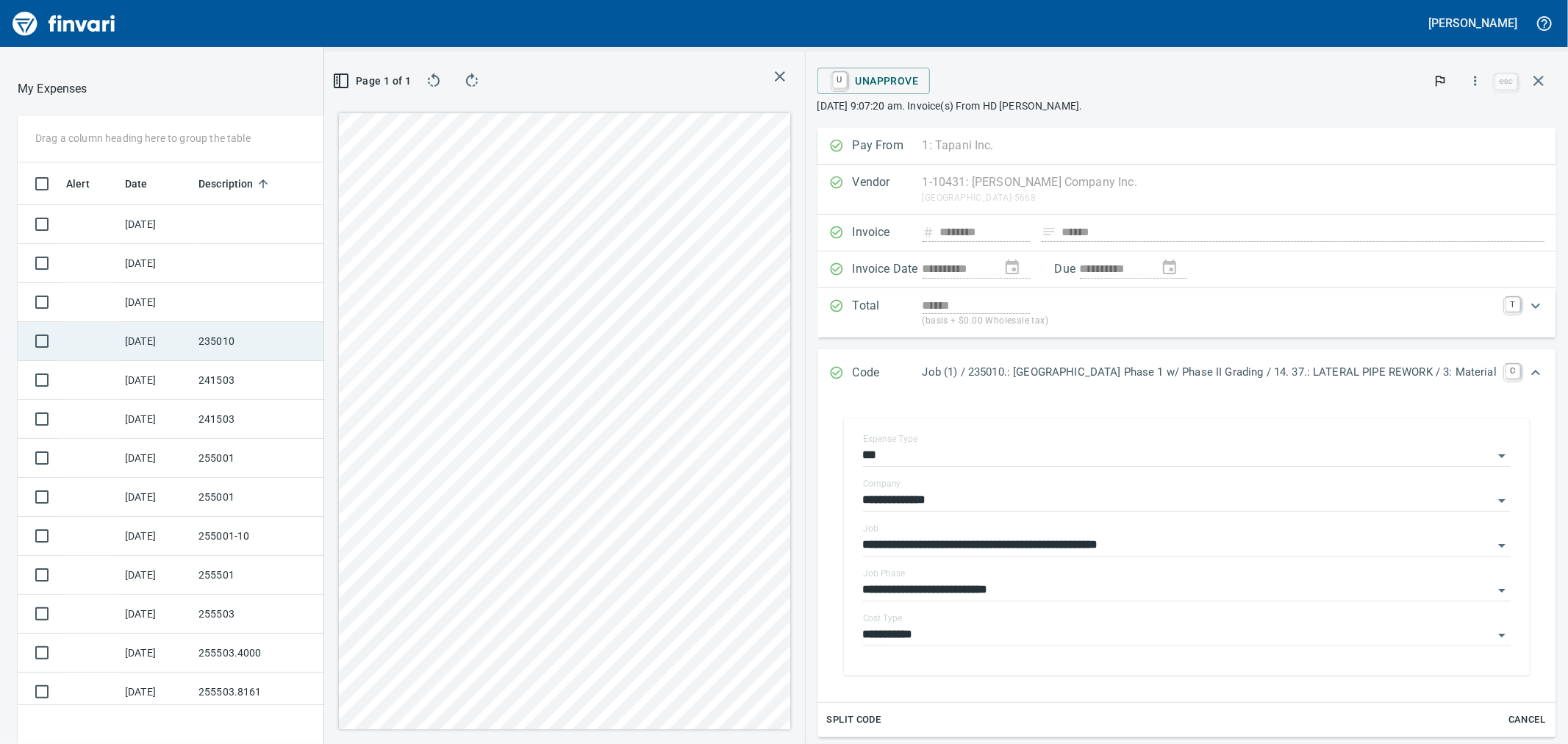
click at [236, 347] on td "235010" at bounding box center [259, 342] width 132 height 39
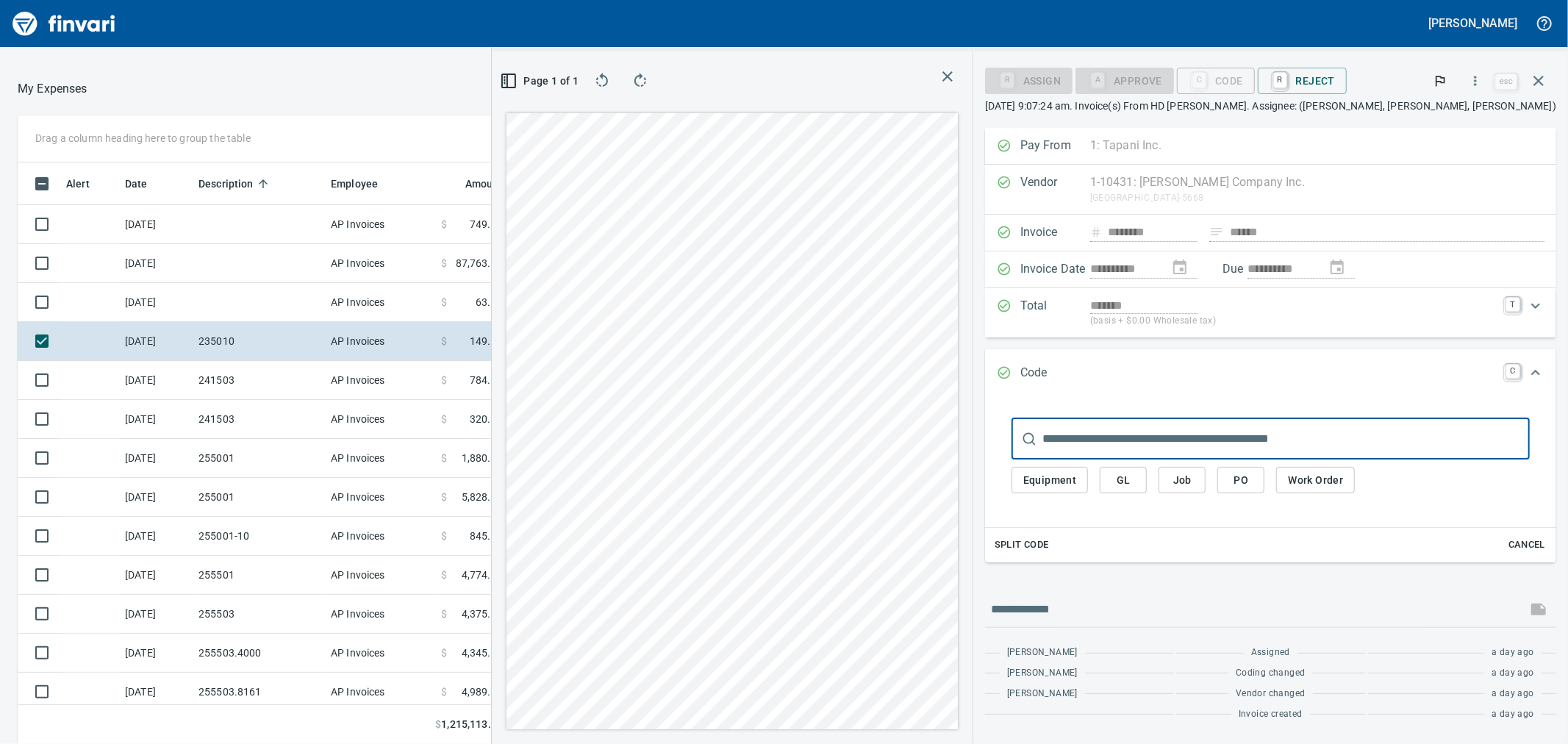
click at [1194, 482] on span "Job" at bounding box center [1182, 481] width 24 height 18
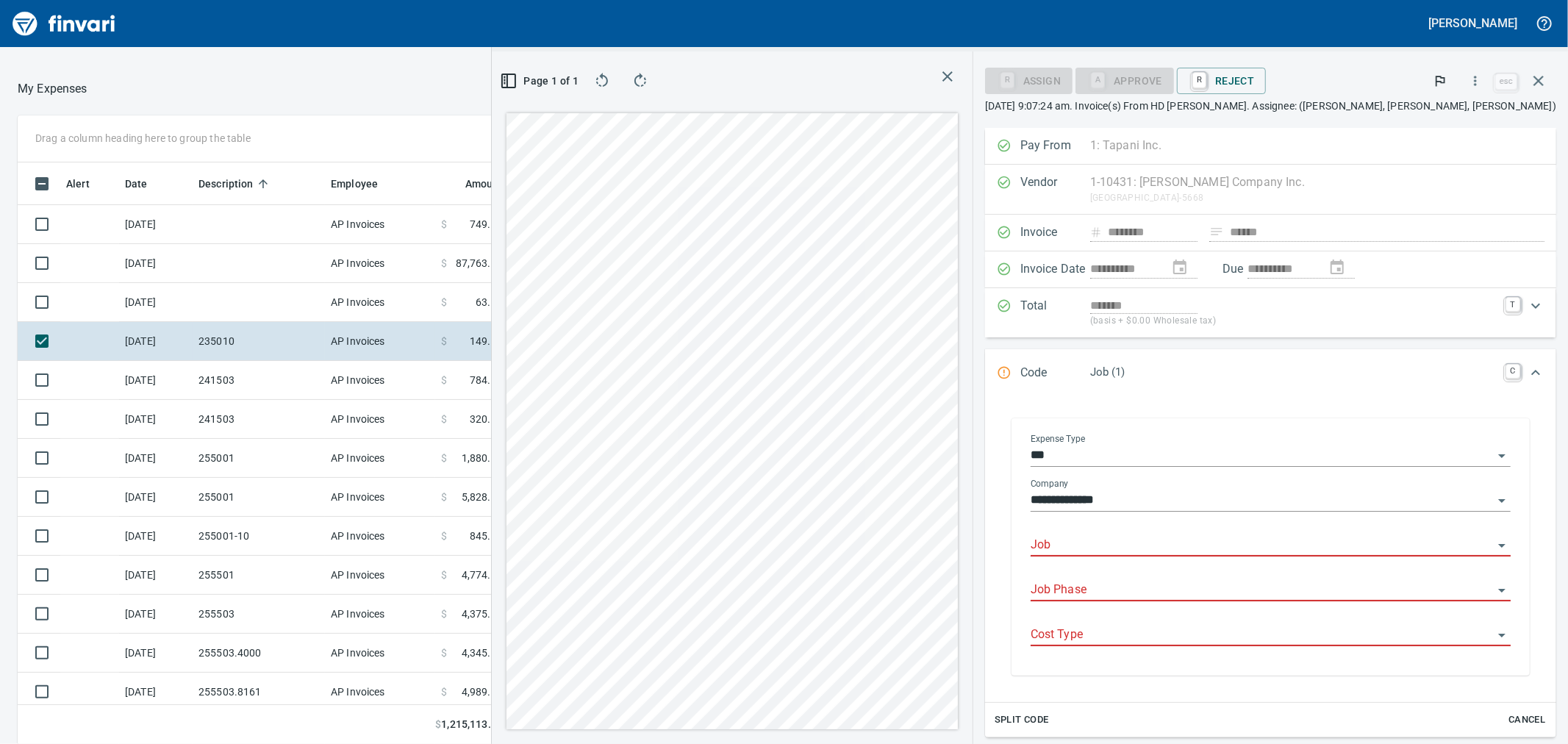
click at [1195, 548] on input "Job" at bounding box center [1262, 545] width 462 height 20
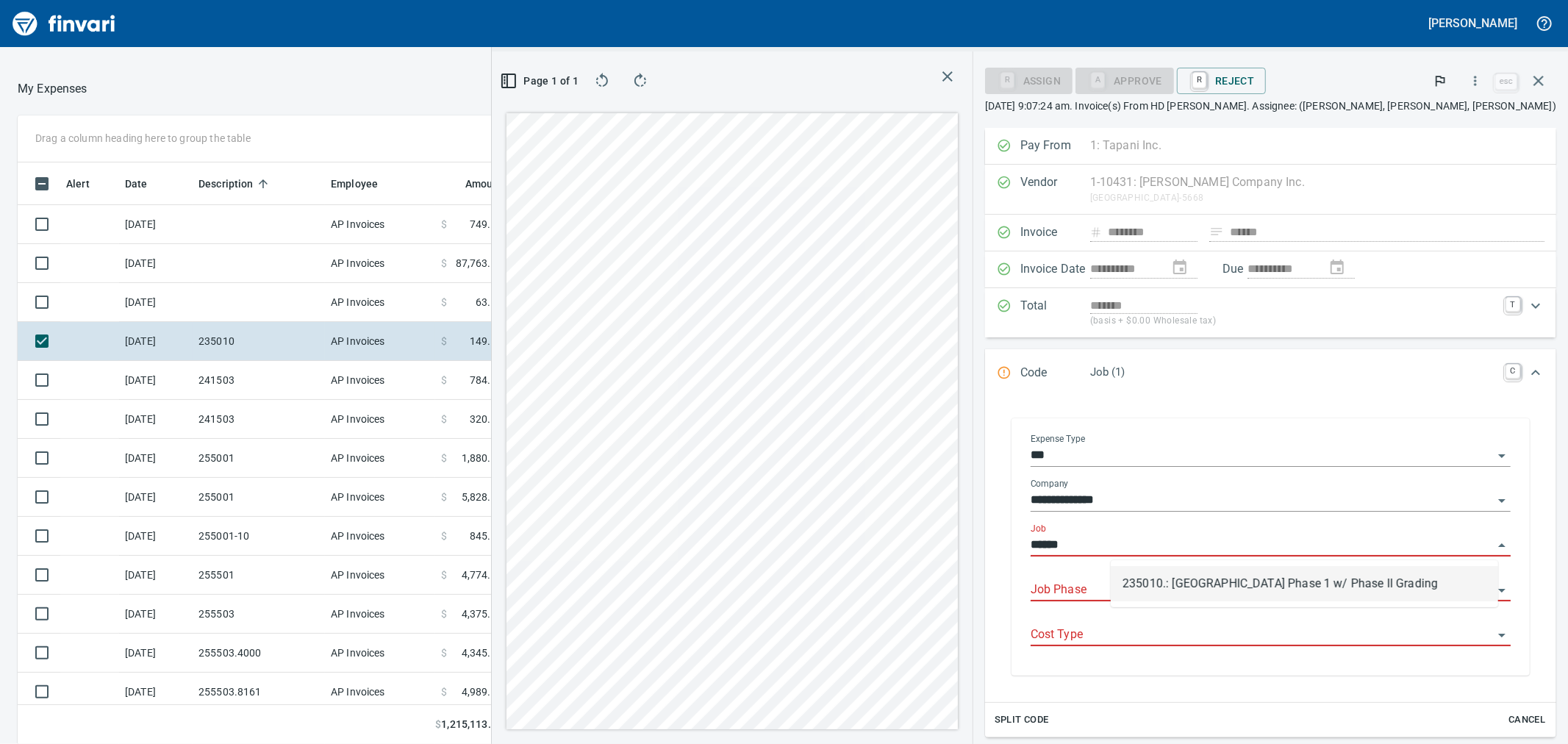
scroll to position [570, 1128]
click at [1195, 580] on li "235010.: Parkview Terrace Phase 1 w/ Phase II Grading" at bounding box center [1304, 584] width 387 height 35
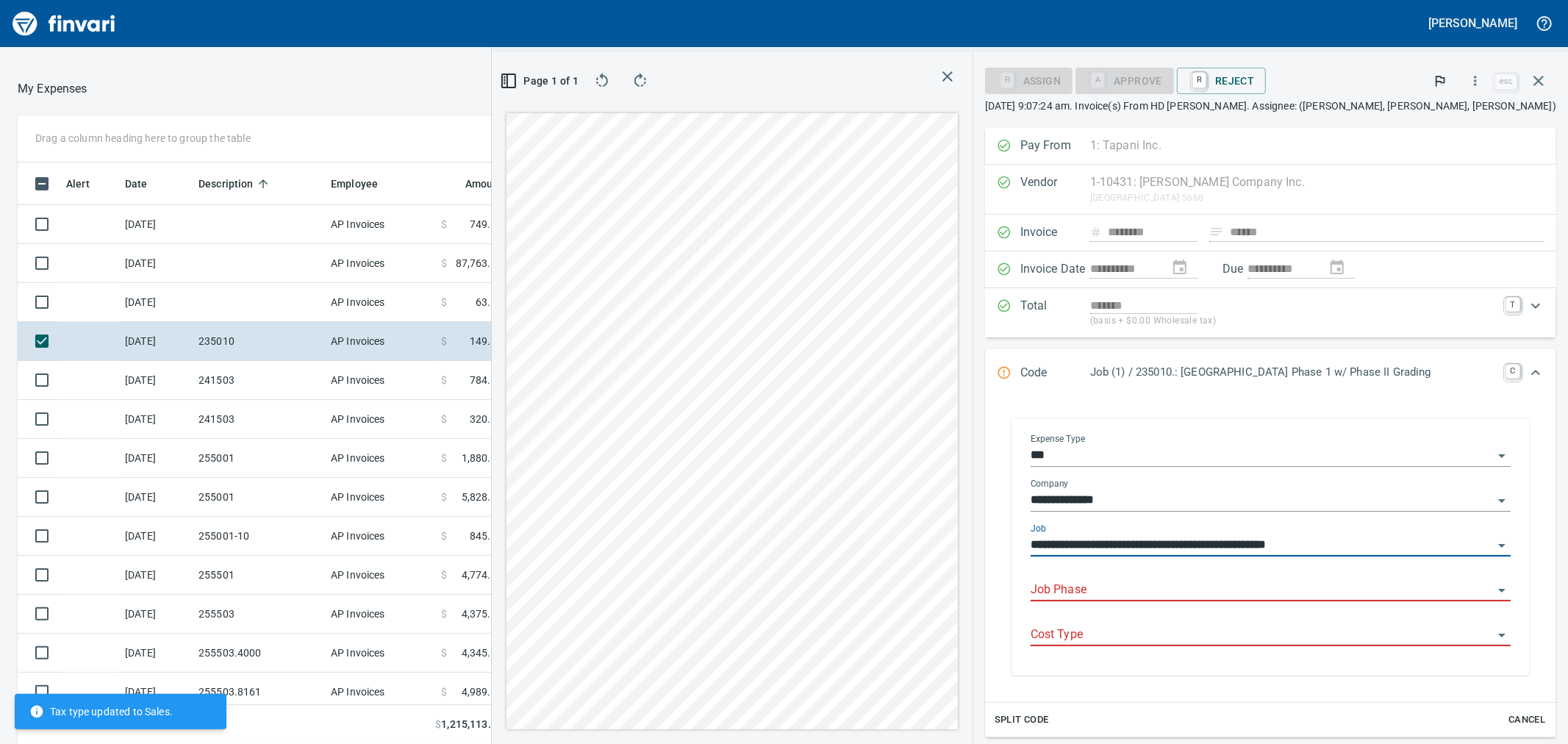
type input "**********"
click at [1175, 594] on input "Job Phase" at bounding box center [1262, 590] width 462 height 20
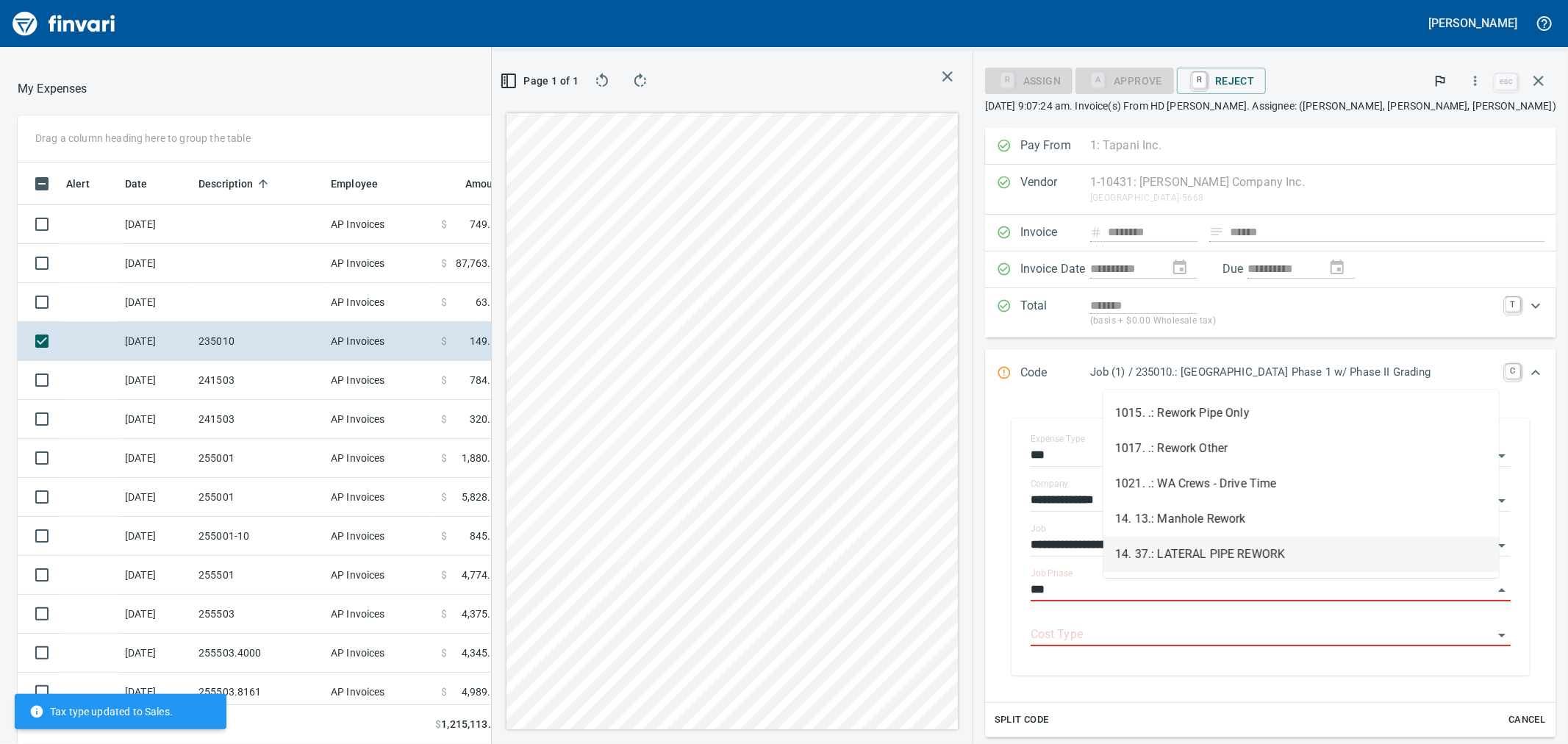
click at [1212, 553] on li "14. 37.: LATERAL PIPE REWORK" at bounding box center [1301, 554] width 395 height 35
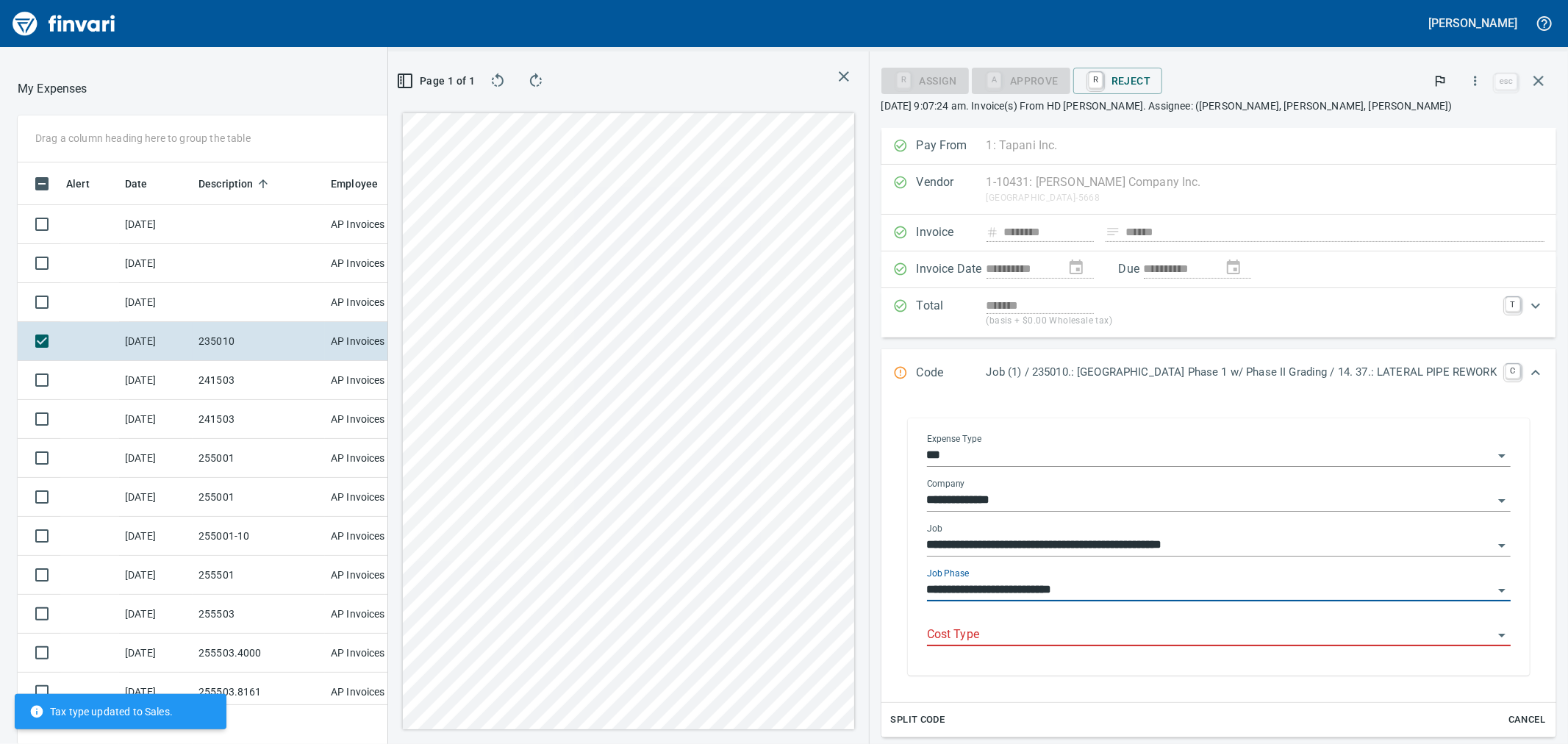
type input "**********"
click at [1198, 626] on input "Cost Type" at bounding box center [1209, 635] width 566 height 20
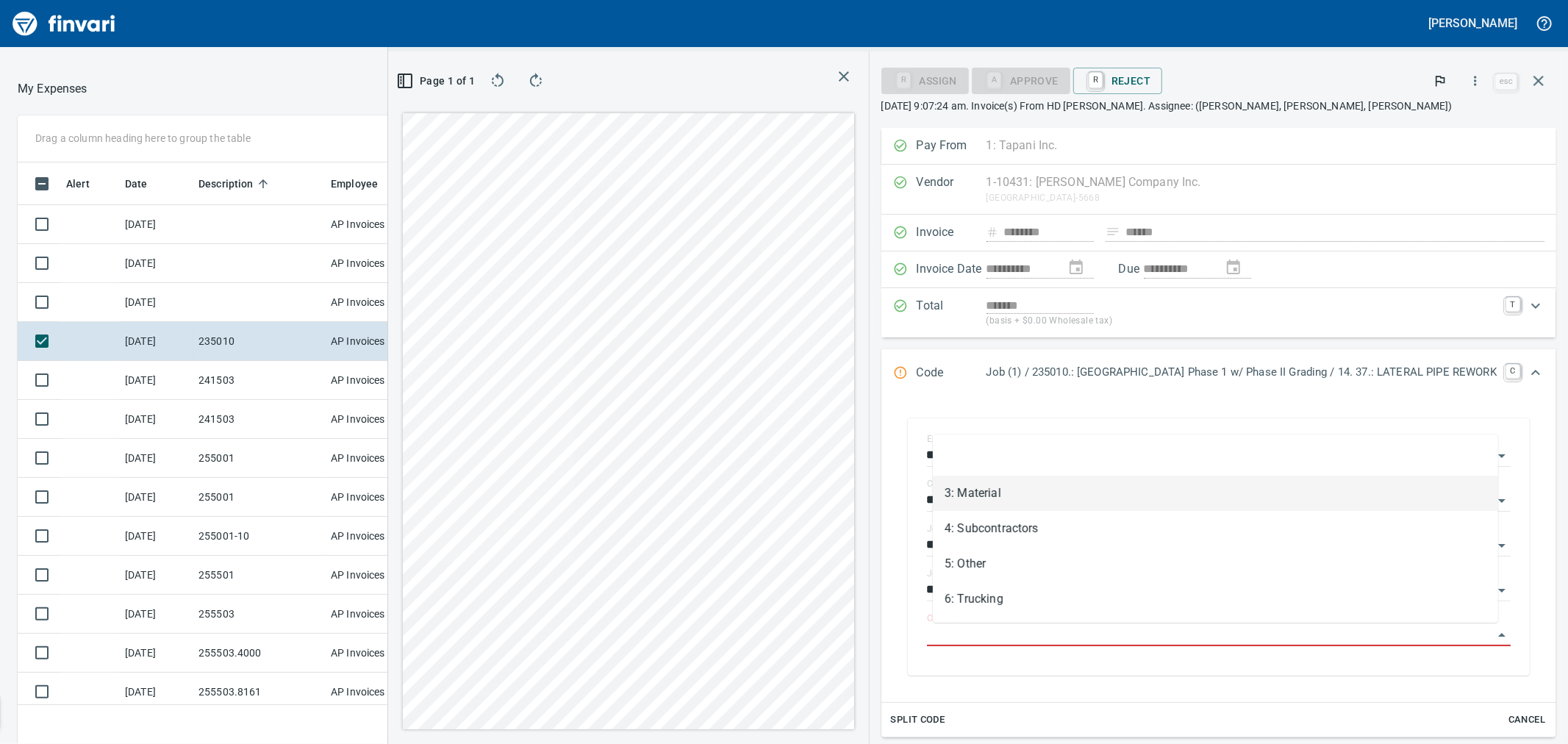
click at [1034, 495] on li "3: Material" at bounding box center [1216, 493] width 565 height 35
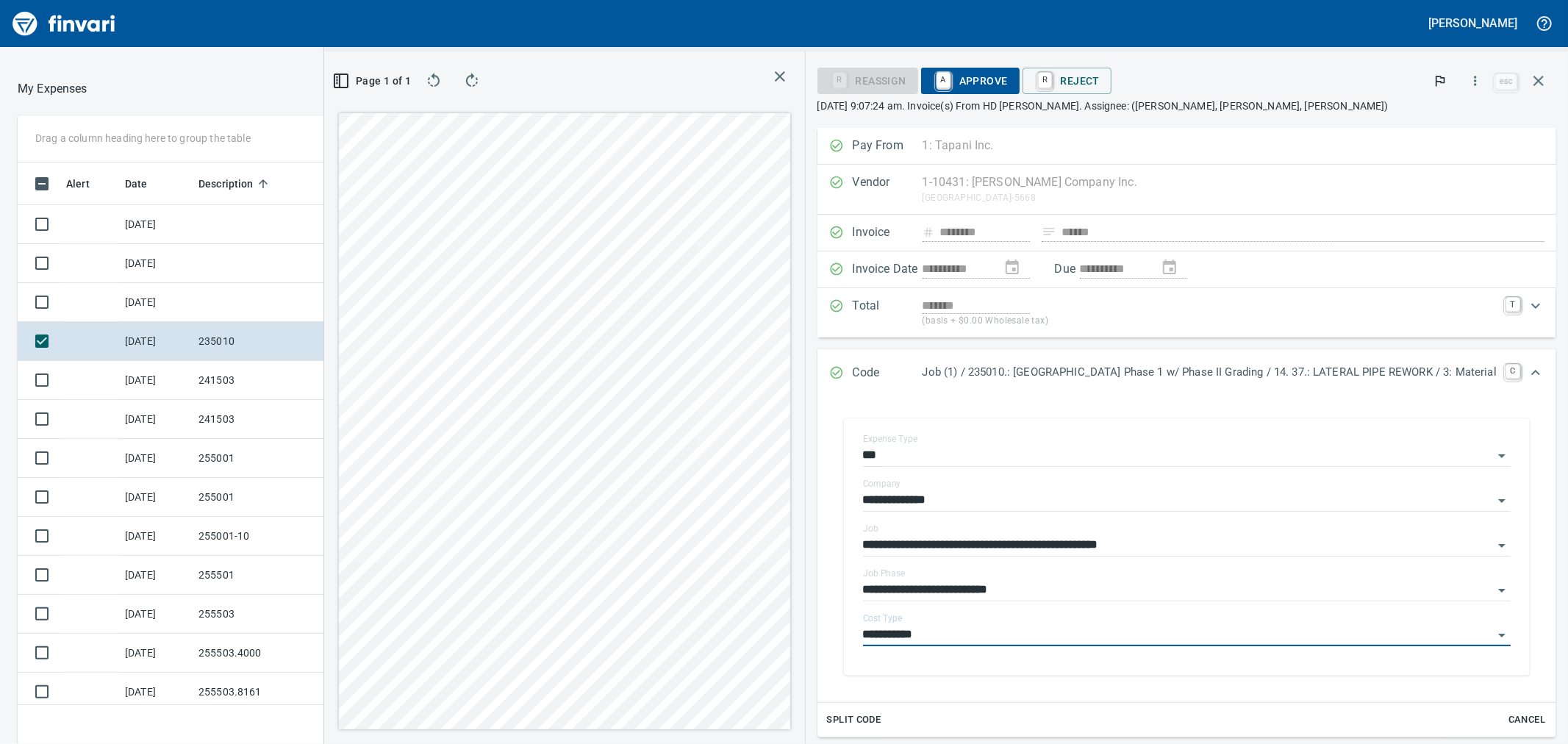
type input "**********"
click at [985, 83] on span "A Approve" at bounding box center [971, 81] width 75 height 25
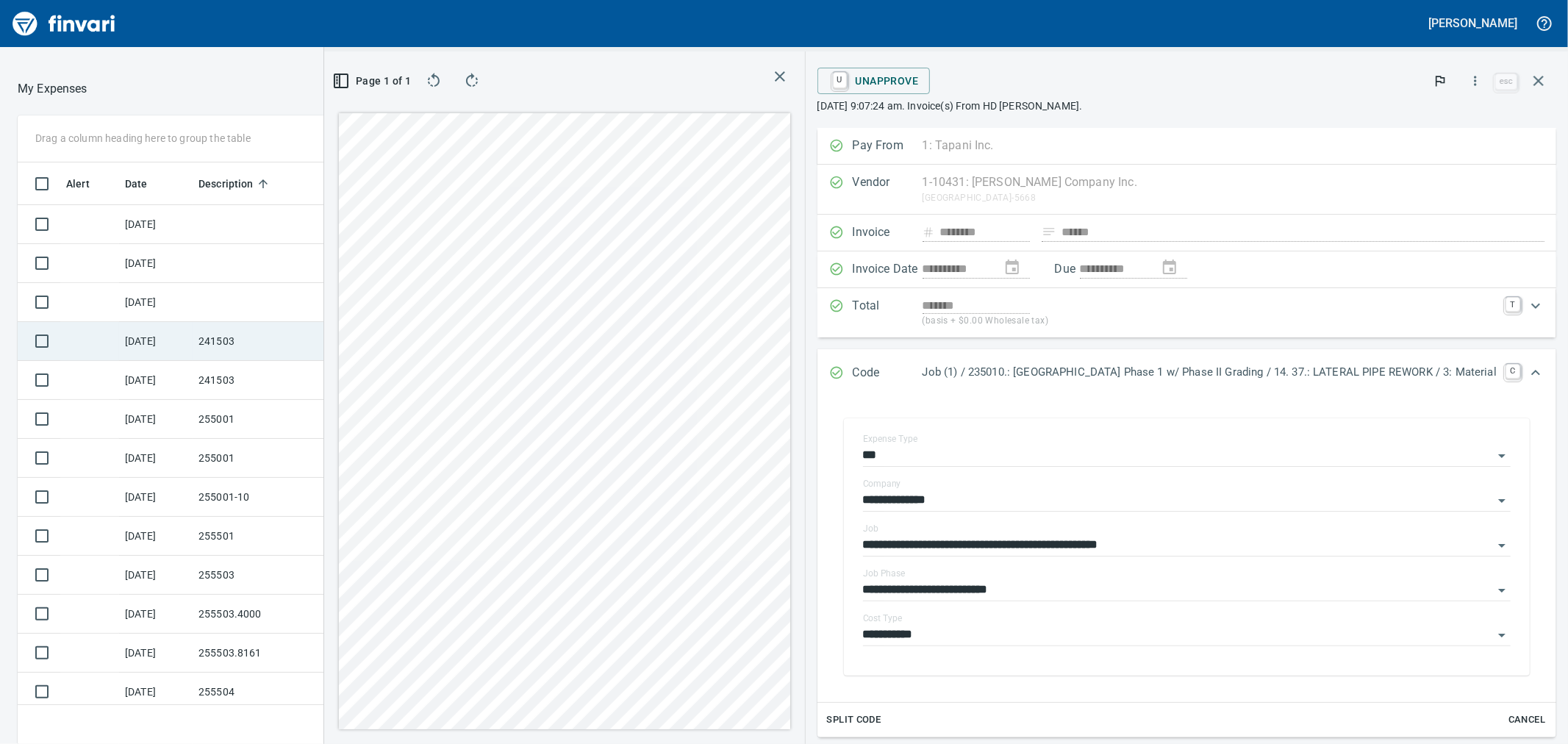
click at [252, 341] on td "241503" at bounding box center [259, 342] width 132 height 39
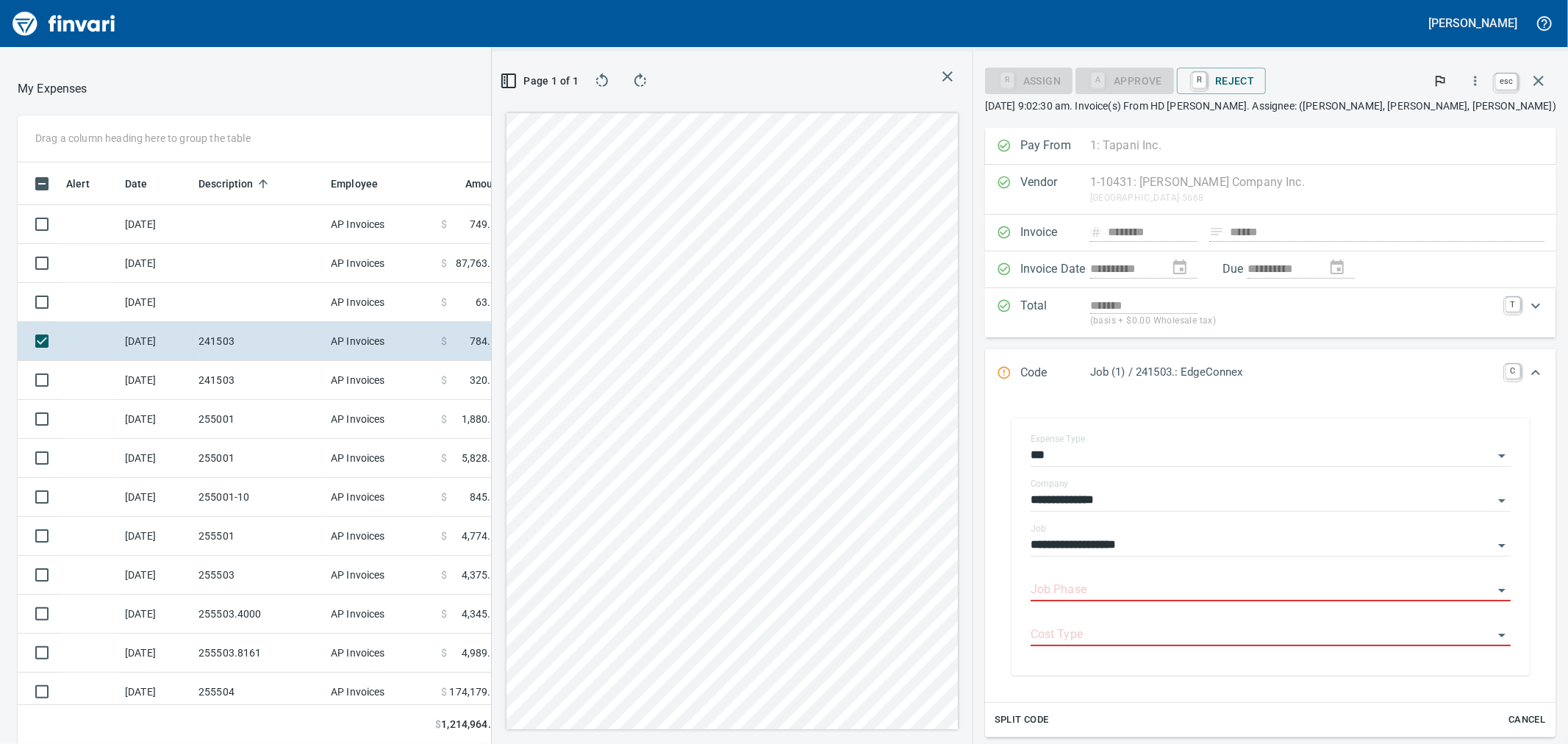
scroll to position [570, 1128]
click at [1542, 84] on icon "button" at bounding box center [1539, 81] width 11 height 11
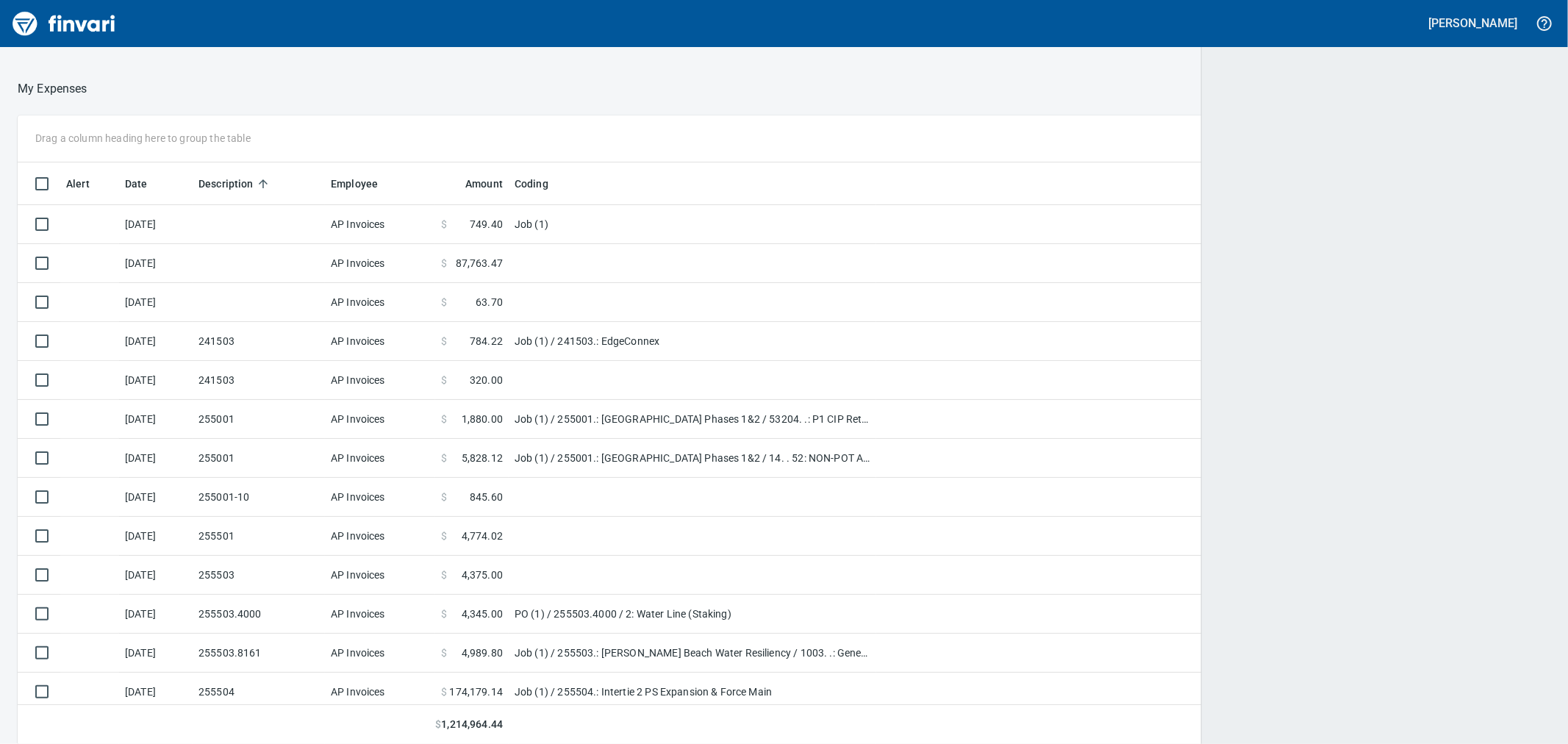
scroll to position [570, 1496]
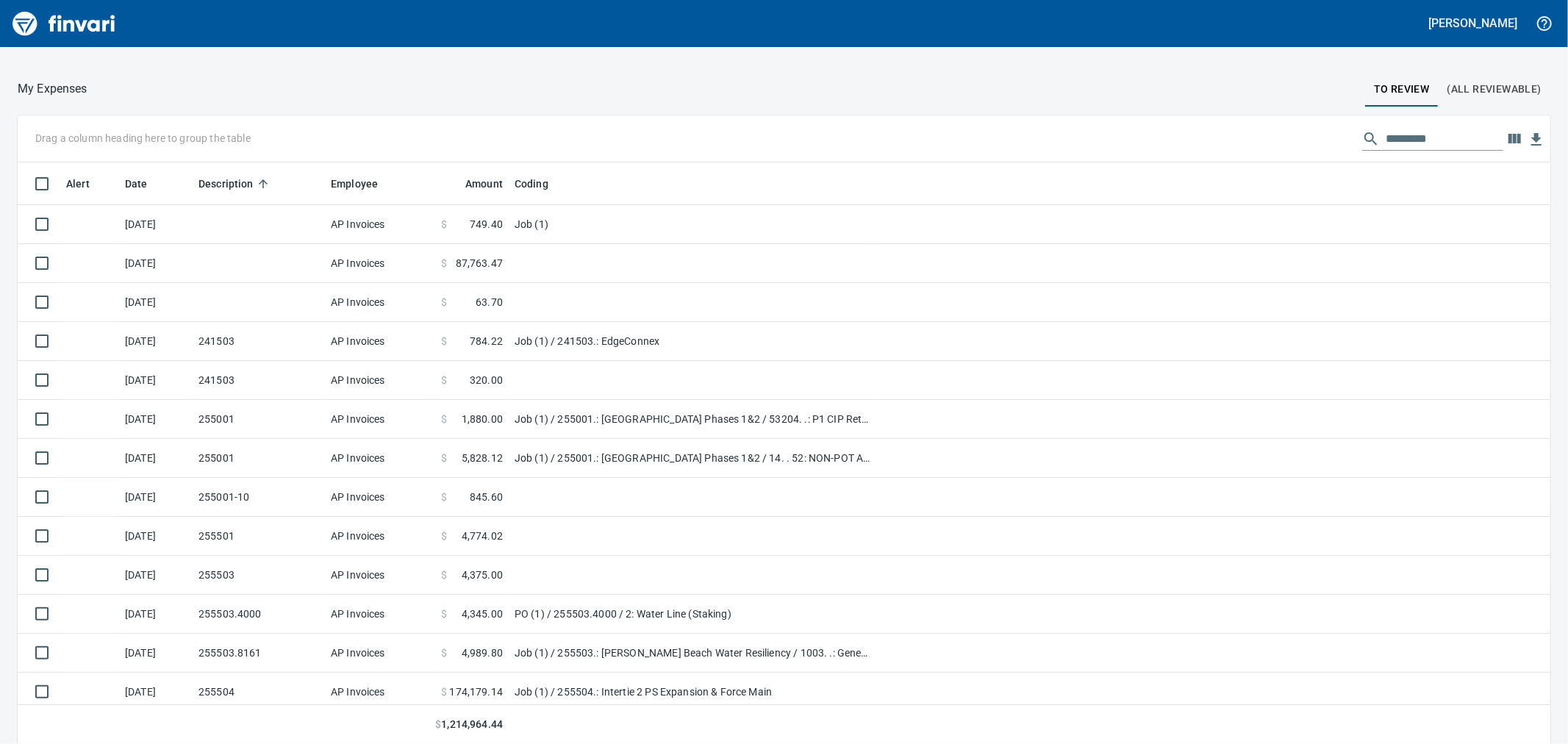
click at [1395, 148] on input "text" at bounding box center [1445, 139] width 118 height 24
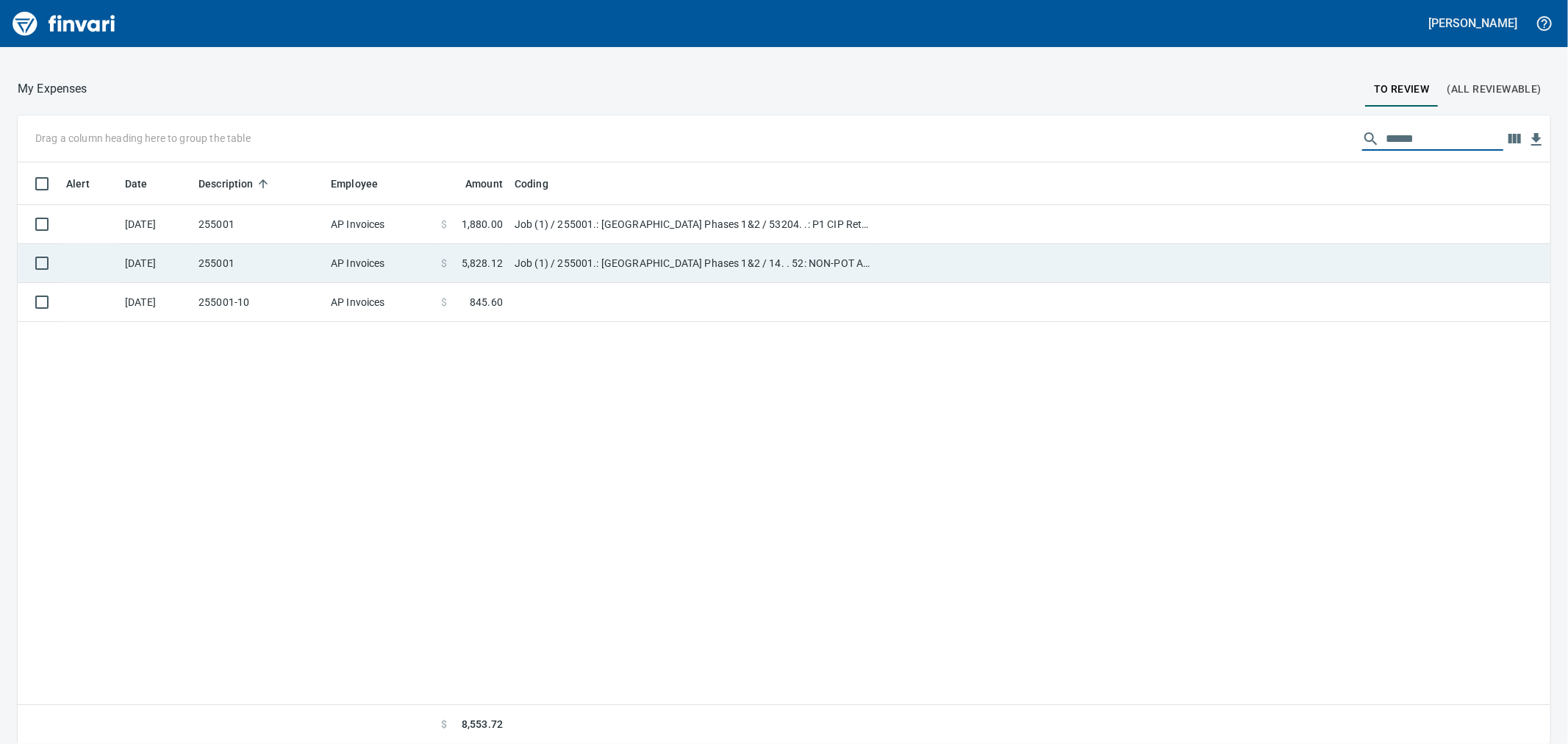
type input "******"
click at [314, 265] on td "255001" at bounding box center [259, 264] width 132 height 39
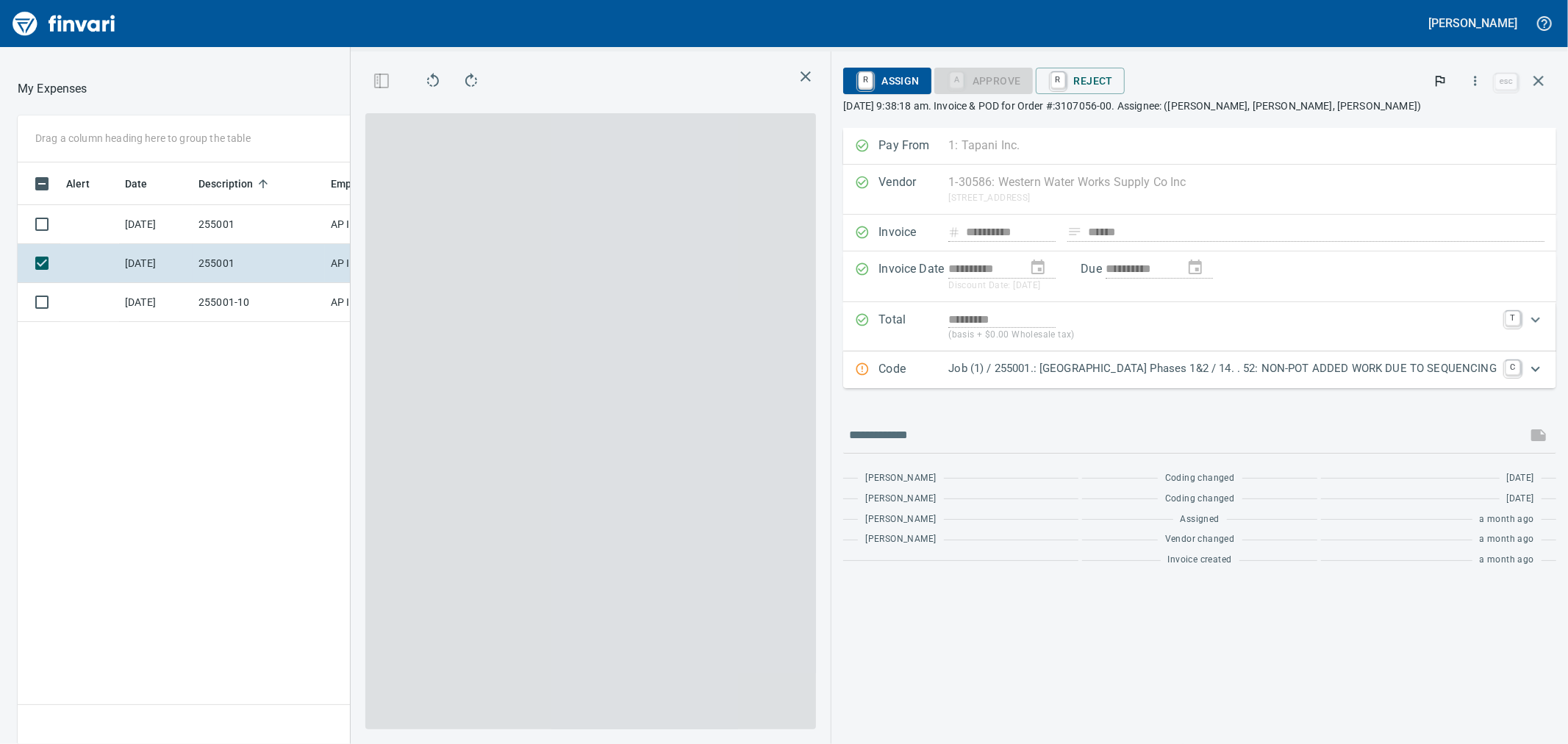
scroll to position [570, 1141]
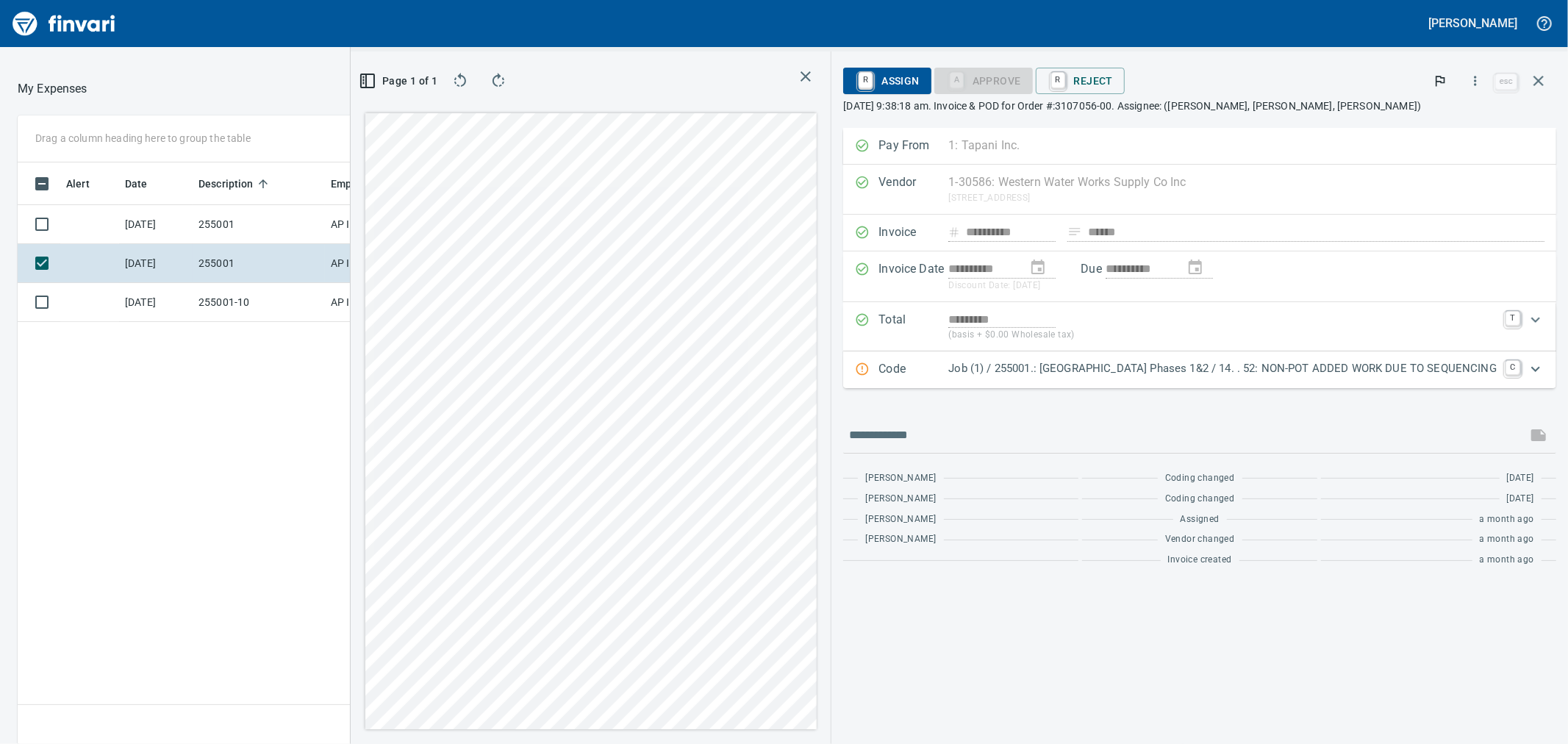
click at [1539, 370] on icon "Expand" at bounding box center [1536, 370] width 18 height 18
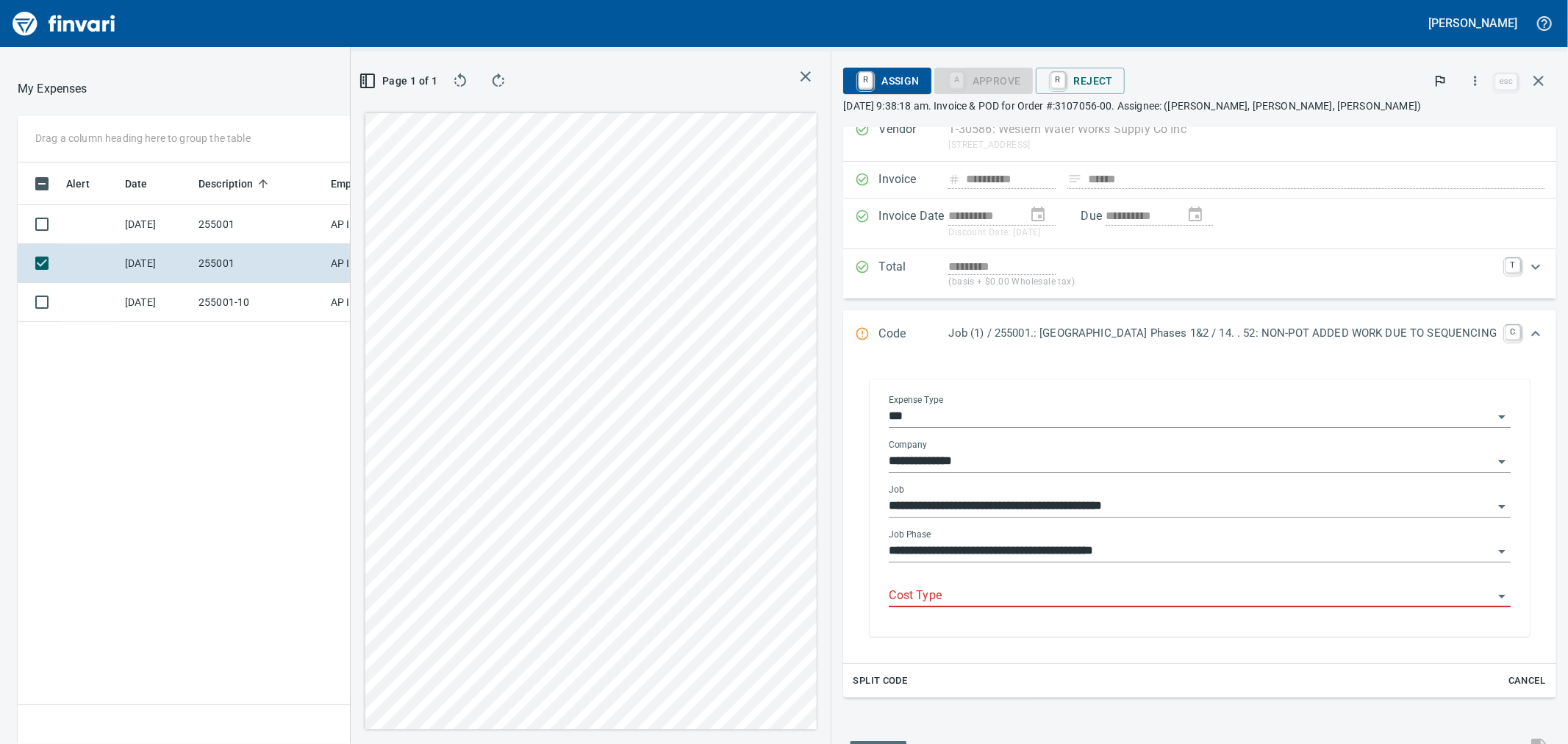
scroll to position [82, 0]
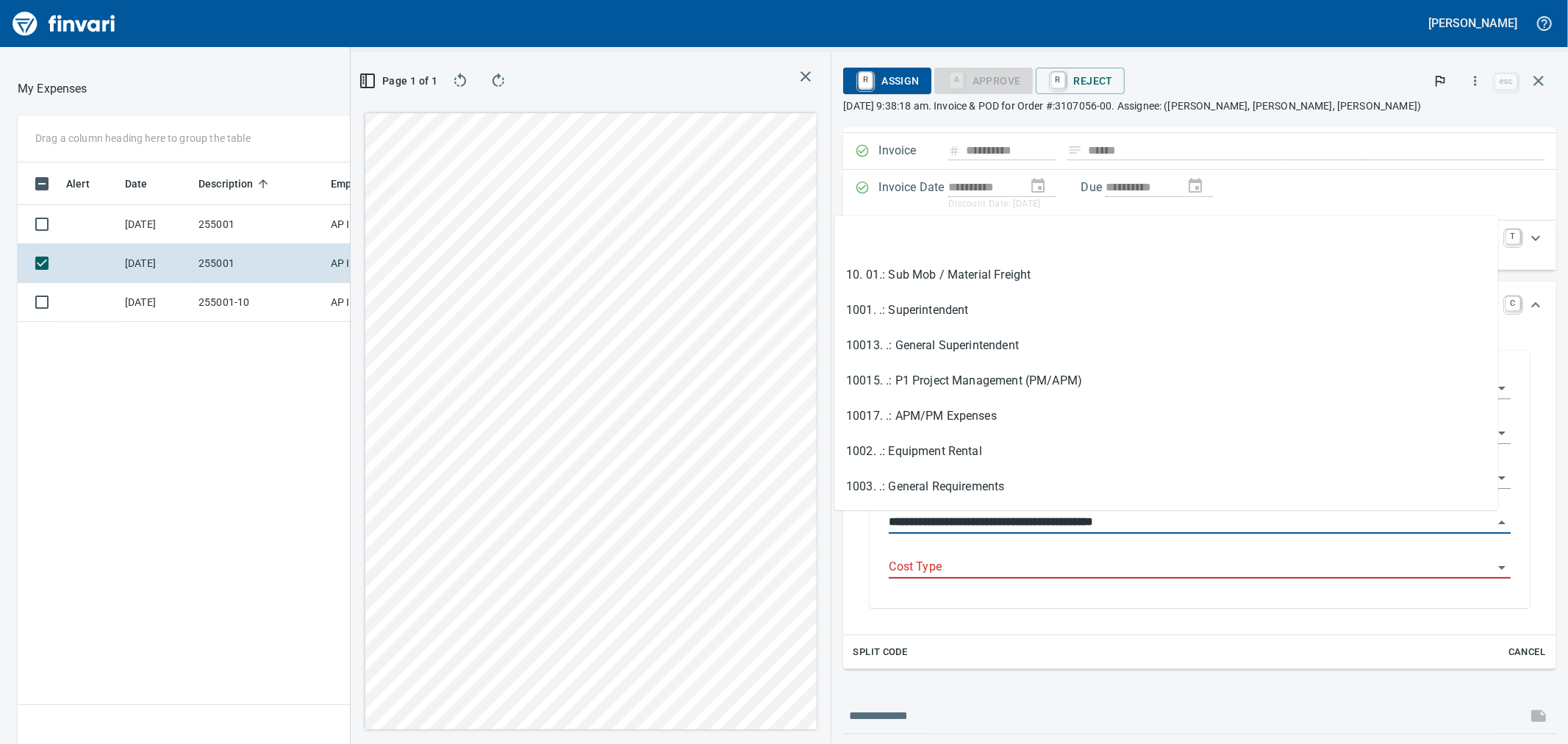
click at [1213, 524] on input "**********" at bounding box center [1191, 522] width 605 height 20
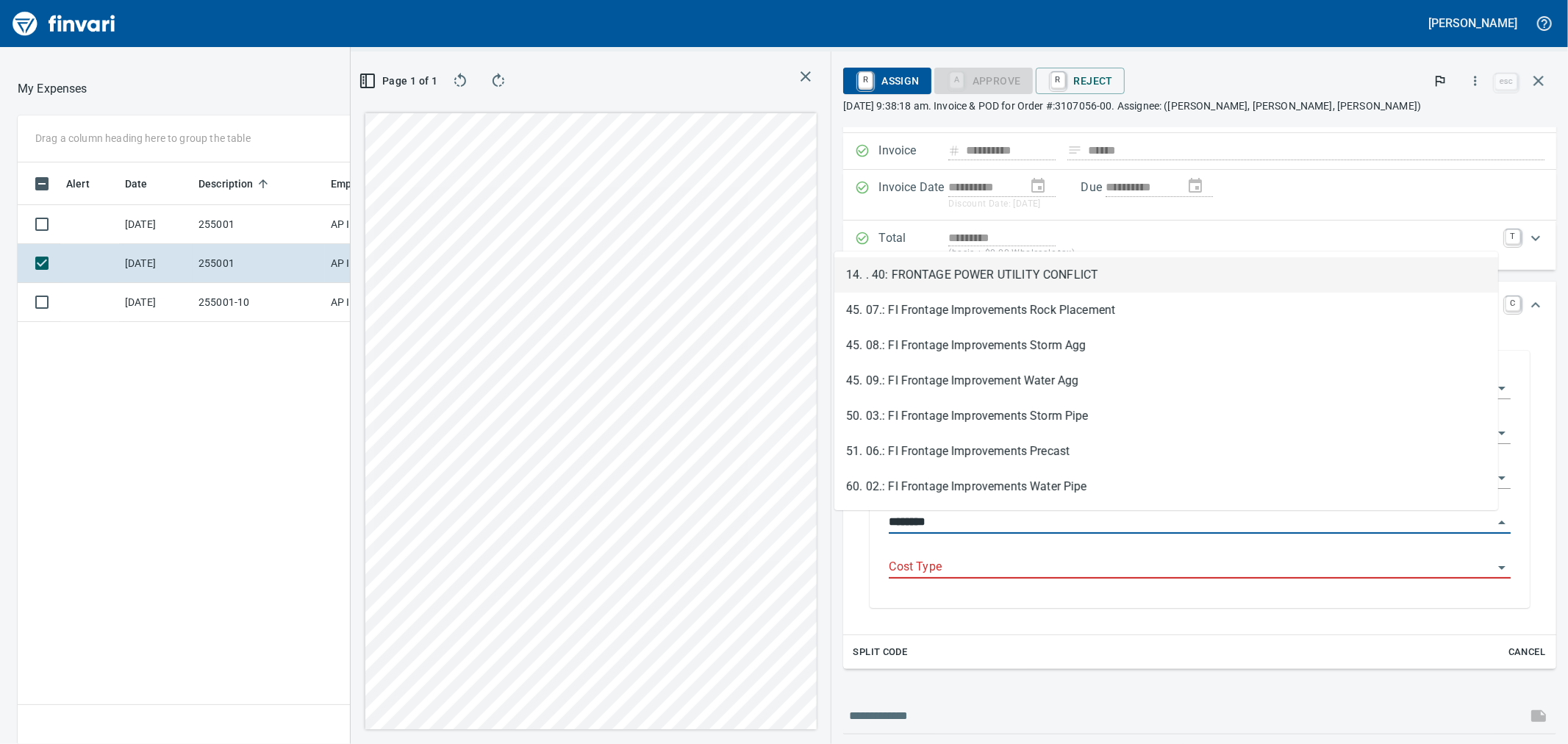
scroll to position [570, 1141]
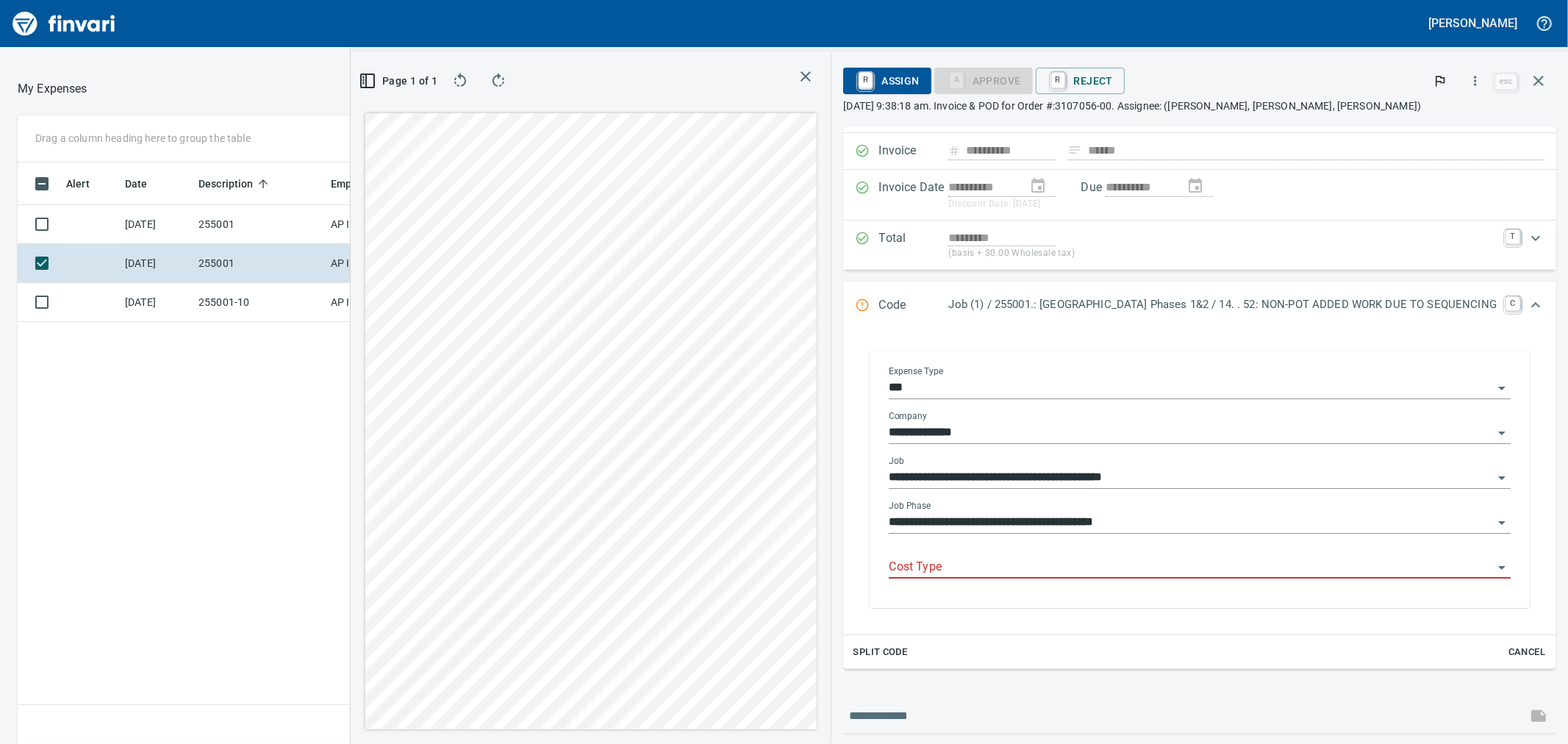
click at [1187, 518] on input "**********" at bounding box center [1191, 522] width 605 height 20
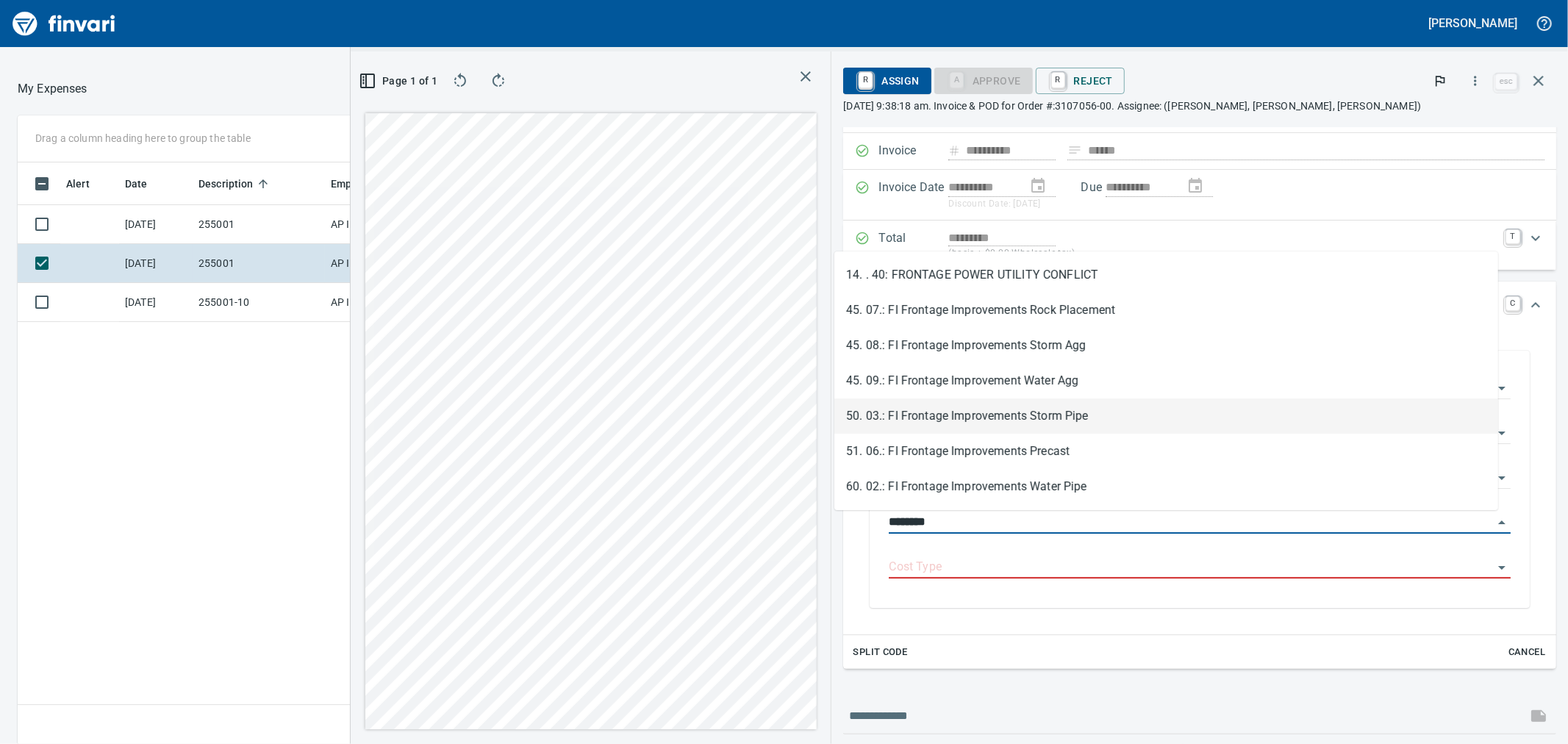
click at [1060, 420] on li "50. 03.: FI Frontage Improvements Storm Pipe" at bounding box center [1166, 416] width 663 height 35
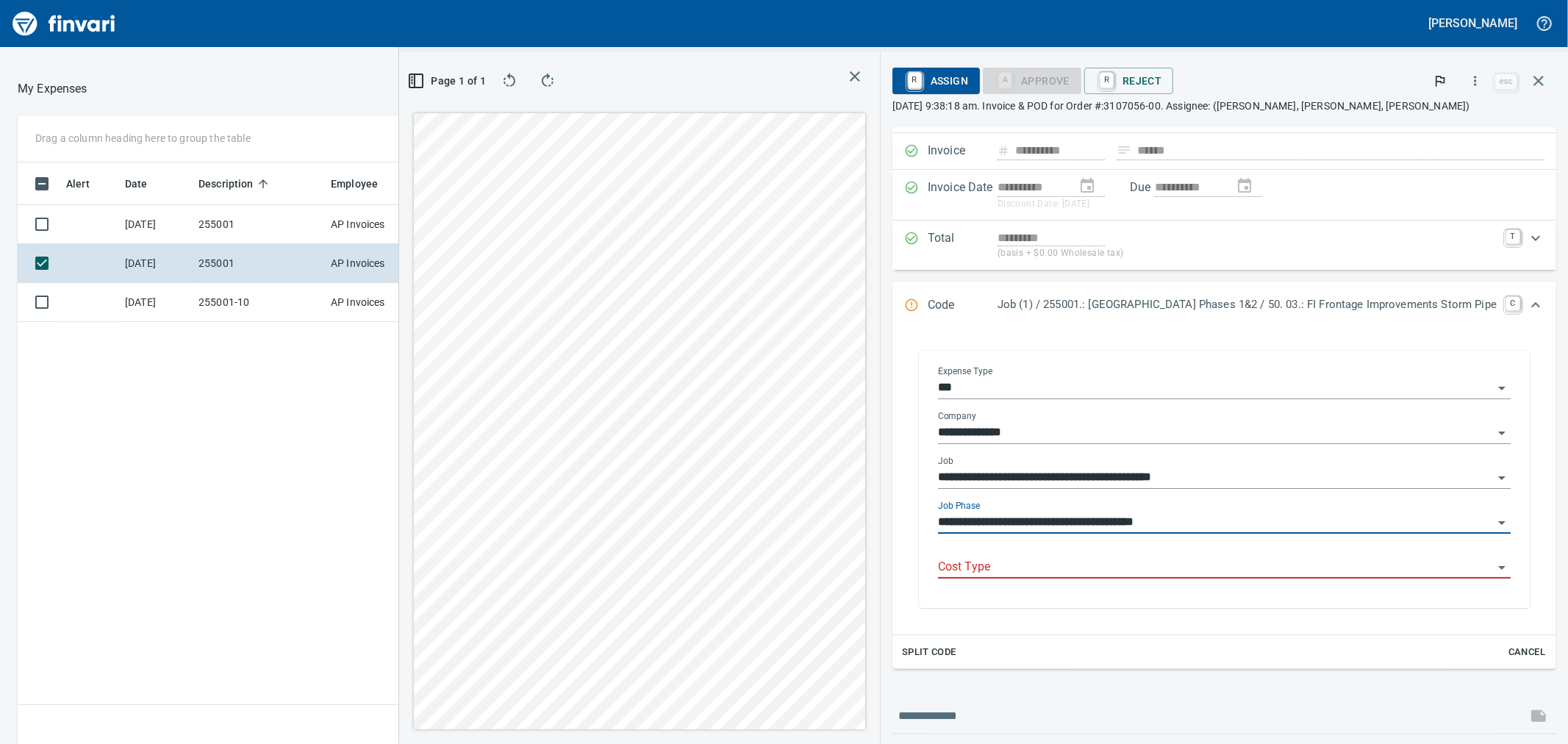
type input "**********"
click at [969, 571] on input "Cost Type" at bounding box center [1215, 567] width 555 height 20
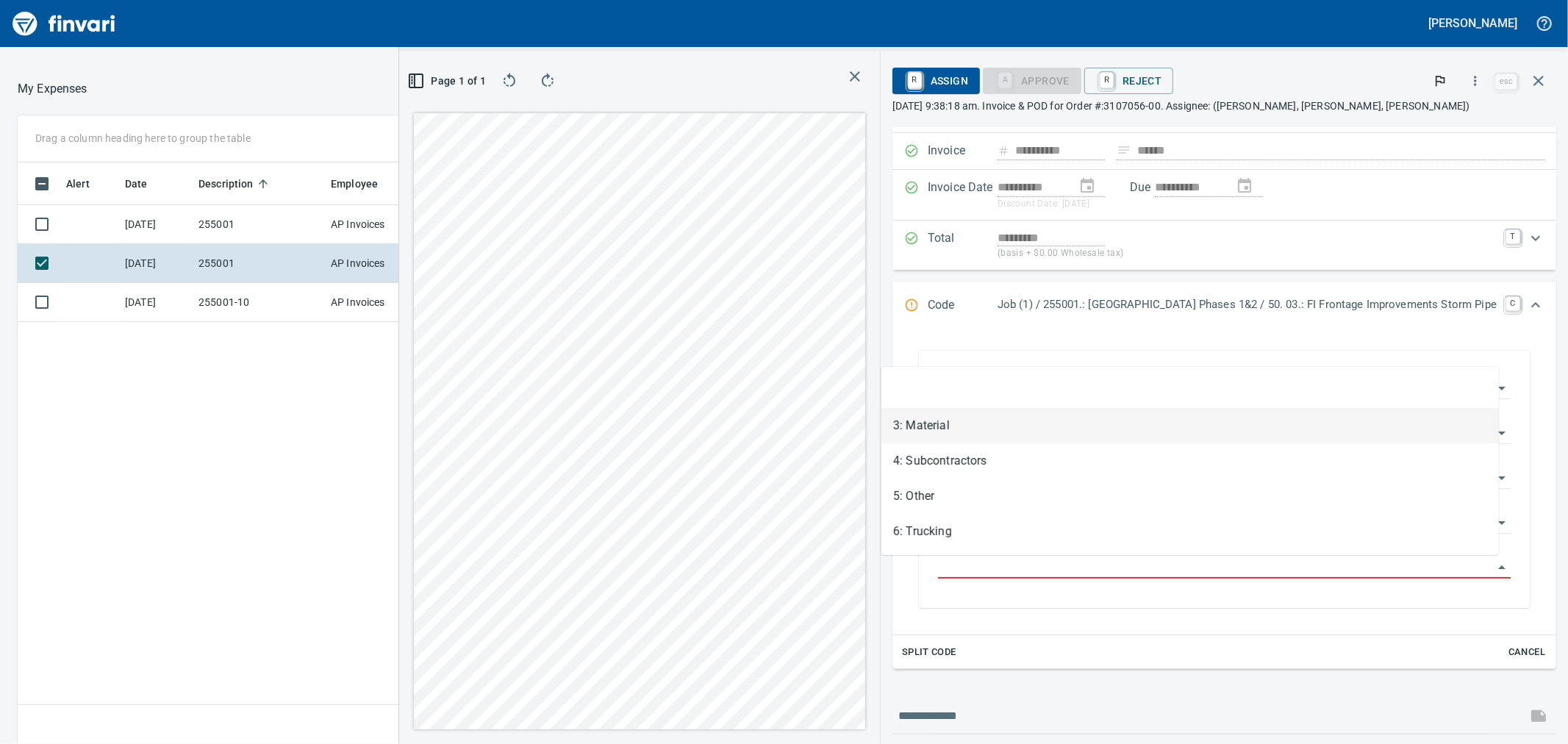
click at [940, 425] on li "3: Material" at bounding box center [1191, 425] width 618 height 35
type input "**********"
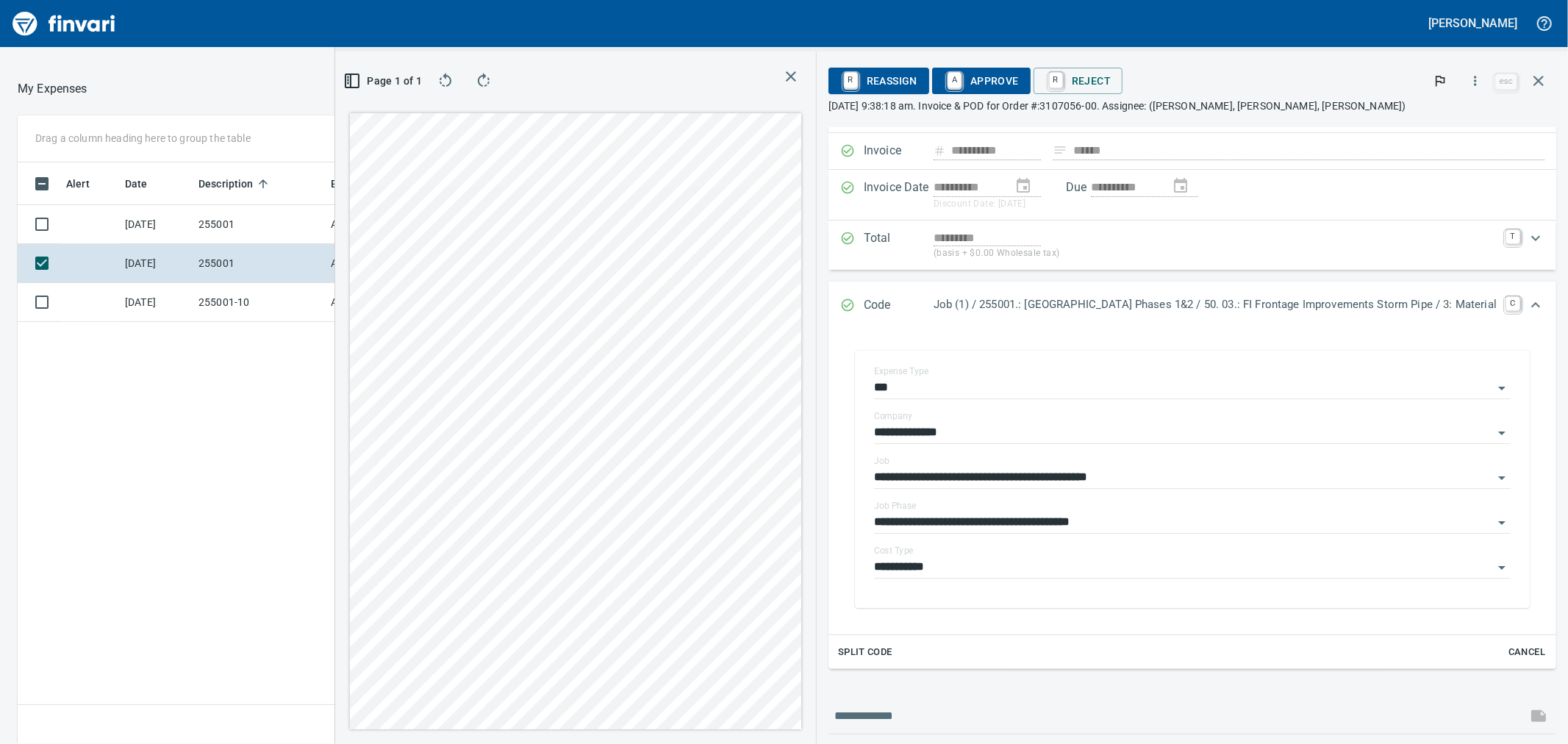
click at [945, 84] on span "A Approve" at bounding box center [981, 81] width 75 height 25
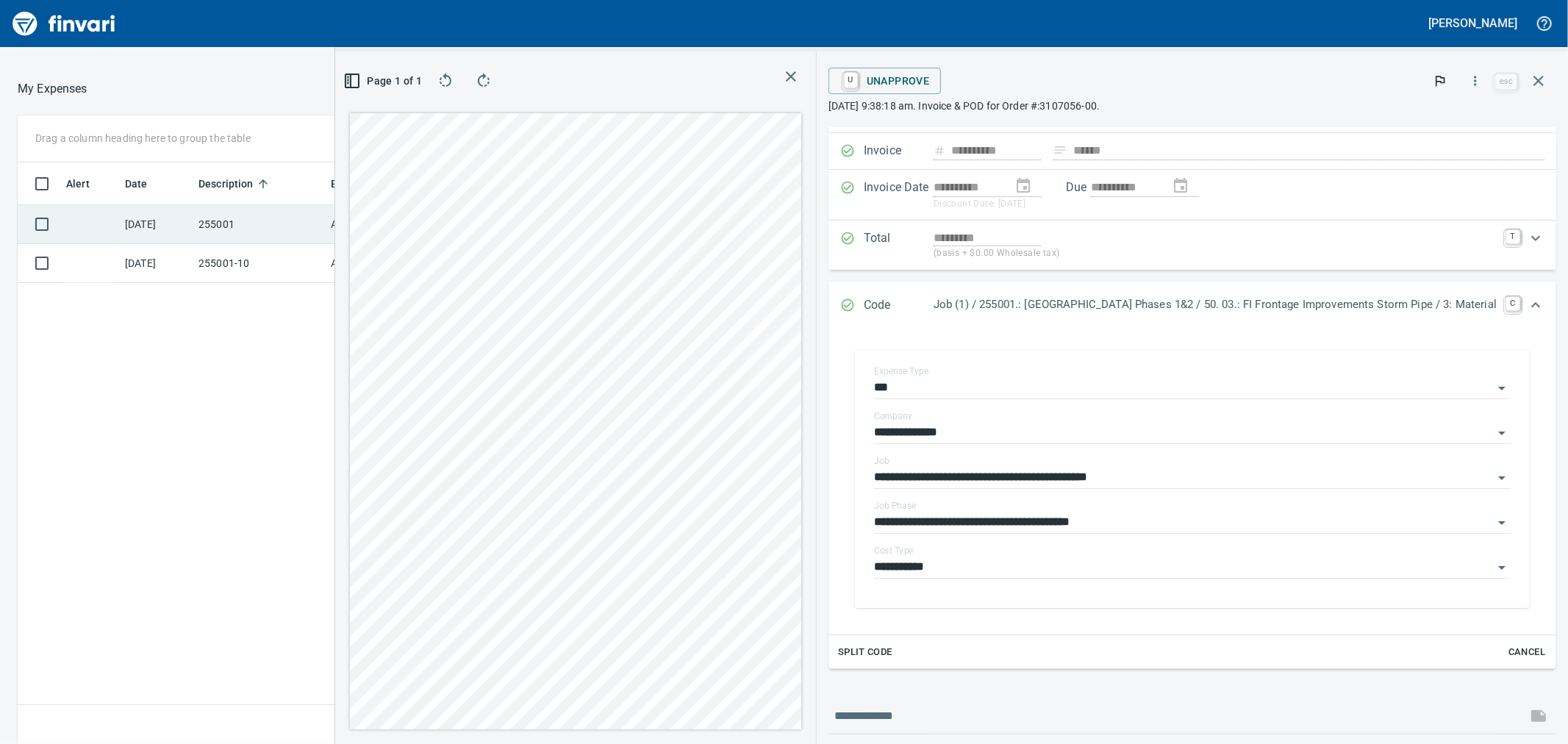
click at [169, 222] on td "[DATE]" at bounding box center [156, 225] width 74 height 39
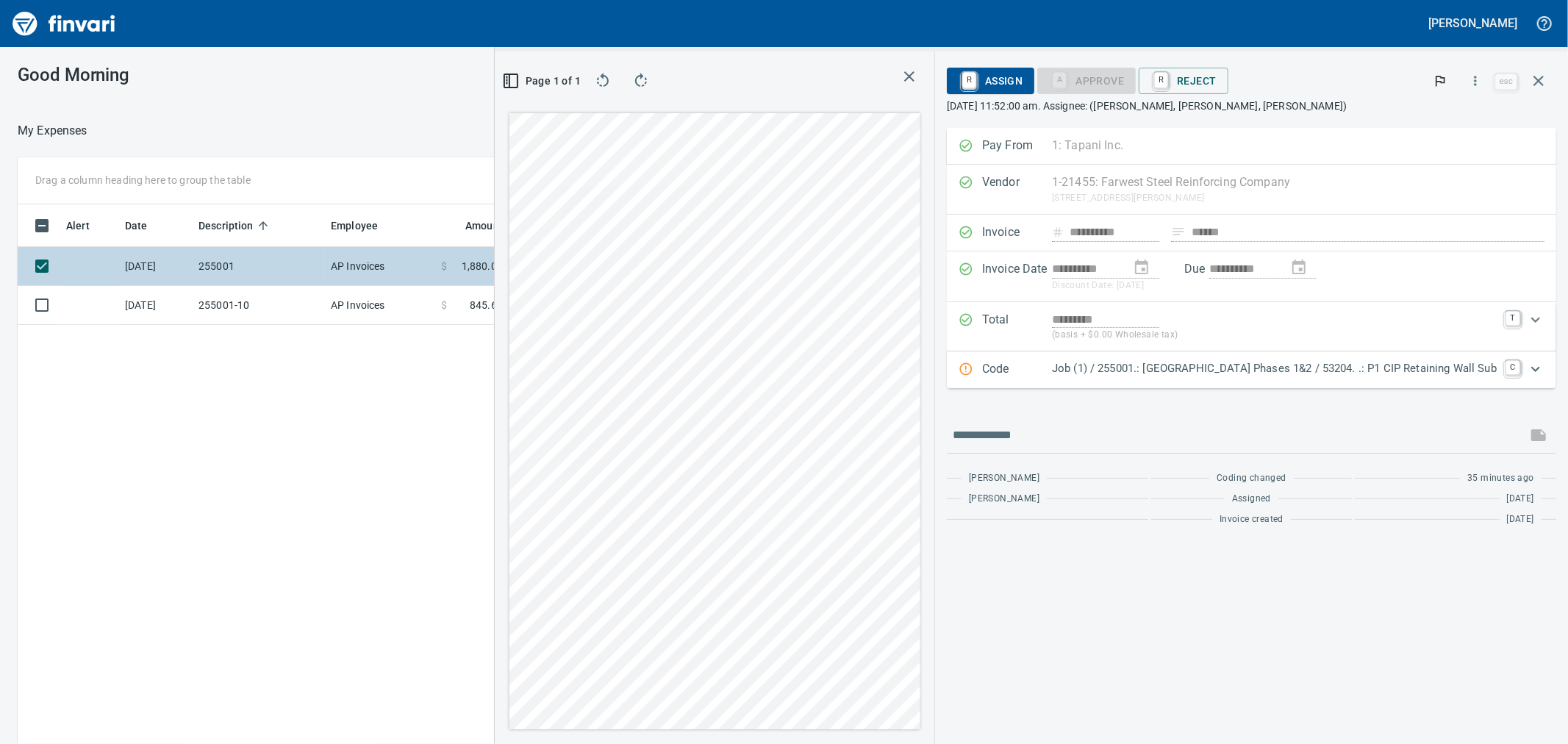
scroll to position [570, 1141]
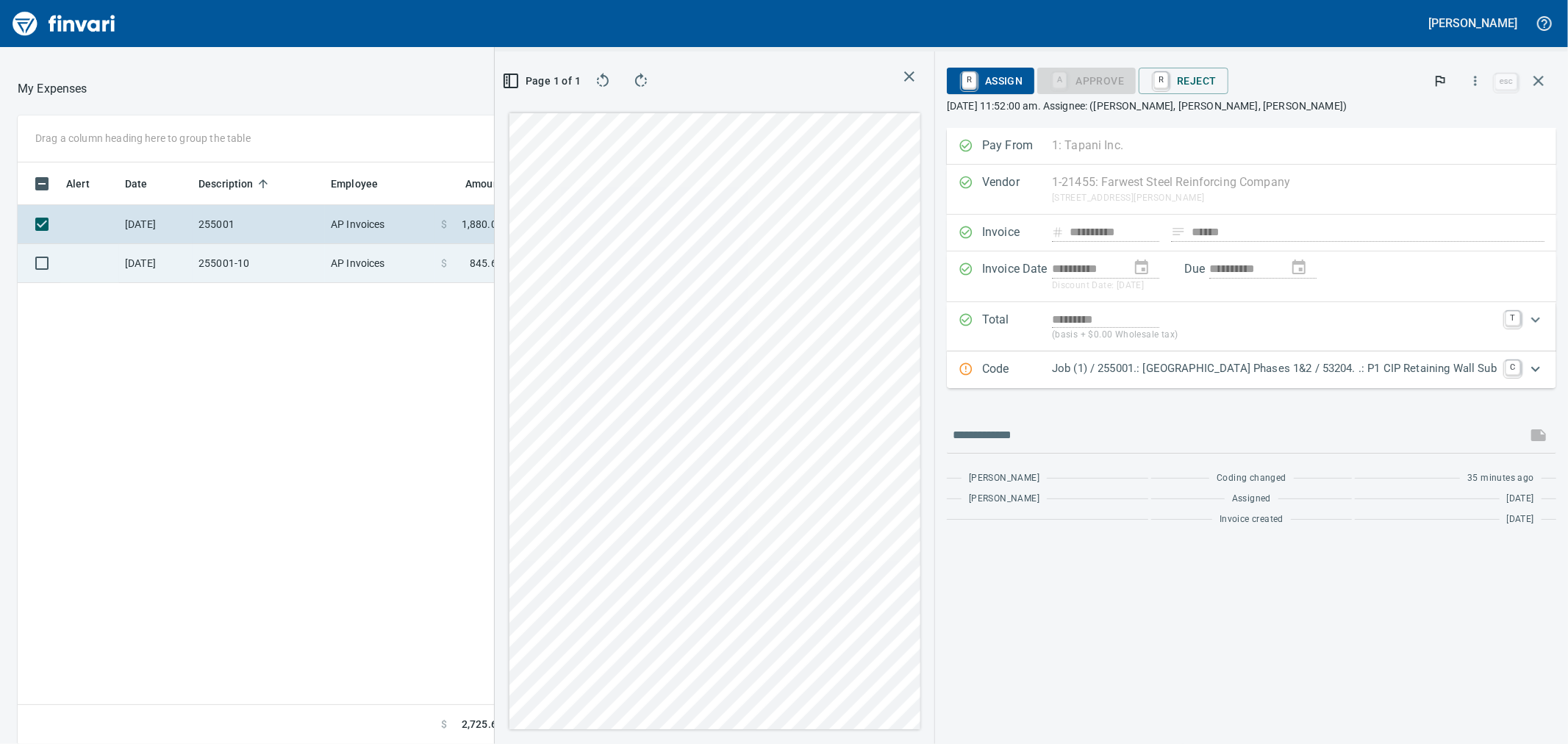
click at [213, 276] on td "255001-10" at bounding box center [259, 264] width 132 height 39
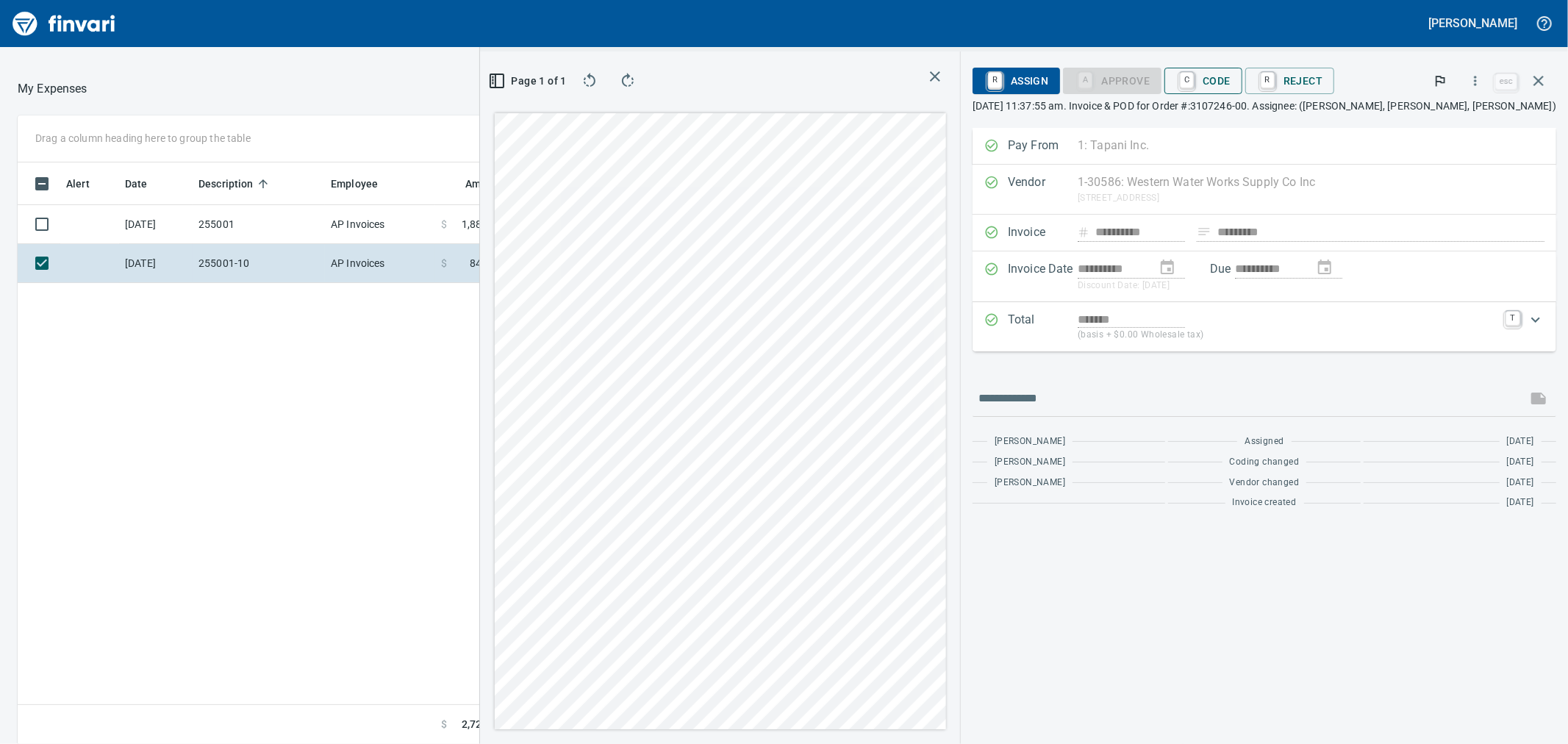
click at [1231, 75] on span "C Code" at bounding box center [1203, 81] width 55 height 25
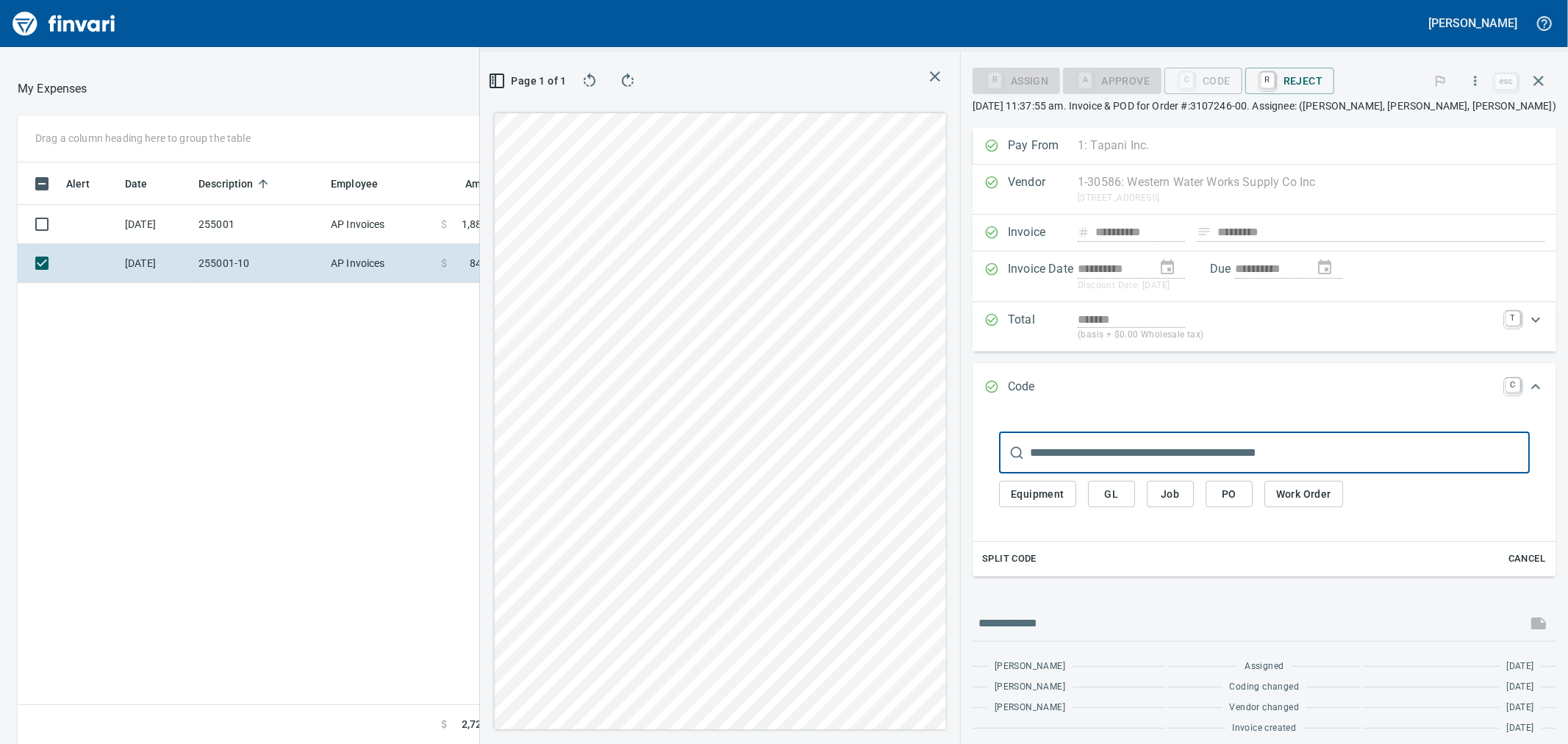
scroll to position [570, 1141]
click at [1193, 501] on button "Job" at bounding box center [1171, 494] width 47 height 27
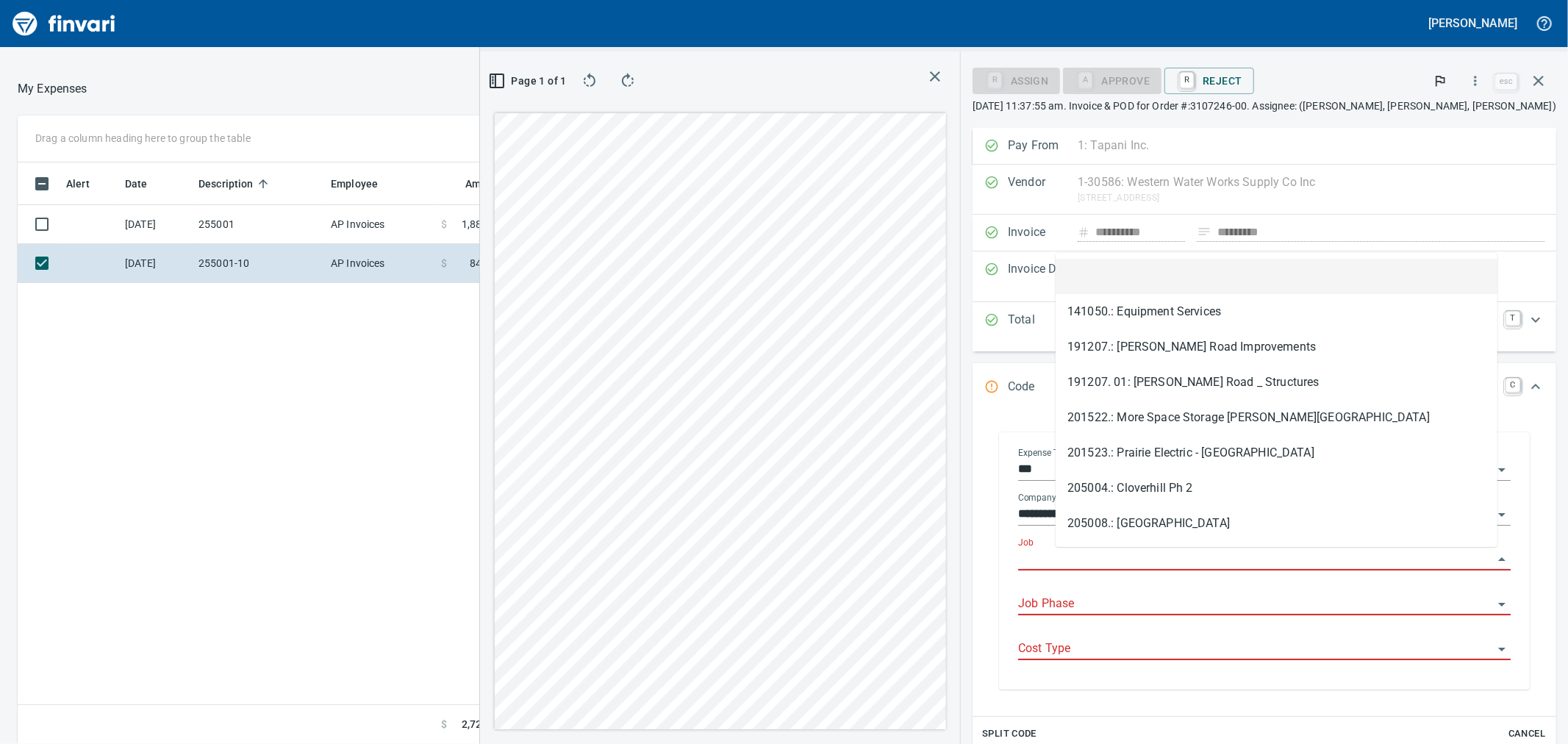
click at [1186, 560] on input "Job" at bounding box center [1255, 559] width 475 height 20
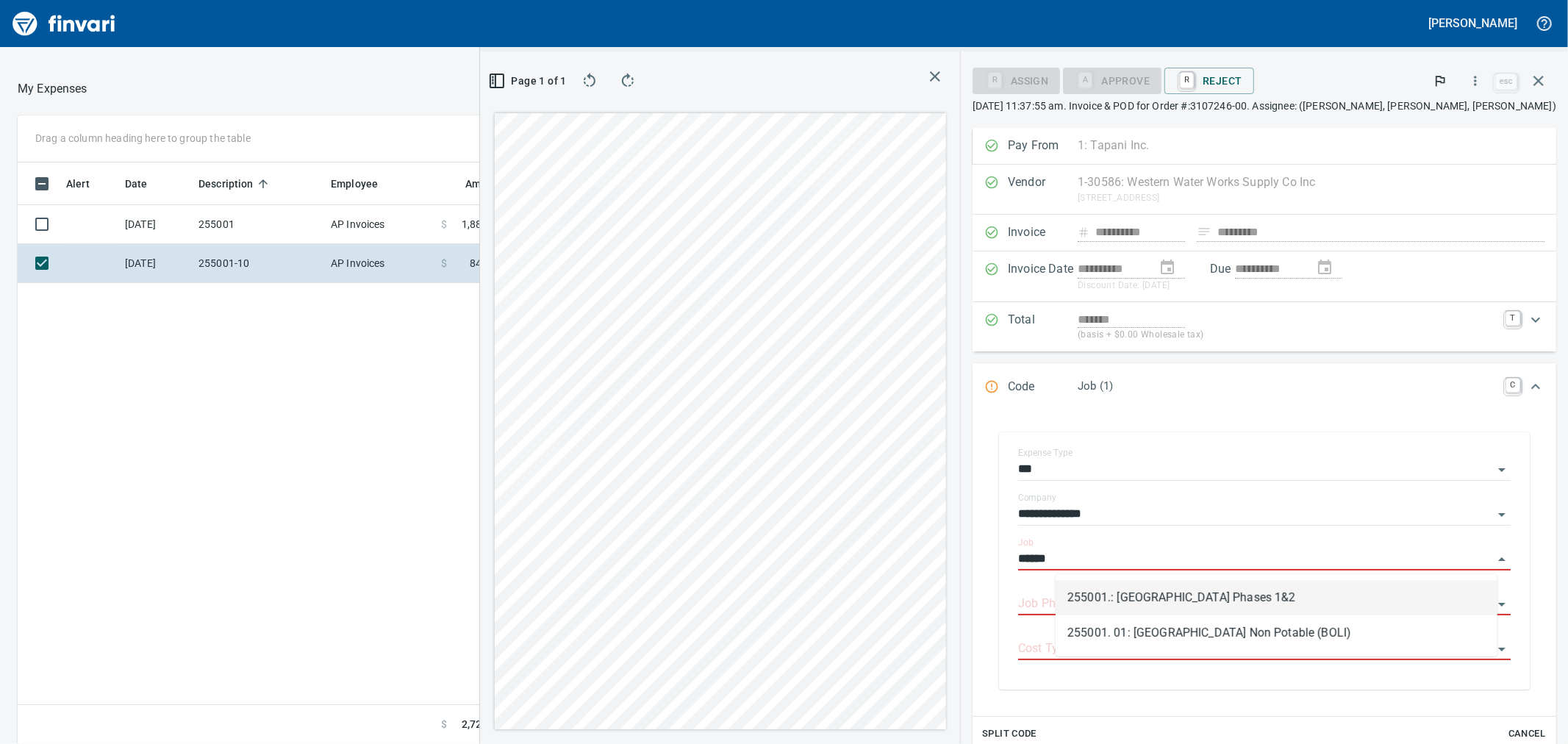
click at [1195, 597] on li "255001.: [GEOGRAPHIC_DATA] Phases 1&2" at bounding box center [1276, 598] width 442 height 35
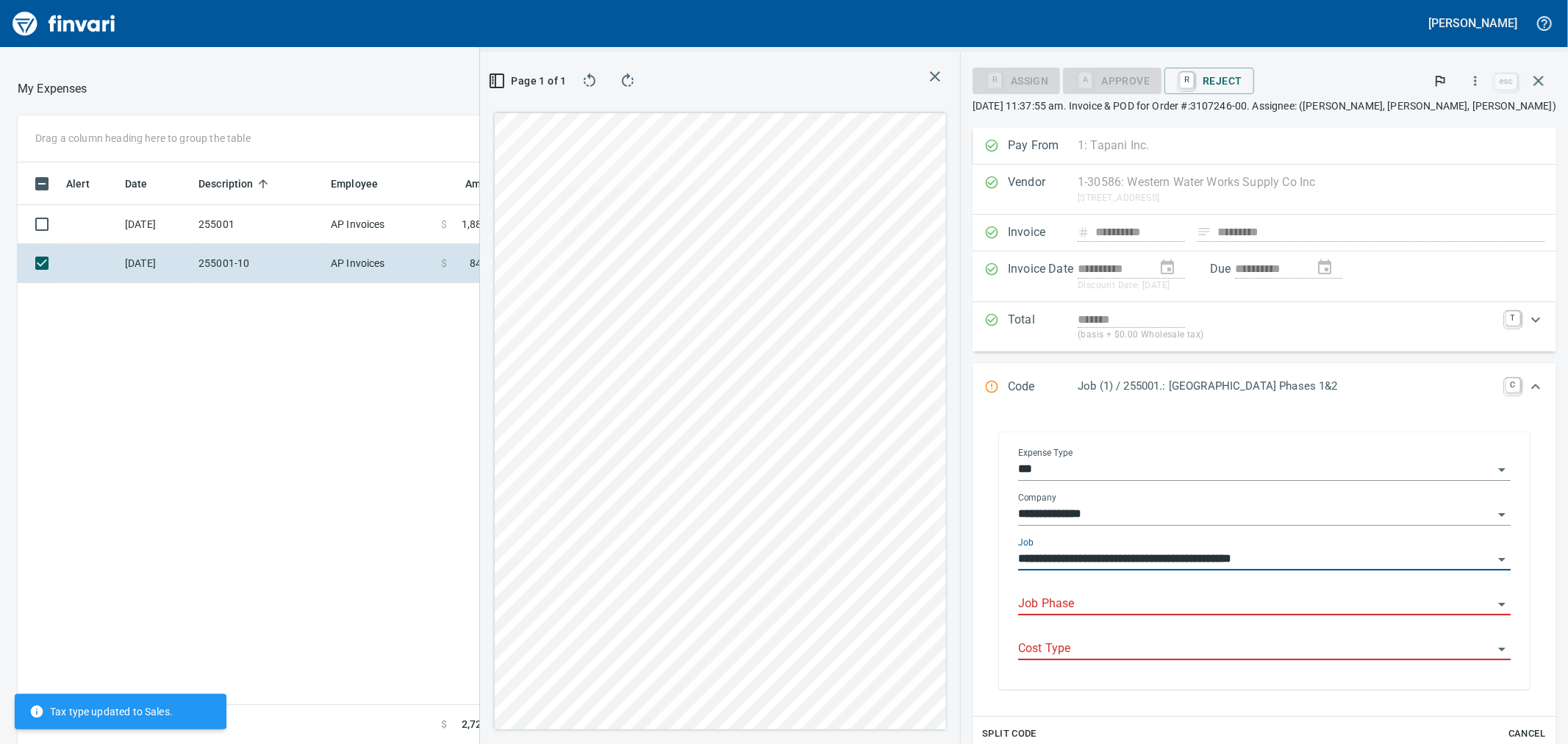
type input "**********"
click at [1138, 608] on input "Job Phase" at bounding box center [1255, 604] width 475 height 20
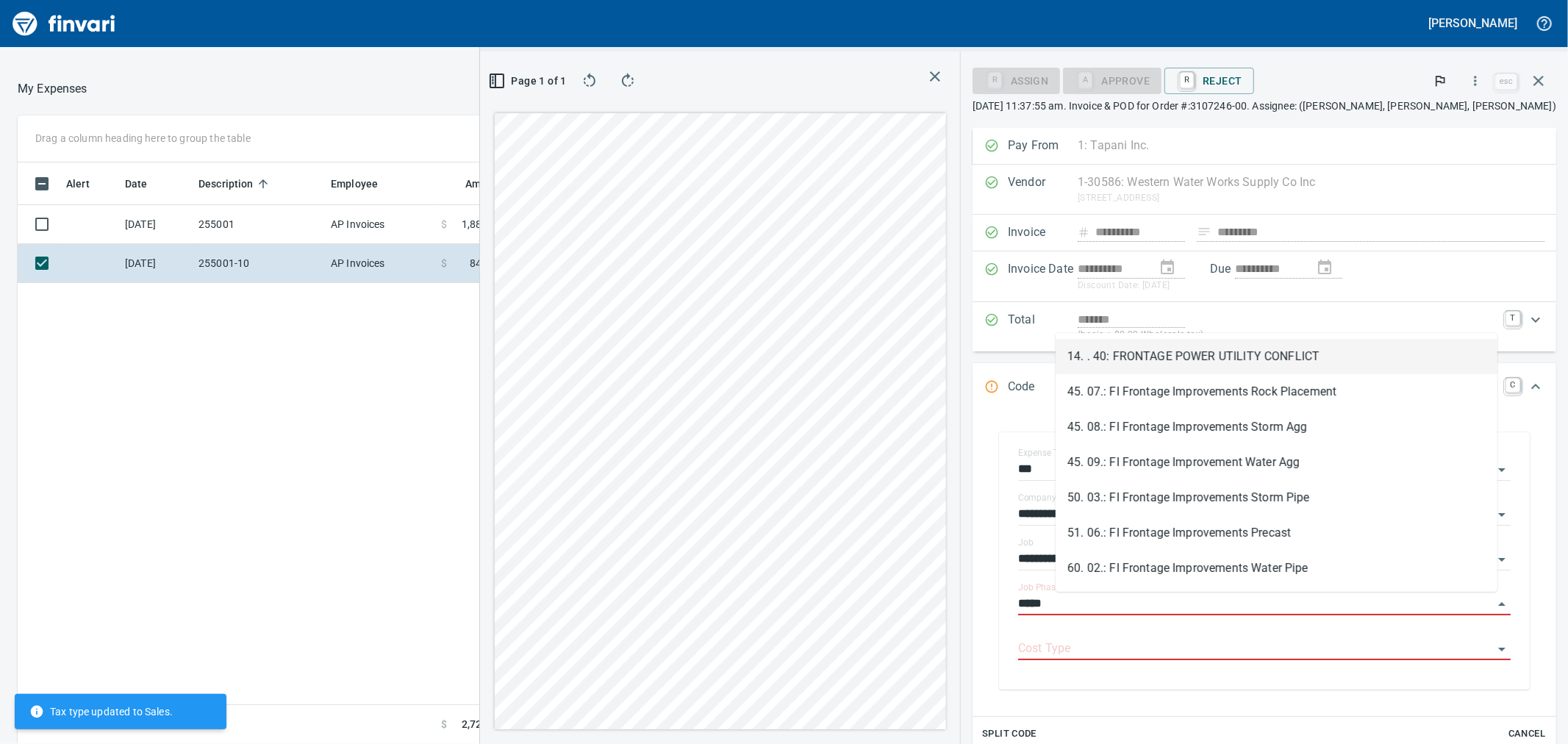
type input "*****"
click at [366, 421] on div "Alert Date Description Employee Amount Coding [DATE] 255001 AP Invoices $ 1,880…" at bounding box center [601, 454] width 1165 height 583
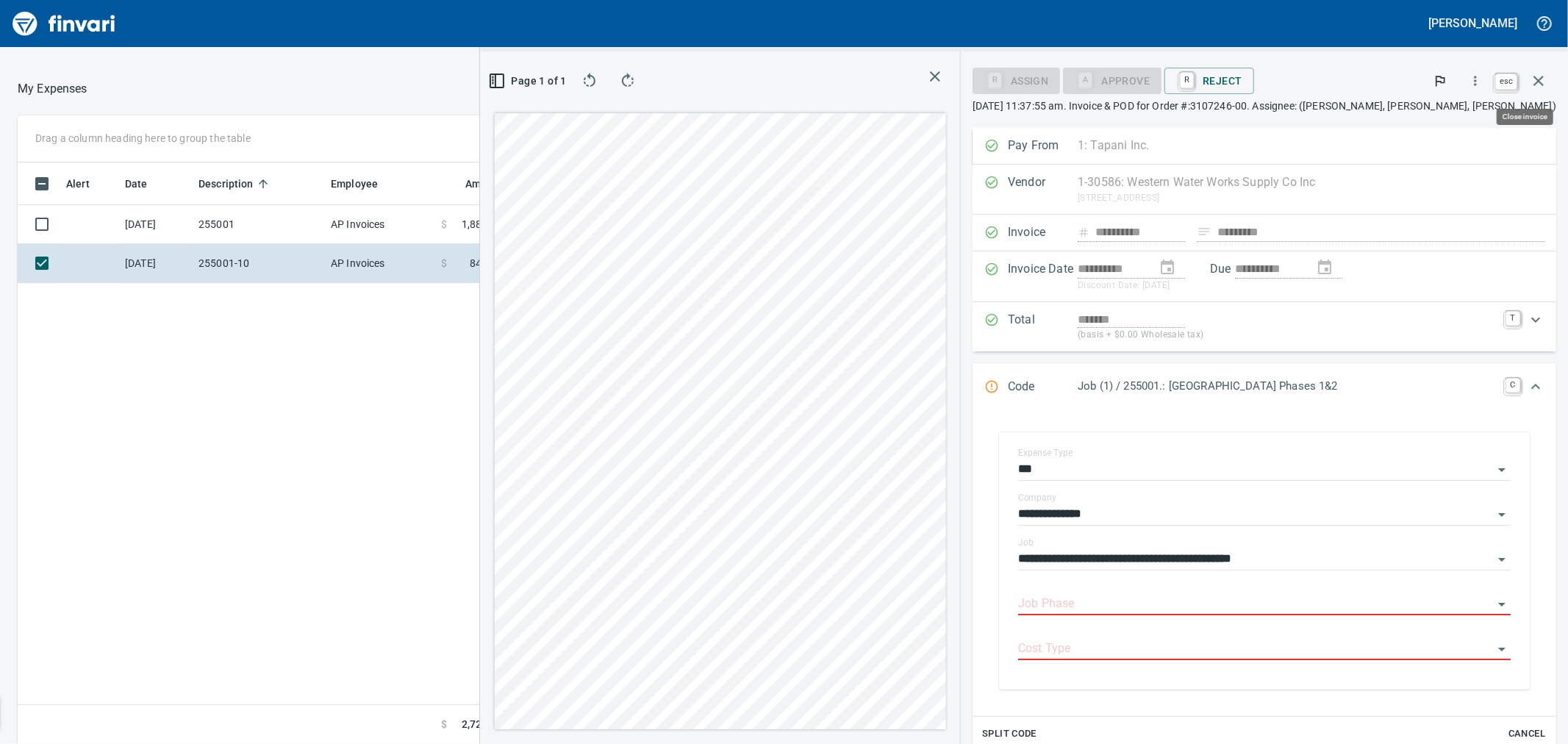
click at [1543, 78] on icon "button" at bounding box center [1539, 81] width 18 height 18
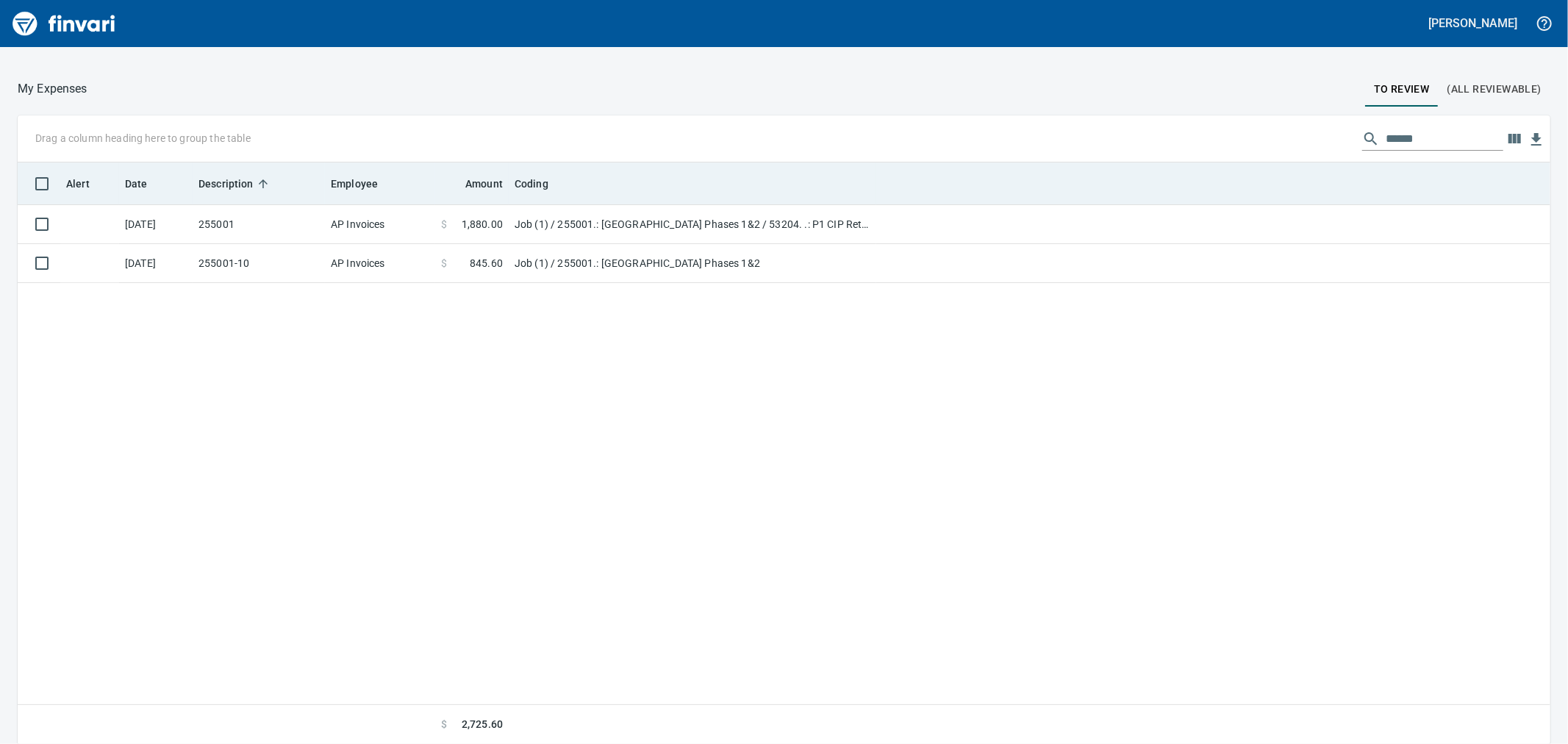
scroll to position [570, 1508]
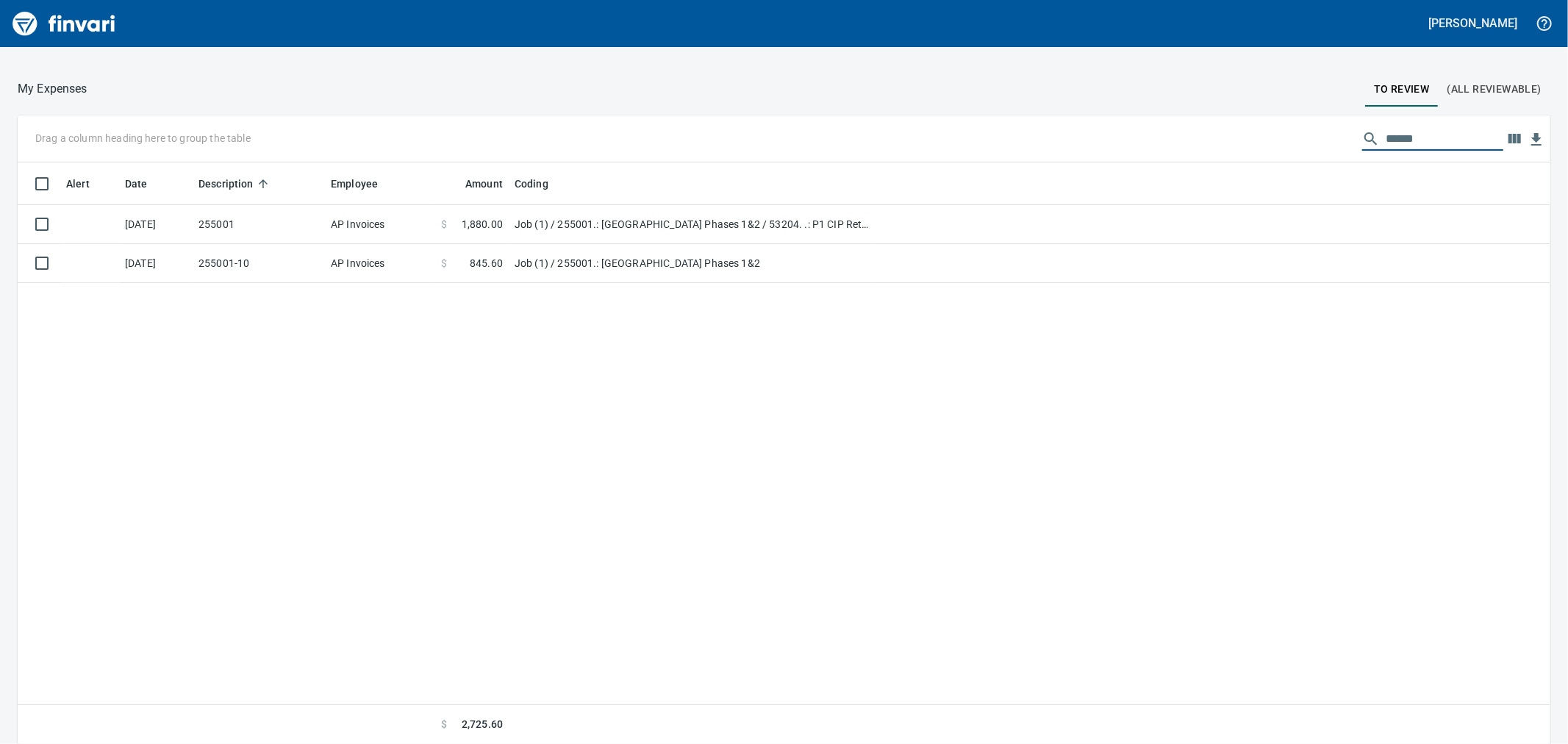
drag, startPoint x: 1416, startPoint y: 140, endPoint x: 1103, endPoint y: 120, distance: 313.6
click at [1137, 120] on div "Drag a column heading here to group the table ******" at bounding box center [784, 139] width 1533 height 47
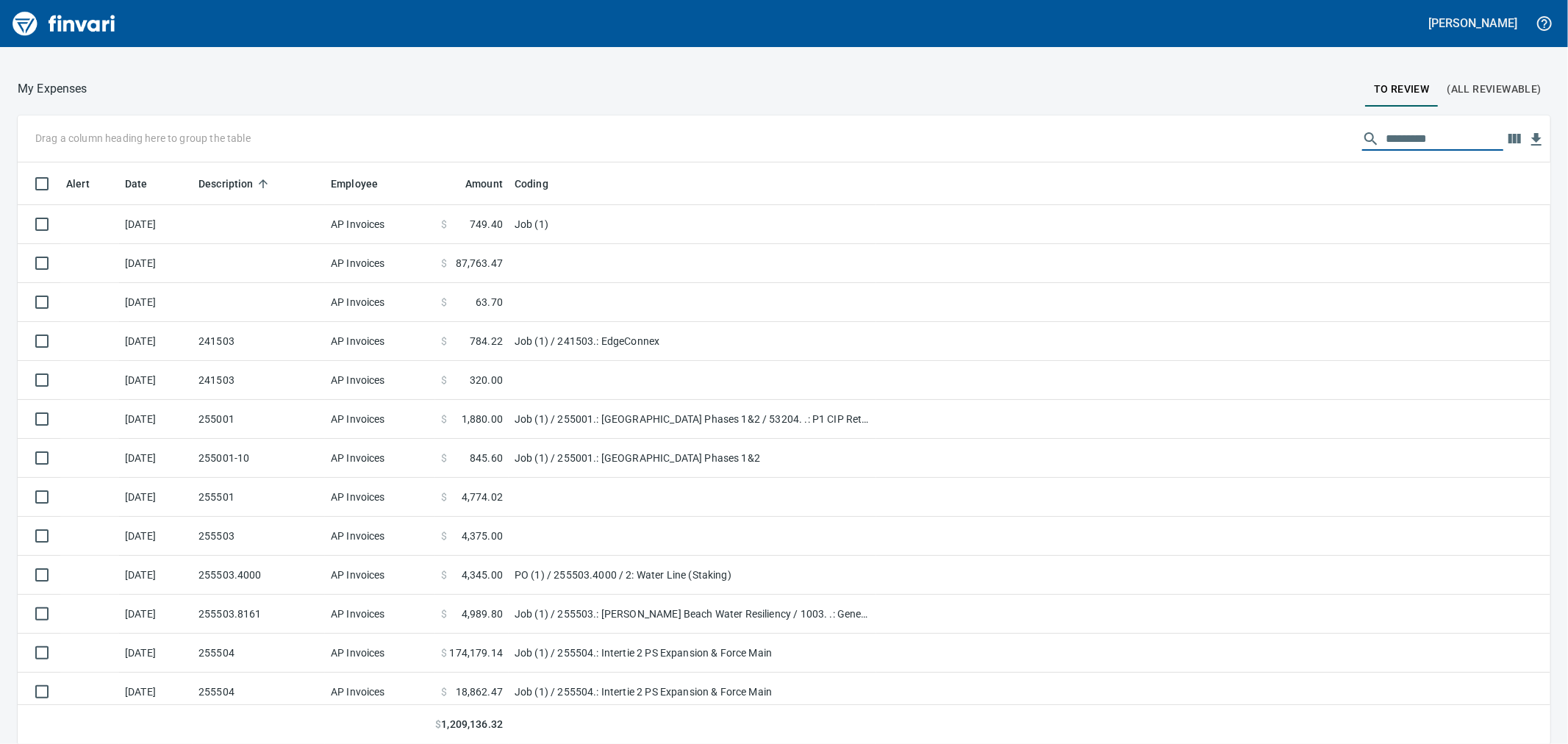
scroll to position [570, 1496]
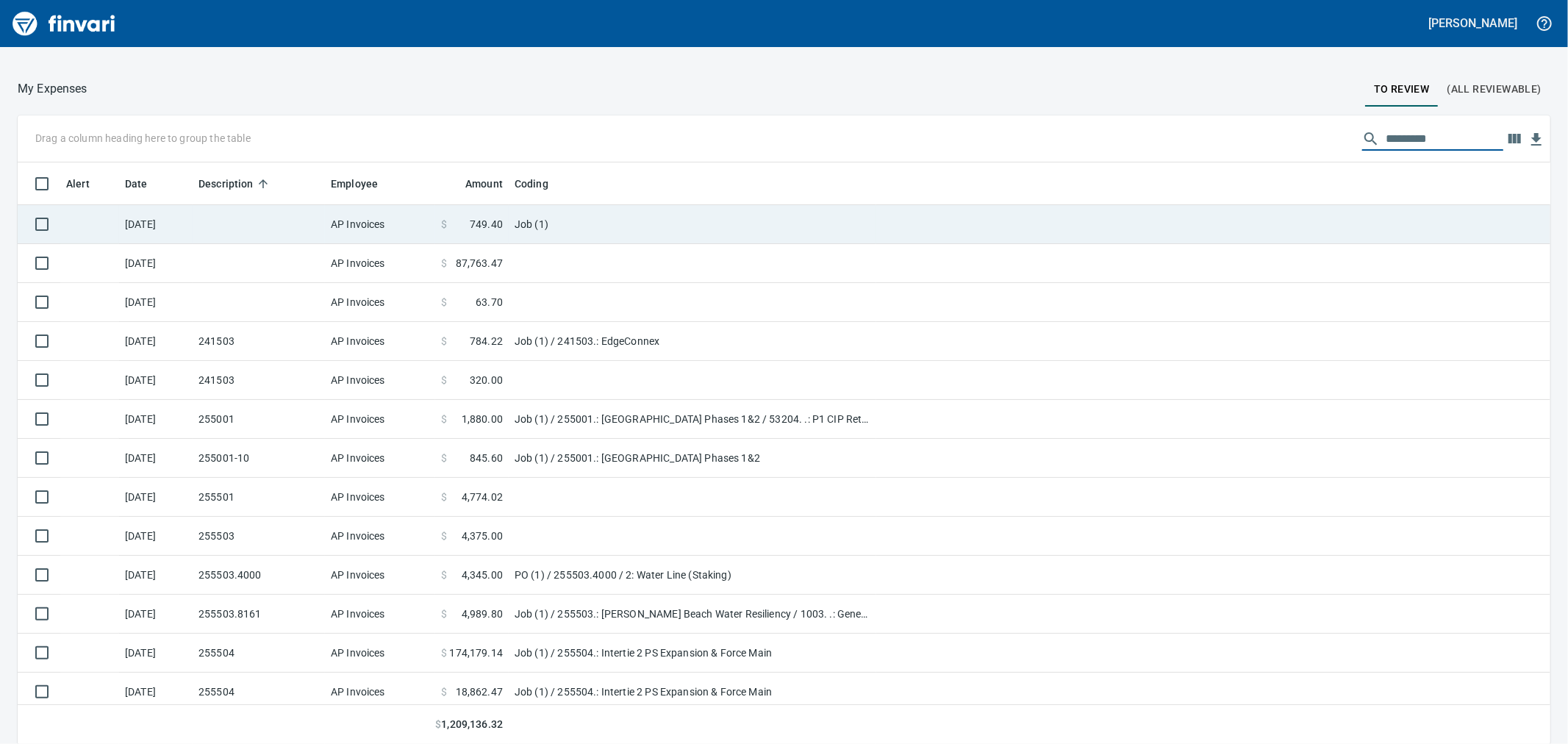
click at [239, 232] on td at bounding box center [259, 225] width 132 height 39
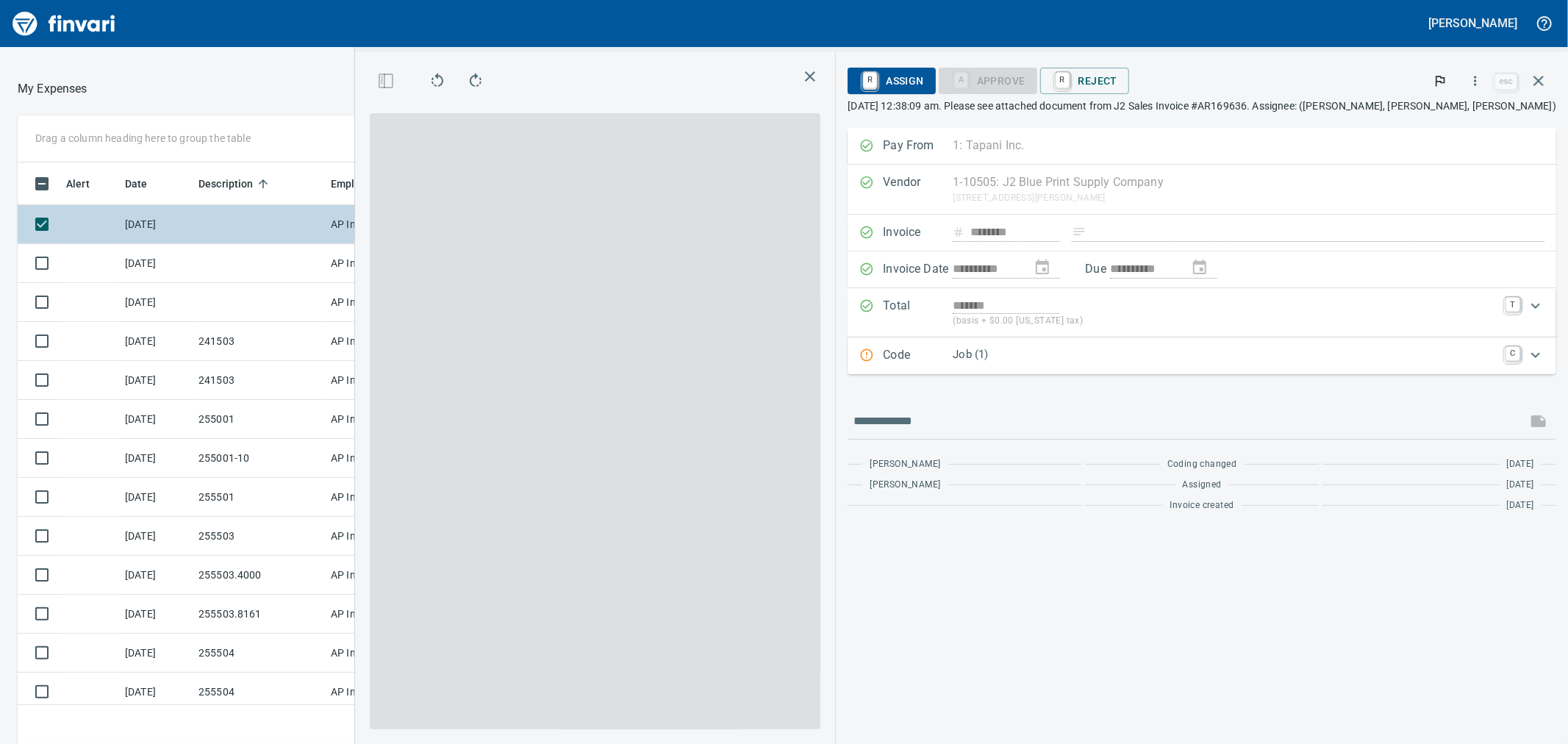
scroll to position [570, 1128]
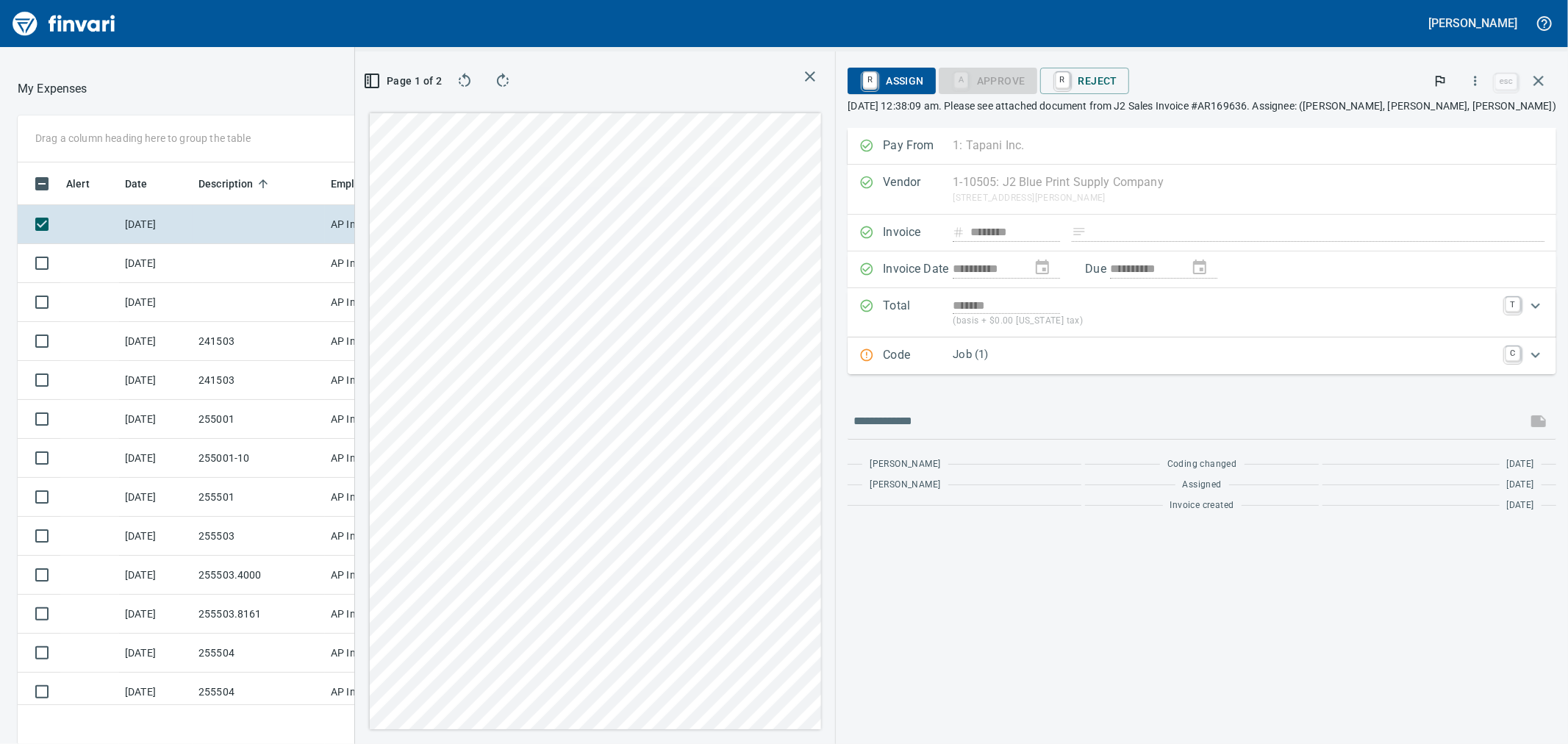
click at [327, 87] on div at bounding box center [543, 88] width 910 height 35
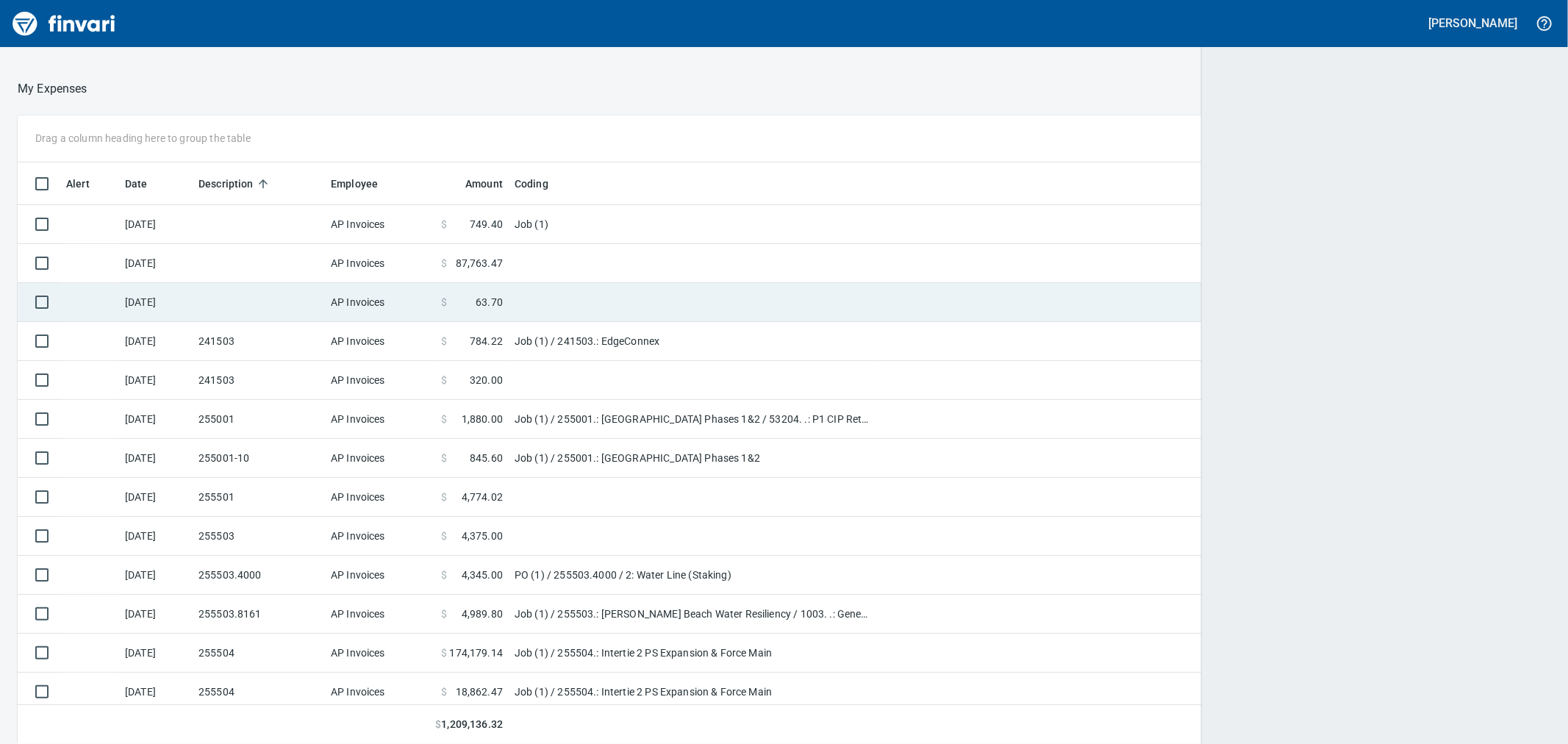
scroll to position [2, 2]
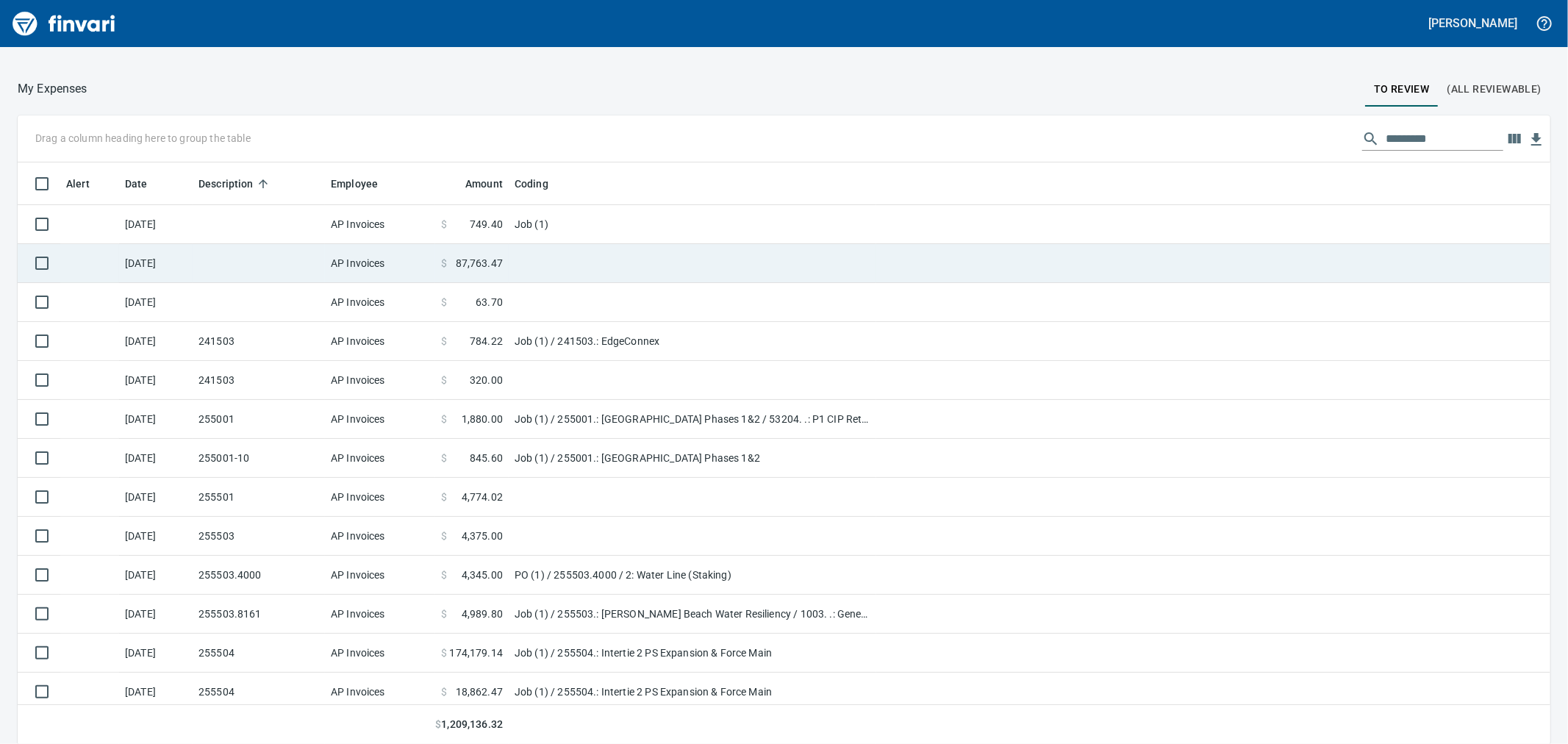
click at [255, 260] on td at bounding box center [259, 264] width 132 height 39
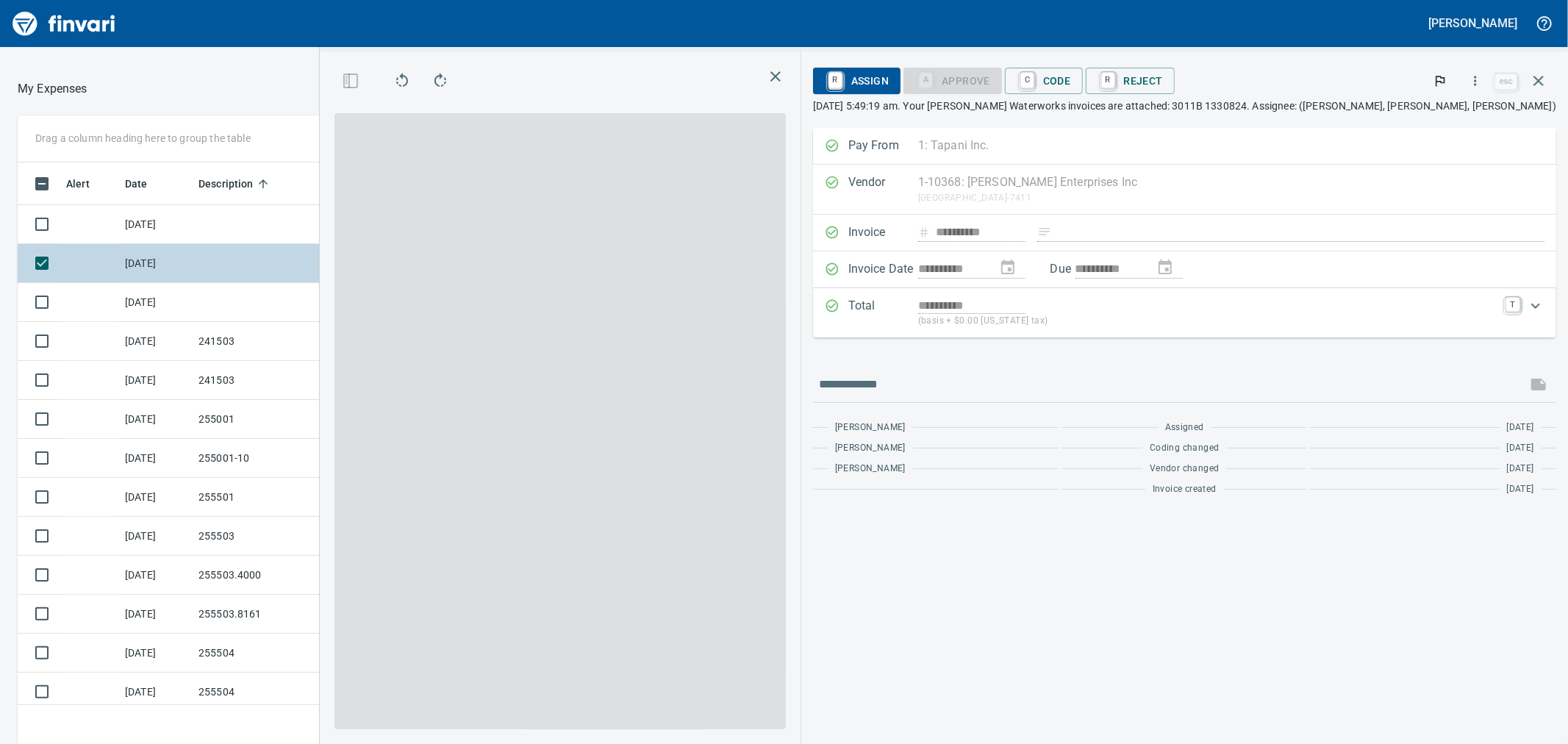
scroll to position [570, 1128]
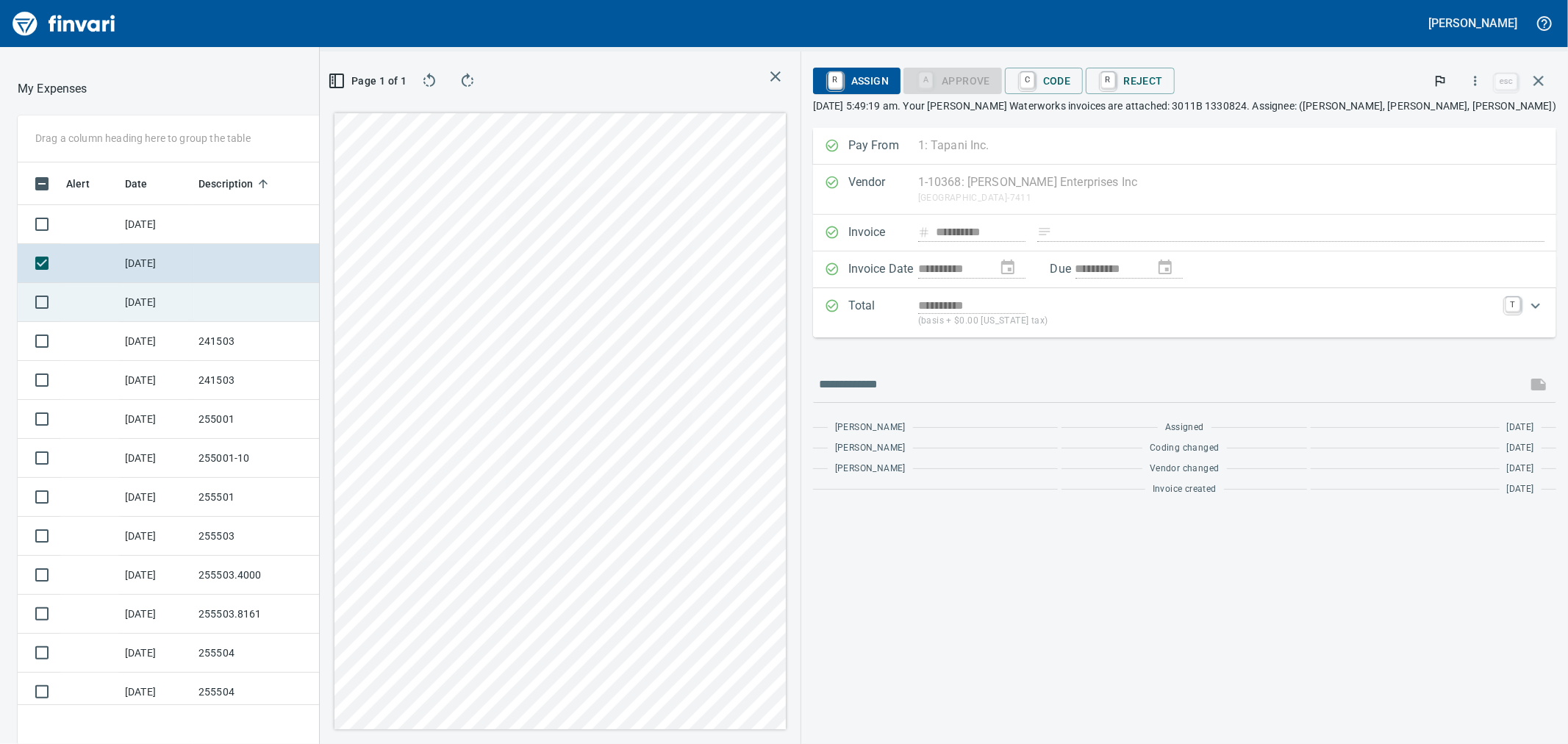
click at [251, 289] on td at bounding box center [259, 303] width 132 height 39
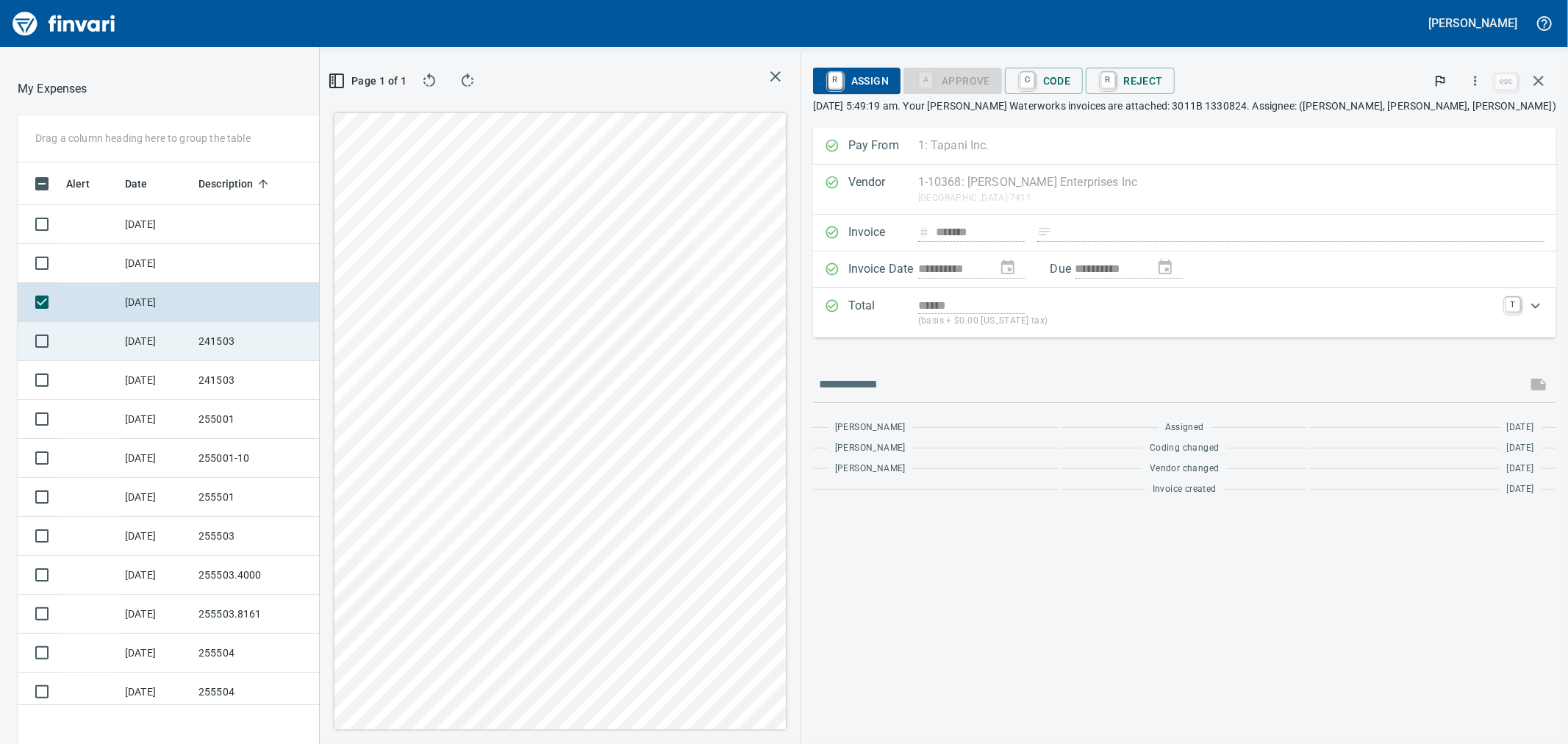
click at [241, 341] on td "241503" at bounding box center [259, 342] width 132 height 39
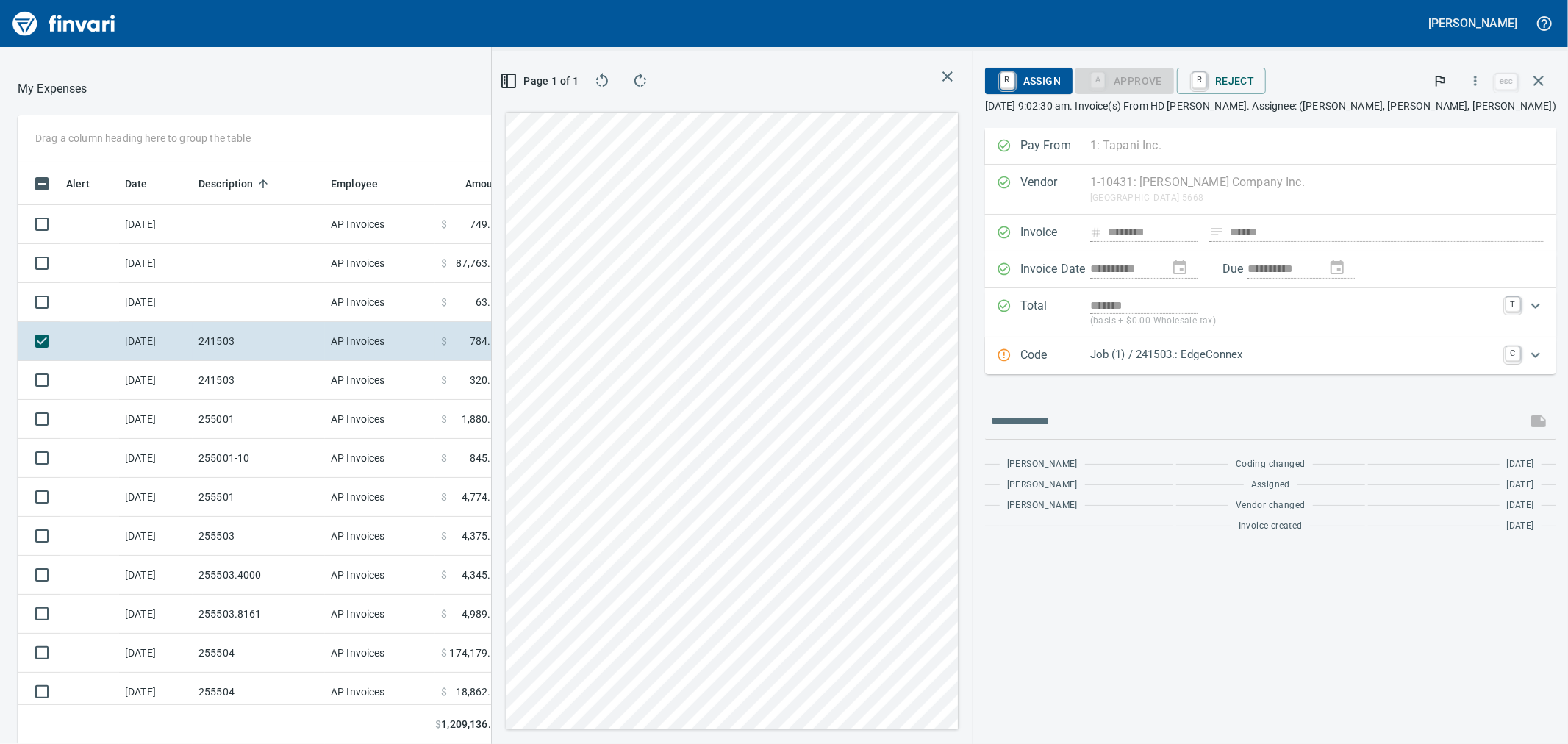
scroll to position [570, 1128]
click at [1475, 78] on icon "button" at bounding box center [1476, 81] width 15 height 15
click at [1438, 119] on span "Download" at bounding box center [1473, 123] width 141 height 18
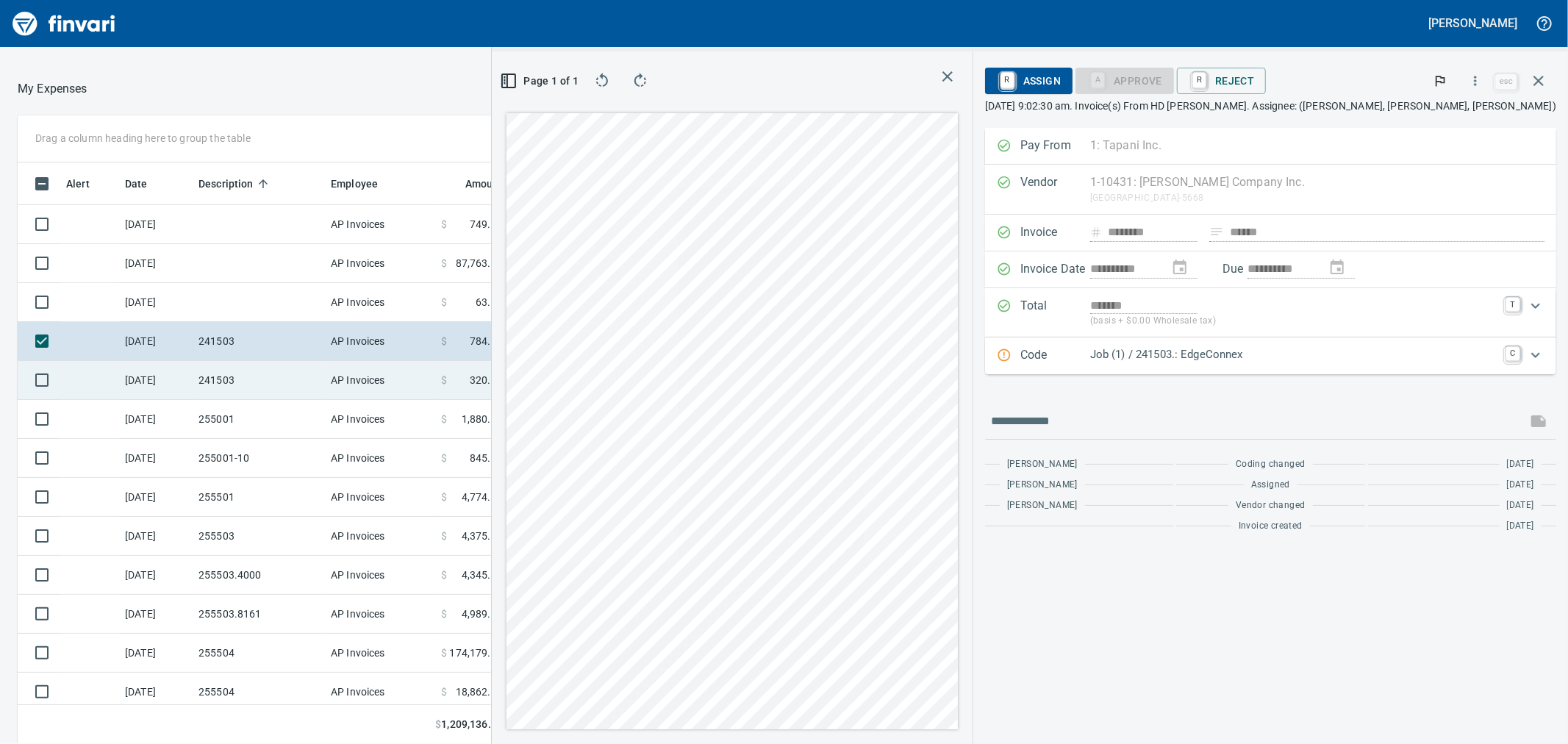
click at [293, 378] on td "241503" at bounding box center [259, 381] width 132 height 39
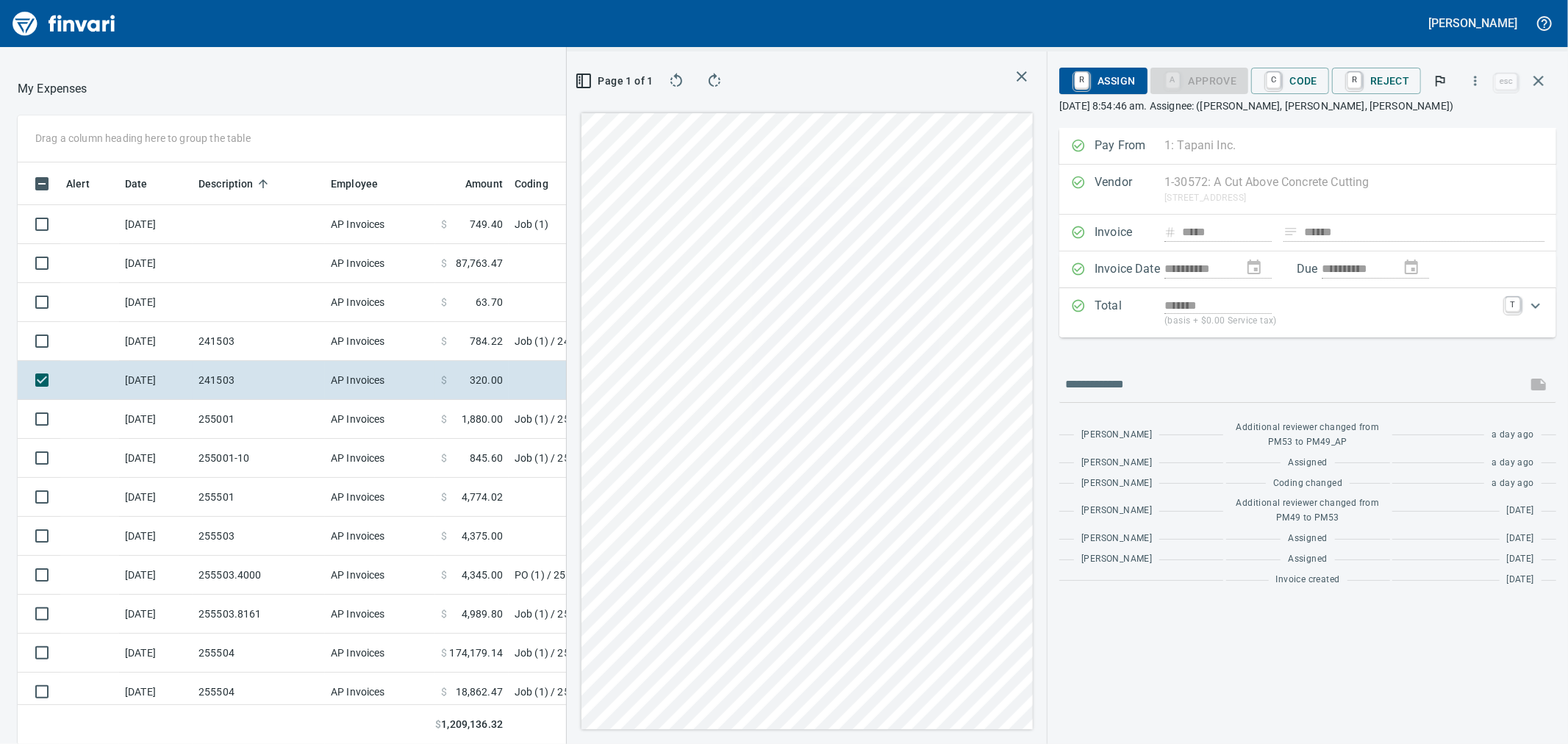
scroll to position [570, 1128]
click at [1472, 84] on icon "button" at bounding box center [1476, 81] width 15 height 15
click at [1427, 130] on span "Download" at bounding box center [1473, 123] width 141 height 18
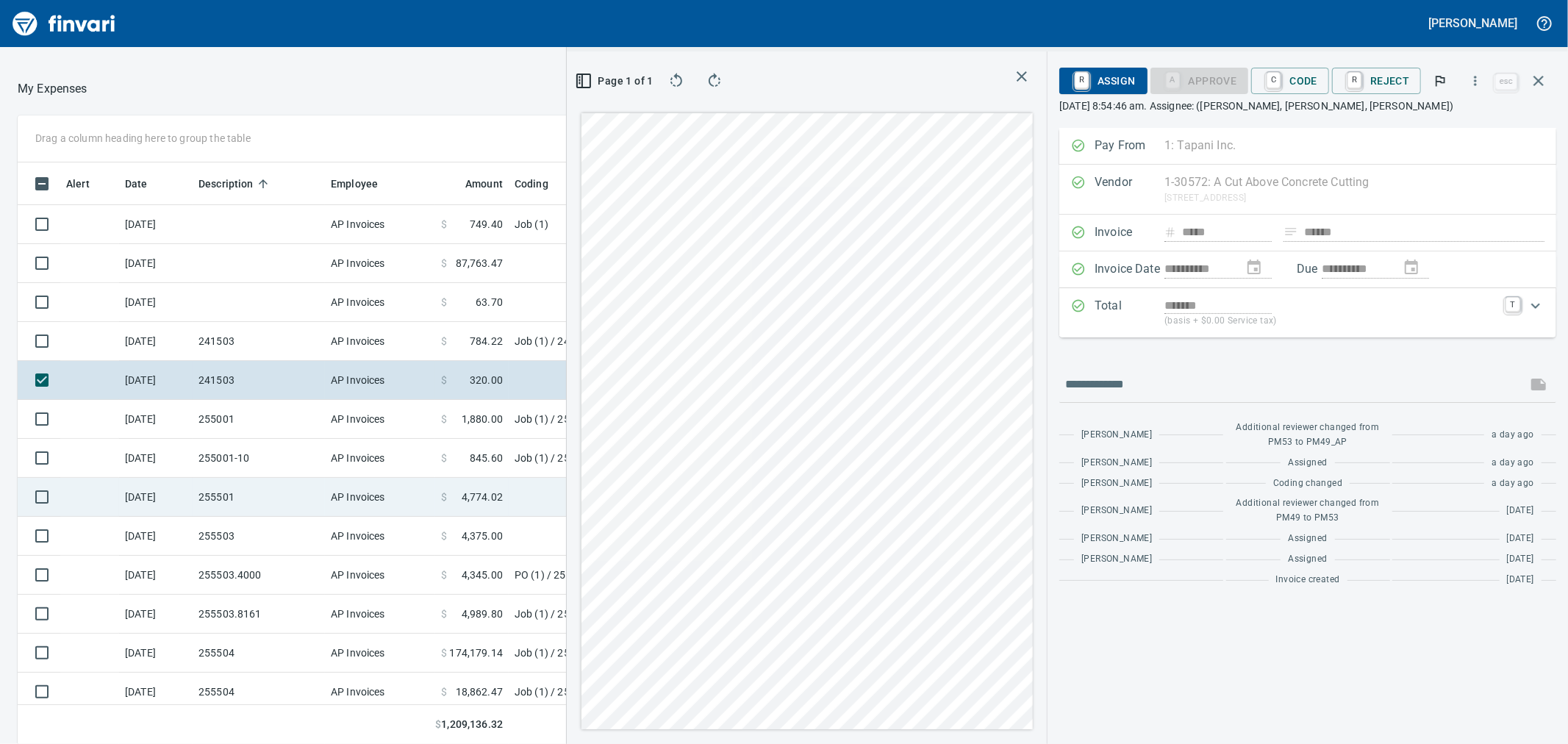
click at [246, 488] on td "255501" at bounding box center [259, 498] width 132 height 39
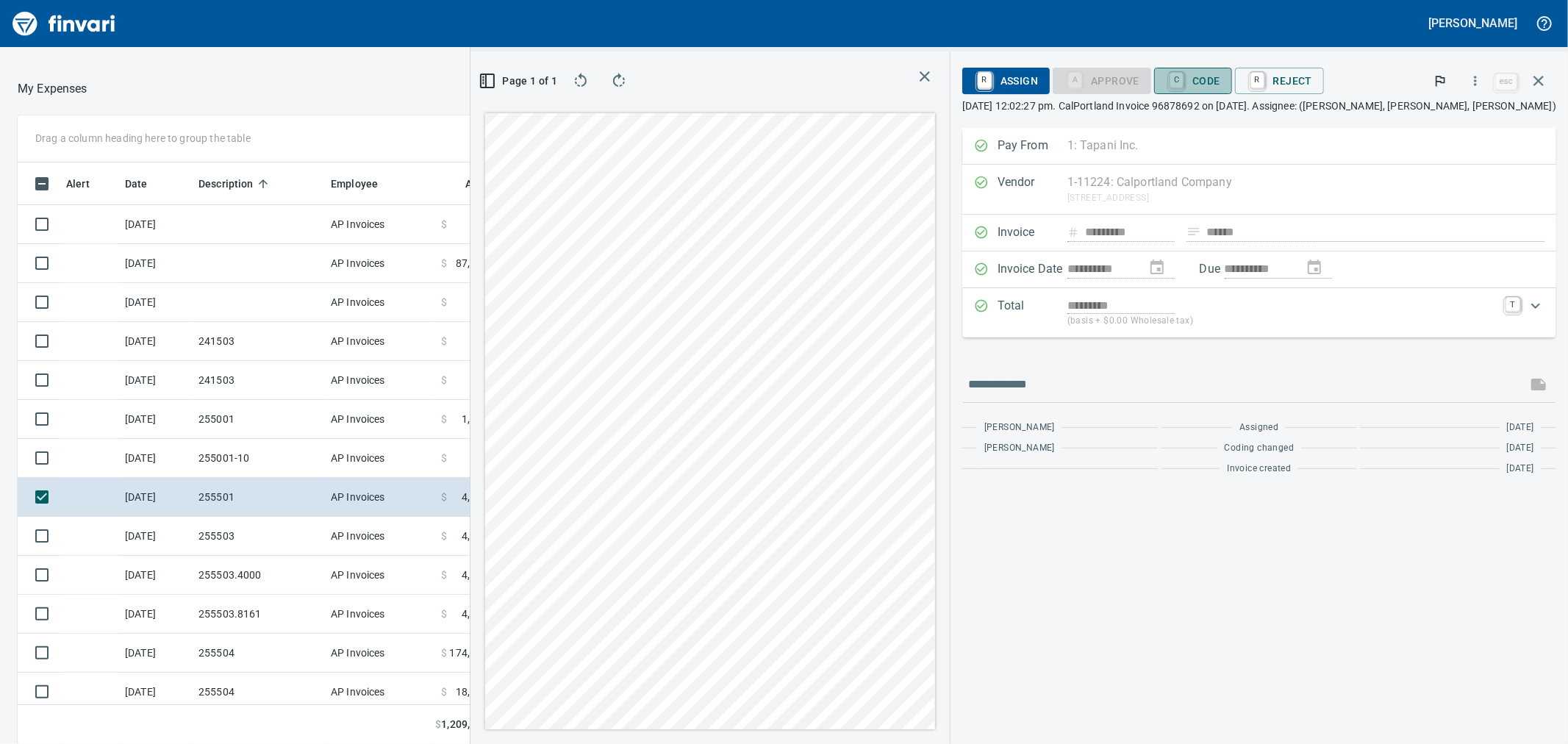
click at [1213, 72] on span "C Code" at bounding box center [1193, 81] width 55 height 25
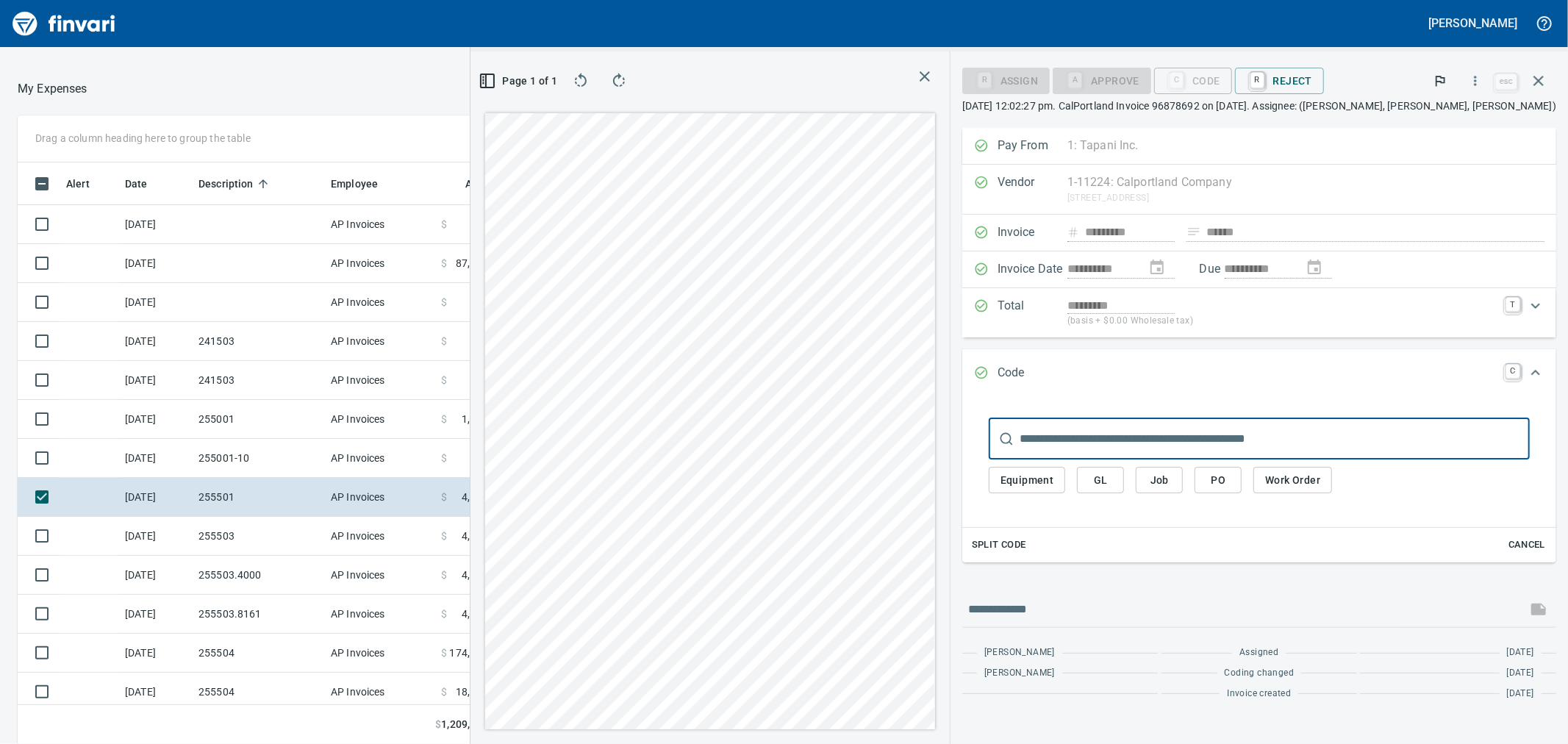
click at [1183, 482] on button "Job" at bounding box center [1159, 480] width 47 height 27
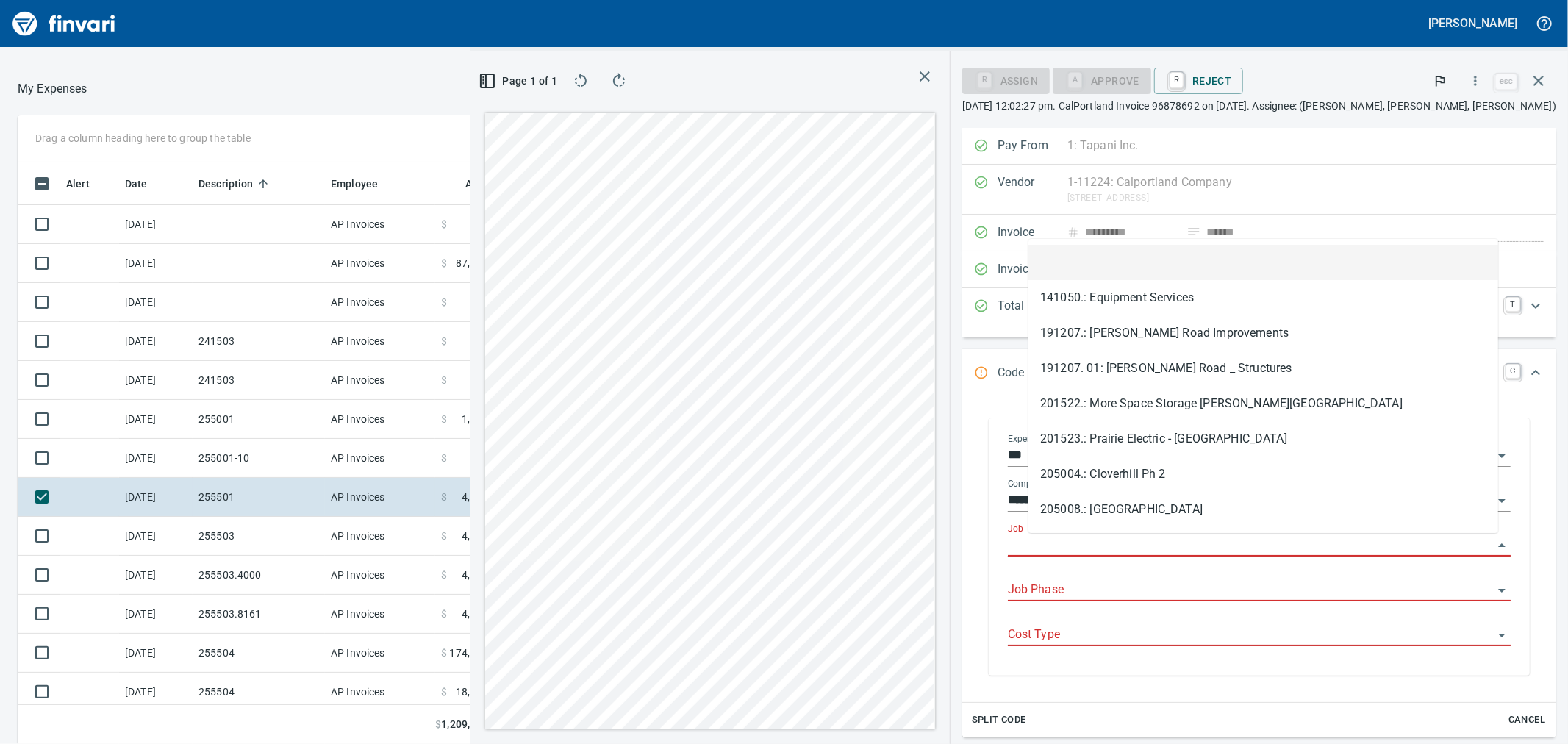
click at [1092, 553] on input "Job" at bounding box center [1250, 545] width 485 height 20
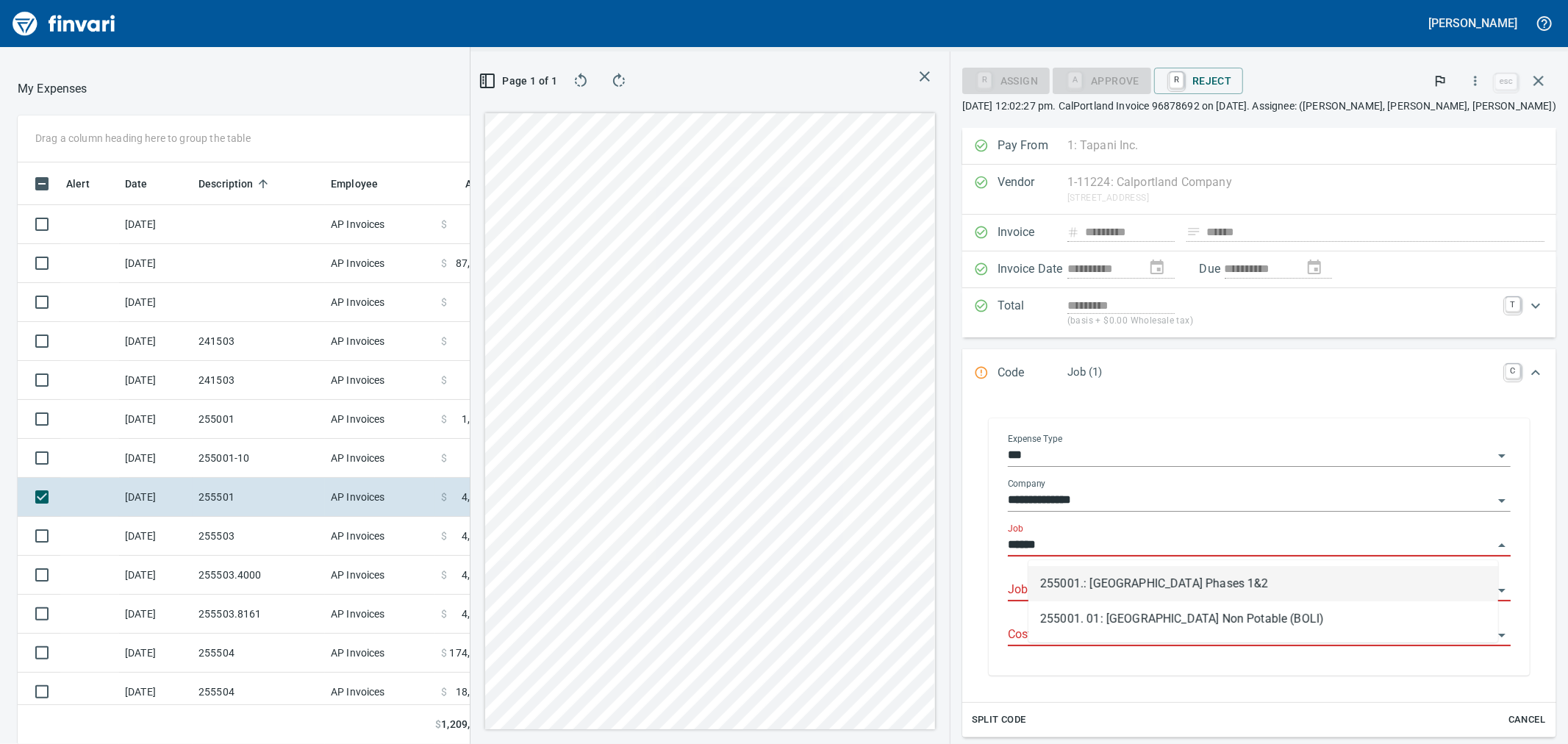
scroll to position [570, 1128]
click at [1094, 576] on li "255001.: [GEOGRAPHIC_DATA] Phases 1&2" at bounding box center [1263, 584] width 470 height 35
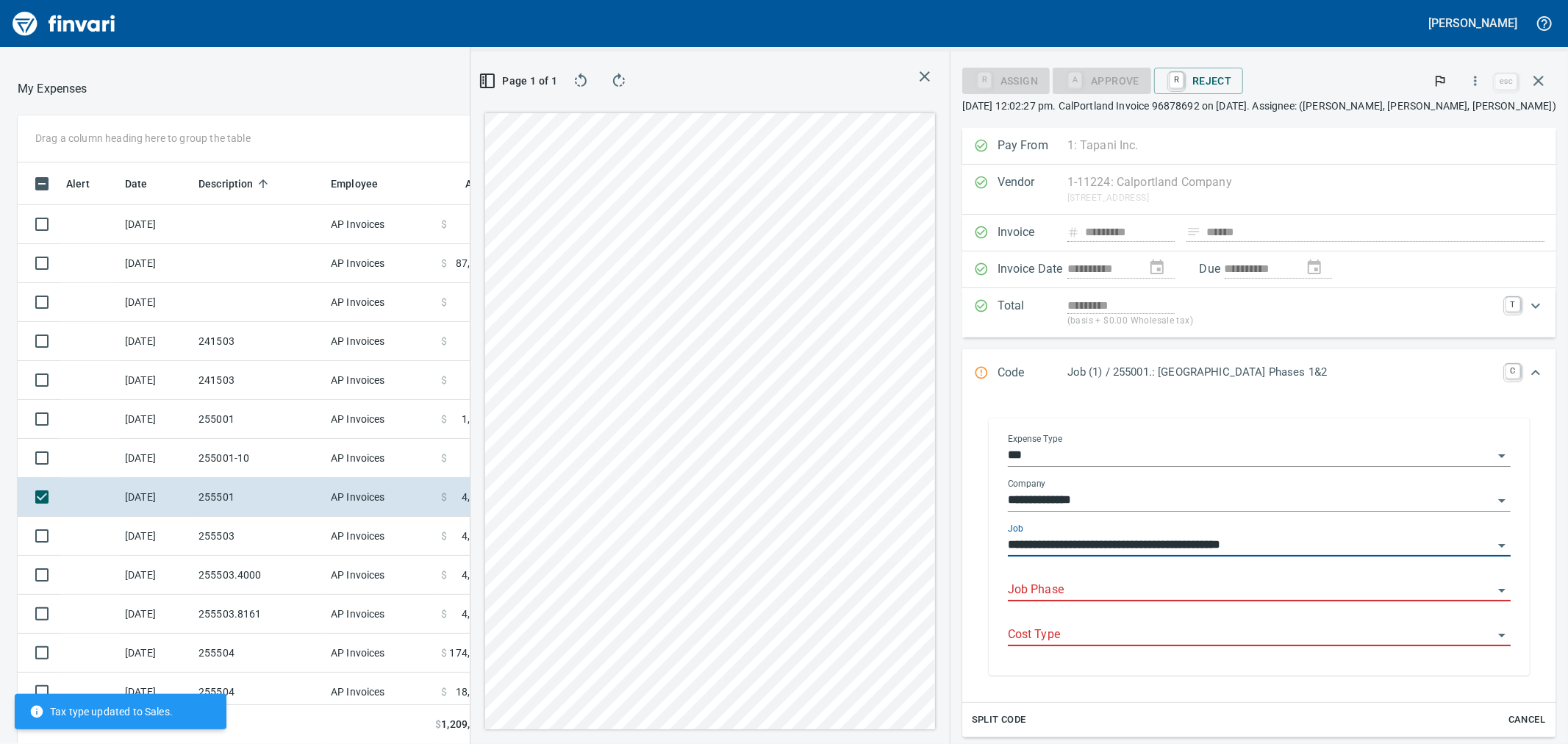
type input "**********"
click at [1090, 589] on input "Job Phase" at bounding box center [1250, 590] width 485 height 20
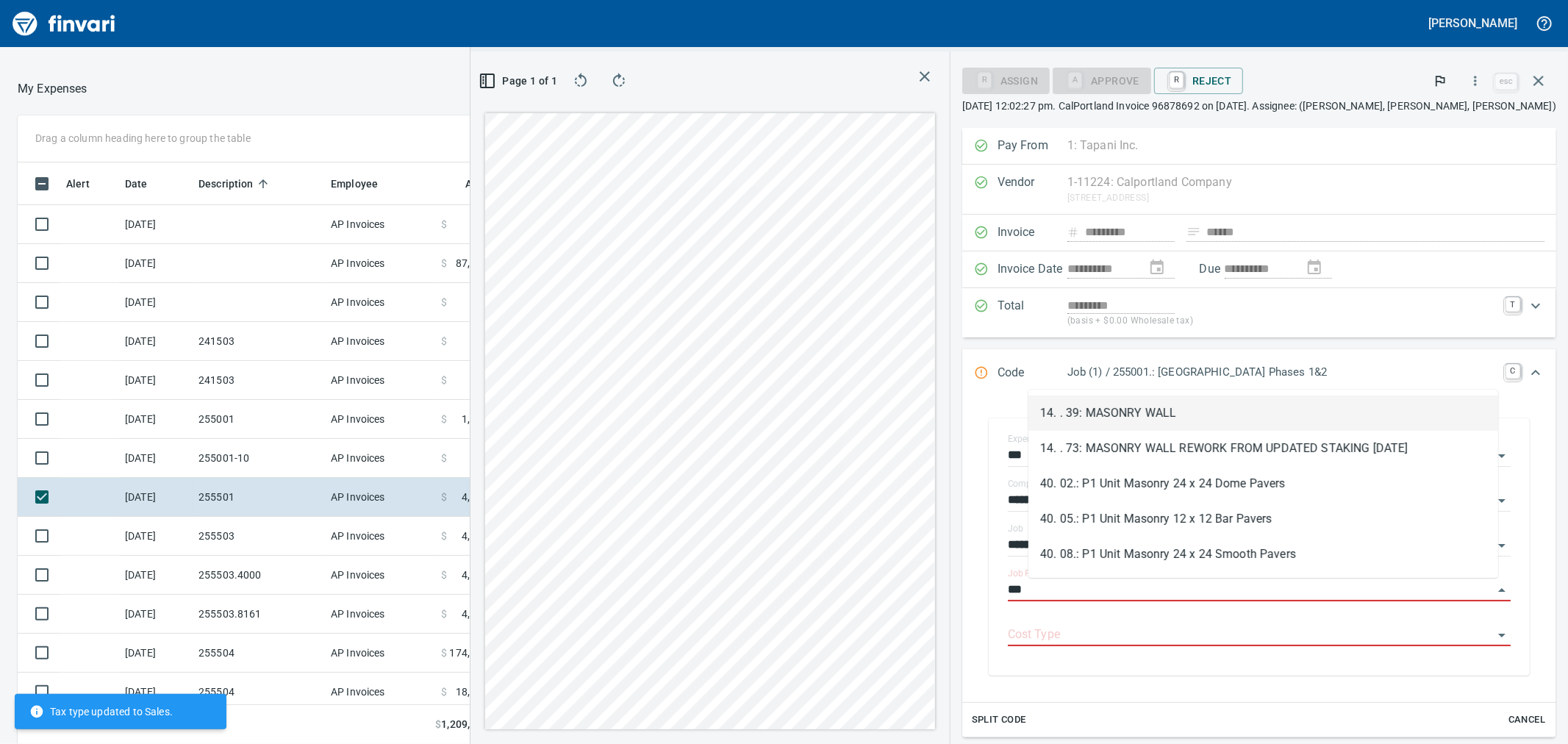
click at [1189, 410] on li "14. . 39: MASONRY WALL" at bounding box center [1263, 413] width 470 height 35
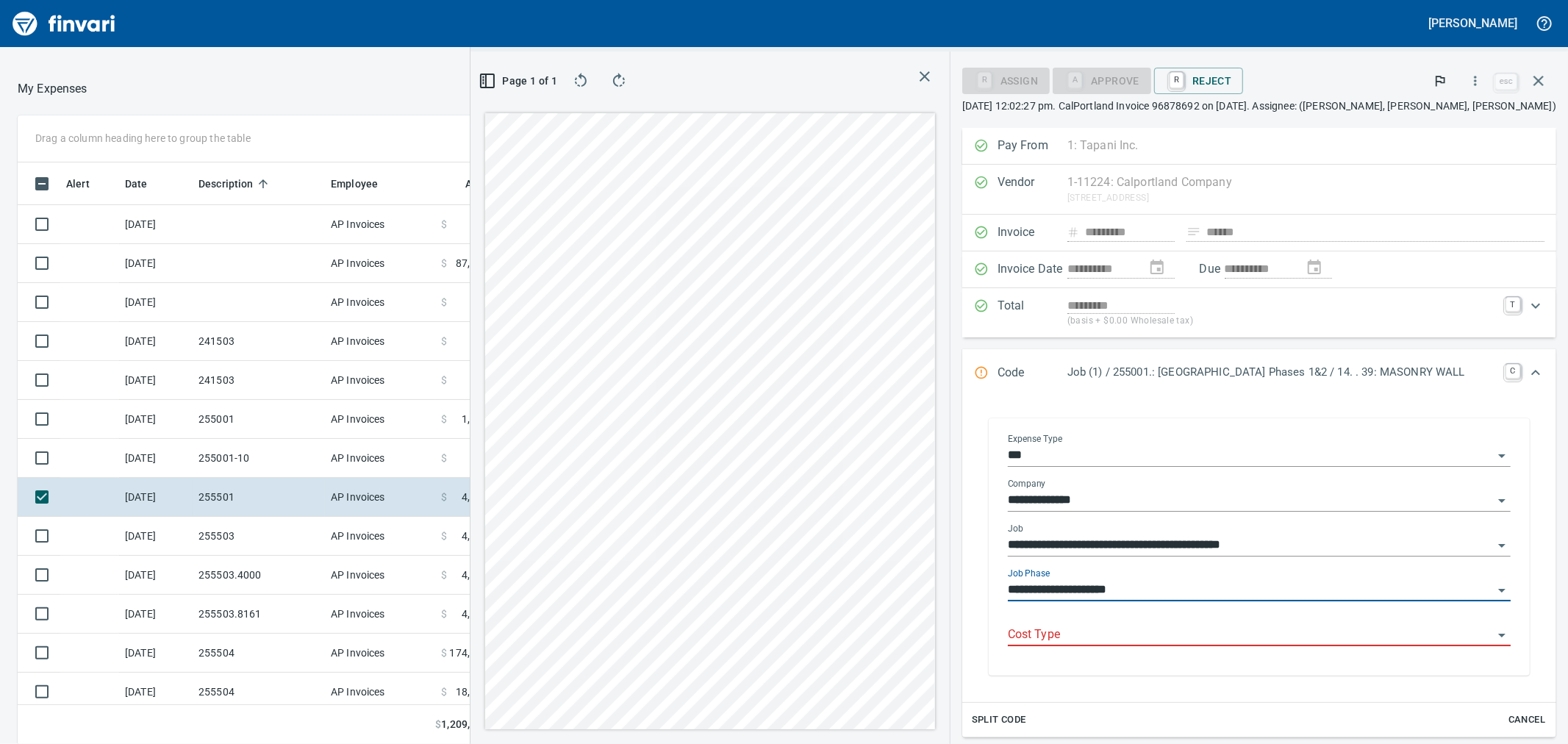
type input "**********"
click at [1094, 638] on input "Cost Type" at bounding box center [1250, 635] width 485 height 20
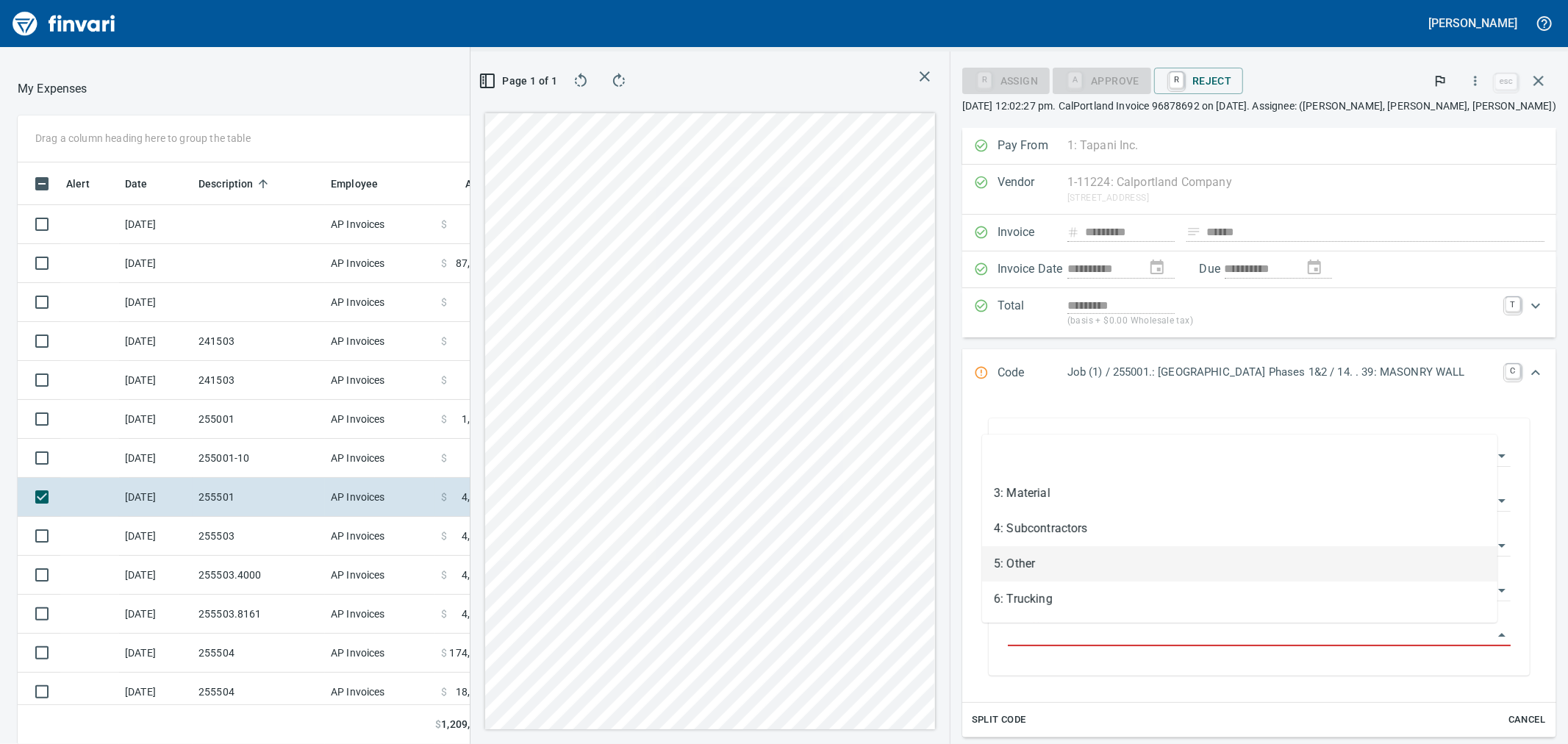
click at [1055, 559] on li "5: Other" at bounding box center [1240, 563] width 516 height 35
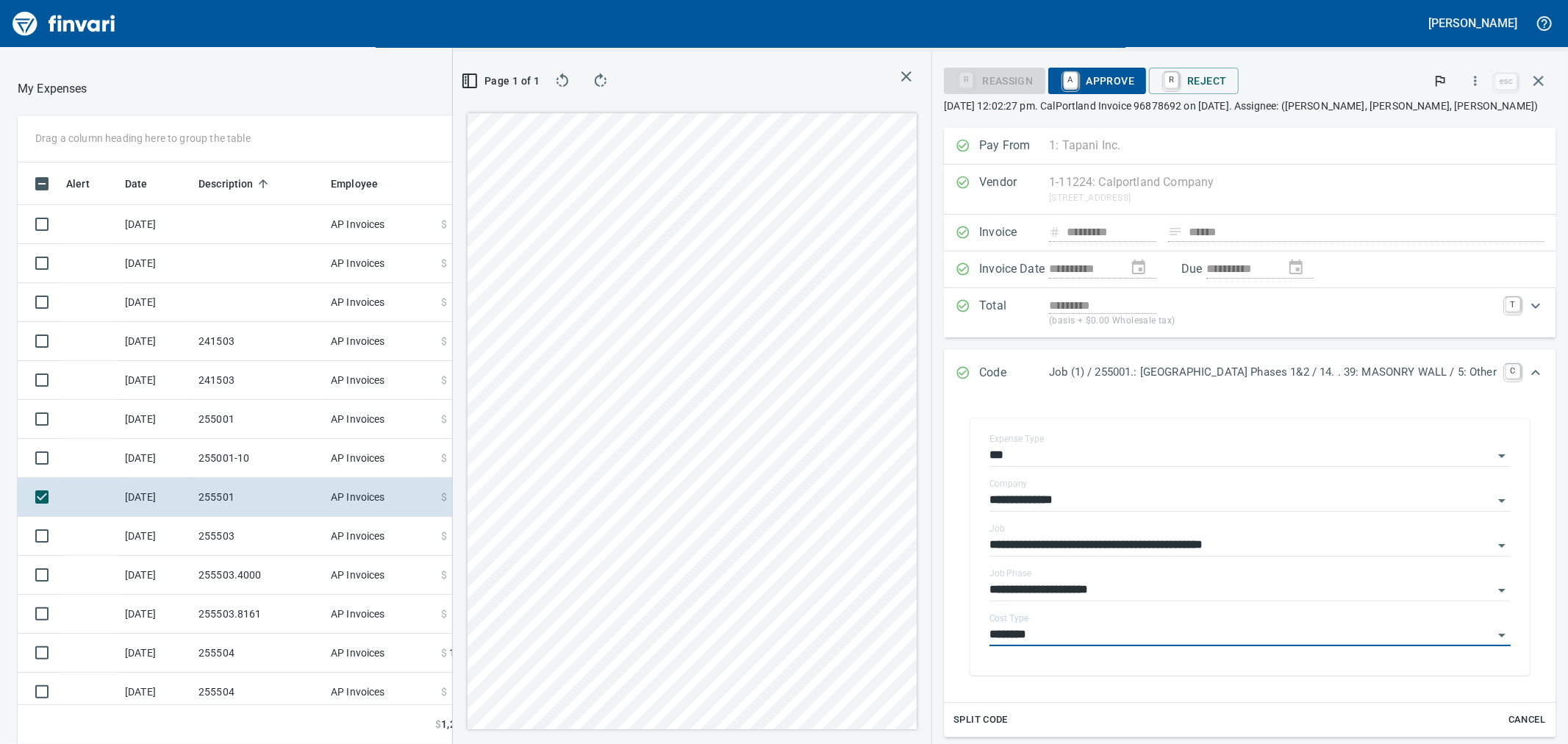
type input "********"
click at [1060, 82] on span "A Approve" at bounding box center [1097, 81] width 75 height 25
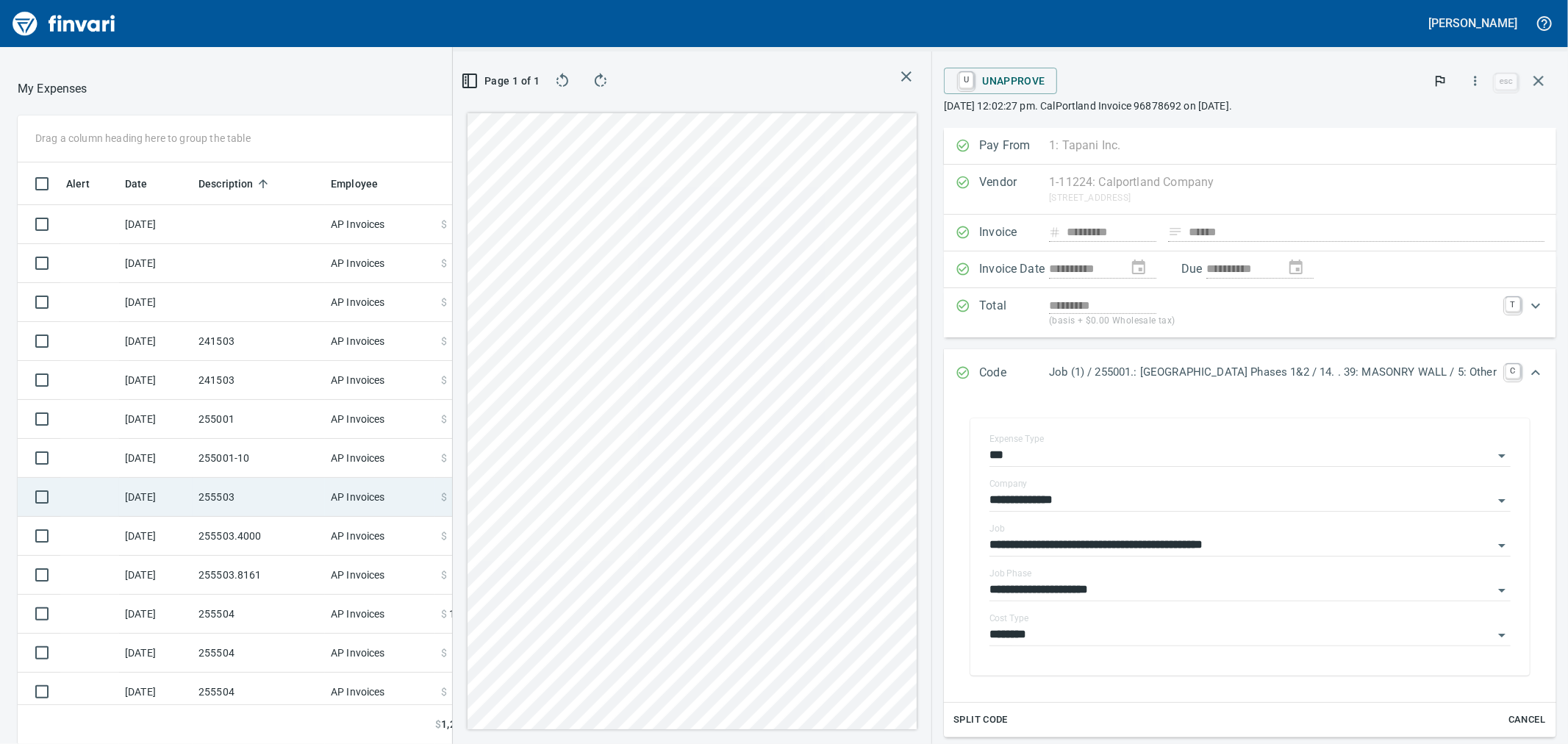
click at [253, 504] on td "255503" at bounding box center [259, 498] width 132 height 39
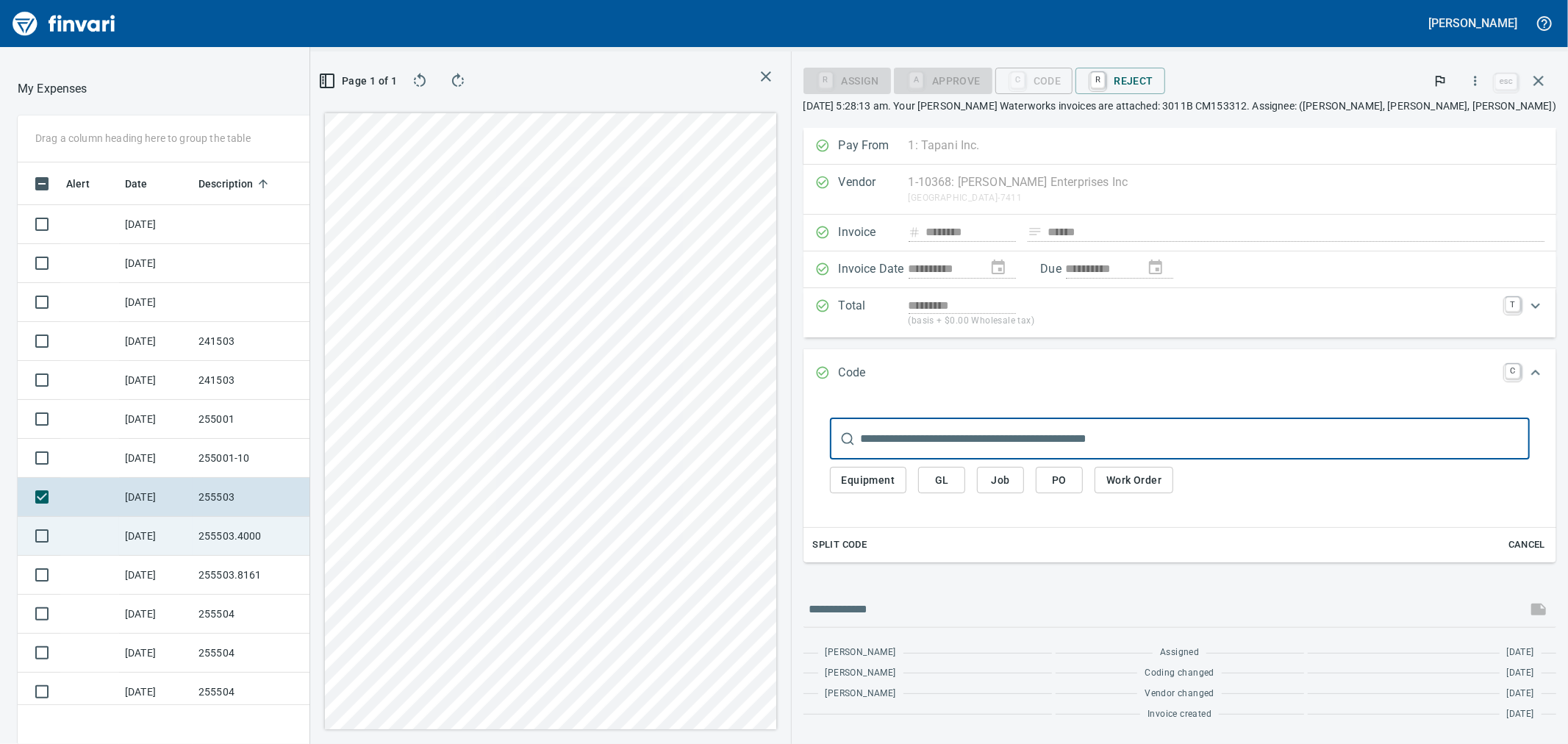
click at [259, 535] on td "255503.4000" at bounding box center [259, 536] width 132 height 39
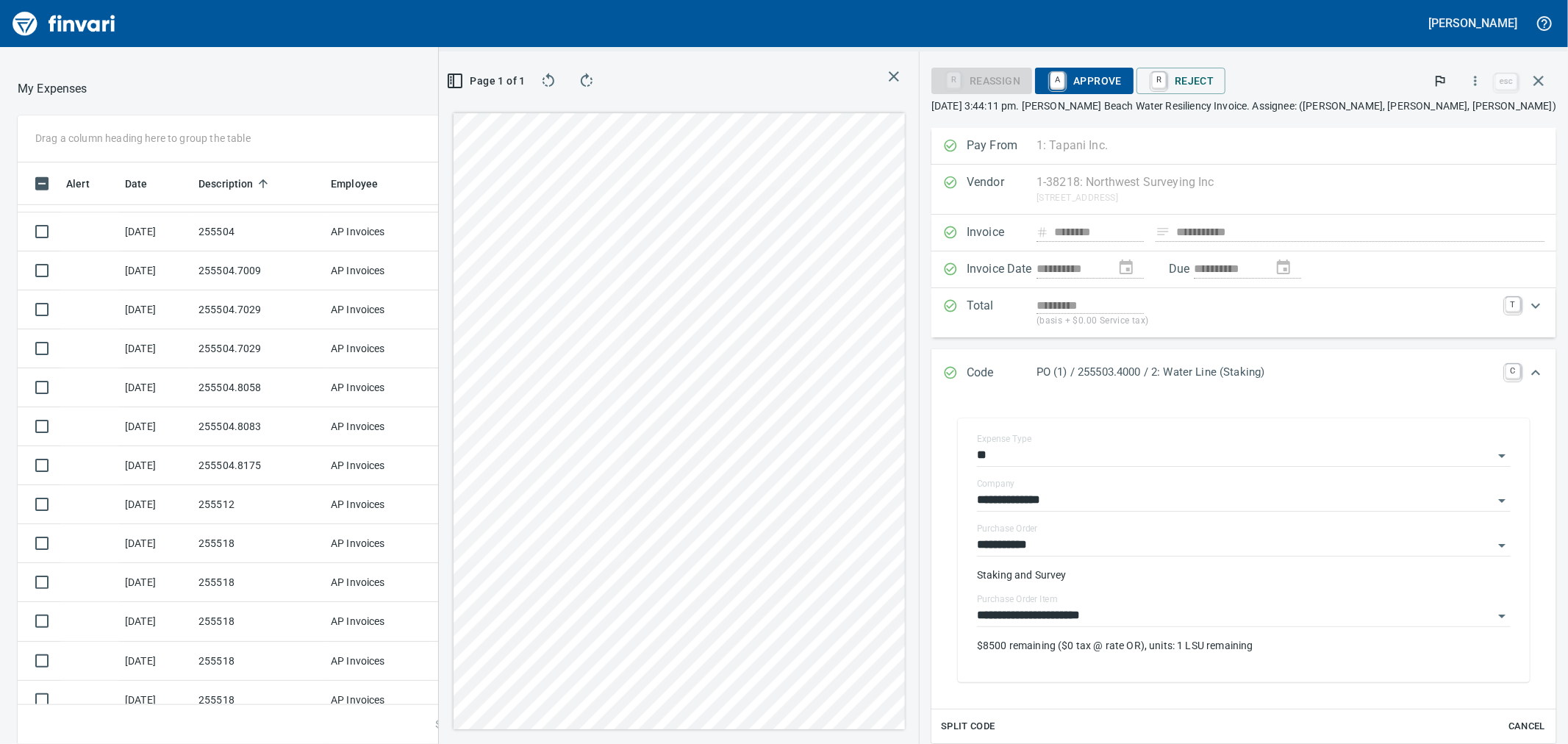
scroll to position [980, 0]
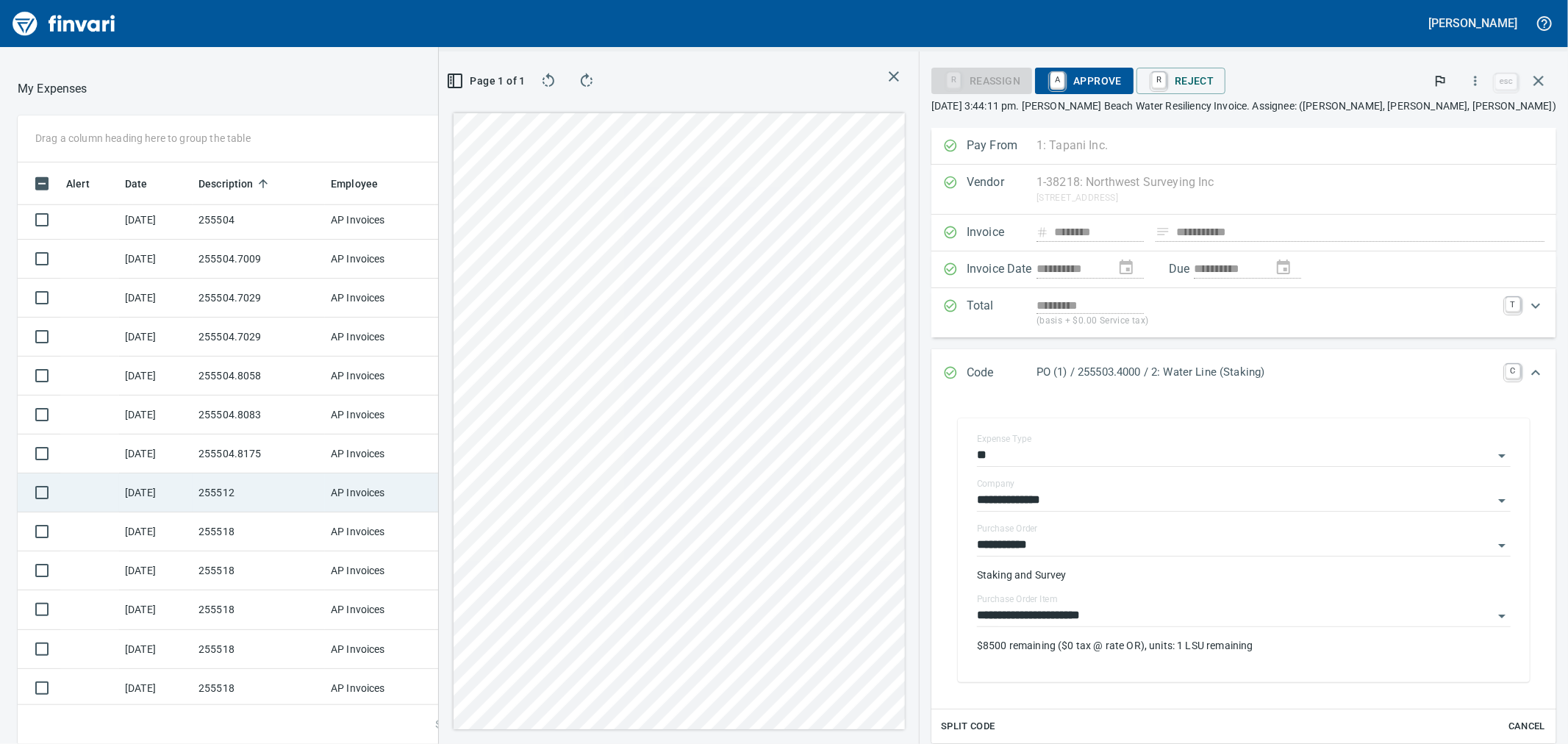
click at [260, 499] on td "255512" at bounding box center [259, 493] width 132 height 39
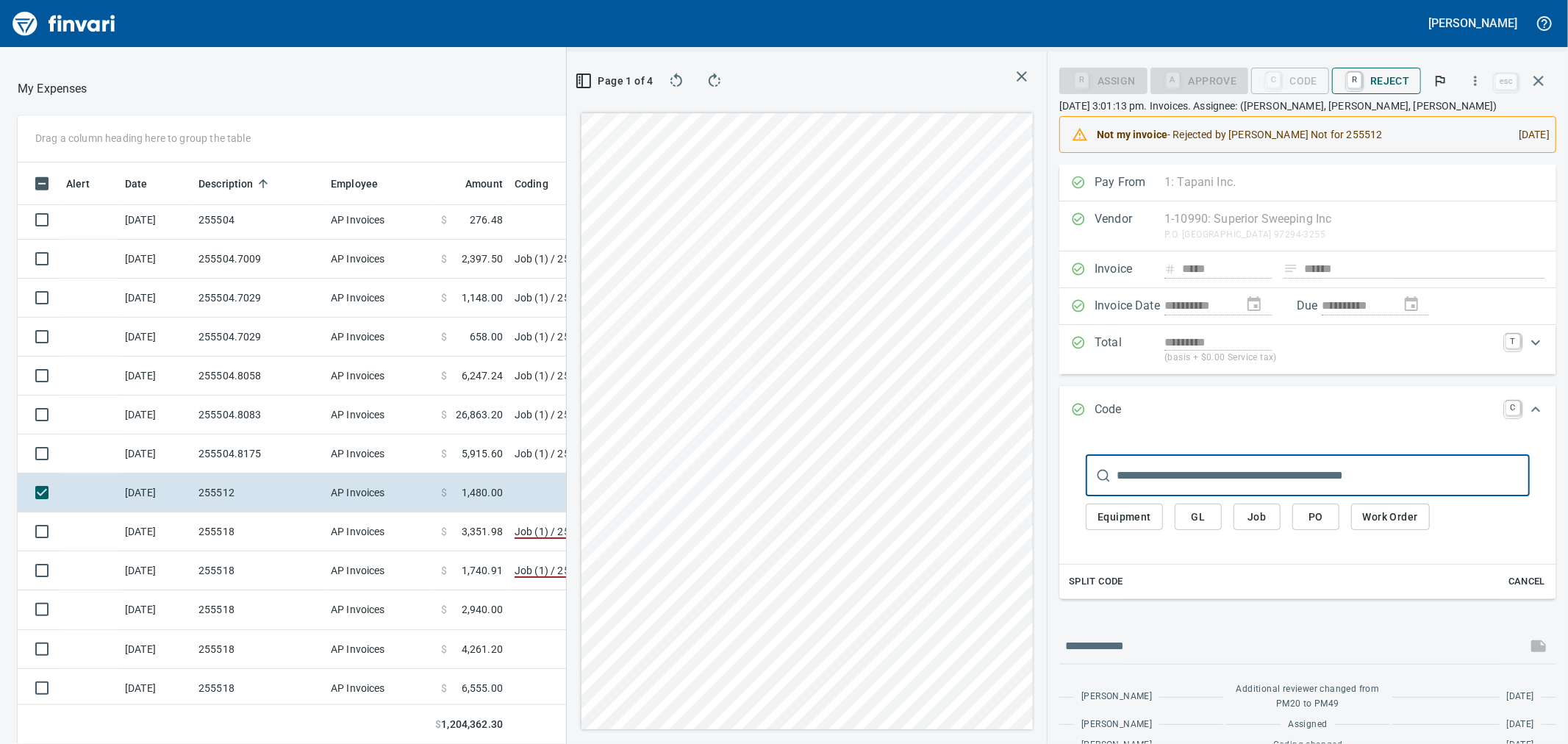
click at [1378, 85] on span "R Reject" at bounding box center [1377, 81] width 65 height 25
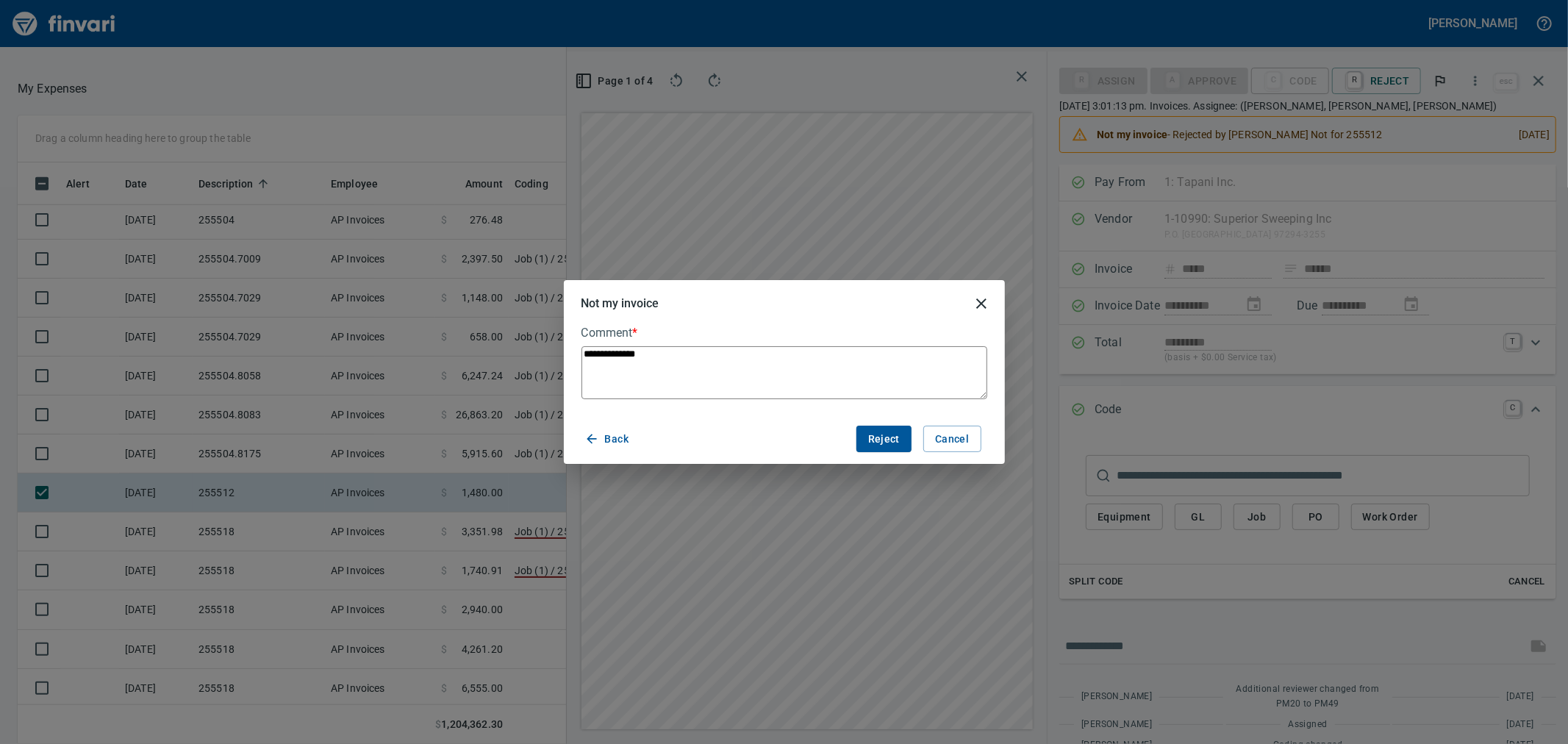
drag, startPoint x: 706, startPoint y: 370, endPoint x: 449, endPoint y: 362, distance: 257.1
click at [449, 362] on div "**********" at bounding box center [784, 372] width 1568 height 744
type textarea "*"
type textarea "**"
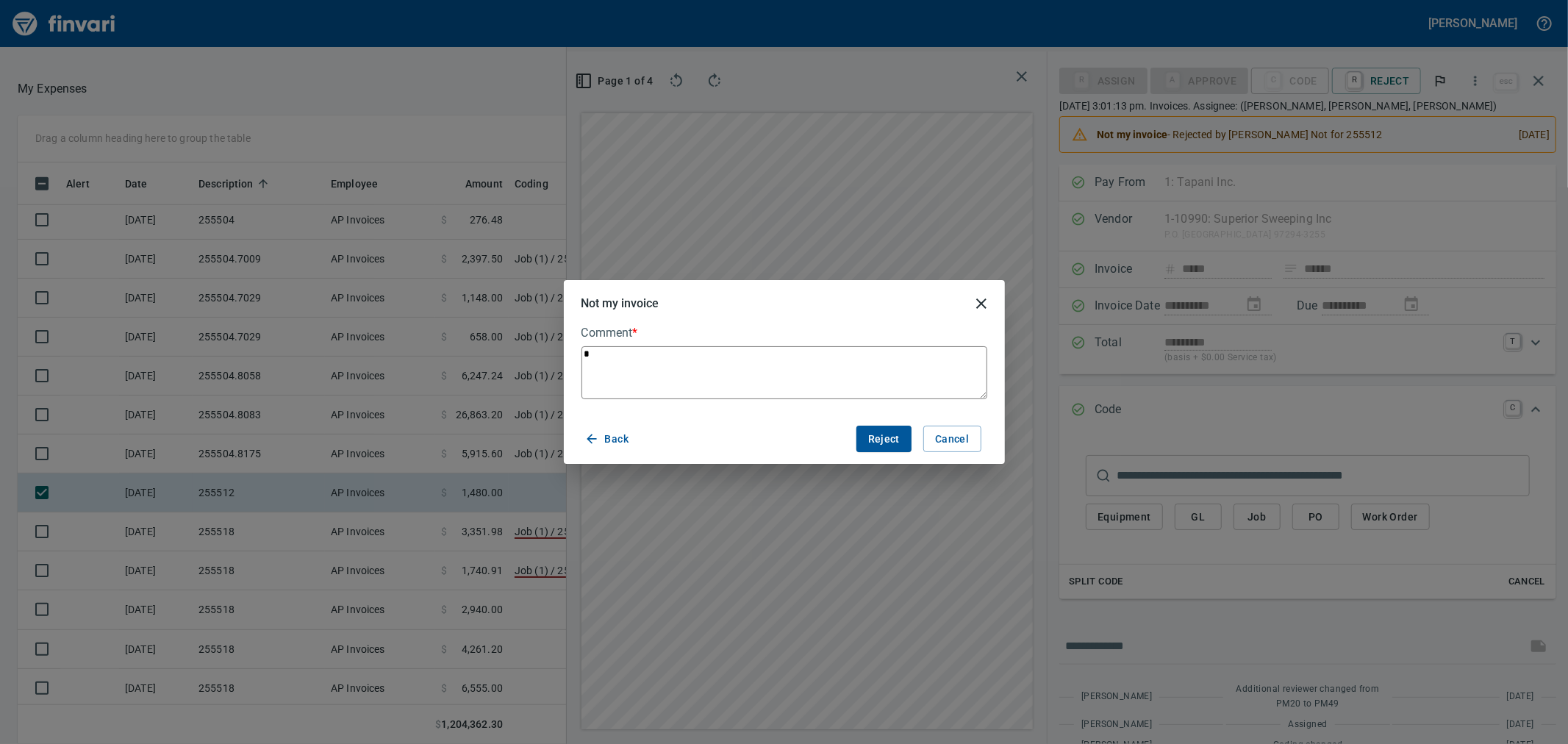
type textarea "*"
type textarea "***"
type textarea "*"
type textarea "***"
type textarea "*"
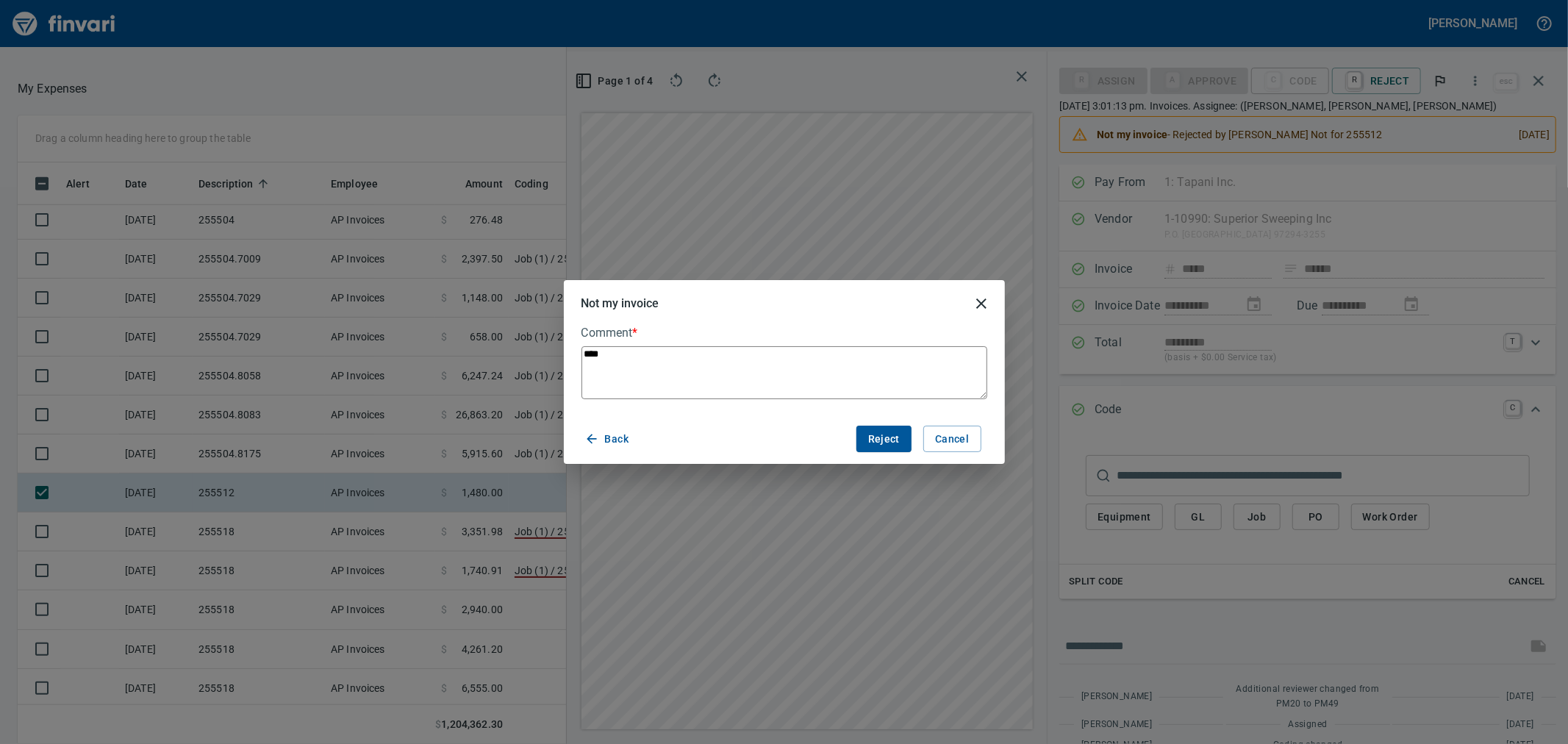
type textarea "*****"
type textarea "*"
type textarea "******"
type textarea "*"
type textarea "******"
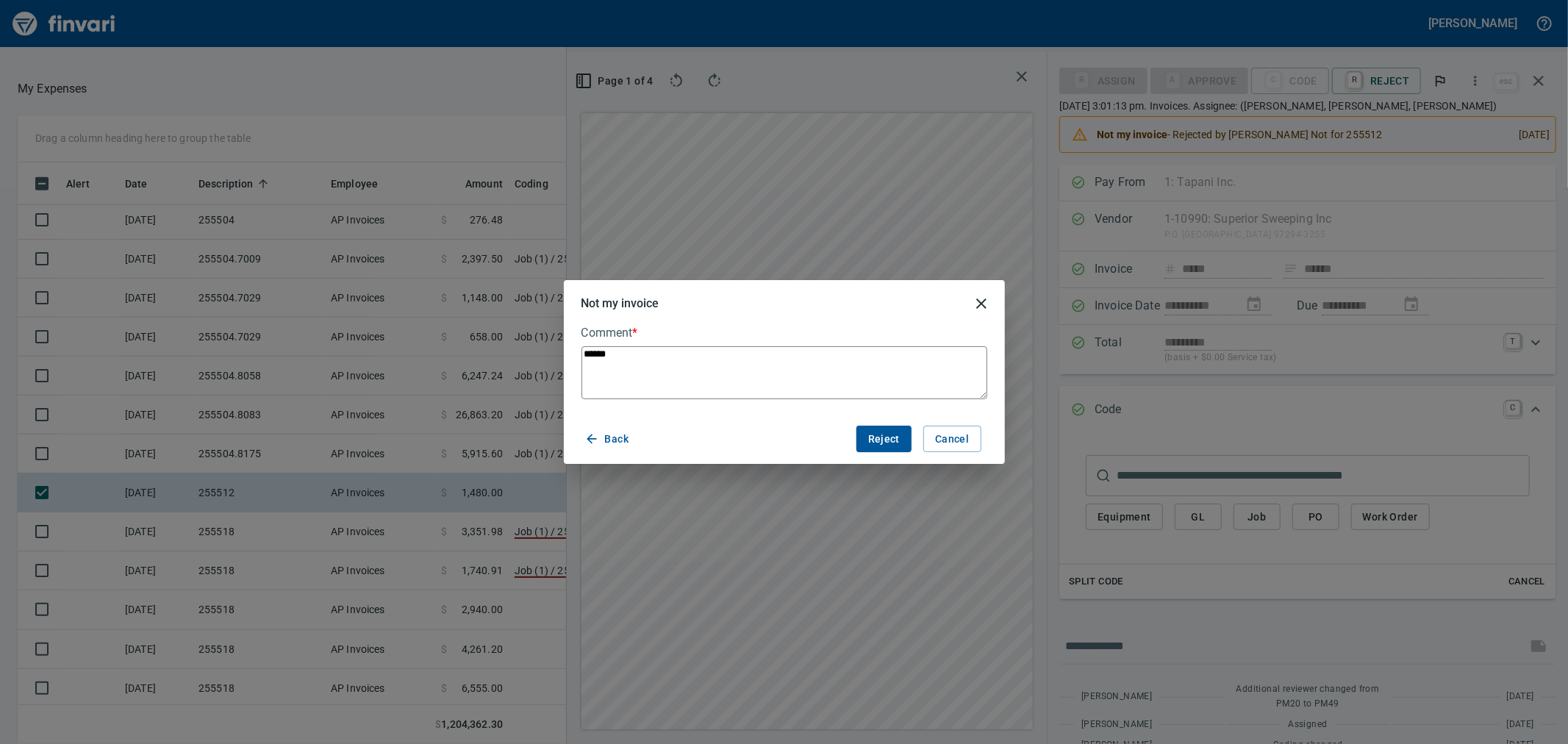
type textarea "*"
type textarea "********"
type textarea "*"
type textarea "*********"
type textarea "*"
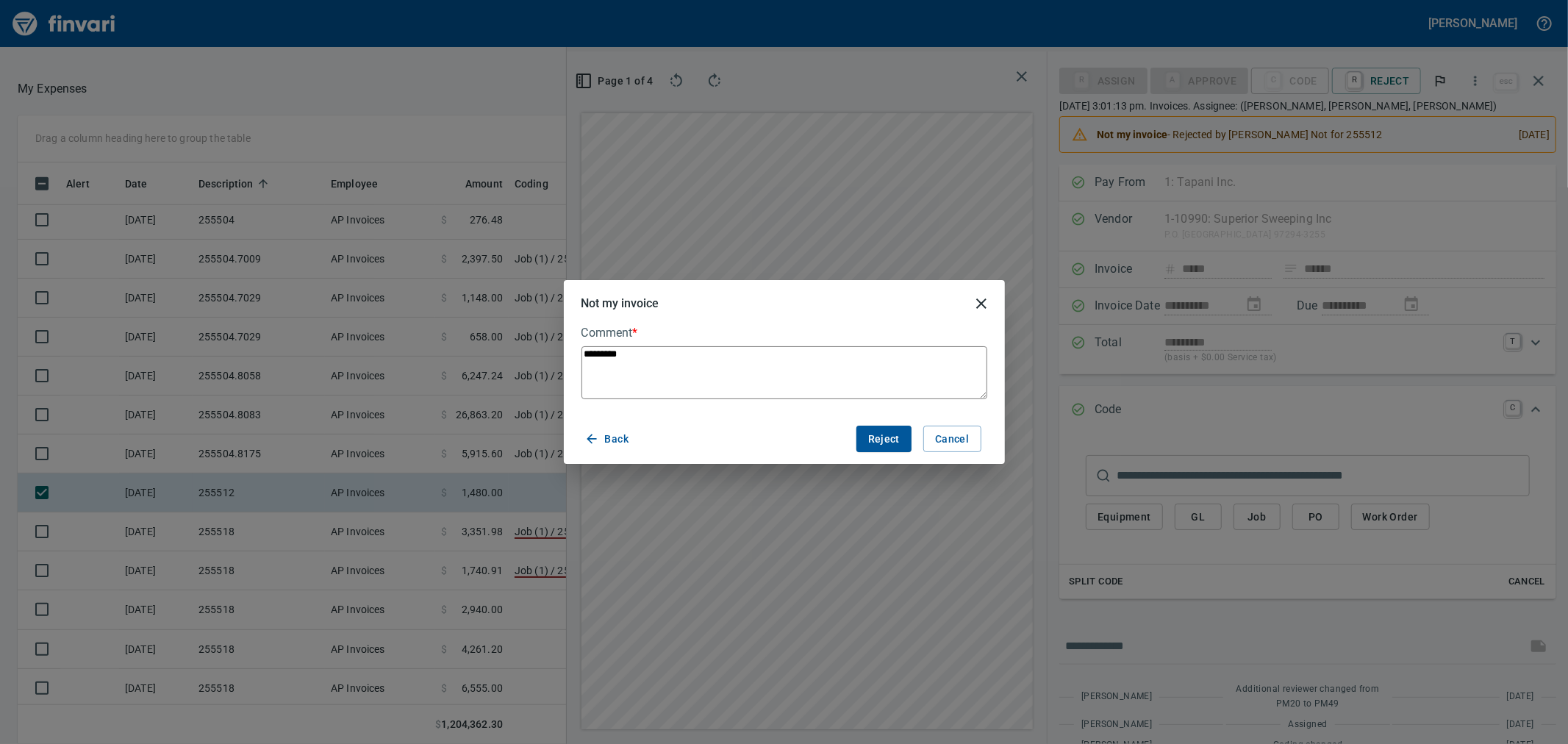
type textarea "**********"
type textarea "*"
type textarea "**********"
type textarea "*"
type textarea "**********"
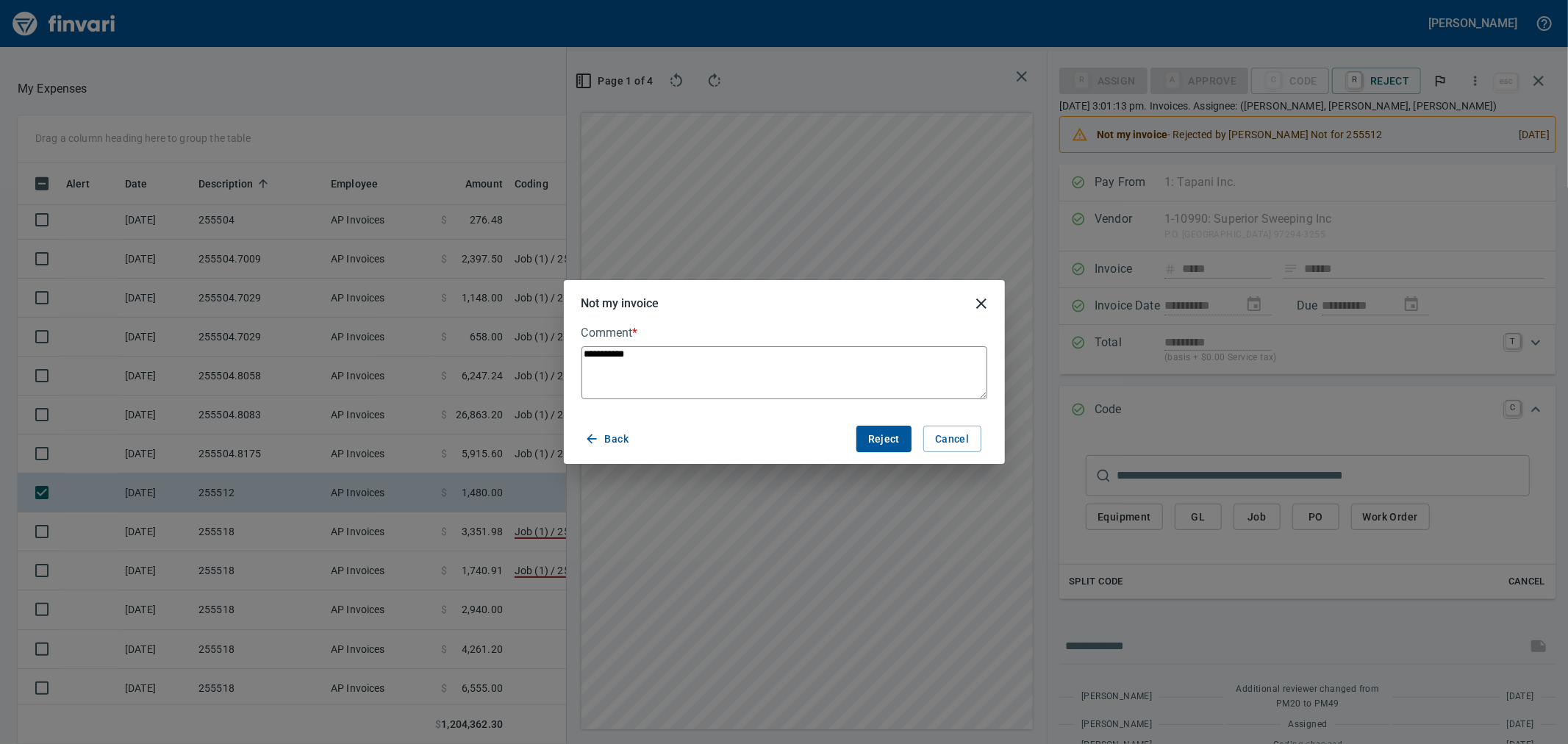
type textarea "*"
type textarea "**********"
type textarea "*"
type textarea "**********"
type textarea "*"
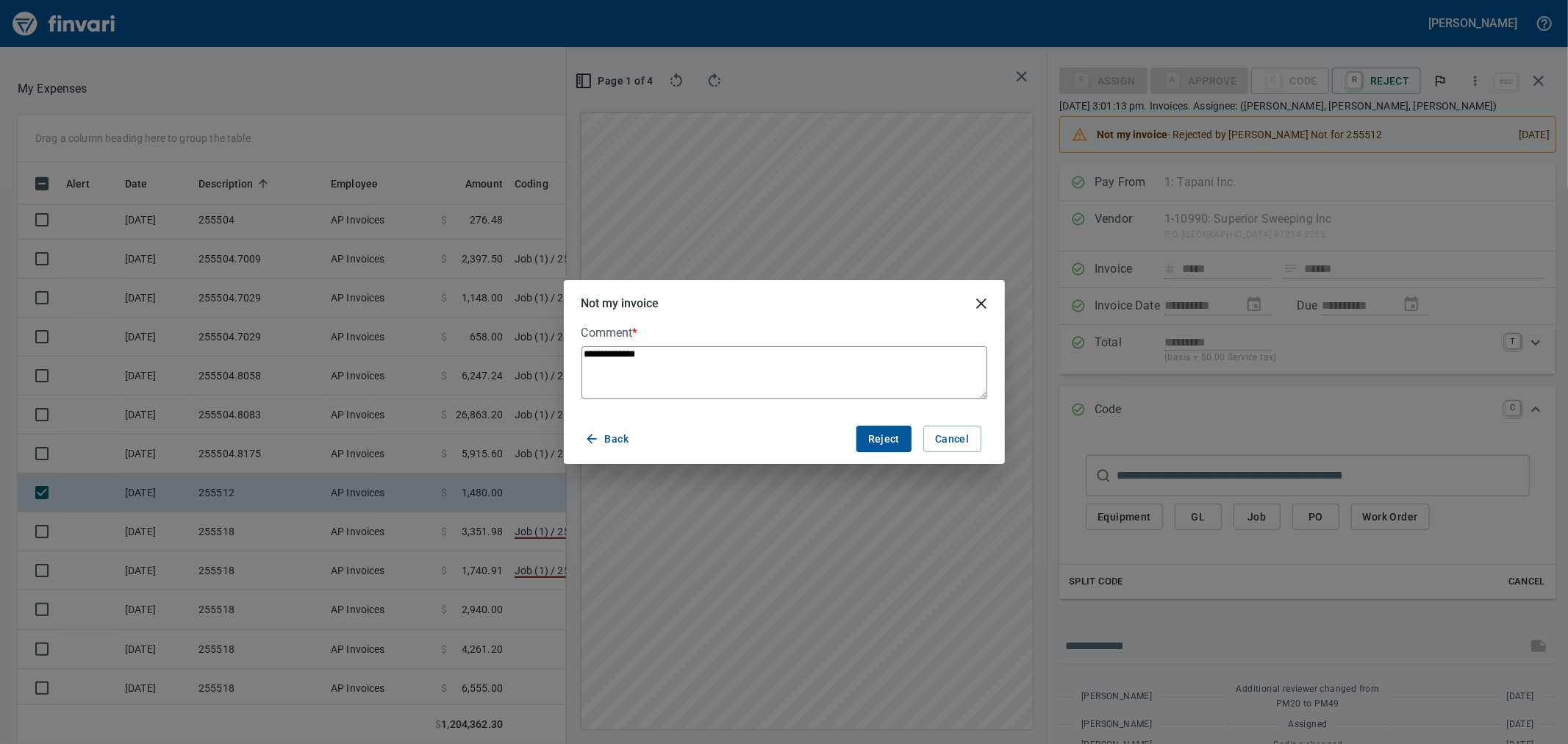
type textarea "**********"
type textarea "*"
type textarea "**********"
type textarea "*"
type textarea "**********"
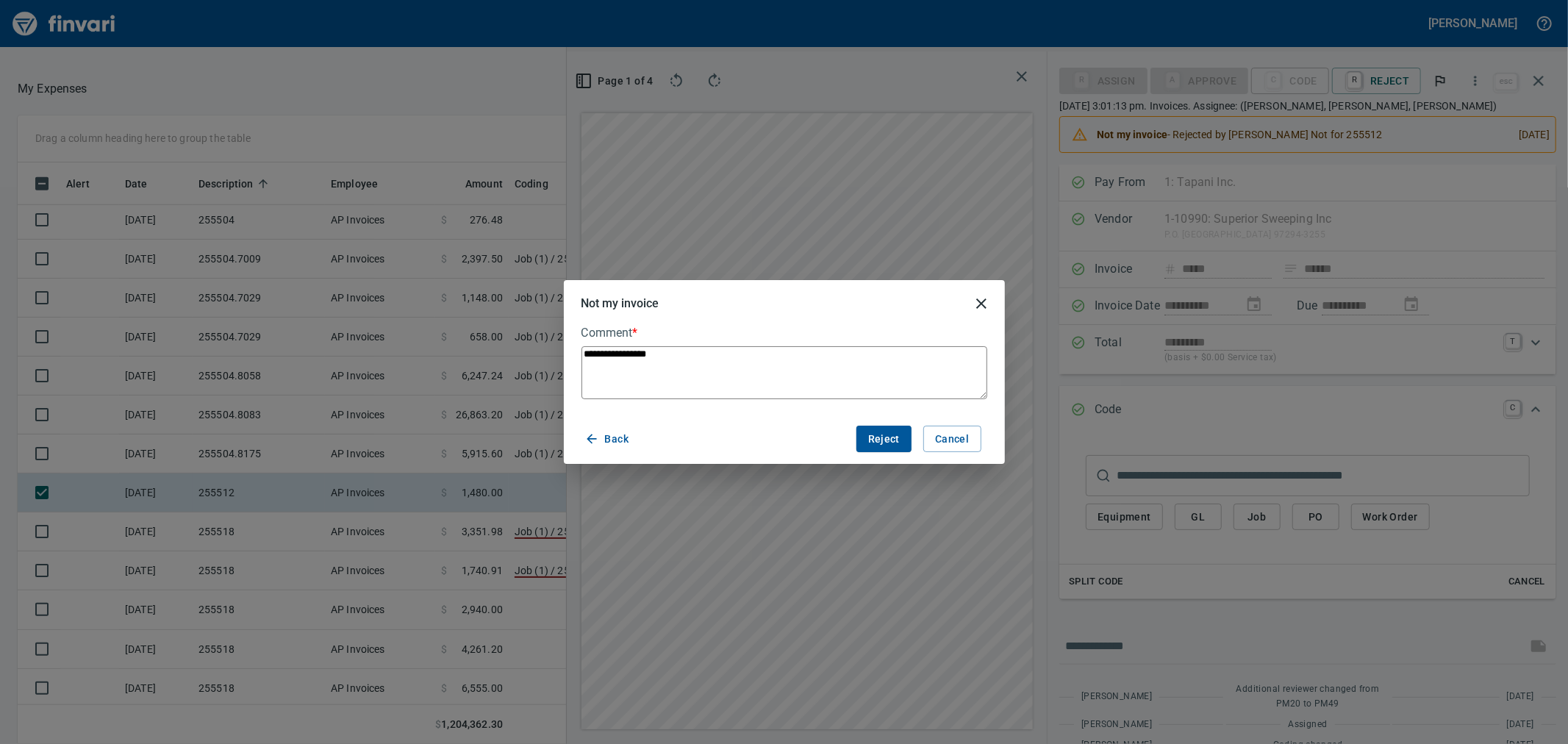
type textarea "*"
type textarea "**********"
click at [891, 431] on span "Reject" at bounding box center [884, 439] width 32 height 18
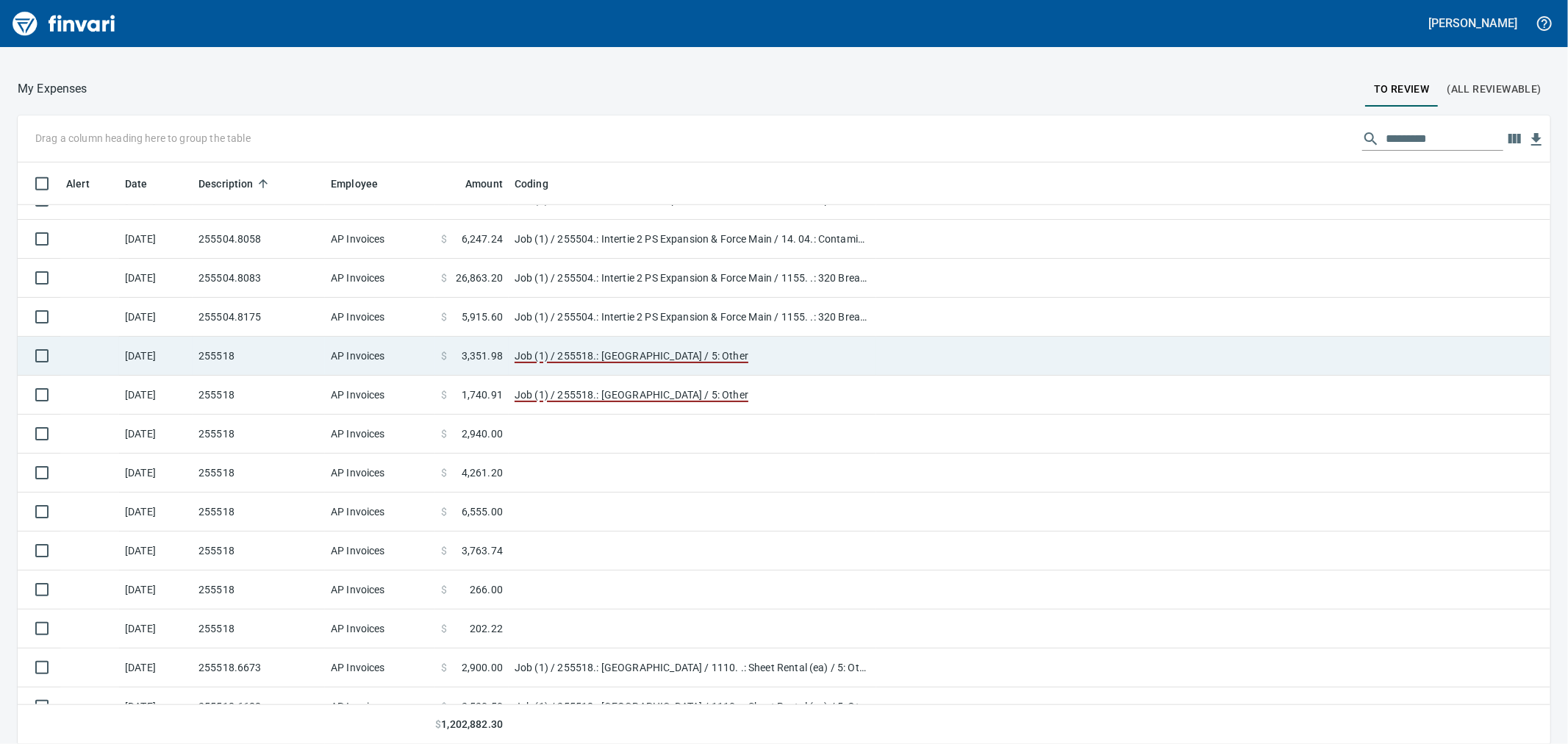
scroll to position [1144, 0]
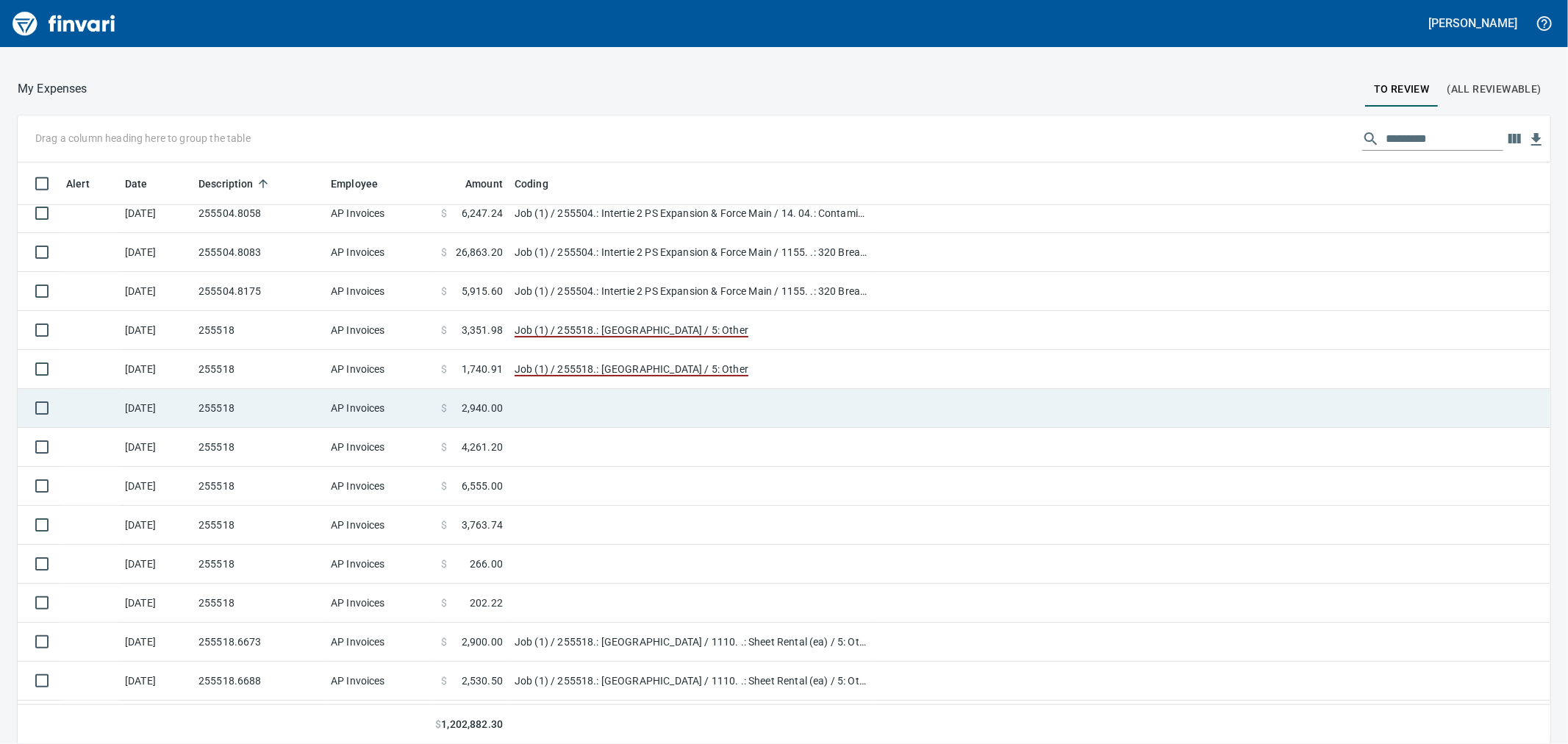
click at [225, 394] on td "255518" at bounding box center [259, 409] width 132 height 39
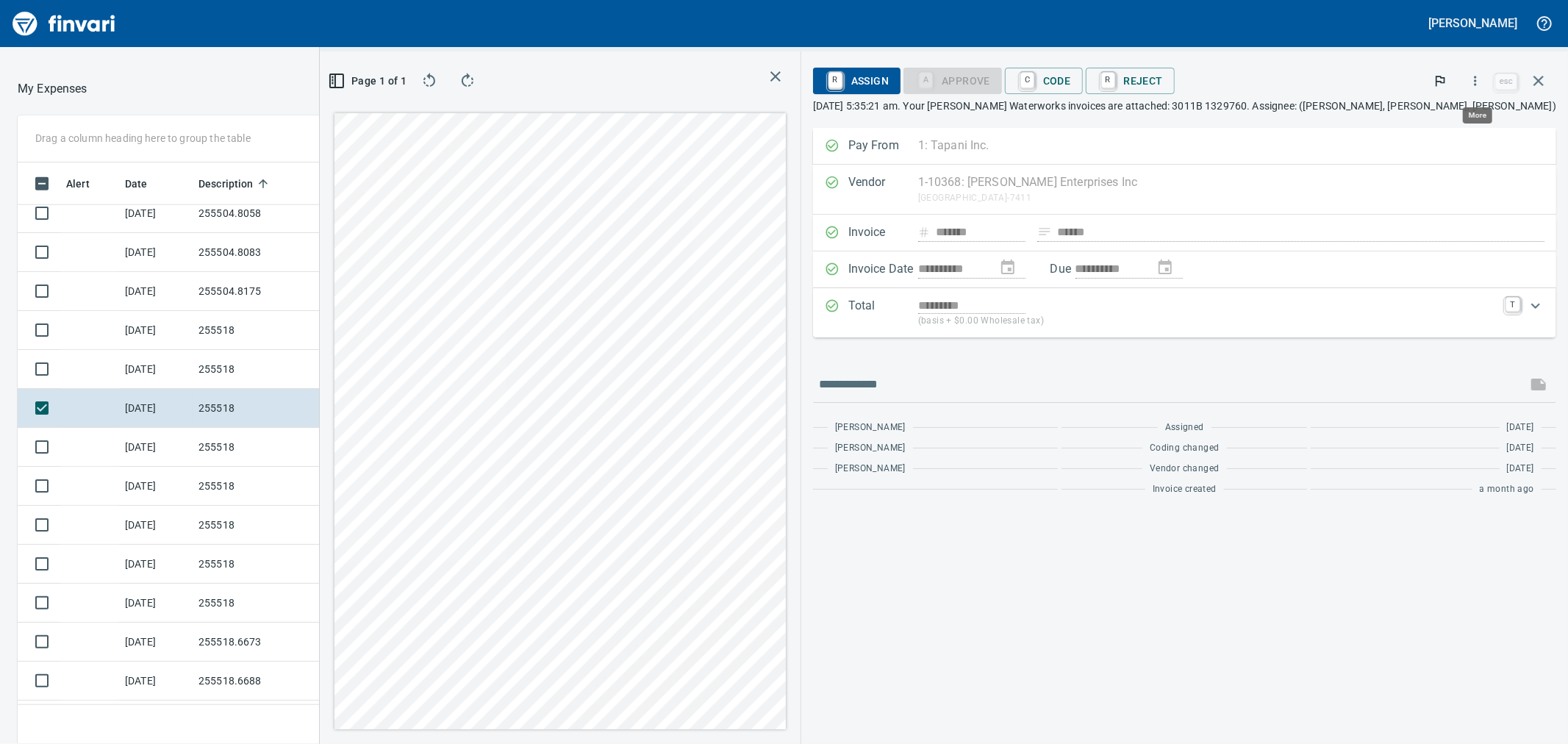
scroll to position [570, 1128]
click at [1474, 87] on icon "button" at bounding box center [1476, 81] width 15 height 15
click at [1418, 119] on span "Download" at bounding box center [1473, 123] width 141 height 18
click at [255, 451] on td "255518" at bounding box center [259, 448] width 132 height 39
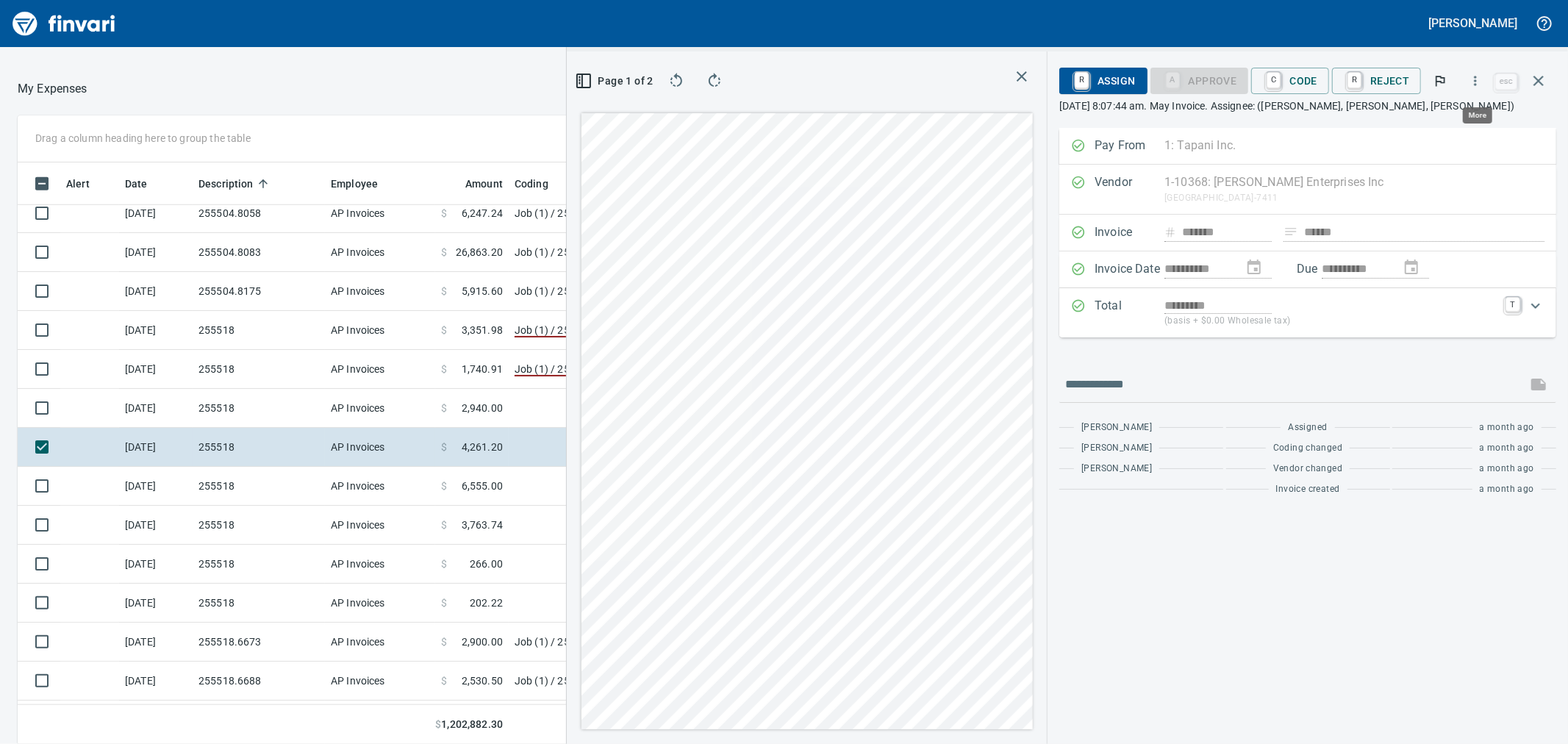
scroll to position [570, 1128]
click at [1476, 86] on icon "button" at bounding box center [1476, 81] width 15 height 15
click at [1459, 114] on li "Download" at bounding box center [1461, 123] width 188 height 33
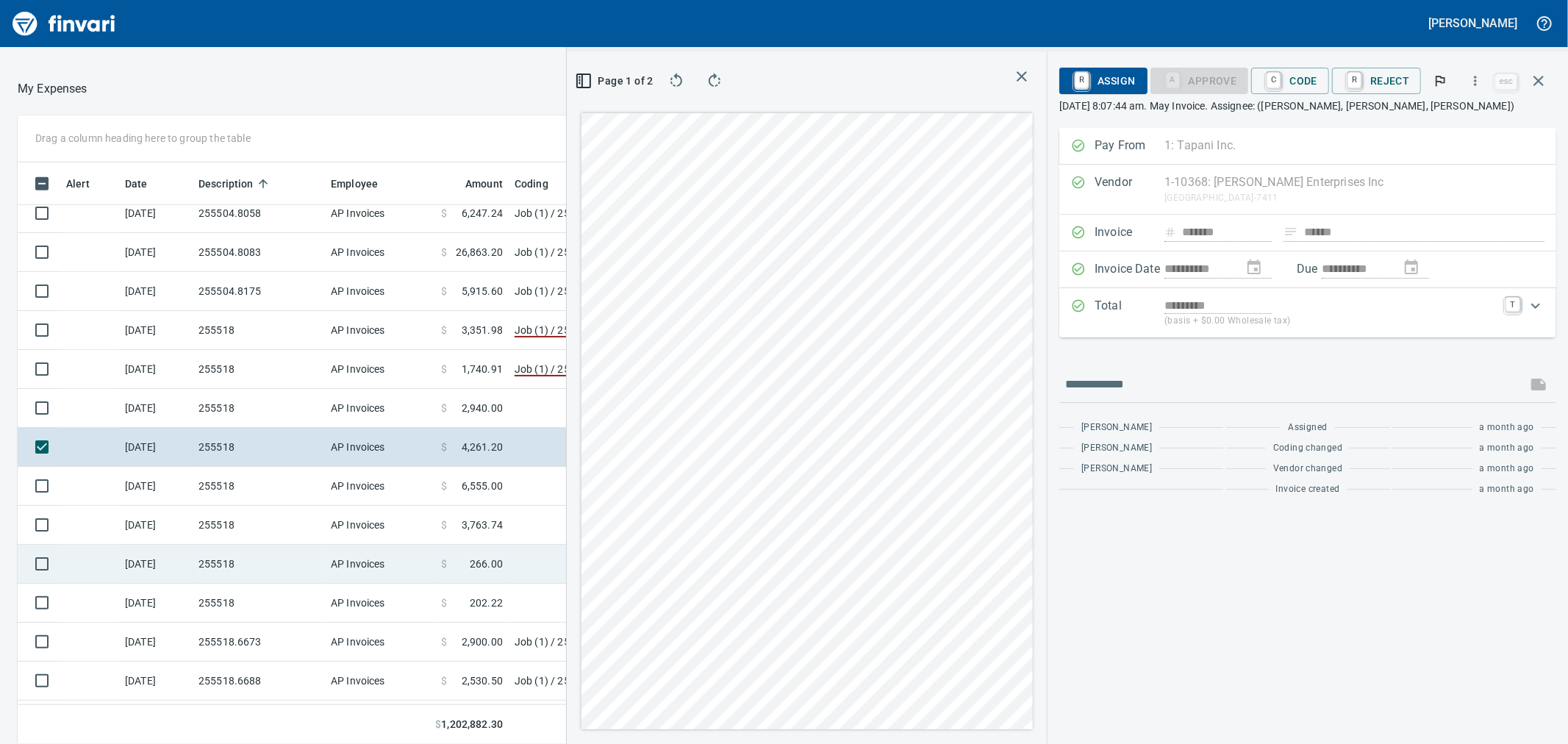
click at [395, 558] on td "AP Invoices" at bounding box center [380, 565] width 110 height 39
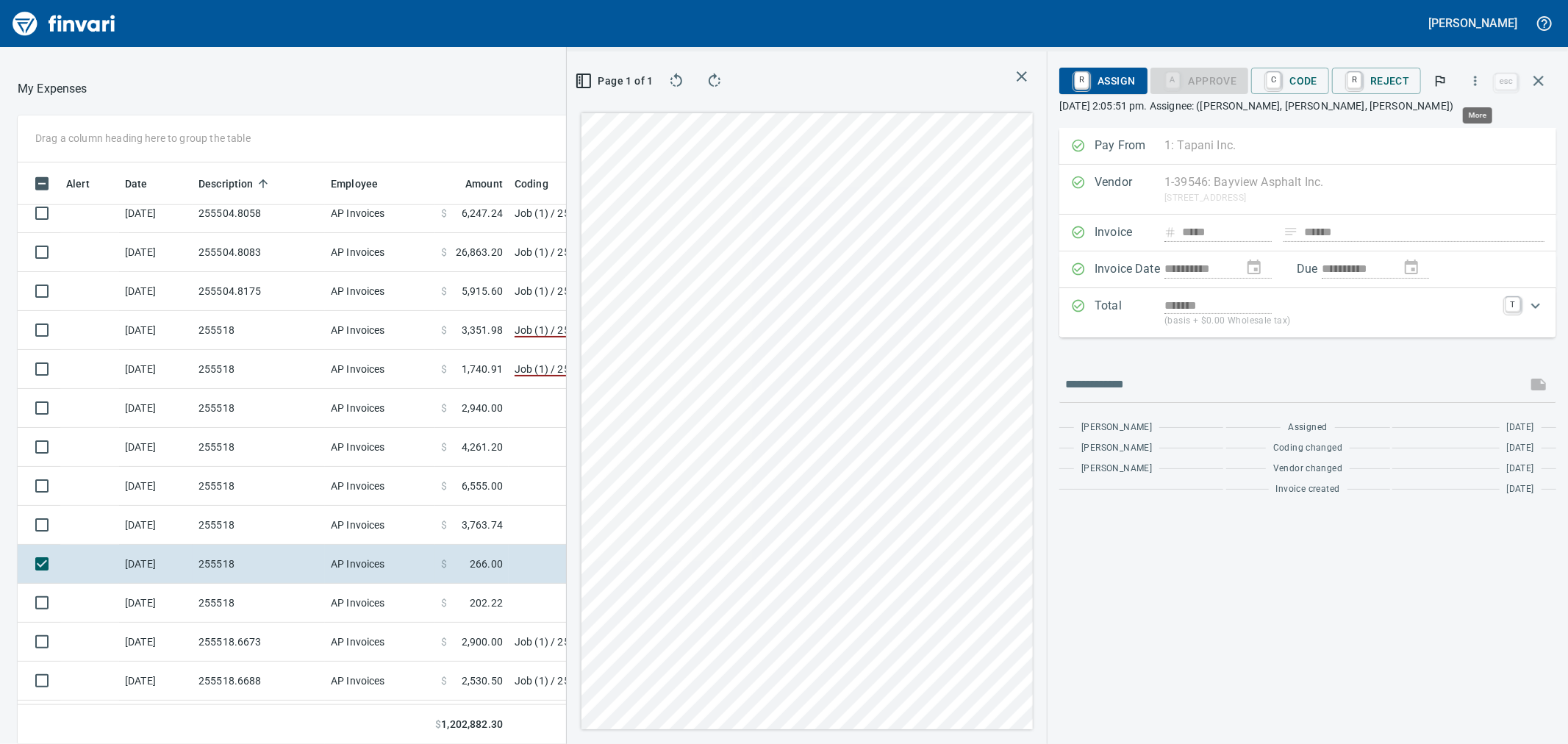
scroll to position [570, 1128]
click at [1478, 74] on icon "button" at bounding box center [1476, 81] width 15 height 15
click at [1449, 111] on li "Download" at bounding box center [1461, 123] width 188 height 33
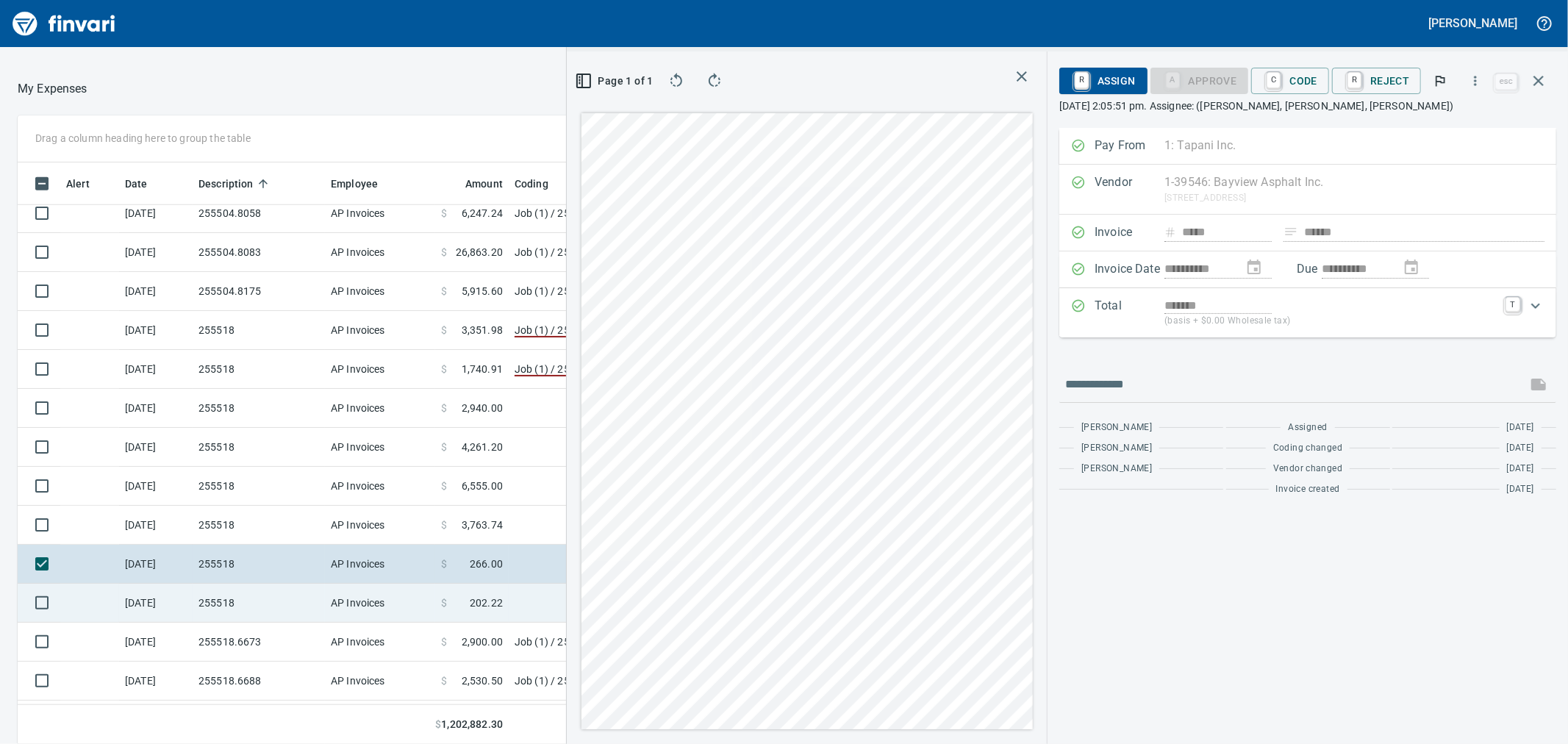
click at [267, 612] on td "255518" at bounding box center [259, 603] width 132 height 39
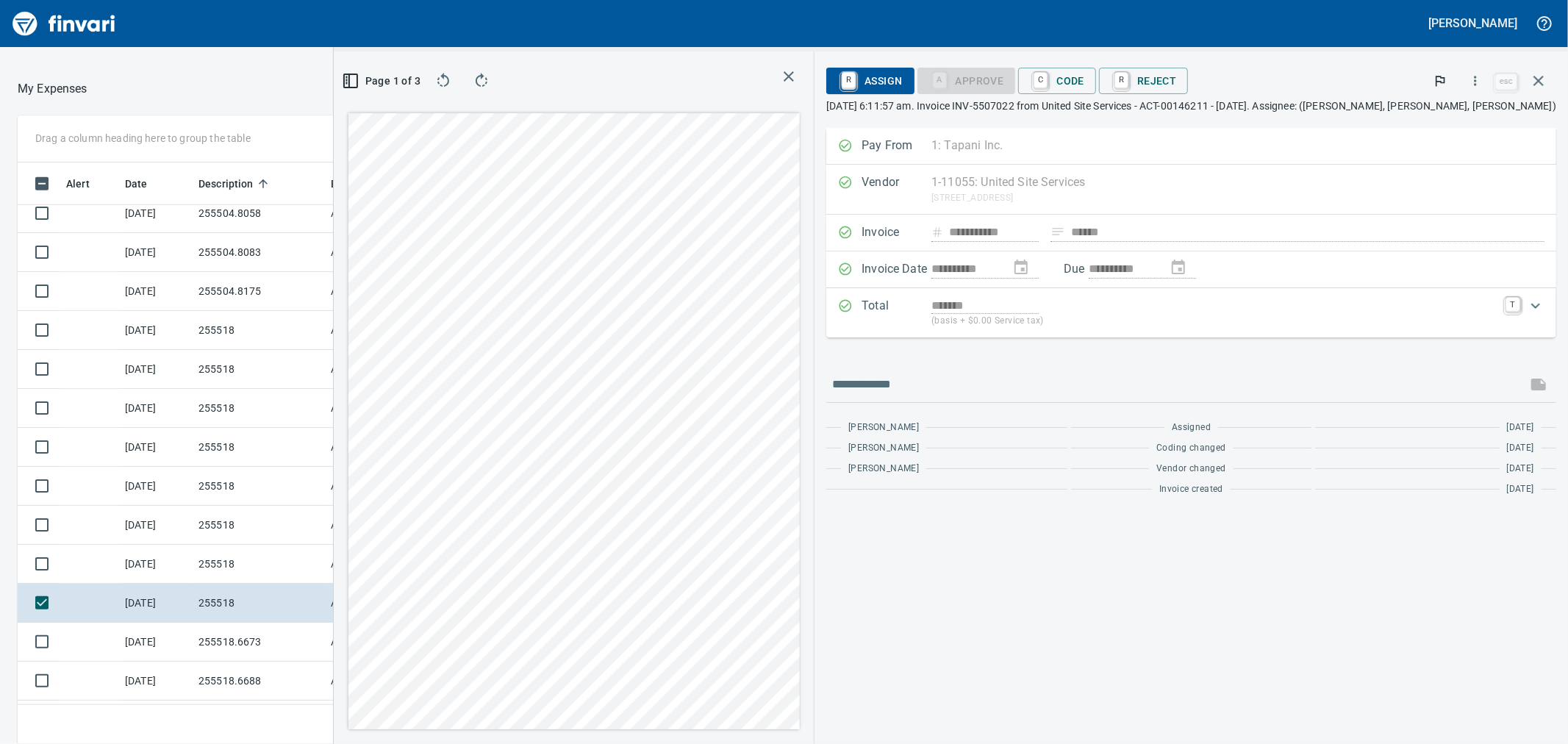
scroll to position [570, 1128]
click at [1473, 84] on icon "button" at bounding box center [1476, 81] width 15 height 15
click at [1420, 123] on span "Download" at bounding box center [1473, 123] width 141 height 18
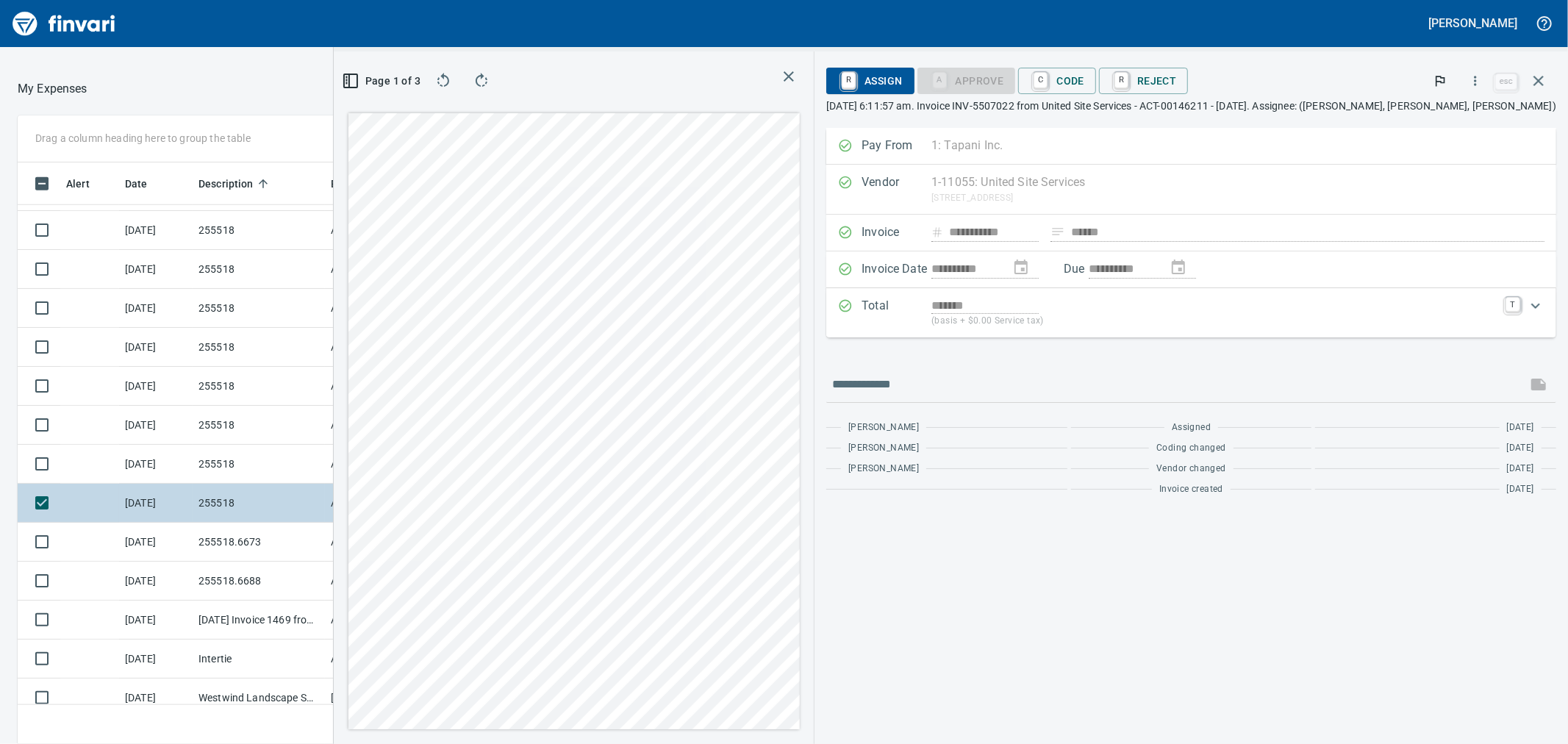
scroll to position [1257, 0]
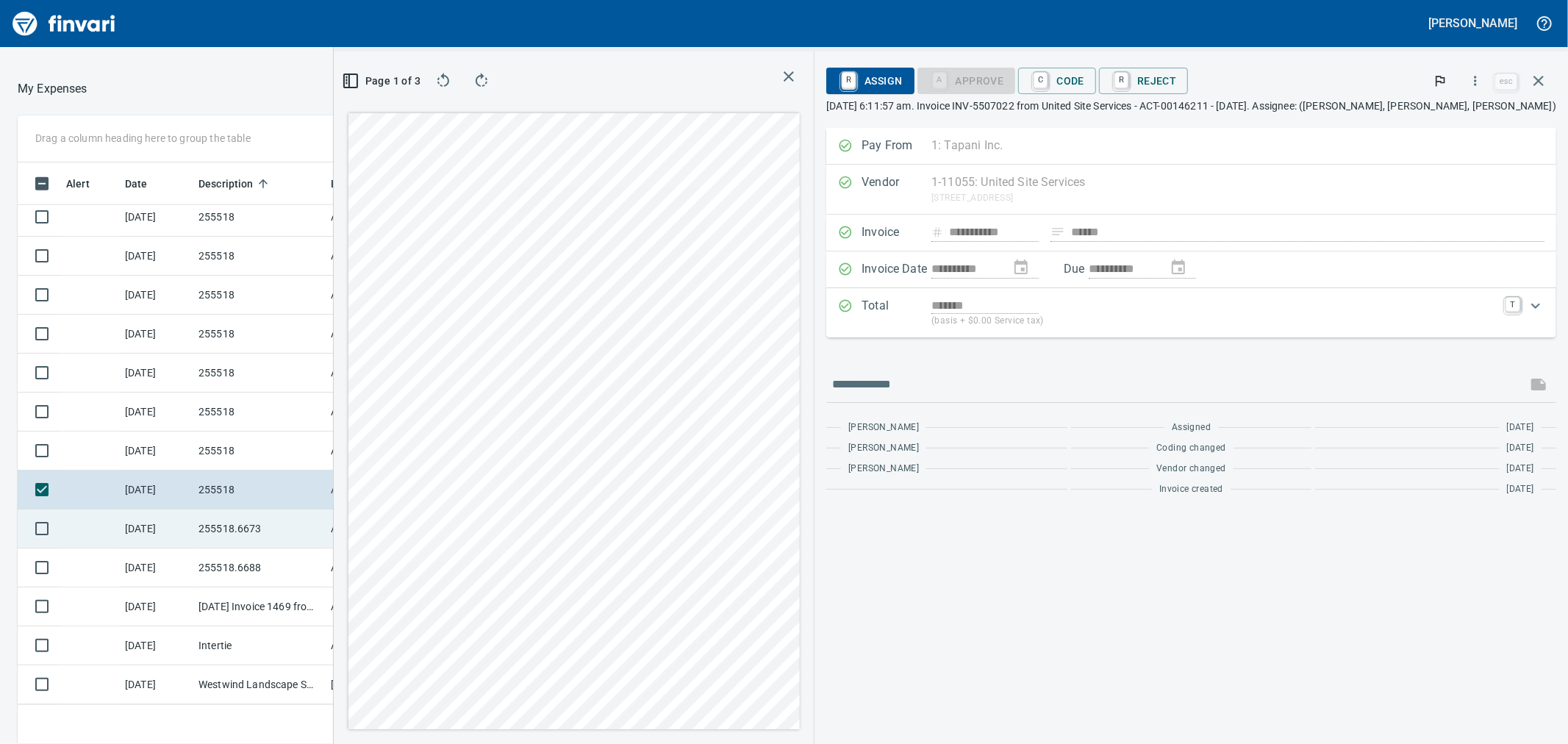
click at [221, 527] on td "255518.6673" at bounding box center [259, 529] width 132 height 39
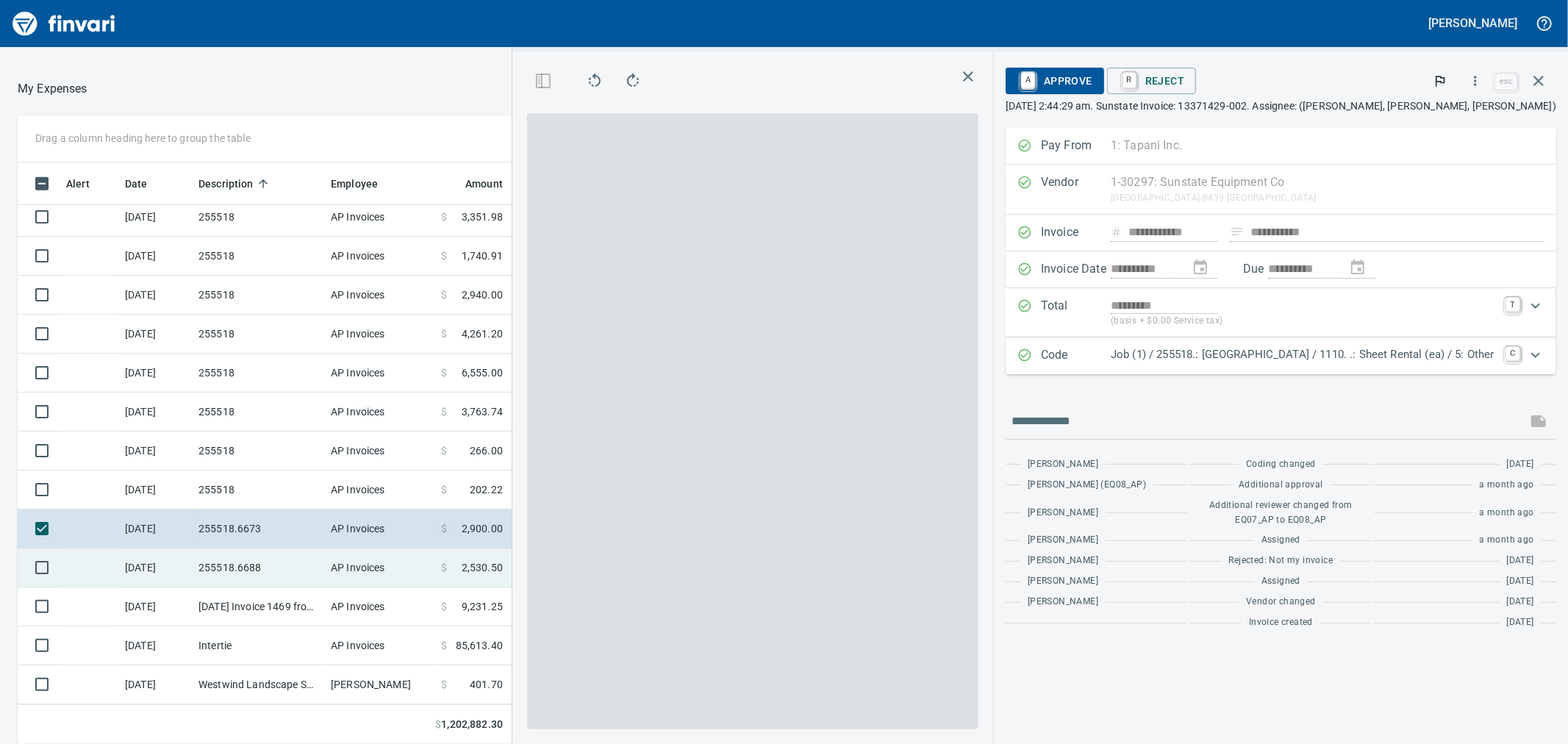
click at [295, 569] on td "255518.6688" at bounding box center [259, 568] width 132 height 39
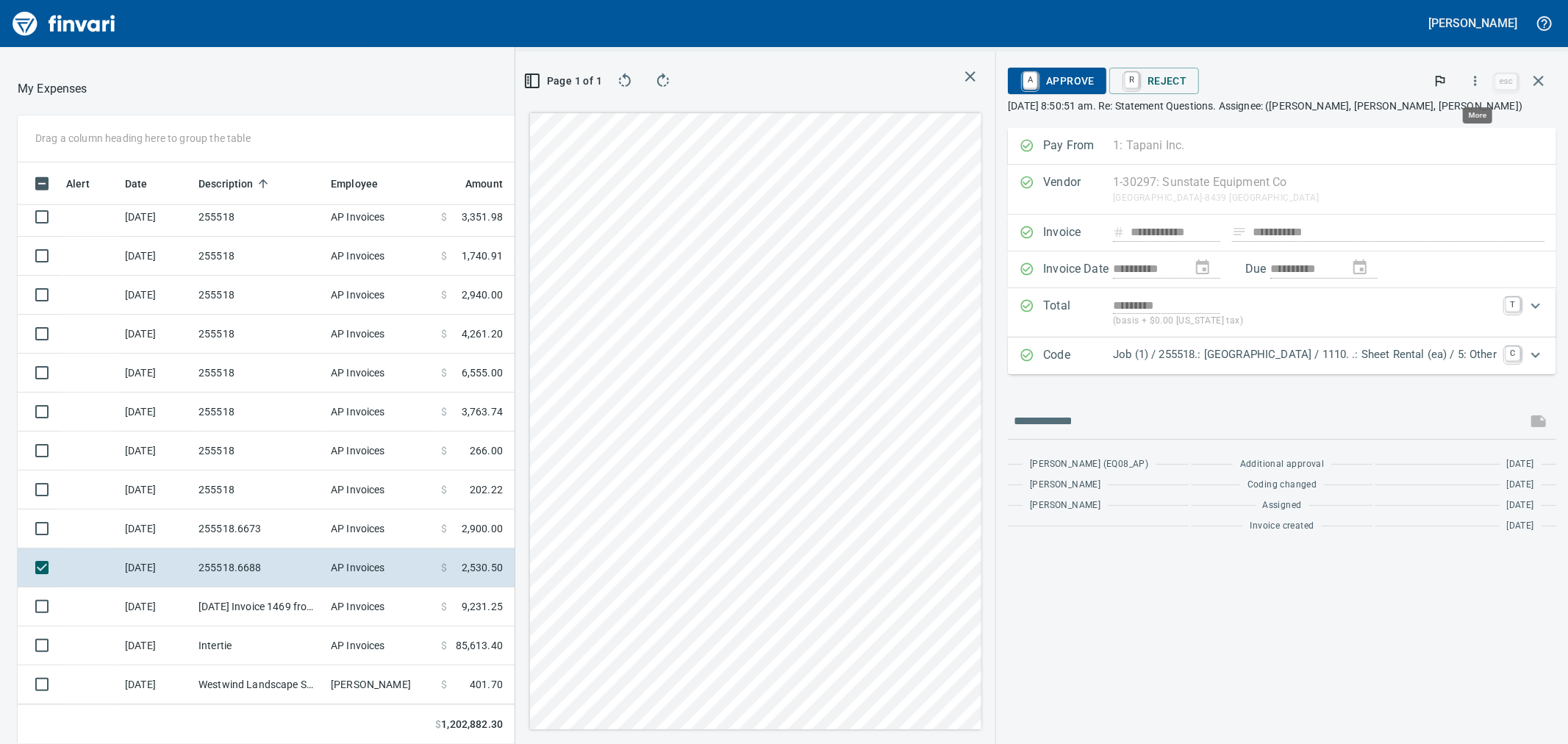
scroll to position [570, 1128]
click at [1481, 71] on button "button" at bounding box center [1476, 81] width 33 height 33
click at [1429, 125] on span "Download" at bounding box center [1473, 123] width 141 height 18
click at [1537, 78] on icon "button" at bounding box center [1539, 81] width 11 height 11
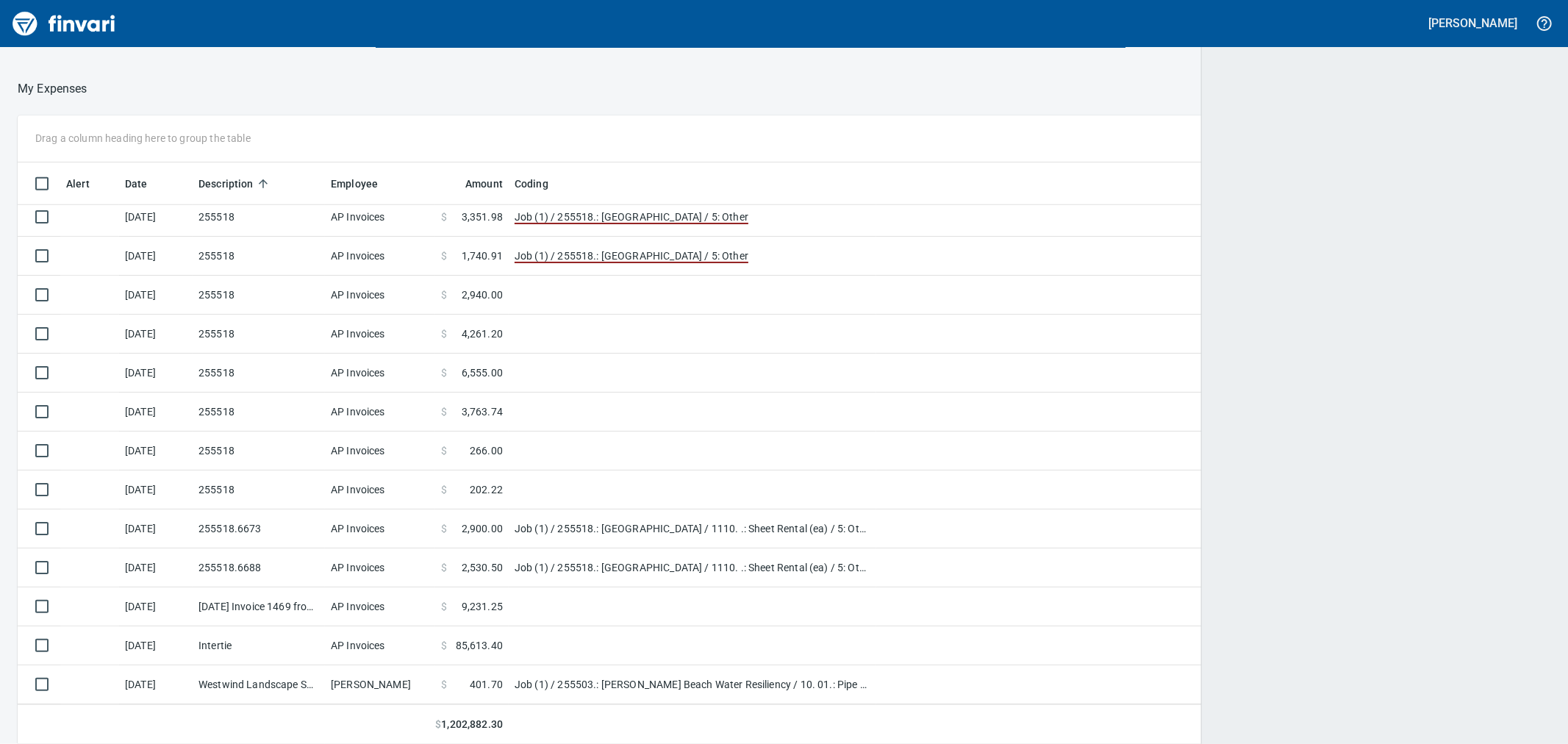
scroll to position [570, 1494]
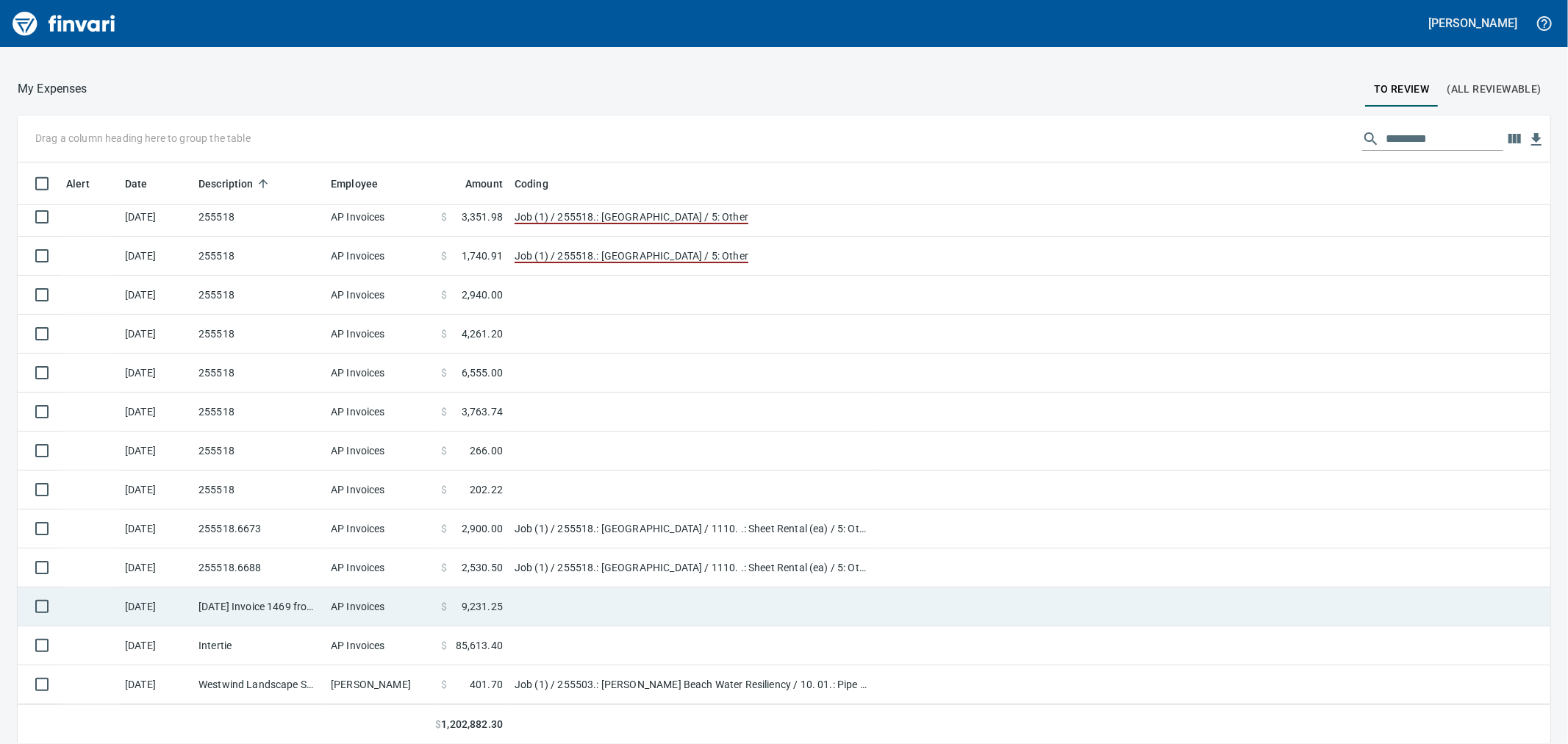
click at [583, 611] on td at bounding box center [693, 607] width 368 height 39
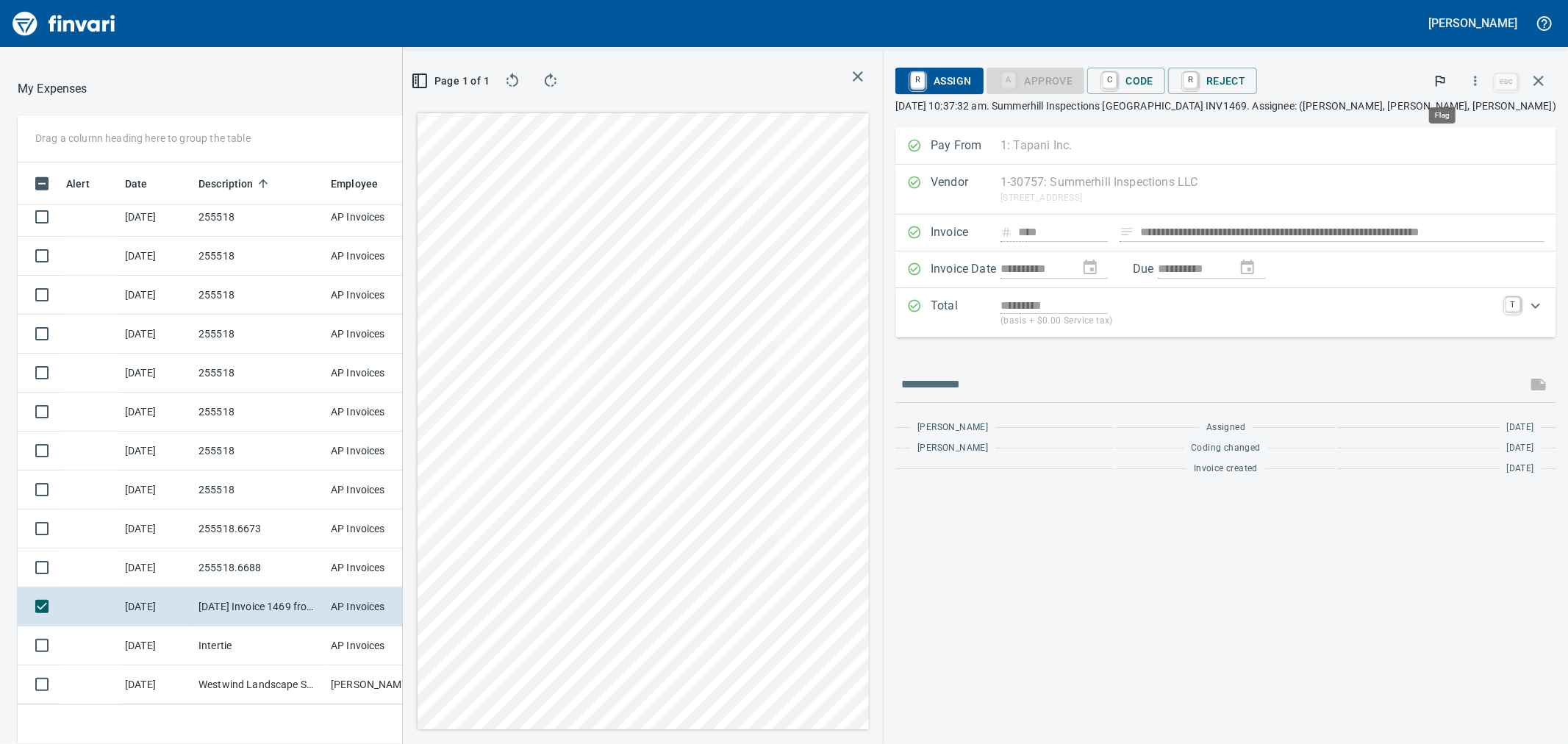
scroll to position [570, 1128]
click at [1479, 77] on icon "button" at bounding box center [1476, 81] width 15 height 15
click at [1414, 120] on span "Download" at bounding box center [1473, 123] width 141 height 18
click at [1154, 88] on span "C Code" at bounding box center [1126, 81] width 55 height 25
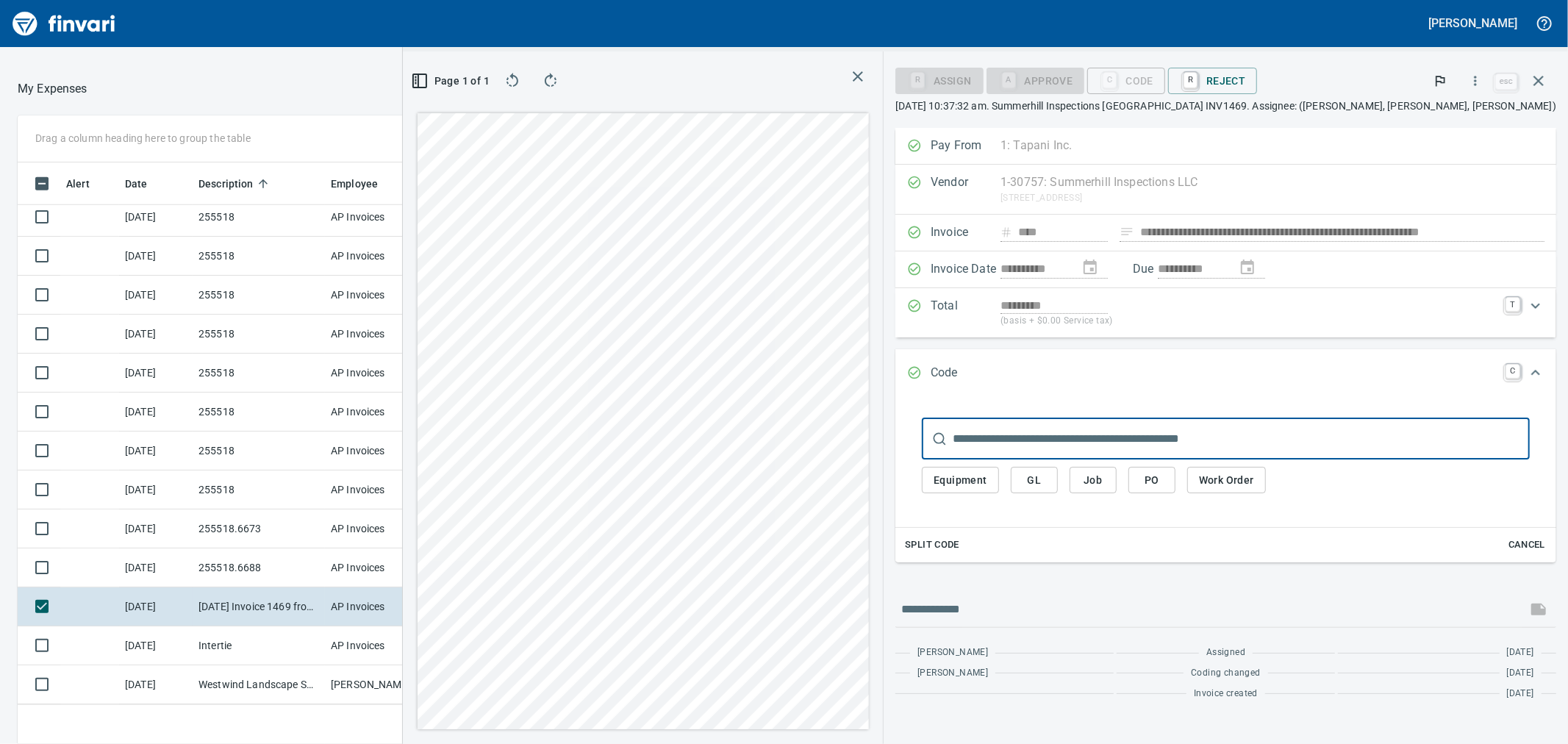
click at [1105, 479] on span "Job" at bounding box center [1092, 481] width 24 height 18
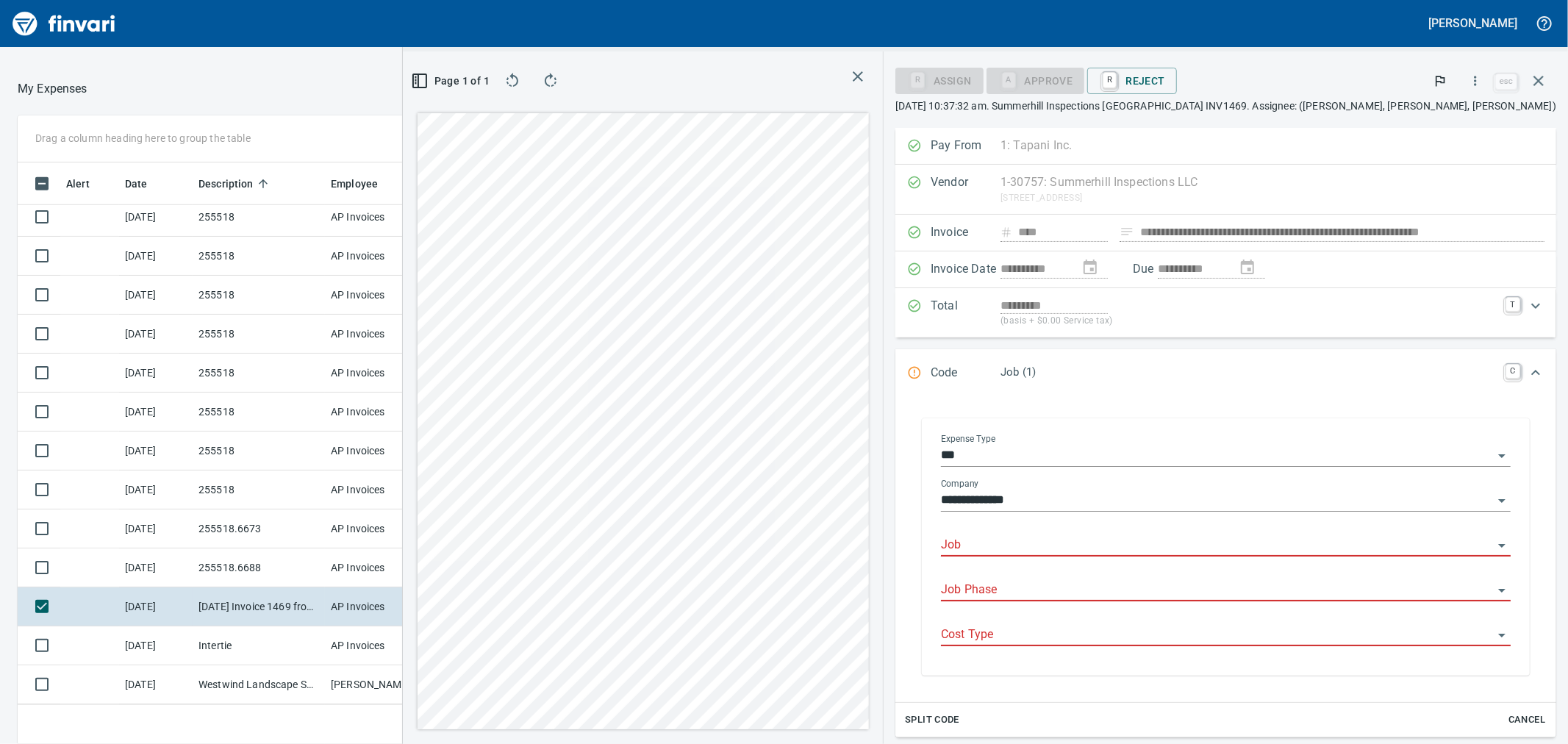
click at [1145, 552] on input "Job" at bounding box center [1217, 545] width 552 height 20
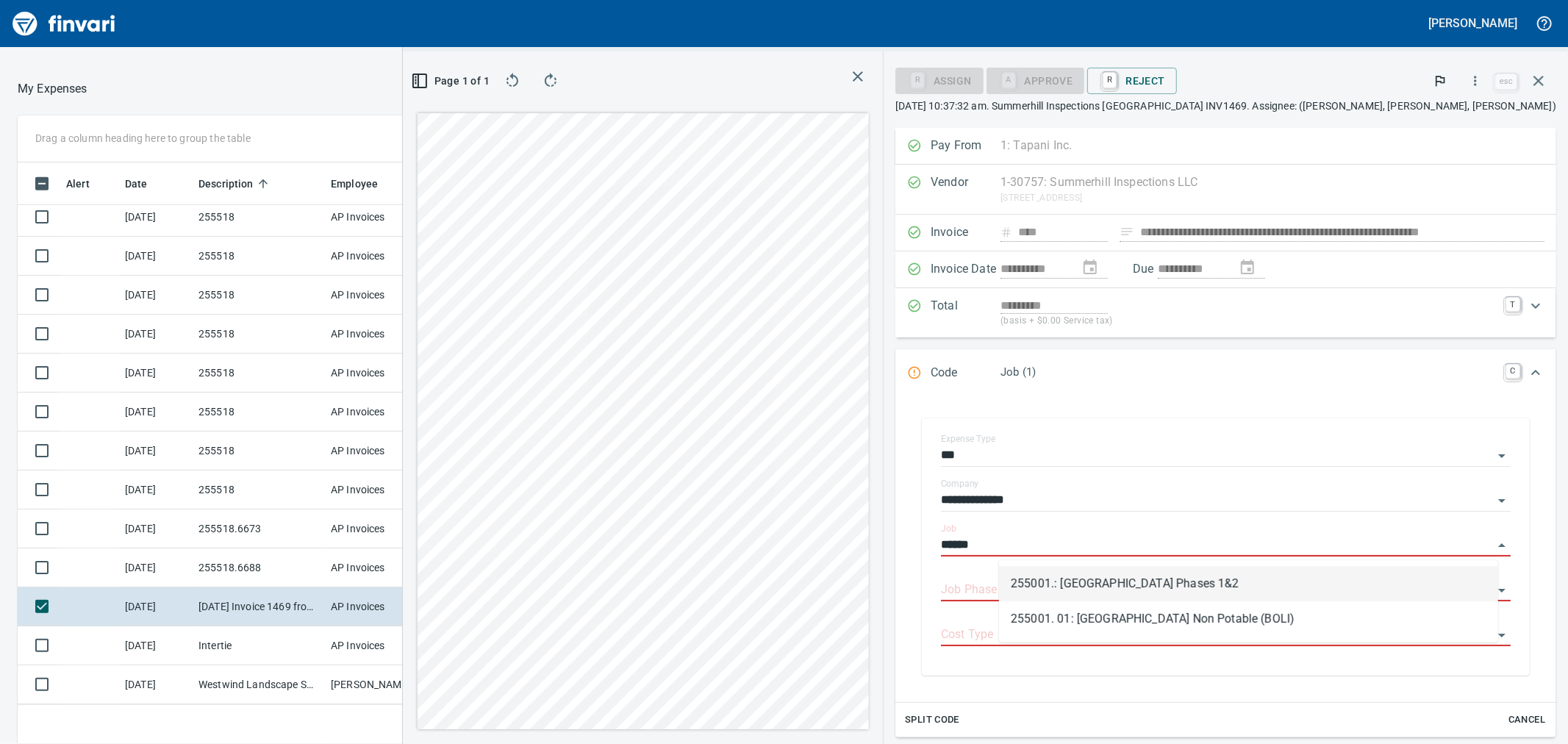
click at [1125, 590] on li "255001.: [GEOGRAPHIC_DATA] Phases 1&2" at bounding box center [1249, 584] width 499 height 35
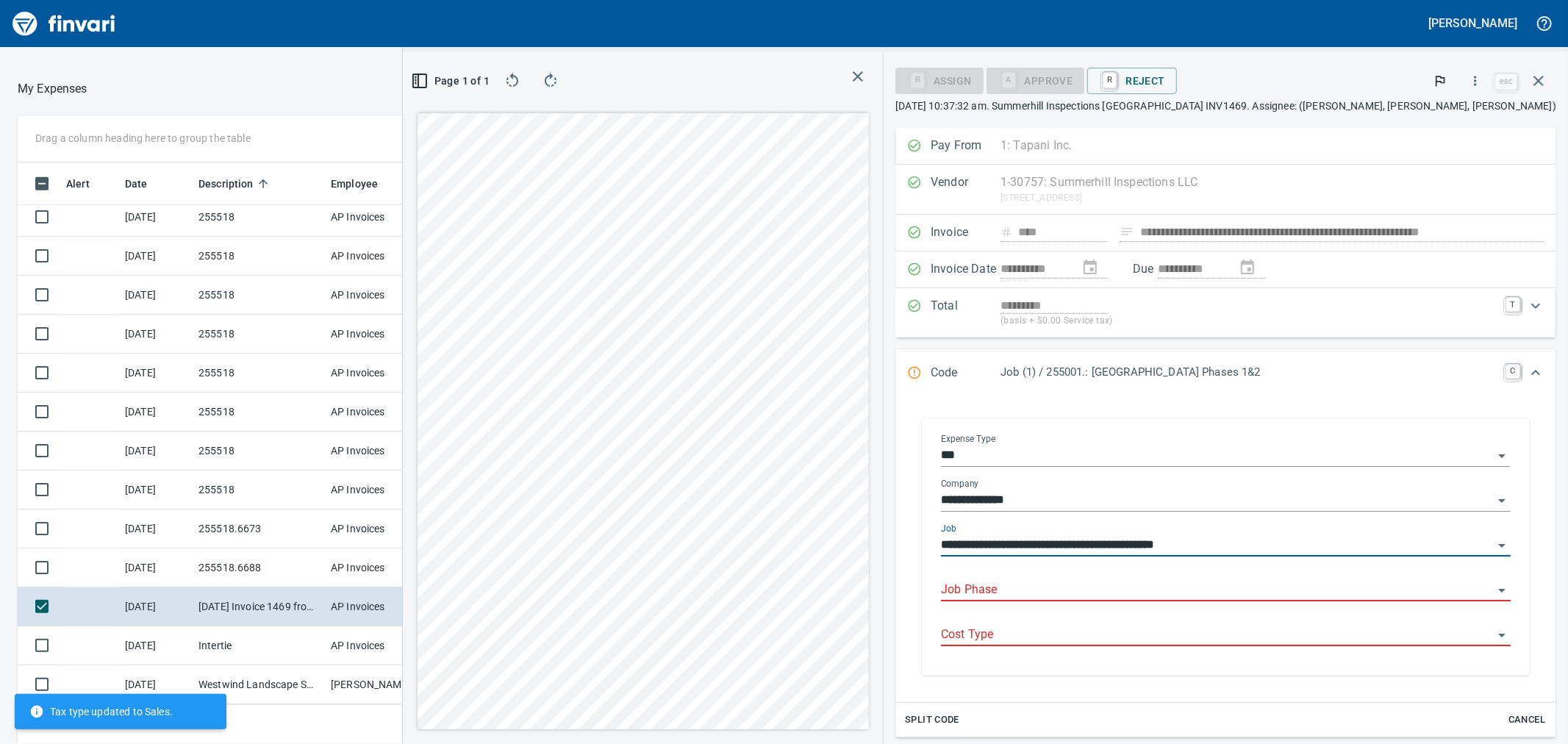
type input "**********"
click at [1112, 591] on input "Job Phase" at bounding box center [1217, 590] width 552 height 20
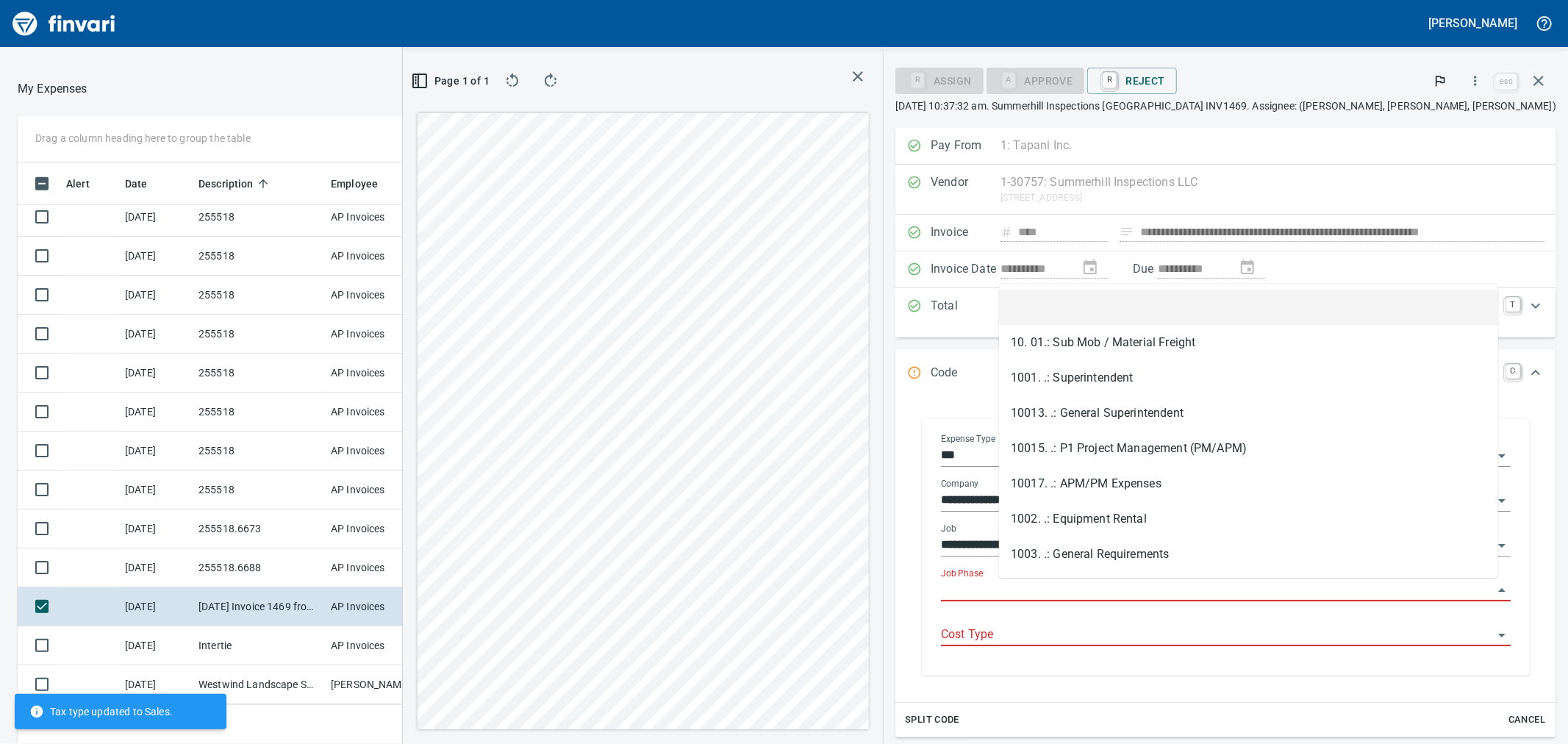
type input "*"
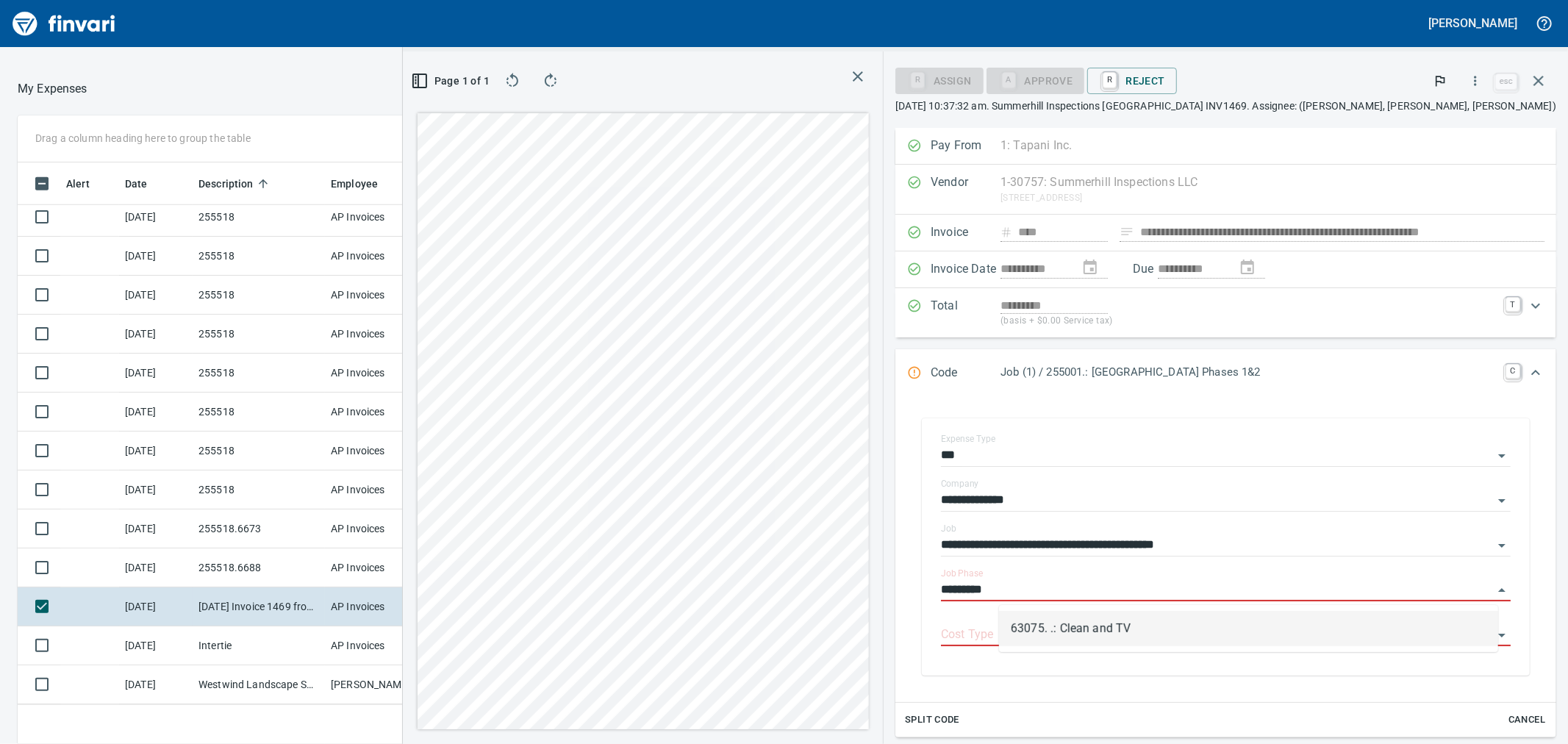
click at [1122, 618] on li "63075. .: Clean and TV" at bounding box center [1249, 629] width 499 height 35
type input "**********"
click at [1113, 630] on input "Cost Type" at bounding box center [1217, 635] width 552 height 20
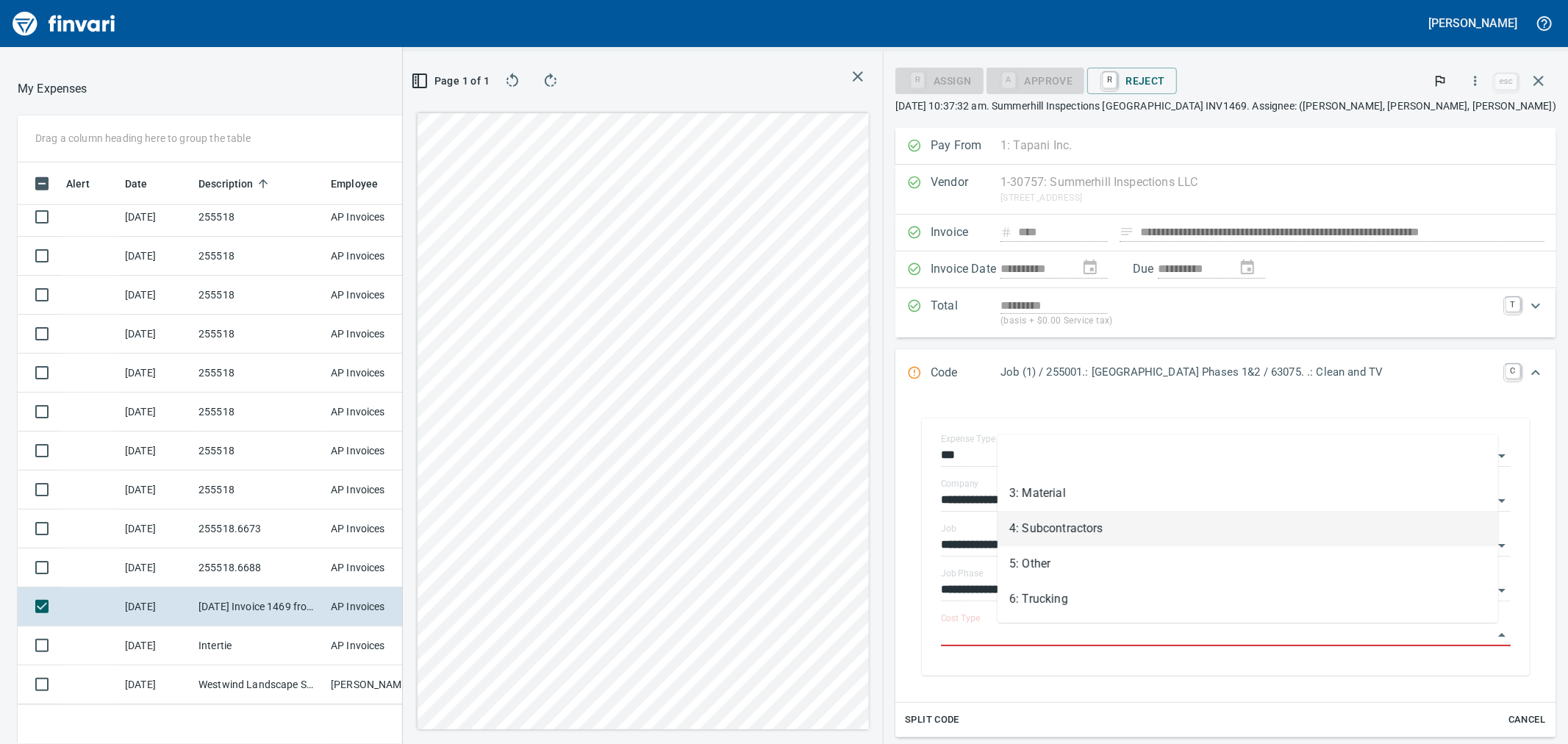
click at [1049, 528] on li "4: Subcontractors" at bounding box center [1248, 528] width 501 height 35
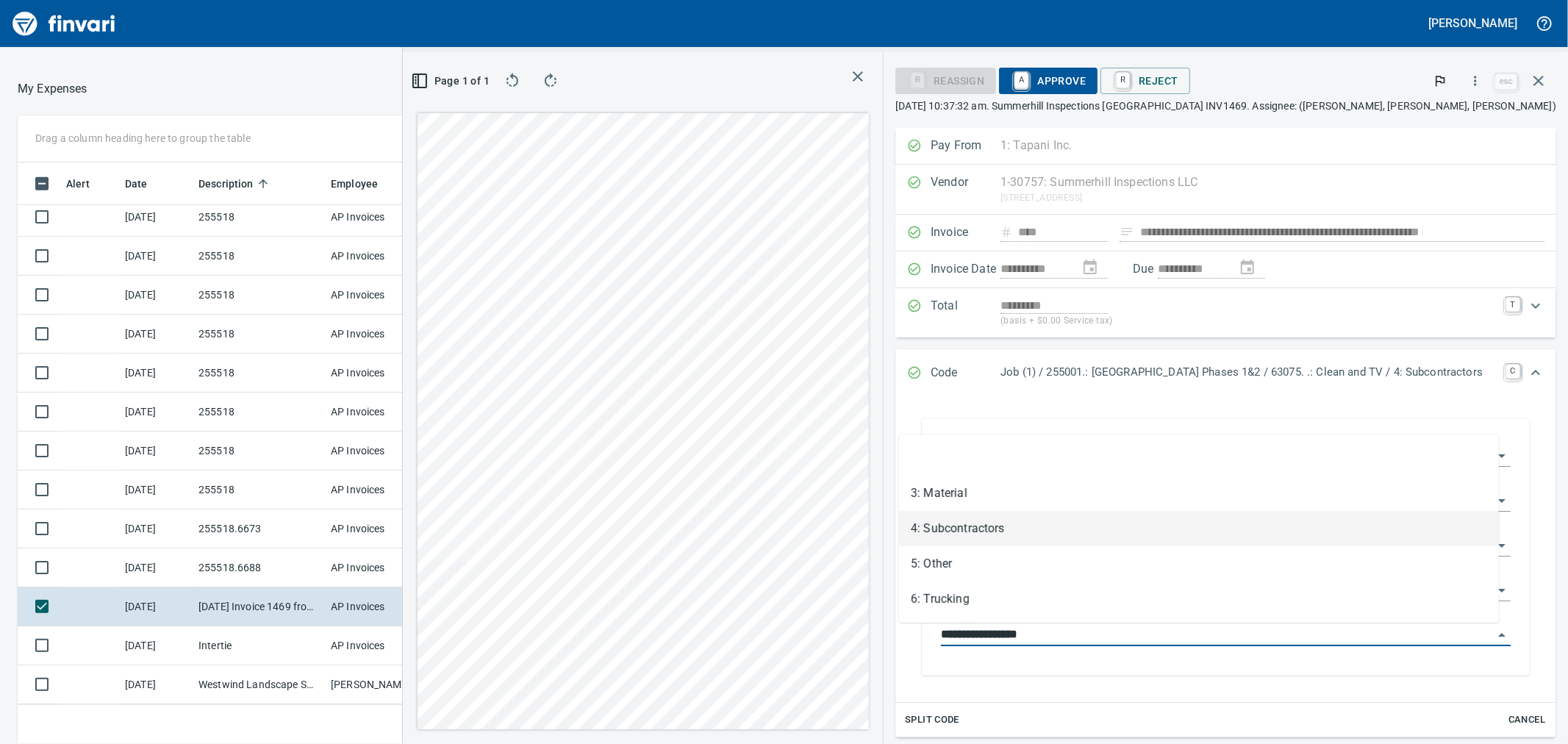
click at [1046, 634] on input "**********" at bounding box center [1217, 635] width 552 height 20
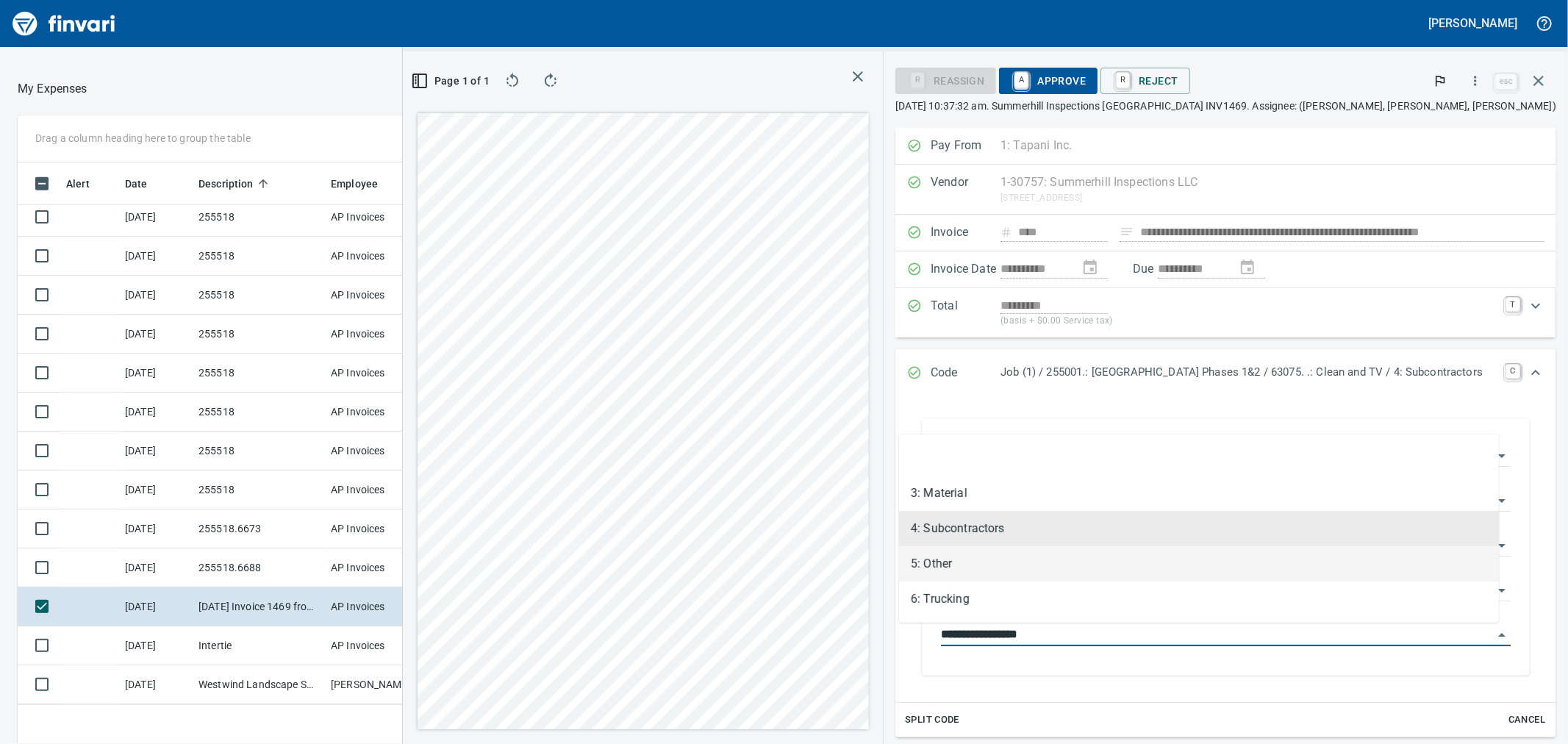
click at [947, 570] on li "5: Other" at bounding box center [1199, 563] width 600 height 35
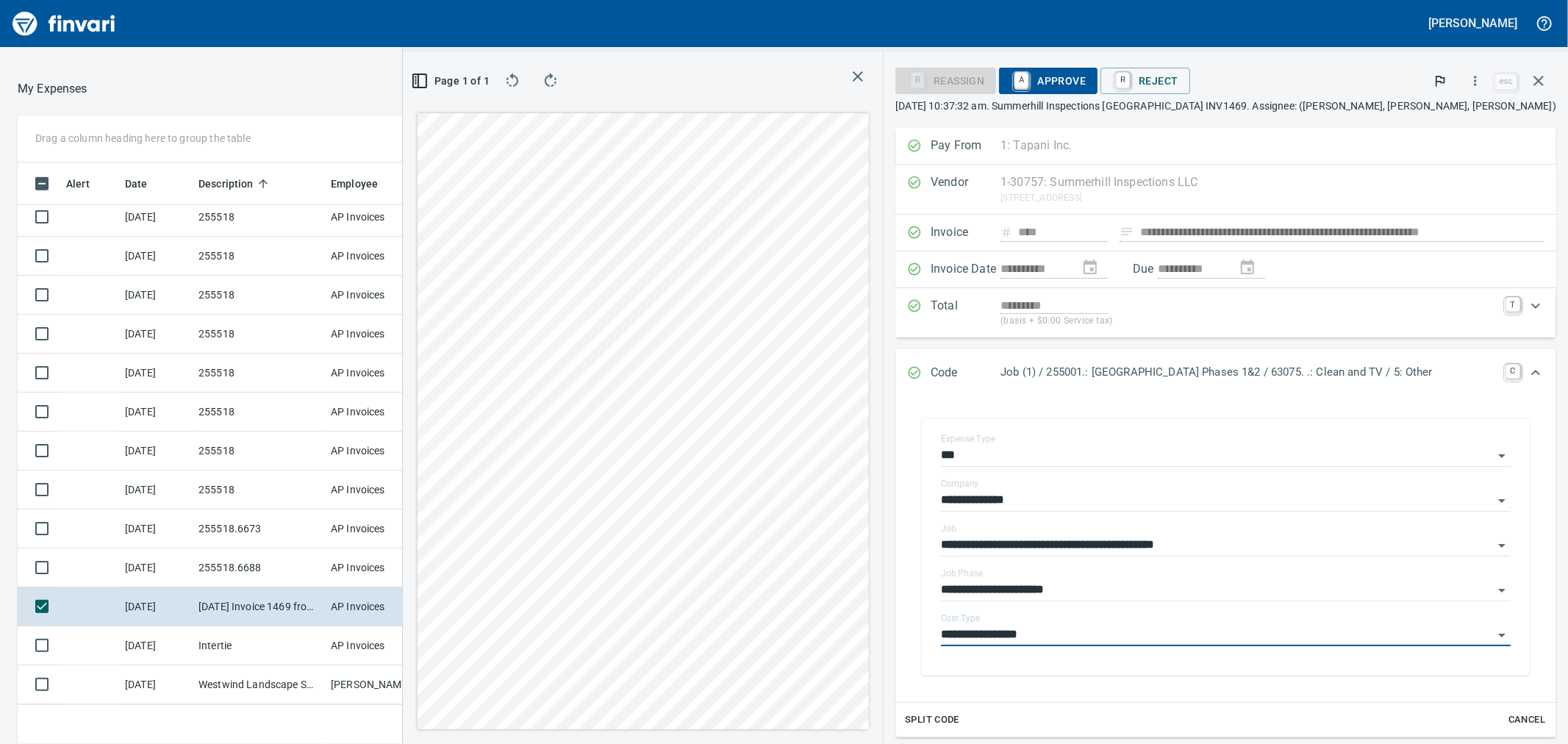
type input "********"
click at [1068, 72] on span "A Approve" at bounding box center [1048, 81] width 75 height 25
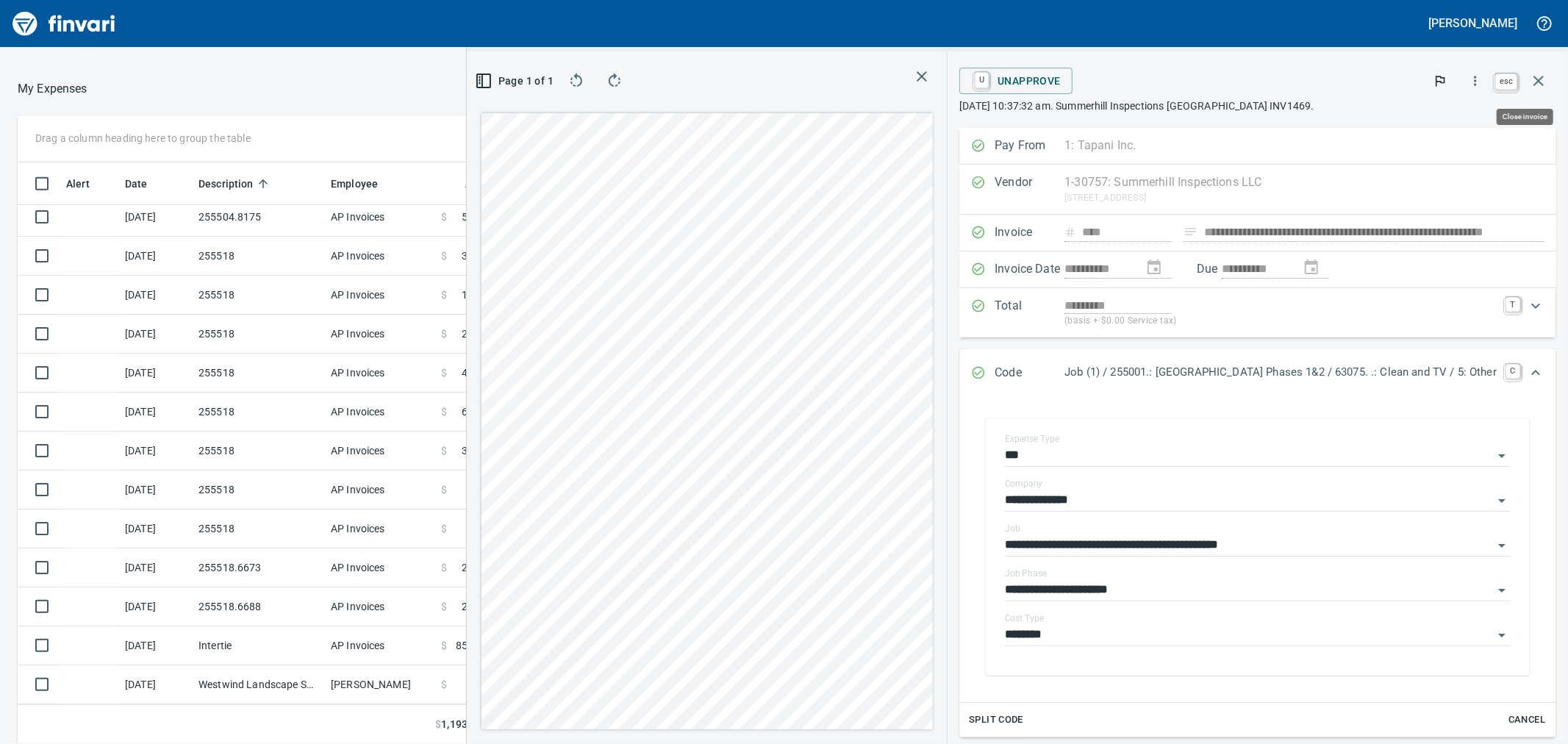
click at [1541, 78] on icon "button" at bounding box center [1539, 81] width 11 height 11
